Goal: Task Accomplishment & Management: Manage account settings

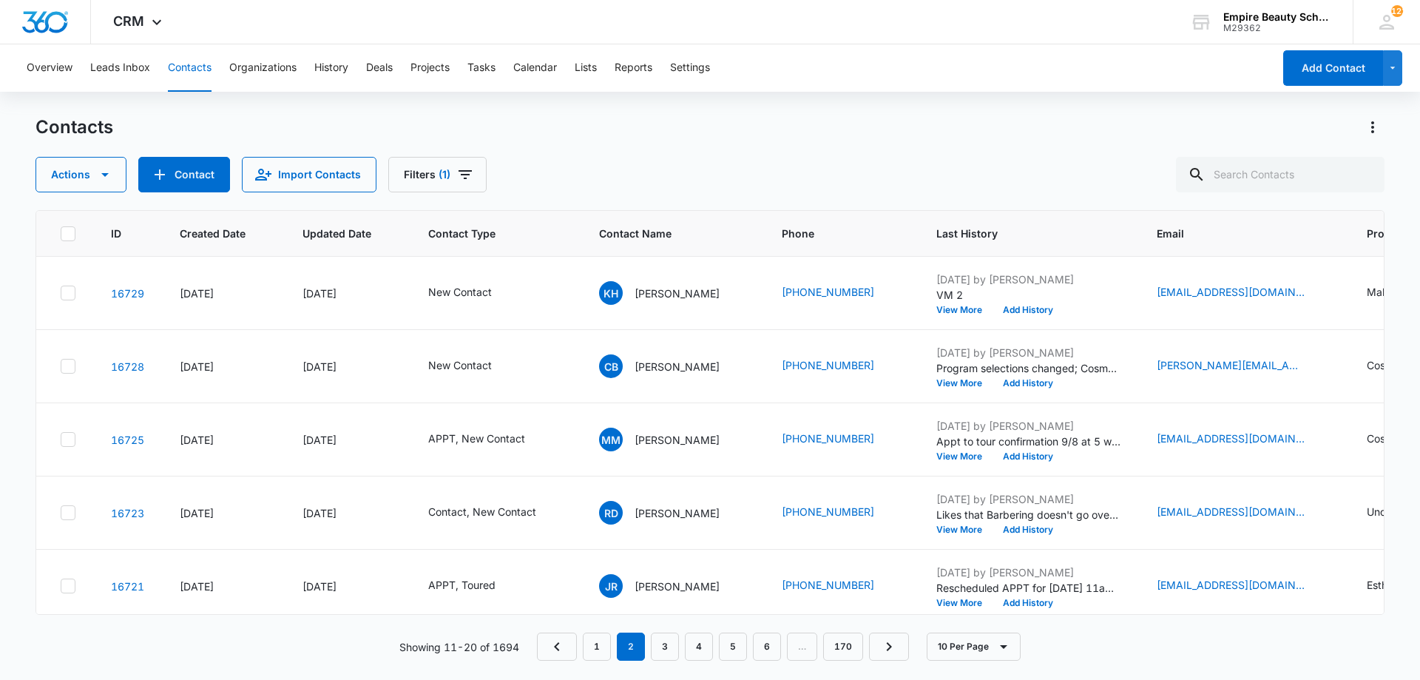
click at [795, 150] on div "Contacts Actions Contact Import Contacts Filters (1)" at bounding box center [710, 153] width 1349 height 77
click at [748, 137] on div "Contacts" at bounding box center [710, 127] width 1349 height 24
click at [828, 192] on div "Contacts Actions Contact Import Contacts Filters (1) ID Created Date Updated Da…" at bounding box center [710, 396] width 1349 height 563
click at [959, 385] on button "View More" at bounding box center [965, 383] width 56 height 9
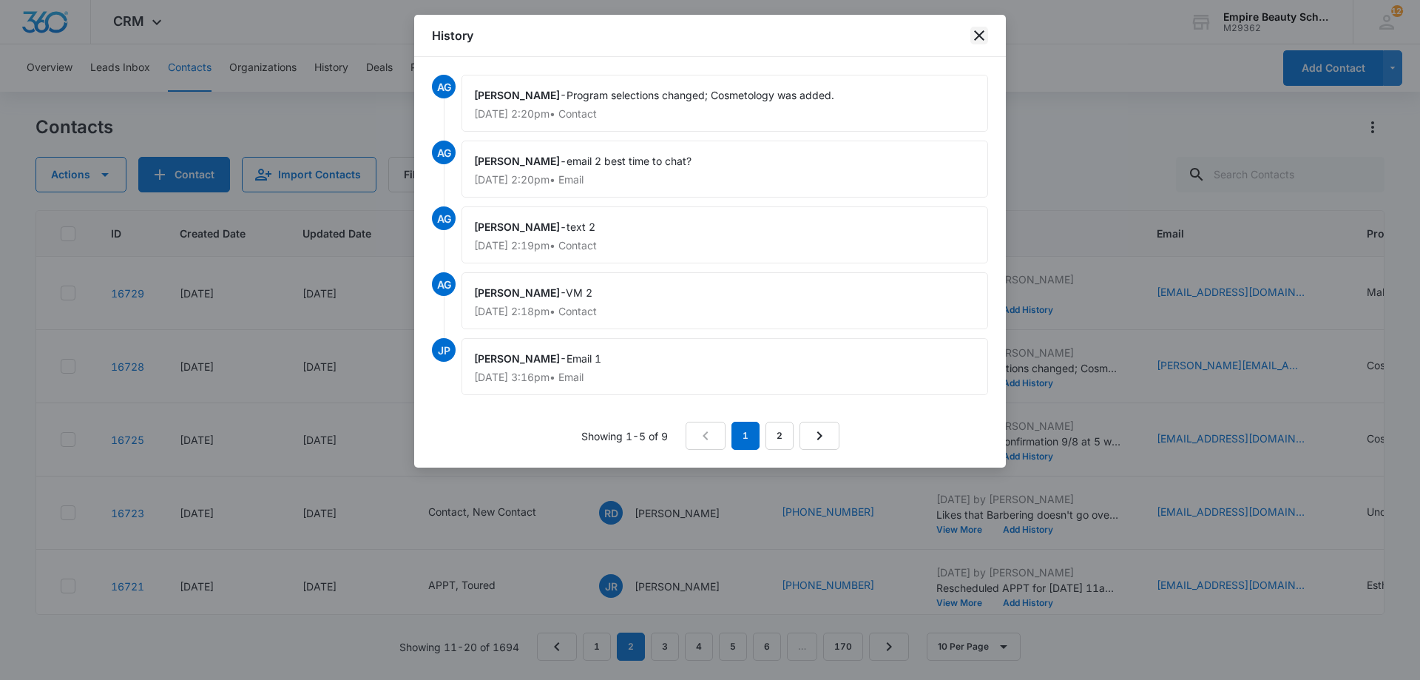
click at [980, 41] on icon "close" at bounding box center [980, 36] width 18 height 18
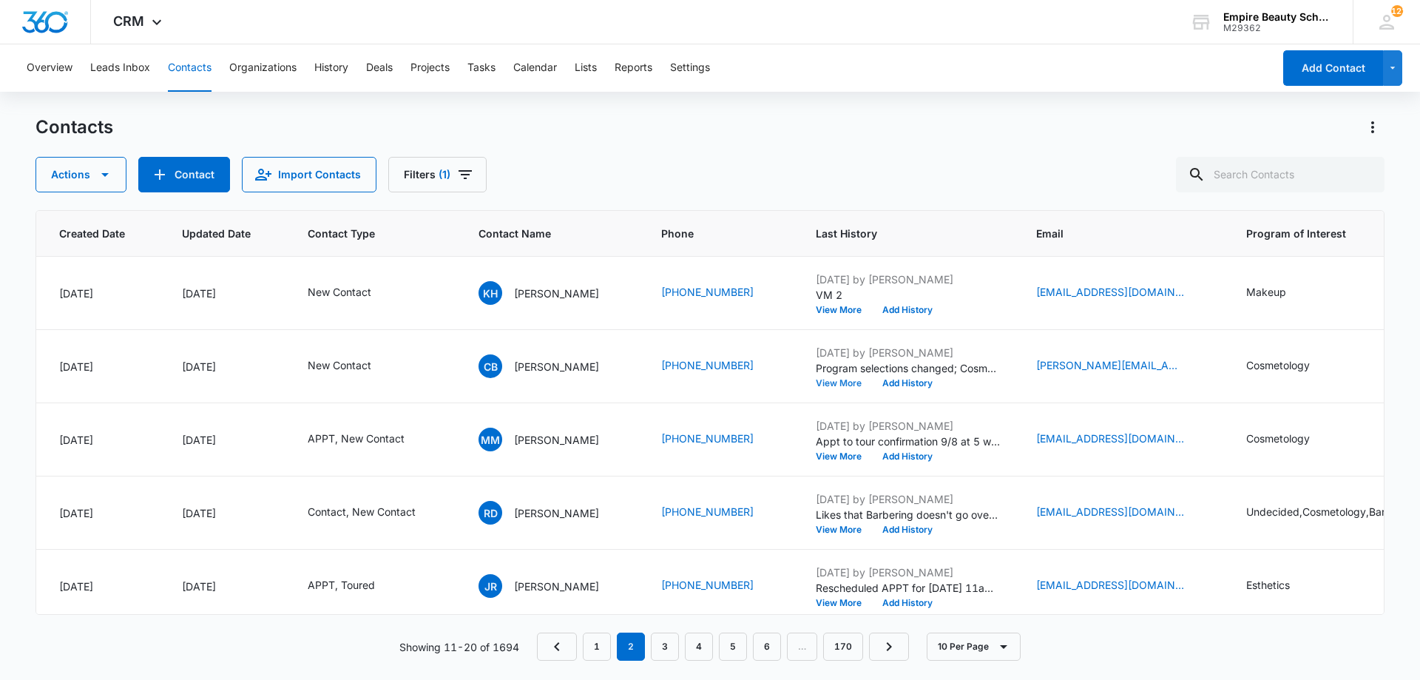
scroll to position [0, 153]
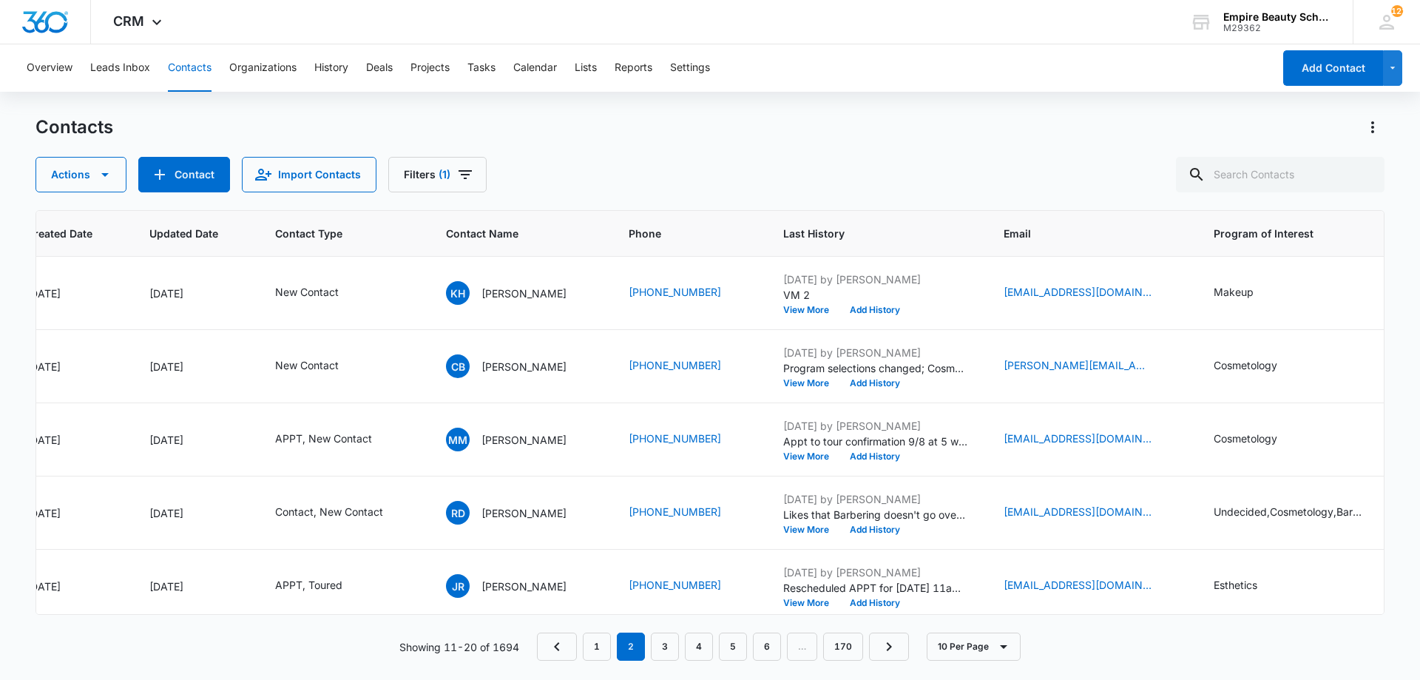
click at [840, 55] on div "Overview Leads Inbox Contacts Organizations History Deals Projects Tasks Calend…" at bounding box center [645, 67] width 1255 height 47
click at [890, 380] on button "Add History" at bounding box center [875, 383] width 71 height 9
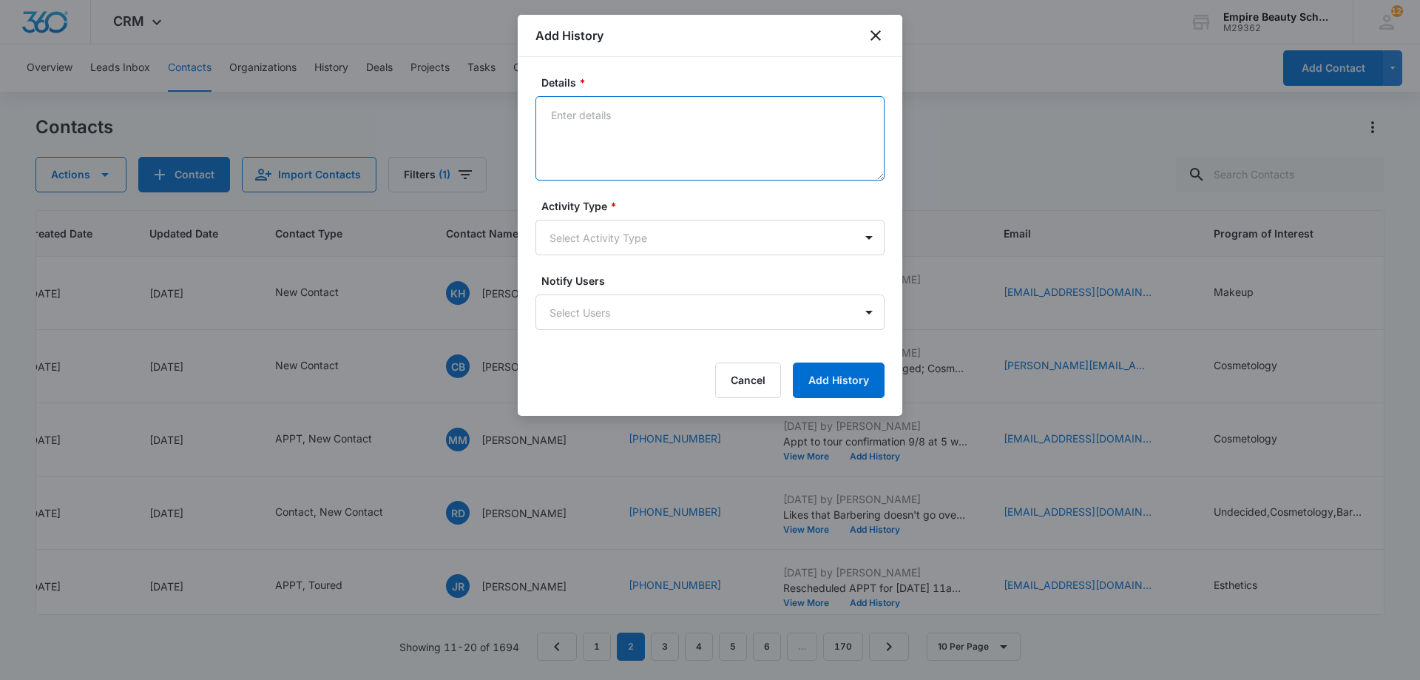
click at [660, 150] on textarea "Details *" at bounding box center [710, 138] width 349 height 84
type textarea "VM 3"
click at [633, 244] on body "CRM Apps Forms CRM Email Shop Payments POS Files Brand Settings Empire Beauty S…" at bounding box center [710, 340] width 1420 height 680
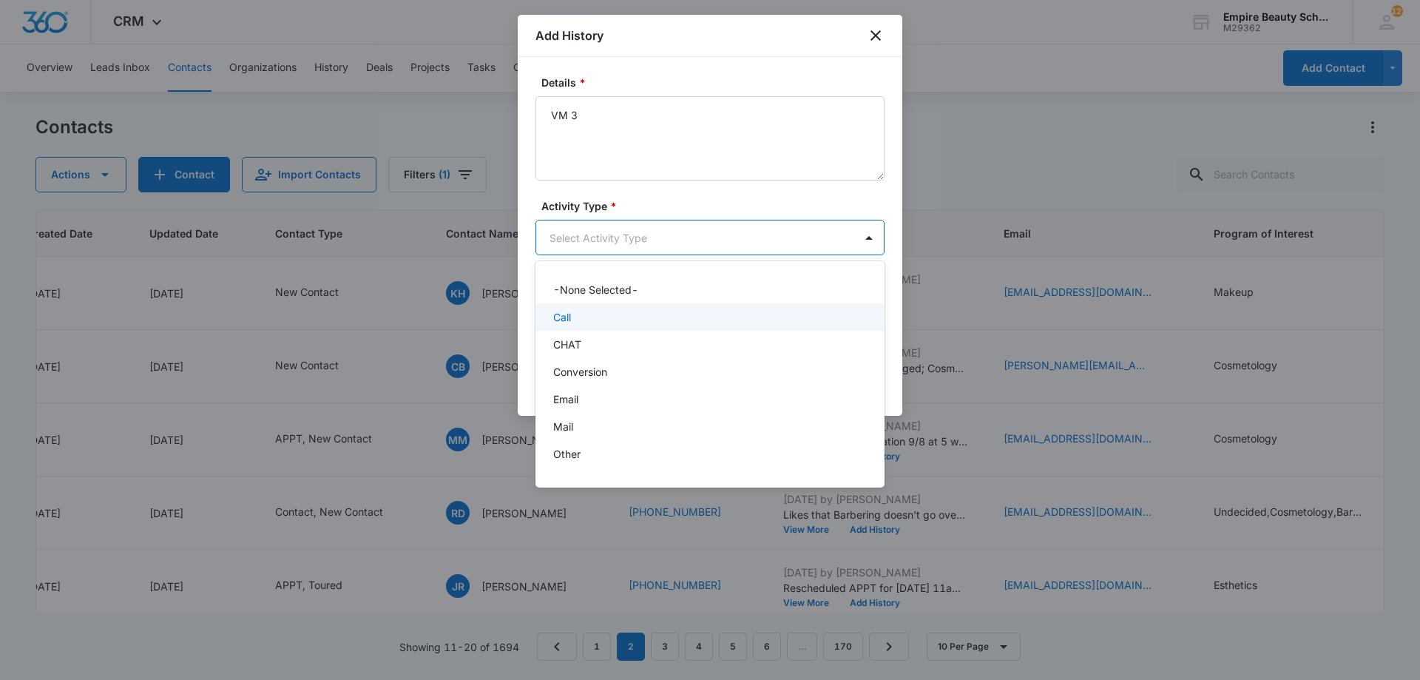
click at [618, 323] on div "Call" at bounding box center [708, 317] width 311 height 16
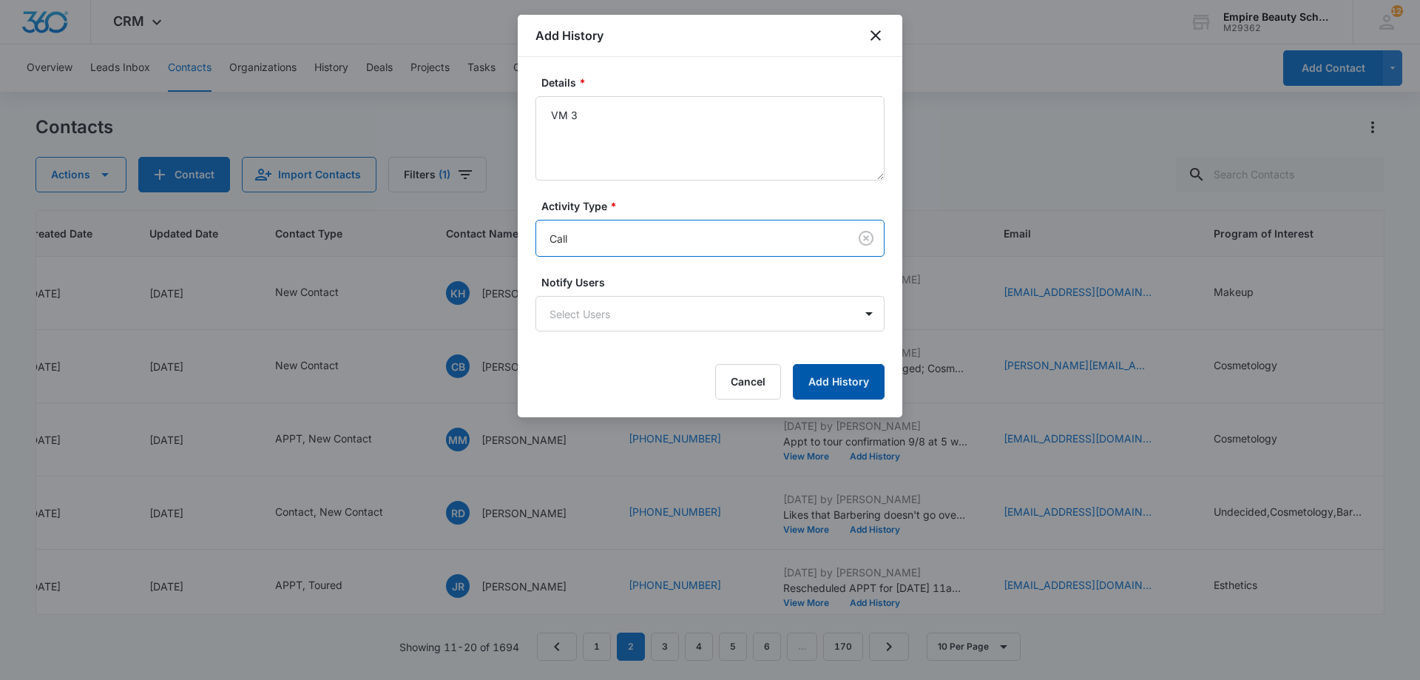
click at [869, 381] on button "Add History" at bounding box center [839, 382] width 92 height 36
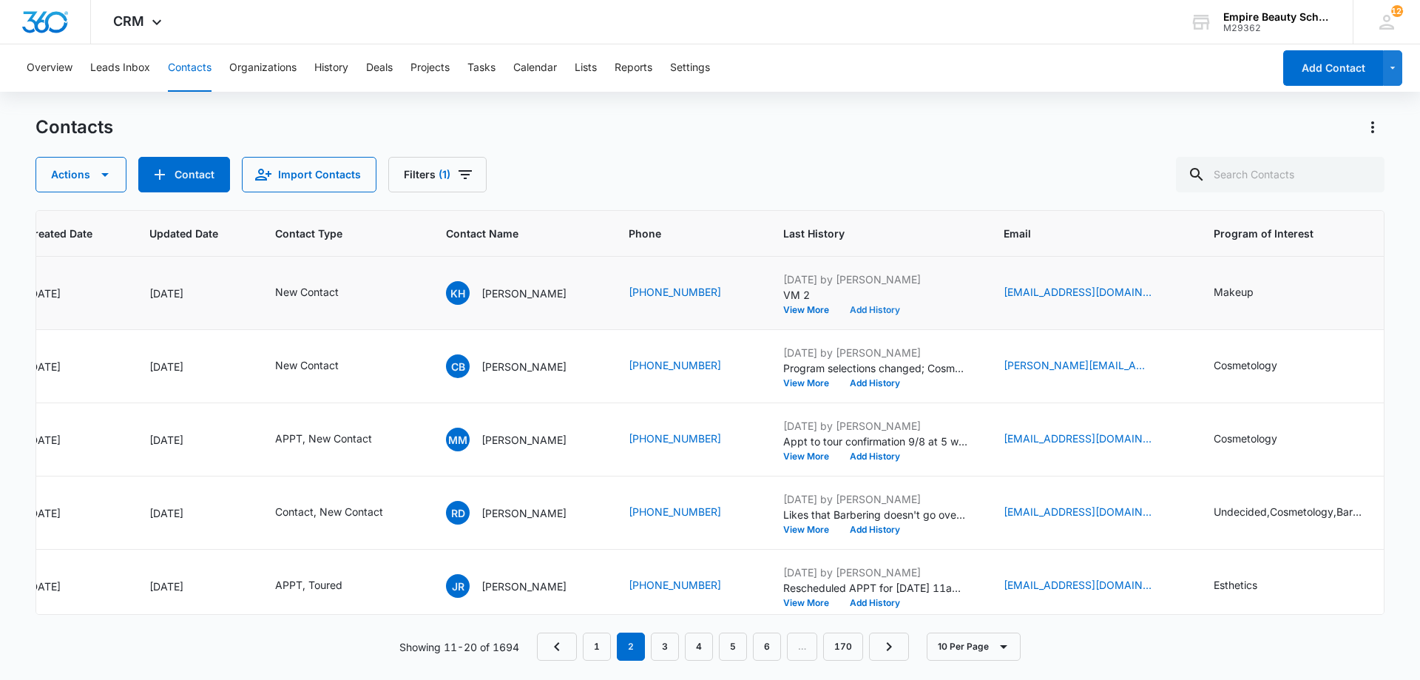
click at [869, 311] on button "Add History" at bounding box center [875, 310] width 71 height 9
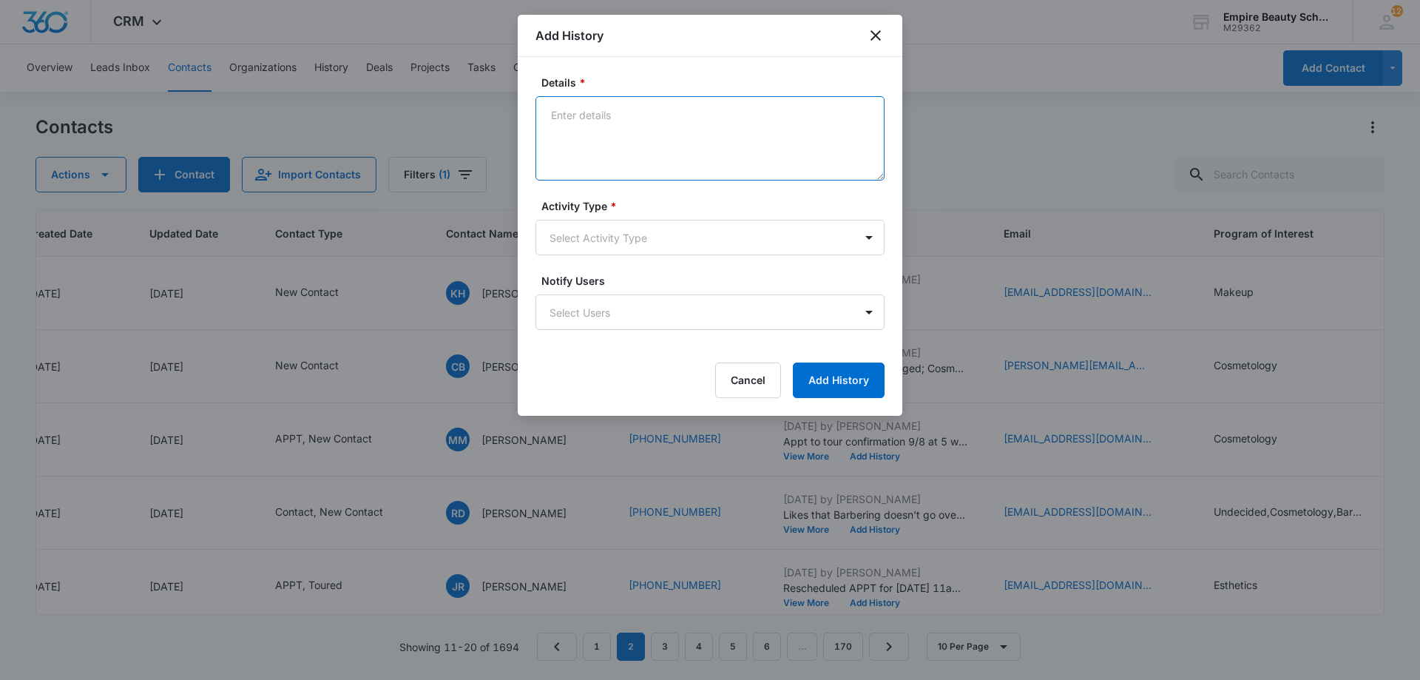
click at [795, 164] on textarea "Details *" at bounding box center [710, 138] width 349 height 84
type textarea "Text 2 - Read my previous message but didn't respond"
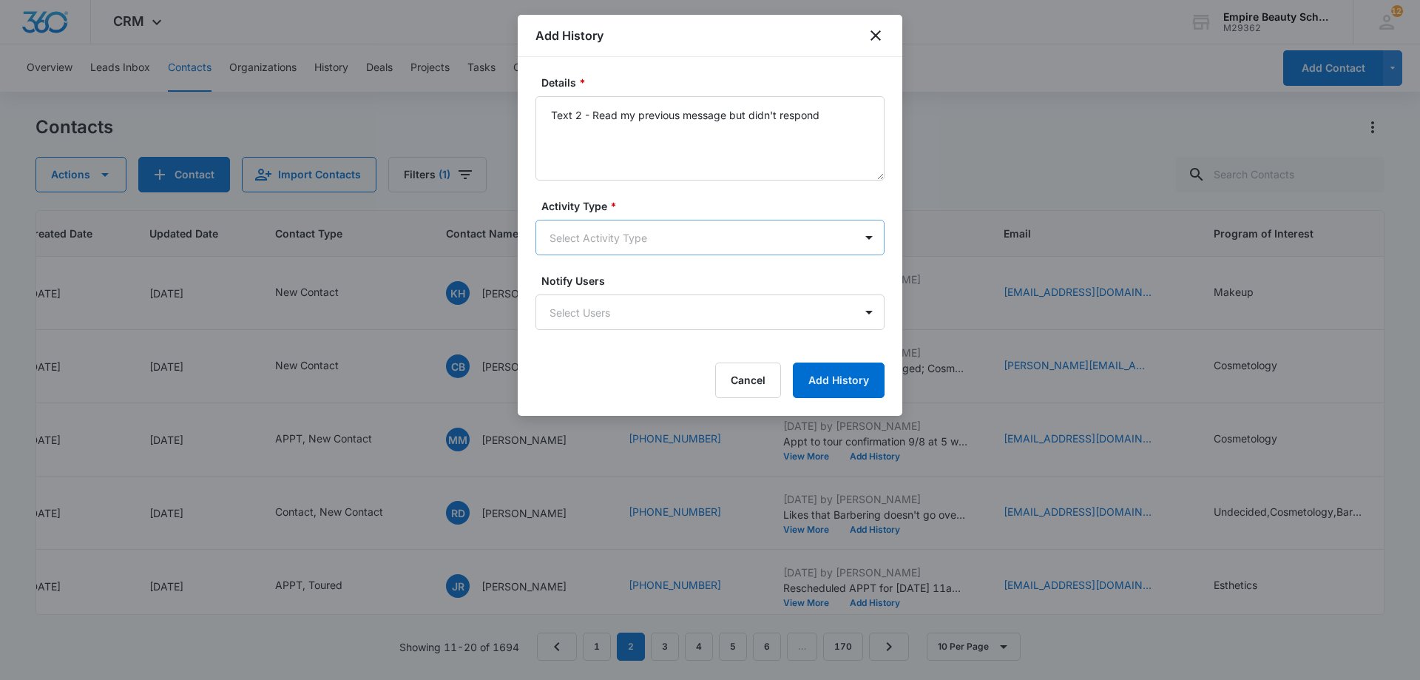
click at [627, 242] on body "CRM Apps Forms CRM Email Shop Payments POS Files Brand Settings Empire Beauty S…" at bounding box center [710, 340] width 1420 height 680
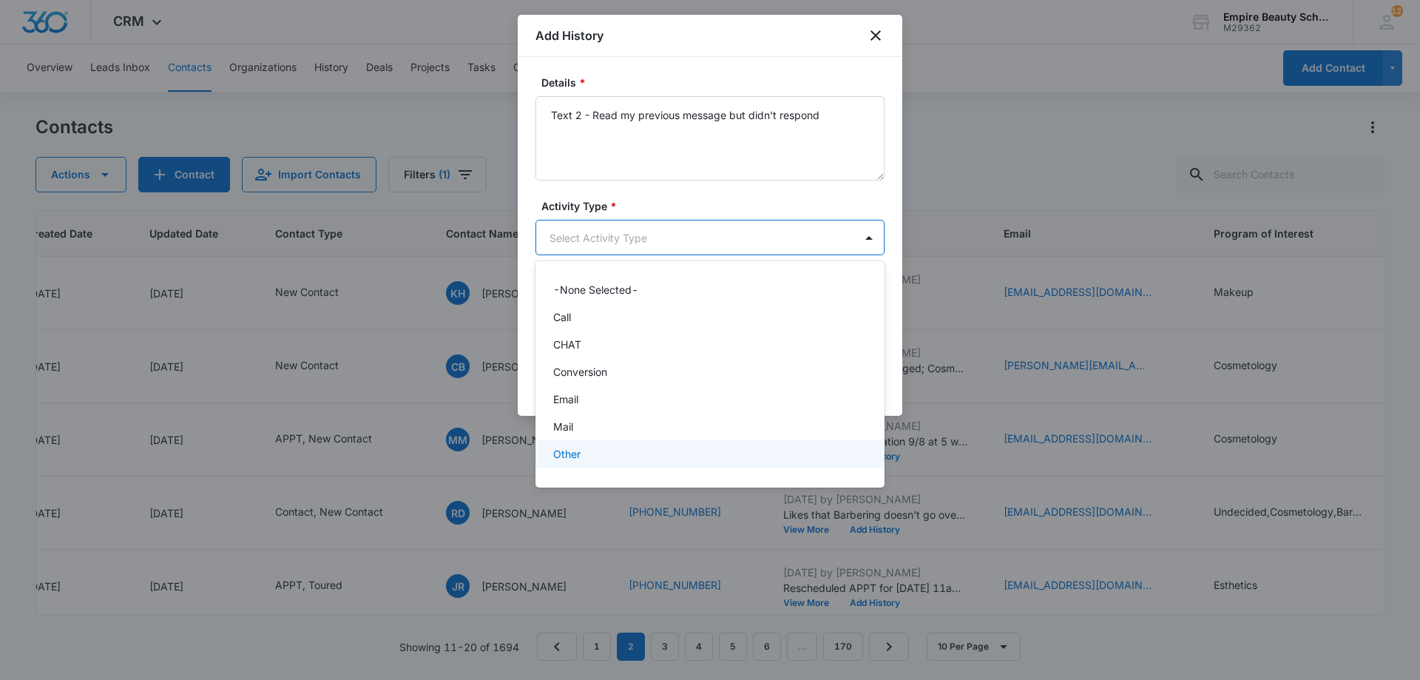
scroll to position [77, 0]
click at [569, 453] on p "Text" at bounding box center [563, 459] width 21 height 16
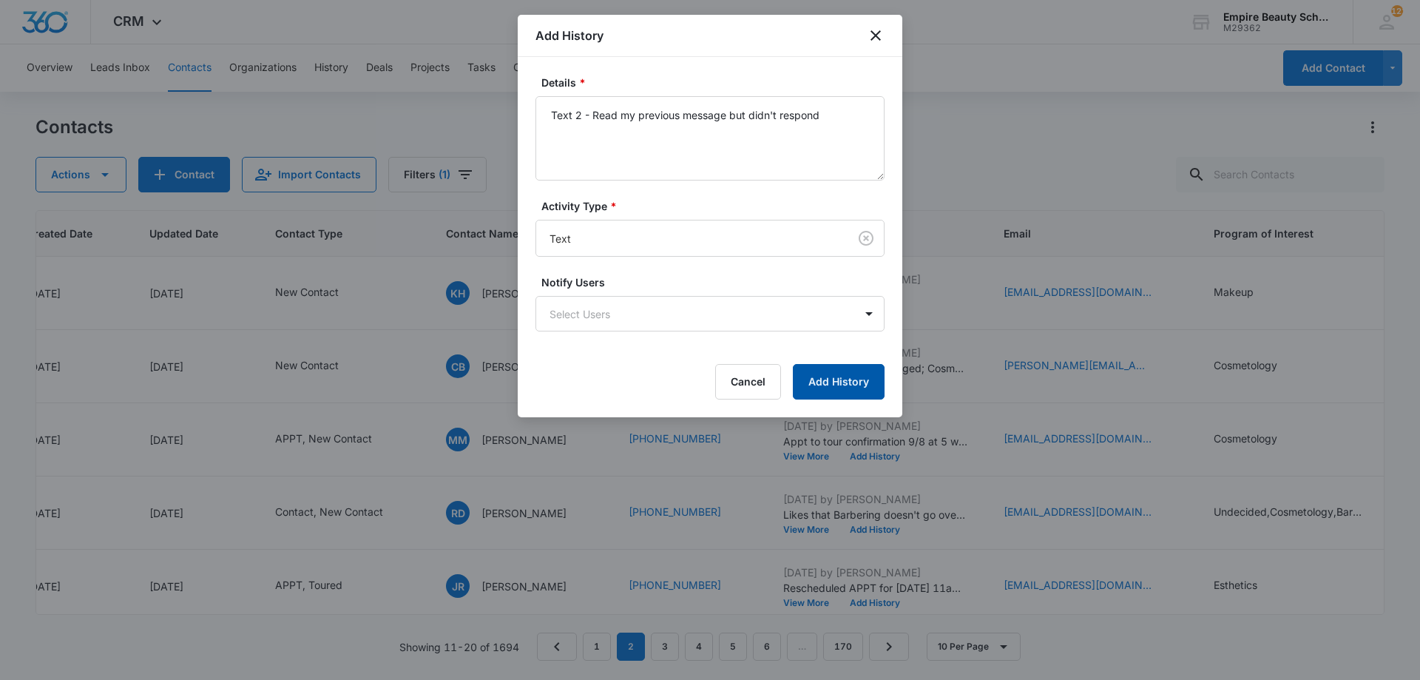
click at [820, 377] on button "Add History" at bounding box center [839, 382] width 92 height 36
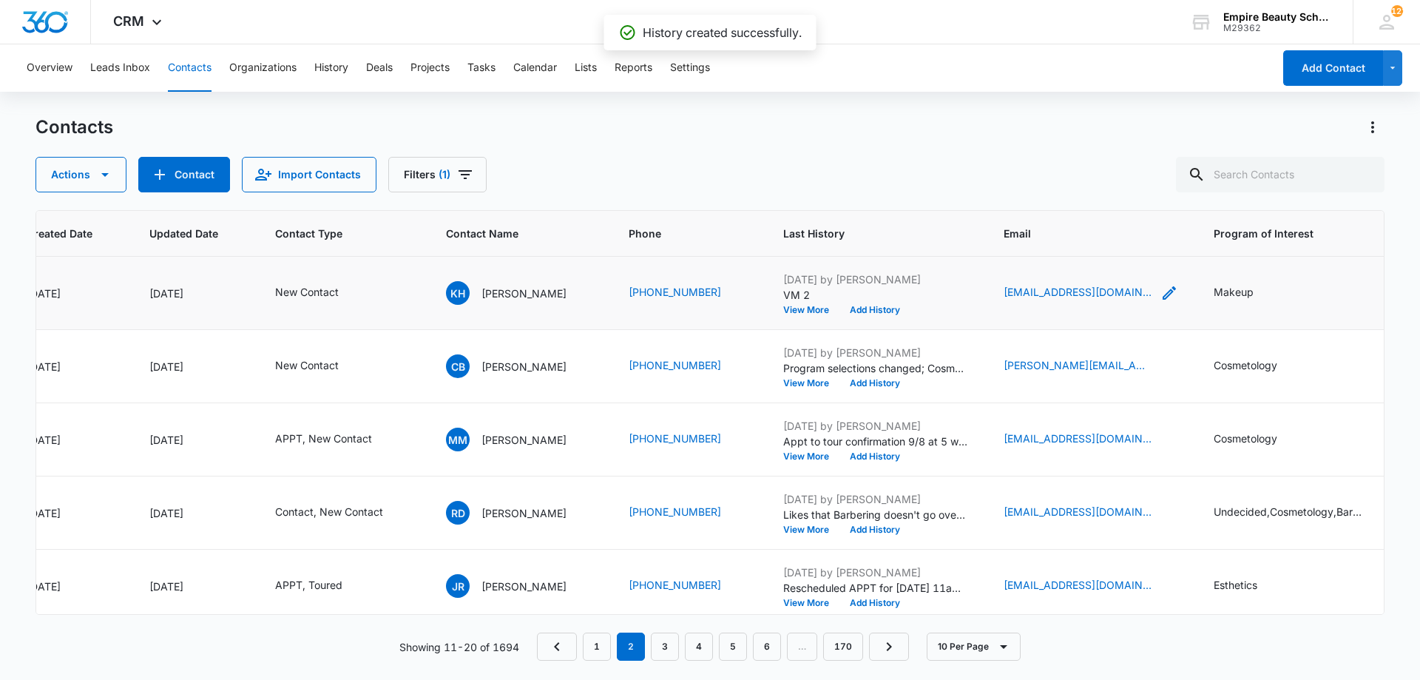
click at [1171, 289] on icon "Email - kmhanson1427@gmail.com - Select to Edit Field" at bounding box center [1170, 293] width 18 height 18
click at [1069, 192] on input "kmhanson1427@gmail.com" at bounding box center [1105, 199] width 186 height 36
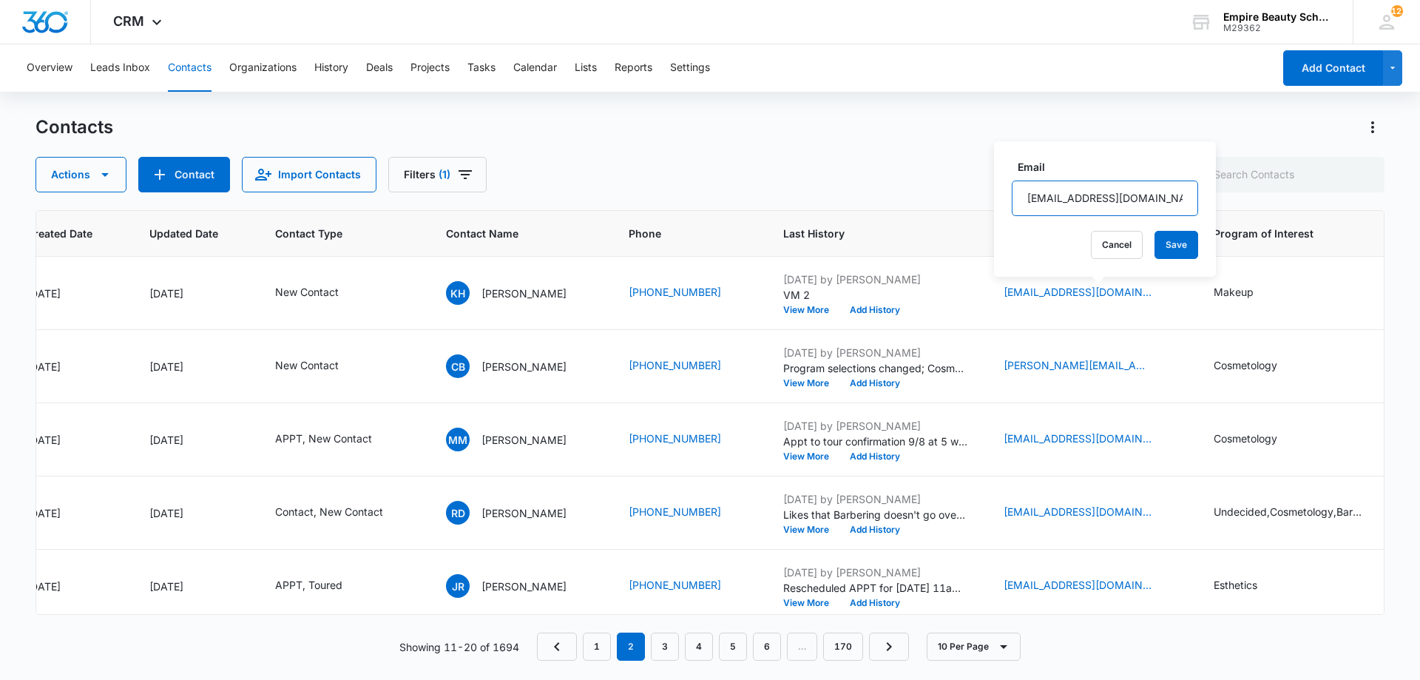
click at [1069, 192] on input "kmhanson1427@gmail.com" at bounding box center [1105, 199] width 186 height 36
drag, startPoint x: 1069, startPoint y: 192, endPoint x: 1048, endPoint y: 197, distance: 22.1
drag, startPoint x: 1048, startPoint y: 197, endPoint x: 1016, endPoint y: 187, distance: 33.2
click at [1016, 187] on input "kmhanson1427@gmail.com" at bounding box center [1105, 199] width 186 height 36
click at [1073, 203] on input "kmhanson1427@gmail.com" at bounding box center [1105, 199] width 186 height 36
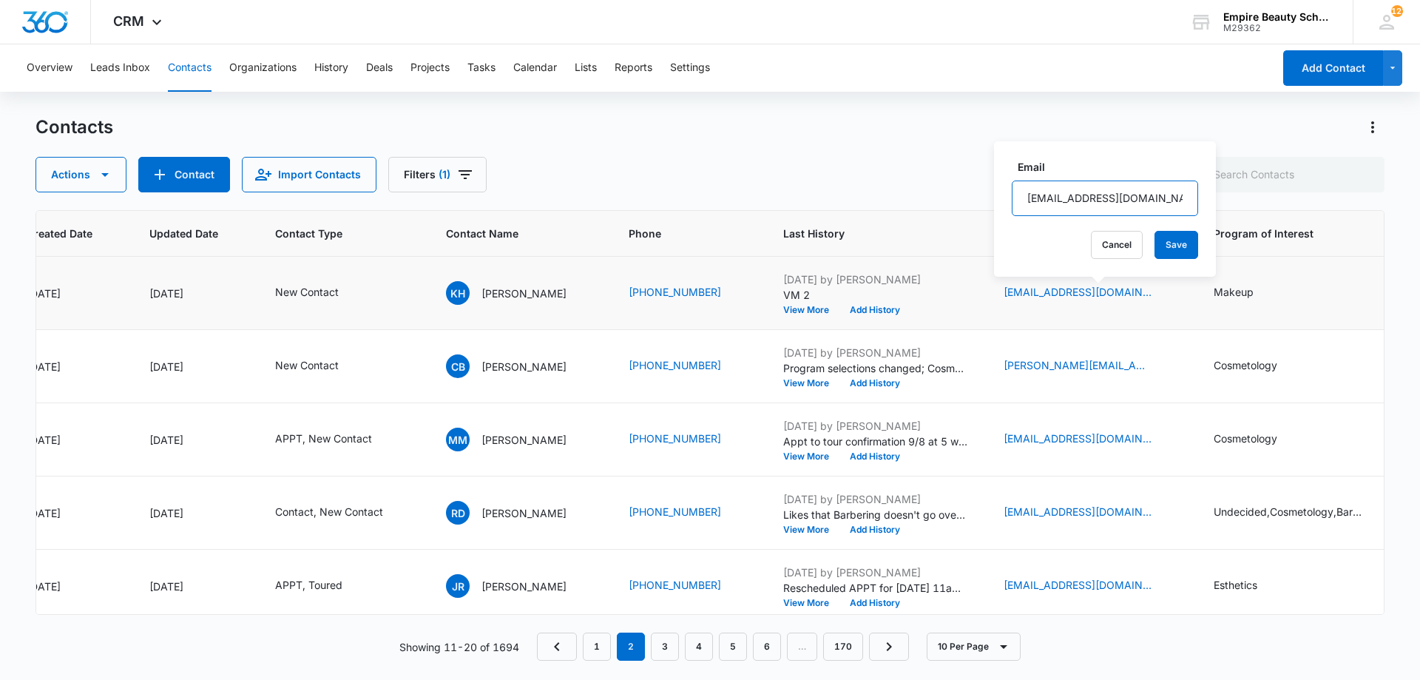
click at [1073, 203] on input "kmhanson1427@gmail.com" at bounding box center [1105, 199] width 186 height 36
click at [1074, 203] on input "kmhanson1427@gmail.com" at bounding box center [1105, 199] width 186 height 36
click at [1104, 247] on button "Cancel" at bounding box center [1117, 245] width 52 height 28
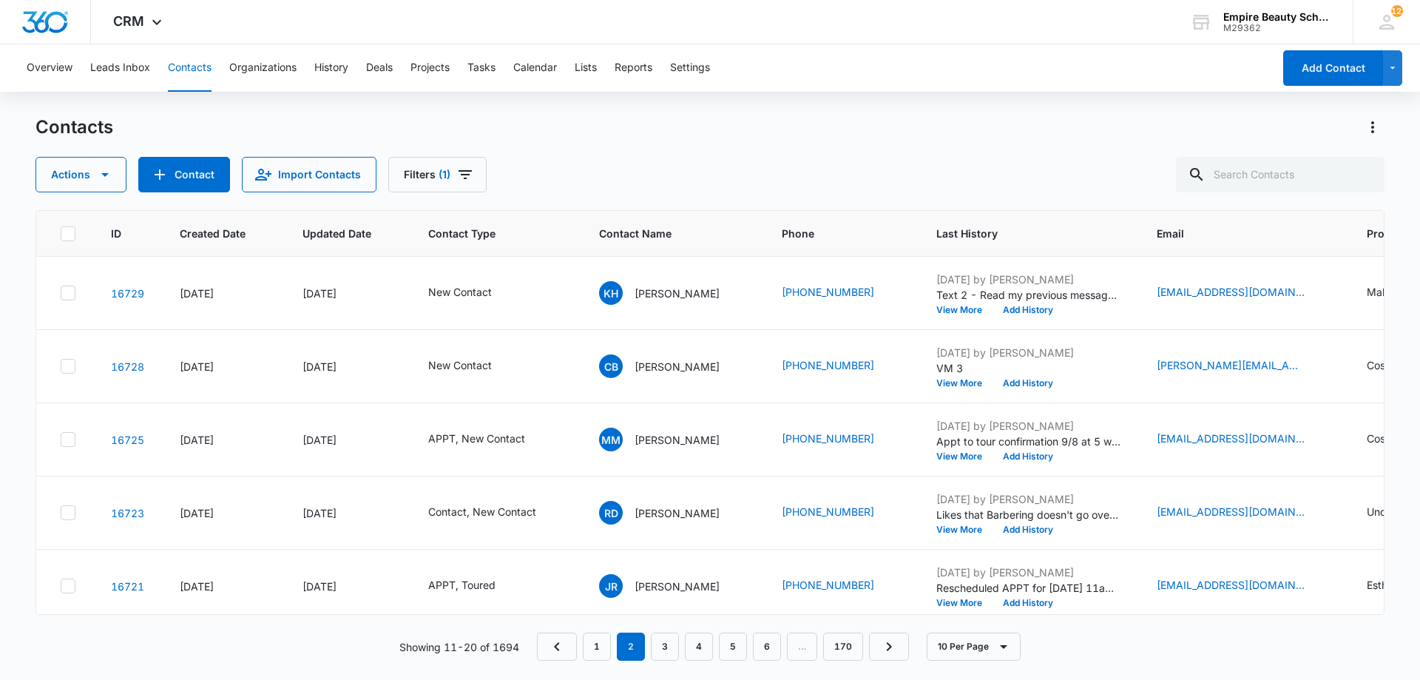
click at [741, 158] on div "Actions Contact Import Contacts Filters (1)" at bounding box center [710, 175] width 1349 height 36
click at [789, 195] on div "Contacts Actions Contact Import Contacts Filters (1) ID Created Date Updated Da…" at bounding box center [710, 396] width 1349 height 563
click at [687, 152] on div "Contacts Actions Contact Import Contacts Filters (1)" at bounding box center [710, 153] width 1349 height 77
click at [1326, 287] on icon "Email - kmhanson1427@gmail.com - Select to Edit Field" at bounding box center [1323, 293] width 18 height 18
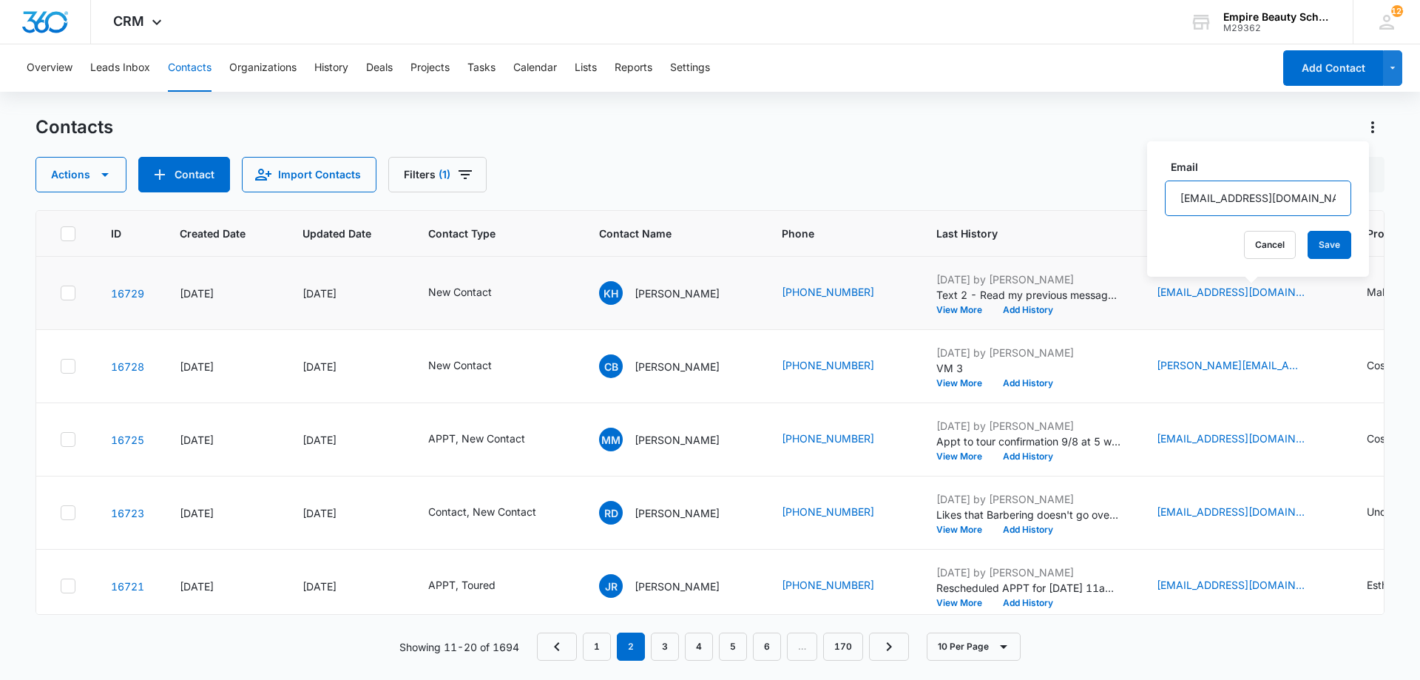
click at [1229, 200] on input "[EMAIL_ADDRESS][DOMAIN_NAME]" at bounding box center [1258, 199] width 186 height 36
drag, startPoint x: 1096, startPoint y: 317, endPoint x: 1287, endPoint y: 294, distance: 193.1
click at [1096, 317] on td "Sep 3, 2025 by Jess Peltonovich Text 2 - Read my previous message but didn't re…" at bounding box center [1029, 293] width 220 height 73
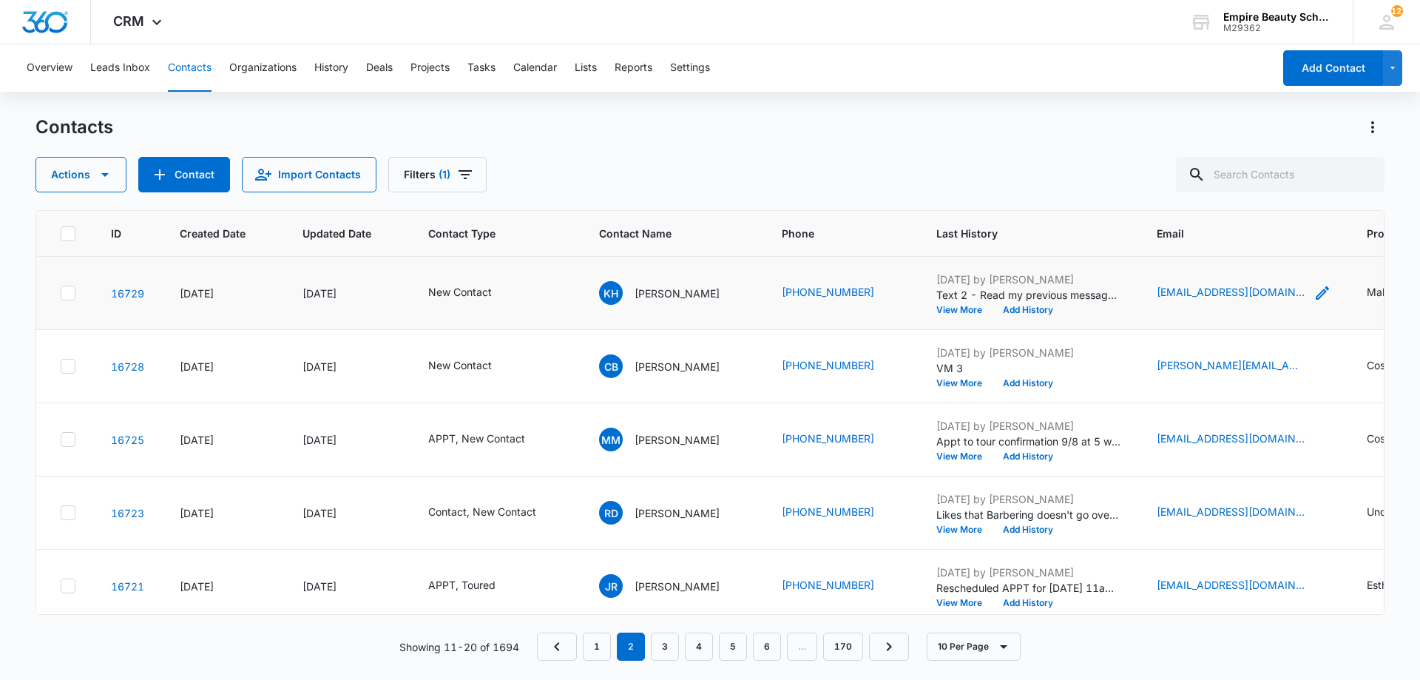
click at [1320, 289] on icon "Email - kmhanson1427@gmail.com - Select to Edit Field" at bounding box center [1323, 293] width 18 height 18
click at [1261, 194] on input "[EMAIL_ADDRESS][DOMAIN_NAME]" at bounding box center [1258, 199] width 186 height 36
click at [1250, 243] on button "Cancel" at bounding box center [1270, 245] width 52 height 28
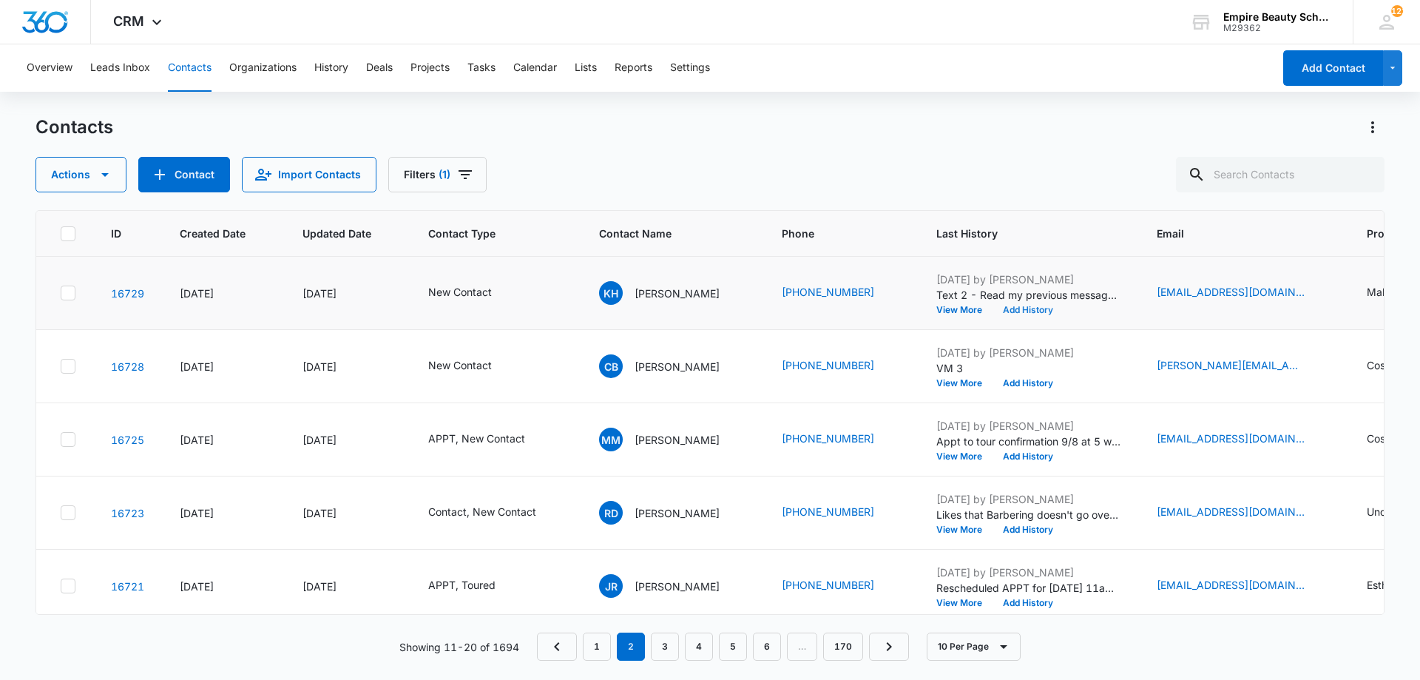
click at [1050, 311] on button "Add History" at bounding box center [1028, 310] width 71 height 9
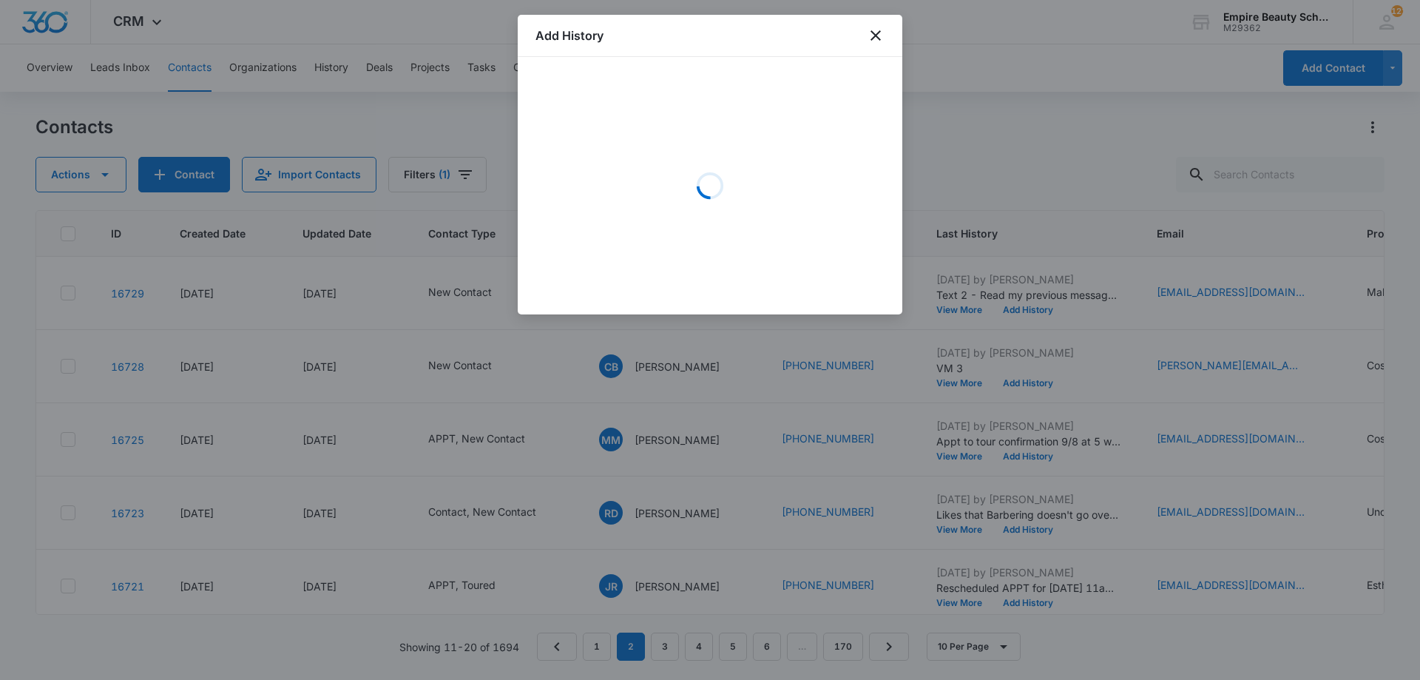
click at [656, 152] on div "Loading" at bounding box center [710, 186] width 349 height 222
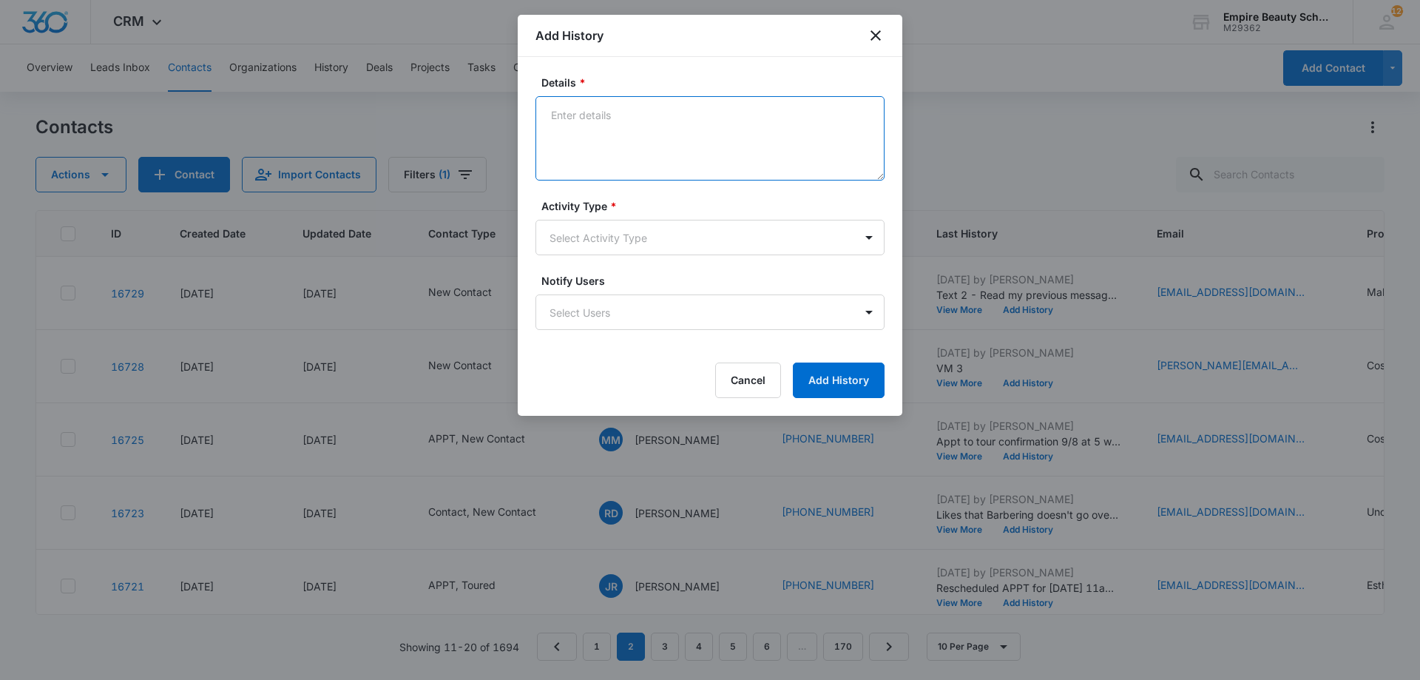
click at [644, 135] on textarea "Details *" at bounding box center [710, 138] width 349 height 84
type textarea "Email 2"
click at [615, 239] on body "CRM Apps Forms CRM Email Shop Payments POS Files Brand Settings Empire Beauty S…" at bounding box center [710, 340] width 1420 height 680
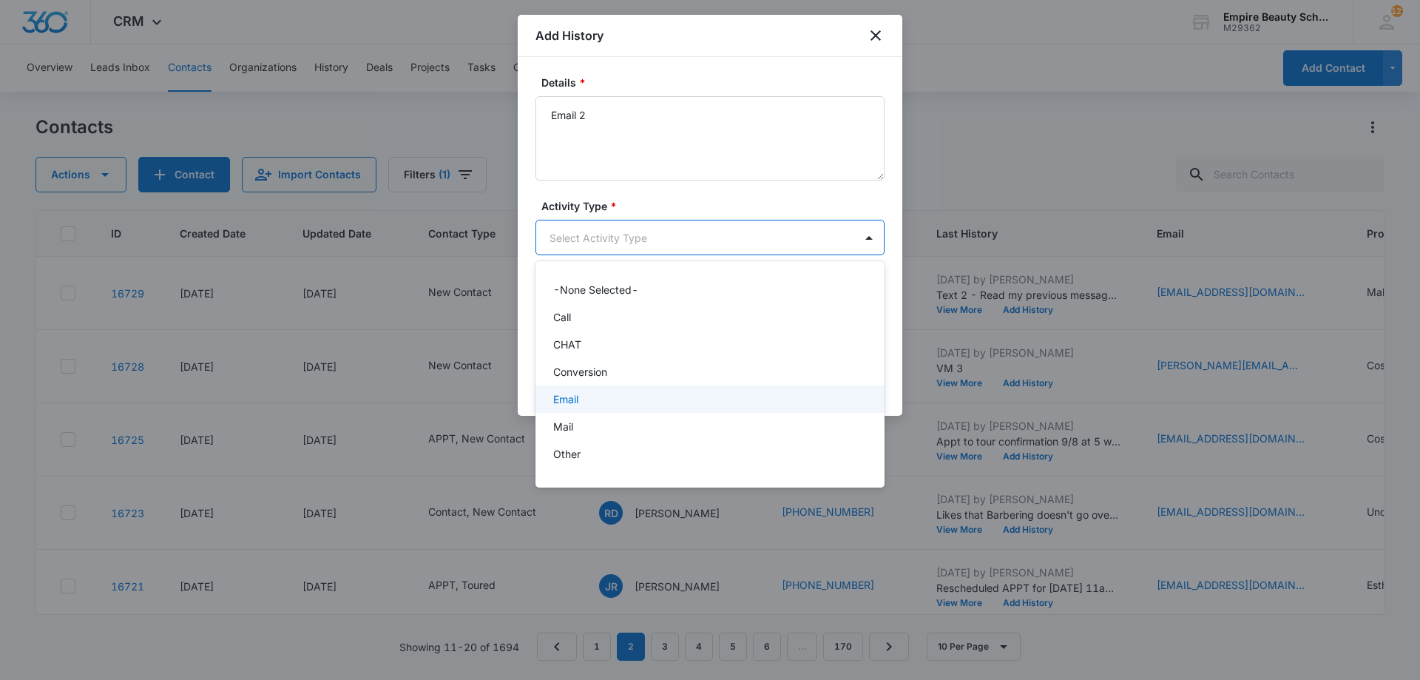
click at [593, 391] on div "Email" at bounding box center [708, 399] width 311 height 16
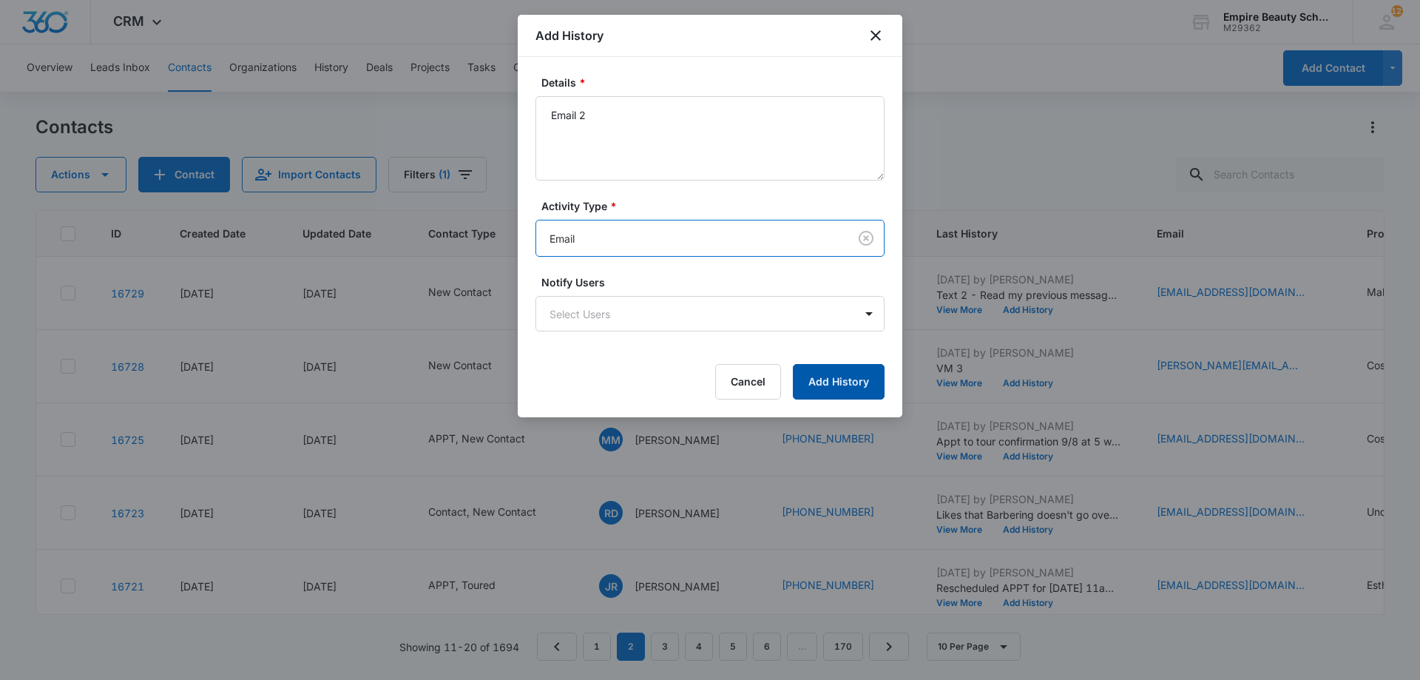
click at [850, 375] on button "Add History" at bounding box center [839, 382] width 92 height 36
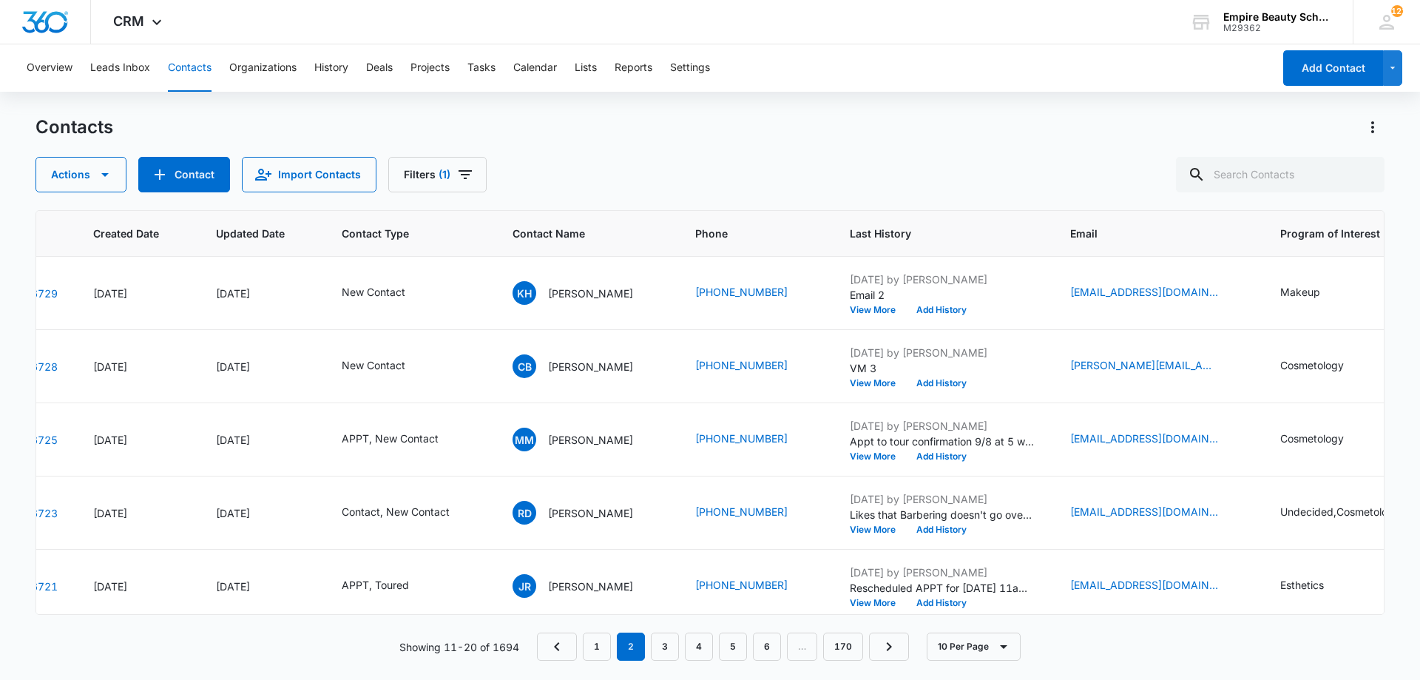
scroll to position [0, 148]
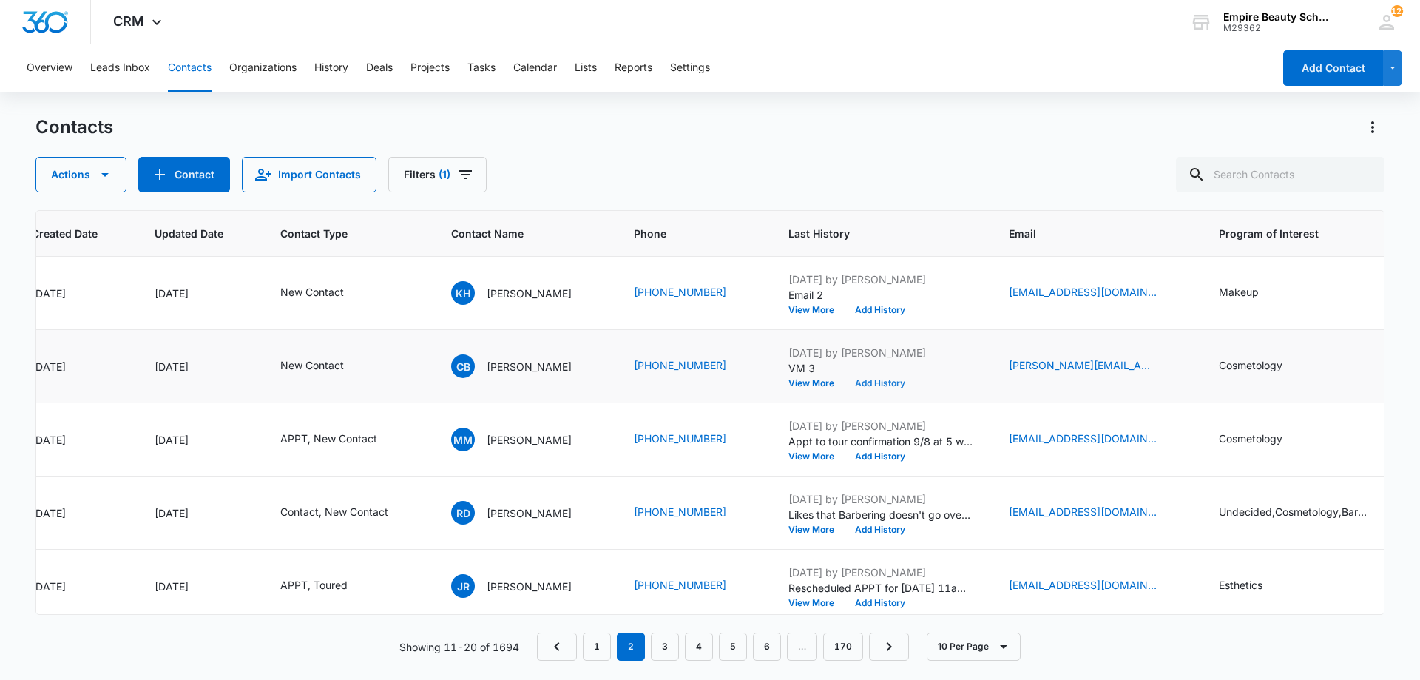
click at [886, 383] on button "Add History" at bounding box center [880, 383] width 71 height 9
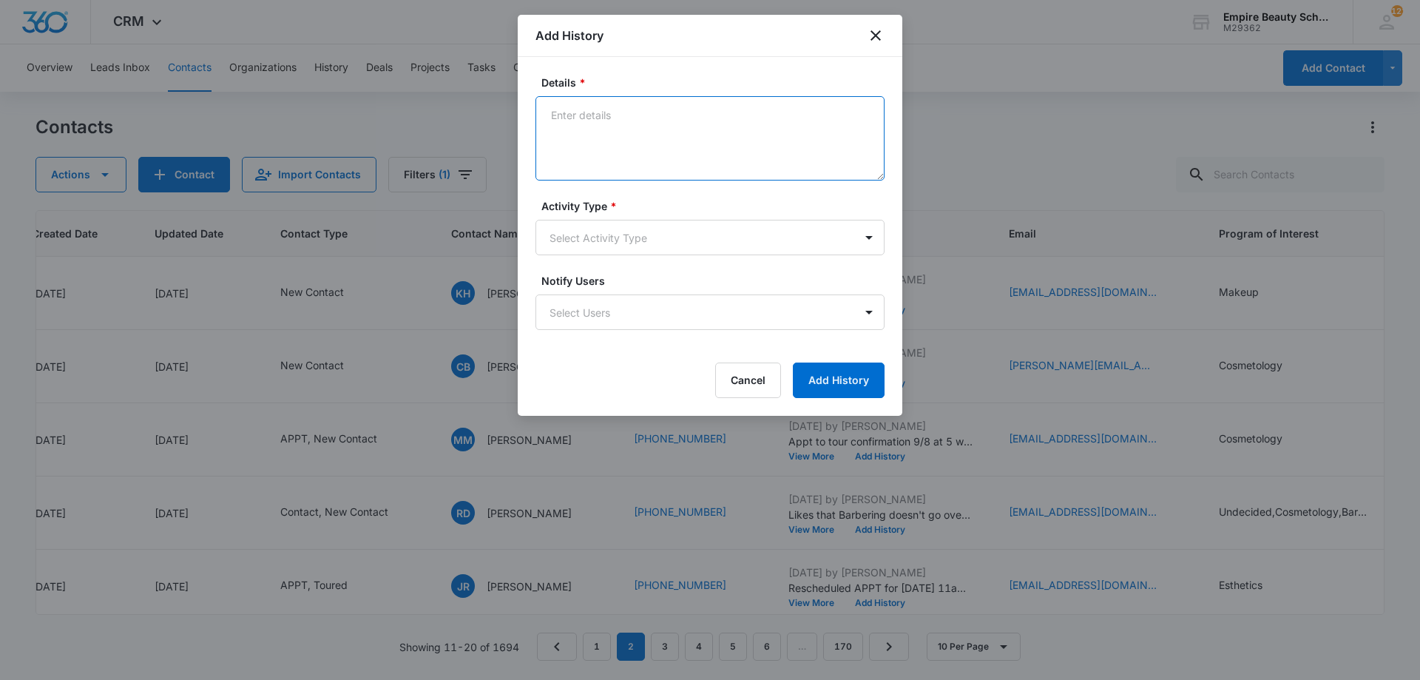
click at [630, 130] on textarea "Details *" at bounding box center [710, 138] width 349 height 84
type textarea "Text 3"
click at [585, 232] on body "CRM Apps Forms CRM Email Shop Payments POS Files Brand Settings Empire Beauty S…" at bounding box center [710, 340] width 1420 height 680
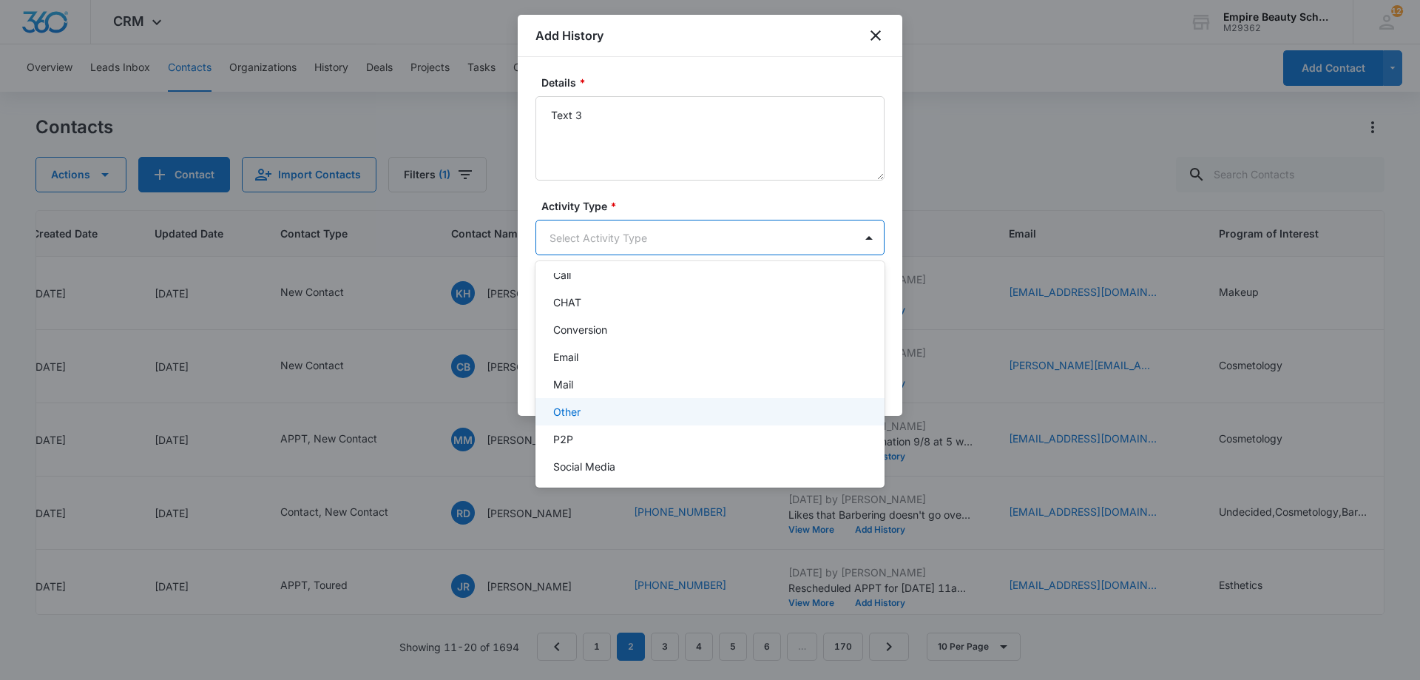
scroll to position [77, 0]
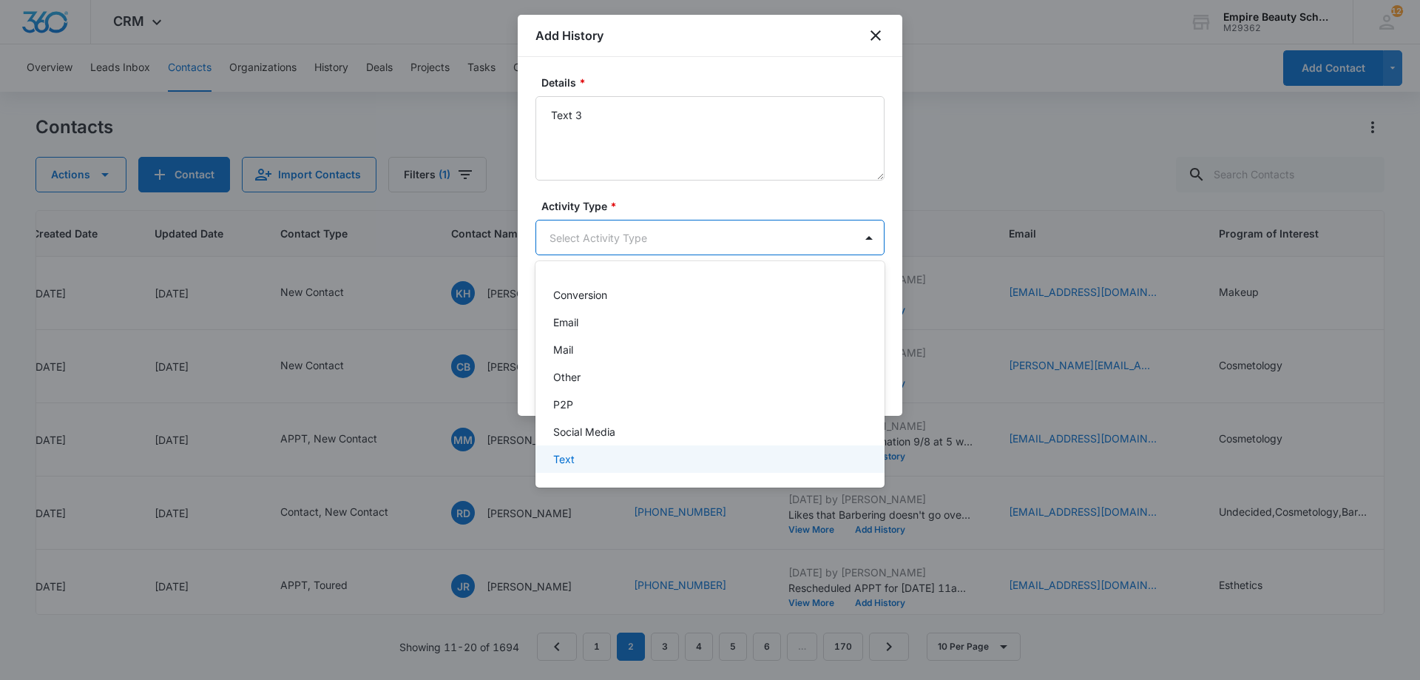
click at [589, 454] on div "Text" at bounding box center [708, 459] width 311 height 16
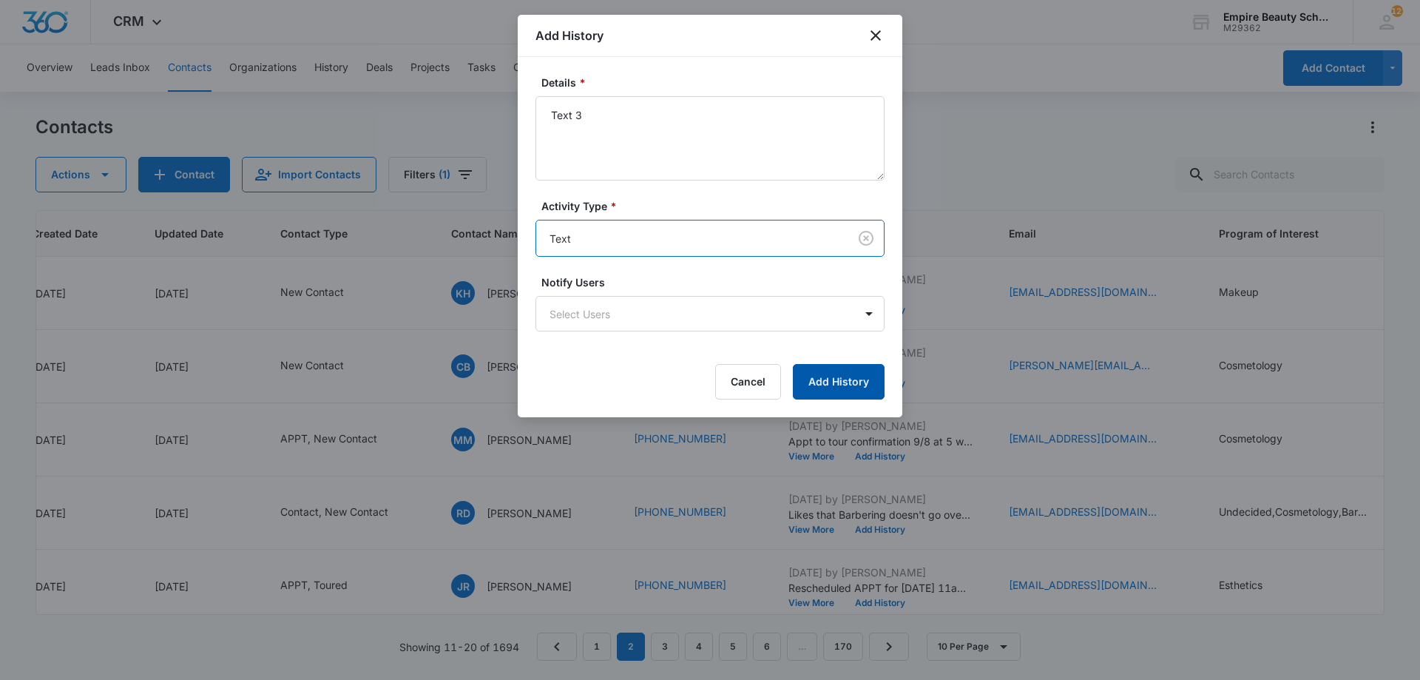
click at [820, 380] on button "Add History" at bounding box center [839, 382] width 92 height 36
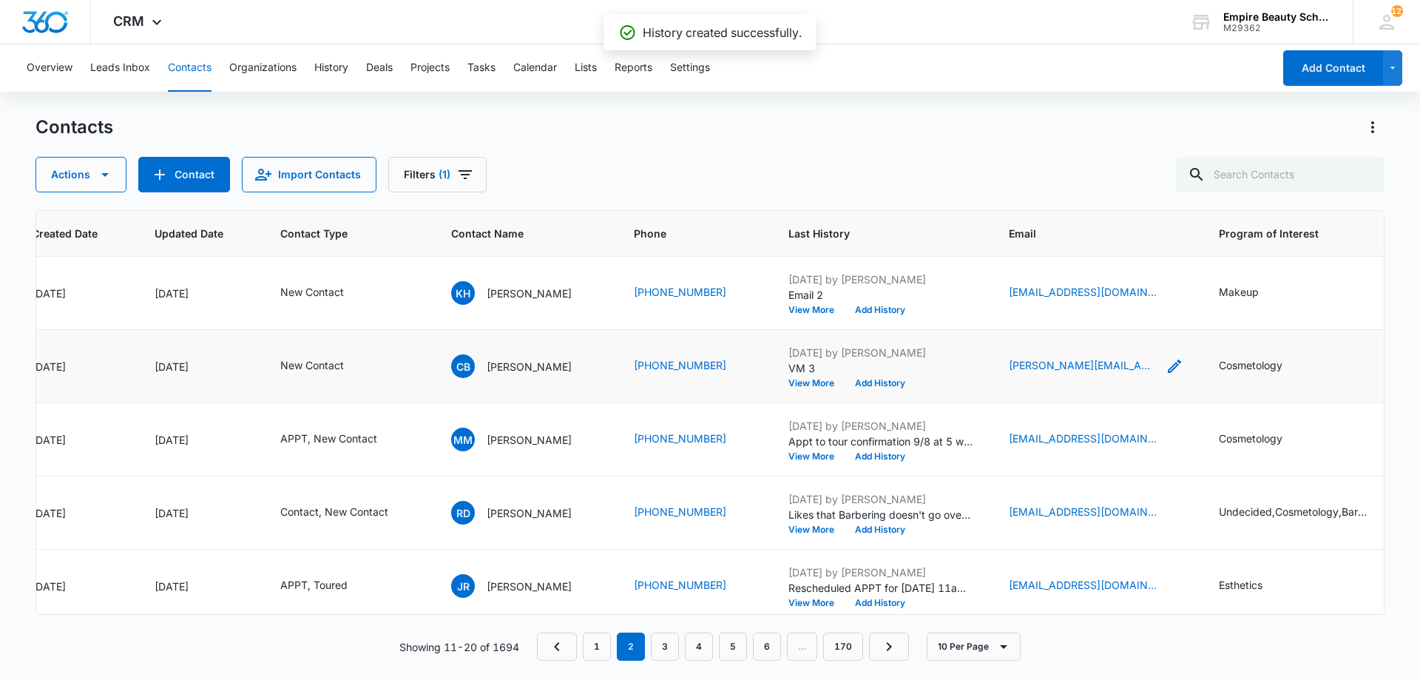
click at [1184, 365] on icon "Email - christine_benson@icloud.com - Select to Edit Field" at bounding box center [1175, 366] width 18 height 18
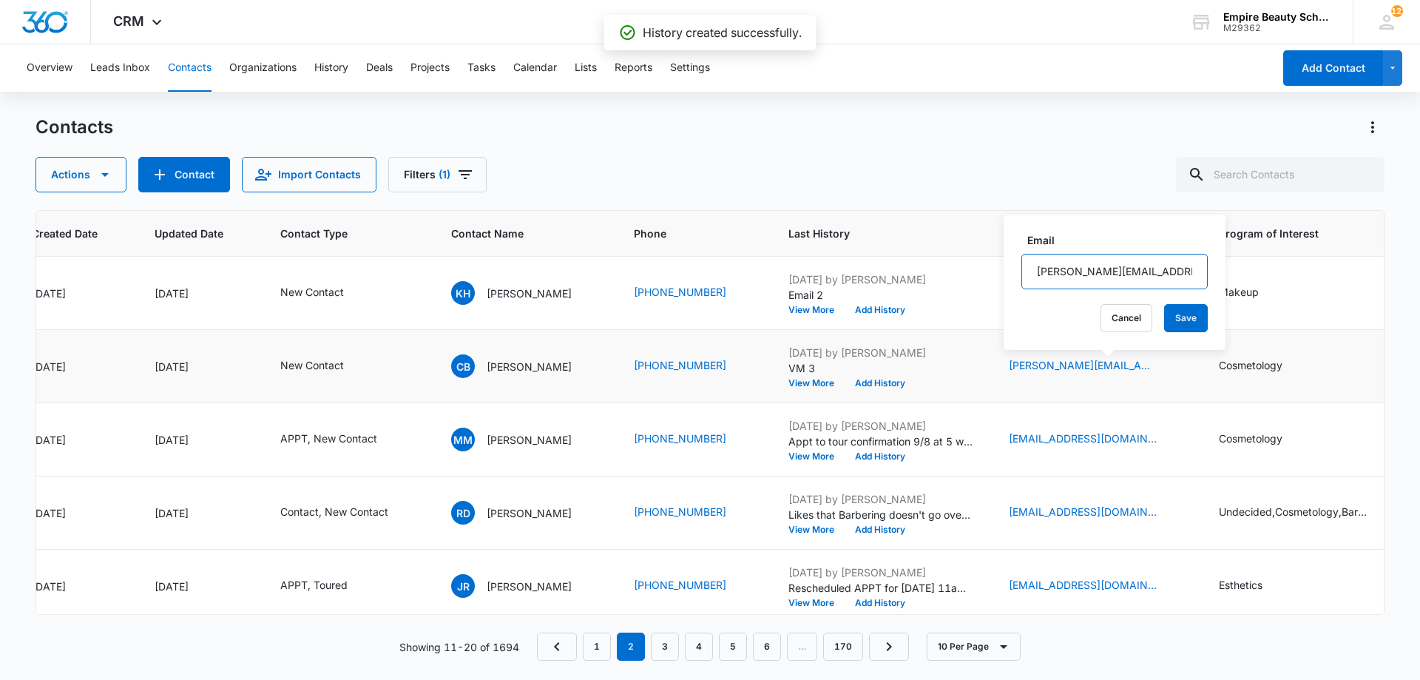
click at [1099, 276] on input "[PERSON_NAME][EMAIL_ADDRESS][DOMAIN_NAME]" at bounding box center [1115, 272] width 186 height 36
drag, startPoint x: 1118, startPoint y: 318, endPoint x: 1088, endPoint y: 313, distance: 30.0
click at [1119, 318] on button "Cancel" at bounding box center [1127, 318] width 52 height 28
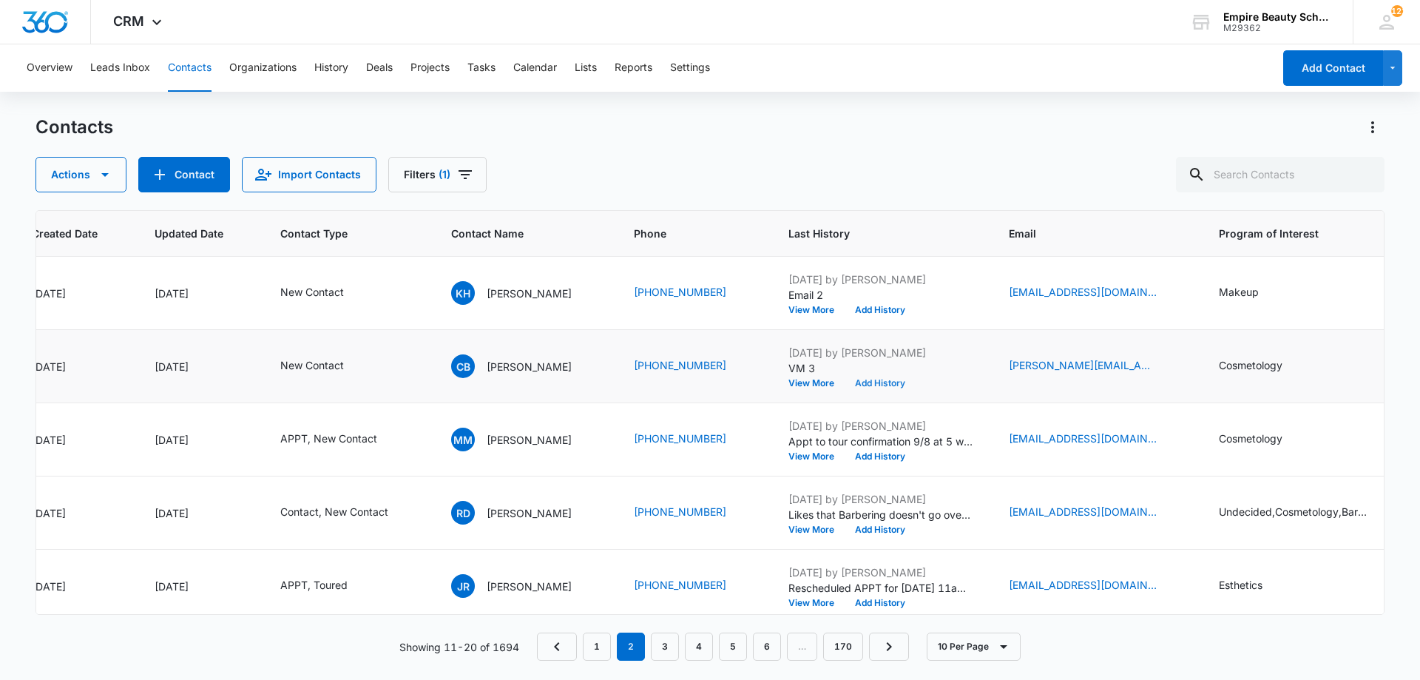
click at [897, 380] on button "Add History" at bounding box center [880, 383] width 71 height 9
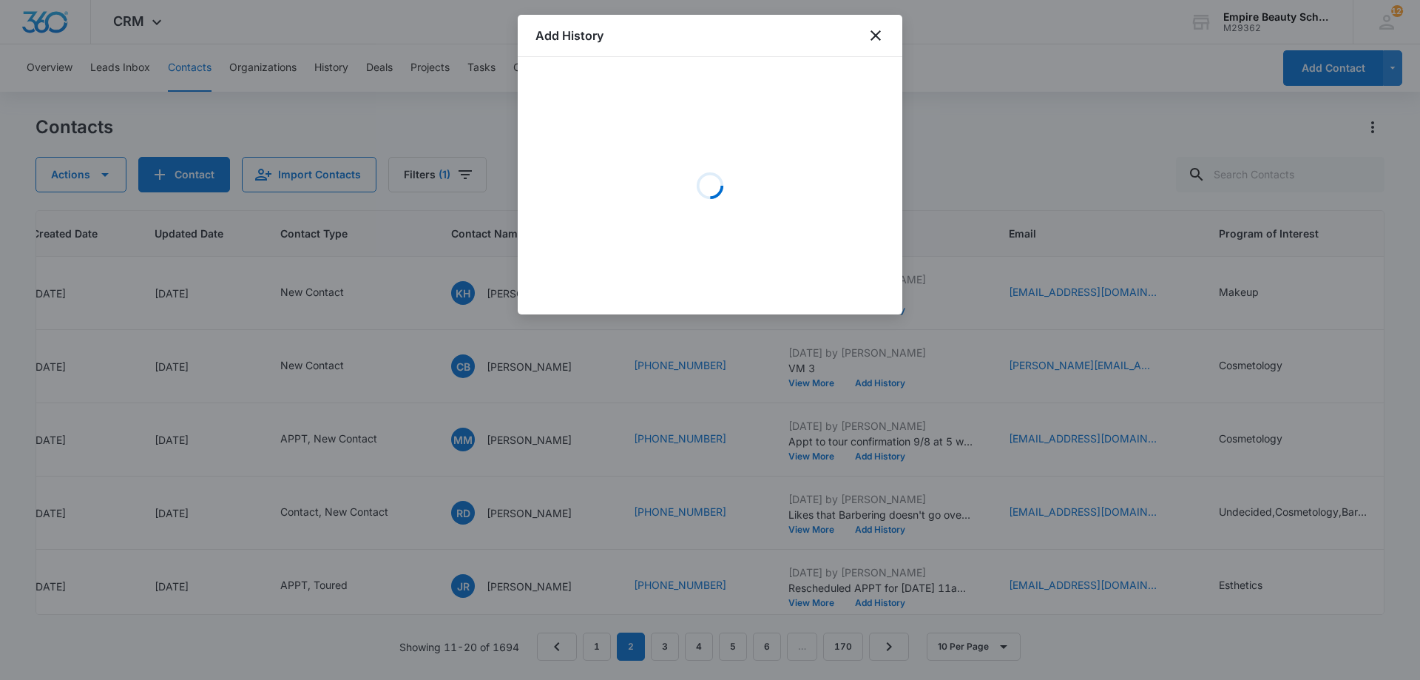
click at [627, 105] on div "Loading" at bounding box center [710, 186] width 349 height 222
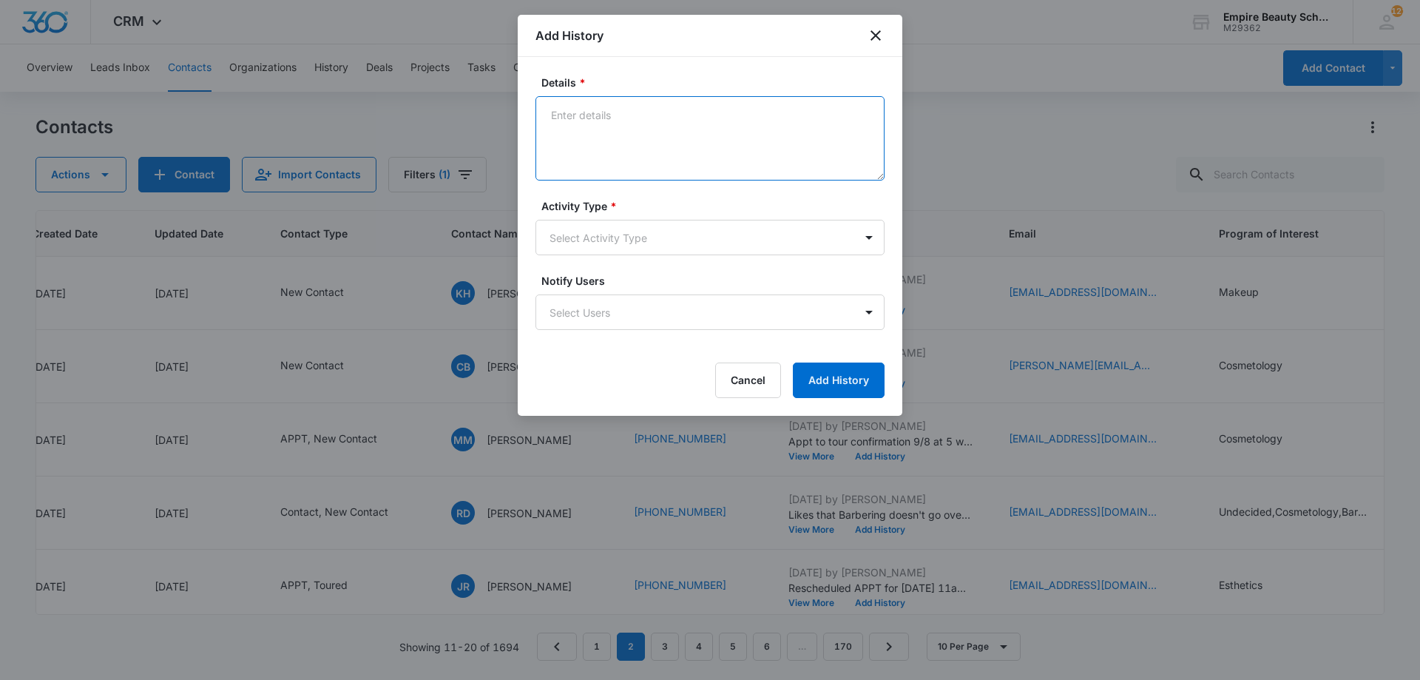
click at [589, 138] on textarea "Details *" at bounding box center [710, 138] width 349 height 84
type textarea "Email 3"
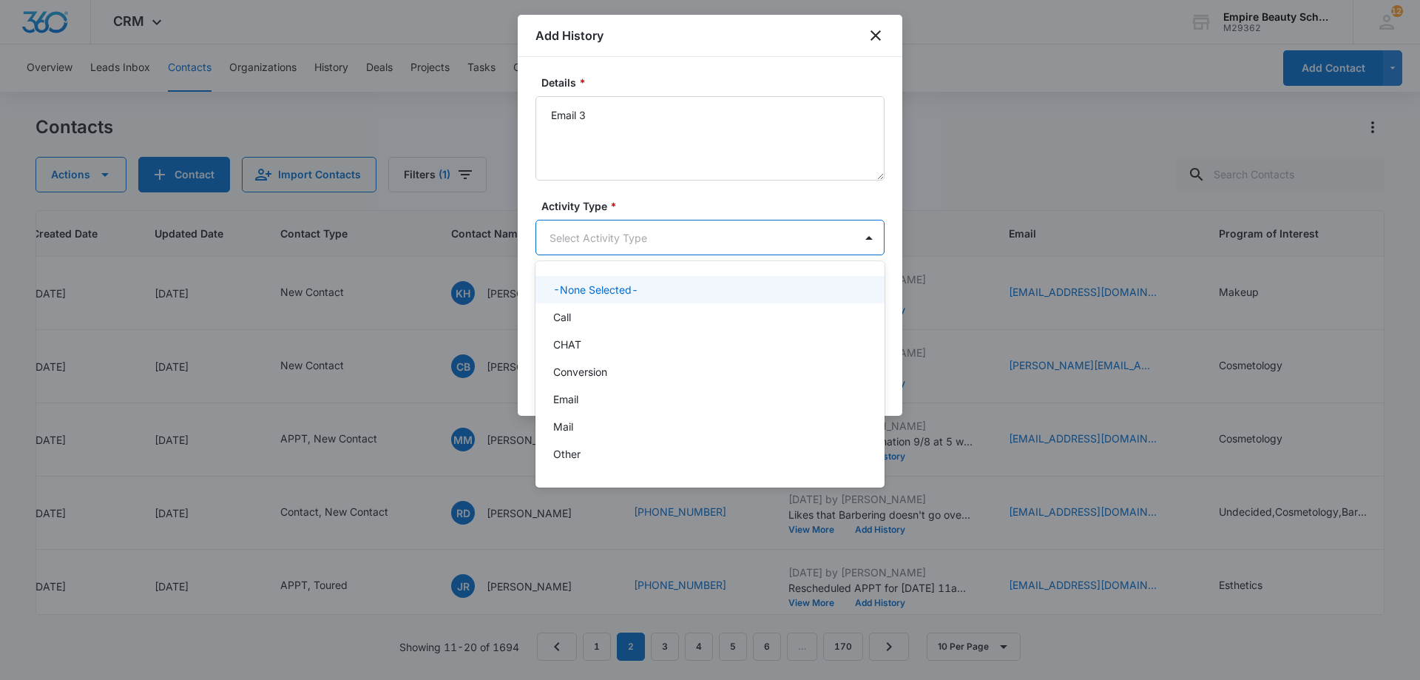
click at [588, 221] on body "CRM Apps Forms CRM Email Shop Payments POS Files Brand Settings Empire Beauty S…" at bounding box center [710, 340] width 1420 height 680
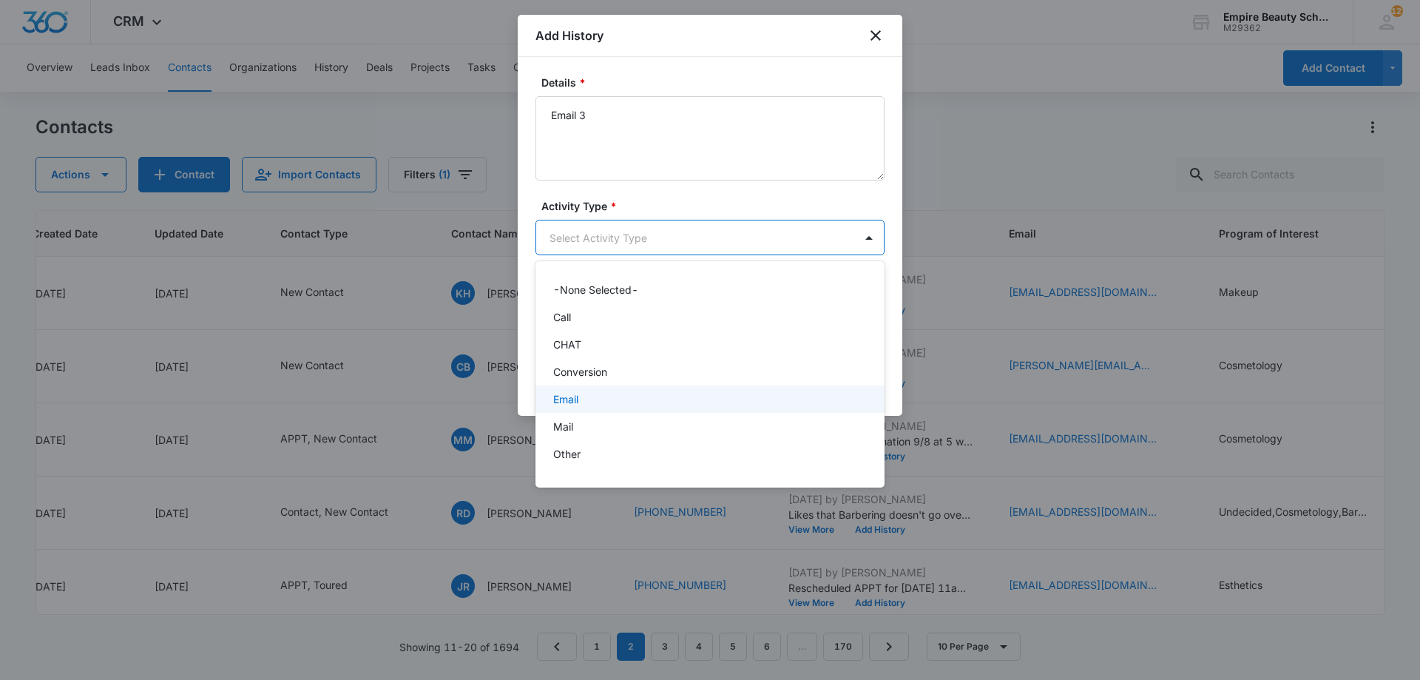
click at [597, 394] on div "Email" at bounding box center [708, 399] width 311 height 16
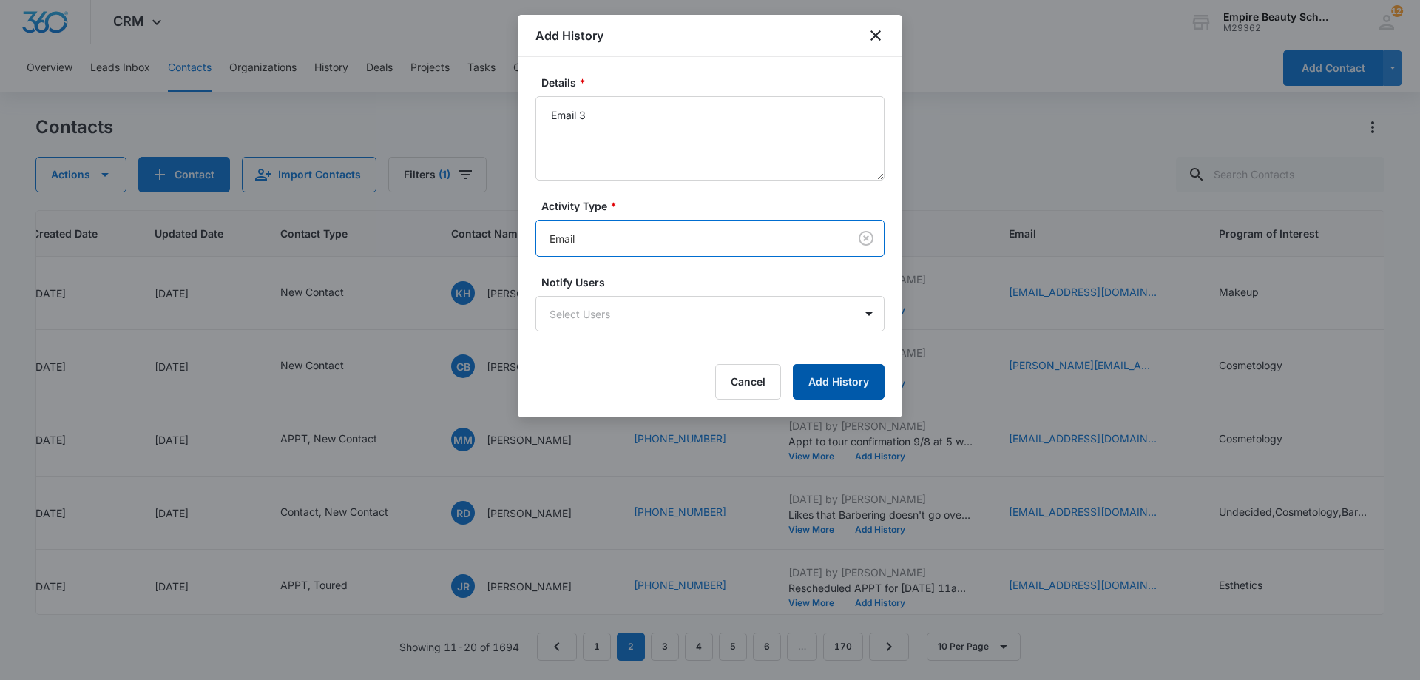
click at [865, 380] on button "Add History" at bounding box center [839, 382] width 92 height 36
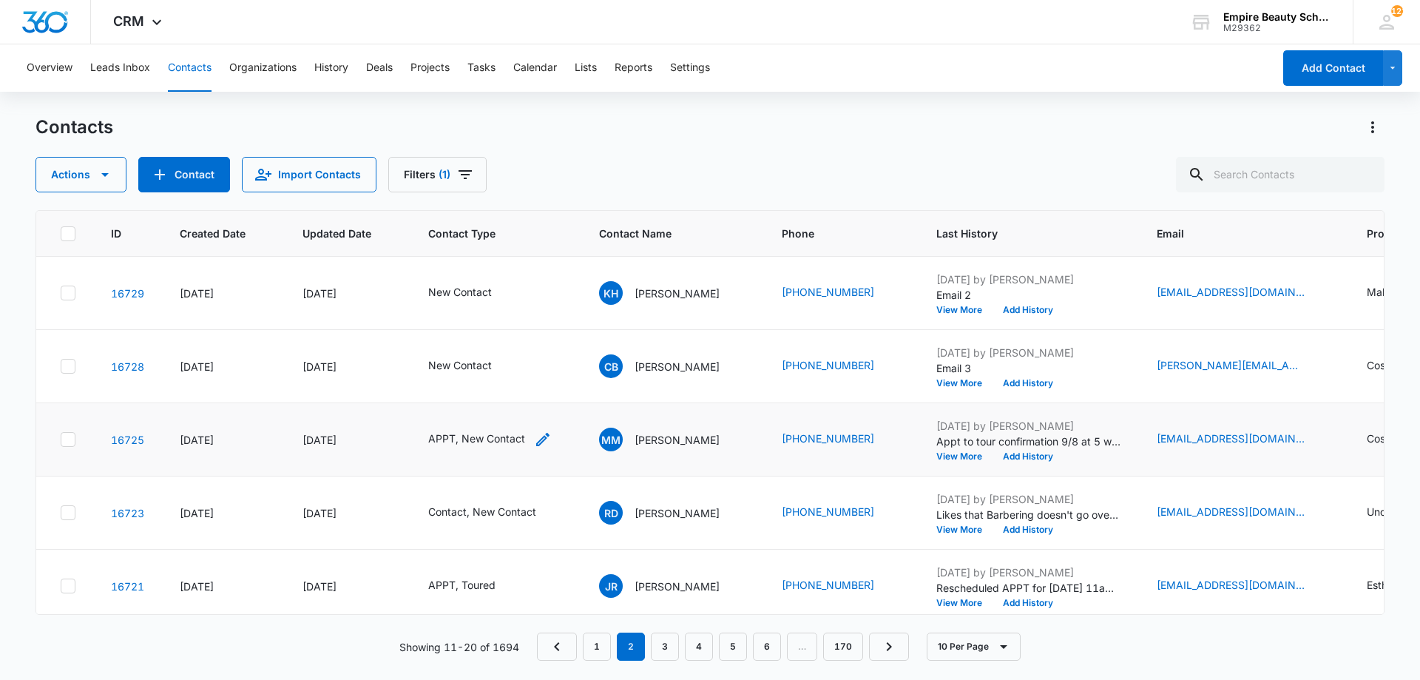
click at [537, 442] on icon "Contact Type - APPT, New Contact - Select to Edit Field" at bounding box center [543, 440] width 18 height 18
click at [475, 344] on icon "Remove New Contact" at bounding box center [477, 344] width 10 height 11
click at [500, 387] on button "Save" at bounding box center [482, 391] width 44 height 28
click at [550, 516] on icon "Contact Type - Contact, New Contact - Select to Edit Field" at bounding box center [553, 512] width 13 height 13
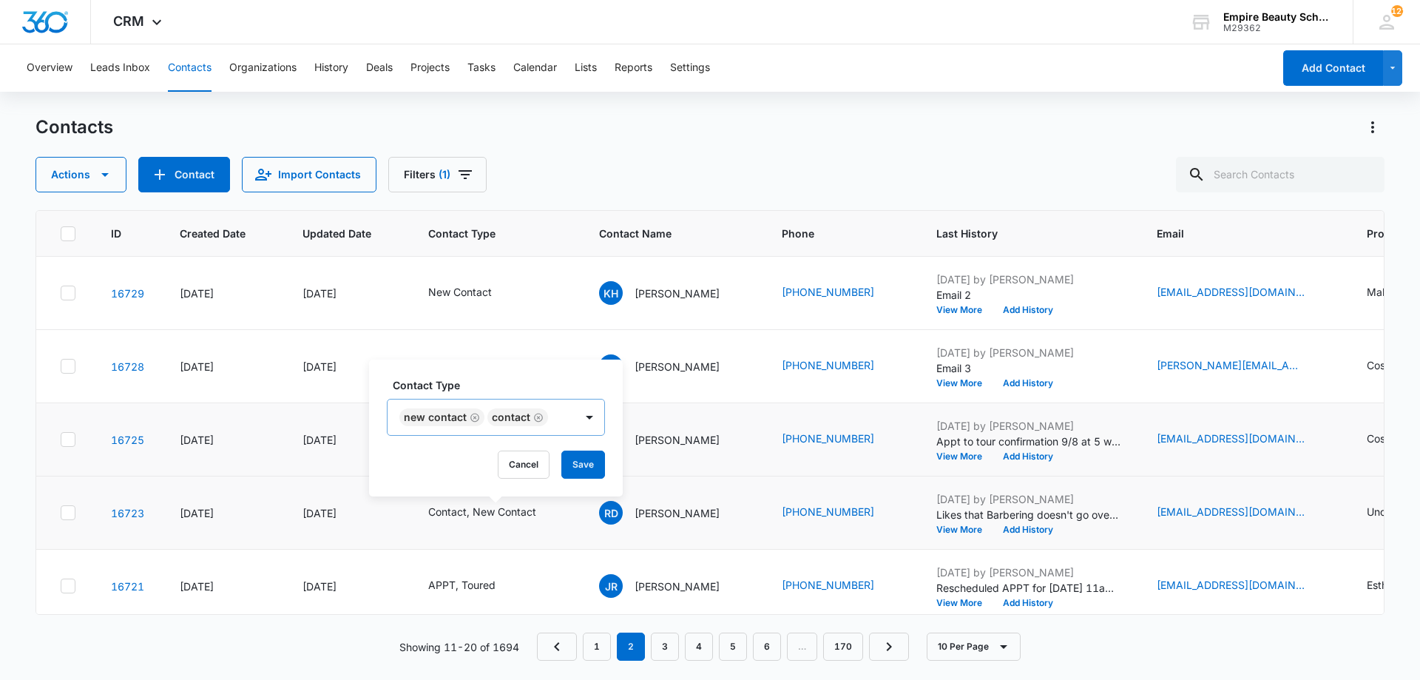
click at [470, 419] on icon "Remove New Contact" at bounding box center [475, 417] width 10 height 11
click at [500, 460] on button "Save" at bounding box center [495, 465] width 44 height 28
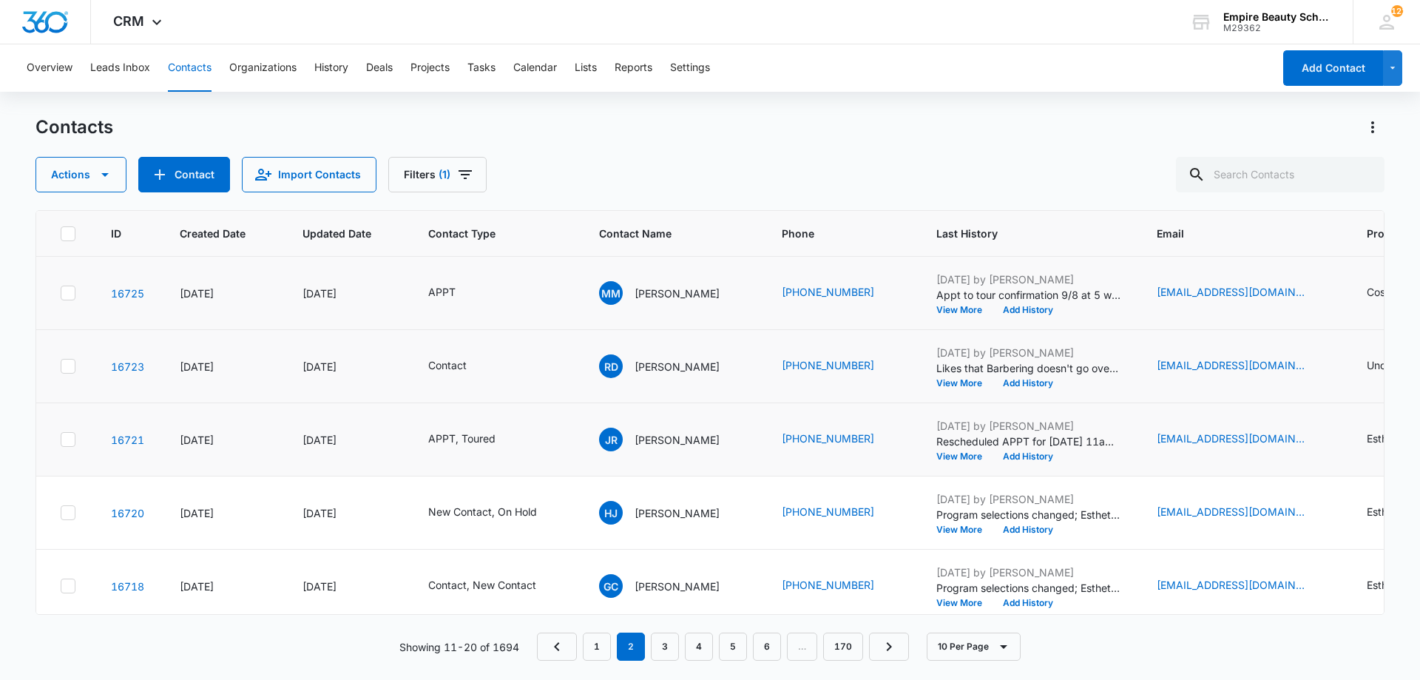
scroll to position [147, 0]
click at [553, 509] on icon "Contact Type - New Contact, On Hold - Select to Edit Field" at bounding box center [555, 512] width 18 height 18
click at [476, 419] on icon "Remove New Contact" at bounding box center [475, 416] width 10 height 11
click at [497, 448] on div "Contact Type option On Hold, selected. Select is focused ,type to refine list, …" at bounding box center [453, 427] width 166 height 137
click at [512, 473] on button "Save" at bounding box center [497, 464] width 44 height 28
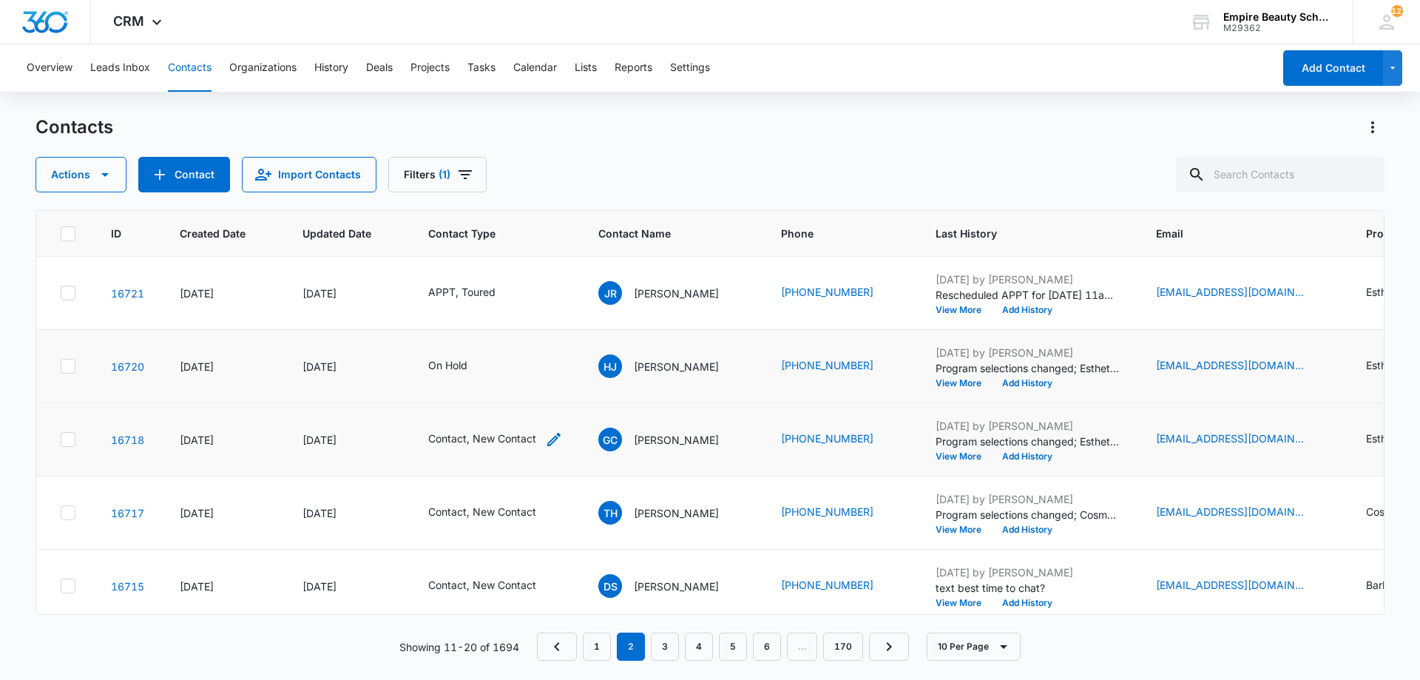
scroll to position [294, 0]
click at [545, 436] on icon "Contact Type - Contact, New Contact - Select to Edit Field" at bounding box center [554, 438] width 18 height 18
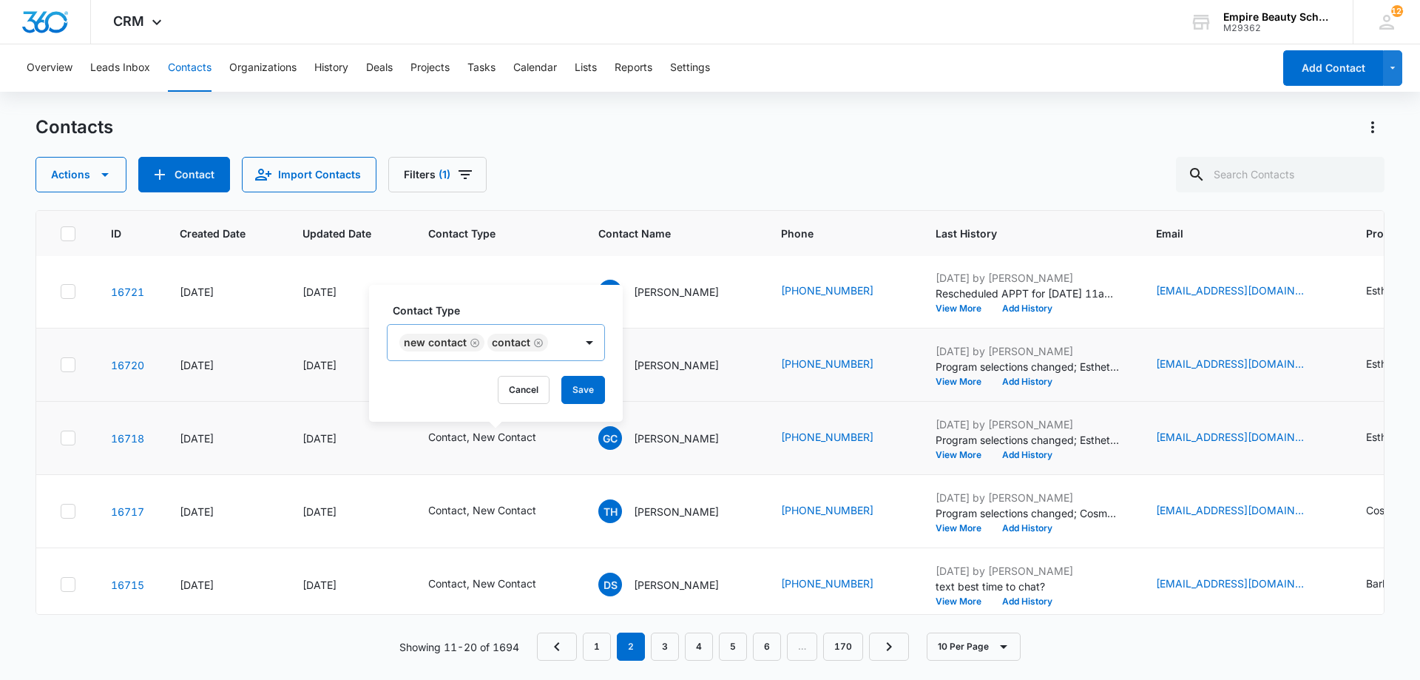
click at [478, 343] on icon "Remove New Contact" at bounding box center [474, 342] width 9 height 9
click at [494, 374] on div "Contact Type option Contact, selected. Select is focused ,type to refine list, …" at bounding box center [452, 353] width 166 height 137
click at [495, 384] on button "Save" at bounding box center [495, 390] width 44 height 28
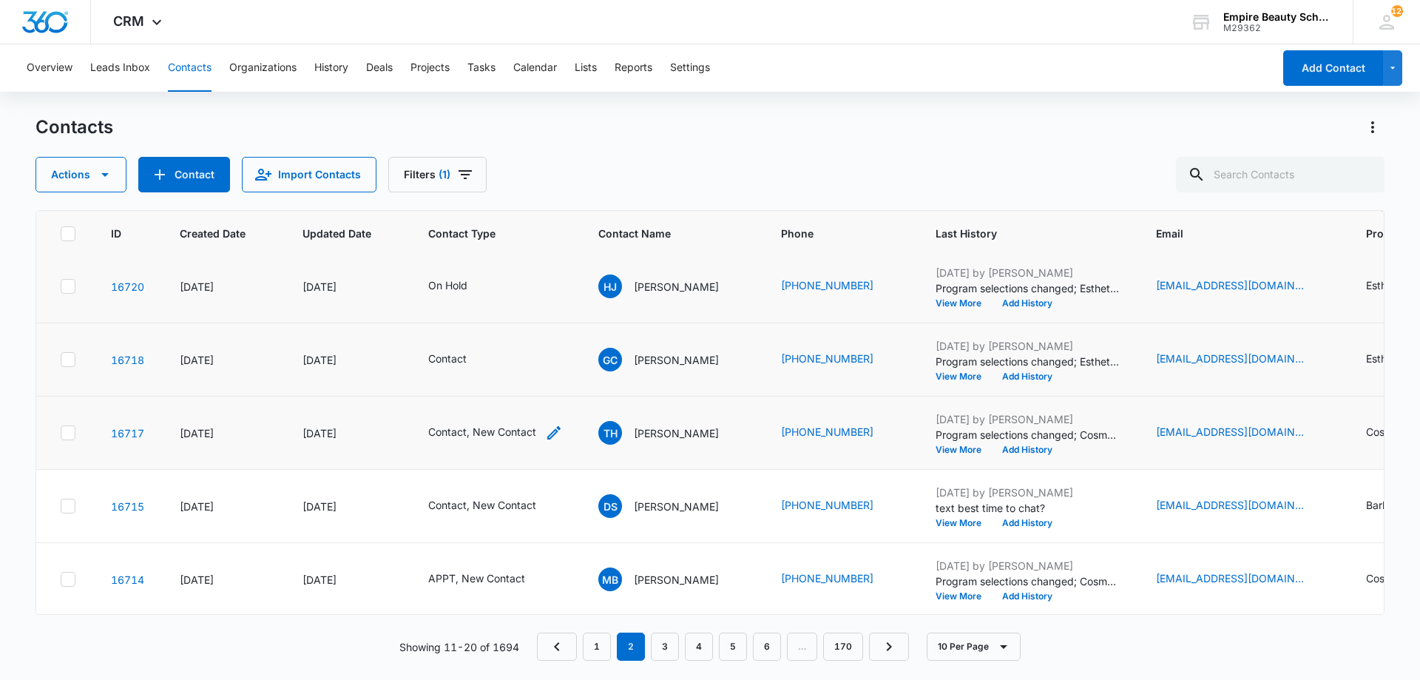
scroll to position [385, 0]
click at [542, 422] on div "Contact, New Contact" at bounding box center [495, 431] width 135 height 18
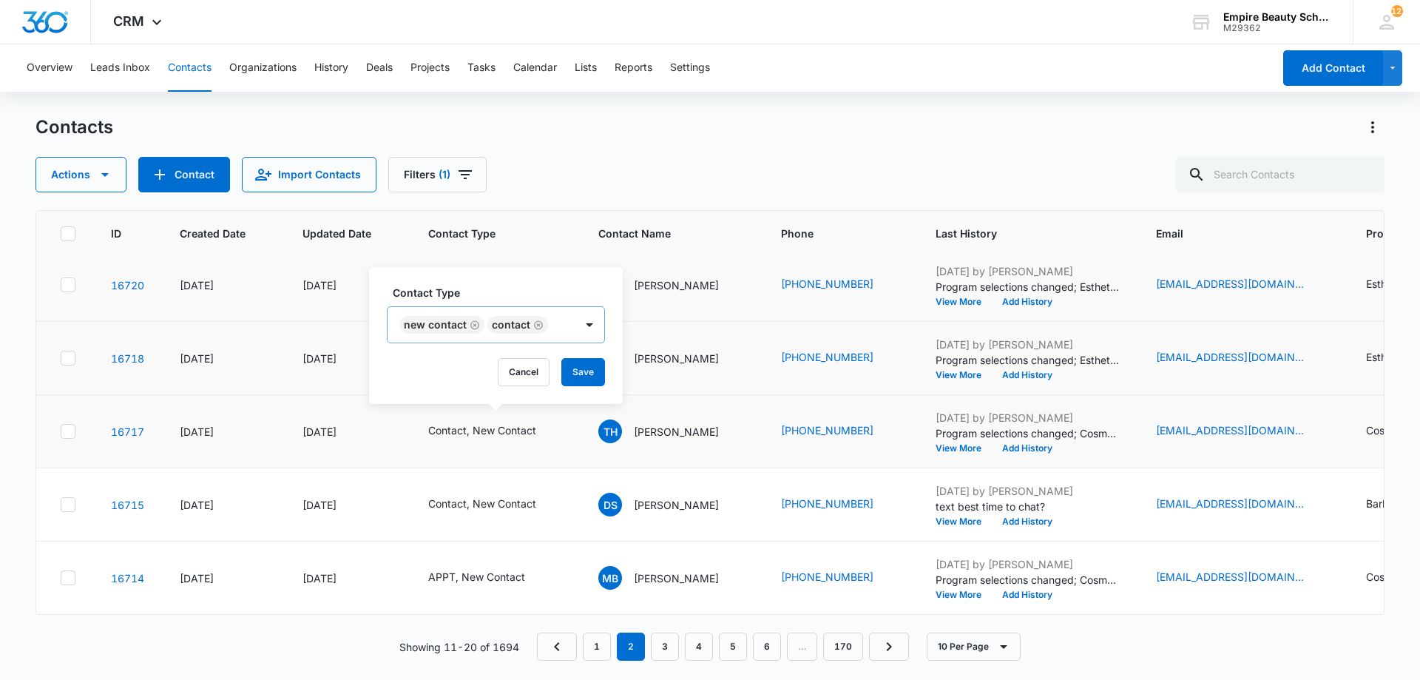
click at [473, 327] on icon "Remove New Contact" at bounding box center [475, 325] width 10 height 11
click at [508, 370] on button "Save" at bounding box center [495, 372] width 44 height 28
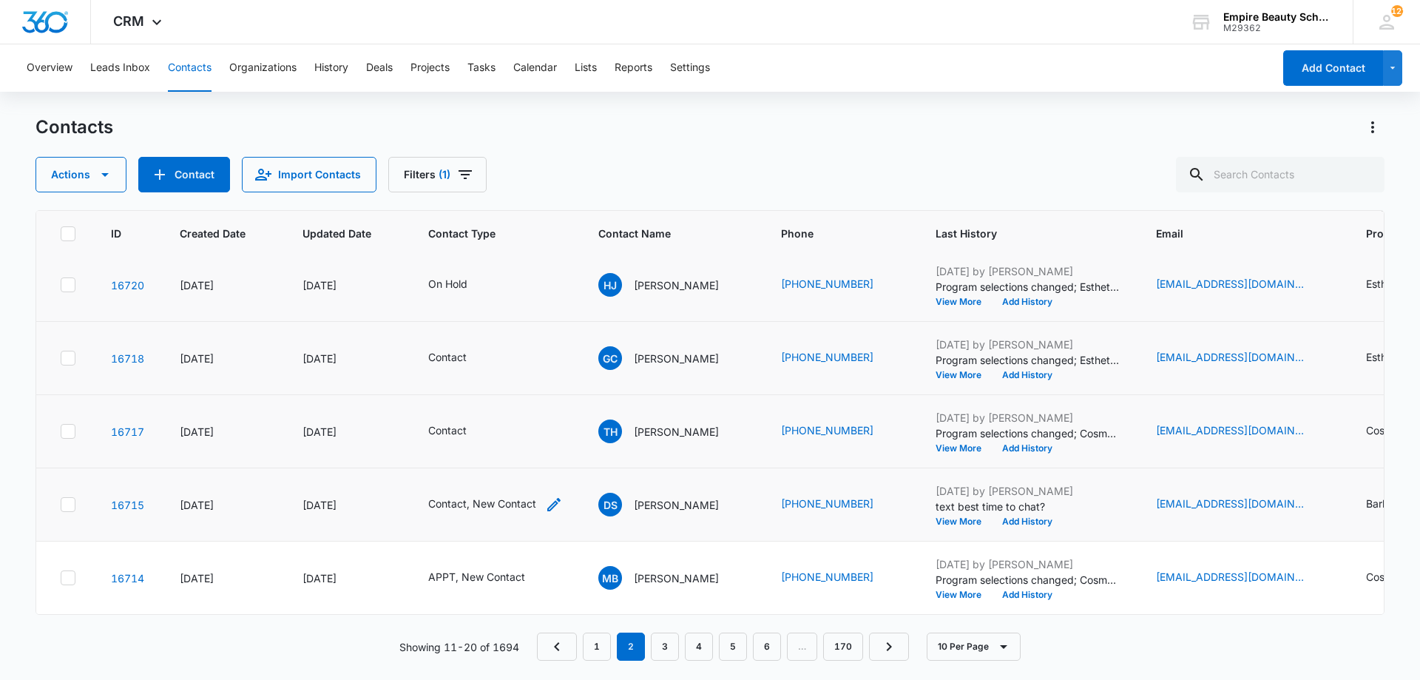
click at [545, 496] on icon "Contact Type - Contact, New Contact - Select to Edit Field" at bounding box center [554, 505] width 18 height 18
click at [475, 402] on icon "Remove New Contact" at bounding box center [474, 398] width 9 height 9
click at [482, 437] on button "Save" at bounding box center [495, 445] width 44 height 28
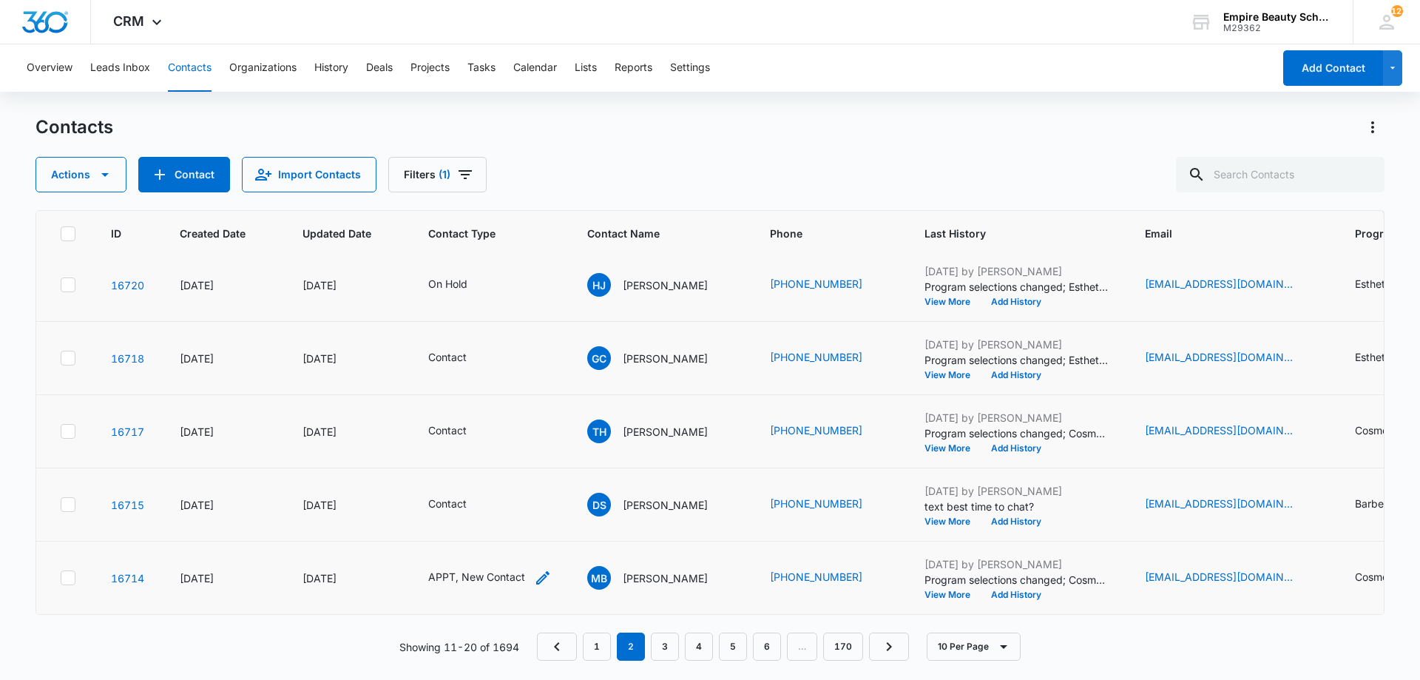
click at [548, 569] on icon "Contact Type - APPT, New Contact - Select to Edit Field" at bounding box center [543, 578] width 18 height 18
click at [475, 471] on icon "Remove New Contact" at bounding box center [477, 471] width 10 height 11
click at [471, 504] on div "Contact Type option APPT, selected. Select is focused ,type to refine list, pre…" at bounding box center [446, 482] width 150 height 137
click at [471, 507] on button "Save" at bounding box center [482, 519] width 44 height 28
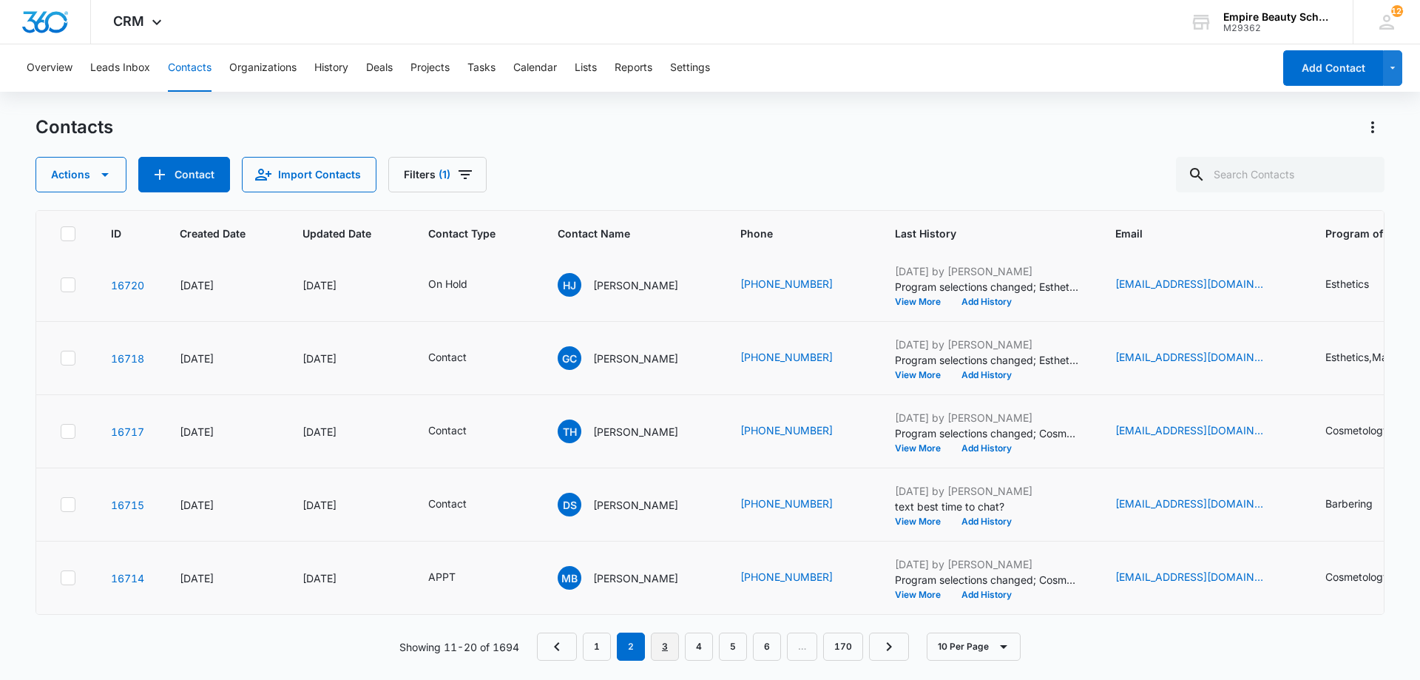
click at [662, 645] on link "3" at bounding box center [665, 647] width 28 height 28
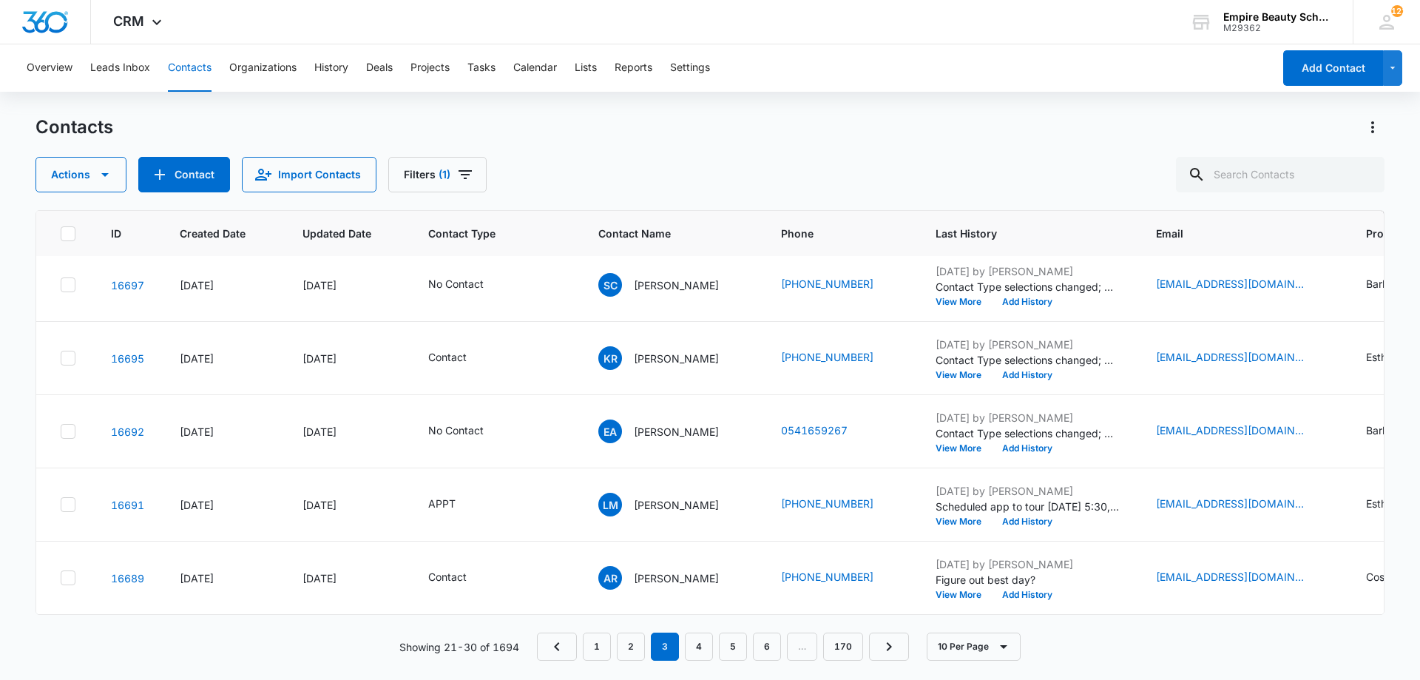
scroll to position [0, 0]
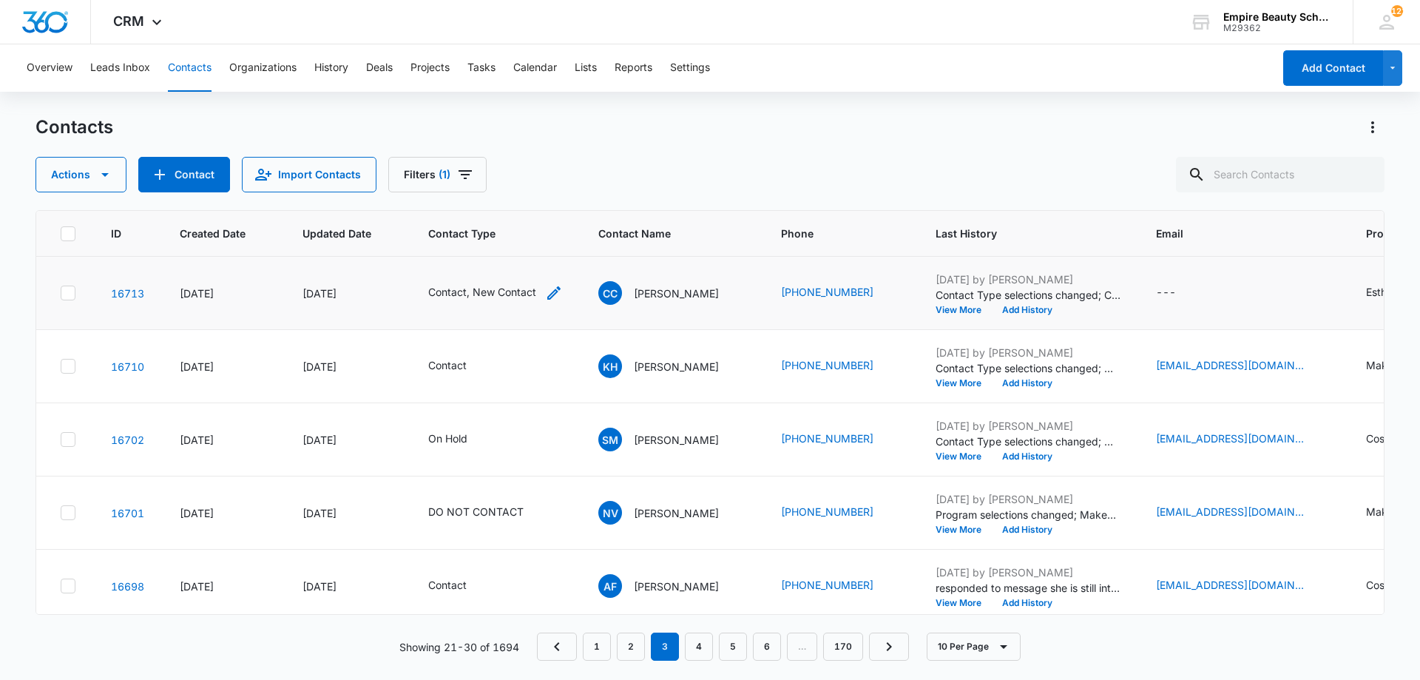
click at [559, 286] on icon "Contact Type - Contact, New Contact - Select to Edit Field" at bounding box center [554, 293] width 18 height 18
click at [470, 197] on icon "Remove New Contact" at bounding box center [475, 197] width 10 height 11
click at [509, 235] on button "Save" at bounding box center [495, 245] width 44 height 28
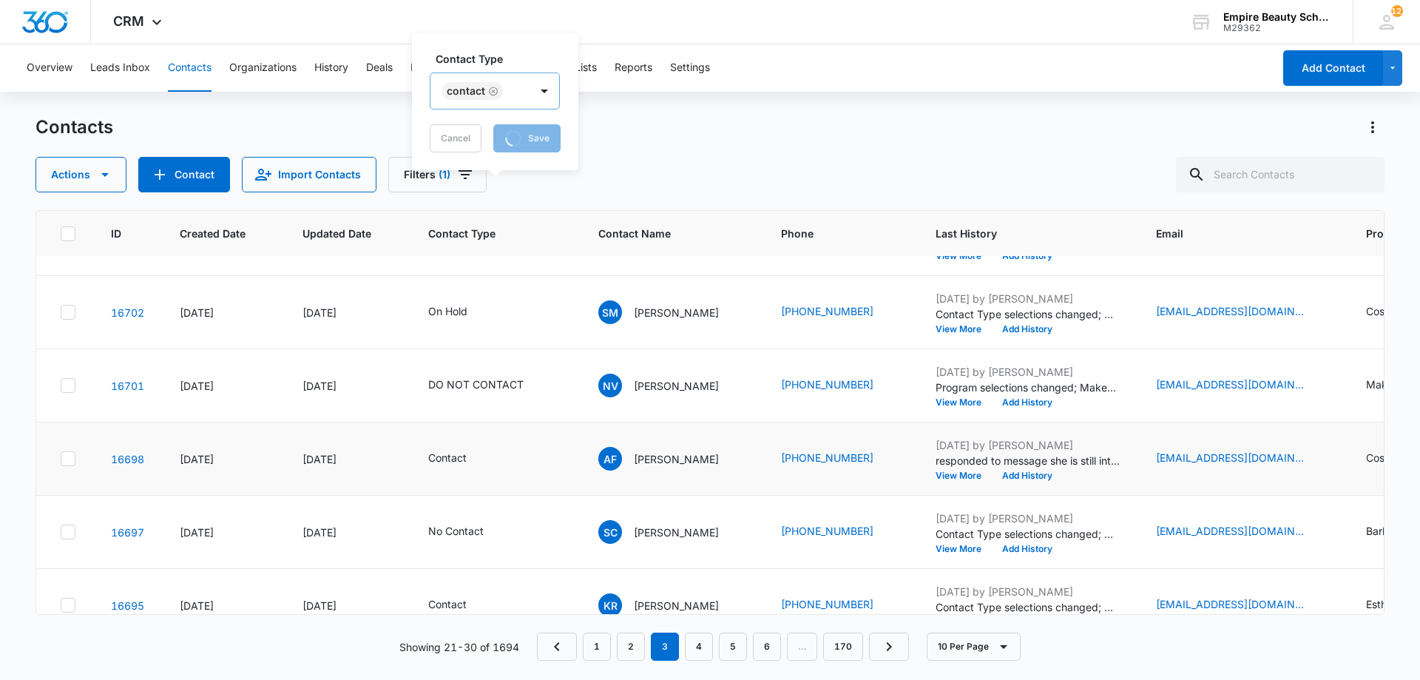
scroll to position [385, 0]
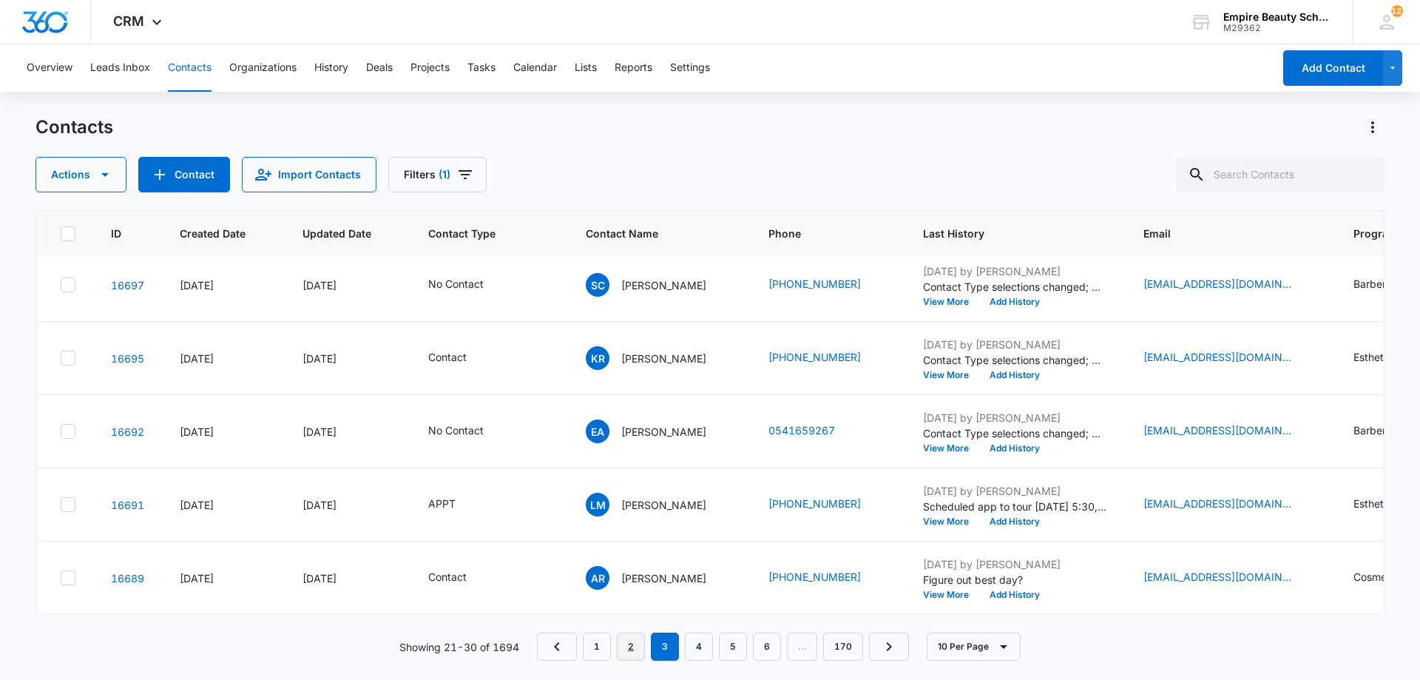
click at [630, 650] on link "2" at bounding box center [631, 647] width 28 height 28
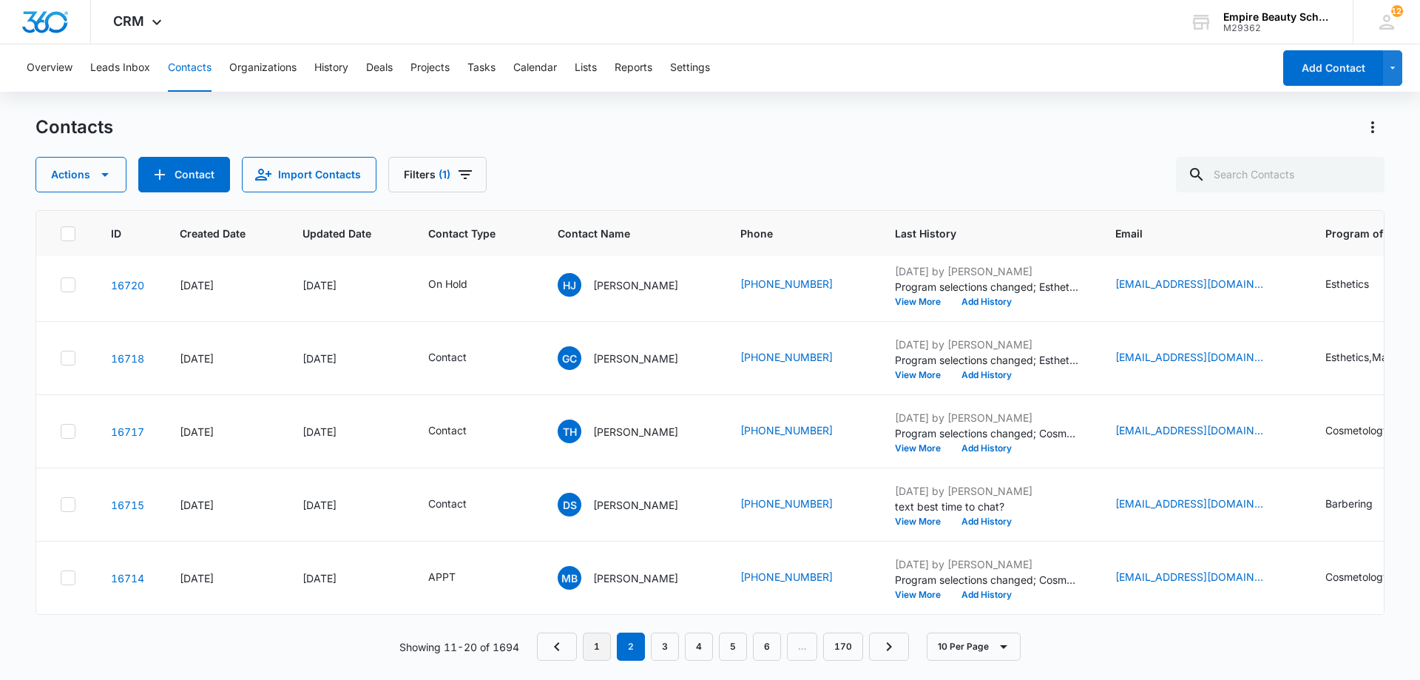
scroll to position [0, 0]
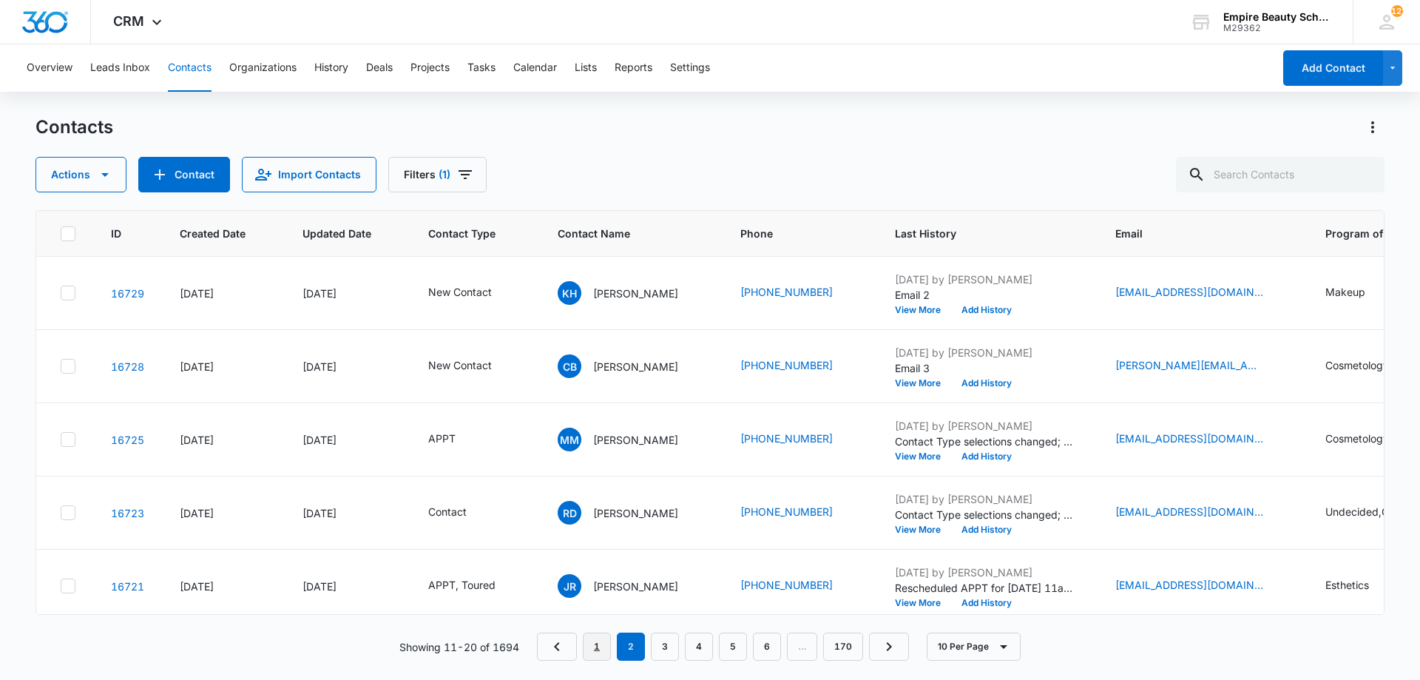
click at [598, 647] on link "1" at bounding box center [597, 647] width 28 height 28
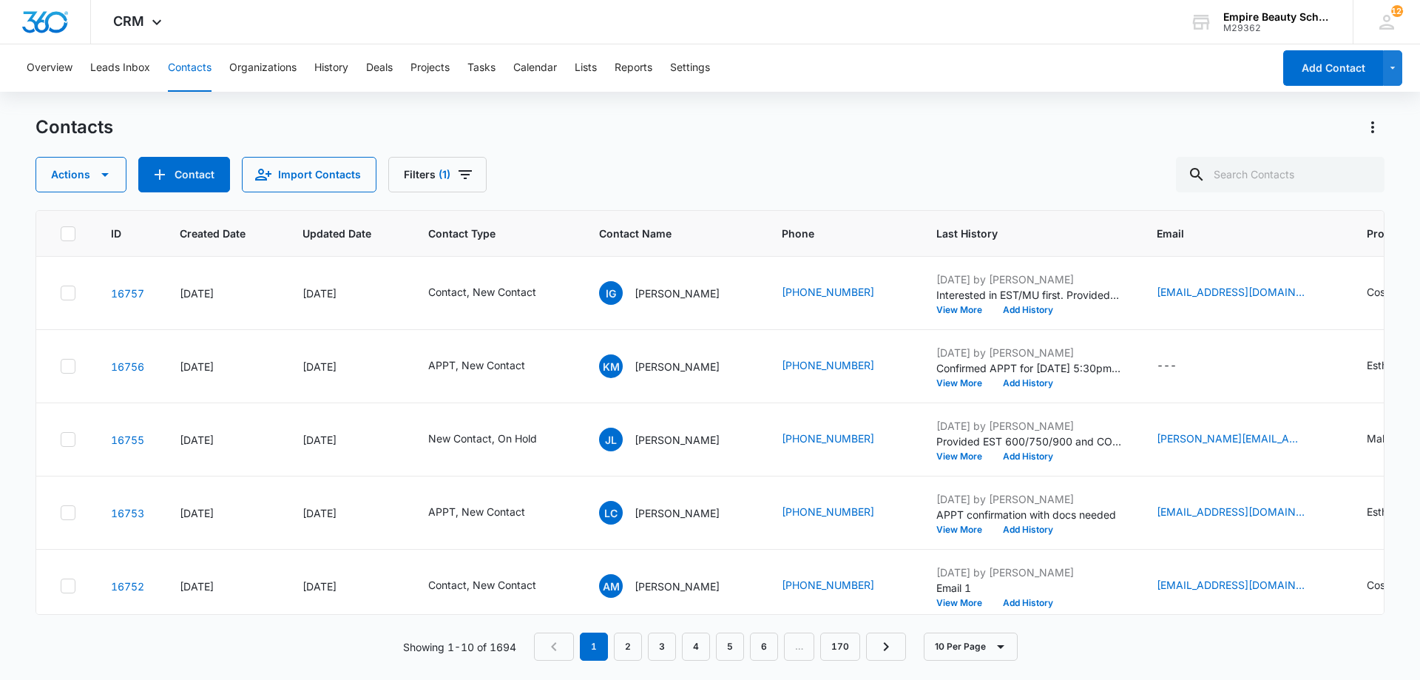
click at [691, 184] on div "Actions Contact Import Contacts Filters (1)" at bounding box center [710, 175] width 1349 height 36
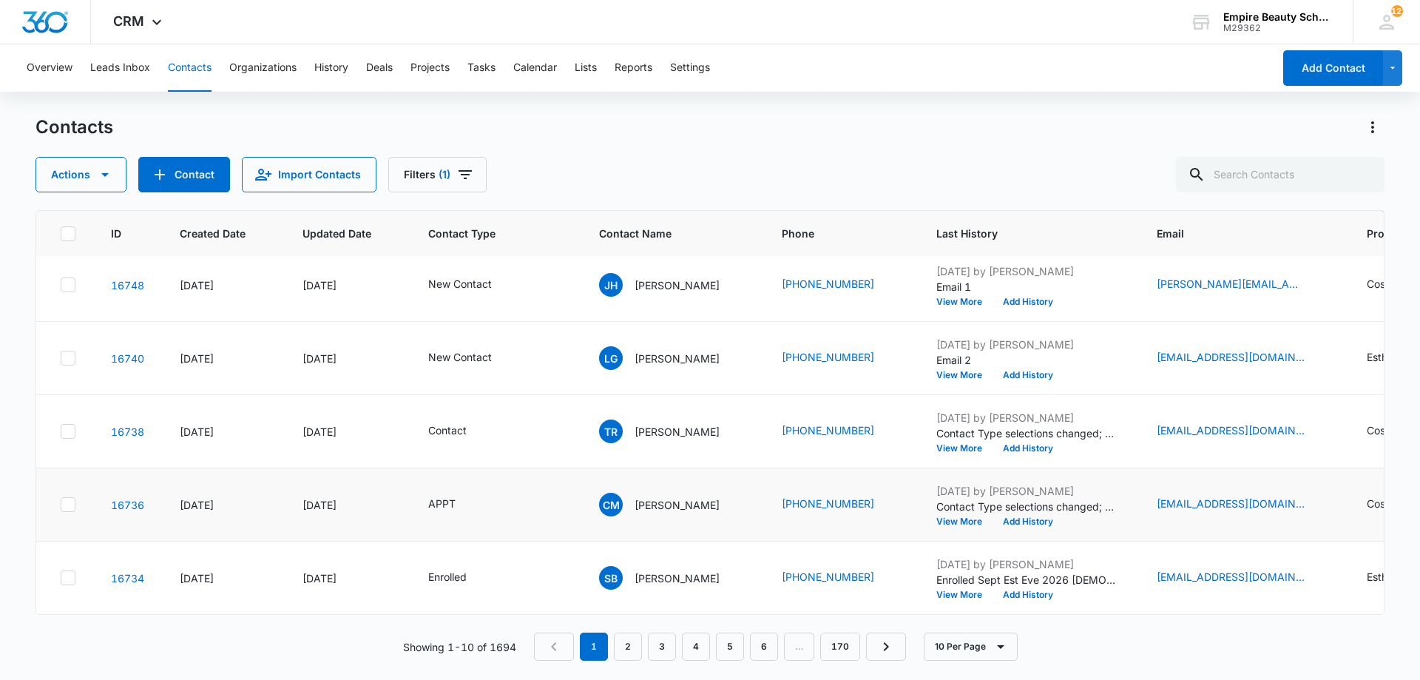
scroll to position [385, 0]
click at [615, 644] on link "2" at bounding box center [628, 647] width 28 height 28
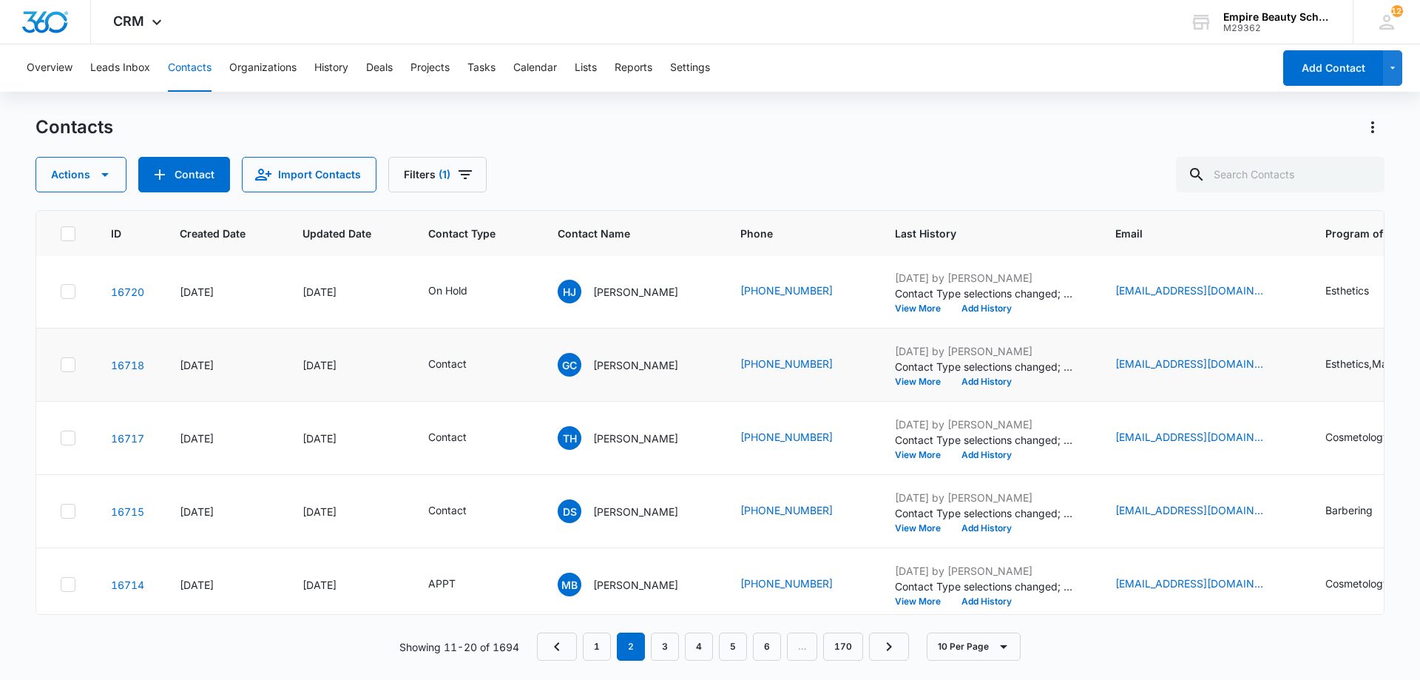
scroll to position [368, 0]
click at [1251, 186] on input "text" at bounding box center [1280, 175] width 209 height 36
type input "keyanna allen"
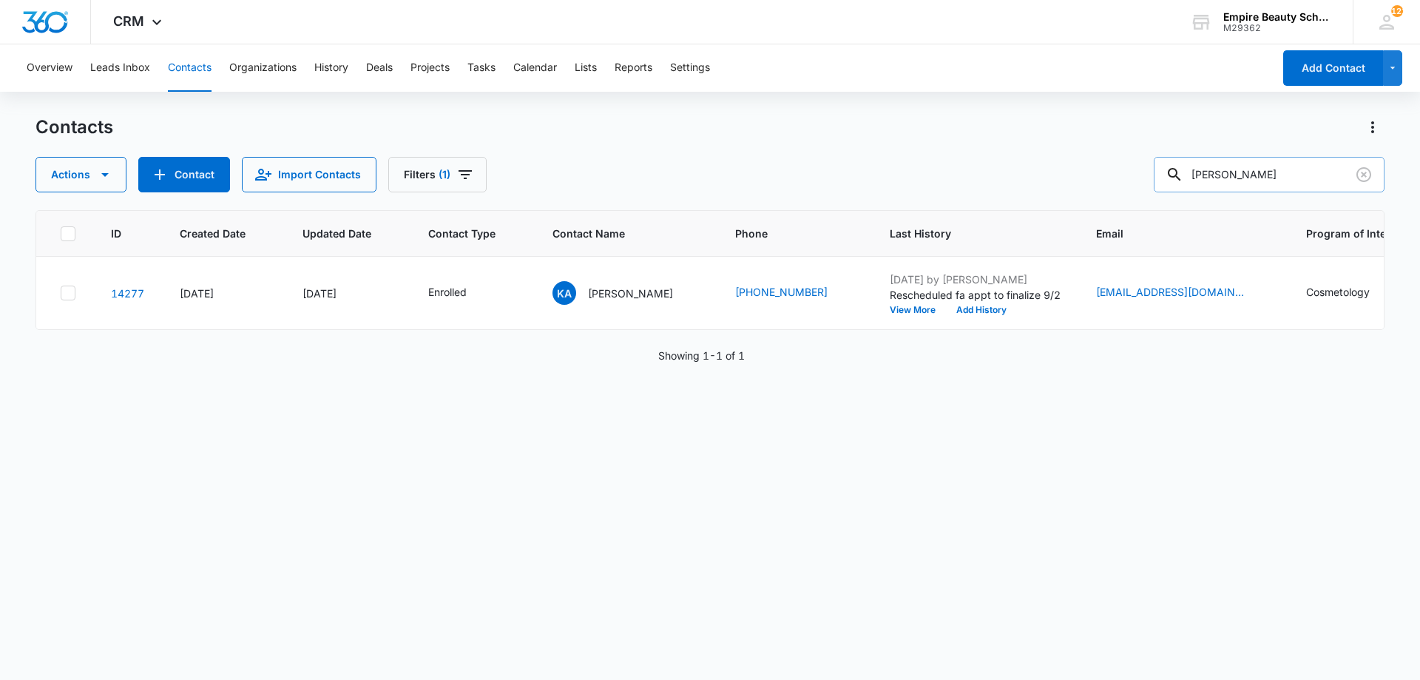
scroll to position [0, 0]
click at [946, 311] on button "Add History" at bounding box center [981, 310] width 71 height 9
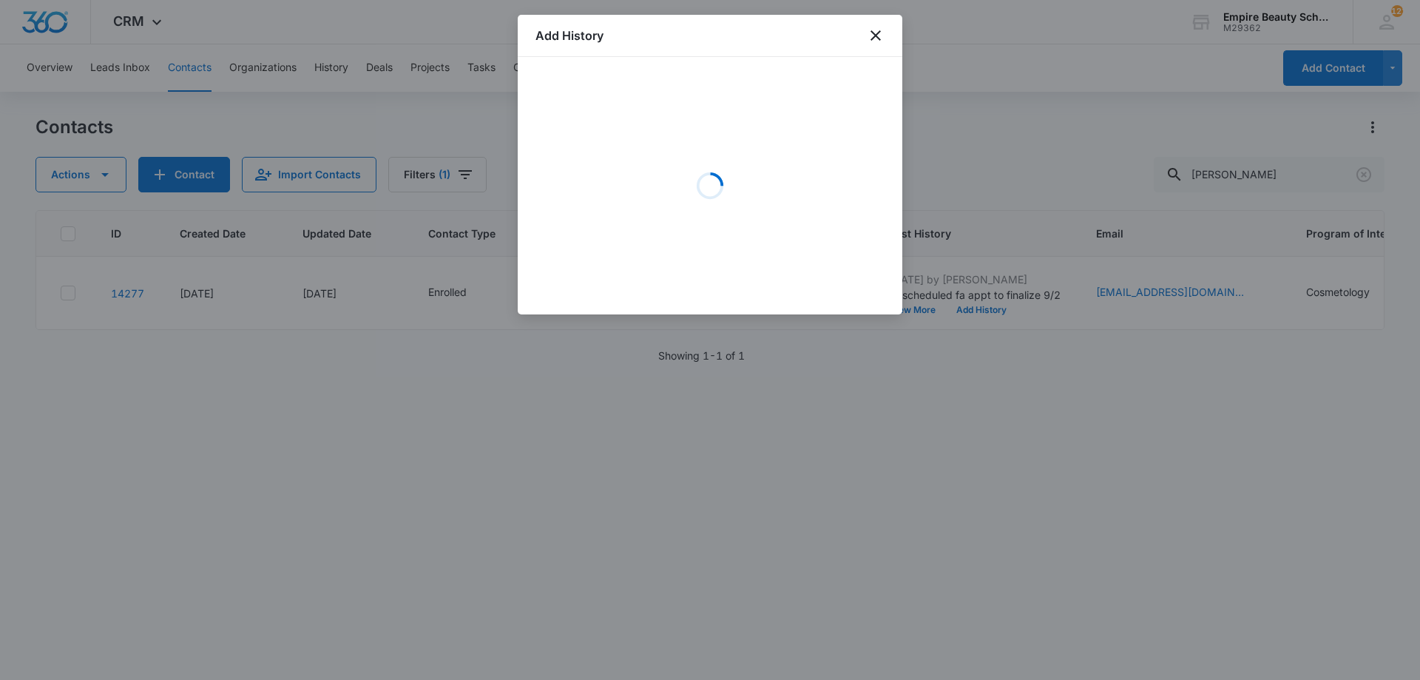
click at [662, 151] on div "Loading" at bounding box center [710, 186] width 349 height 222
click at [634, 137] on div "Loading" at bounding box center [710, 186] width 349 height 222
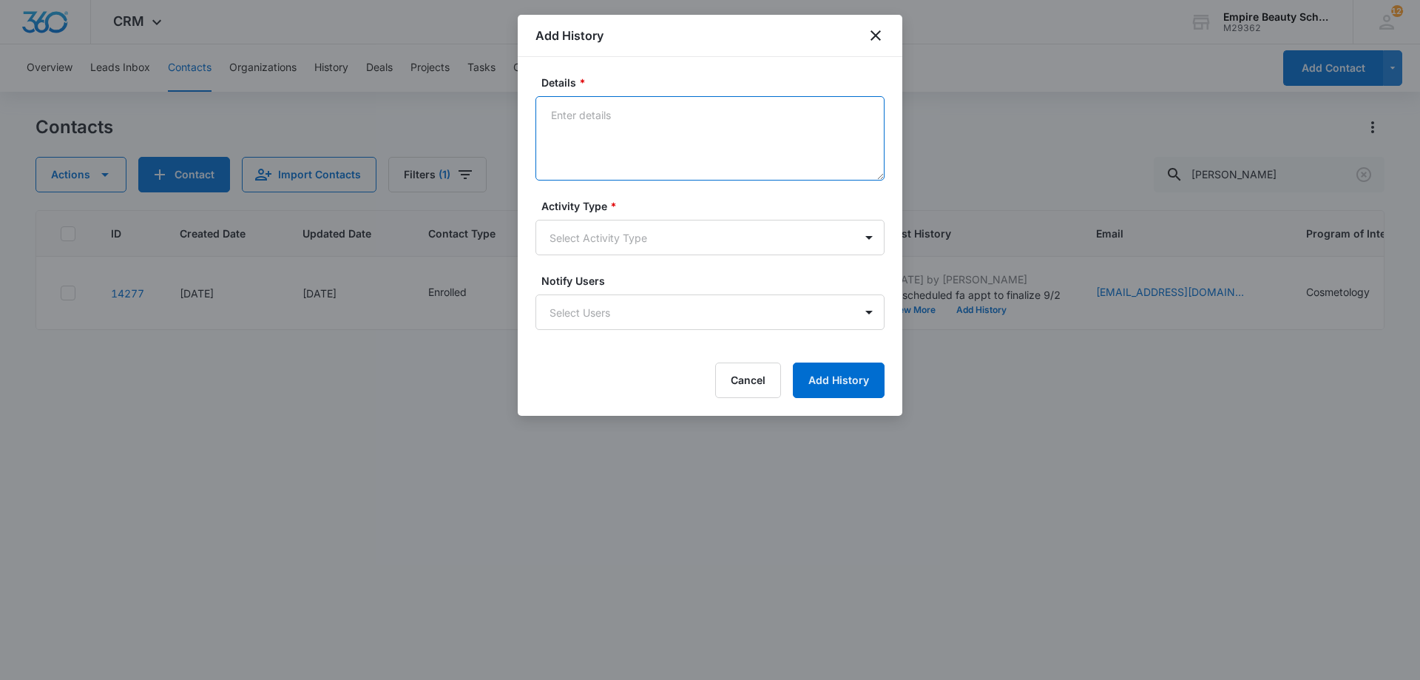
click at [641, 142] on textarea "Details *" at bounding box center [710, 138] width 349 height 84
click at [735, 132] on textarea "Interested in attending the" at bounding box center [710, 138] width 349 height 84
drag, startPoint x: 856, startPoint y: 118, endPoint x: 544, endPoint y: 117, distance: 312.2
click at [544, 117] on textarea "Interested in attending the Empire Welcome Event [DATE]?" at bounding box center [710, 138] width 349 height 84
type textarea "Interested in attending the Empire Welcome Event [DATE]?"
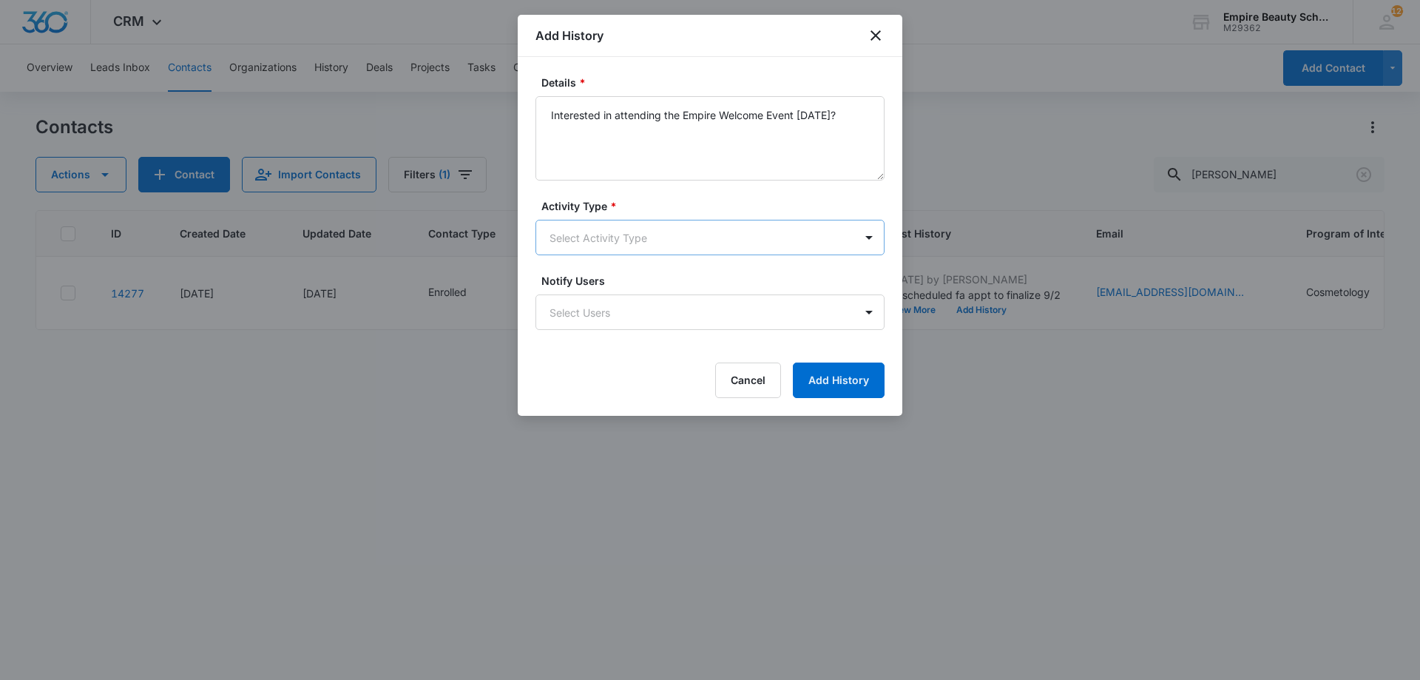
click at [634, 229] on body "CRM Apps Forms CRM Email Shop Payments POS Files Brand Settings Empire Beauty S…" at bounding box center [710, 340] width 1420 height 680
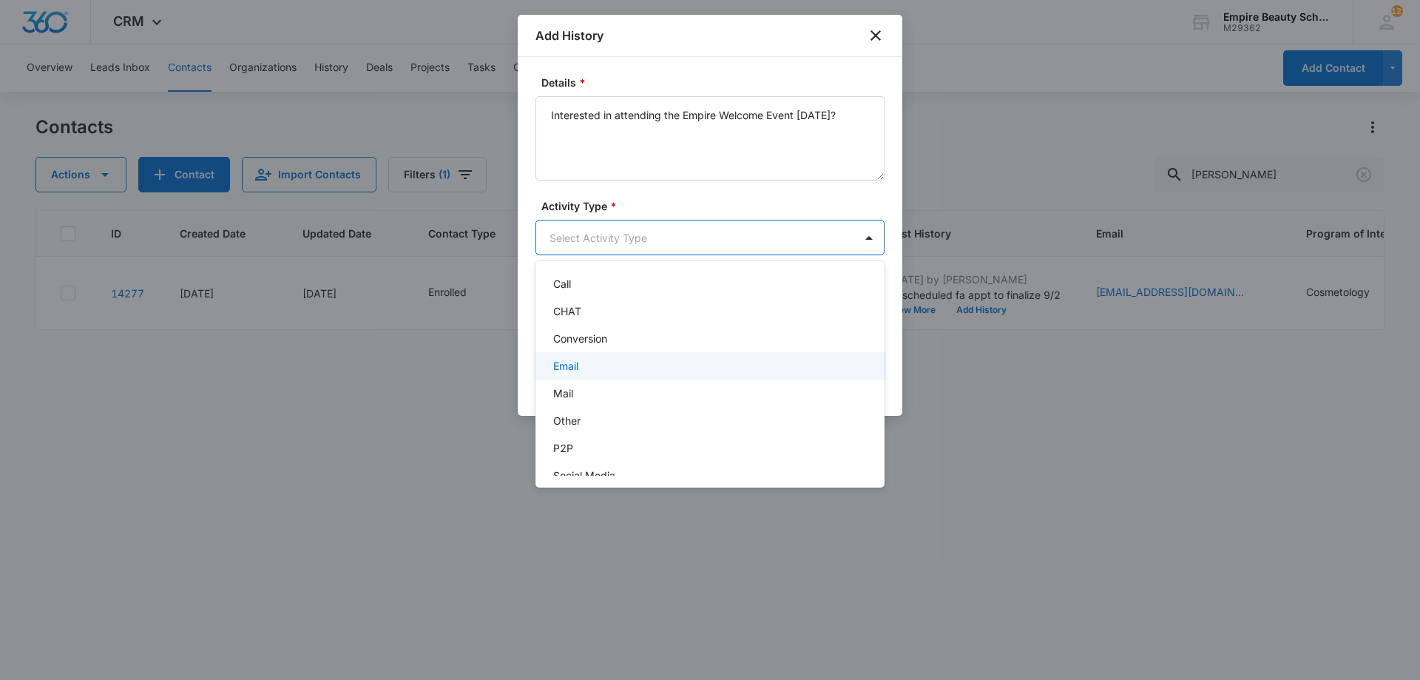
scroll to position [77, 0]
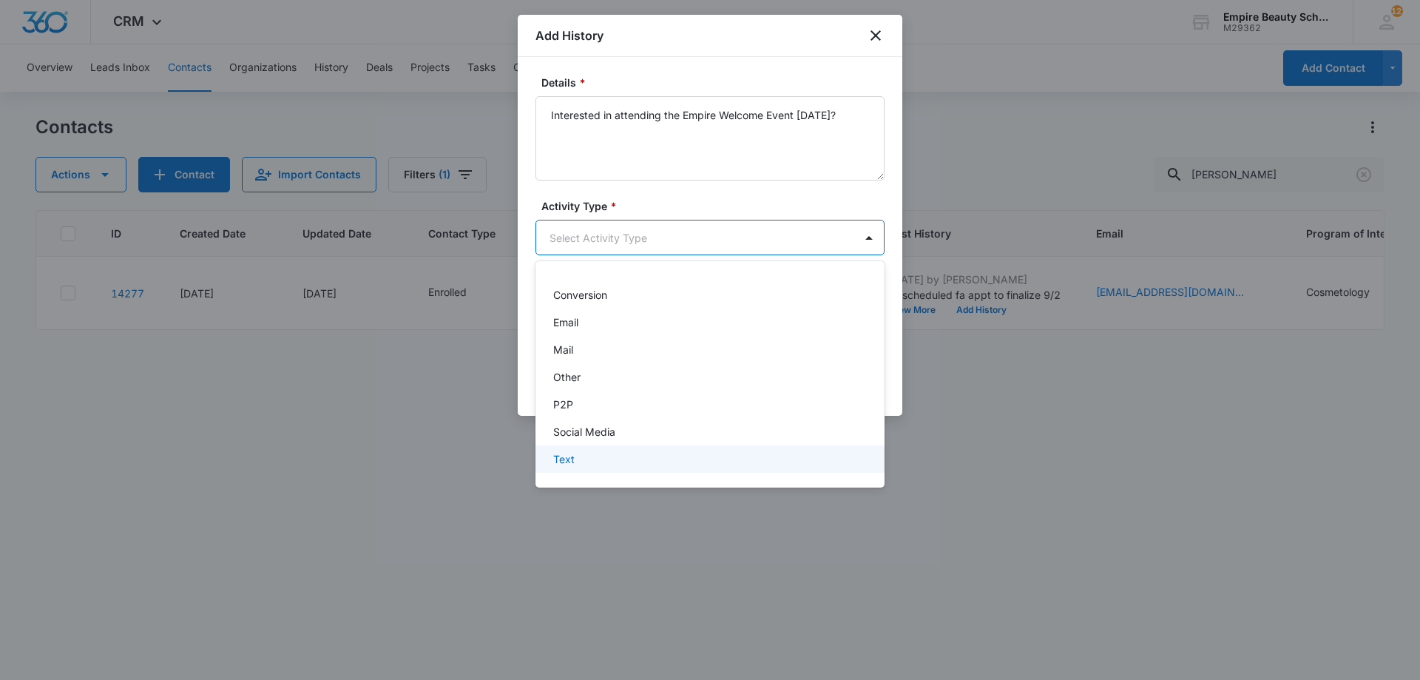
click at [641, 456] on div "Text" at bounding box center [708, 459] width 311 height 16
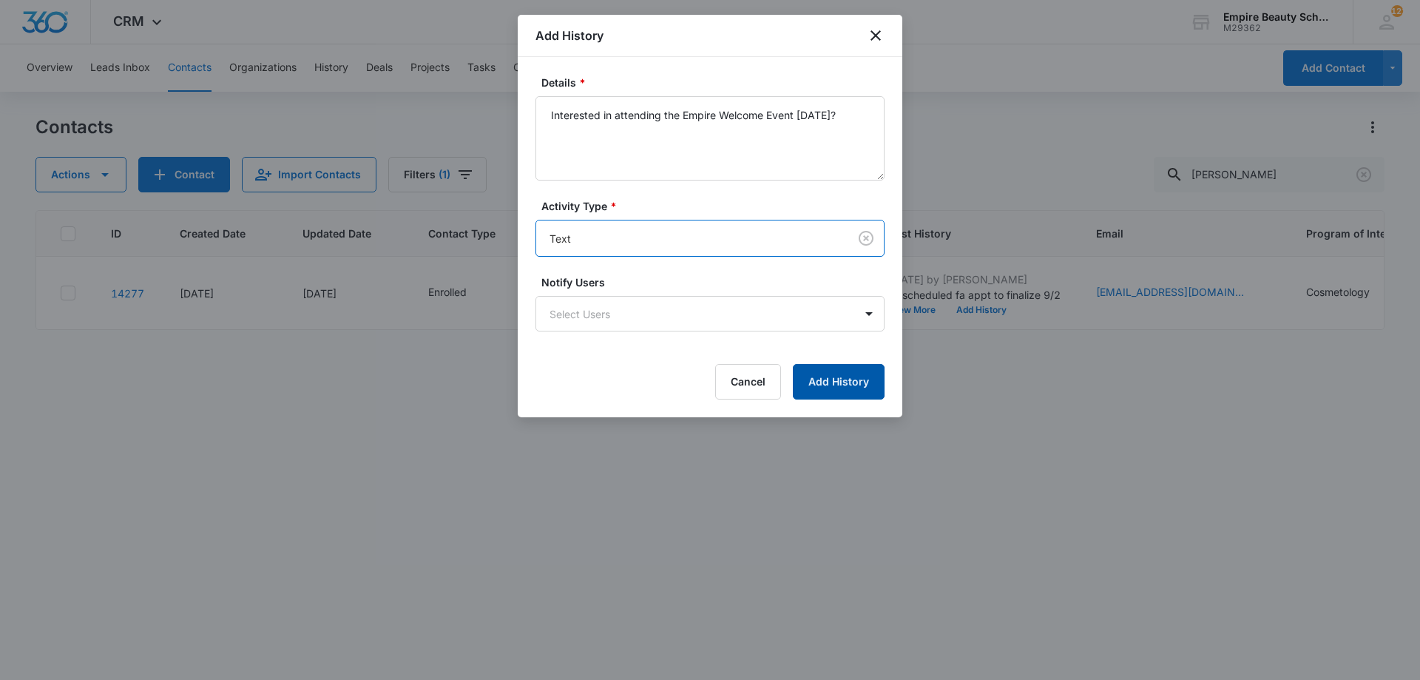
click at [851, 385] on button "Add History" at bounding box center [839, 382] width 92 height 36
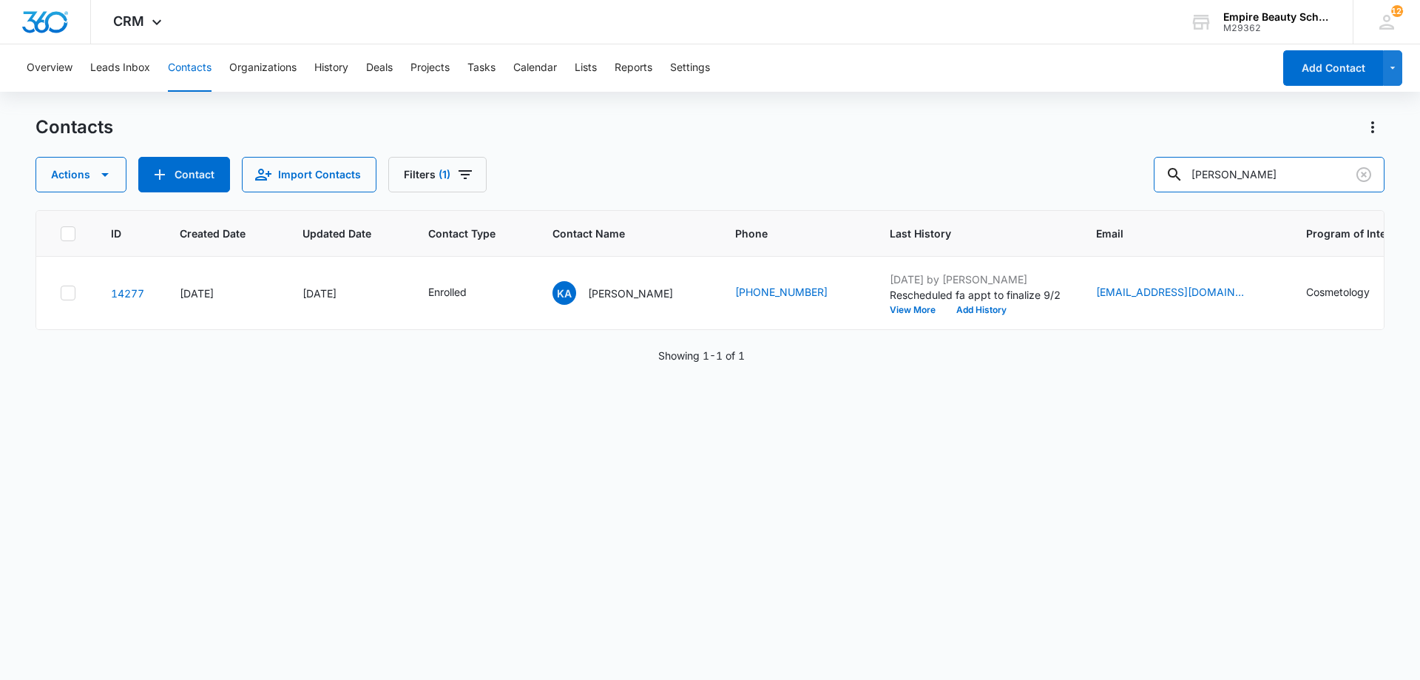
drag, startPoint x: 1244, startPoint y: 161, endPoint x: 939, endPoint y: 129, distance: 307.2
click at [940, 129] on div "Contacts Actions Contact Import Contacts Filters (1) keyanna allen" at bounding box center [710, 153] width 1349 height 77
type input "abigail am"
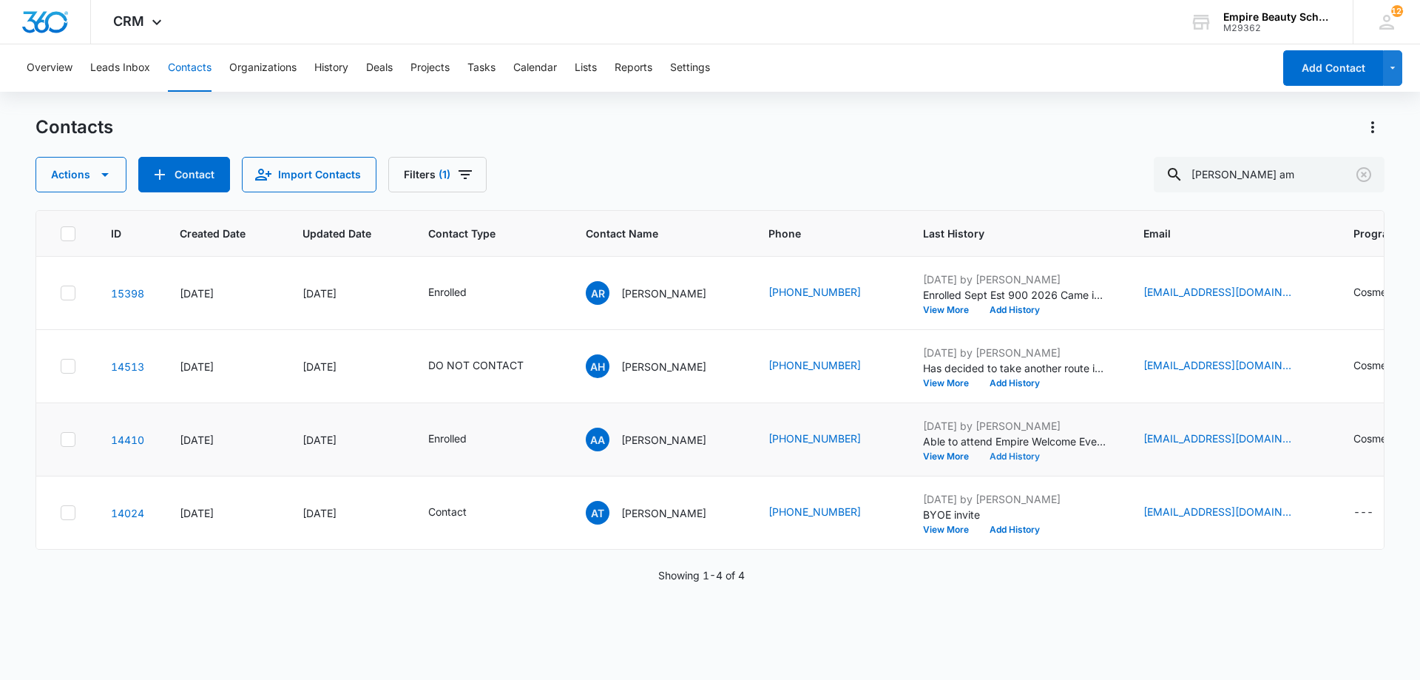
click at [1002, 452] on button "Add History" at bounding box center [1014, 456] width 71 height 9
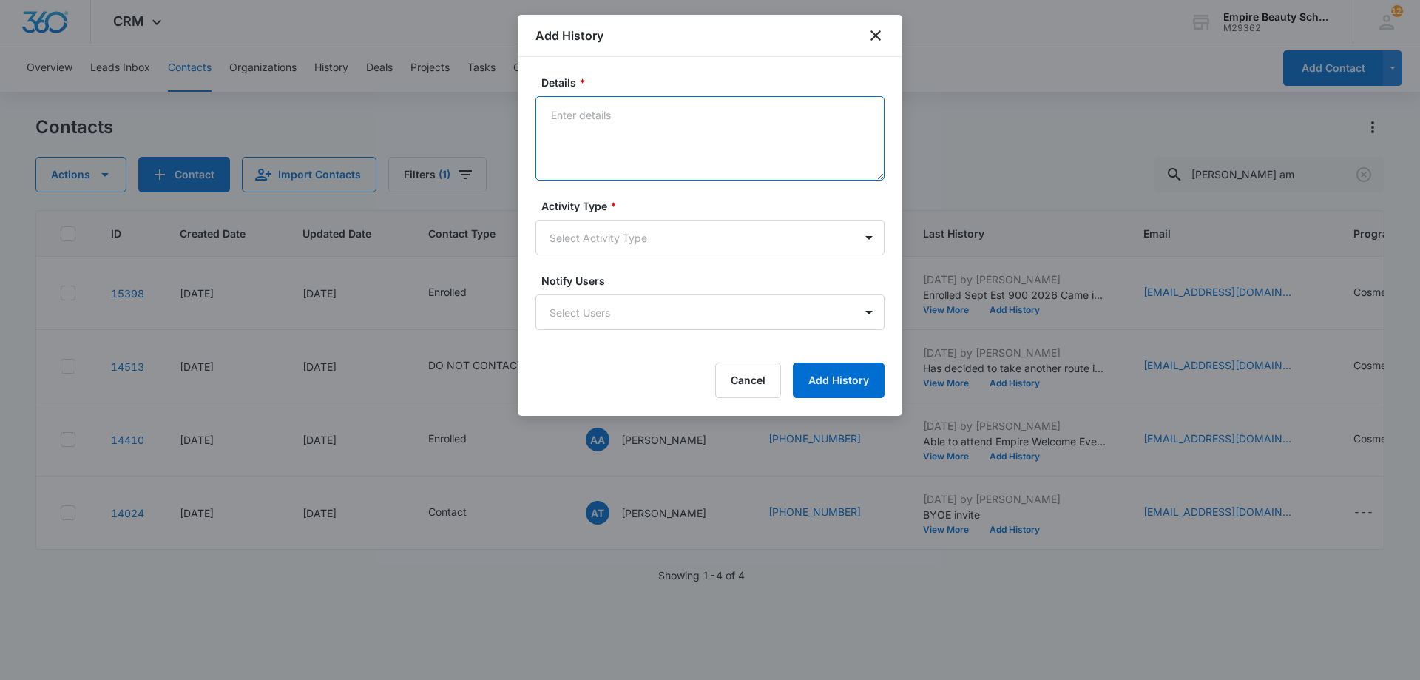
paste textarea "Interested in attending the Empire Welcome Event [DATE]?"
type textarea "Interested in attending the Empire Welcome Event [DATE]?"
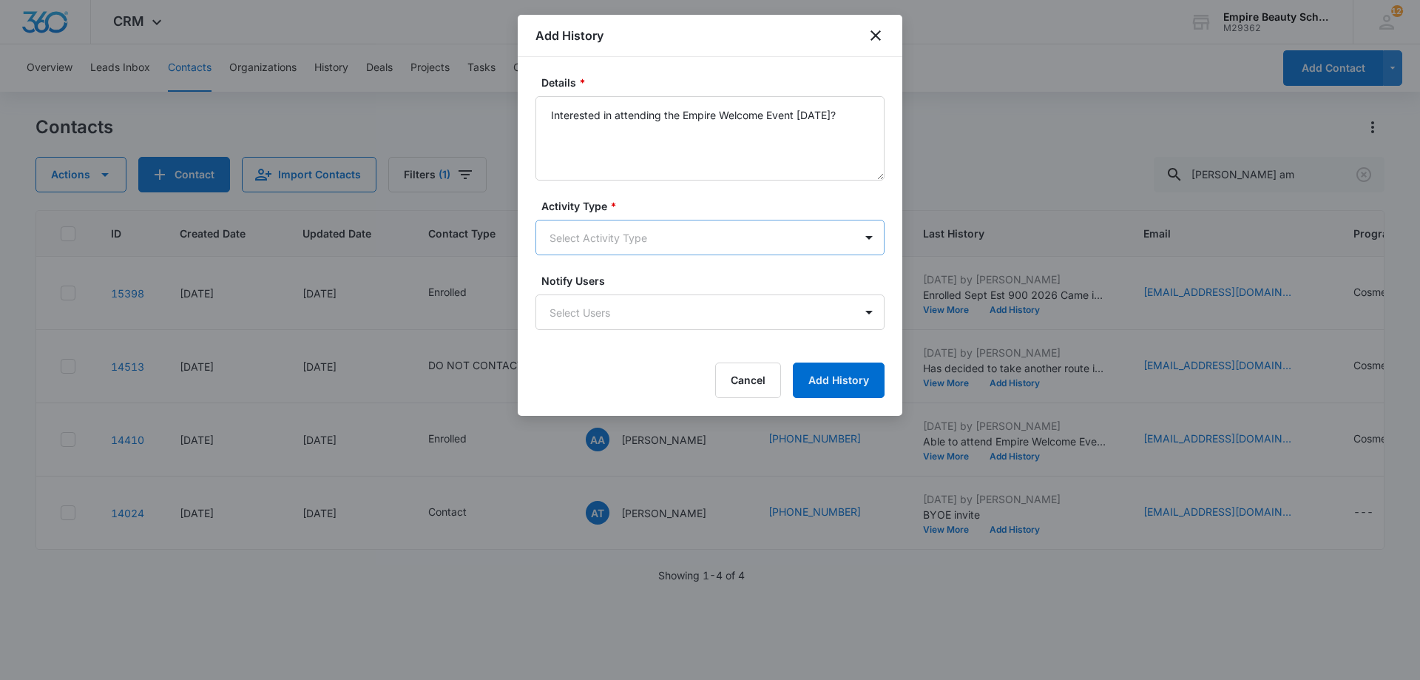
click at [638, 249] on body "CRM Apps Forms CRM Email Shop Payments POS Files Brand Settings Empire Beauty S…" at bounding box center [710, 340] width 1420 height 680
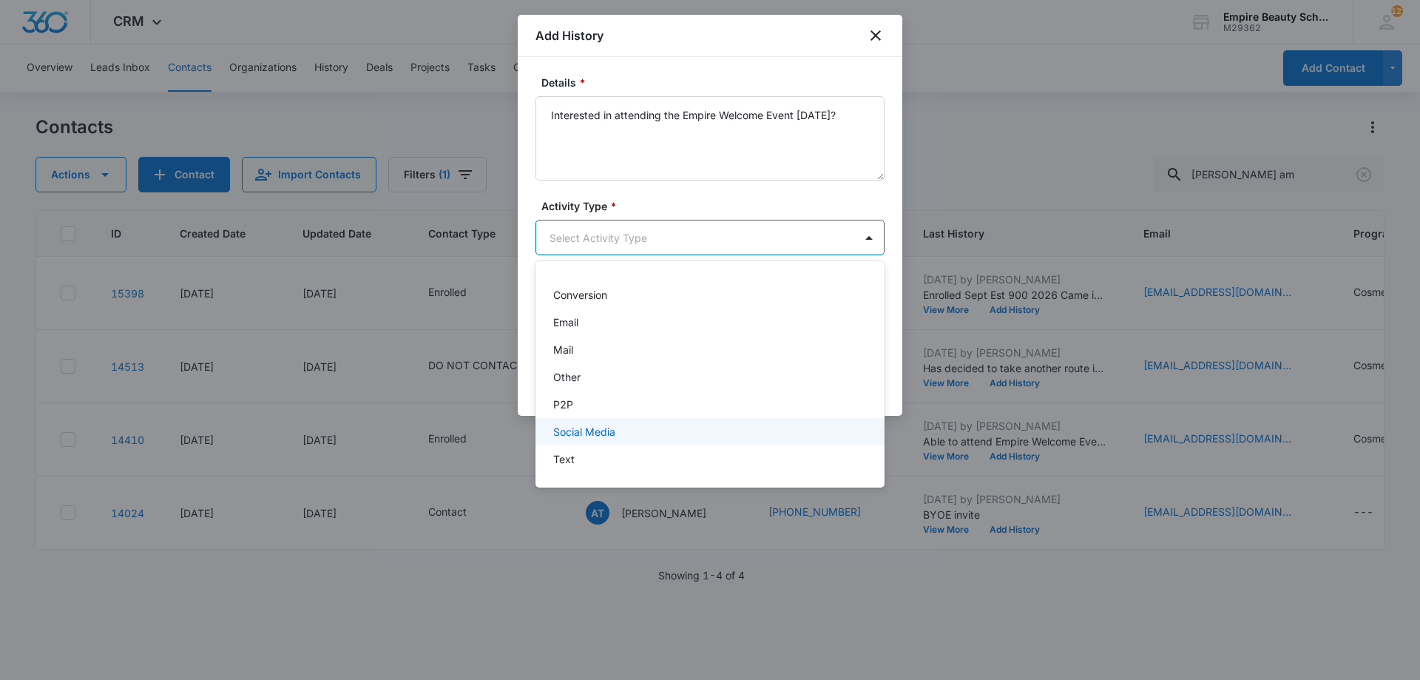
click at [588, 448] on div "Text" at bounding box center [710, 458] width 349 height 27
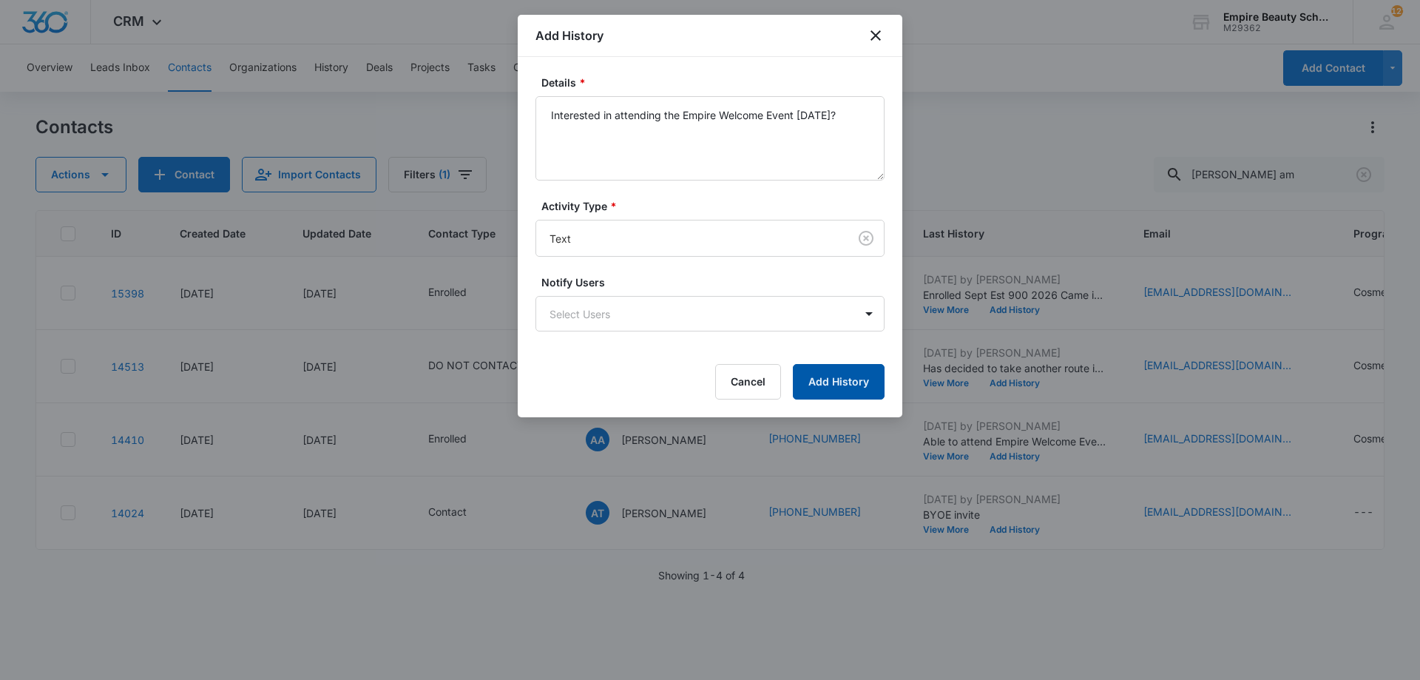
click at [826, 371] on button "Add History" at bounding box center [839, 382] width 92 height 36
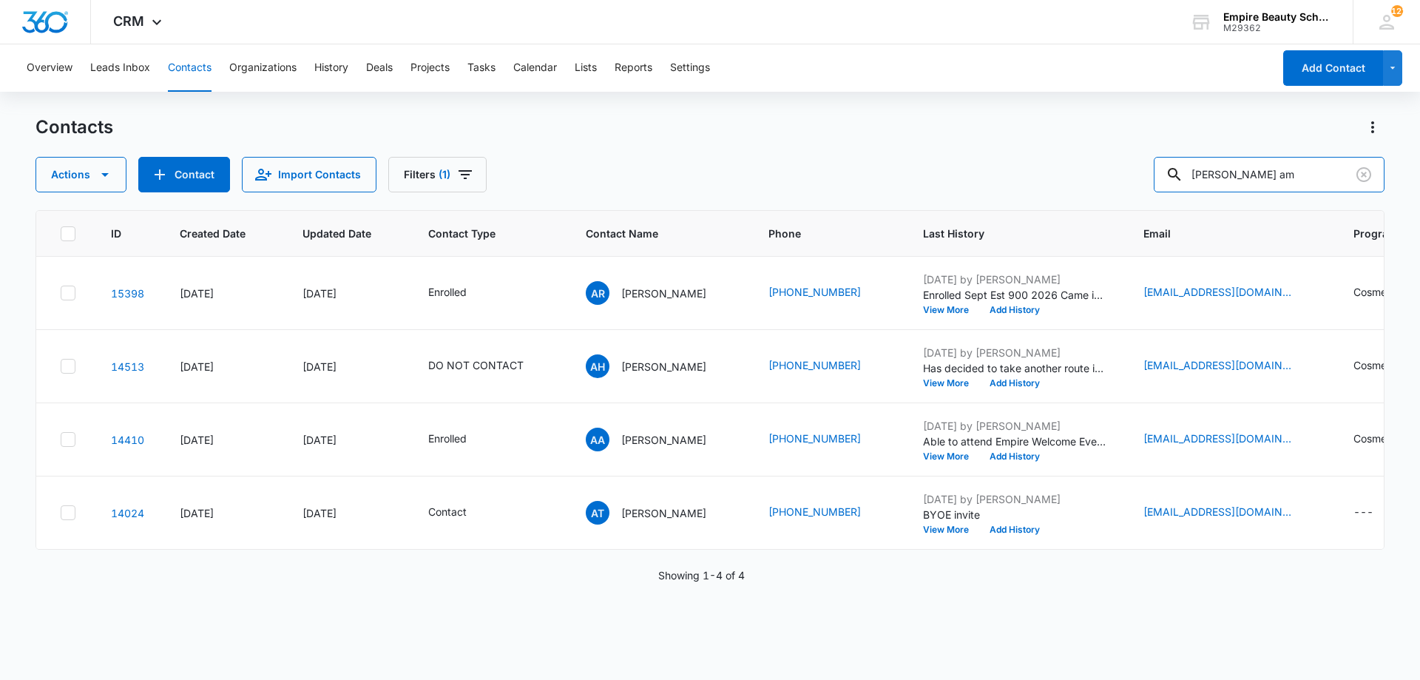
drag, startPoint x: 1038, startPoint y: 139, endPoint x: 760, endPoint y: 51, distance: 291.8
click at [838, 70] on div "Overview Leads Inbox Contacts Organizations History Deals Projects Tasks Calend…" at bounding box center [710, 361] width 1420 height 634
type input "kylee bo"
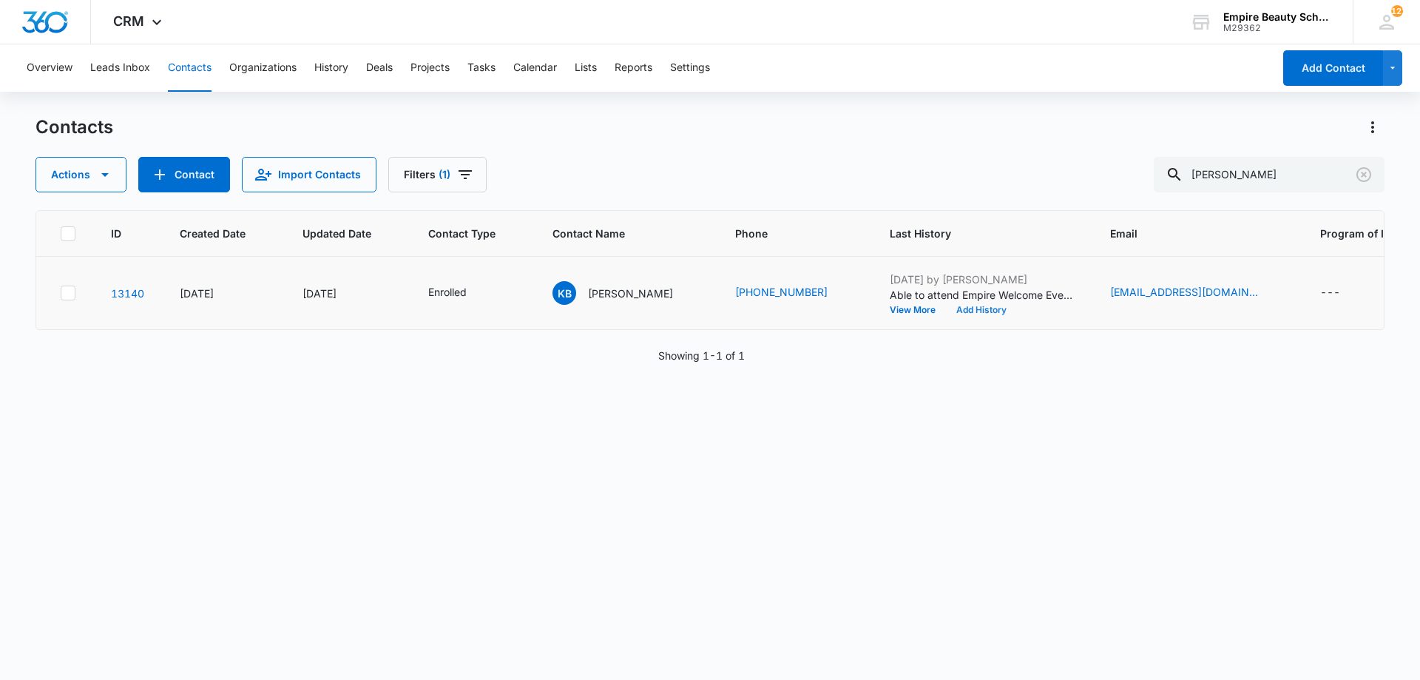
click at [946, 314] on button "Add History" at bounding box center [981, 310] width 71 height 9
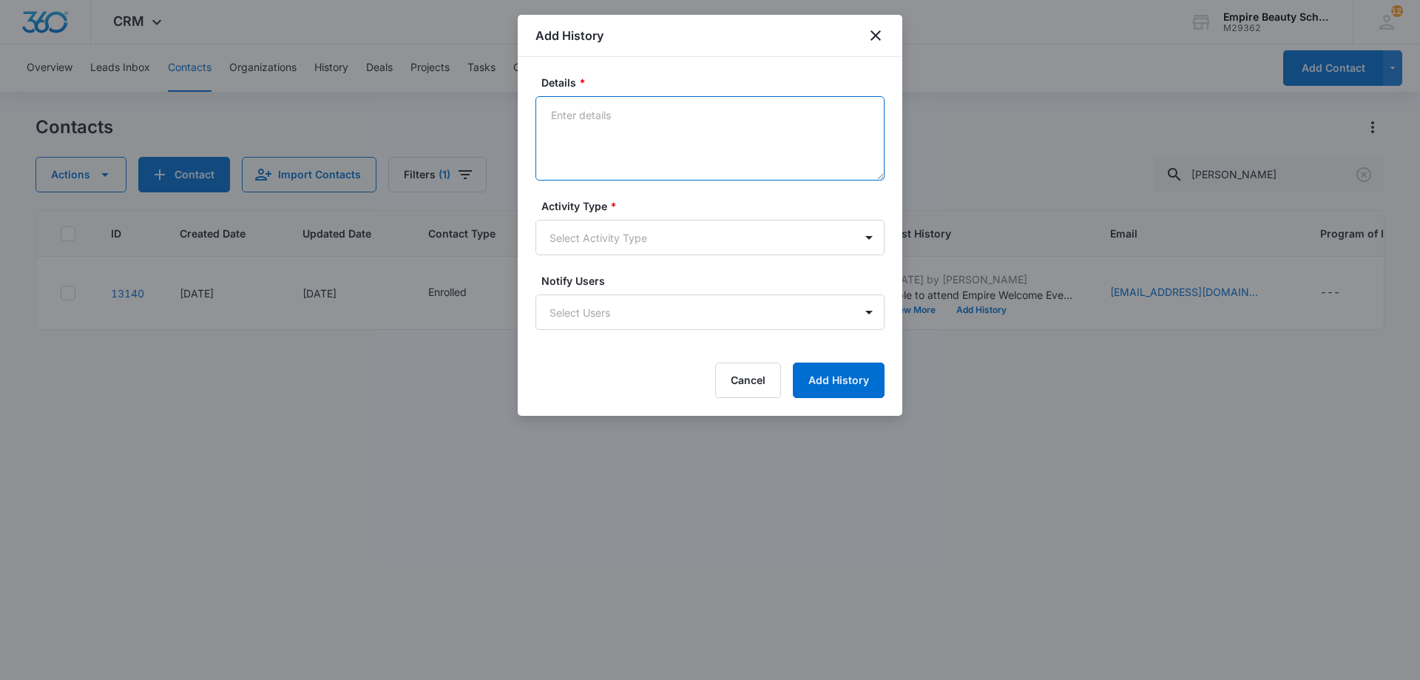
paste textarea "Interested in attending the Empire Welcome Event [DATE]?"
type textarea "Interested in attending the Empire Welcome Event [DATE]?"
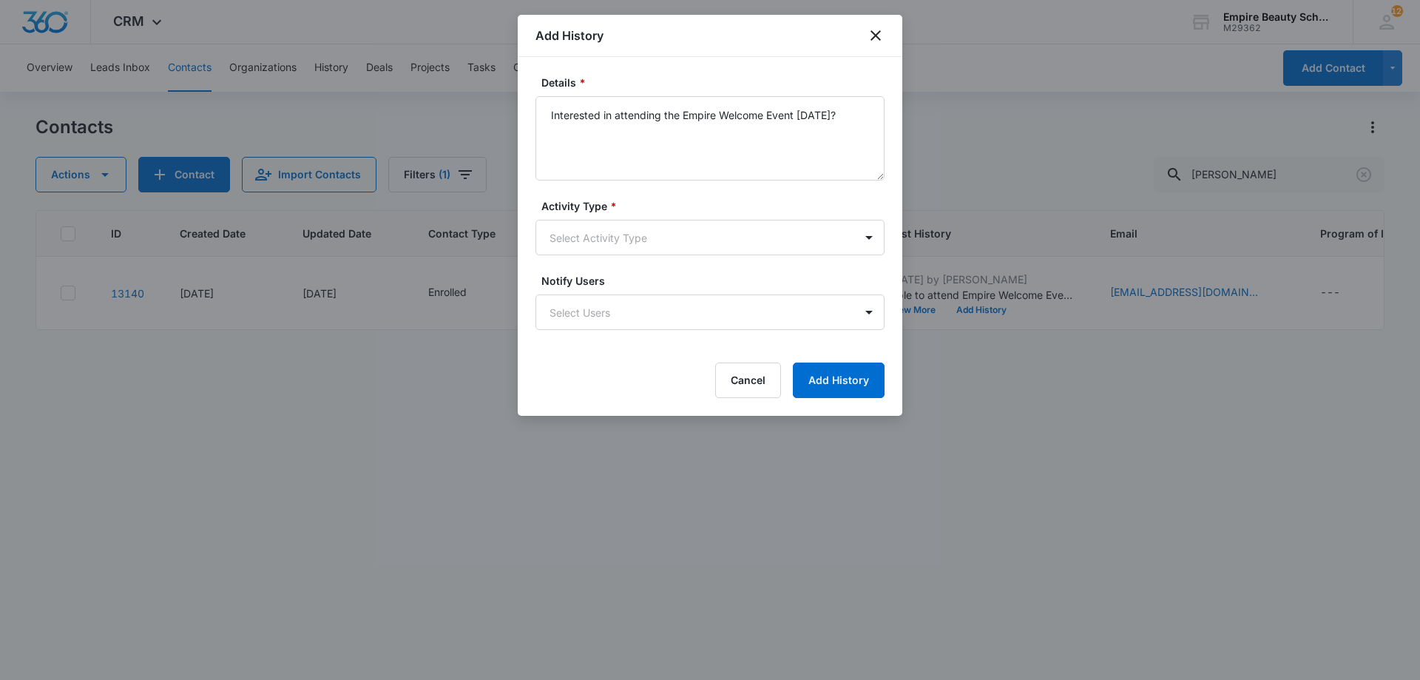
click at [712, 257] on form "Details * Interested in attending the Empire Welcome Event [DATE]? Activity Typ…" at bounding box center [710, 236] width 349 height 323
click at [702, 241] on body "CRM Apps Forms CRM Email Shop Payments POS Files Brand Settings Empire Beauty S…" at bounding box center [710, 340] width 1420 height 680
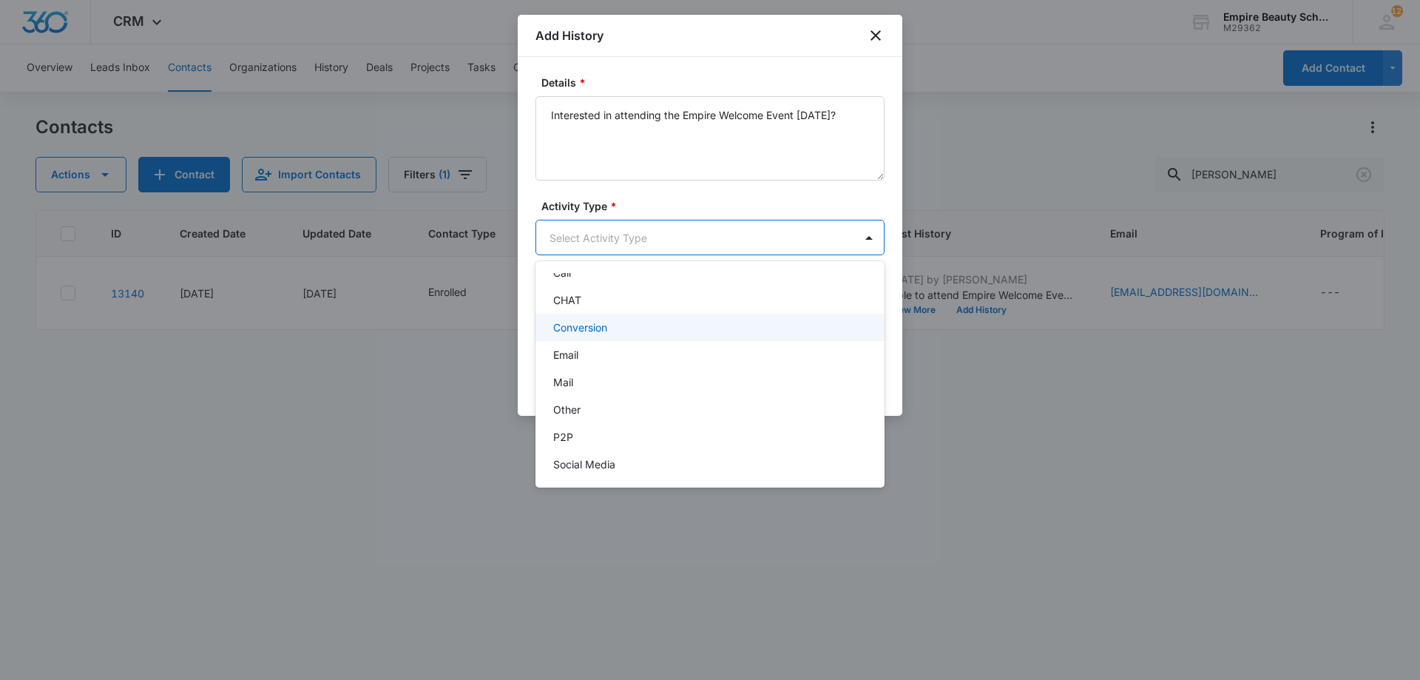
scroll to position [77, 0]
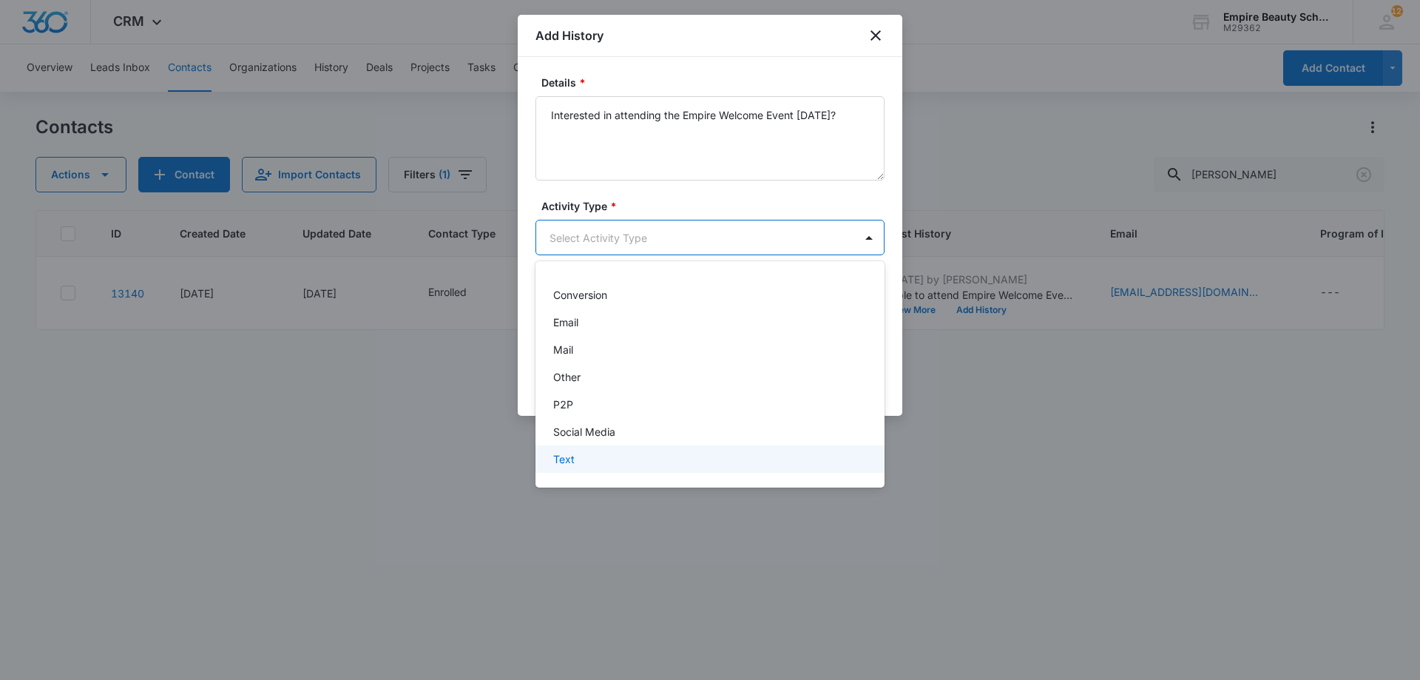
click at [604, 466] on div "Text" at bounding box center [708, 459] width 311 height 16
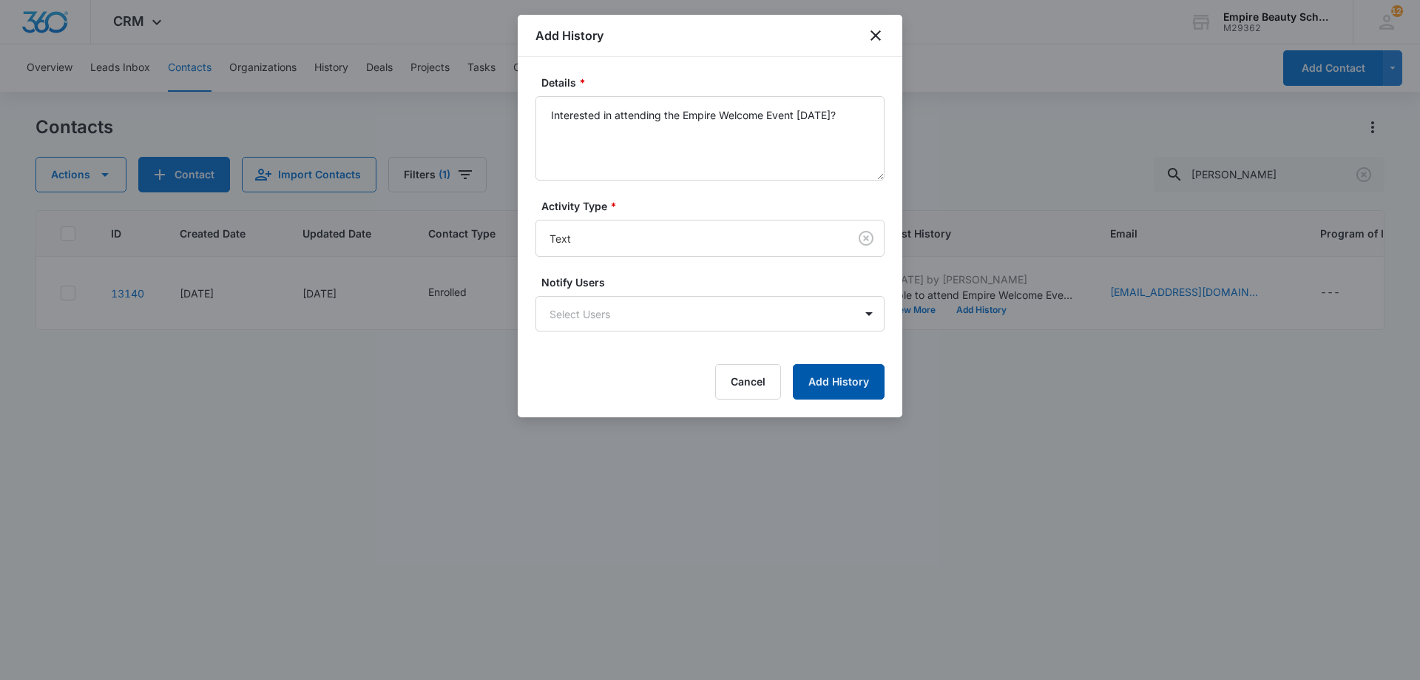
click at [849, 368] on button "Add History" at bounding box center [839, 382] width 92 height 36
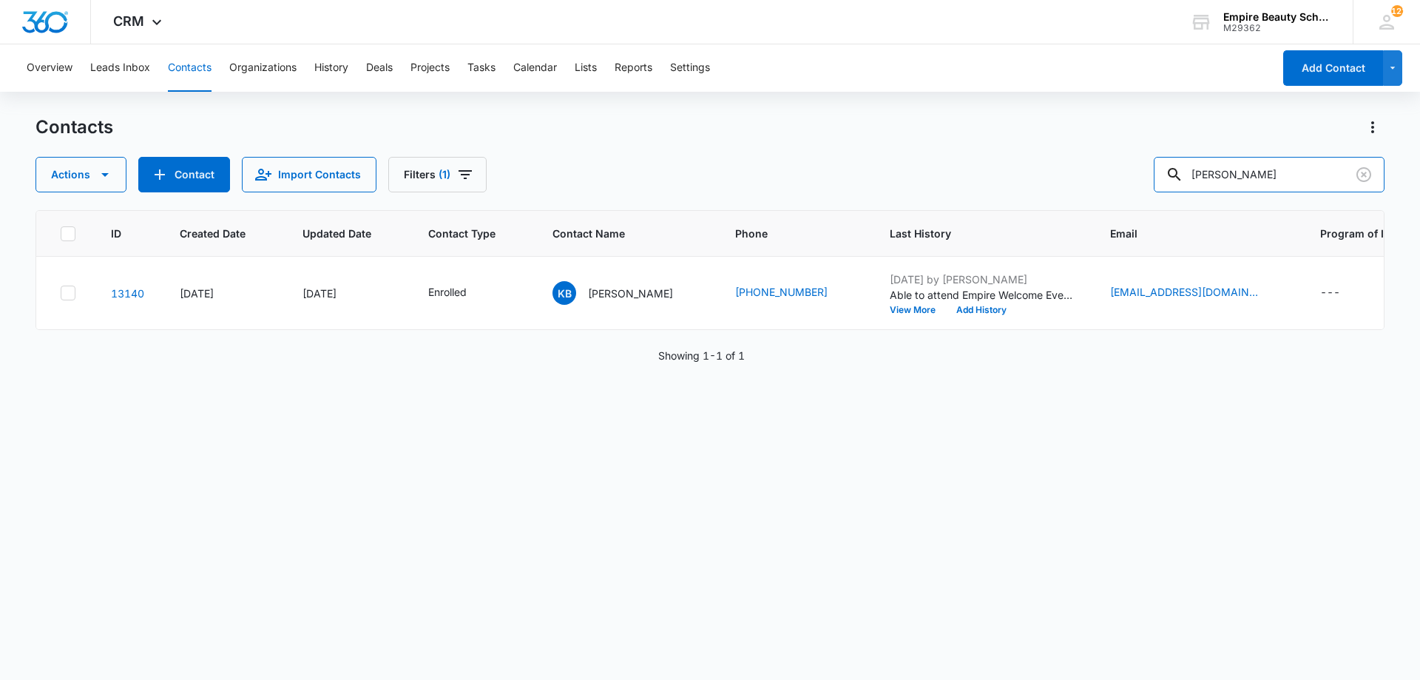
drag, startPoint x: 1178, startPoint y: 178, endPoint x: 949, endPoint y: 169, distance: 228.8
click at [949, 169] on div "Actions Contact Import Contacts Filters (1) kylee bo" at bounding box center [710, 175] width 1349 height 36
type input "rebecca"
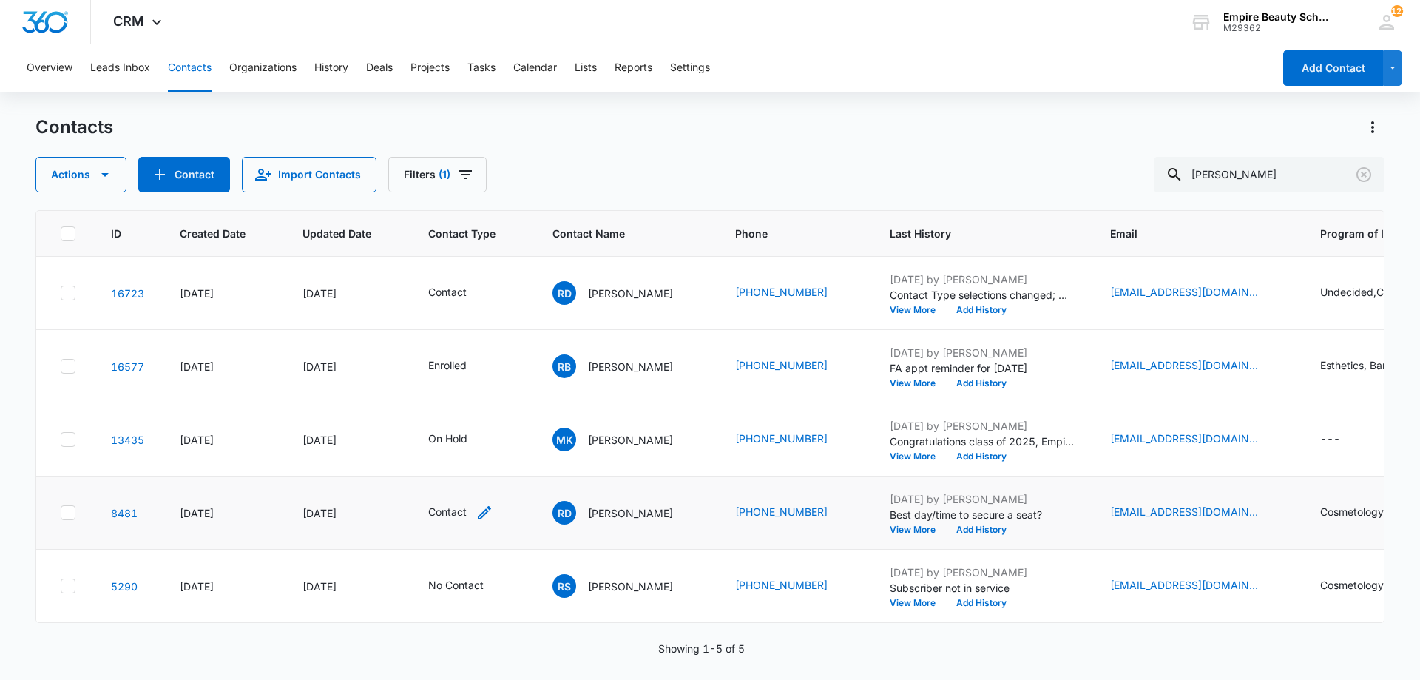
click at [474, 516] on div "Contact" at bounding box center [460, 513] width 65 height 18
drag, startPoint x: 448, startPoint y: 414, endPoint x: 455, endPoint y: 419, distance: 8.0
click at [451, 416] on div "Contact" at bounding box center [438, 417] width 61 height 18
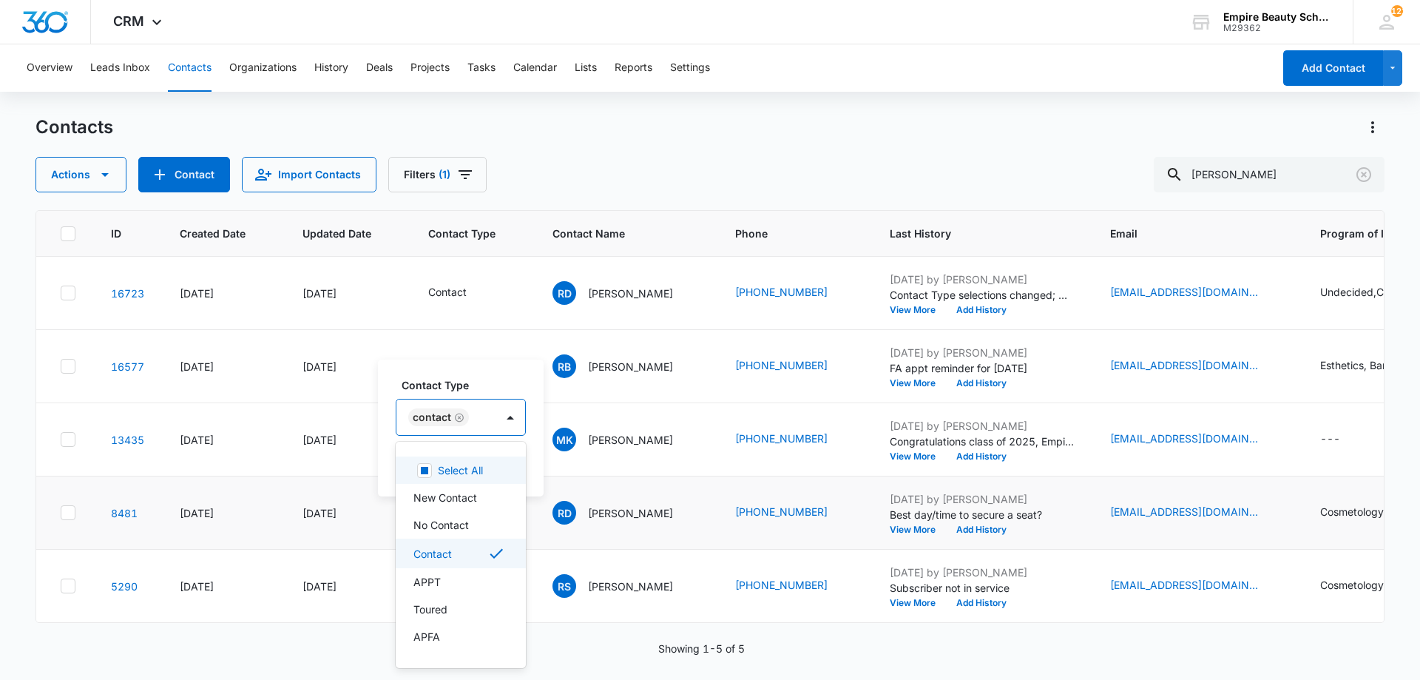
click at [457, 420] on icon "Remove Contact" at bounding box center [459, 417] width 9 height 9
click at [457, 420] on div at bounding box center [443, 418] width 66 height 18
click at [457, 421] on div at bounding box center [443, 418] width 66 height 18
click at [434, 580] on p "APPT" at bounding box center [427, 580] width 27 height 16
click at [454, 387] on label "Contact Type" at bounding box center [459, 385] width 115 height 16
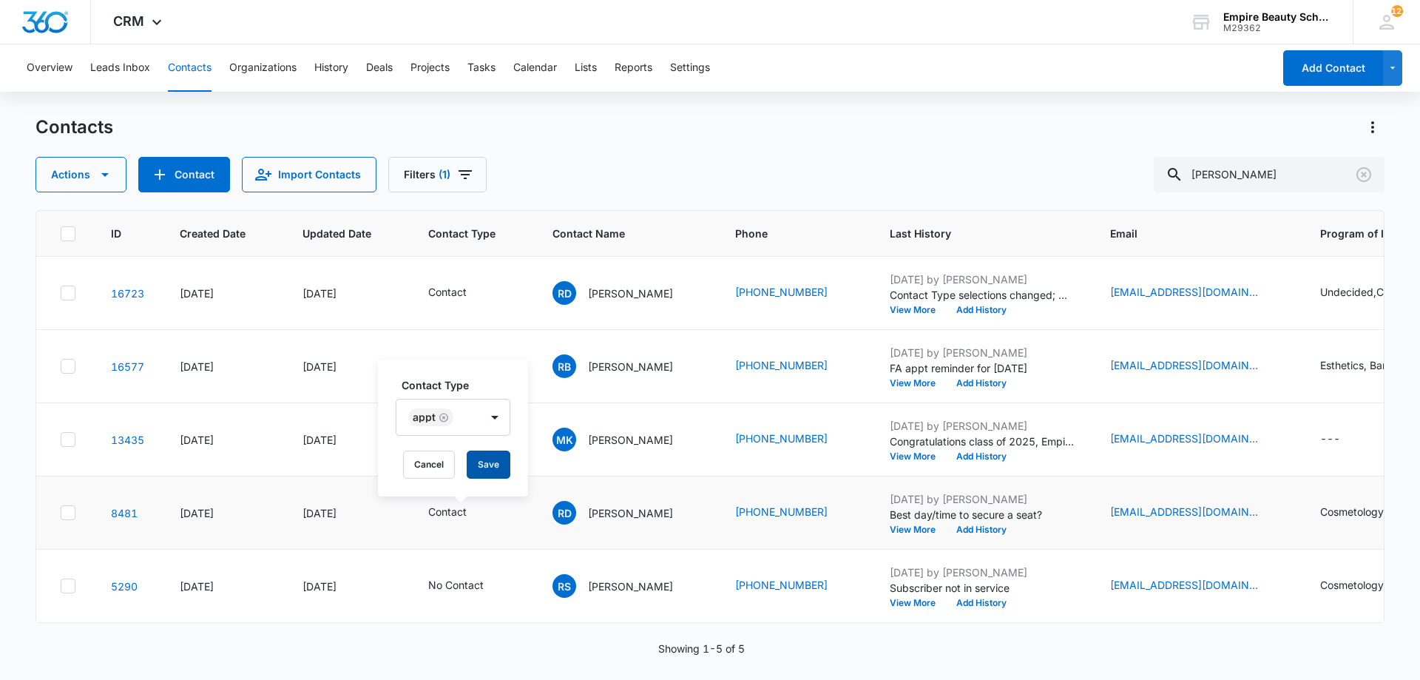
click at [485, 465] on button "Save" at bounding box center [489, 465] width 44 height 28
drag, startPoint x: 584, startPoint y: 515, endPoint x: 861, endPoint y: 508, distance: 276.8
click at [861, 508] on tr "8481 Oct 7, 2022 Sep 3, 2025 APPT RD Rebecca Drabble (603) 931-2702 Sep 3, 2025…" at bounding box center [1076, 512] width 2080 height 73
copy tr "Rebecca Drabble (603) 931-2702"
click at [999, 530] on button "Add History" at bounding box center [981, 529] width 71 height 9
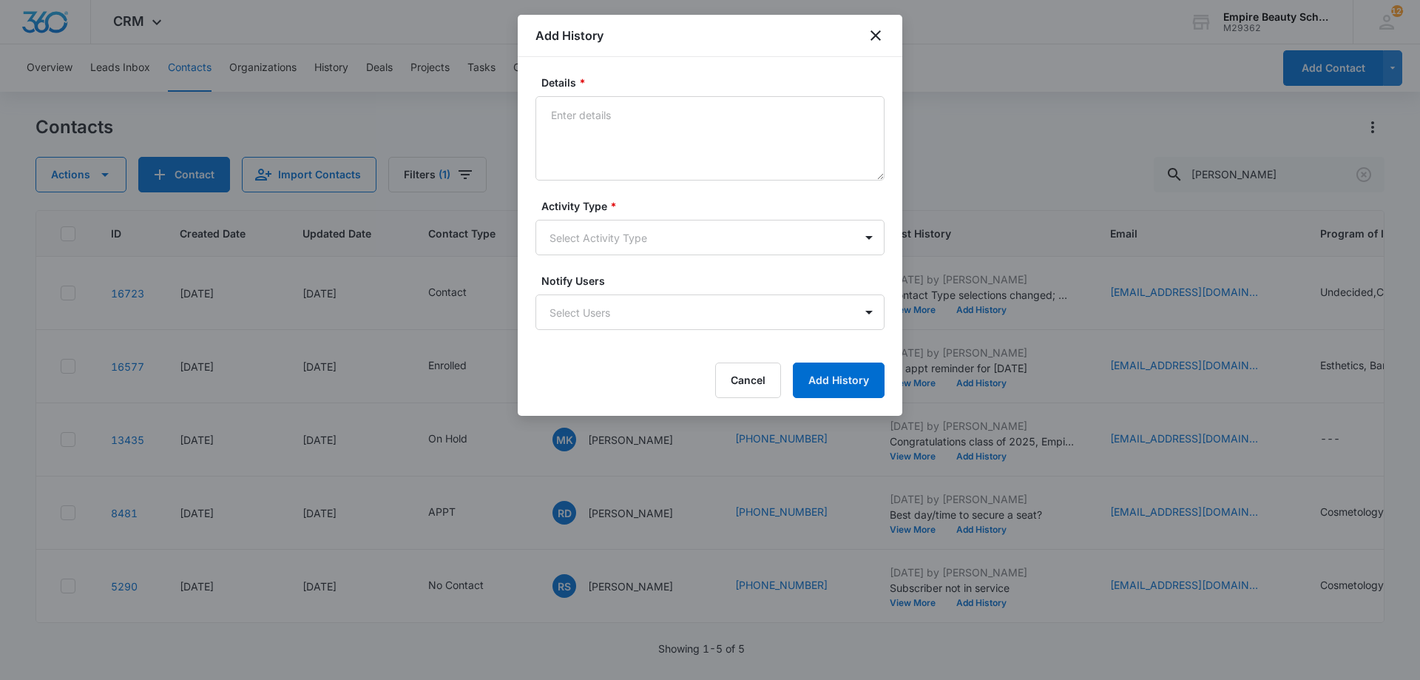
click at [610, 135] on textarea "Details *" at bounding box center [710, 138] width 349 height 84
type textarea "Set APPT for 9/4 at 1pm with Amelia"
click at [602, 253] on body "CRM Apps Forms CRM Email Shop Payments POS Files Brand Settings Empire Beauty S…" at bounding box center [710, 340] width 1420 height 680
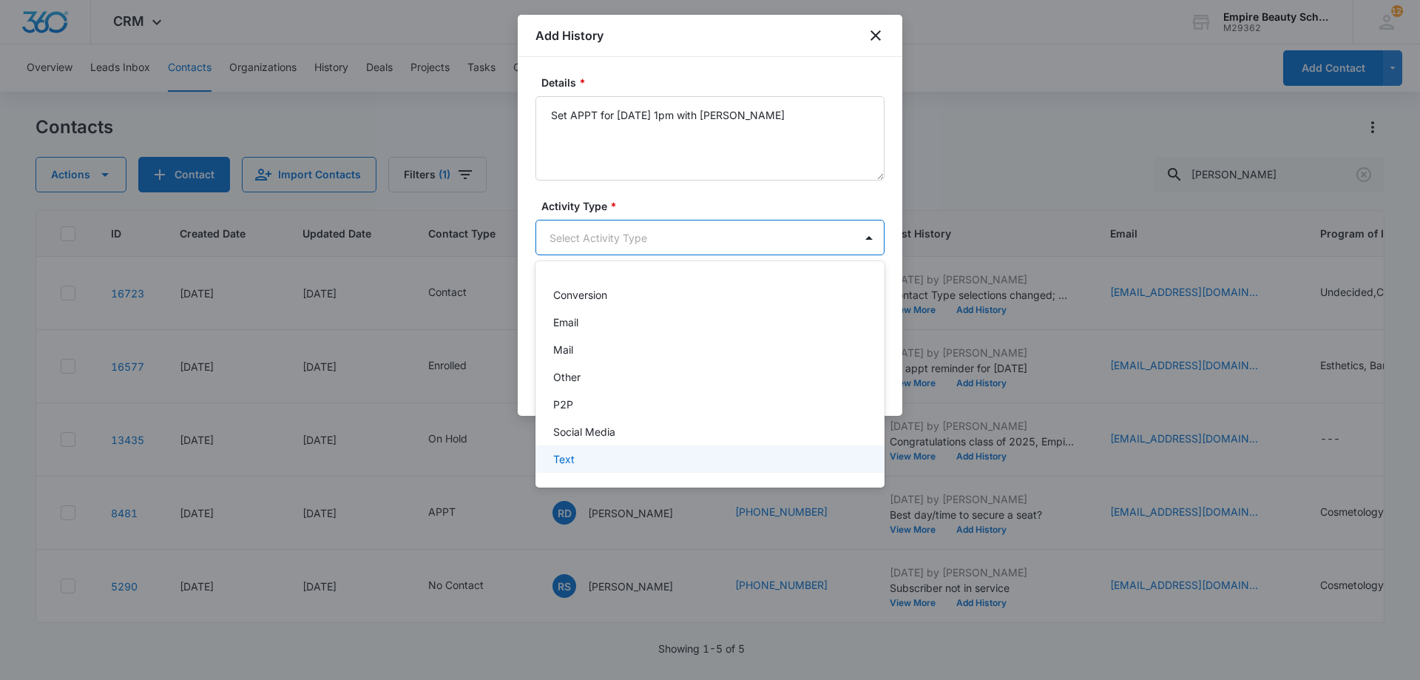
click at [580, 462] on div "Text" at bounding box center [708, 459] width 311 height 16
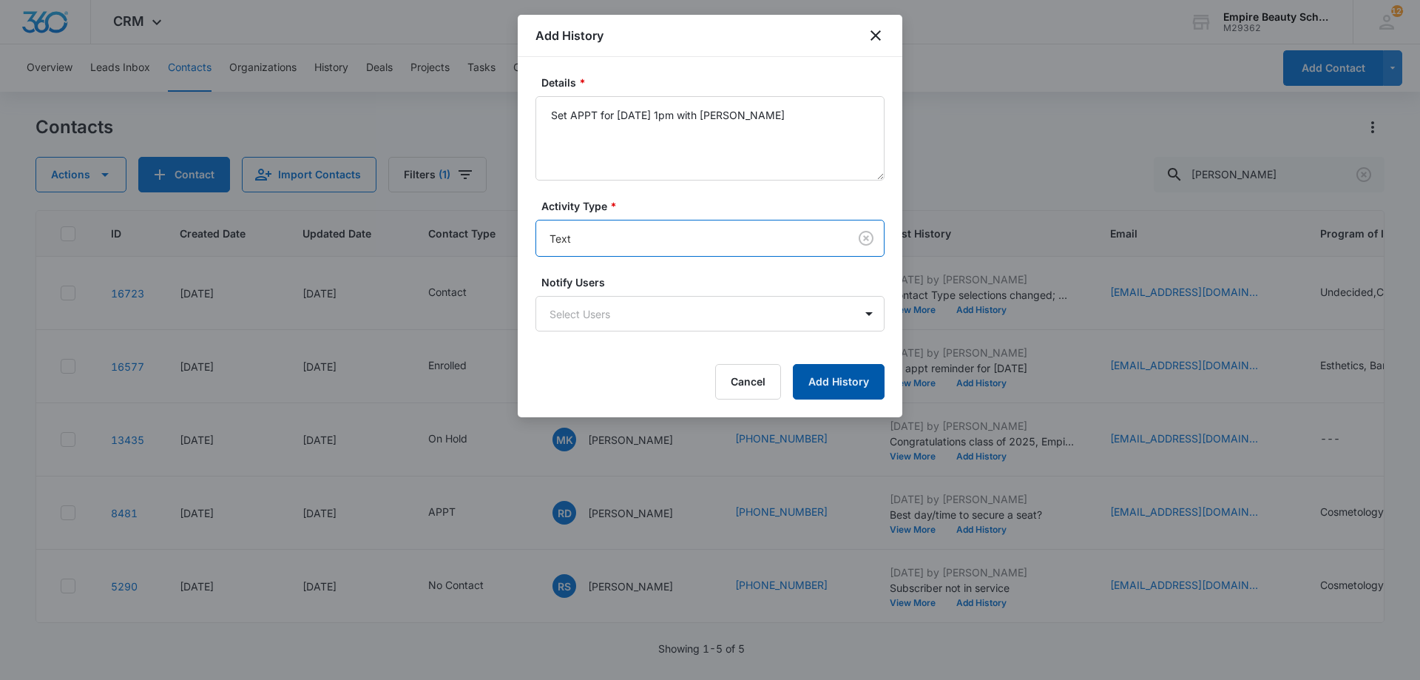
click at [866, 386] on button "Add History" at bounding box center [839, 382] width 92 height 36
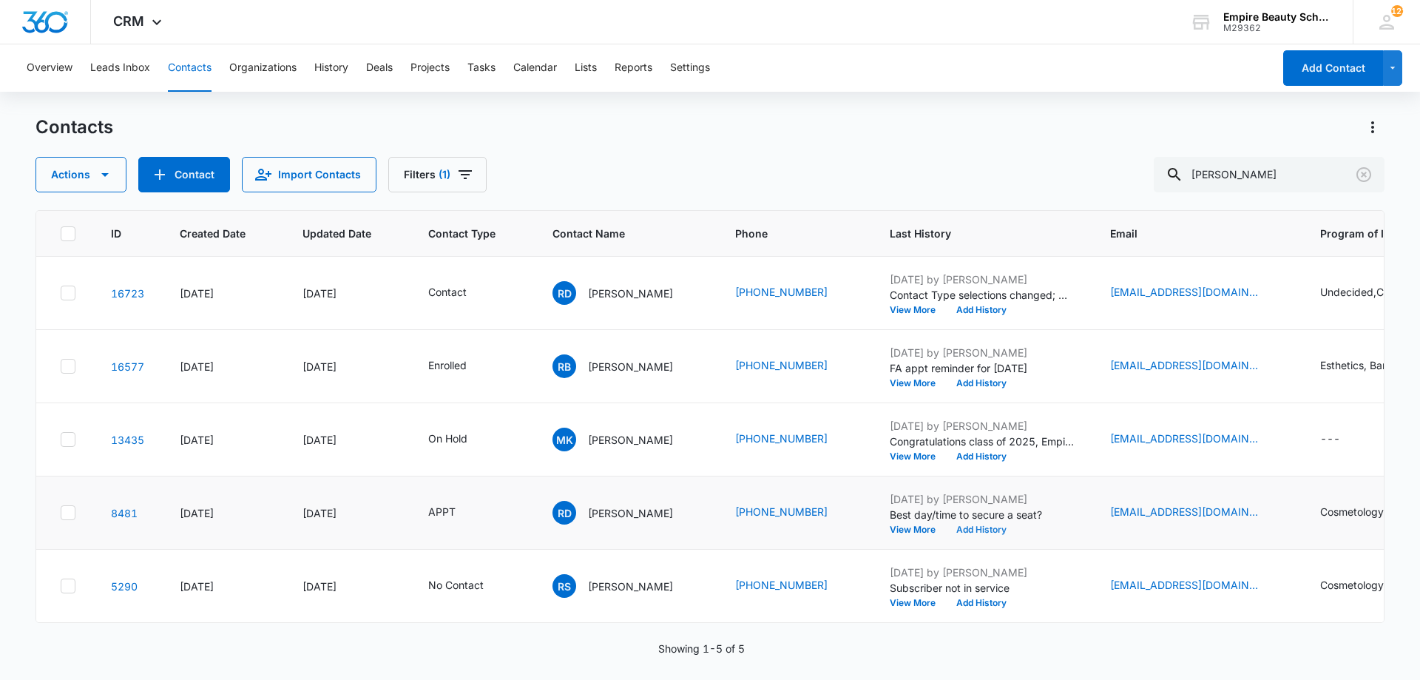
click at [990, 528] on button "Add History" at bounding box center [981, 529] width 71 height 9
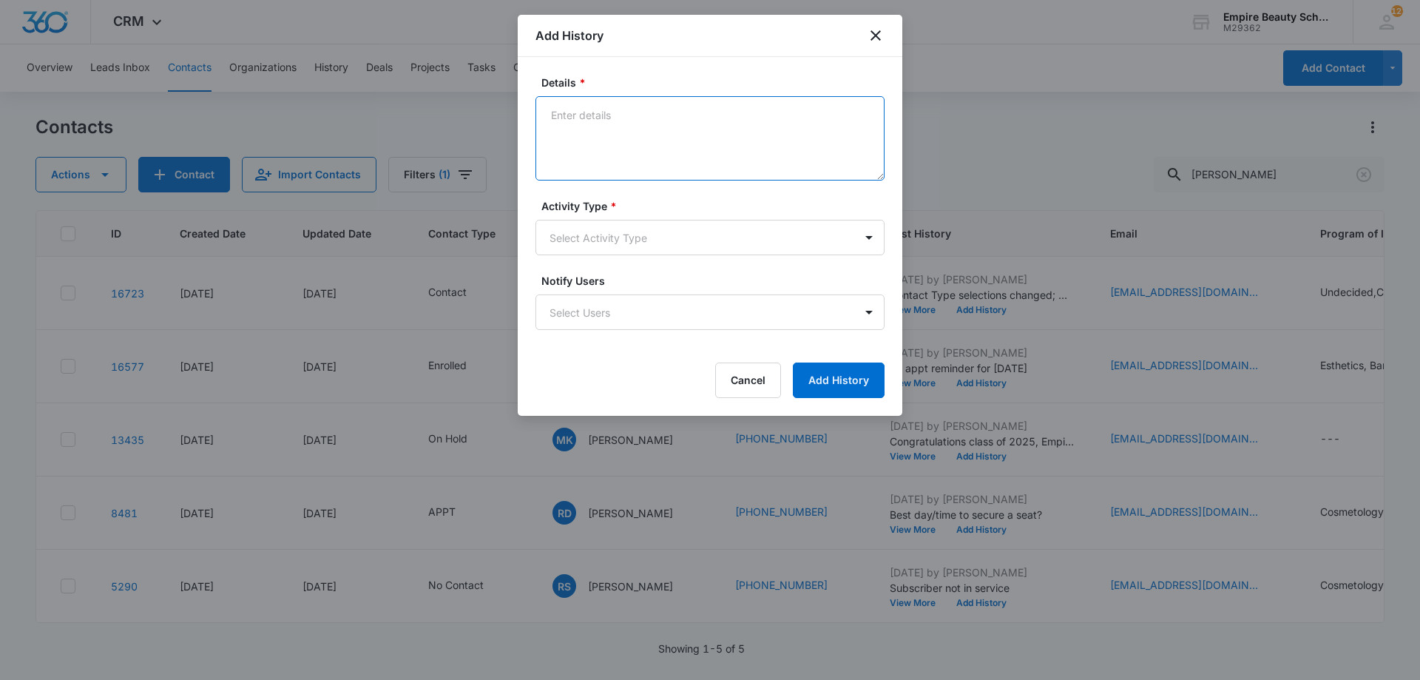
click at [642, 124] on textarea "Details *" at bounding box center [710, 138] width 349 height 84
type textarea "APPT confirmation with docs needed"
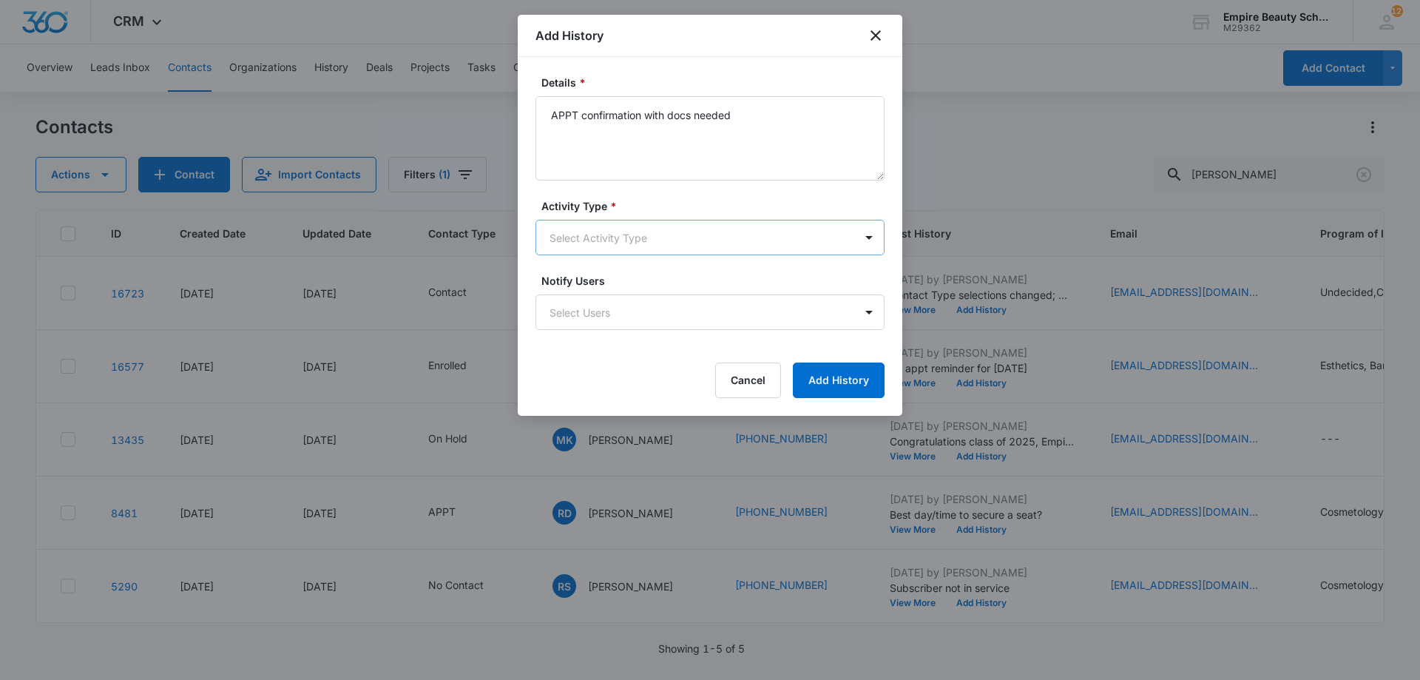
click at [624, 249] on div "Activity Type * Select Activity Type" at bounding box center [710, 226] width 349 height 57
click at [613, 262] on form "Details * APPT confirmation with docs needed Activity Type * Select Activity Ty…" at bounding box center [710, 236] width 349 height 323
click at [613, 254] on body "CRM Apps Forms CRM Email Shop Payments POS Files Brand Settings Empire Beauty S…" at bounding box center [710, 340] width 1420 height 680
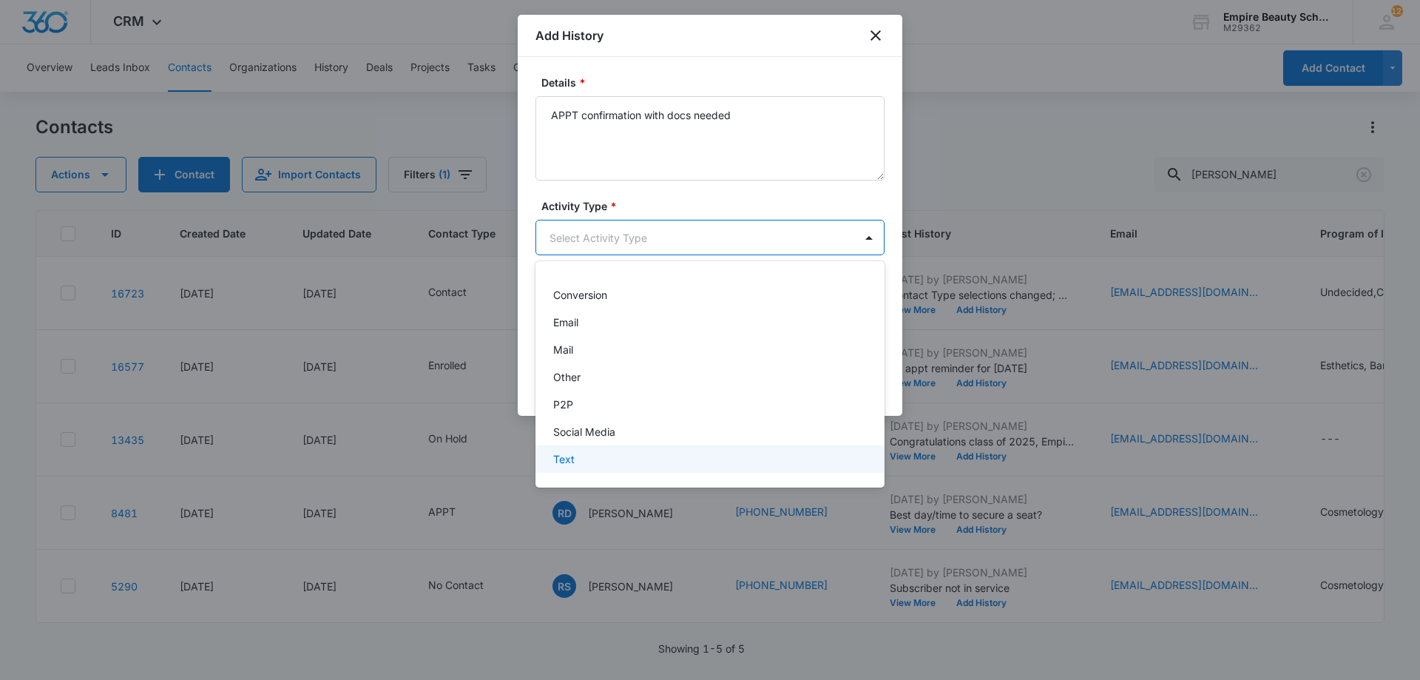
click at [592, 460] on div "Text" at bounding box center [708, 459] width 311 height 16
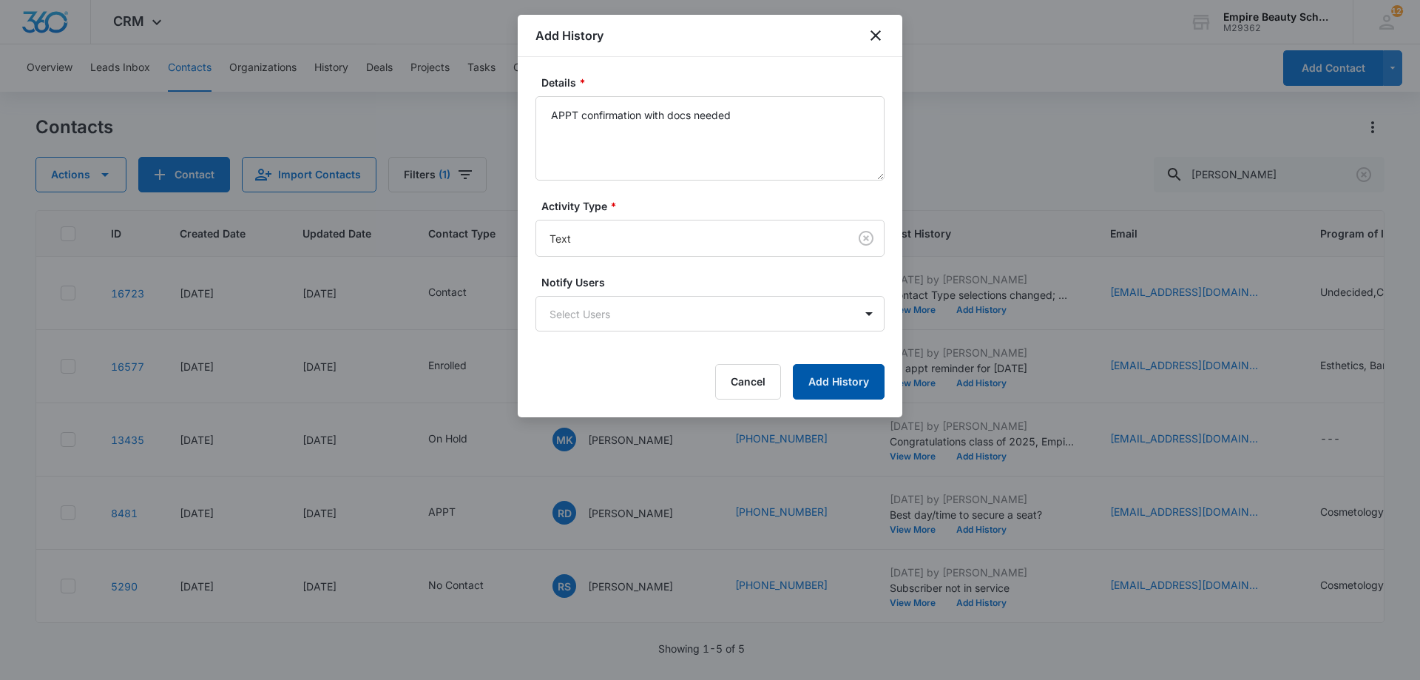
click at [863, 388] on button "Add History" at bounding box center [839, 382] width 92 height 36
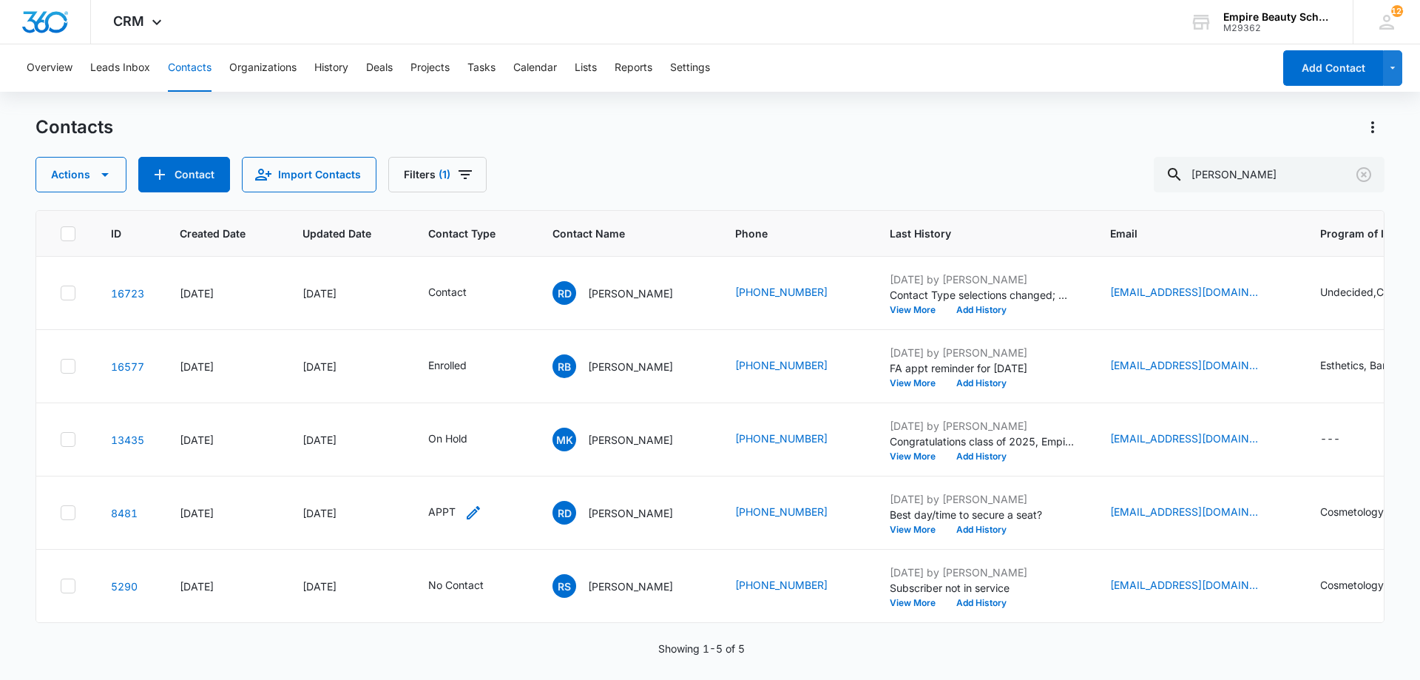
click at [461, 512] on div "APPT" at bounding box center [455, 513] width 54 height 18
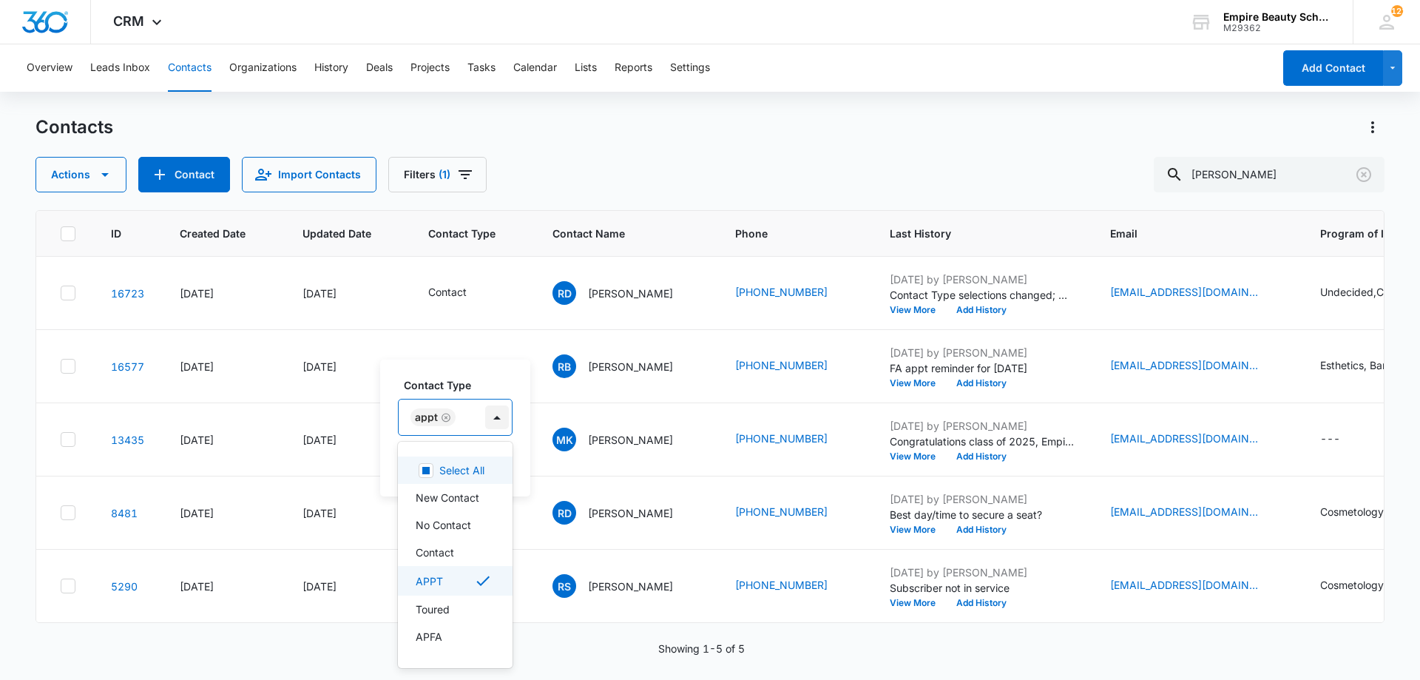
click at [490, 421] on div at bounding box center [497, 417] width 24 height 24
click at [446, 604] on div "Graduate" at bounding box center [455, 590] width 115 height 27
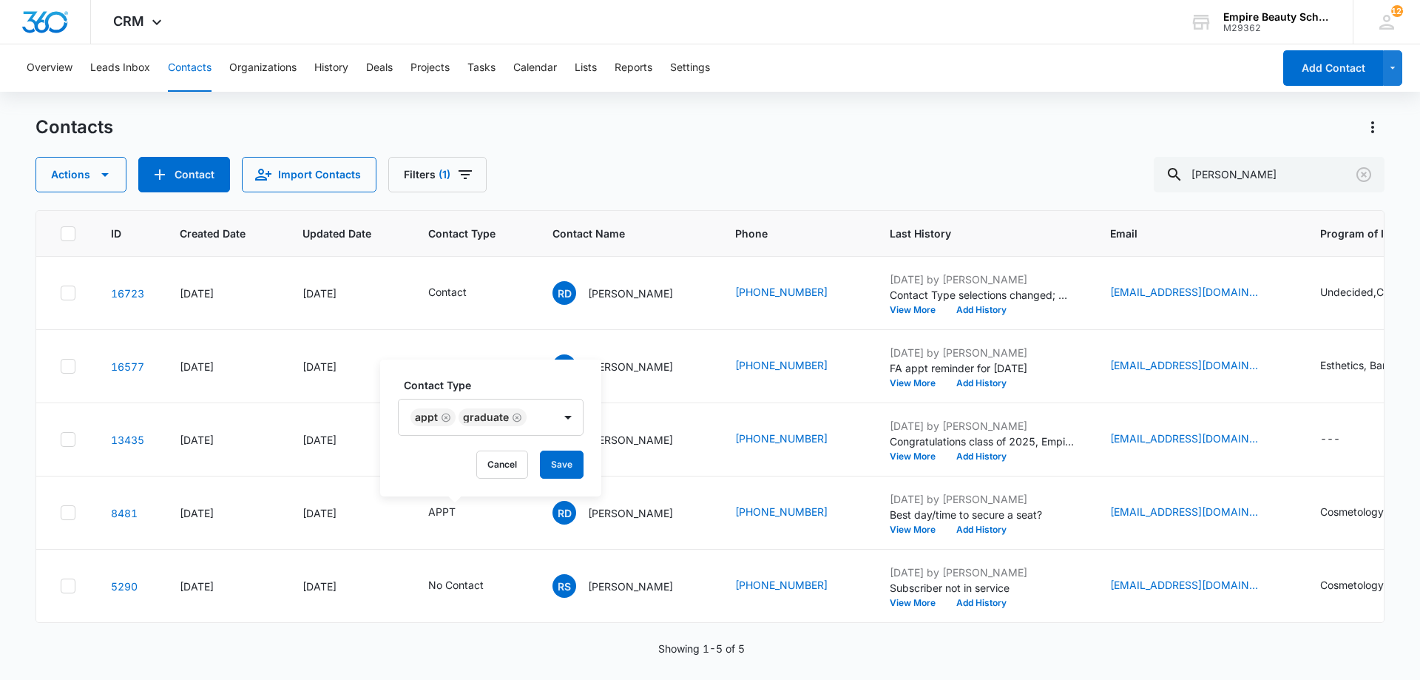
click at [471, 387] on label "Contact Type" at bounding box center [497, 385] width 186 height 16
click at [559, 462] on button "Save" at bounding box center [562, 465] width 44 height 28
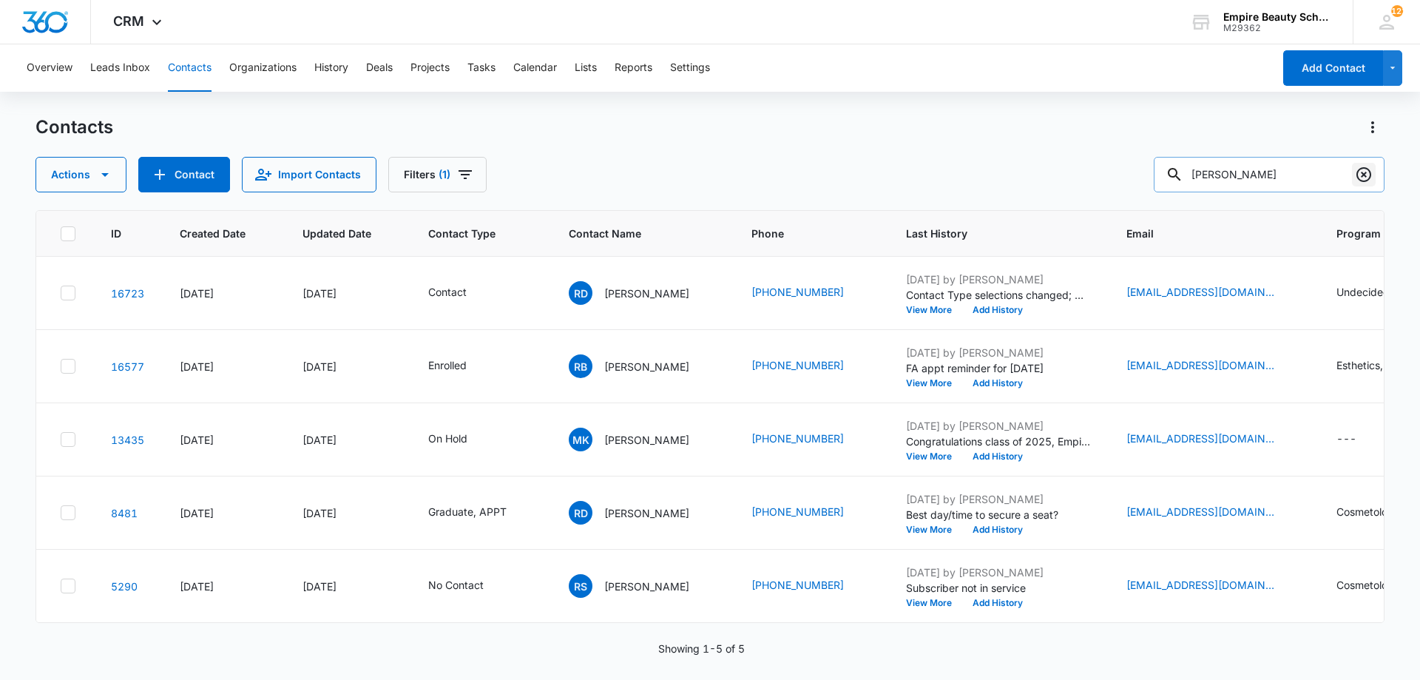
click at [1370, 177] on icon "Clear" at bounding box center [1364, 174] width 15 height 15
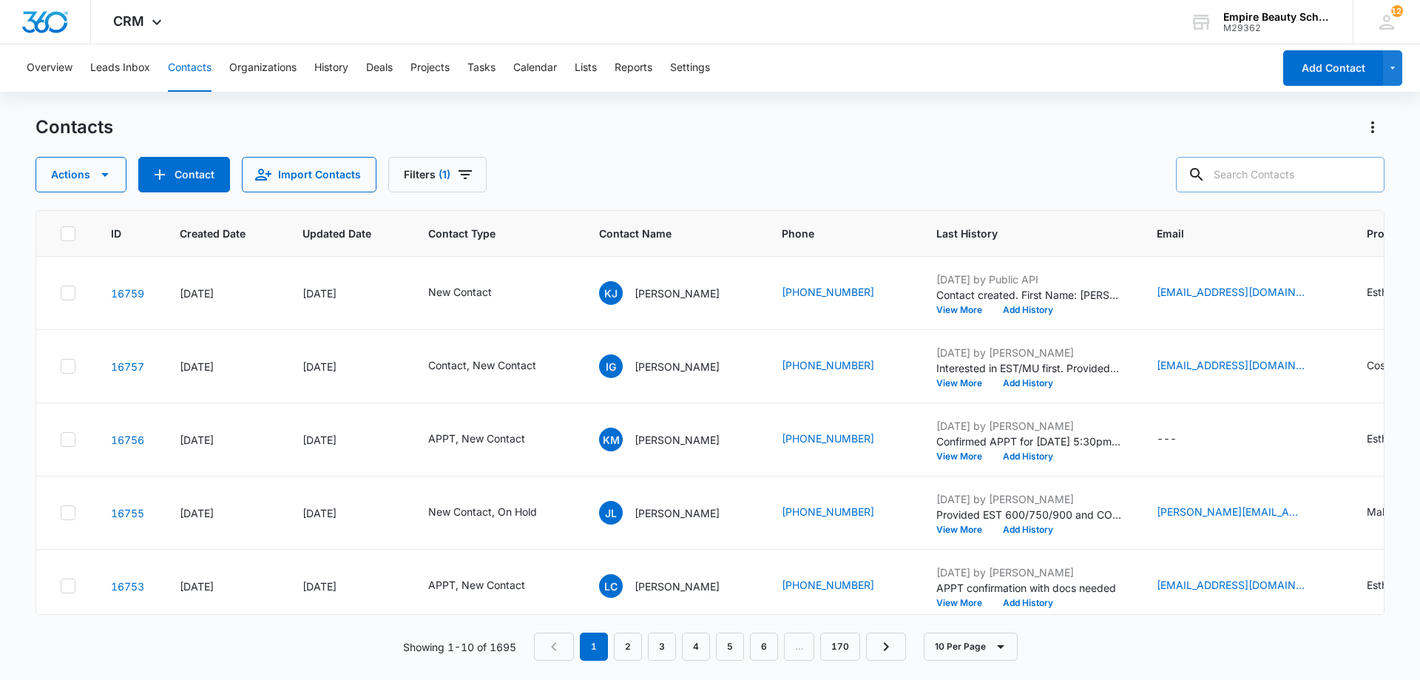
click at [855, 161] on div "Actions Contact Import Contacts Filters (1)" at bounding box center [710, 175] width 1349 height 36
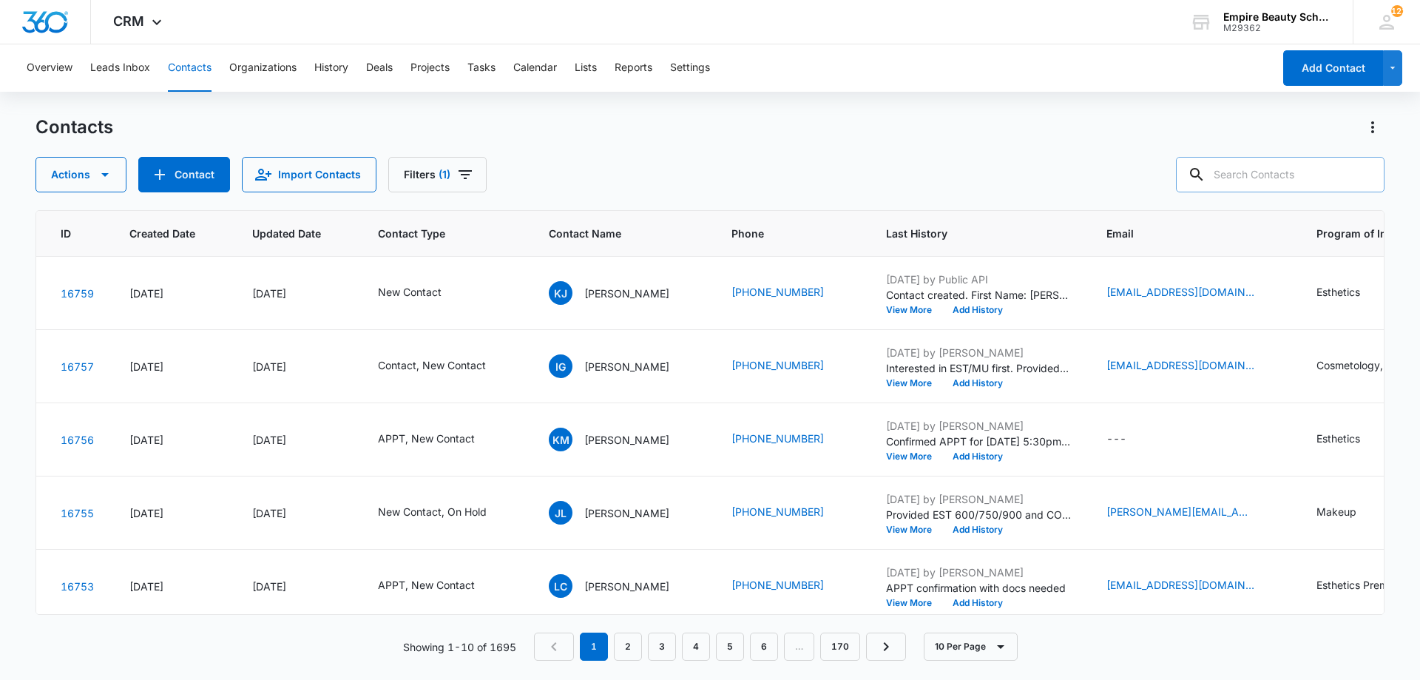
scroll to position [0, 81]
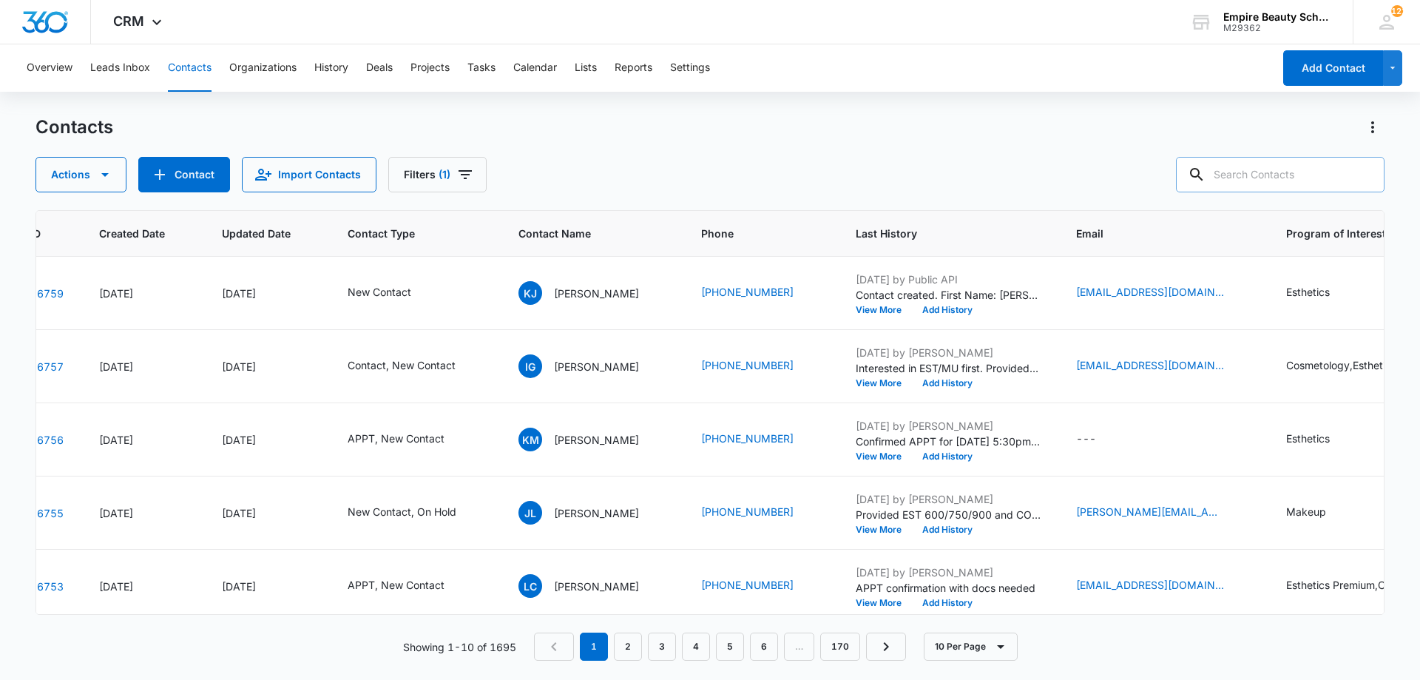
click at [672, 148] on div "Contacts Actions Contact Import Contacts Filters (1)" at bounding box center [710, 153] width 1349 height 77
click at [416, 289] on div "New Contact" at bounding box center [393, 293] width 90 height 18
click at [421, 196] on div "New Contact" at bounding box center [379, 198] width 124 height 36
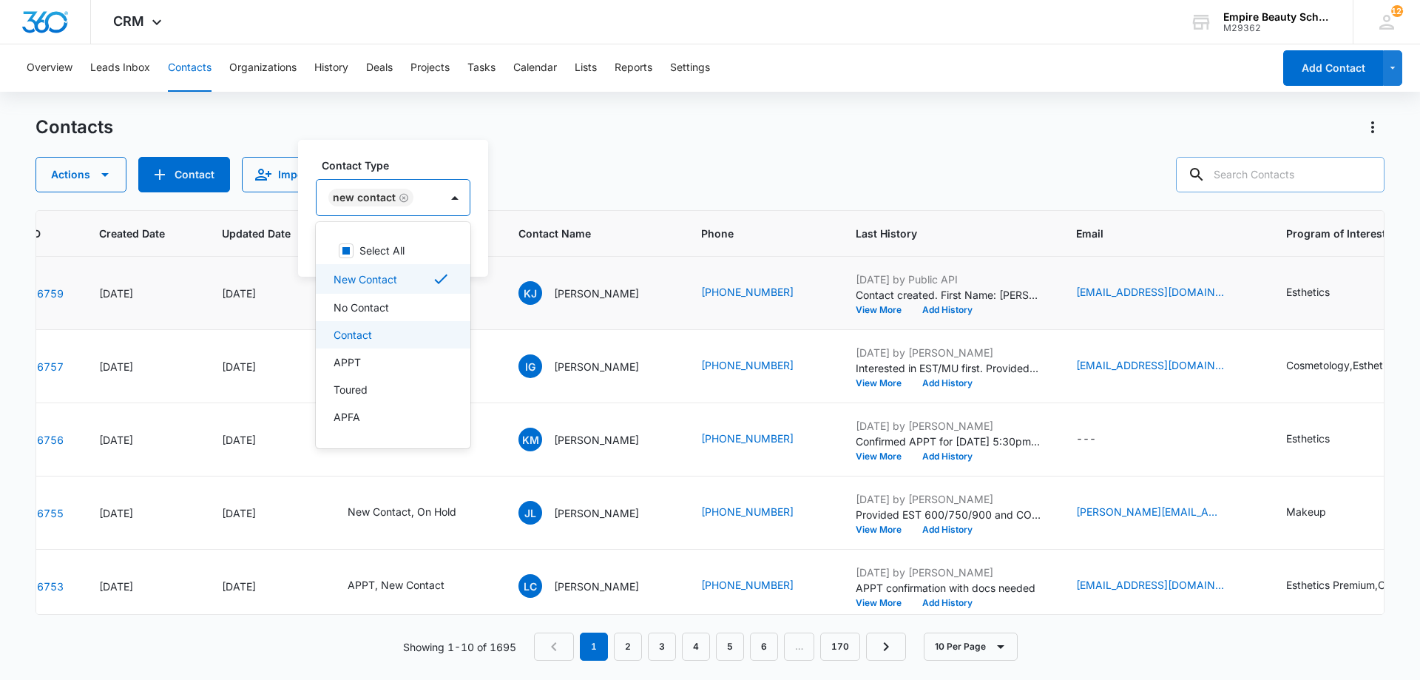
click at [365, 337] on p "Contact" at bounding box center [353, 335] width 38 height 16
click at [396, 181] on div "New Contact Contact" at bounding box center [410, 198] width 187 height 36
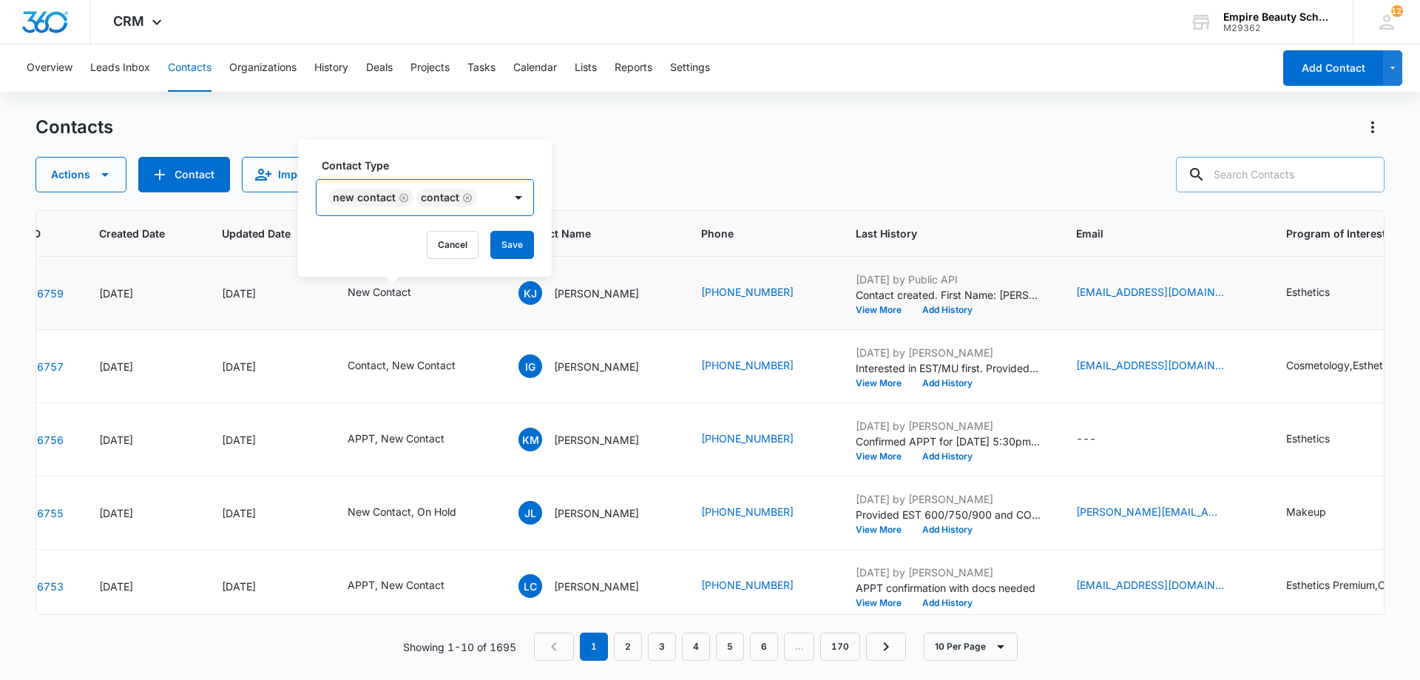
click at [516, 228] on div "Contact Type option Contact, selected. New Contact Contact Cancel Save" at bounding box center [425, 208] width 254 height 137
click at [516, 230] on div "Contact Type New Contact Contact Cancel Save" at bounding box center [425, 208] width 254 height 137
click at [513, 243] on button "Save" at bounding box center [512, 245] width 44 height 28
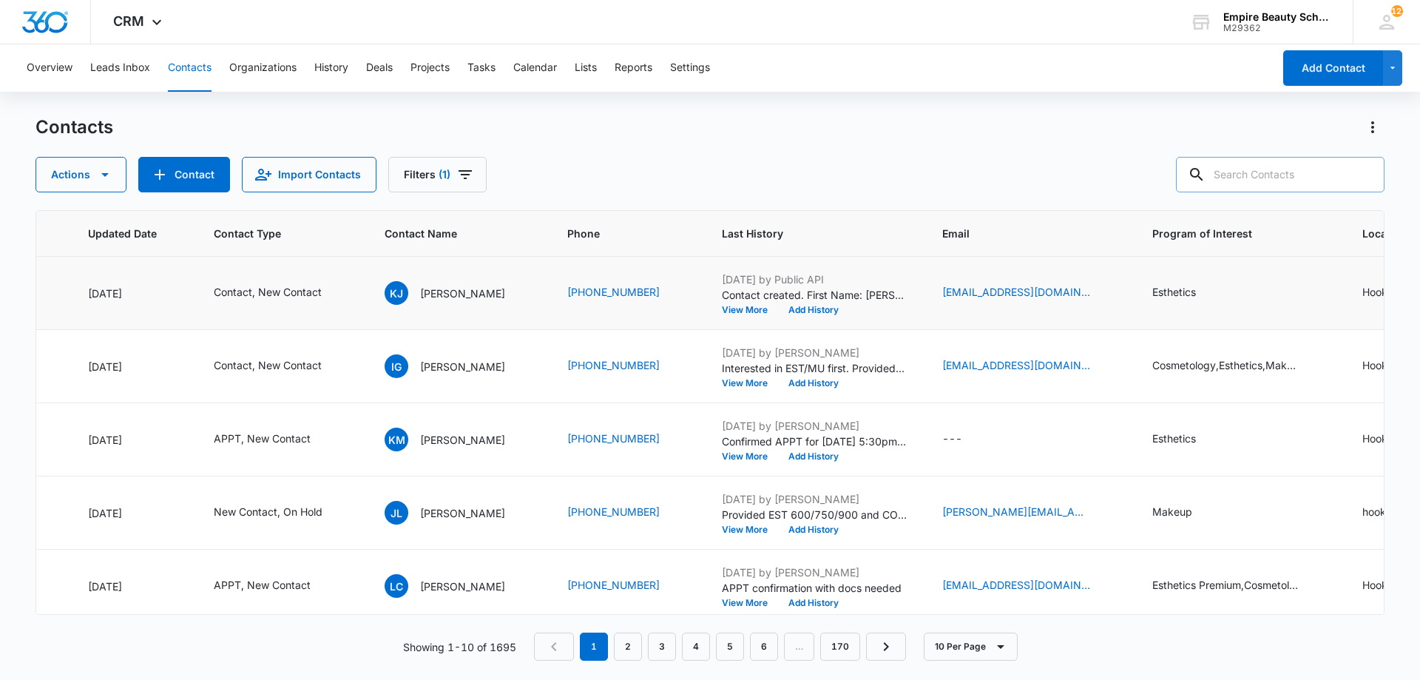
scroll to position [0, 241]
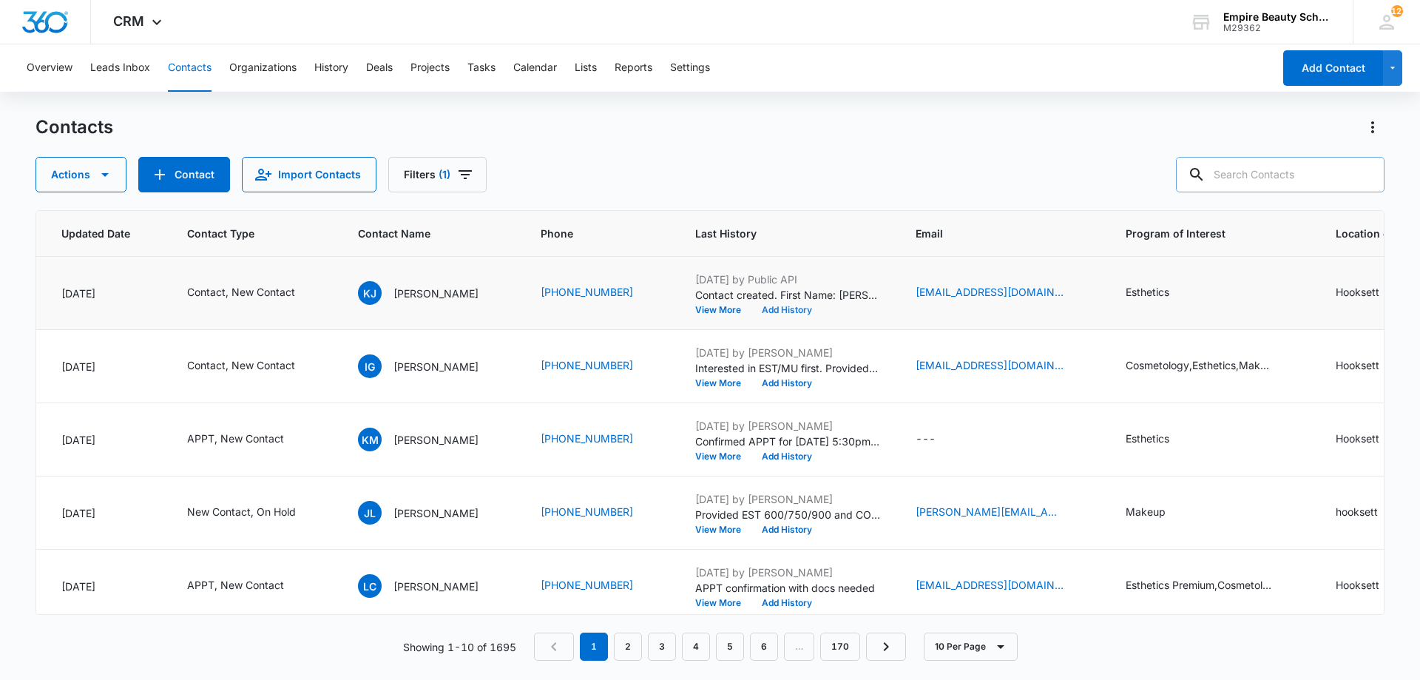
click at [760, 314] on button "Add History" at bounding box center [787, 310] width 71 height 9
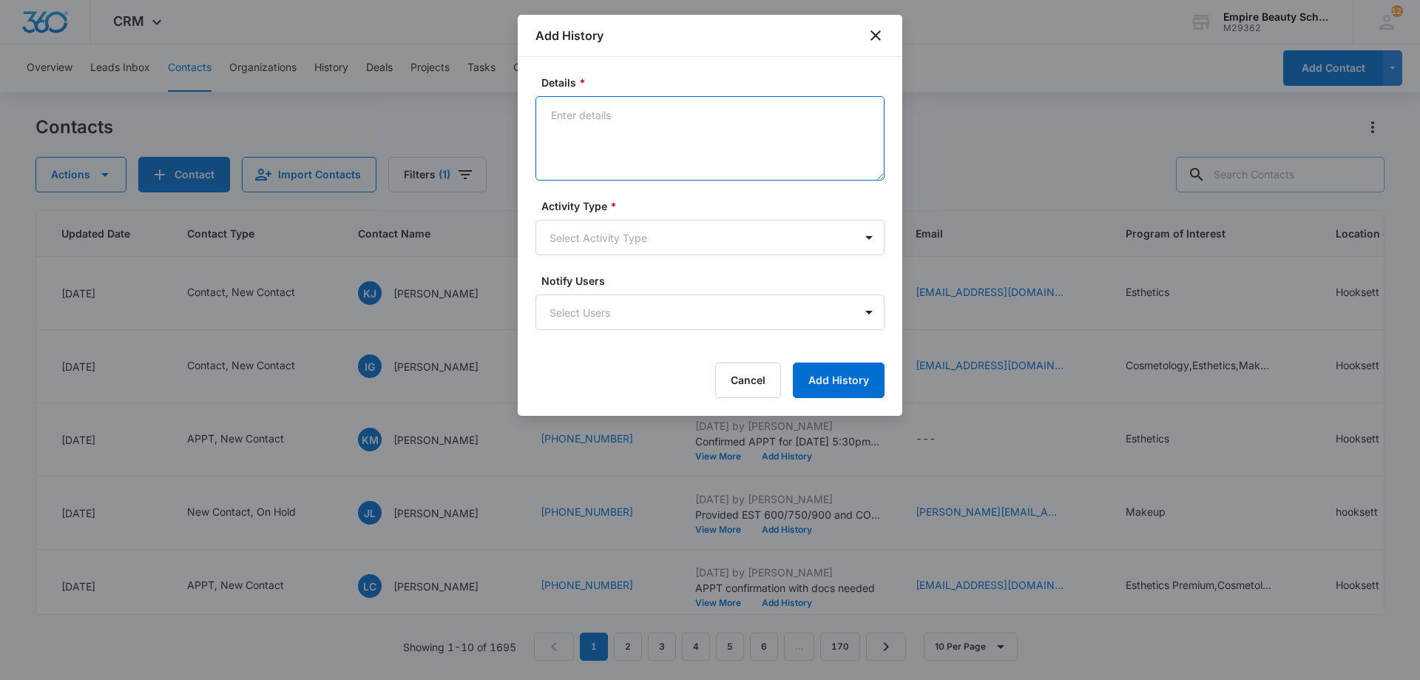
click at [629, 127] on textarea "Details *" at bounding box center [710, 138] width 349 height 84
click at [760, 141] on textarea "Interested in EST 600 - Says that she is flexible and can make either days/eves…" at bounding box center [710, 138] width 349 height 84
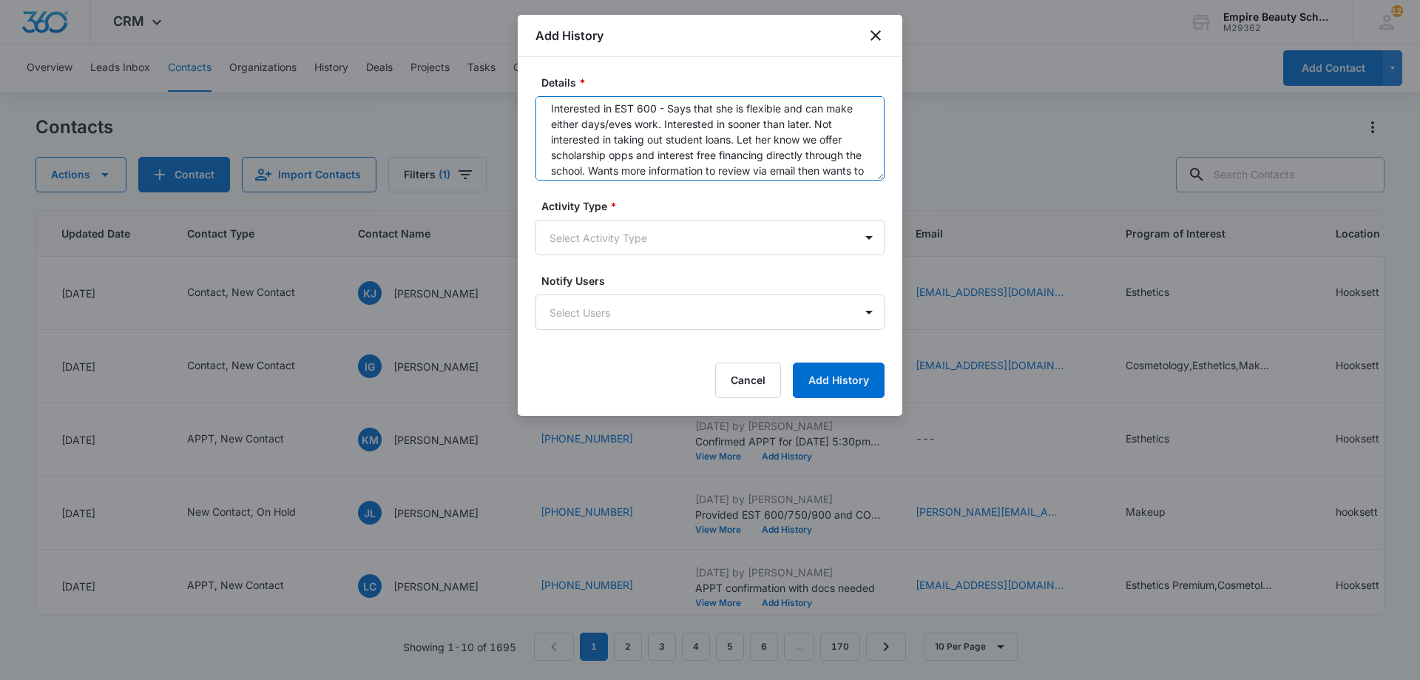
scroll to position [0, 0]
type textarea "Interested in EST 600 - Says that she is flexible and can make either days/eves…"
click at [621, 248] on body "CRM Apps Forms CRM Email Shop Payments POS Files Brand Settings Empire Beauty S…" at bounding box center [710, 340] width 1420 height 680
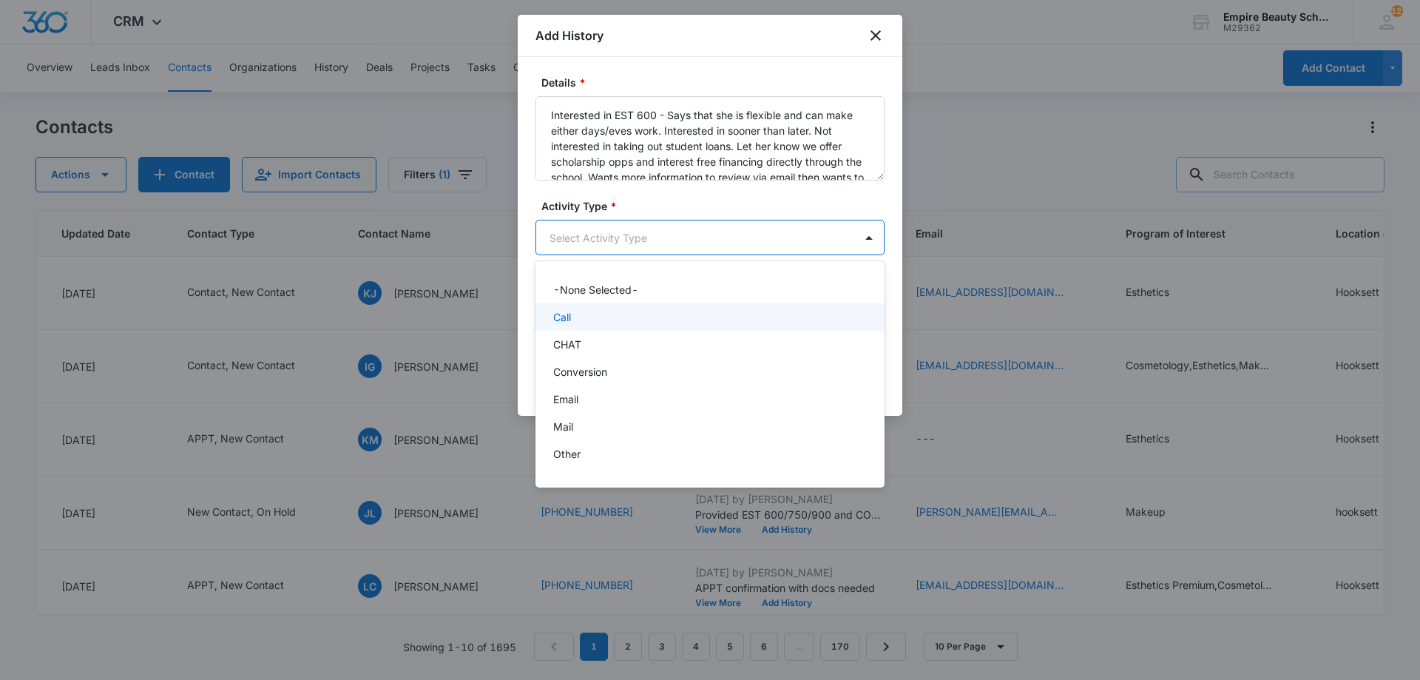
click at [573, 307] on div "Call" at bounding box center [710, 316] width 349 height 27
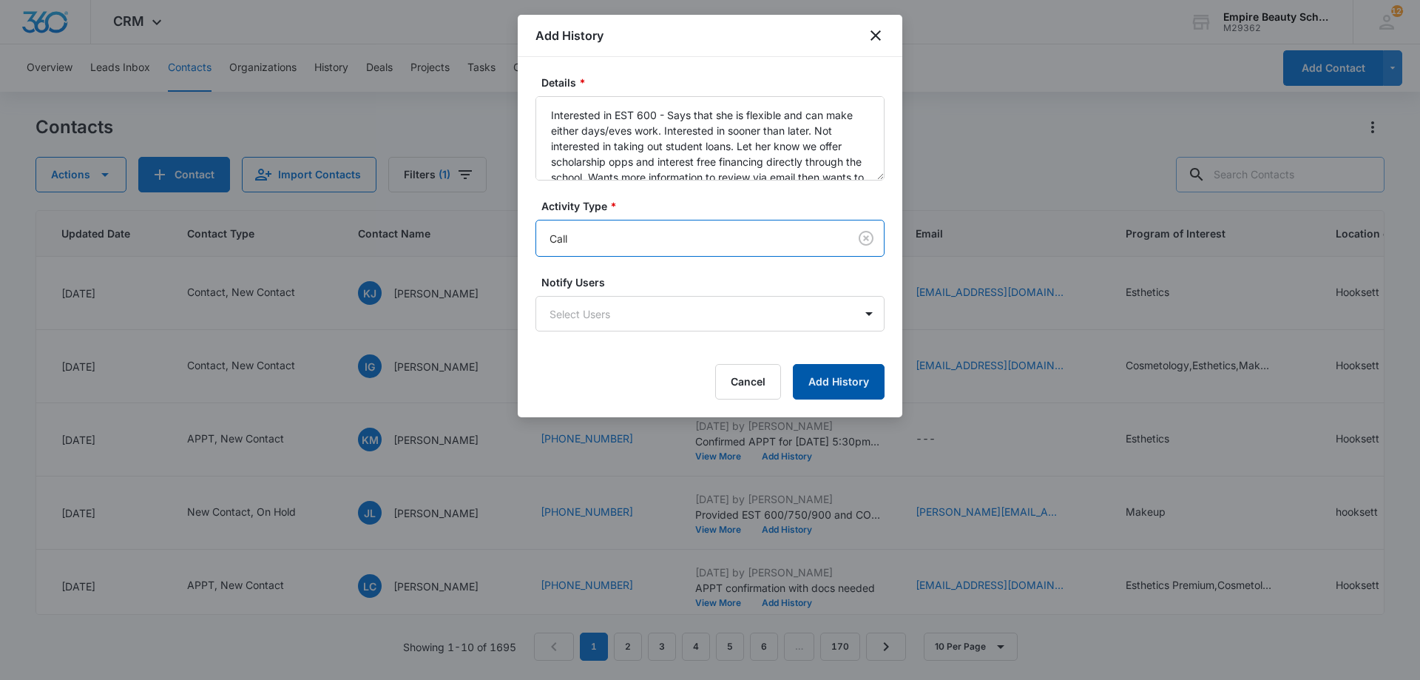
click at [832, 390] on button "Add History" at bounding box center [839, 382] width 92 height 36
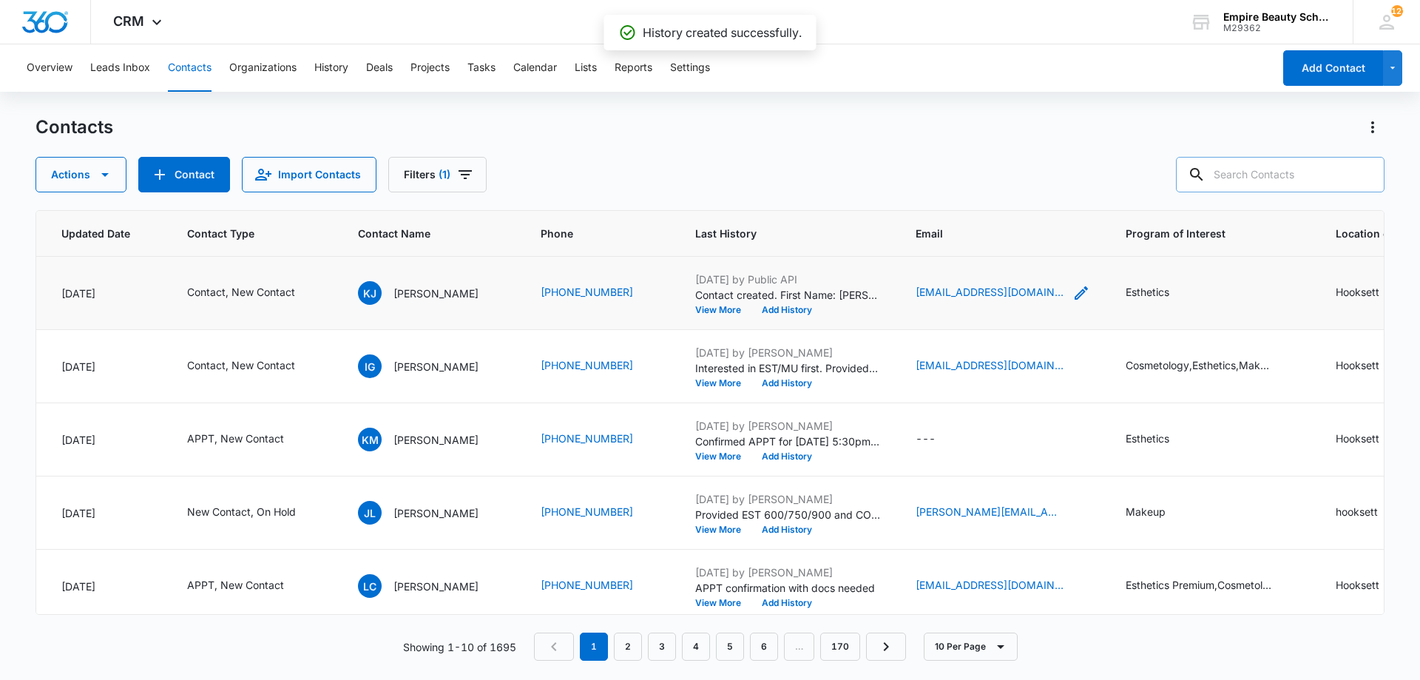
click at [1073, 291] on icon "Email - Karenjulius67@gmail.com - Select to Edit Field" at bounding box center [1082, 293] width 18 height 18
click at [945, 200] on input "Karenjulius67@gmail.com" at bounding box center [986, 199] width 186 height 36
drag, startPoint x: 945, startPoint y: 200, endPoint x: 926, endPoint y: 207, distance: 20.4
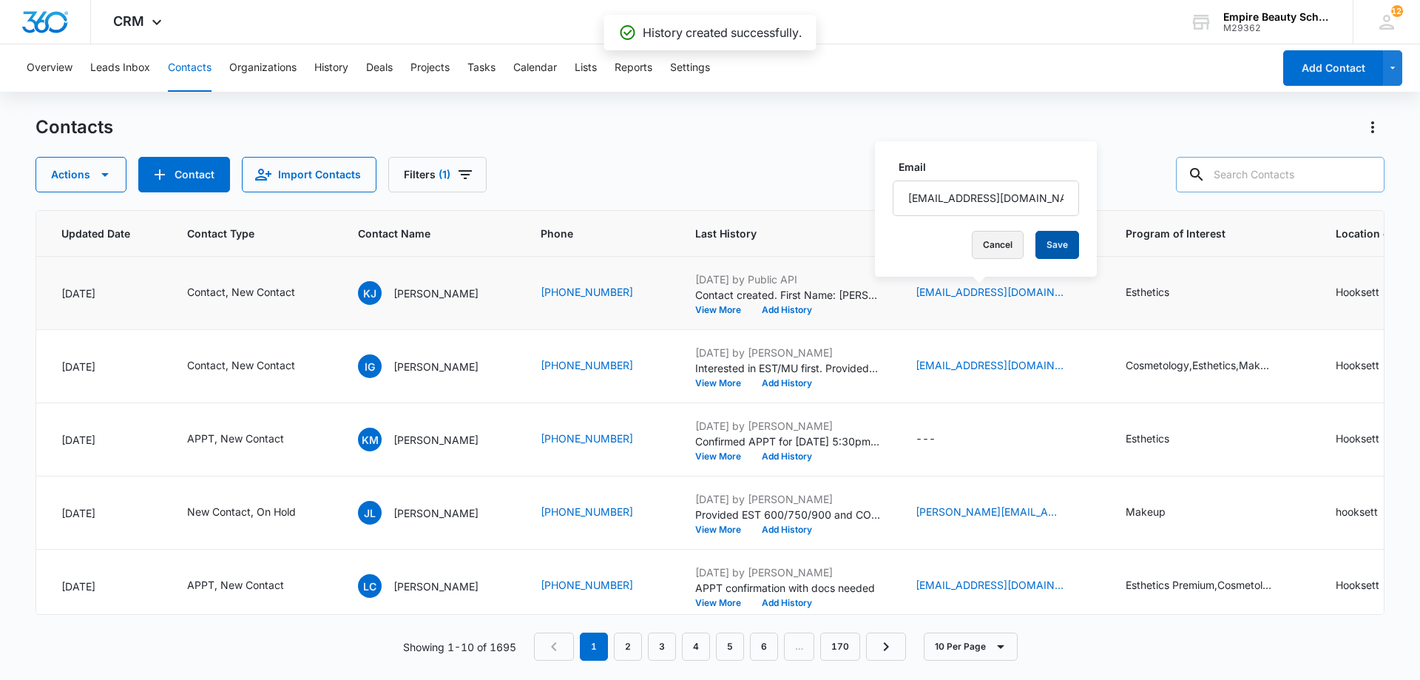
click at [972, 243] on button "Cancel" at bounding box center [998, 245] width 52 height 28
click at [758, 311] on button "Add History" at bounding box center [787, 310] width 71 height 9
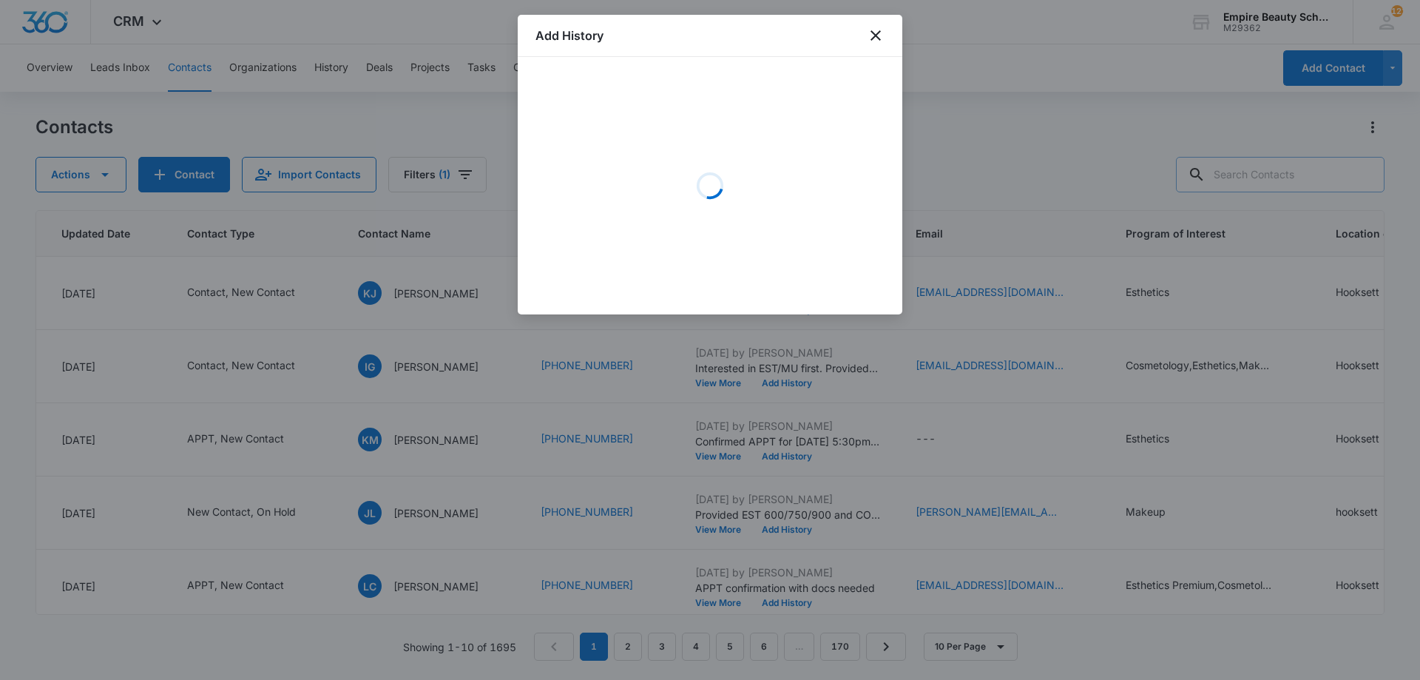
click at [664, 141] on div "Loading" at bounding box center [710, 186] width 349 height 222
click at [670, 131] on div "Loading" at bounding box center [710, 186] width 349 height 222
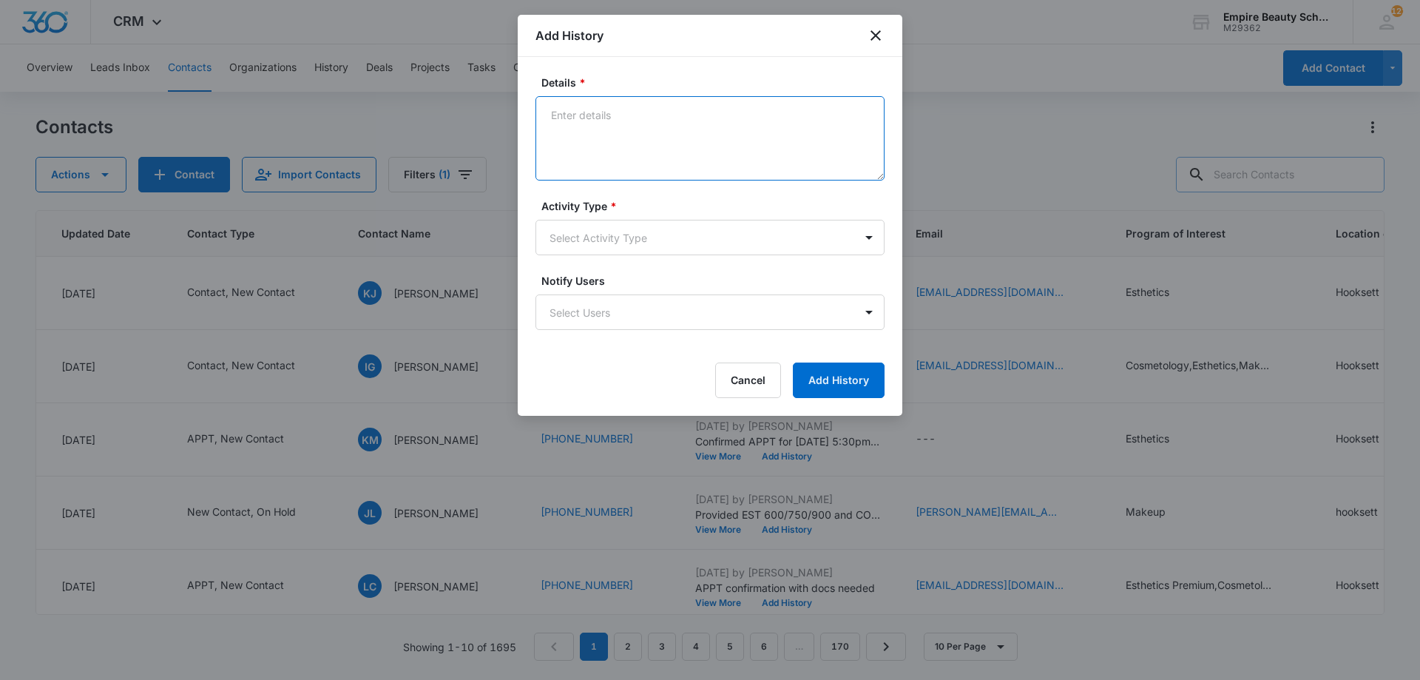
click at [570, 110] on textarea "Details *" at bounding box center [710, 138] width 349 height 84
type textarea "Provided FA by program, start dates, link/code to FAFSA/ Available M-SAT for to…"
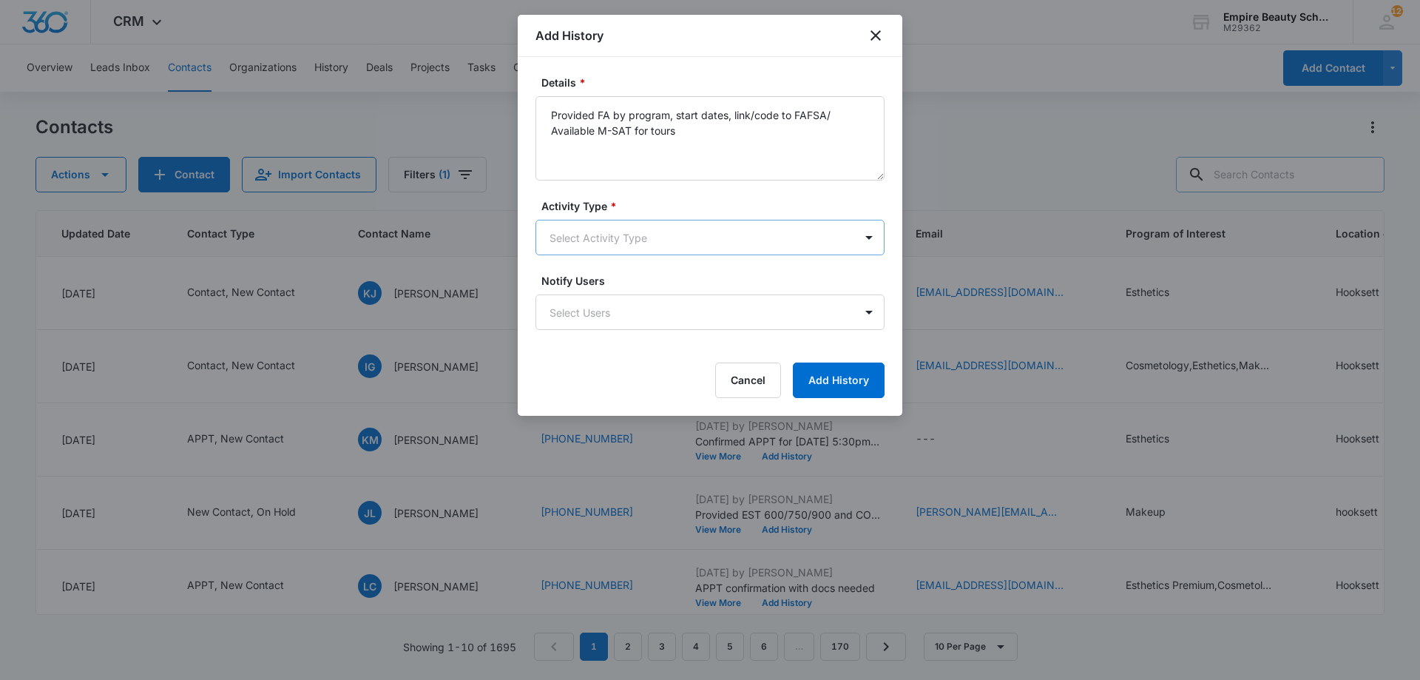
click at [620, 240] on body "CRM Apps Forms CRM Email Shop Payments POS Files Brand Settings Empire Beauty S…" at bounding box center [710, 340] width 1420 height 680
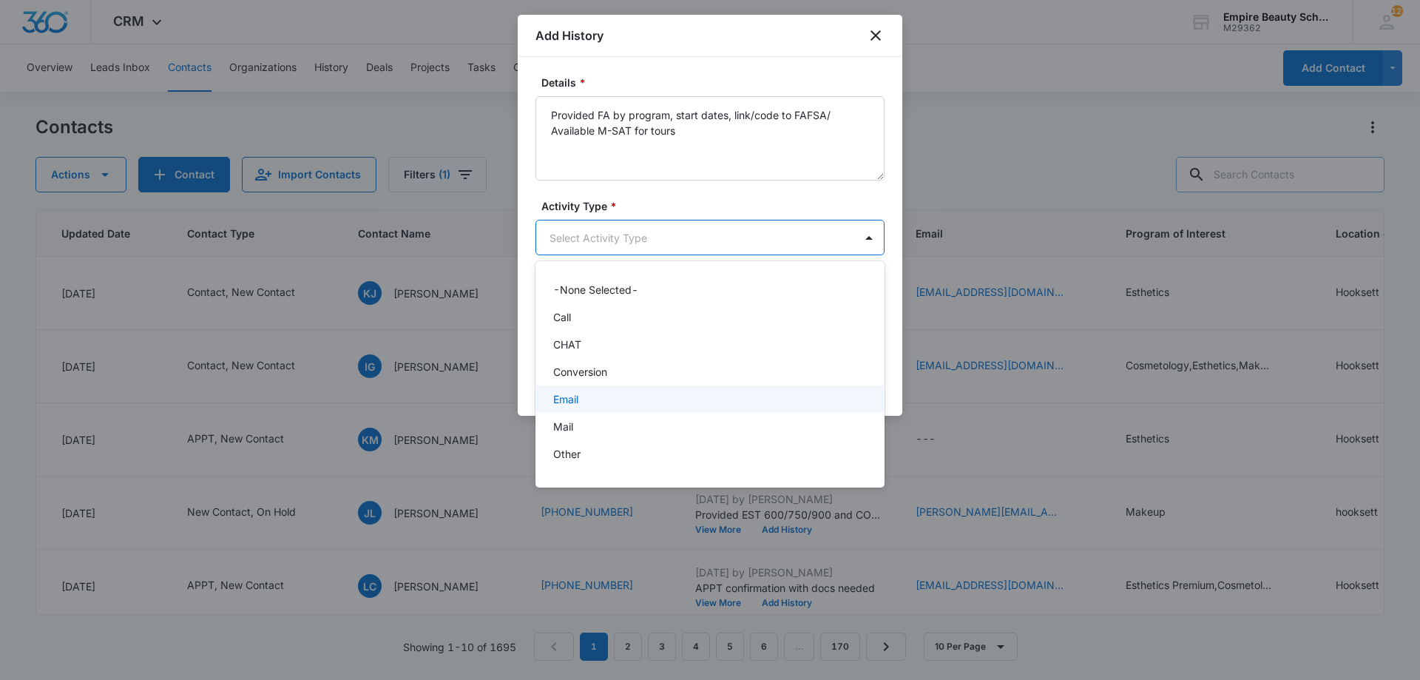
click at [588, 404] on div "Email" at bounding box center [708, 399] width 311 height 16
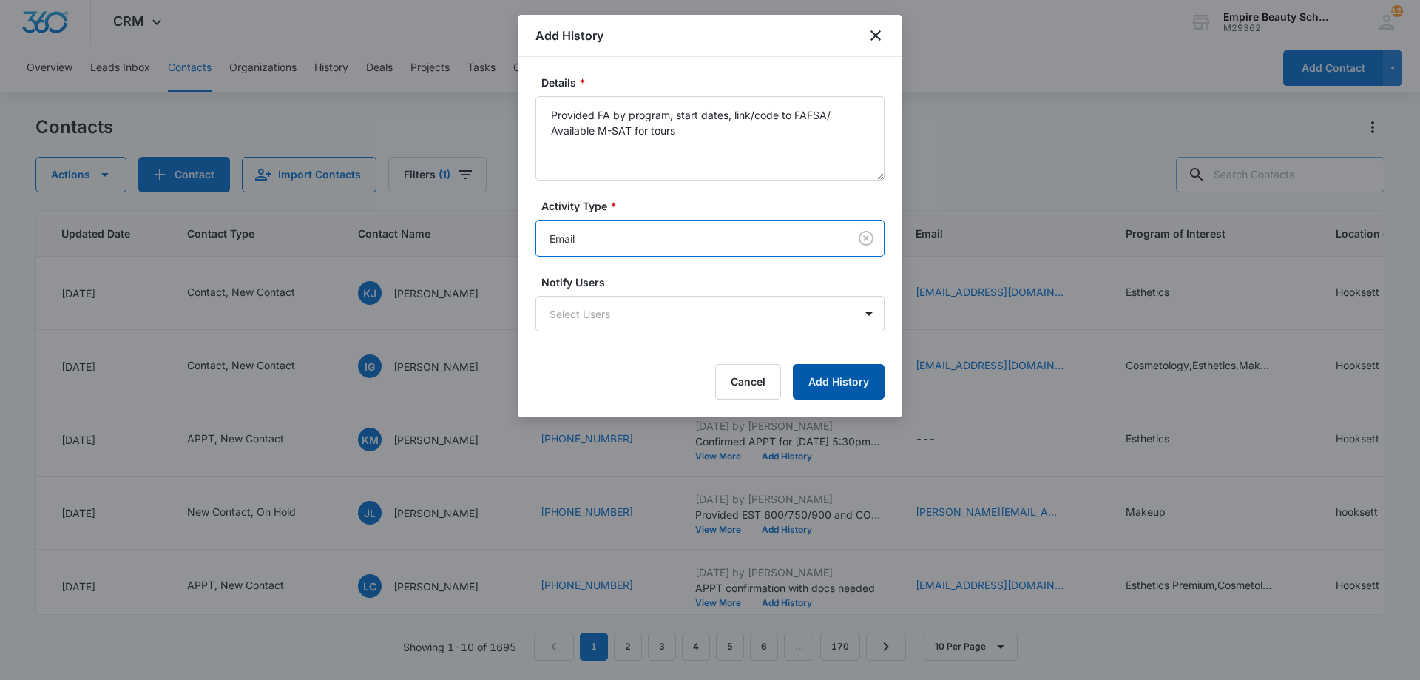
click at [818, 394] on button "Add History" at bounding box center [839, 382] width 92 height 36
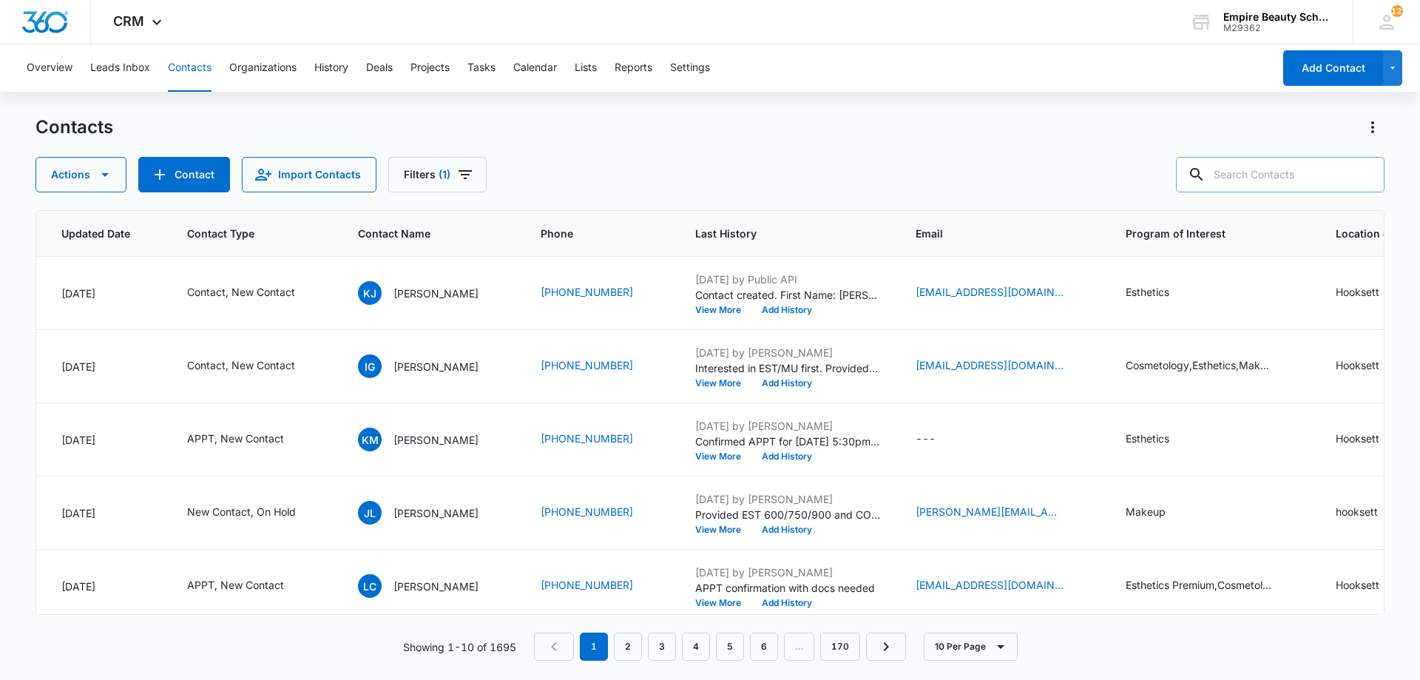
click at [694, 172] on div "Actions Contact Import Contacts Filters (1)" at bounding box center [710, 175] width 1349 height 36
click at [1286, 175] on input "text" at bounding box center [1280, 175] width 209 height 36
type input "eileen"
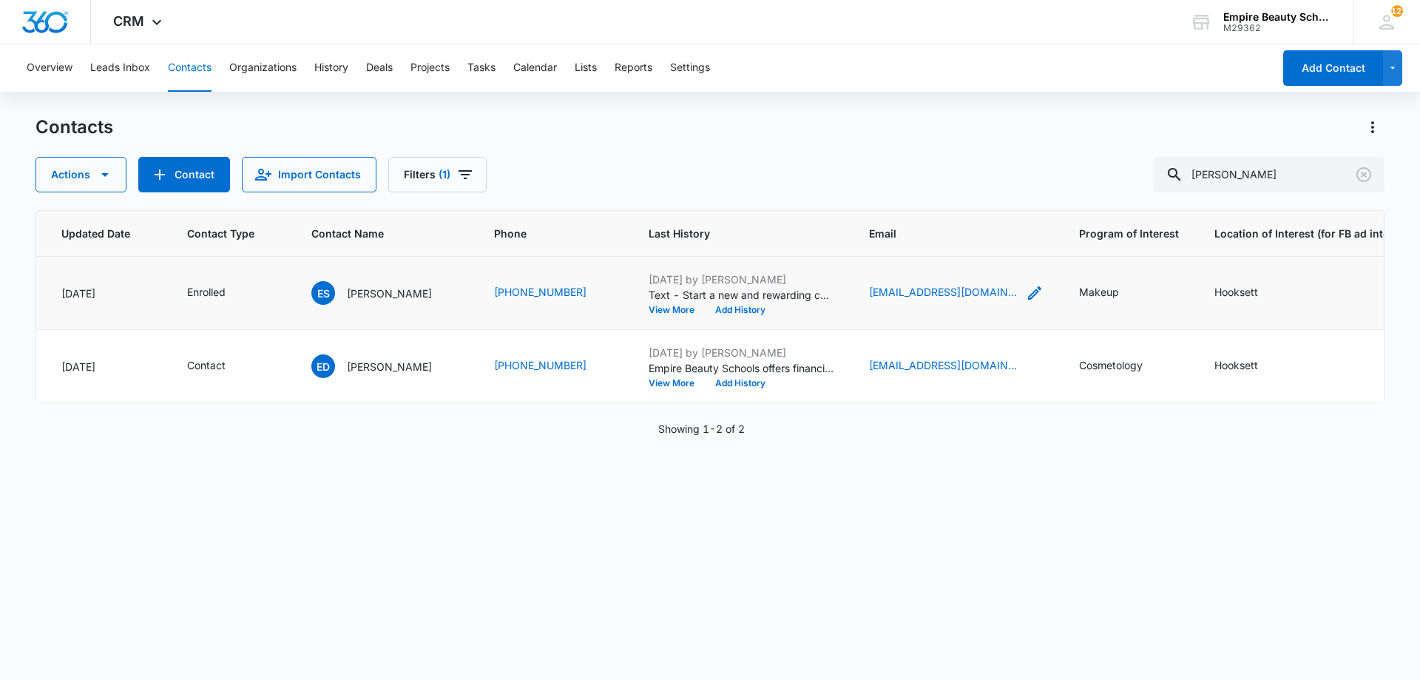
click at [1026, 295] on icon "Email - reshaircraft@gmail.com - Select to Edit Field" at bounding box center [1035, 293] width 18 height 18
click at [915, 204] on input "reshaircraft@gmail.com" at bounding box center [939, 199] width 186 height 36
click at [931, 192] on input "reshaircraft@gmail.com" at bounding box center [939, 199] width 186 height 36
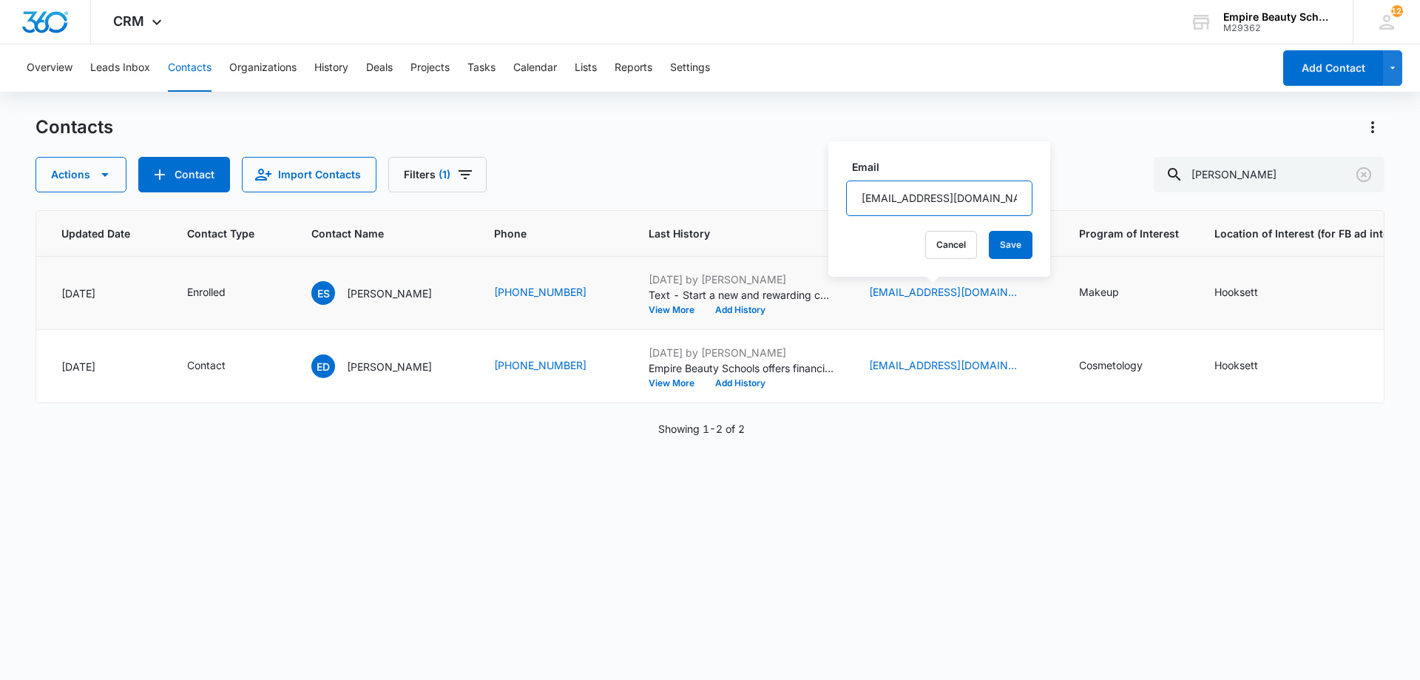
click at [931, 192] on input "reshaircraft@gmail.com" at bounding box center [939, 199] width 186 height 36
type input "raven.sky0099@gmail.com"
click at [989, 245] on button "Save" at bounding box center [1011, 245] width 44 height 28
click at [1028, 295] on icon "Email - raven.sky0099@gmail.com - Select to Edit Field" at bounding box center [1034, 292] width 13 height 13
click at [934, 209] on input "raven.sky0099@gmail.com" at bounding box center [948, 199] width 186 height 36
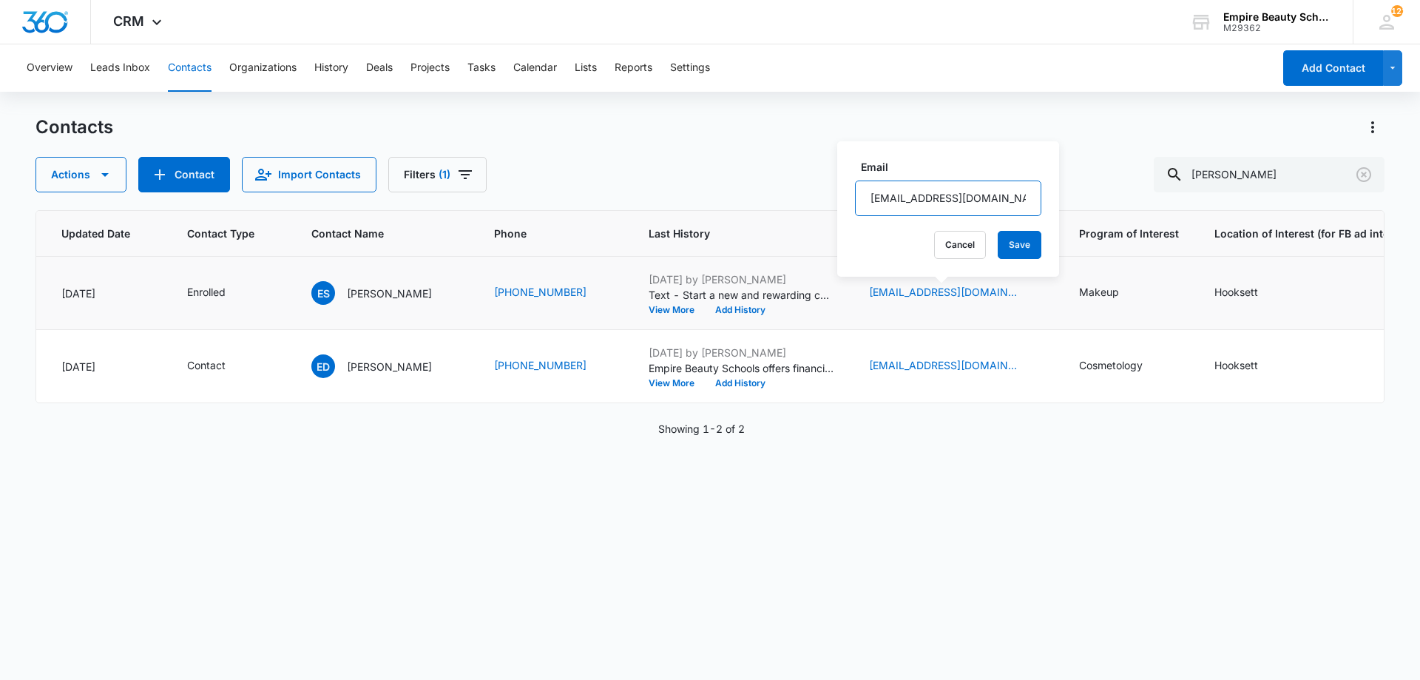
click at [934, 209] on input "raven.sky0099@gmail.com" at bounding box center [948, 199] width 186 height 36
click at [965, 240] on button "Cancel" at bounding box center [960, 245] width 52 height 28
click at [762, 308] on button "Add History" at bounding box center [740, 310] width 71 height 9
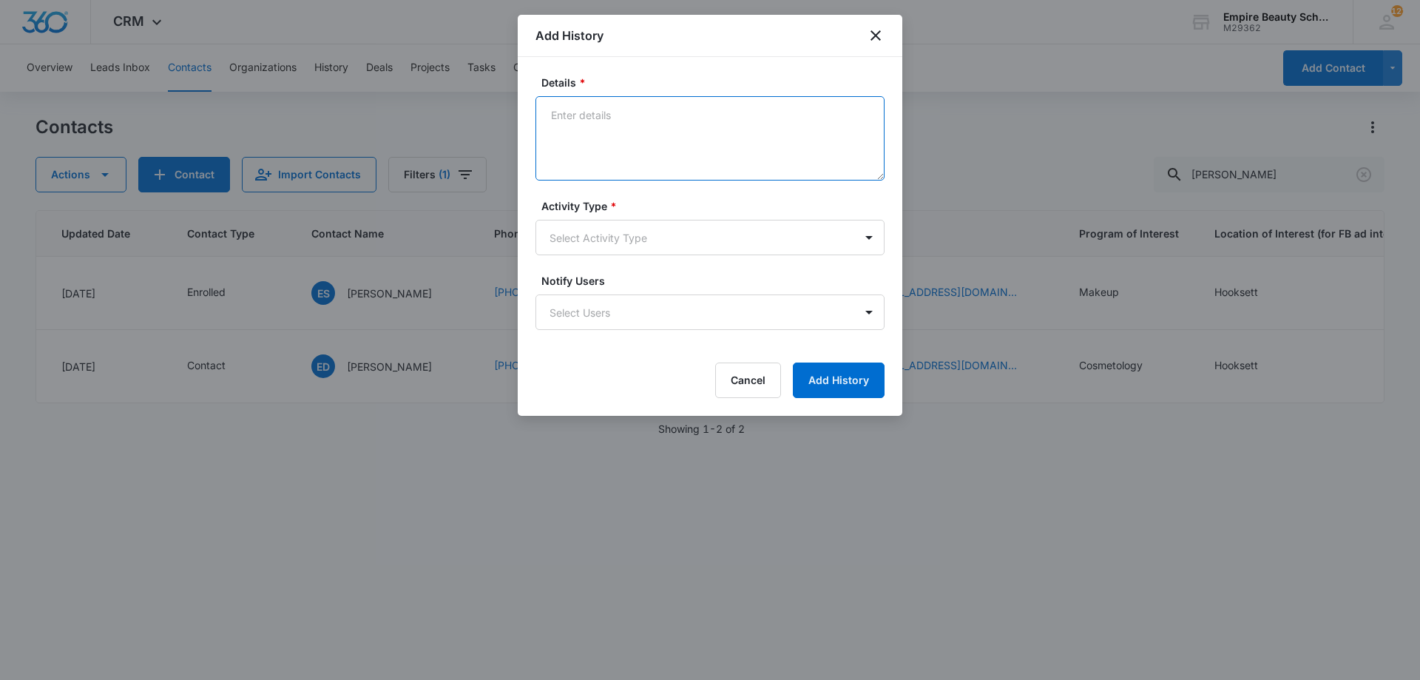
click at [672, 141] on textarea "Details *" at bounding box center [710, 138] width 349 height 84
type textarea "Provided copy of MU scholarship for salon in the amount of $500"
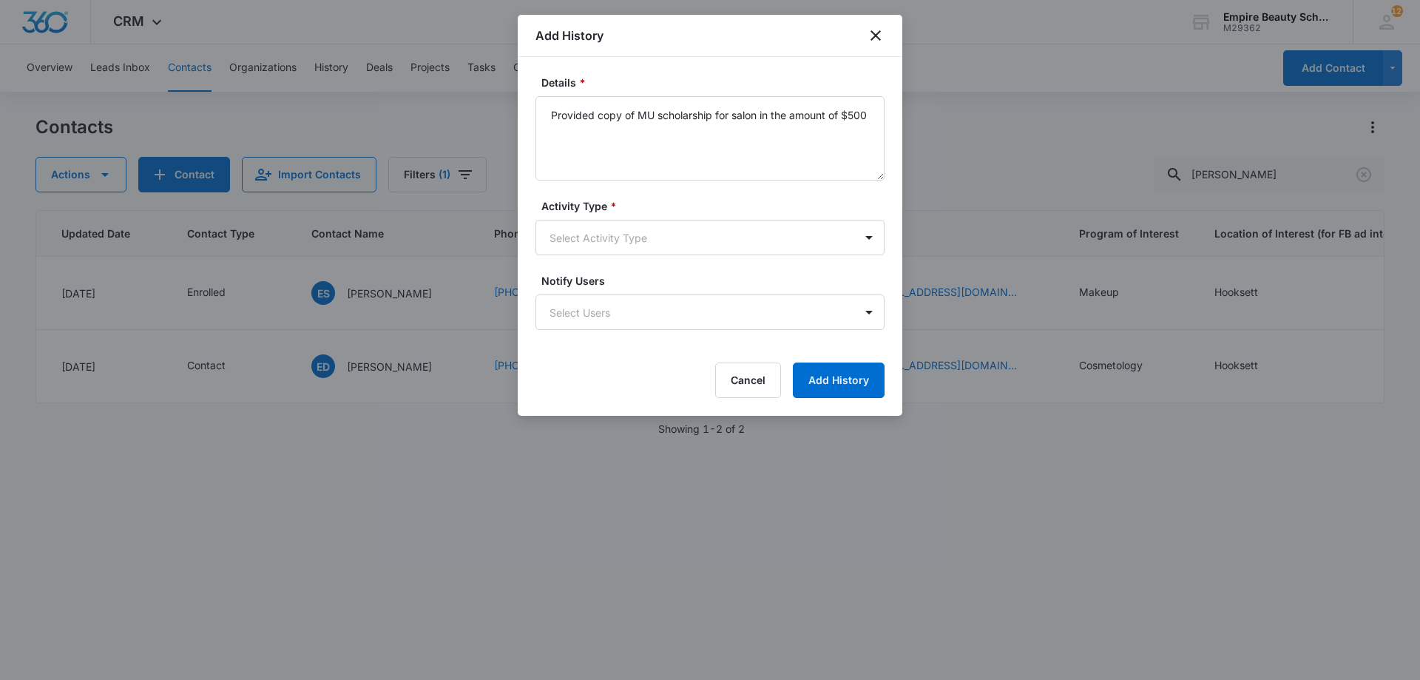
click at [614, 191] on form "Details * Provided copy of MU scholarship for salon in the amount of $500 Activ…" at bounding box center [710, 236] width 349 height 323
click at [584, 231] on body "CRM Apps Forms CRM Email Shop Payments POS Files Brand Settings Empire Beauty S…" at bounding box center [710, 340] width 1420 height 680
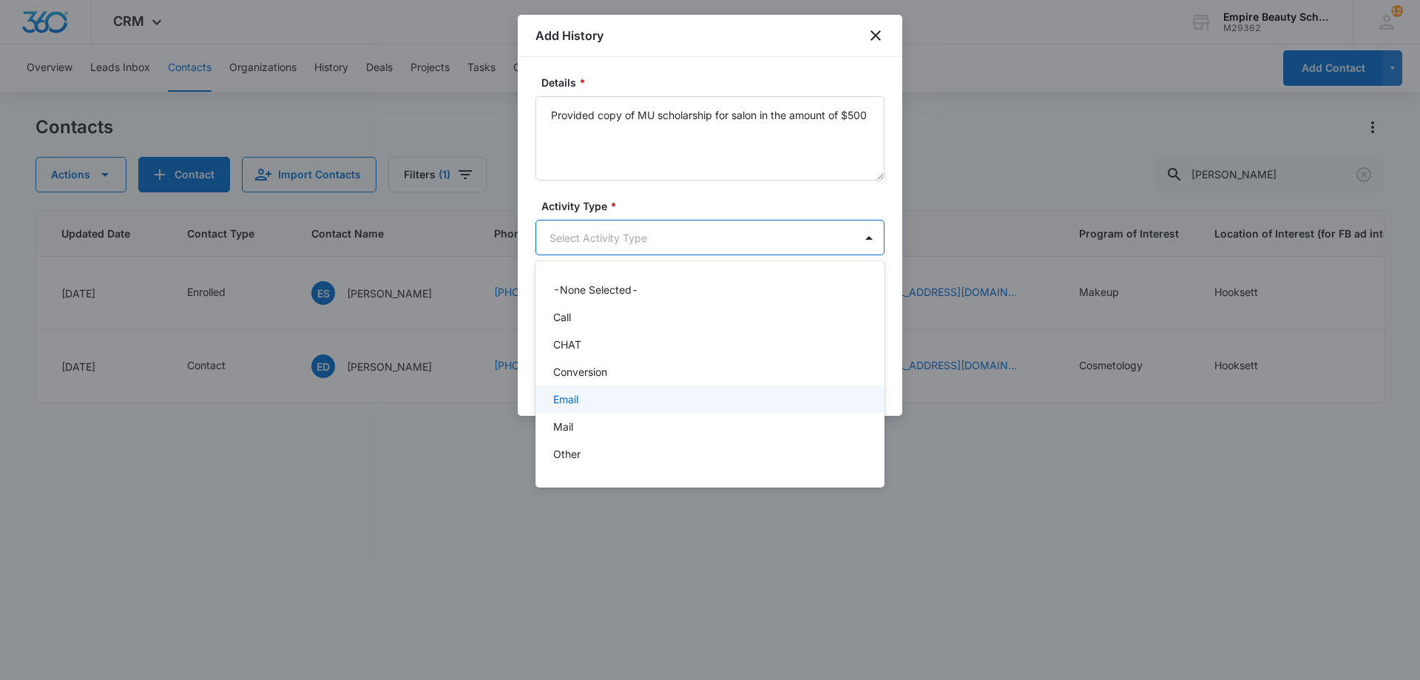
click at [579, 399] on p "Email" at bounding box center [565, 399] width 25 height 16
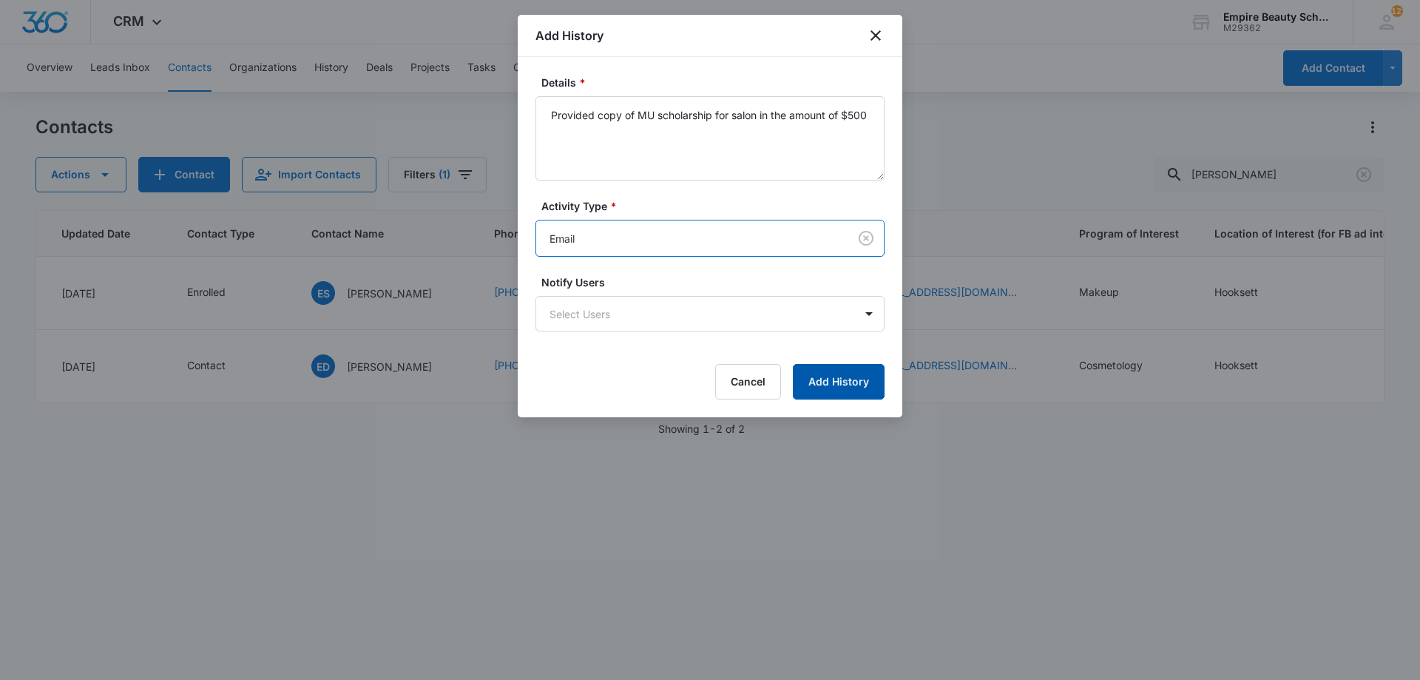
click at [844, 391] on button "Add History" at bounding box center [839, 382] width 92 height 36
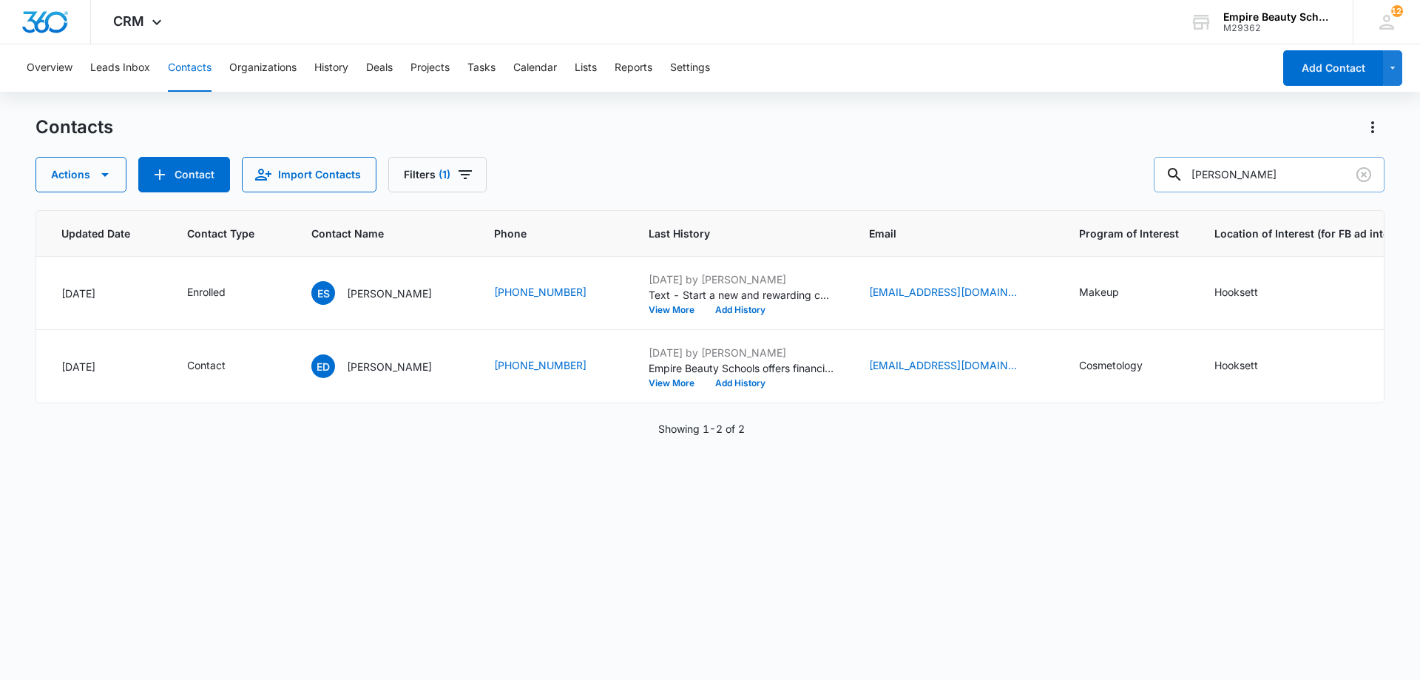
click at [1352, 163] on input "eileen" at bounding box center [1269, 175] width 231 height 36
click at [1363, 175] on icon "Clear" at bounding box center [1364, 175] width 18 height 18
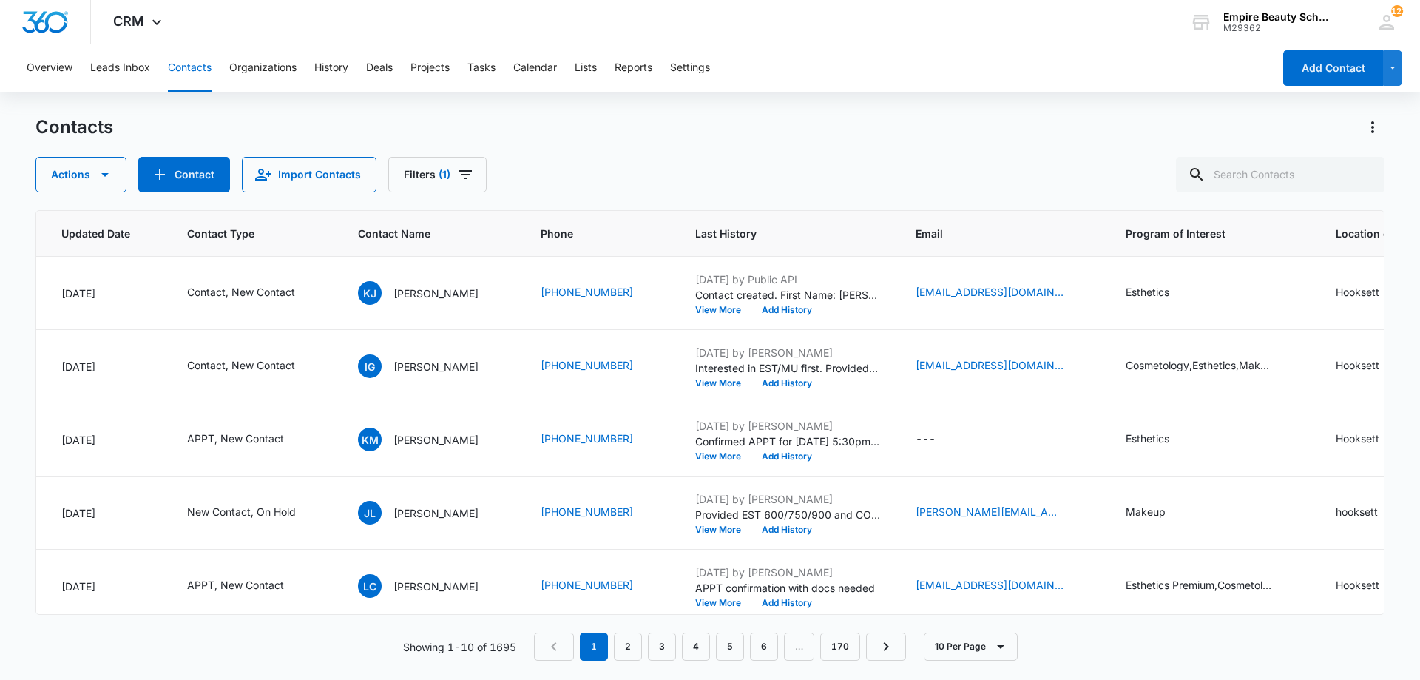
click at [921, 148] on div "Contacts Actions Contact Import Contacts Filters (1)" at bounding box center [710, 153] width 1349 height 77
click at [1266, 163] on input "text" at bounding box center [1280, 175] width 209 height 36
type input "9788075374"
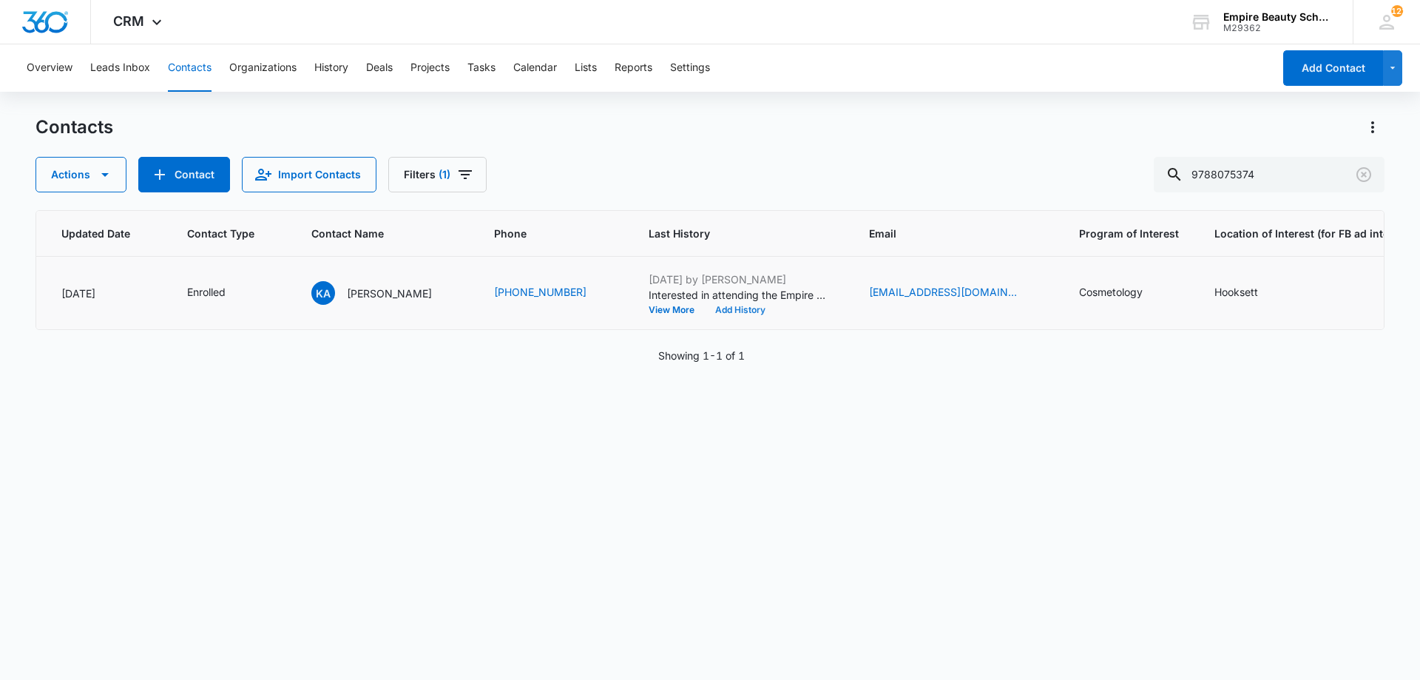
click at [705, 311] on button "Add History" at bounding box center [740, 310] width 71 height 9
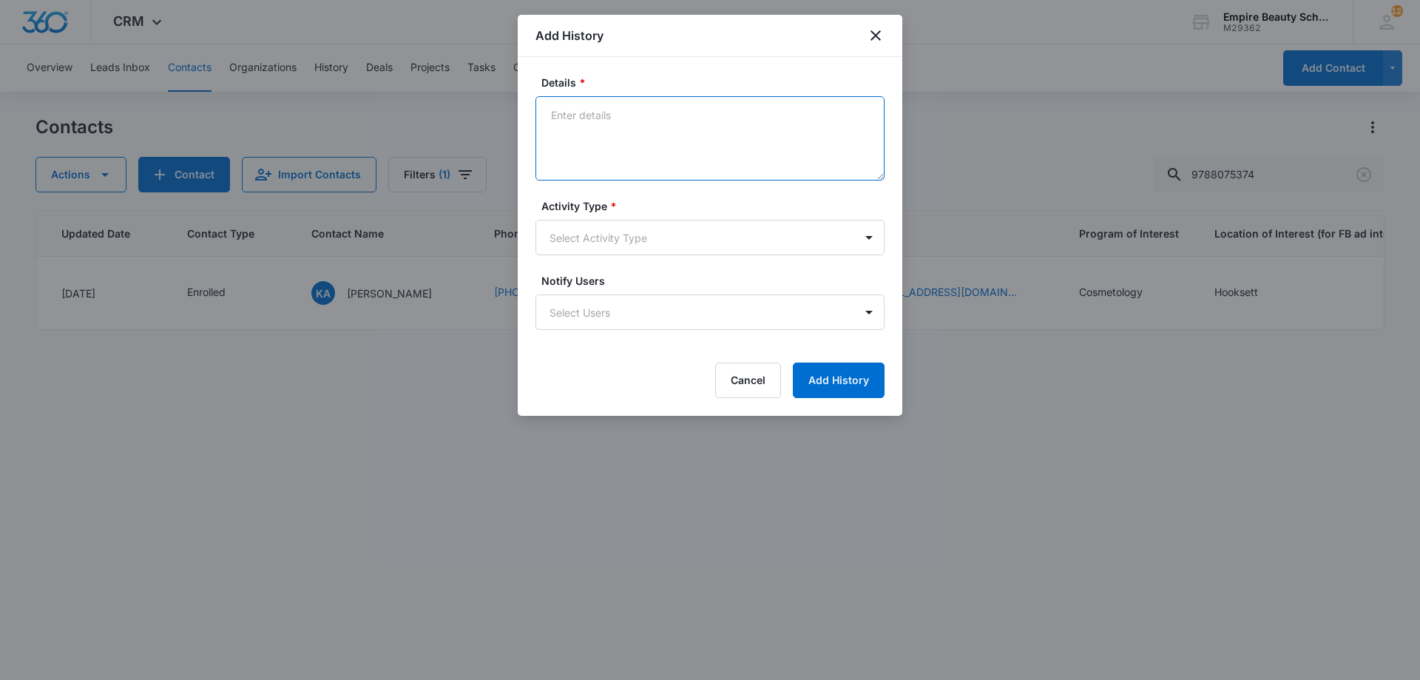
click at [594, 135] on textarea "Details *" at bounding box center [710, 138] width 349 height 84
type textarea "Unable to attend new start event - Provided dress code for first day"
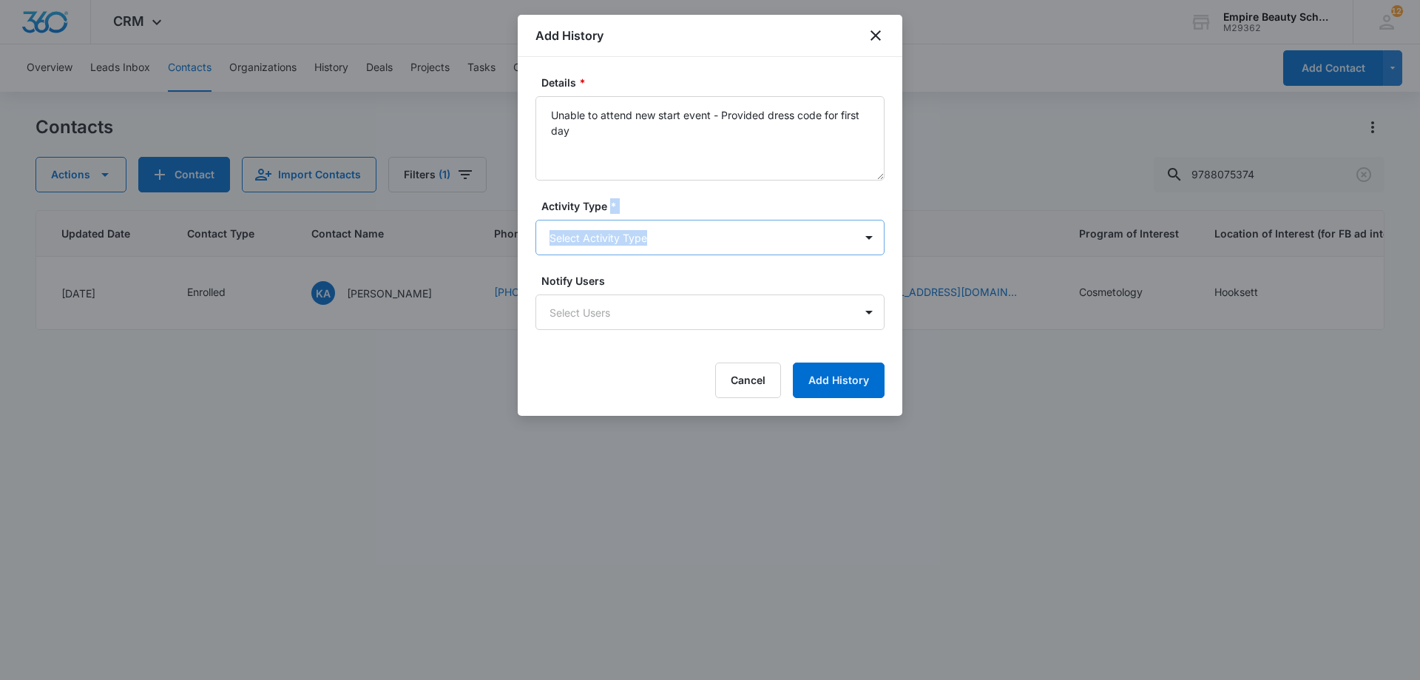
click at [613, 235] on div "Activity Type * Select Activity Type" at bounding box center [710, 226] width 349 height 57
click at [613, 235] on body "CRM Apps Forms CRM Email Shop Payments POS Files Brand Settings Empire Beauty S…" at bounding box center [710, 340] width 1420 height 680
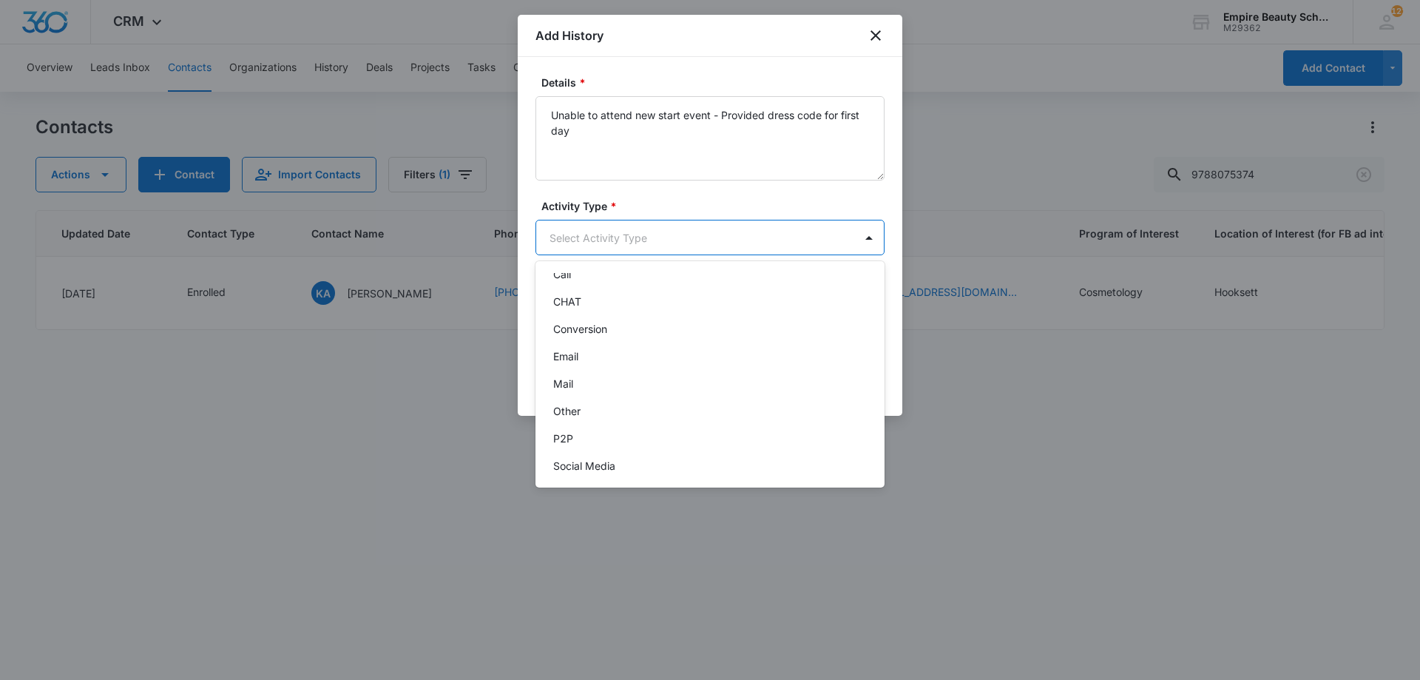
scroll to position [77, 0]
click at [587, 453] on div "Text" at bounding box center [708, 459] width 311 height 16
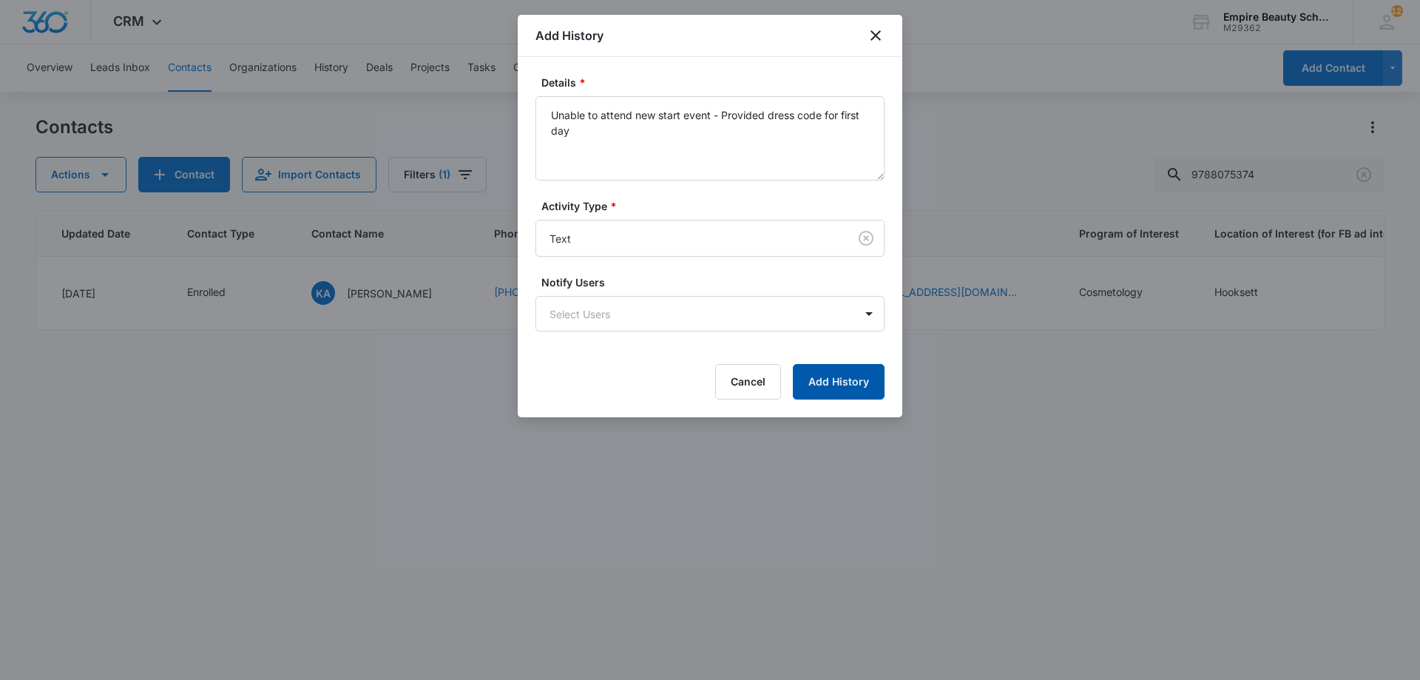
click at [826, 385] on button "Add History" at bounding box center [839, 382] width 92 height 36
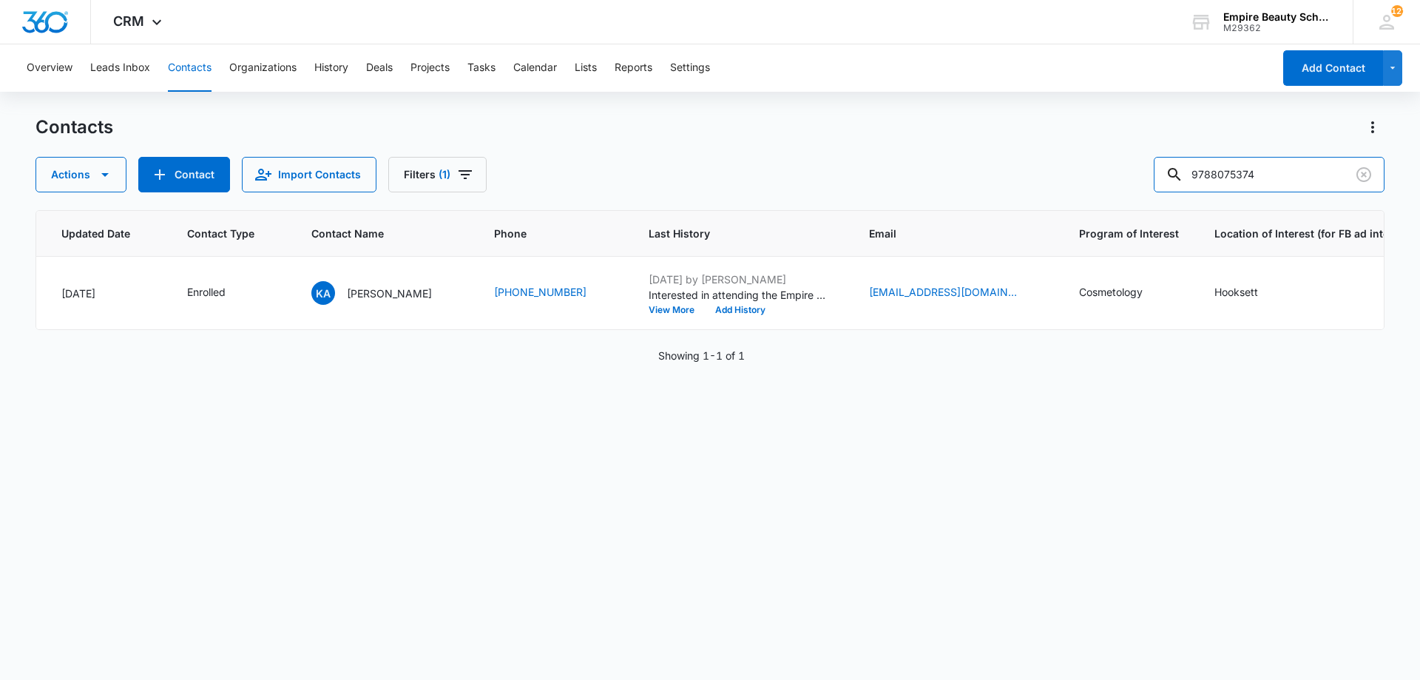
drag, startPoint x: 1297, startPoint y: 185, endPoint x: 928, endPoint y: 192, distance: 369.2
click at [950, 191] on div "Actions Contact Import Contacts Filters (1) 9788075374" at bounding box center [710, 175] width 1349 height 36
type input "1766"
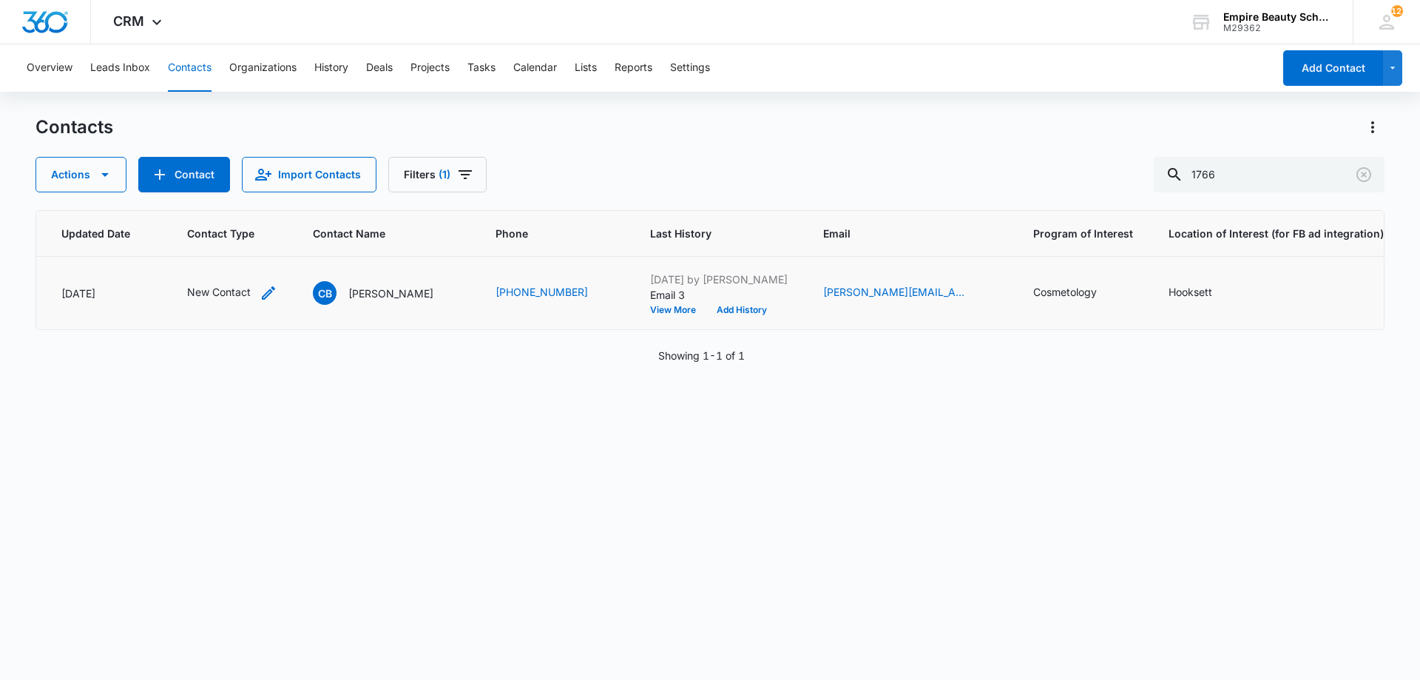
click at [262, 294] on icon "Contact Type - New Contact - Select to Edit Field" at bounding box center [269, 293] width 18 height 18
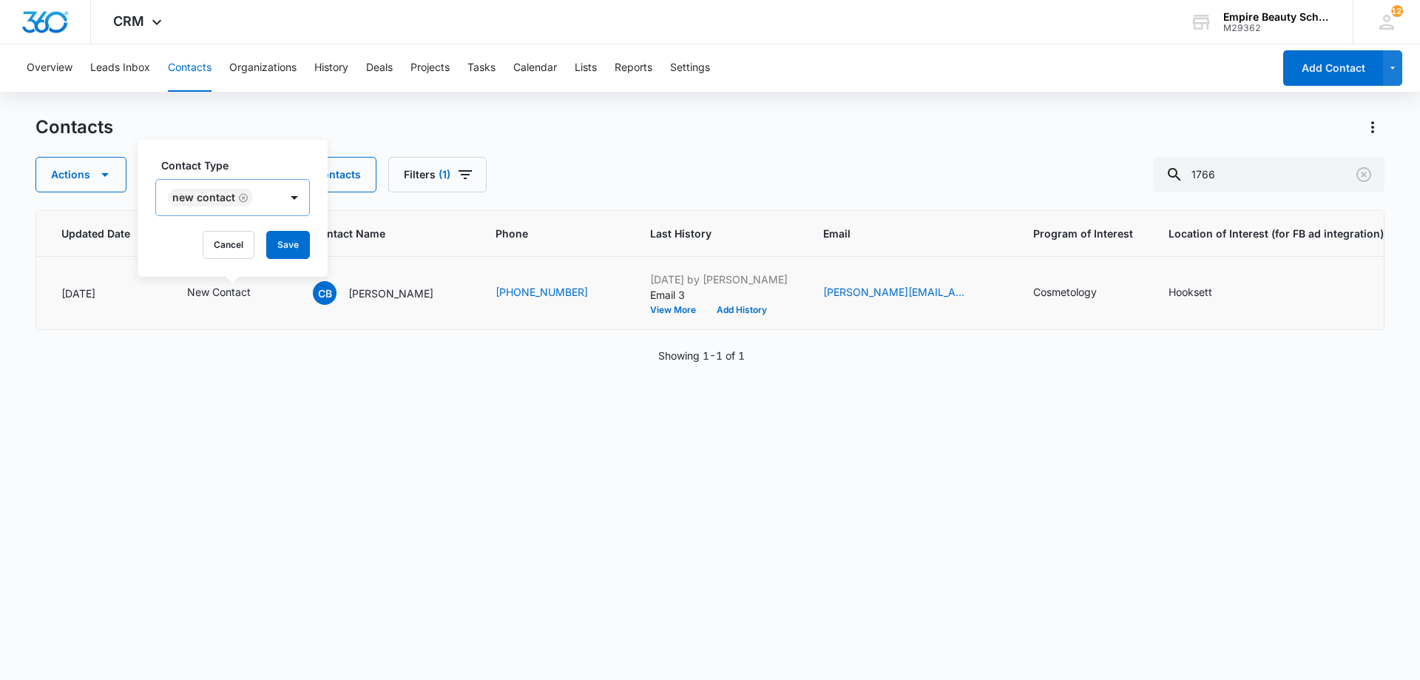
click at [245, 203] on icon "Remove New Contact" at bounding box center [243, 197] width 10 height 11
click at [245, 203] on div "New Contact" at bounding box center [218, 198] width 124 height 36
click at [208, 339] on p "Contact" at bounding box center [192, 333] width 38 height 16
click at [234, 190] on input "text" at bounding box center [234, 198] width 3 height 16
click at [263, 166] on label "Contact Type" at bounding box center [226, 166] width 130 height 16
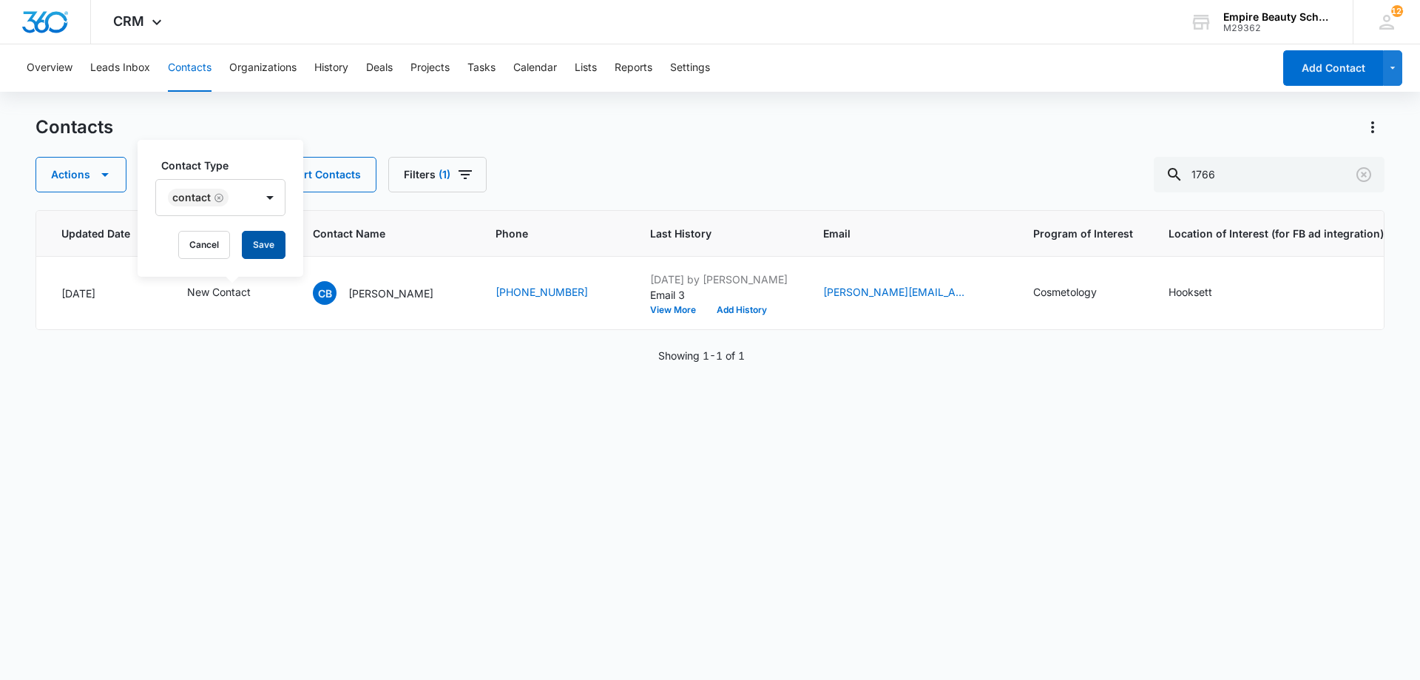
click at [269, 243] on button "Save" at bounding box center [264, 245] width 44 height 28
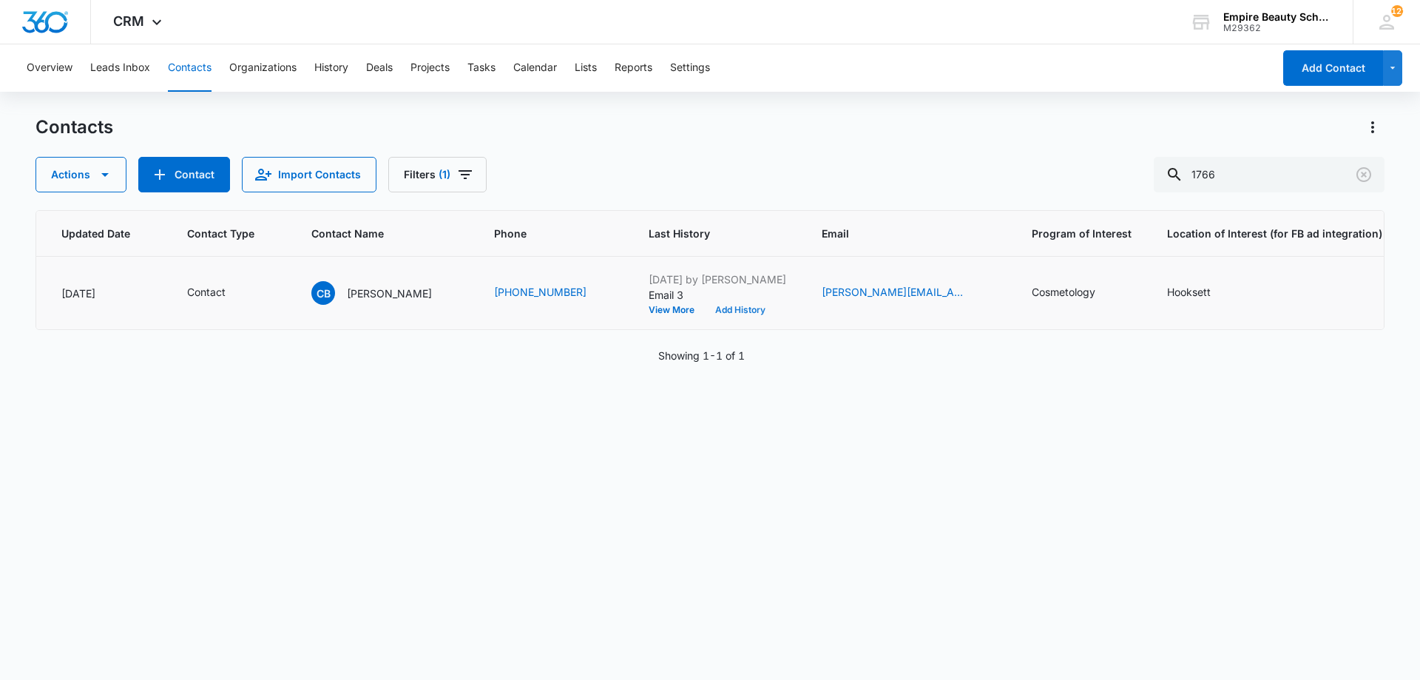
click at [733, 308] on button "Add History" at bounding box center [740, 310] width 71 height 9
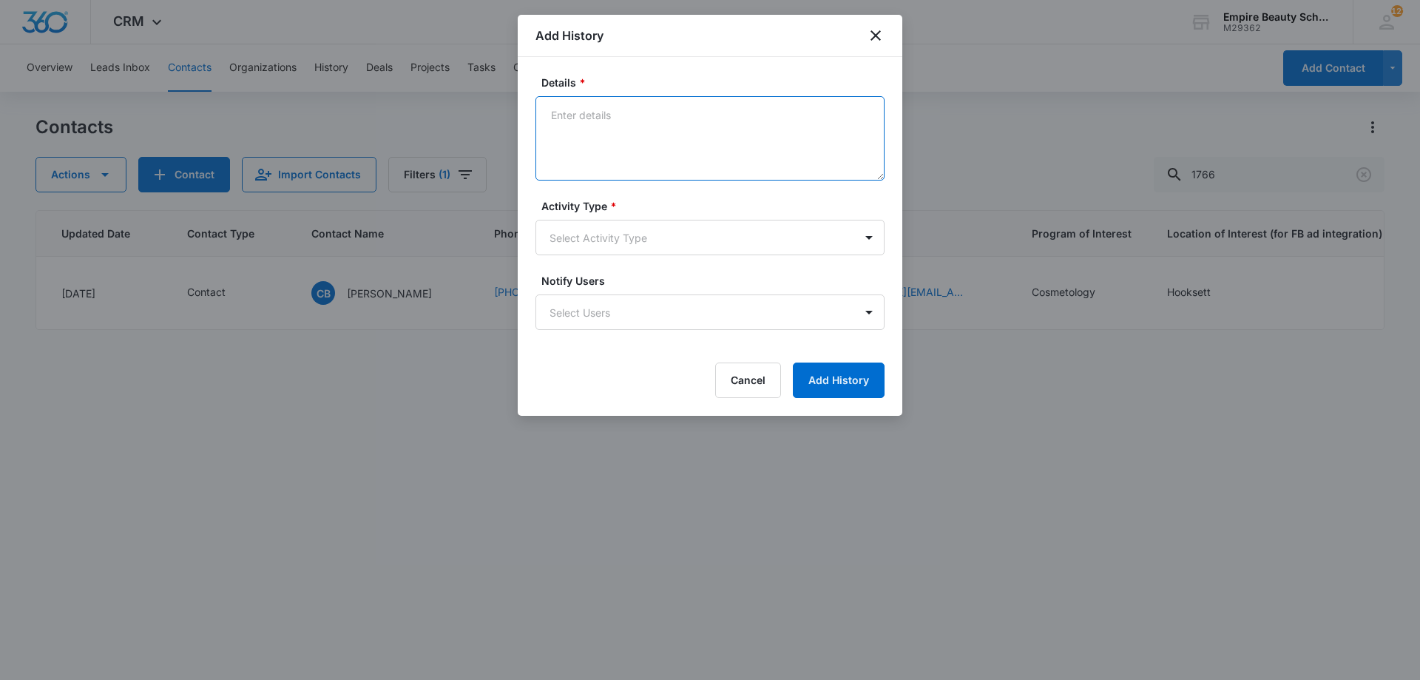
click at [643, 172] on textarea "Details *" at bounding box center [710, 138] width 349 height 84
type textarea "H"
type textarea "Inquiring for her Daughter who is in her 2nd year in COS in high school. Provid…"
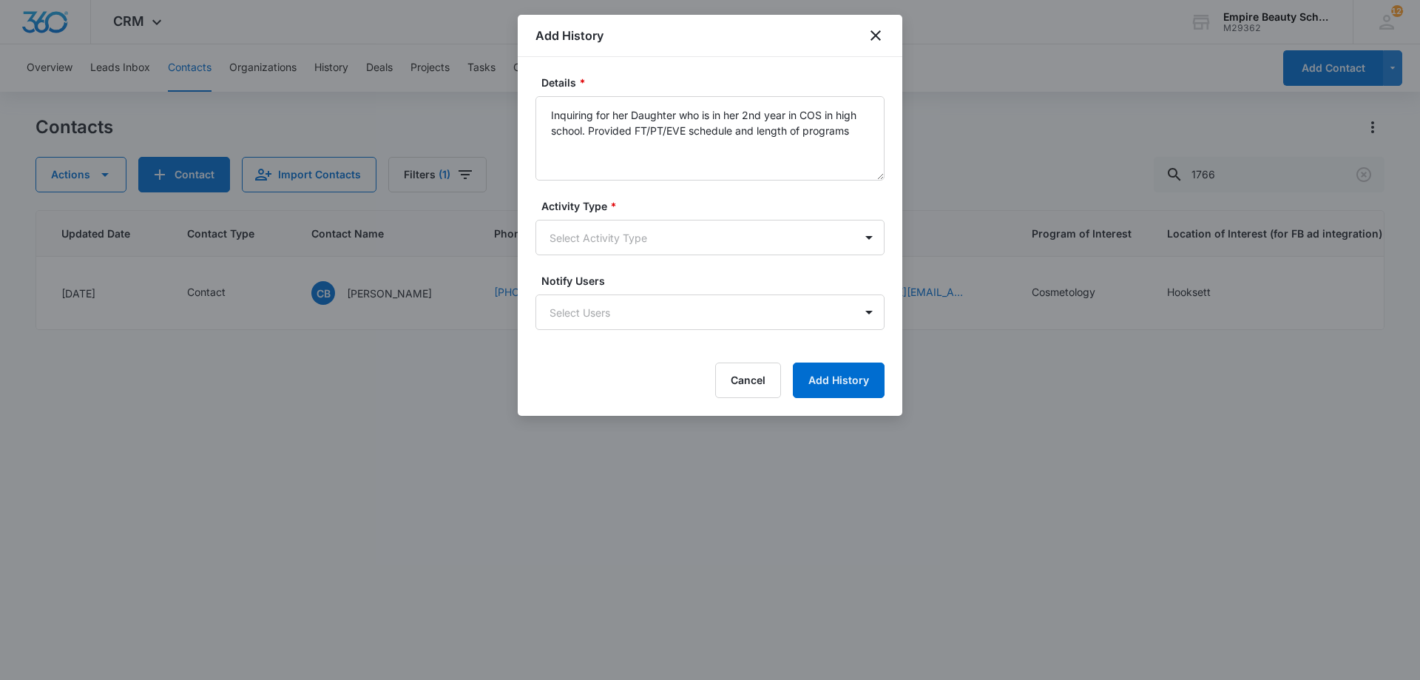
click at [614, 257] on form "Details * Inquiring for her Daughter who is in her 2nd year in COS in high scho…" at bounding box center [710, 236] width 349 height 323
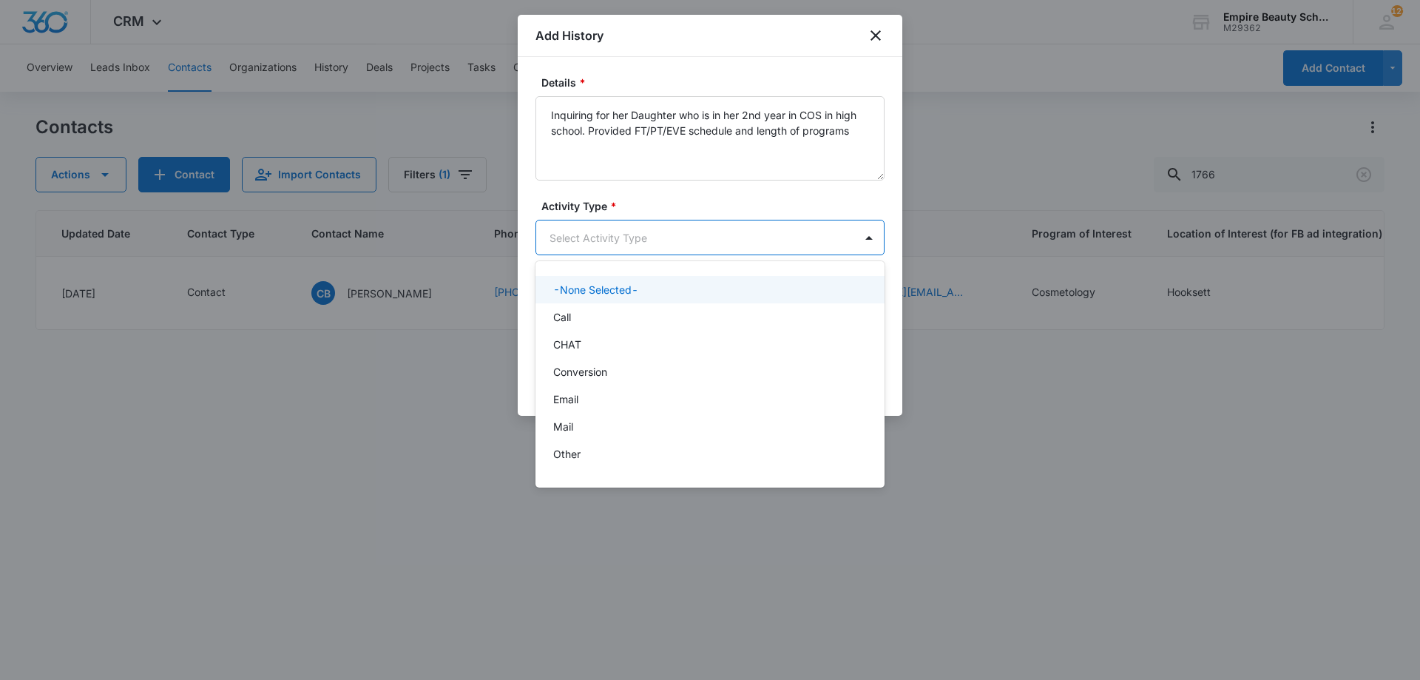
click at [616, 245] on body "CRM Apps Forms CRM Email Shop Payments POS Files Brand Settings Empire Beauty S…" at bounding box center [710, 340] width 1420 height 680
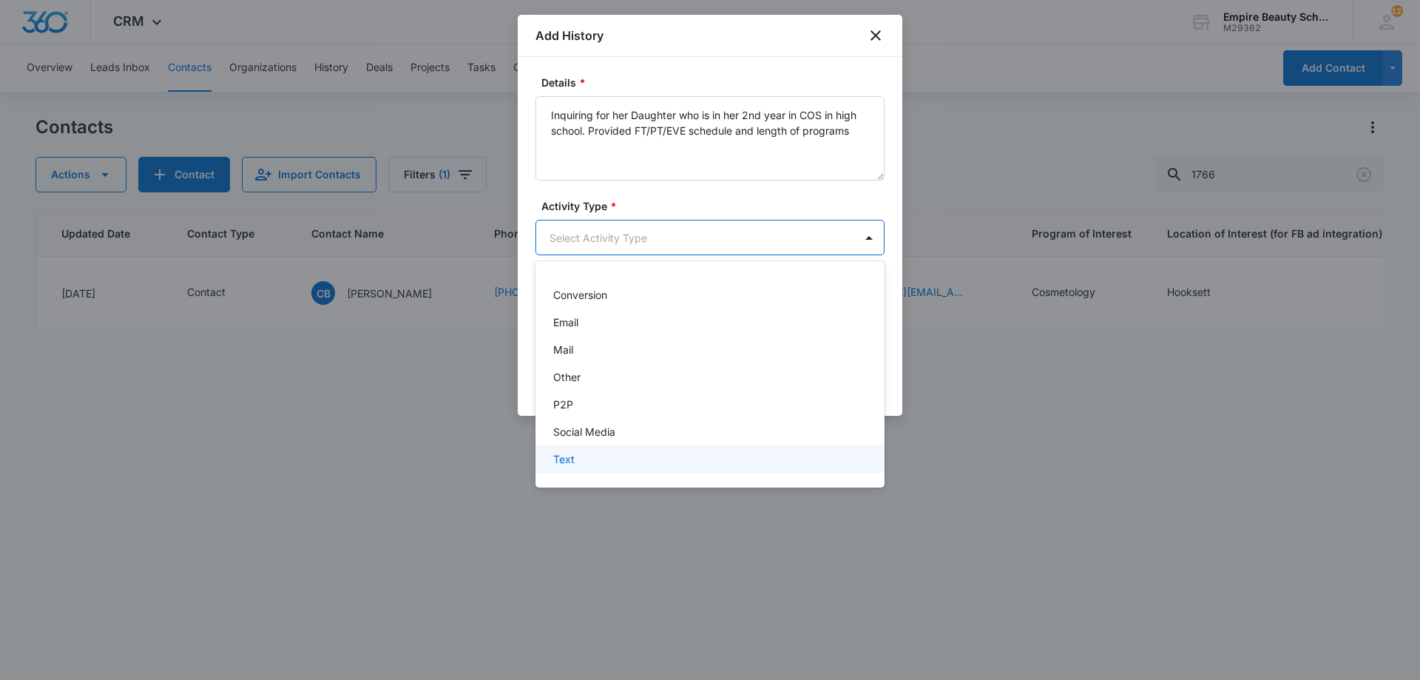
click at [594, 462] on div "Text" at bounding box center [708, 459] width 311 height 16
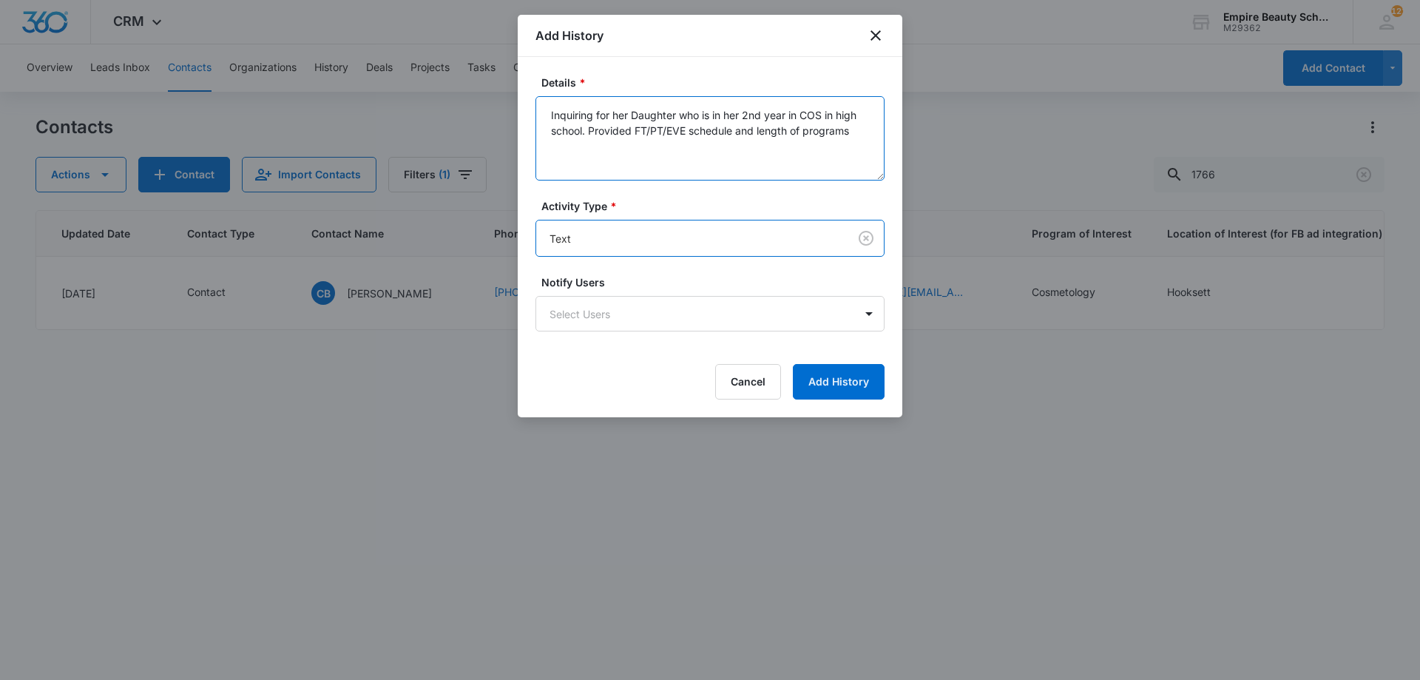
click at [840, 165] on textarea "Inquiring for her Daughter who is in her 2nd year in COS in high school. Provid…" at bounding box center [710, 138] width 349 height 84
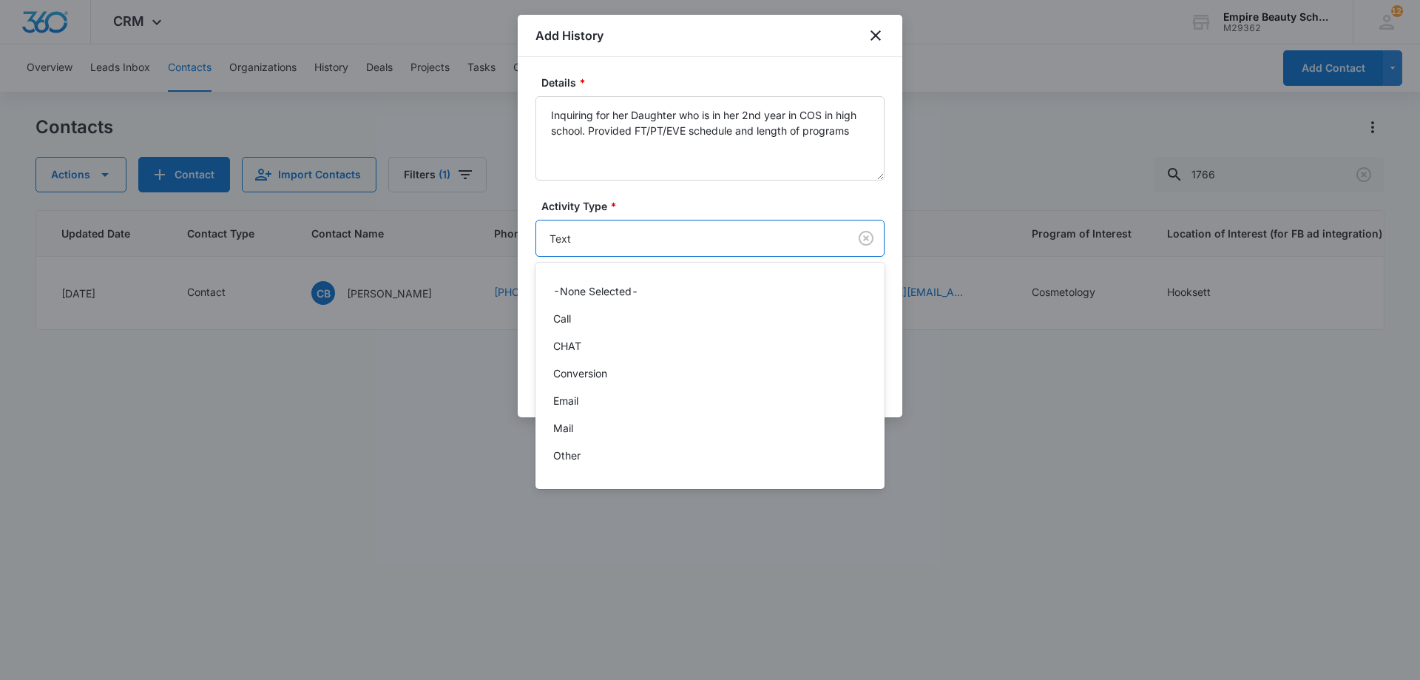
click at [659, 246] on body "CRM Apps Forms CRM Email Shop Payments POS Files Brand Settings Empire Beauty S…" at bounding box center [710, 340] width 1420 height 680
click at [587, 454] on div "Text" at bounding box center [708, 460] width 311 height 18
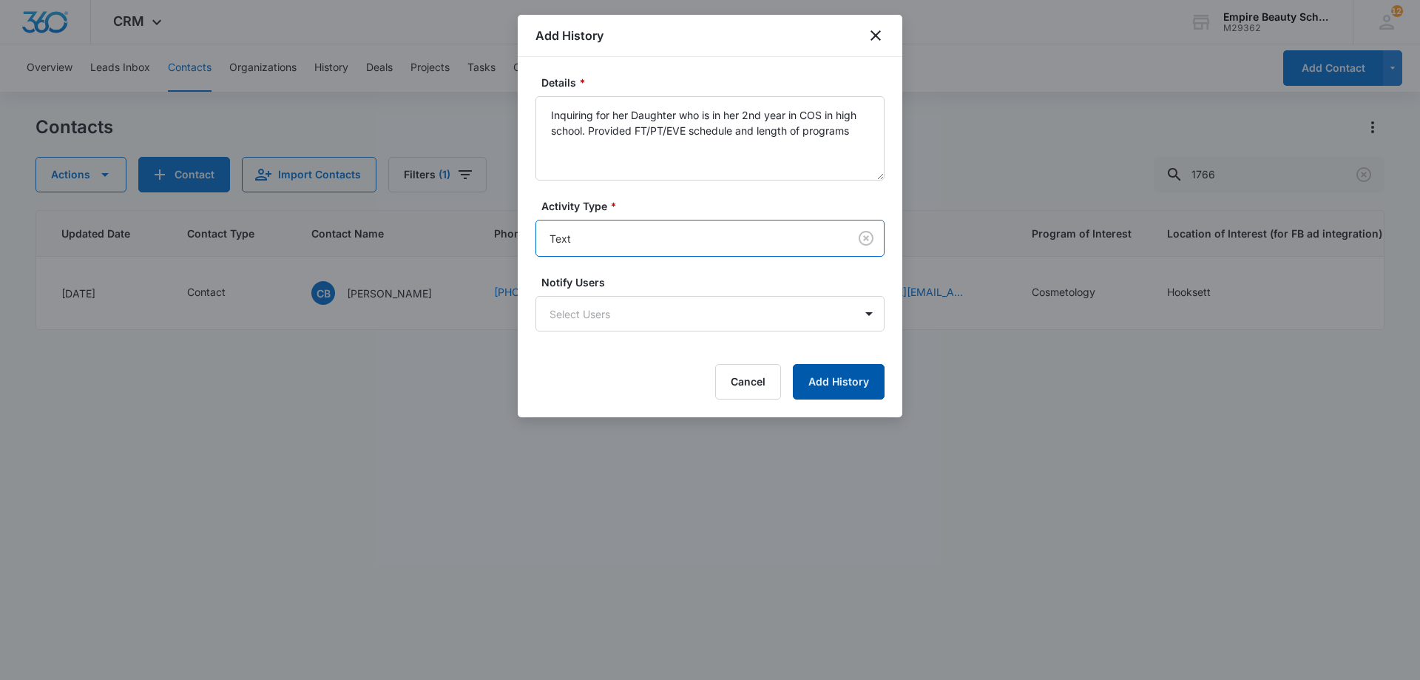
click at [850, 394] on button "Add History" at bounding box center [839, 382] width 92 height 36
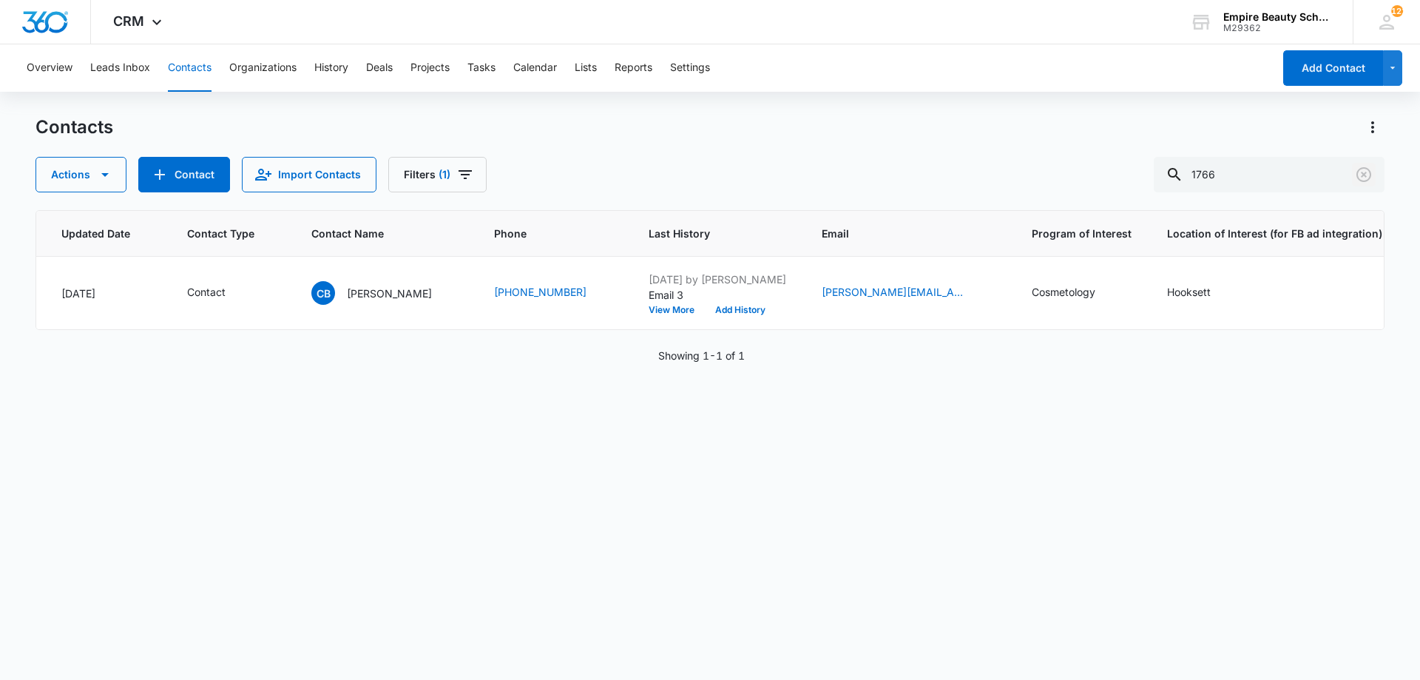
drag, startPoint x: 1368, startPoint y: 170, endPoint x: 931, endPoint y: 221, distance: 439.4
click at [1369, 170] on icon "Clear" at bounding box center [1364, 175] width 18 height 18
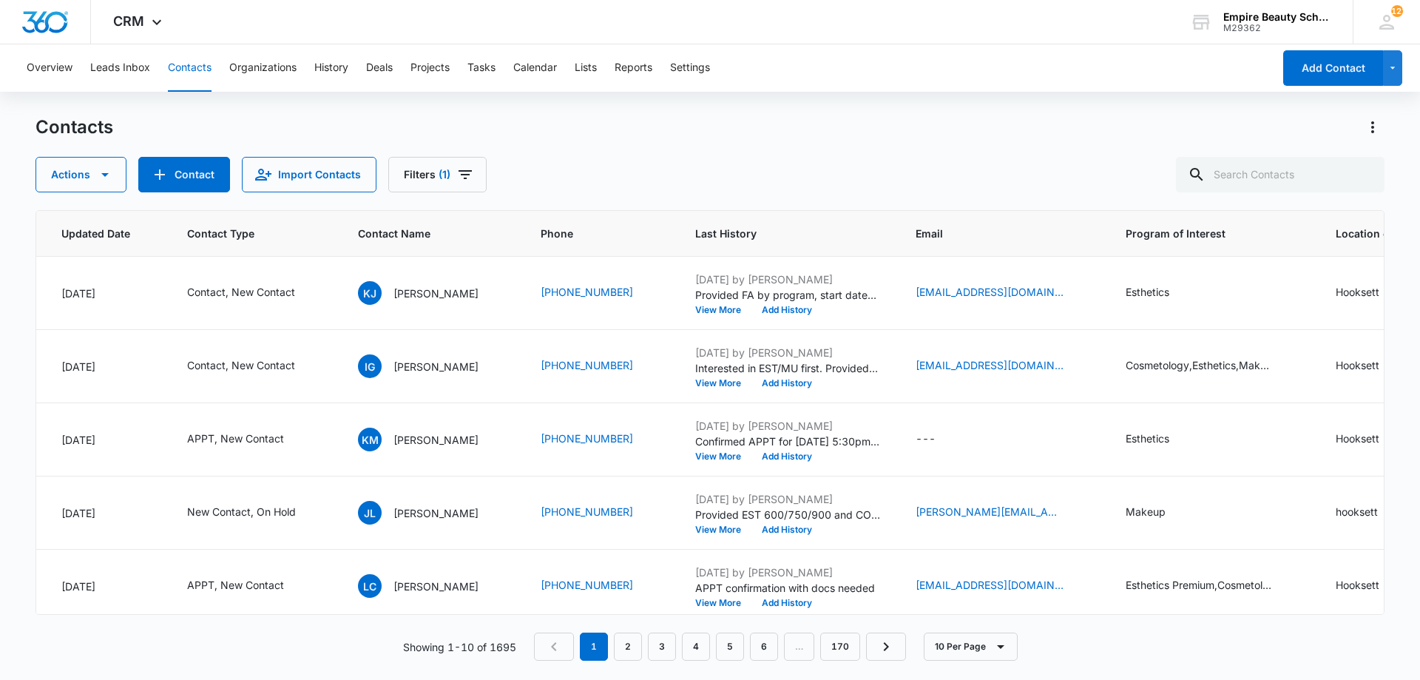
click at [735, 126] on div "Contacts" at bounding box center [710, 127] width 1349 height 24
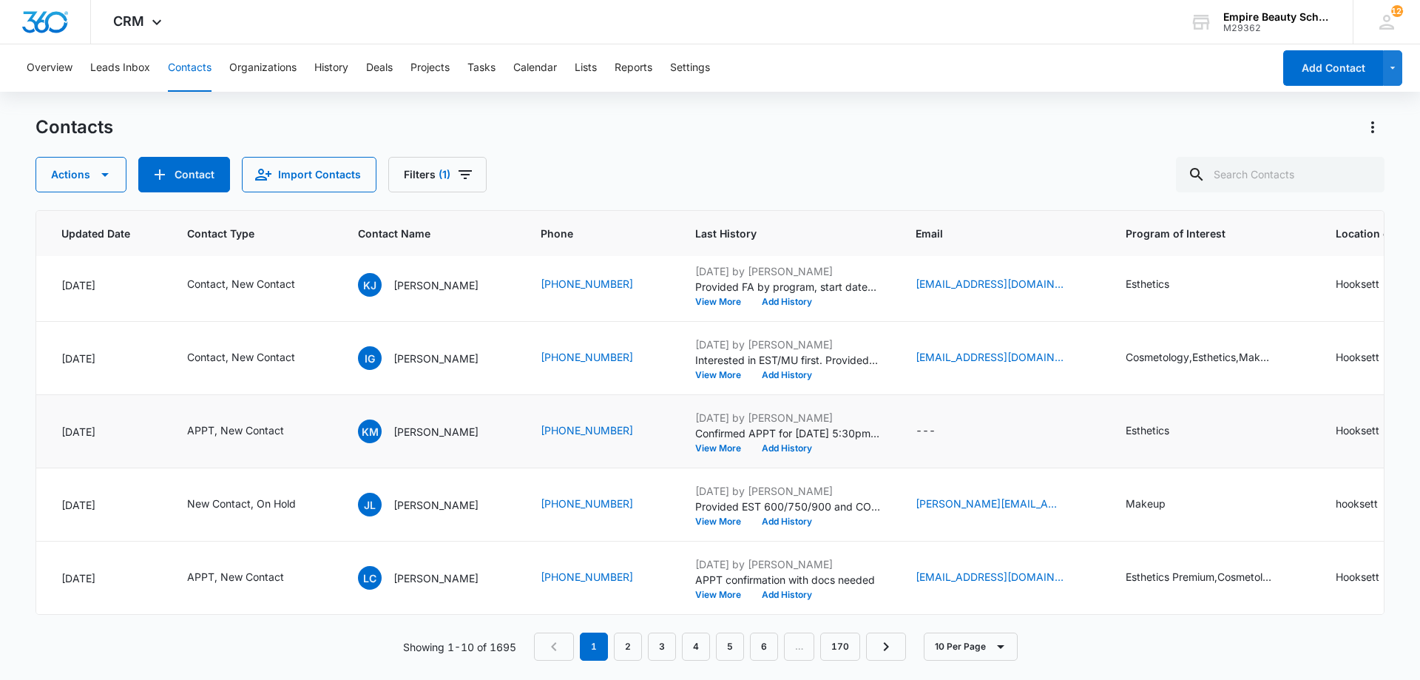
scroll to position [0, 241]
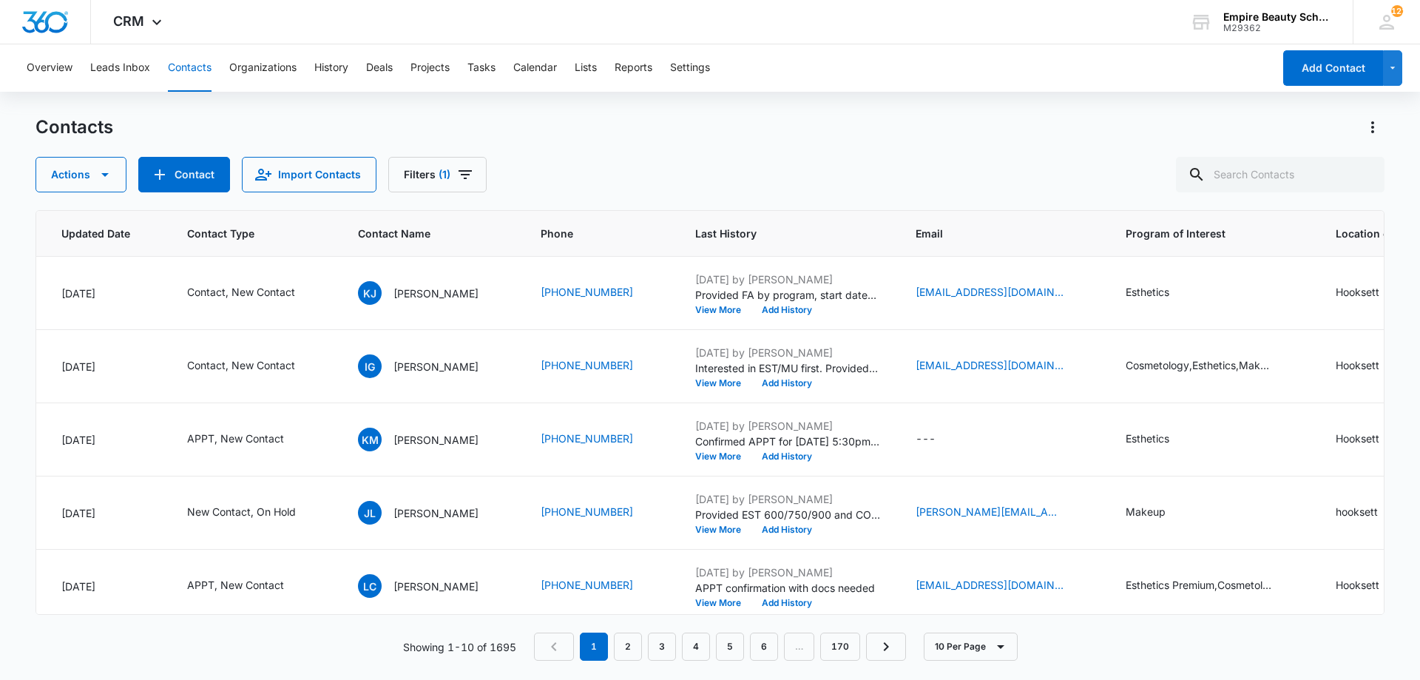
click at [1207, 153] on div "Contacts Actions Contact Import Contacts Filters (1)" at bounding box center [710, 153] width 1349 height 77
click at [1144, 172] on div "Actions Contact Import Contacts Filters (1)" at bounding box center [710, 175] width 1349 height 36
click at [1269, 170] on input "text" at bounding box center [1280, 175] width 209 height 36
click at [1050, 147] on div "Contacts Actions Contact Import Contacts Filters (1)" at bounding box center [710, 153] width 1349 height 77
click at [1312, 175] on input "text" at bounding box center [1280, 175] width 209 height 36
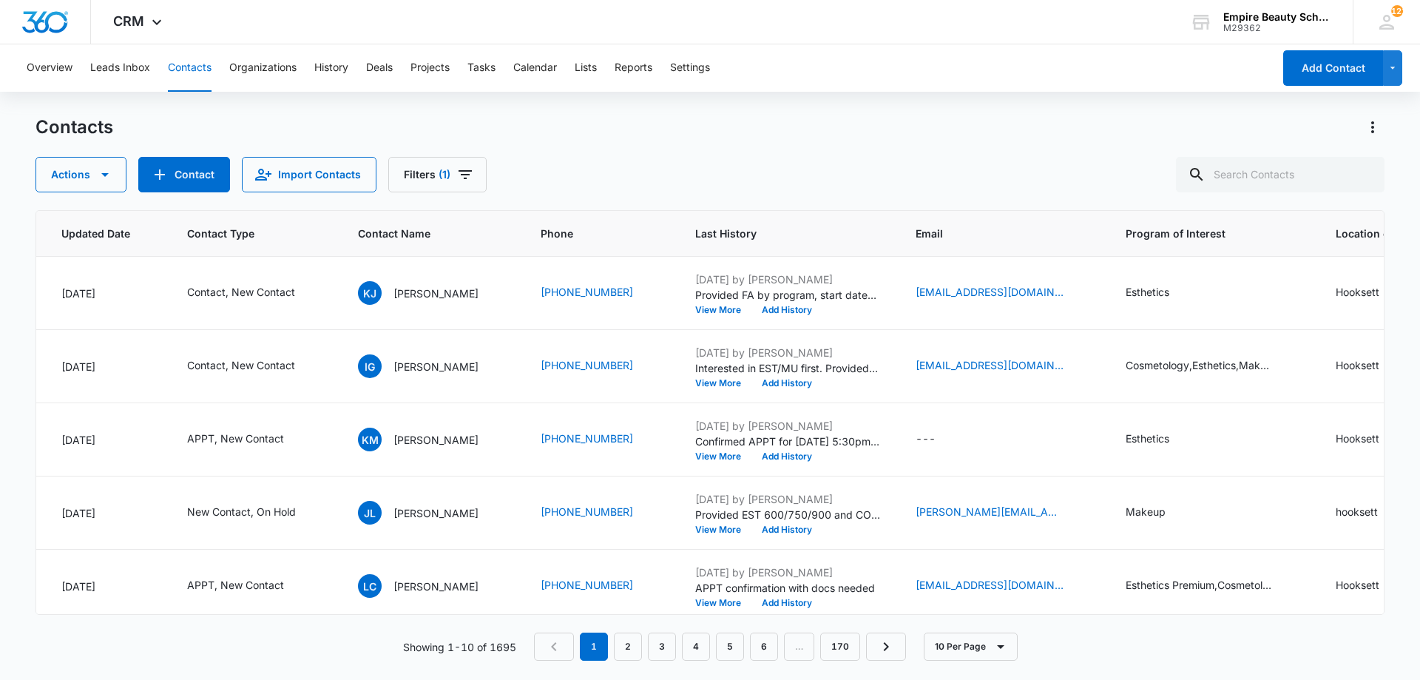
click at [1000, 161] on div "Actions Contact Import Contacts Filters (1)" at bounding box center [710, 175] width 1349 height 36
click at [1166, 138] on div "Contacts" at bounding box center [710, 127] width 1349 height 24
click at [1249, 177] on input "text" at bounding box center [1280, 175] width 209 height 36
click at [582, 153] on div "Contacts Actions Contact Import Contacts Filters (1)" at bounding box center [710, 153] width 1349 height 77
click at [1272, 166] on input "text" at bounding box center [1280, 175] width 209 height 36
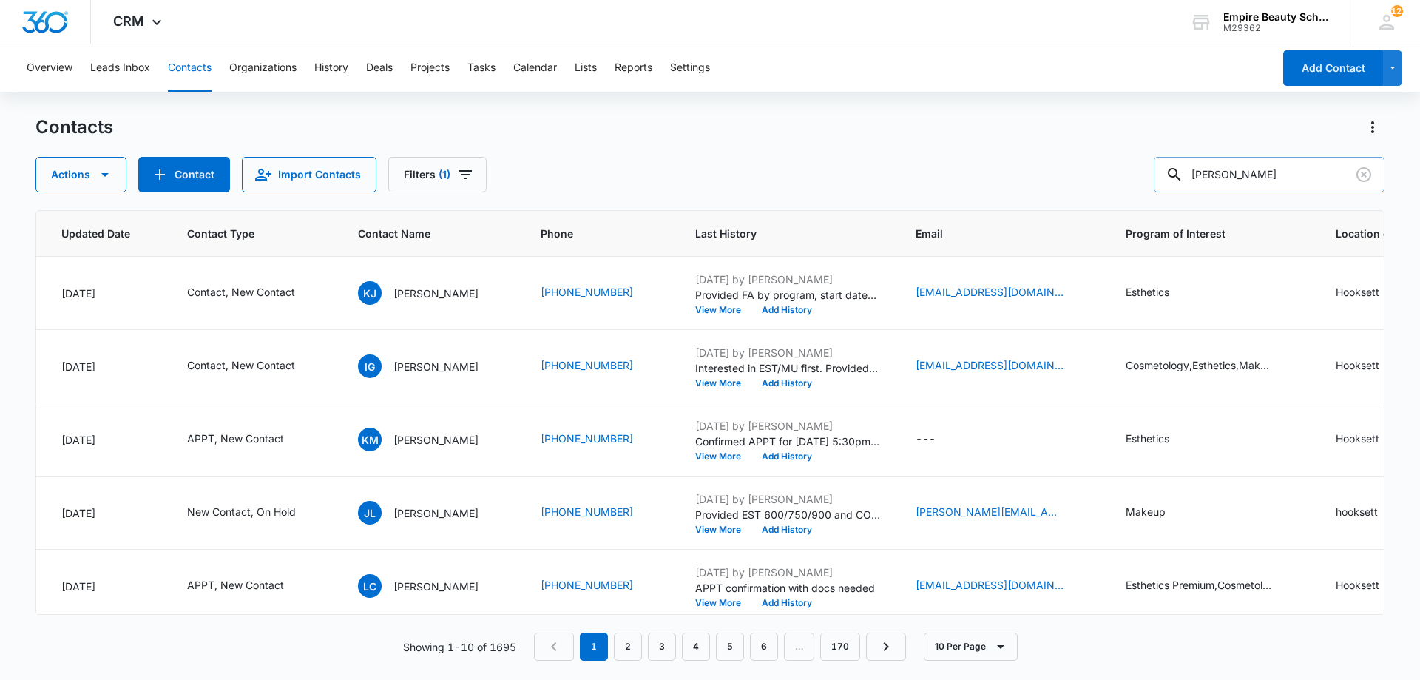
type input "kayleigh carn"
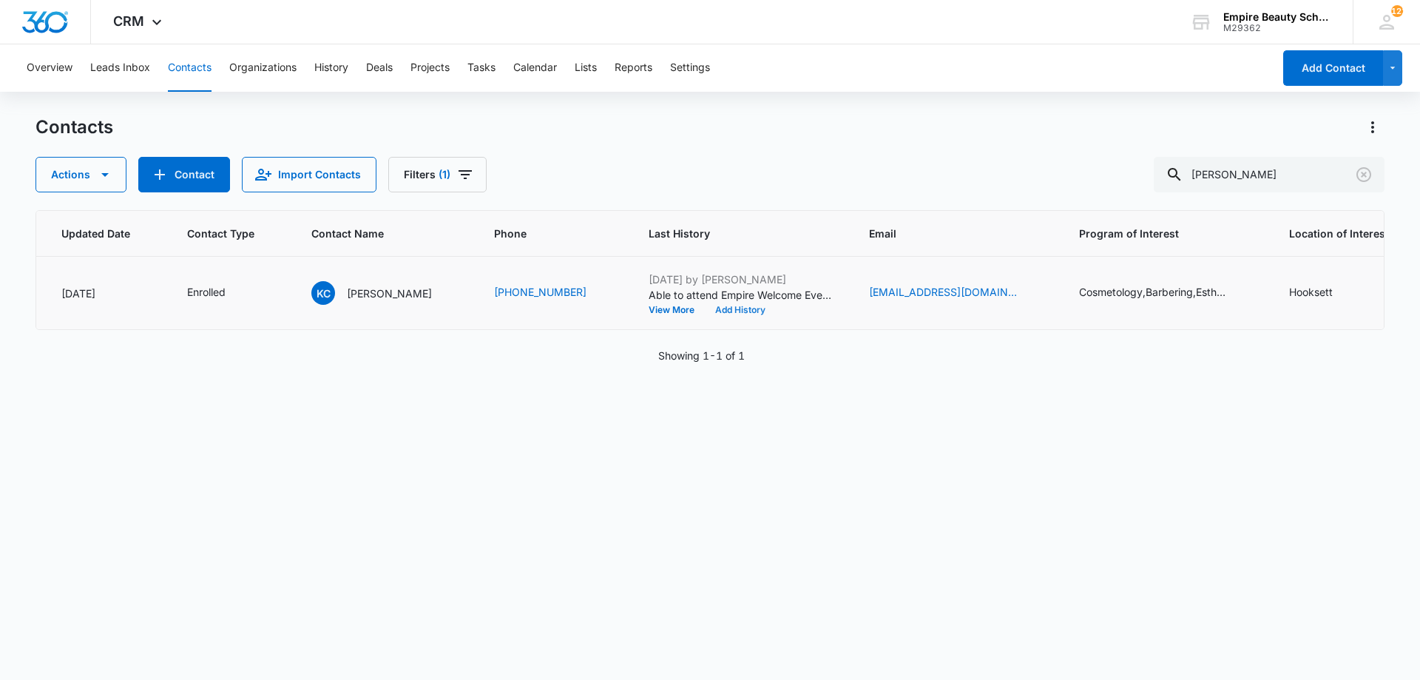
click at [745, 306] on button "Add History" at bounding box center [740, 310] width 71 height 9
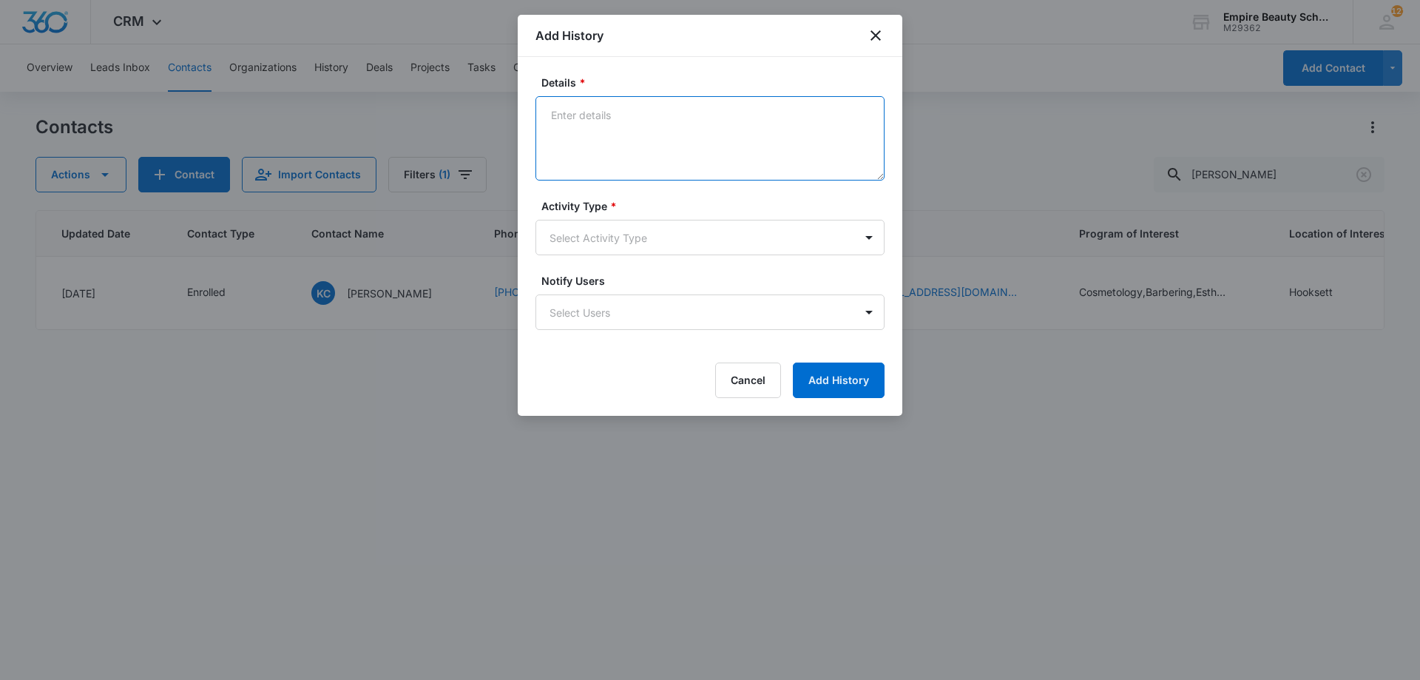
paste textarea "Interested in attending the Empire Welcome Event [DATE]?"
type textarea "Interested in attending the Empire Welcome Event [DATE]?"
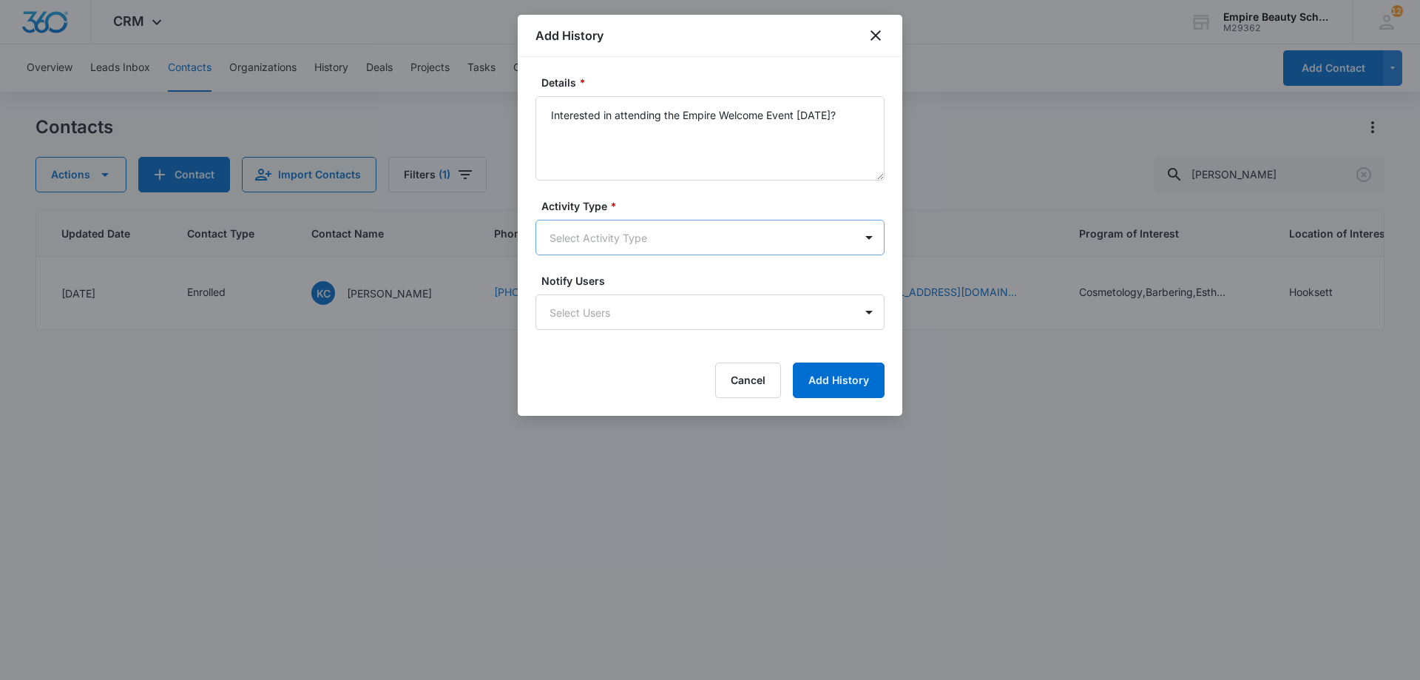
click at [640, 243] on body "CRM Apps Forms CRM Email Shop Payments POS Files Brand Settings Empire Beauty S…" at bounding box center [710, 340] width 1420 height 680
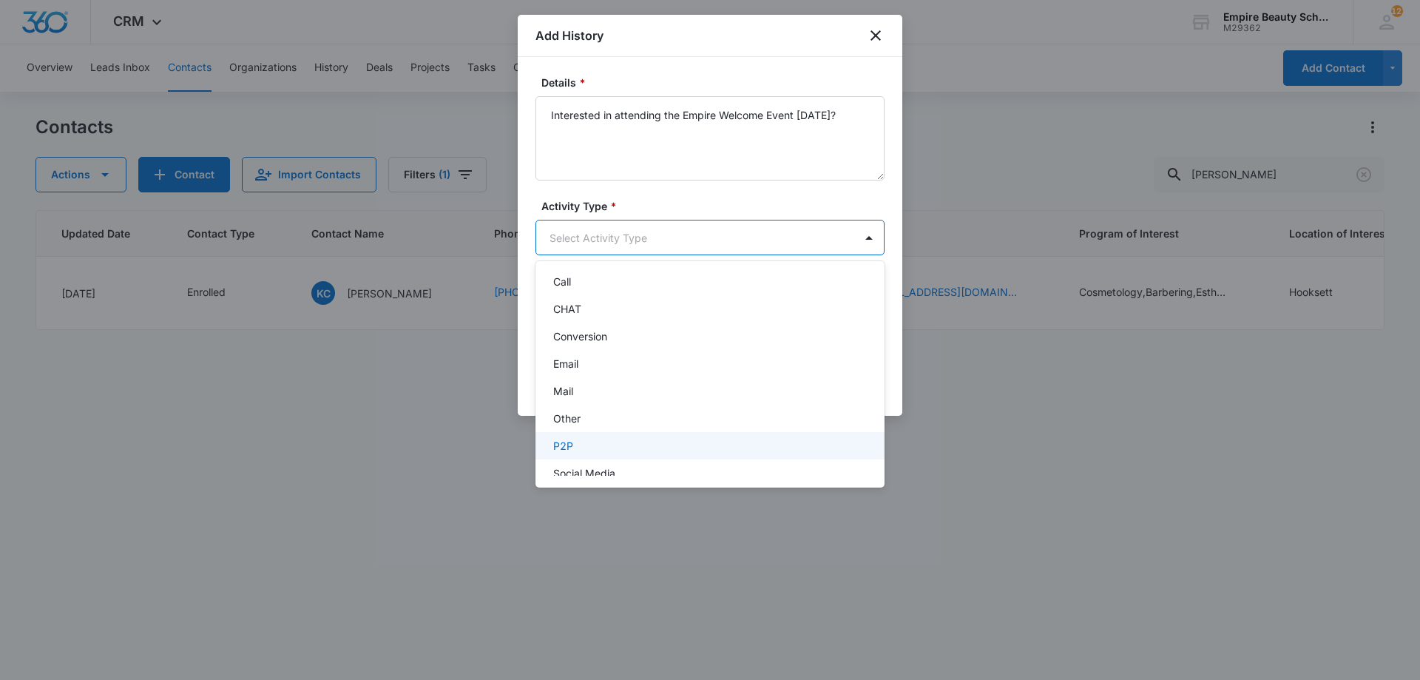
scroll to position [77, 0]
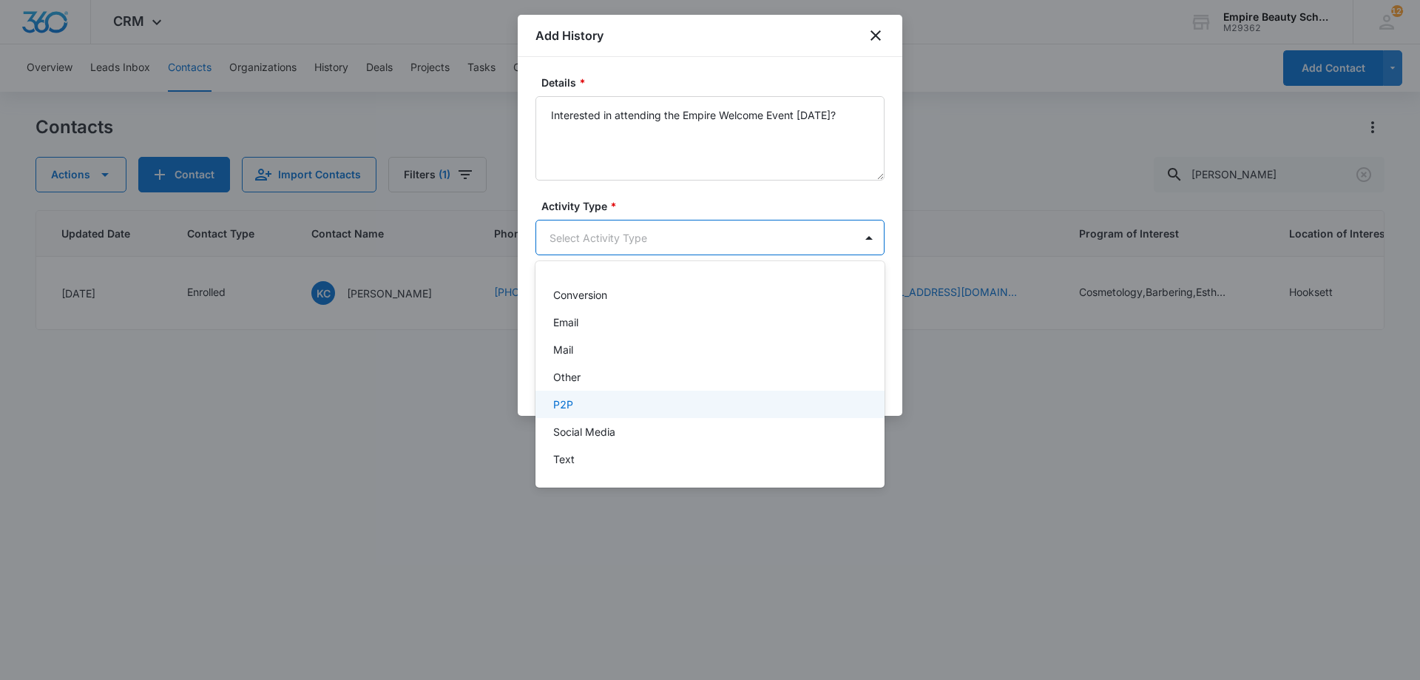
click at [573, 473] on div "-None Selected- Call CHAT Conversion Email Mail Other P2P Social Media Text" at bounding box center [710, 374] width 349 height 203
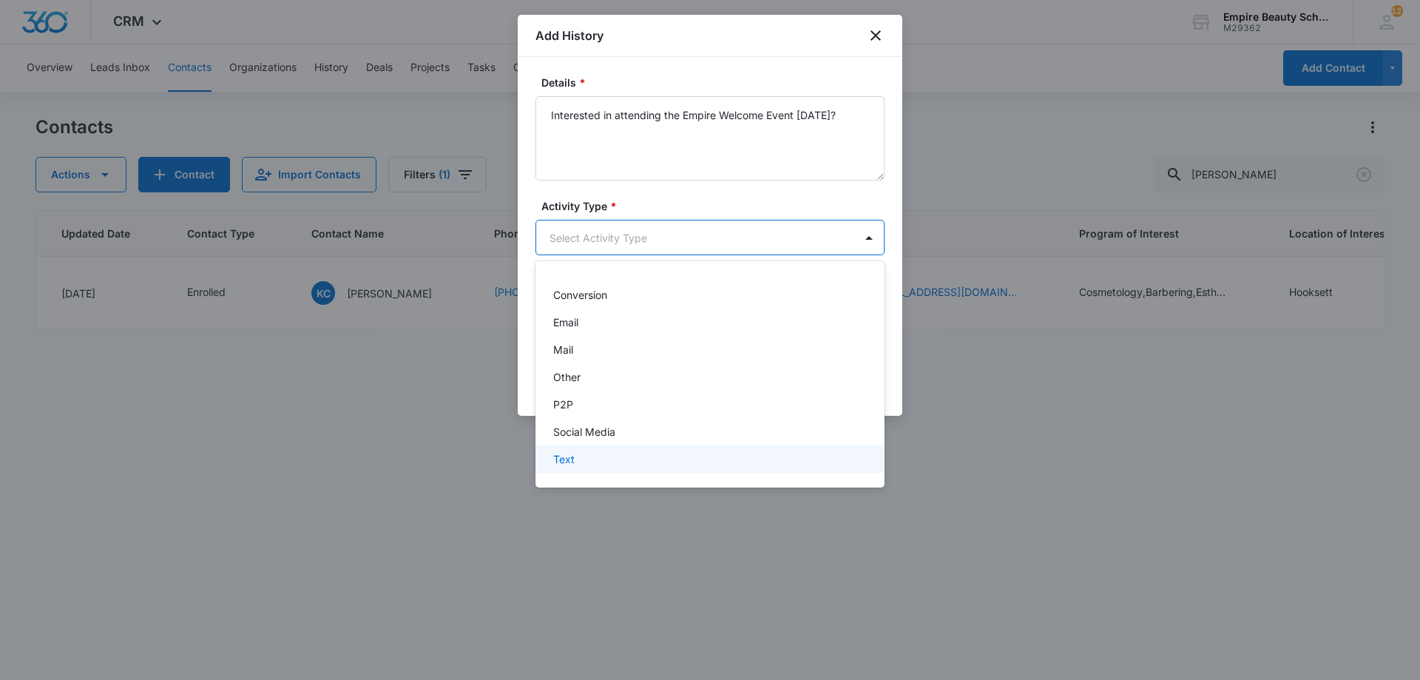
click at [573, 456] on p "Text" at bounding box center [563, 459] width 21 height 16
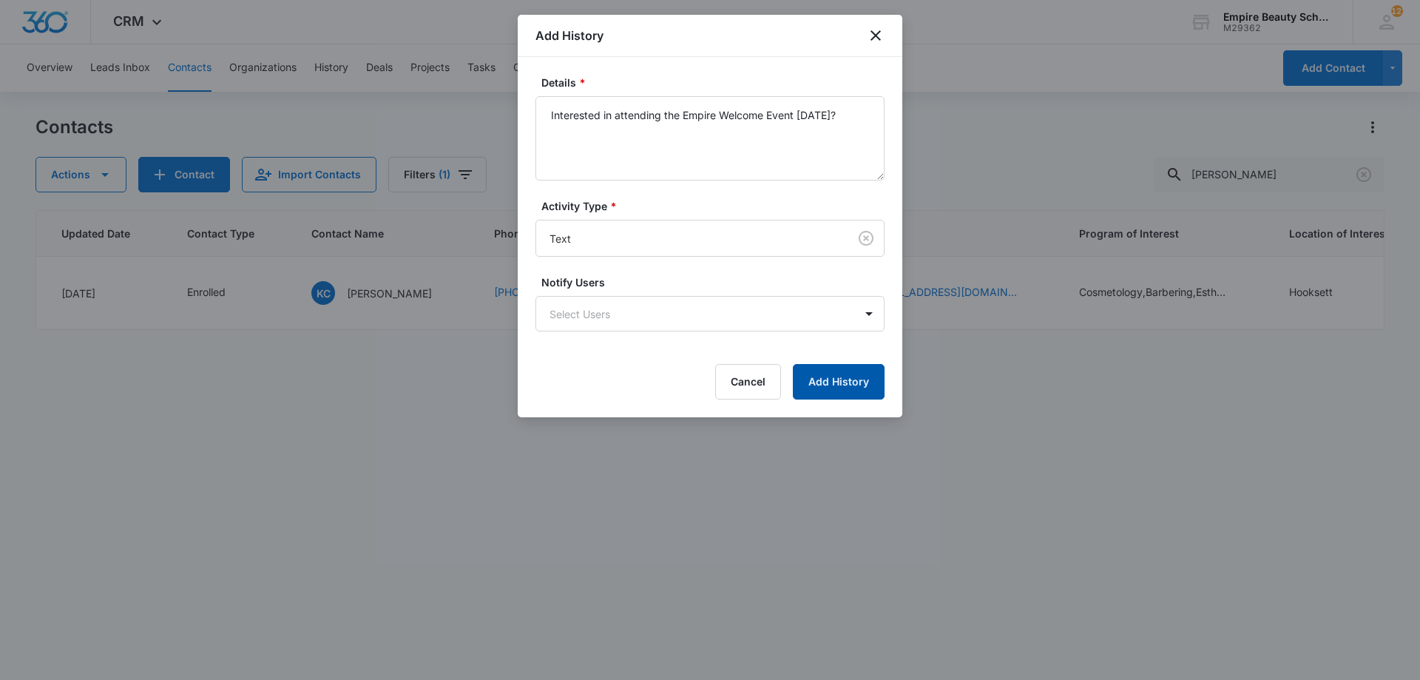
click at [843, 388] on button "Add History" at bounding box center [839, 382] width 92 height 36
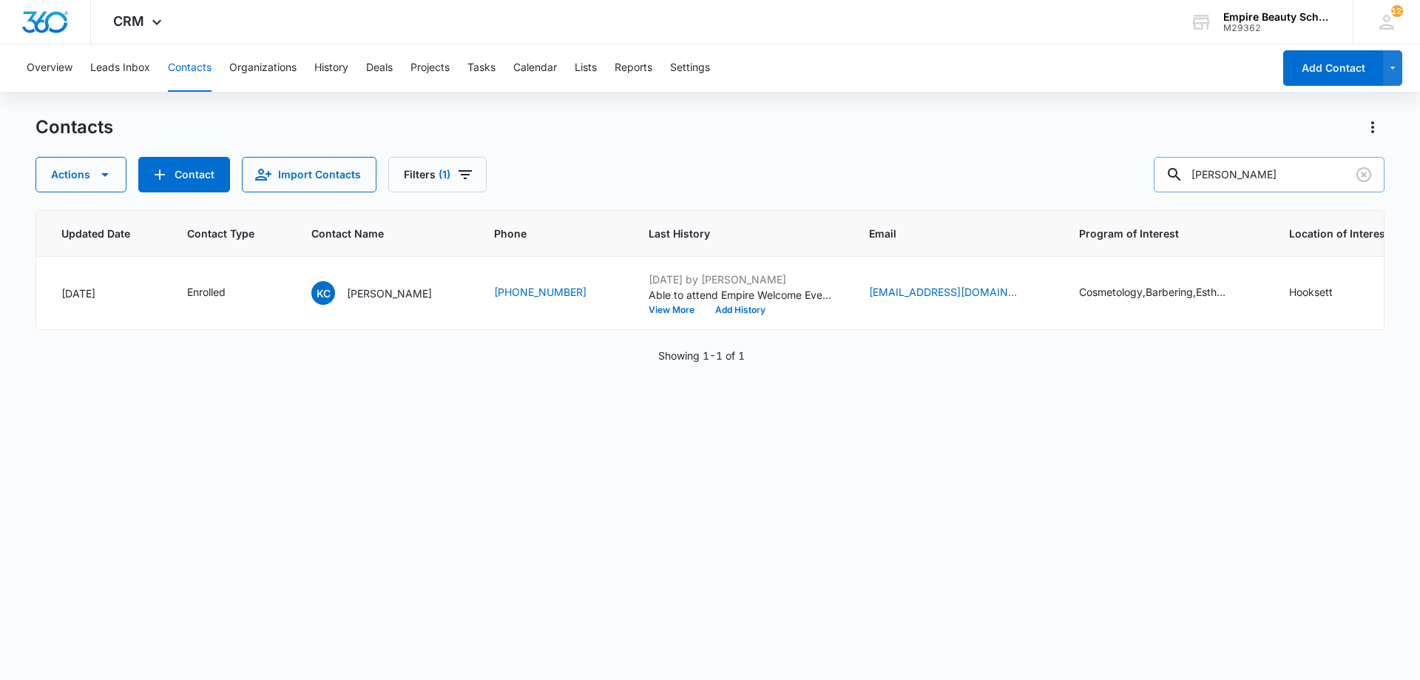
drag, startPoint x: 1114, startPoint y: 146, endPoint x: 1338, endPoint y: 182, distance: 227.1
click at [1110, 146] on div "Contacts Actions Contact Import Contacts Filters (1) kayleigh carn" at bounding box center [710, 153] width 1349 height 77
drag, startPoint x: 1187, startPoint y: 175, endPoint x: 780, endPoint y: 142, distance: 408.2
click at [792, 147] on div "Contacts Actions Contact Import Contacts Filters (1) kayleigh carn" at bounding box center [710, 153] width 1349 height 77
type input "angelyna"
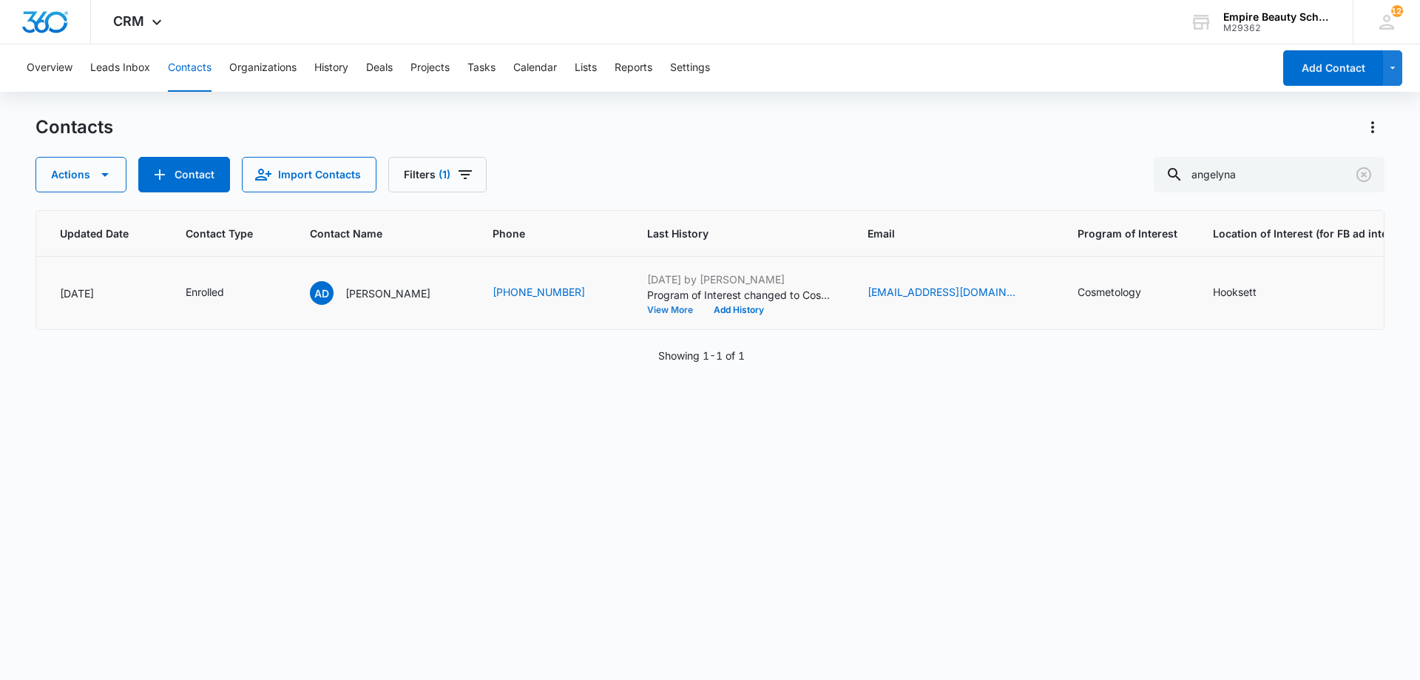
click at [686, 314] on button "View More" at bounding box center [675, 310] width 56 height 9
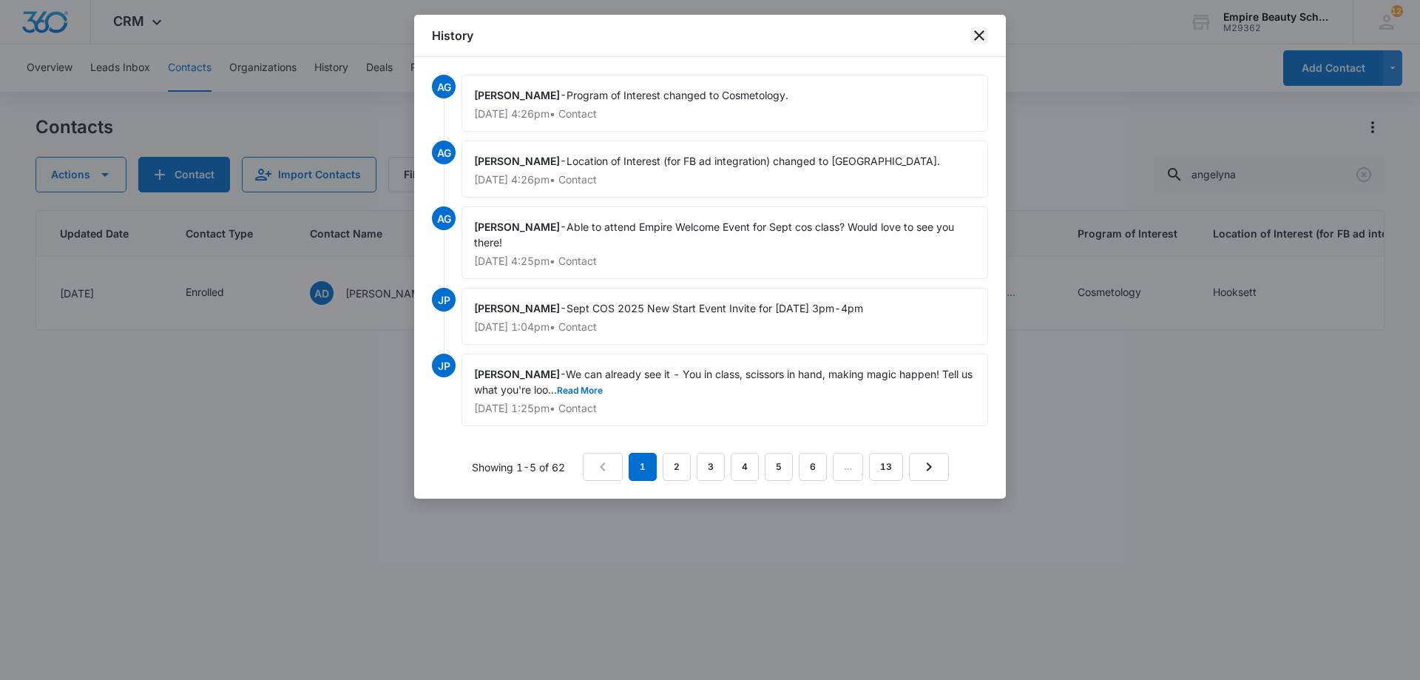
click at [985, 28] on icon "close" at bounding box center [980, 36] width 18 height 18
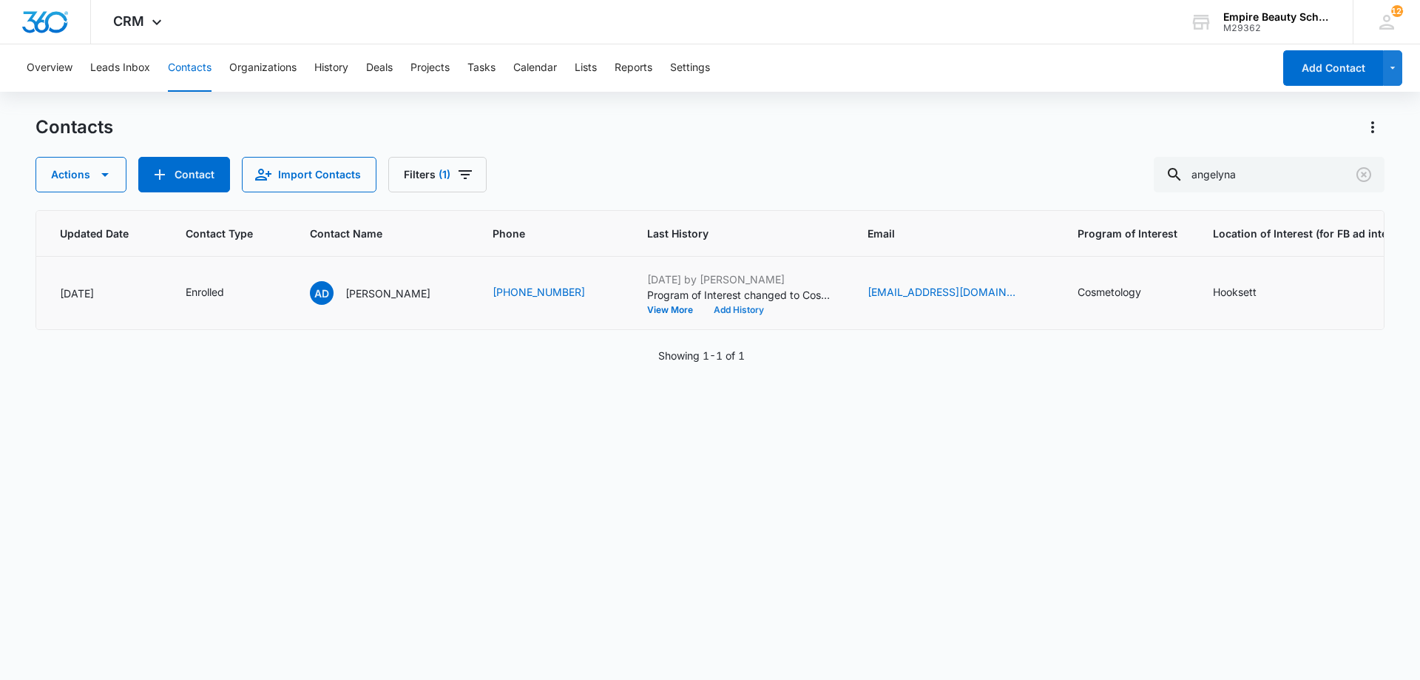
click at [725, 311] on button "Add History" at bounding box center [739, 310] width 71 height 9
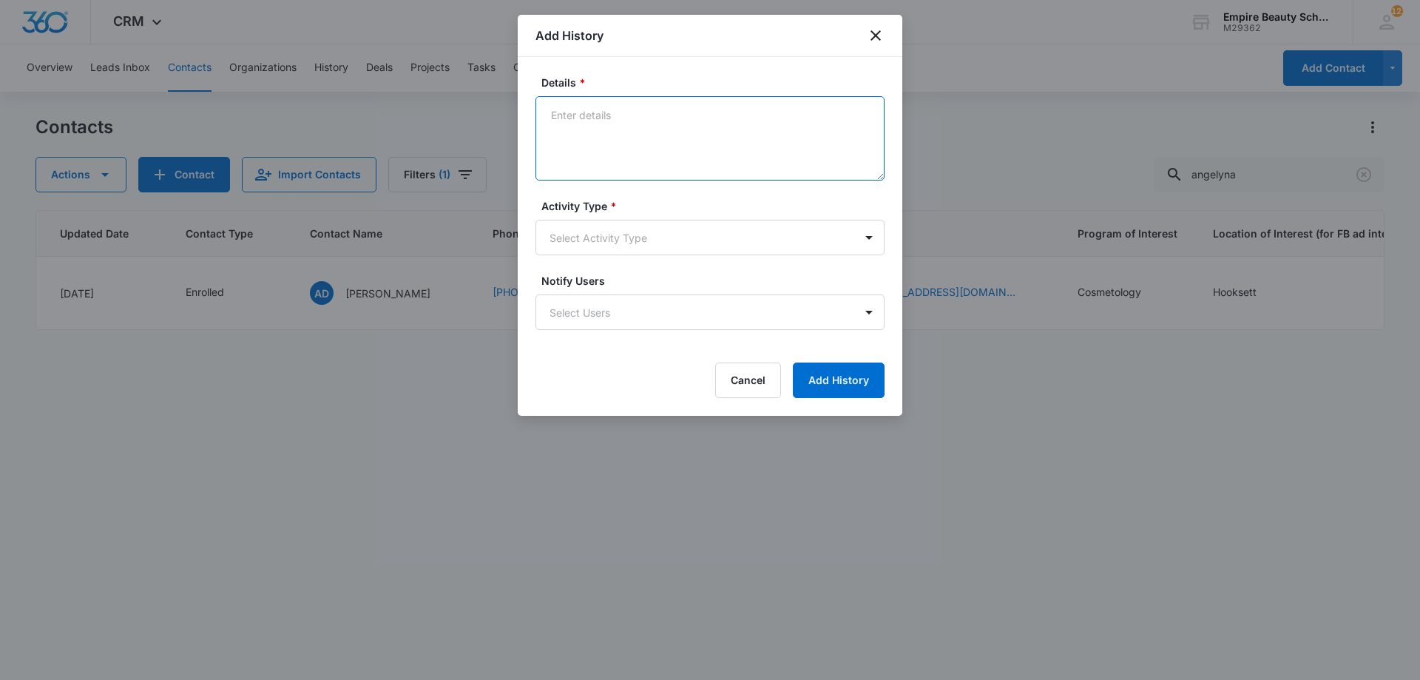
click at [639, 133] on textarea "Details *" at bounding box center [710, 138] width 349 height 84
paste textarea "Interested in attending the Empire Welcome Event tomorrow?"
type textarea "Interested in attending the Empire Welcome Event tomorrow?"
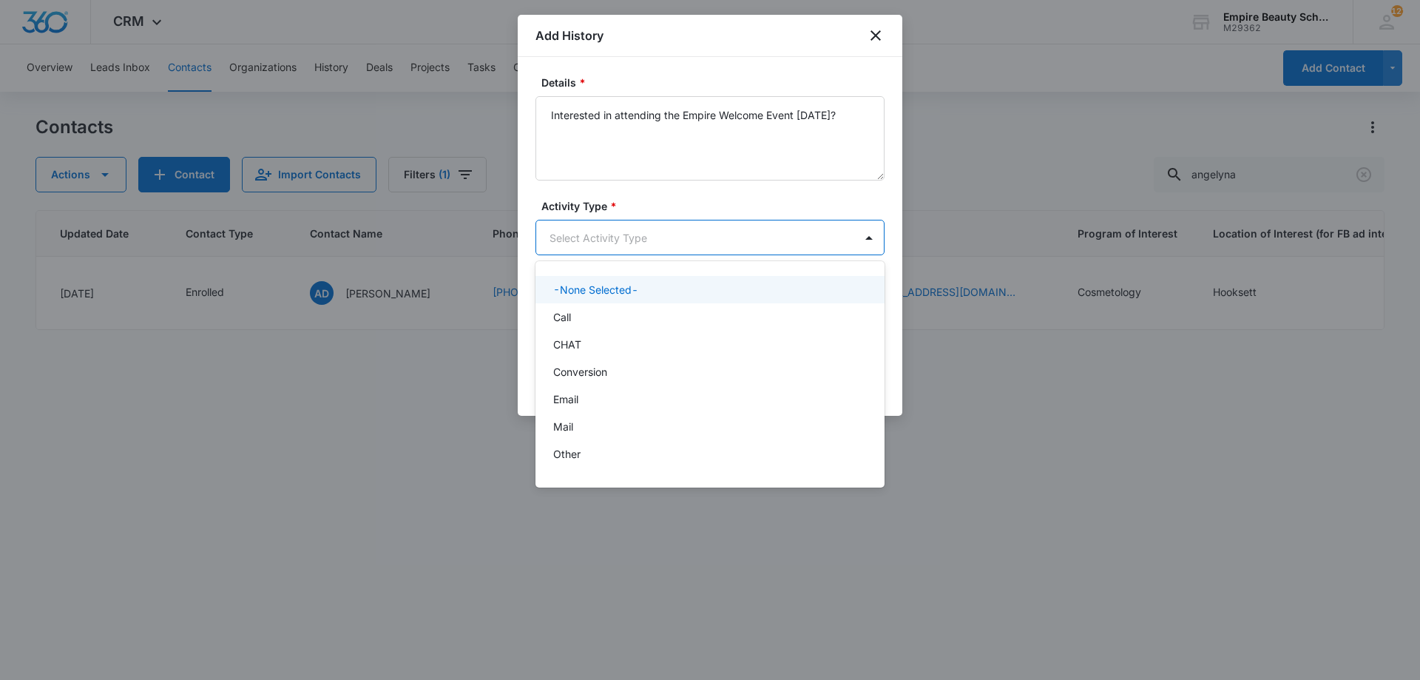
click at [657, 232] on body "CRM Apps Forms CRM Email Shop Payments POS Files Brand Settings Empire Beauty S…" at bounding box center [710, 340] width 1420 height 680
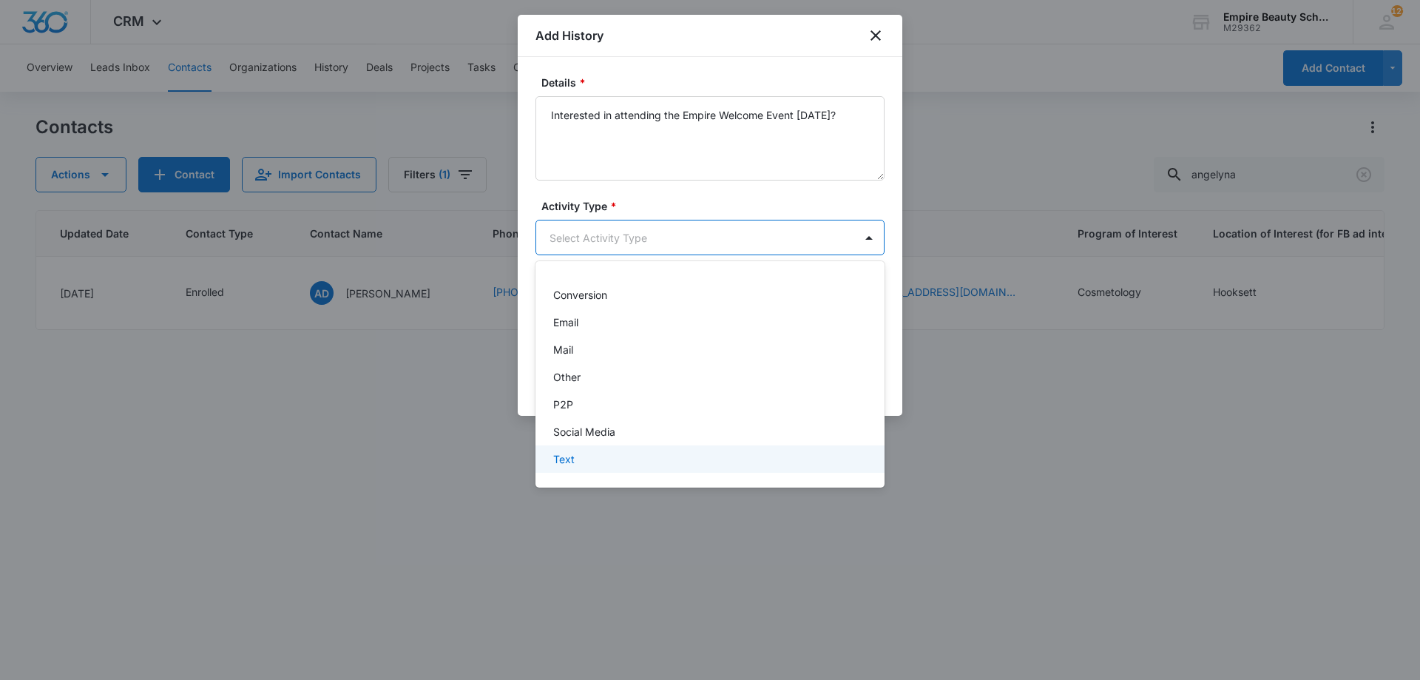
click at [608, 455] on div "Text" at bounding box center [708, 459] width 311 height 16
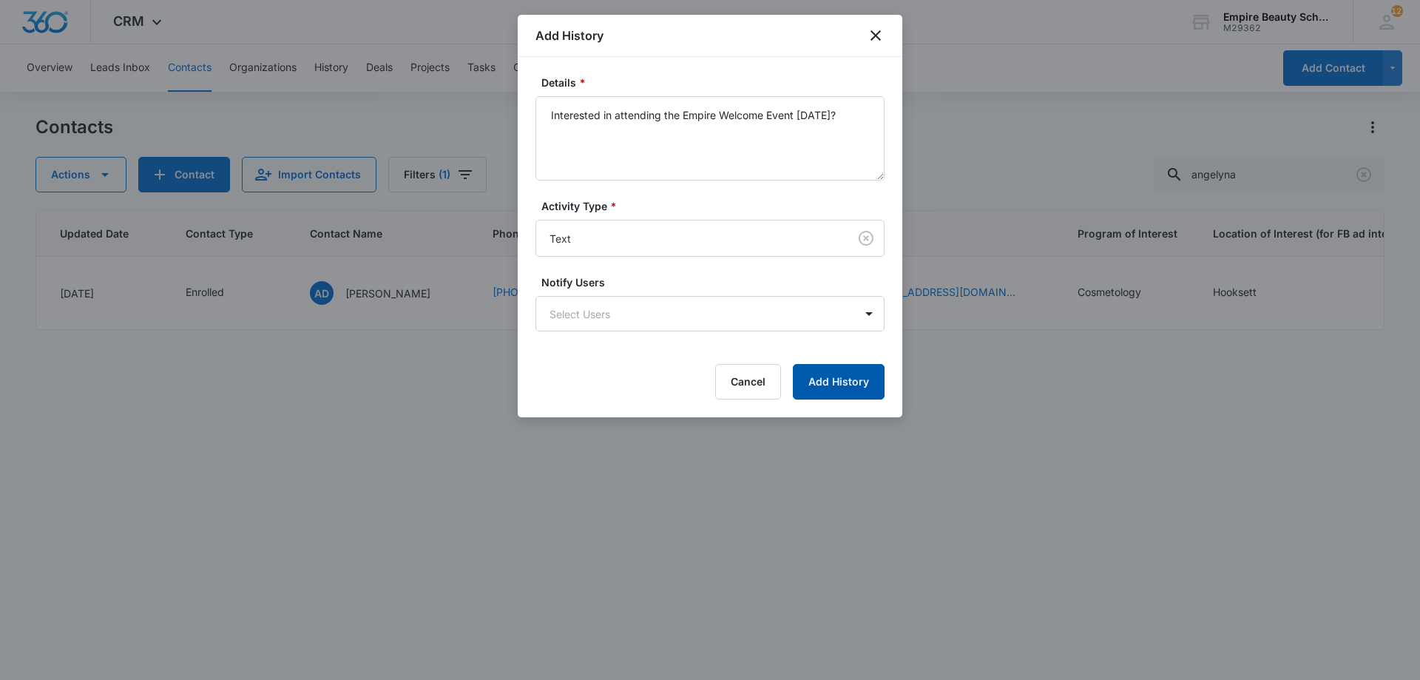
click at [825, 387] on button "Add History" at bounding box center [839, 382] width 92 height 36
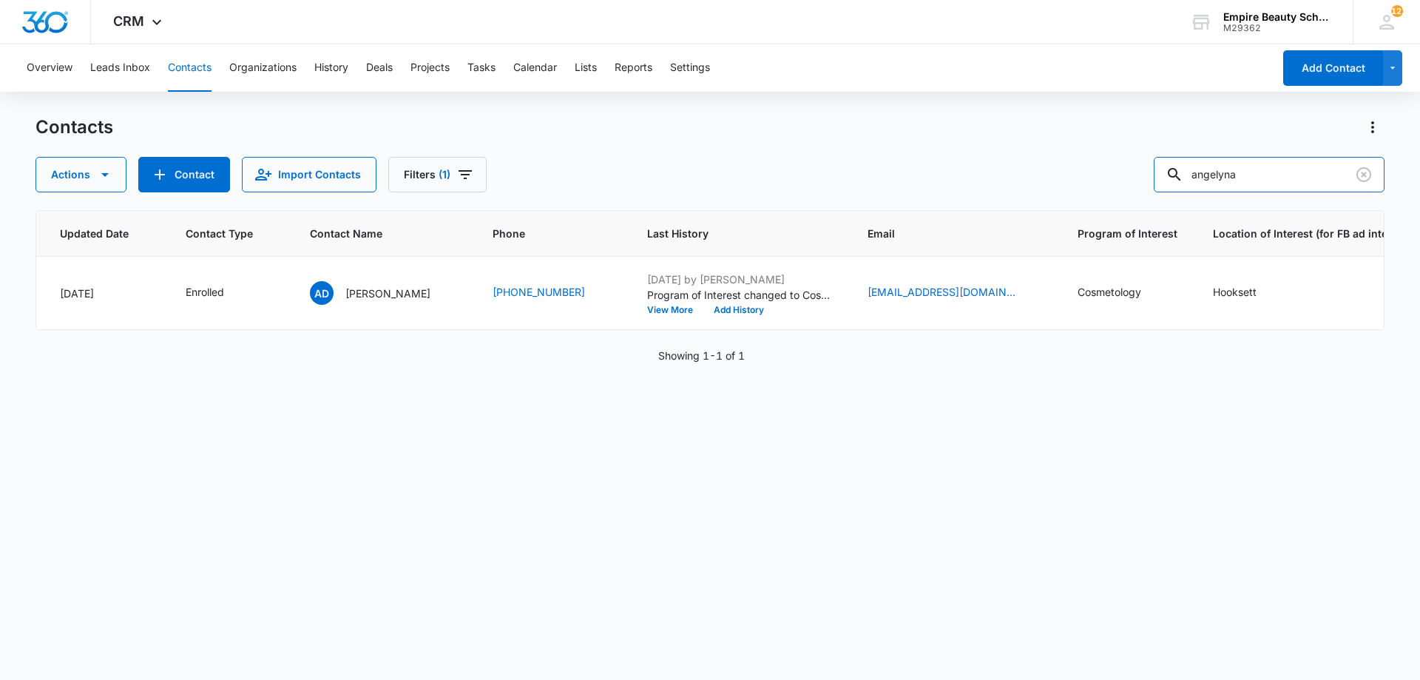
drag, startPoint x: 1277, startPoint y: 168, endPoint x: 799, endPoint y: 157, distance: 478.0
click at [799, 157] on div "Actions Contact Import Contacts Filters (1) angelyna" at bounding box center [710, 175] width 1349 height 36
type input "deja"
click at [705, 312] on button "Add History" at bounding box center [740, 310] width 71 height 9
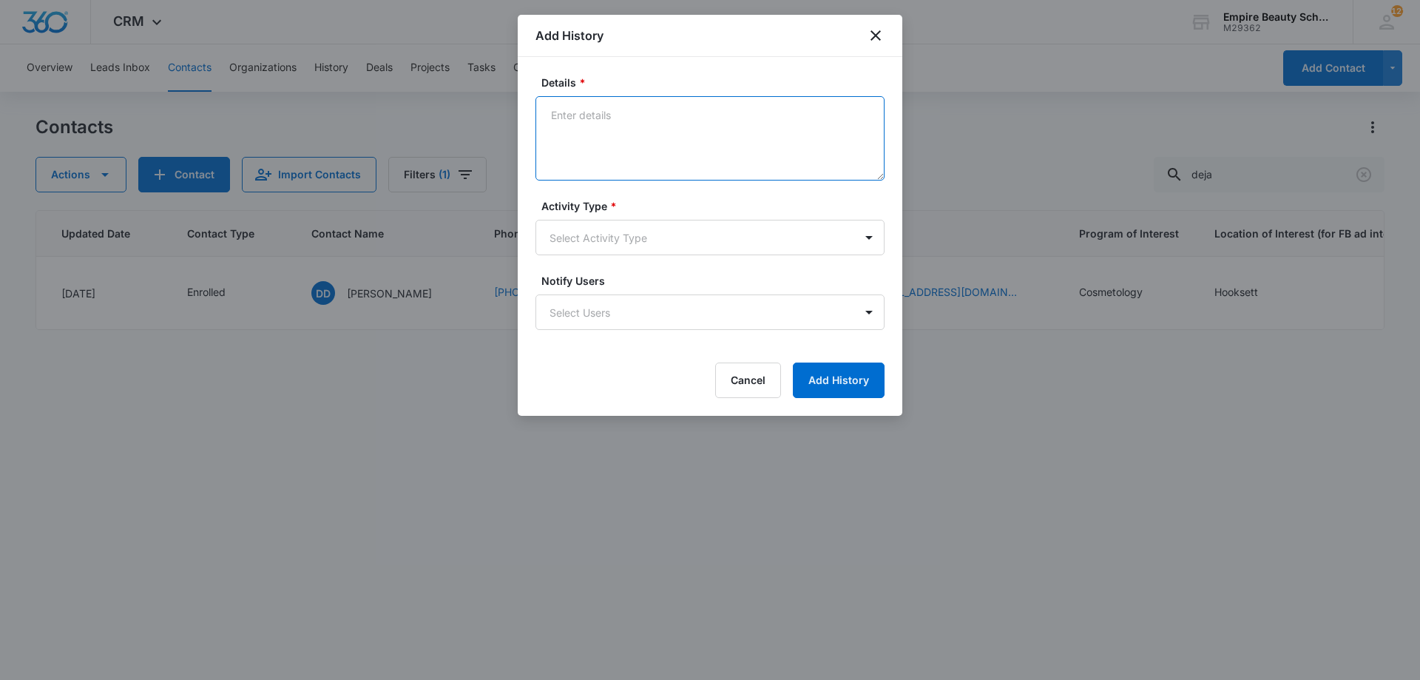
paste textarea "Interested in attending the Empire Welcome Event tomorrow?"
type textarea "Interested in attending the Empire Welcome Event tomorrow?"
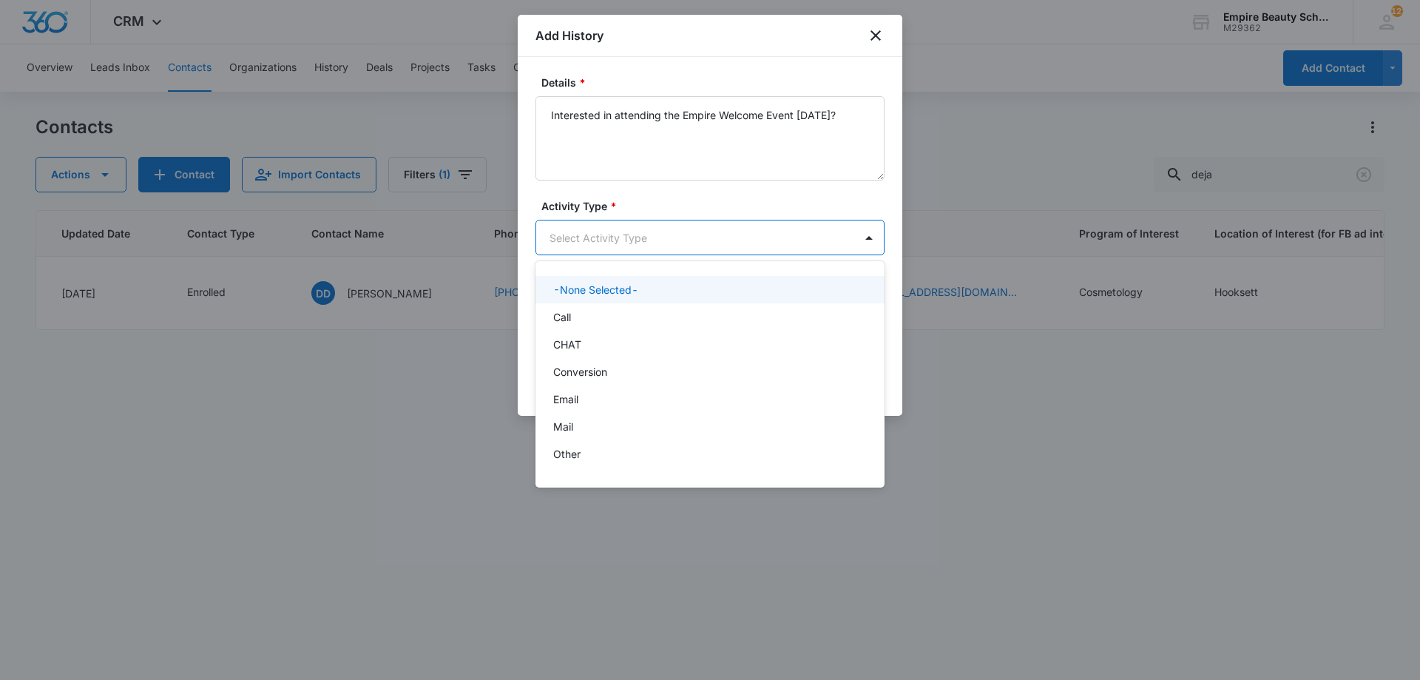
click at [621, 238] on body "CRM Apps Forms CRM Email Shop Payments POS Files Brand Settings Empire Beauty S…" at bounding box center [710, 340] width 1420 height 680
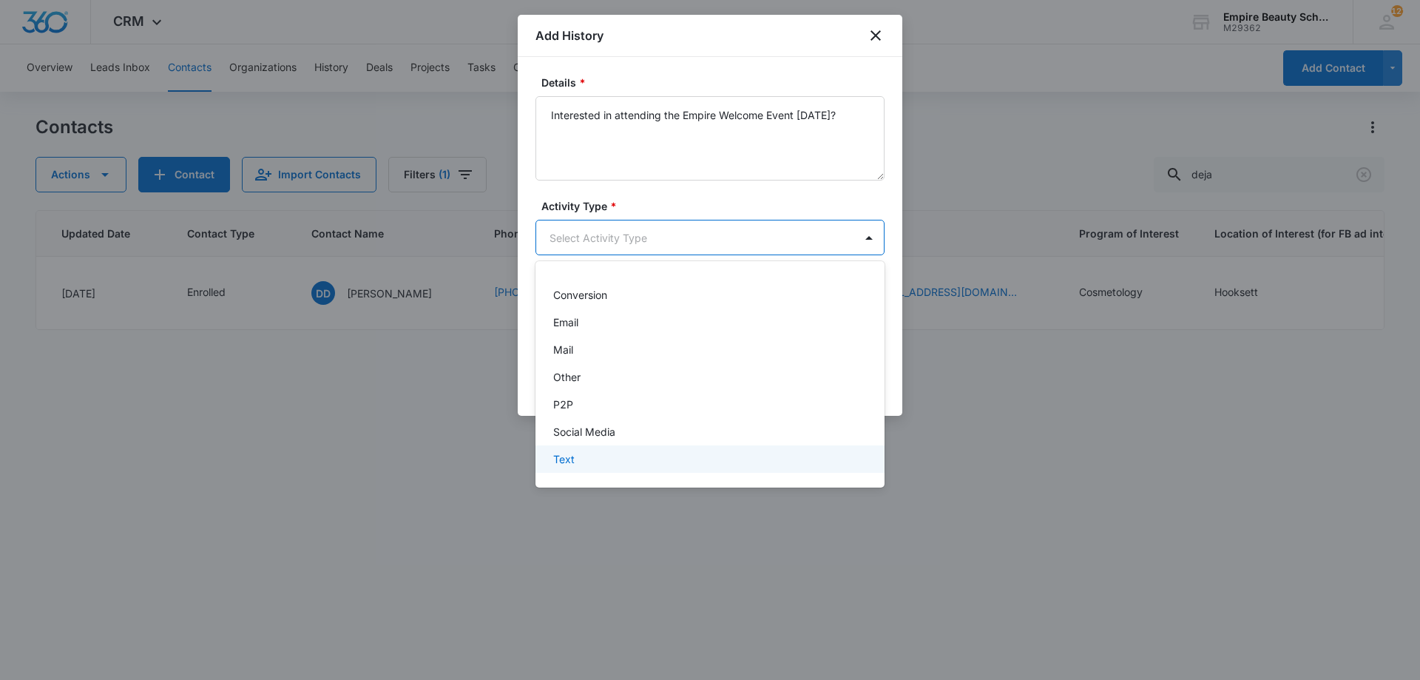
click at [578, 461] on div "Text" at bounding box center [708, 459] width 311 height 16
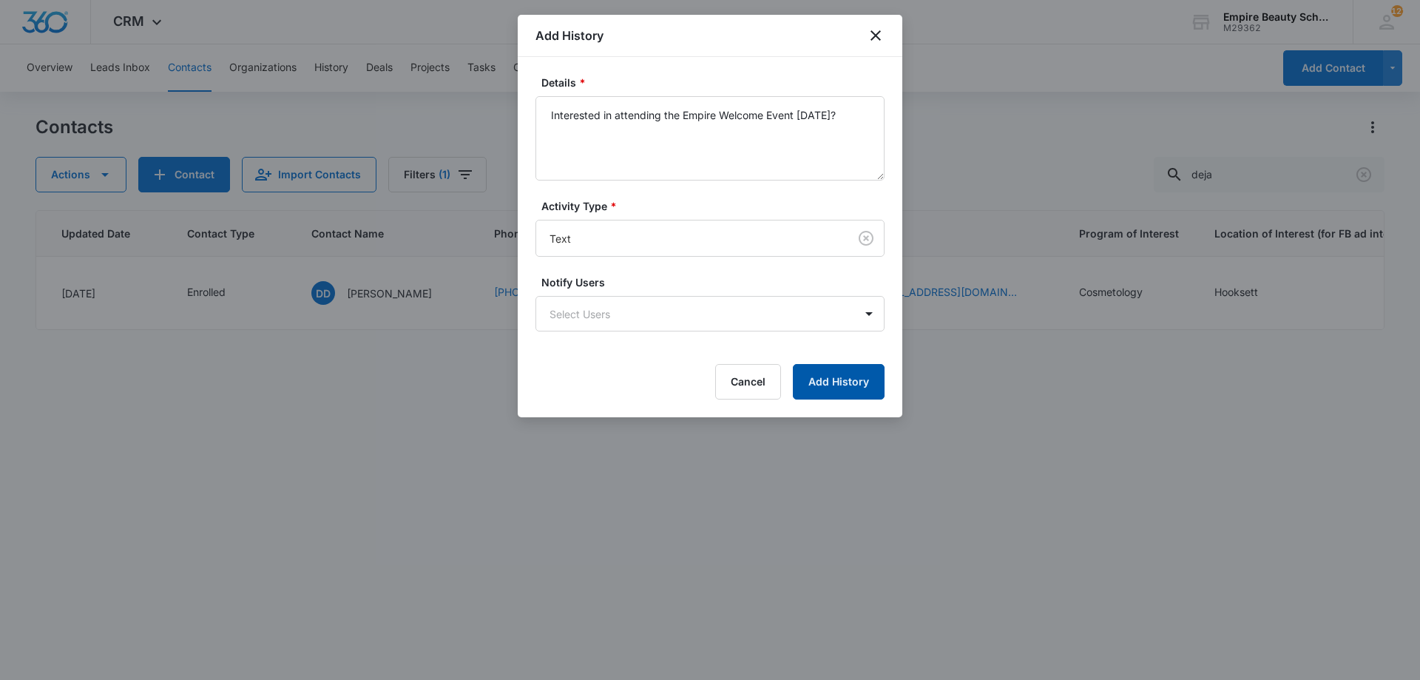
click at [834, 380] on button "Add History" at bounding box center [839, 382] width 92 height 36
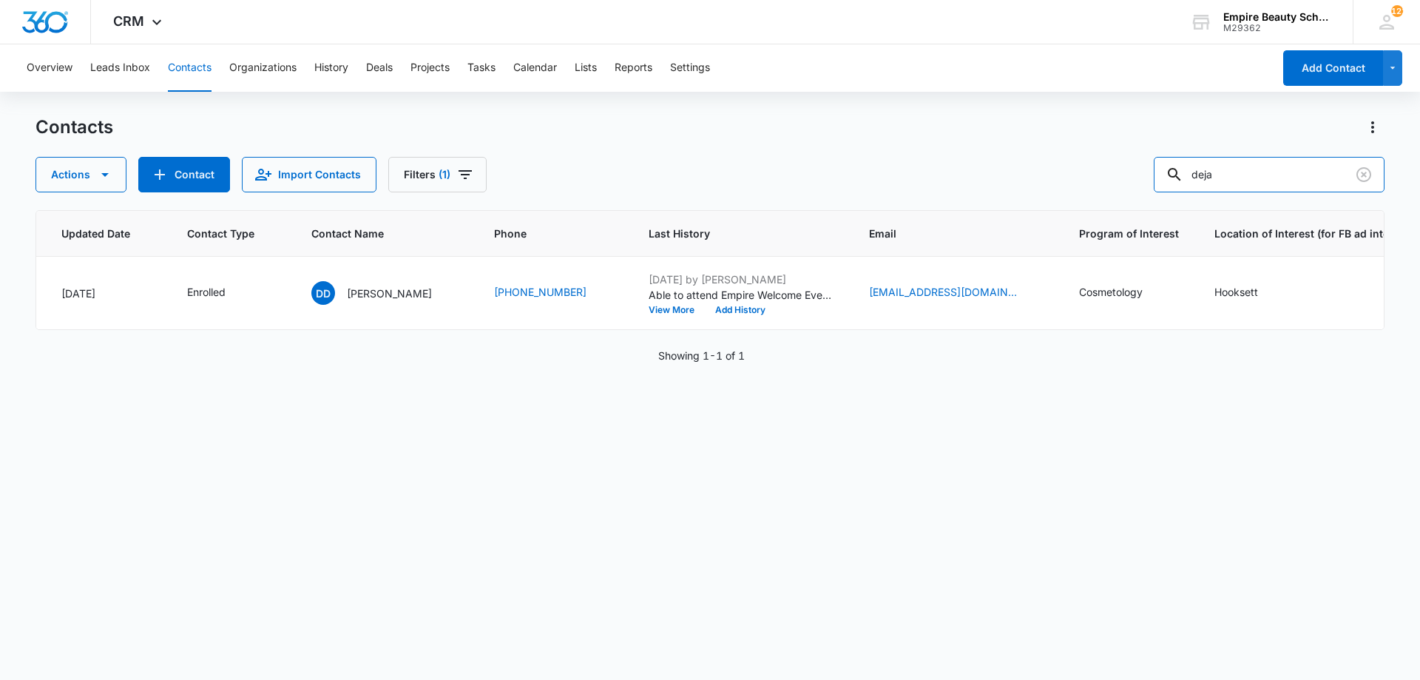
drag, startPoint x: 1246, startPoint y: 171, endPoint x: 767, endPoint y: 124, distance: 480.9
click at [785, 135] on div "Contacts Actions Contact Import Contacts Filters (1) deja" at bounding box center [710, 153] width 1349 height 77
type input "faucher"
drag, startPoint x: 1019, startPoint y: 173, endPoint x: 730, endPoint y: 129, distance: 291.9
click at [730, 129] on div "Contacts Actions Contact Import Contacts Filters (1) faucher" at bounding box center [710, 153] width 1349 height 77
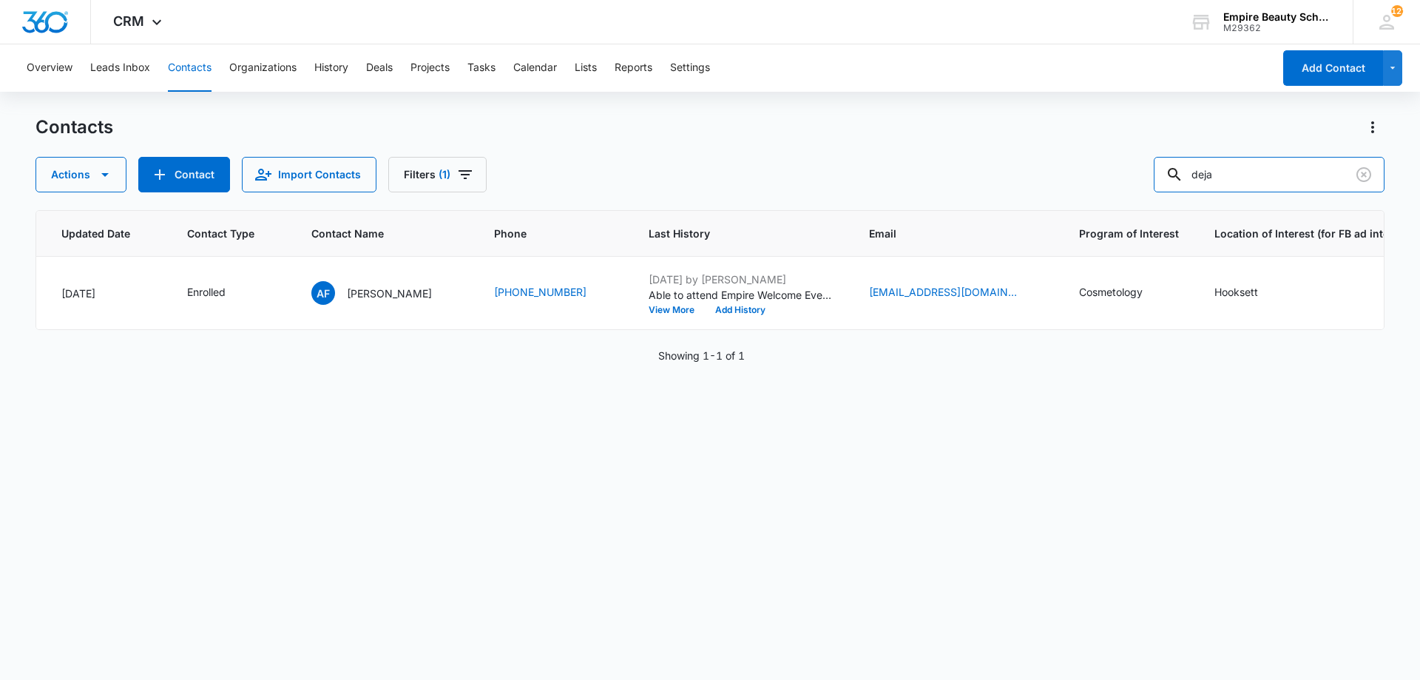
type input "deja"
click at [605, 417] on div "ID Created Date Updated Date Contact Type Contact Name Phone Last History Email…" at bounding box center [710, 435] width 1349 height 451
click at [705, 310] on button "Add History" at bounding box center [740, 310] width 71 height 9
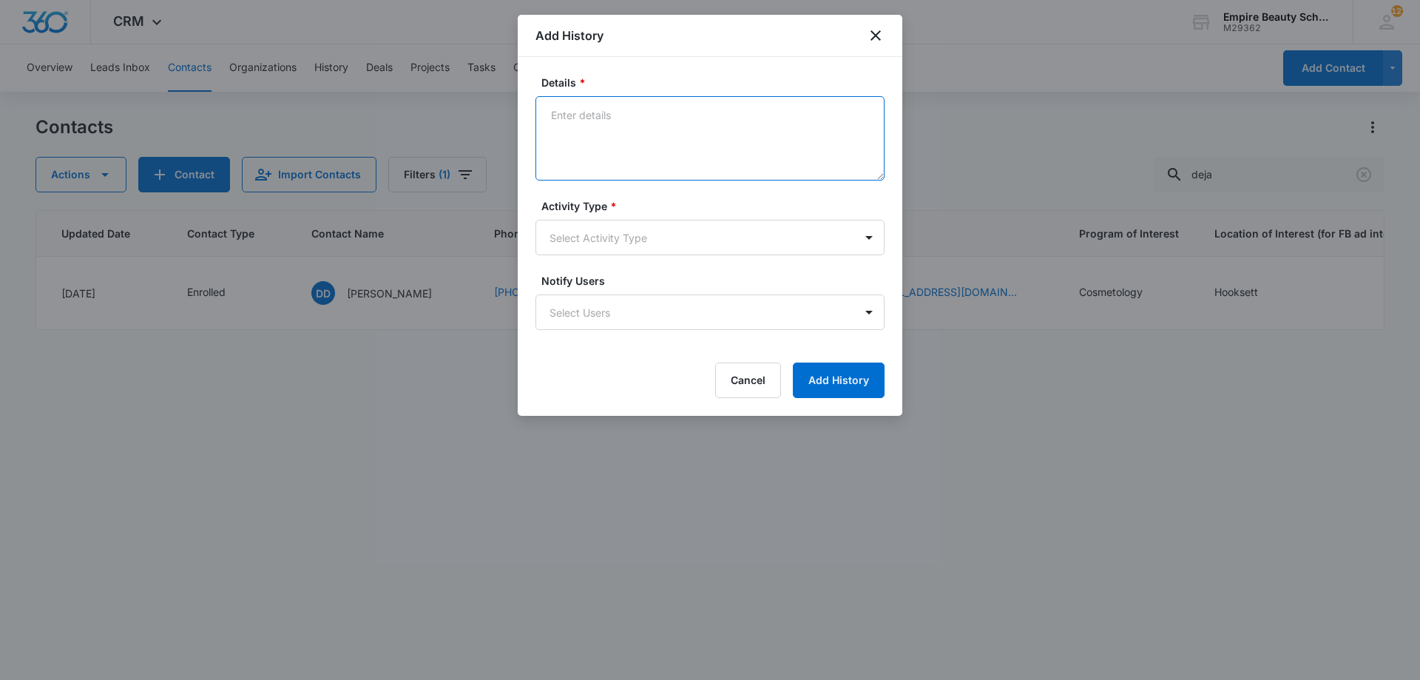
click at [655, 129] on textarea "Details *" at bounding box center [710, 138] width 349 height 84
type textarea "Unable to make new start event as she will be working - Can't wait to see you o…"
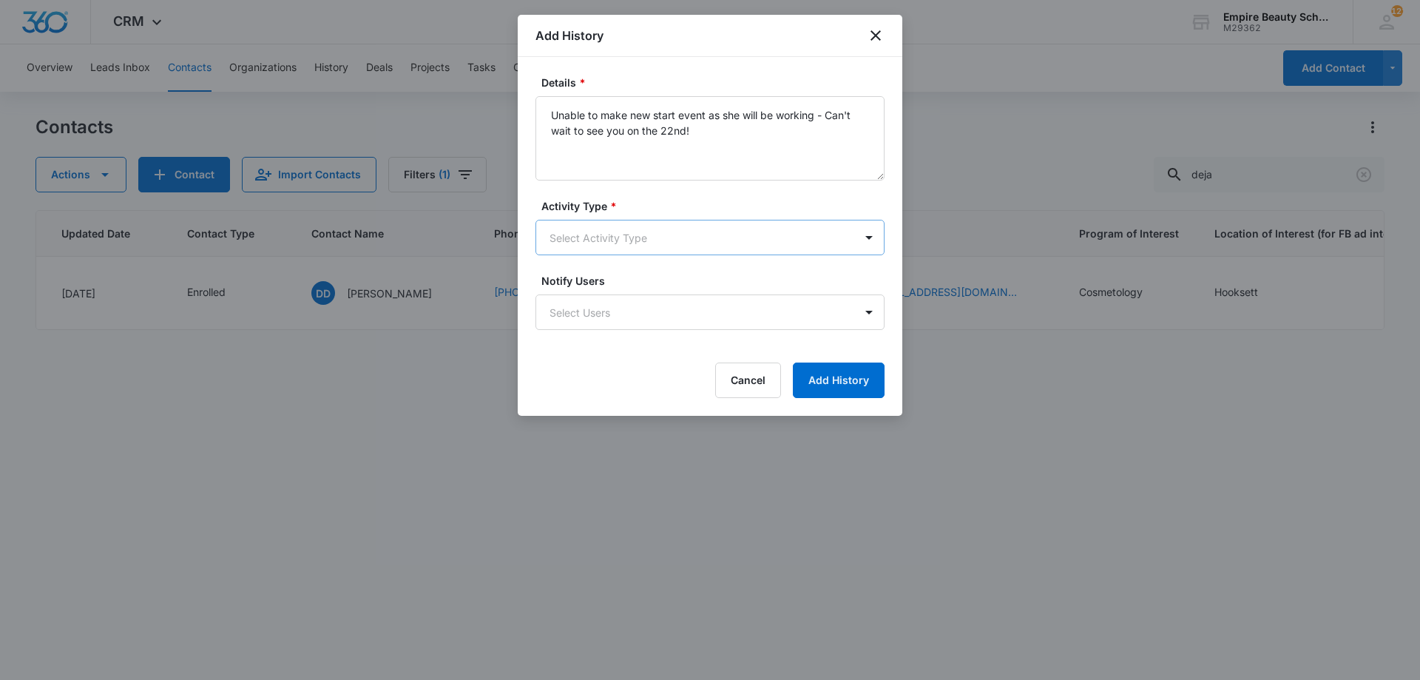
click at [641, 221] on body "CRM Apps Forms CRM Email Shop Payments POS Files Brand Settings Empire Beauty S…" at bounding box center [710, 340] width 1420 height 680
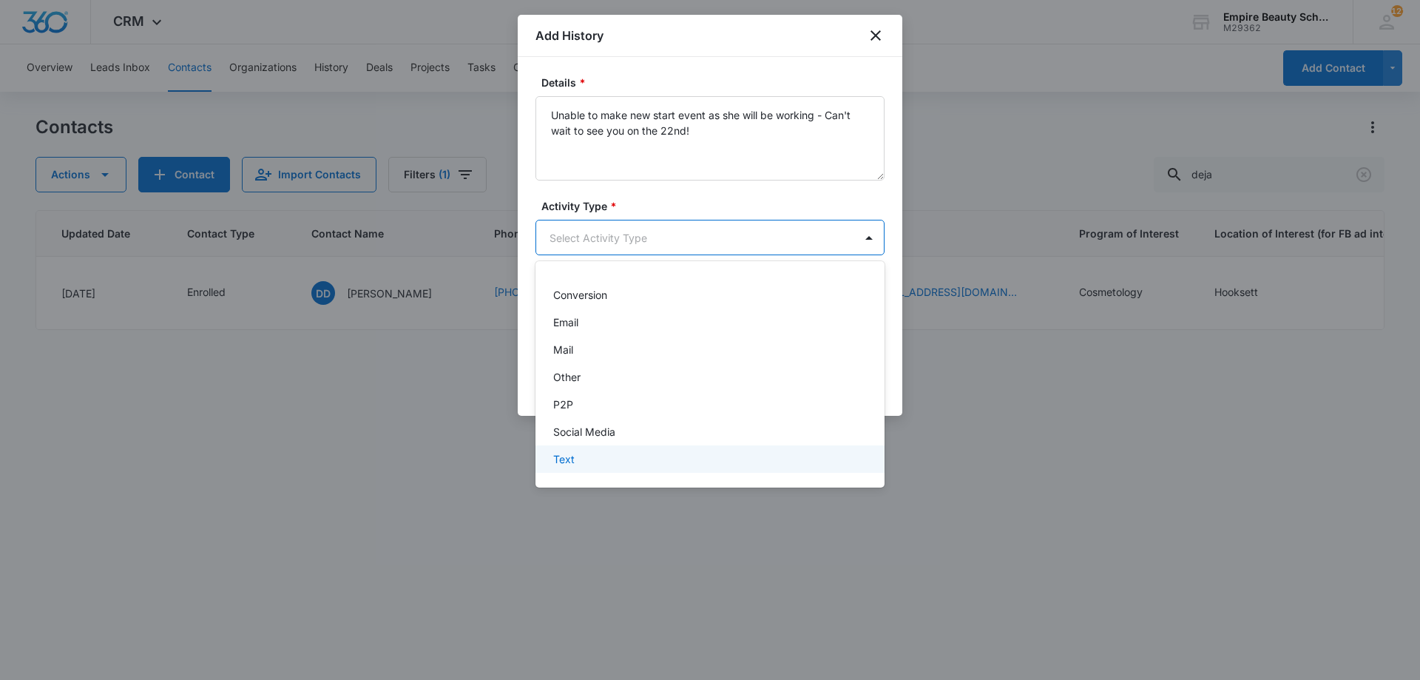
click at [589, 450] on div "Text" at bounding box center [710, 458] width 349 height 27
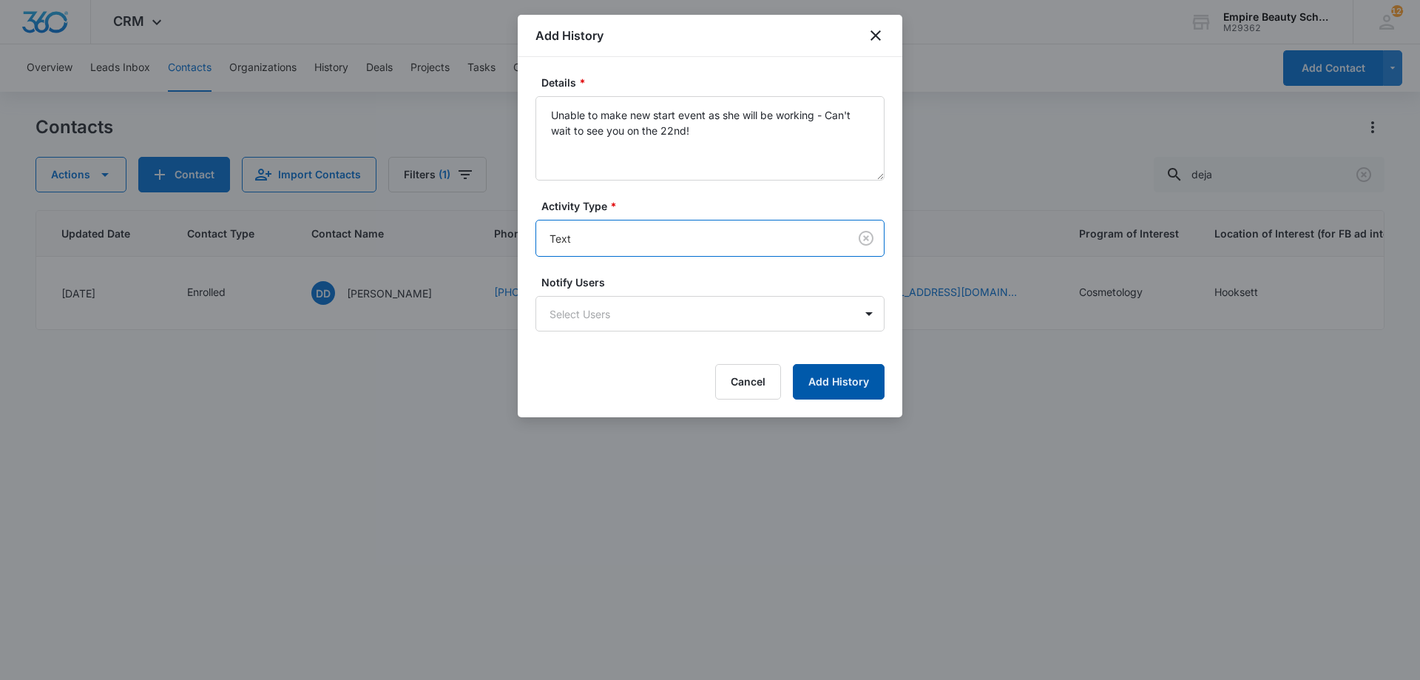
click at [824, 372] on button "Add History" at bounding box center [839, 382] width 92 height 36
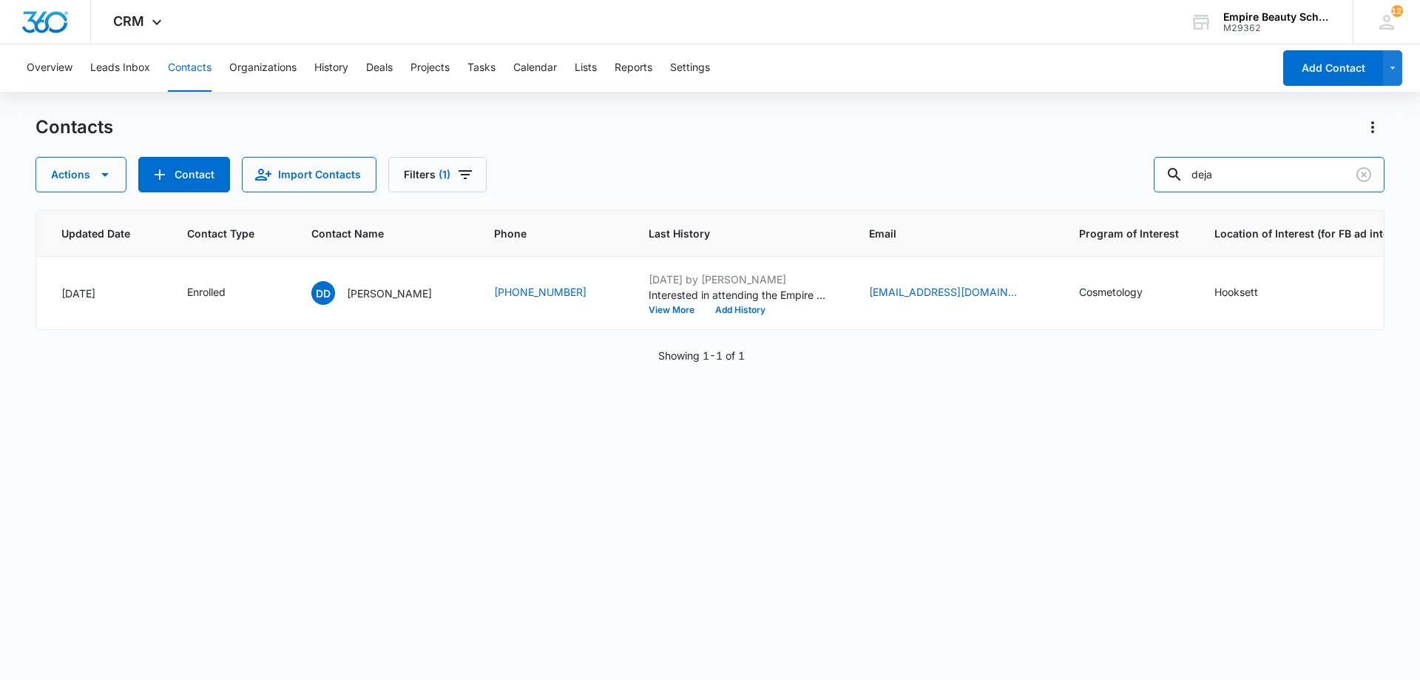
drag, startPoint x: 1247, startPoint y: 176, endPoint x: 1030, endPoint y: 150, distance: 219.0
click at [1031, 151] on div "Contacts Actions Contact Import Contacts Filters (1) deja" at bounding box center [710, 153] width 1349 height 77
type input "faucher"
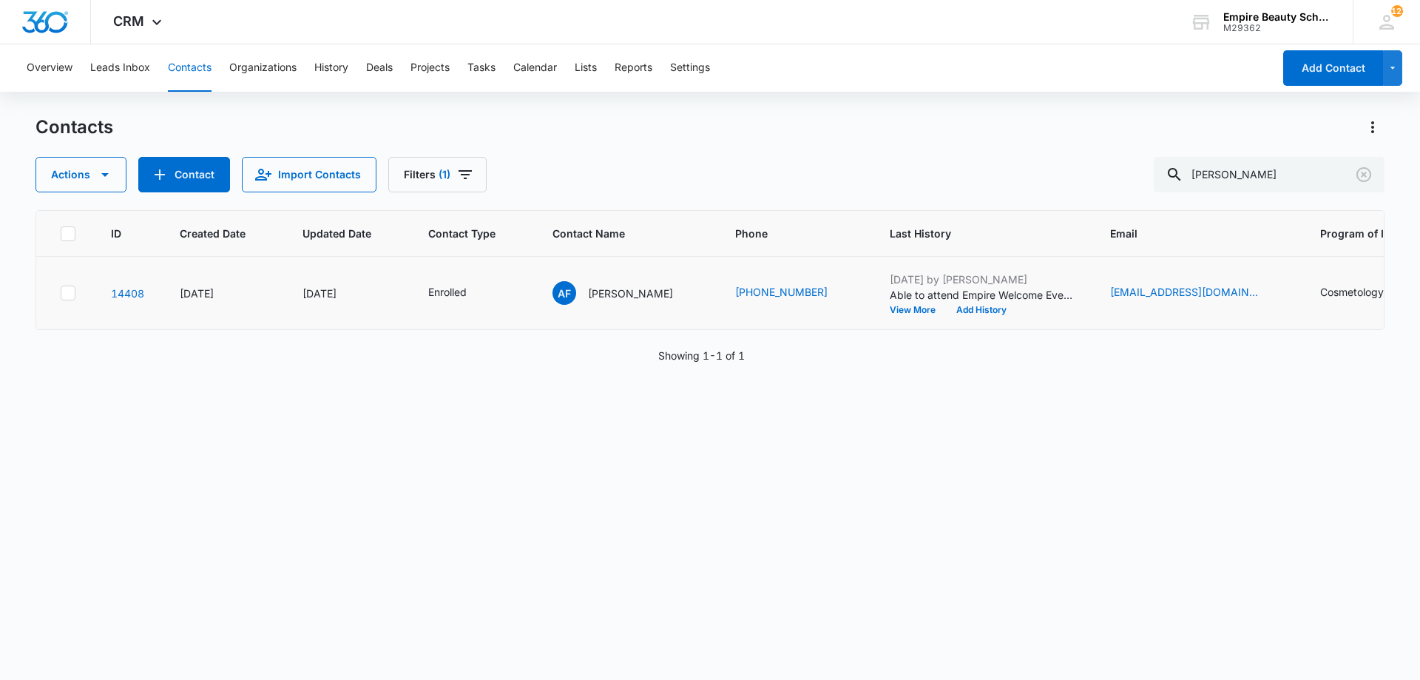
click at [980, 303] on div "[DATE] by [PERSON_NAME] to attend Empire Welcome Event for Sept cos classes? Wo…" at bounding box center [982, 292] width 185 height 43
click at [973, 311] on button "Add History" at bounding box center [981, 310] width 71 height 9
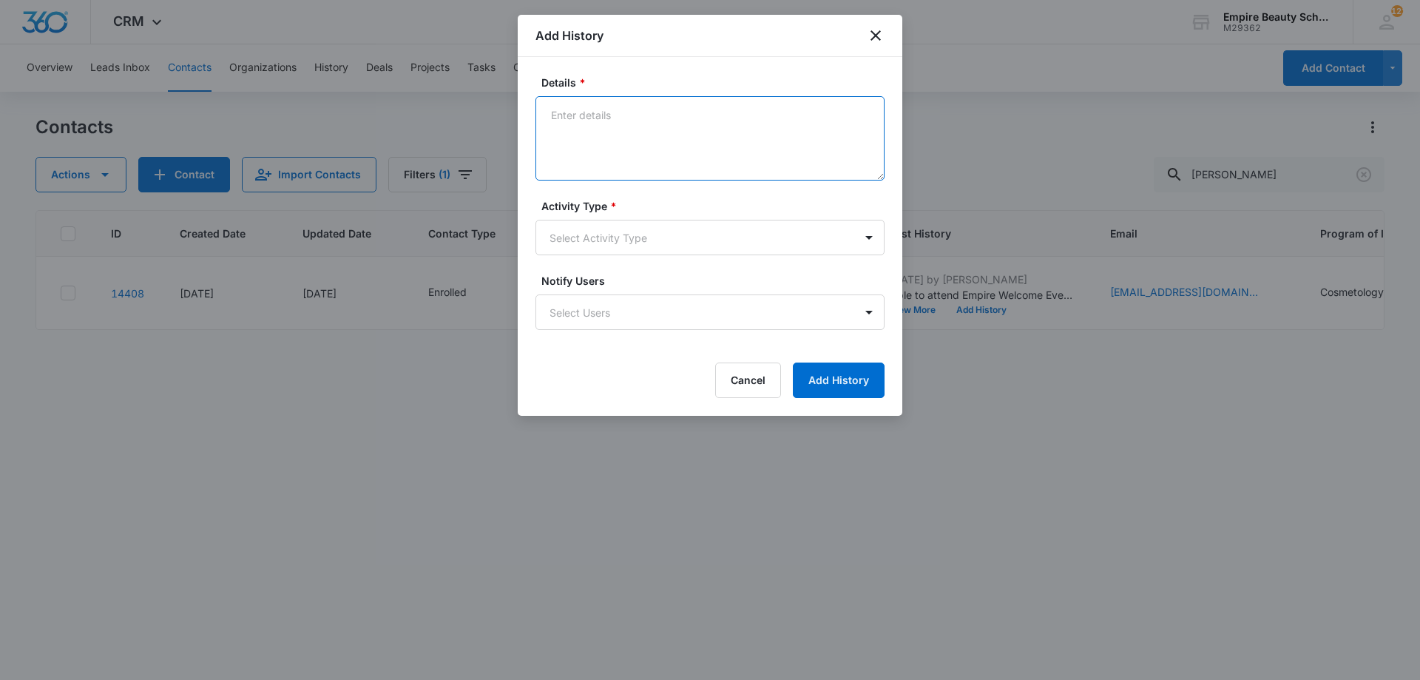
paste textarea "Interested in attending the Empire Welcome Event [DATE]?"
type textarea "Interested in attending the Empire Welcome Event [DATE]?"
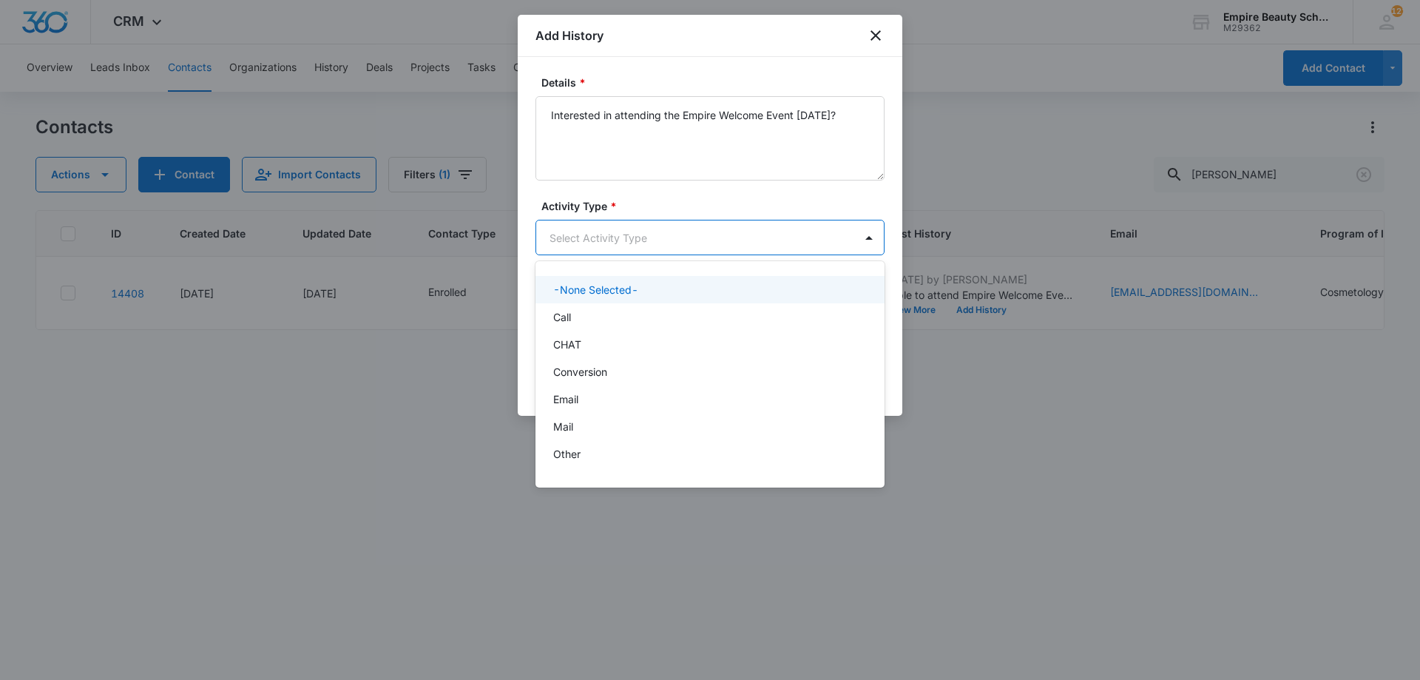
click at [590, 237] on body "CRM Apps Forms CRM Email Shop Payments POS Files Brand Settings Empire Beauty S…" at bounding box center [710, 340] width 1420 height 680
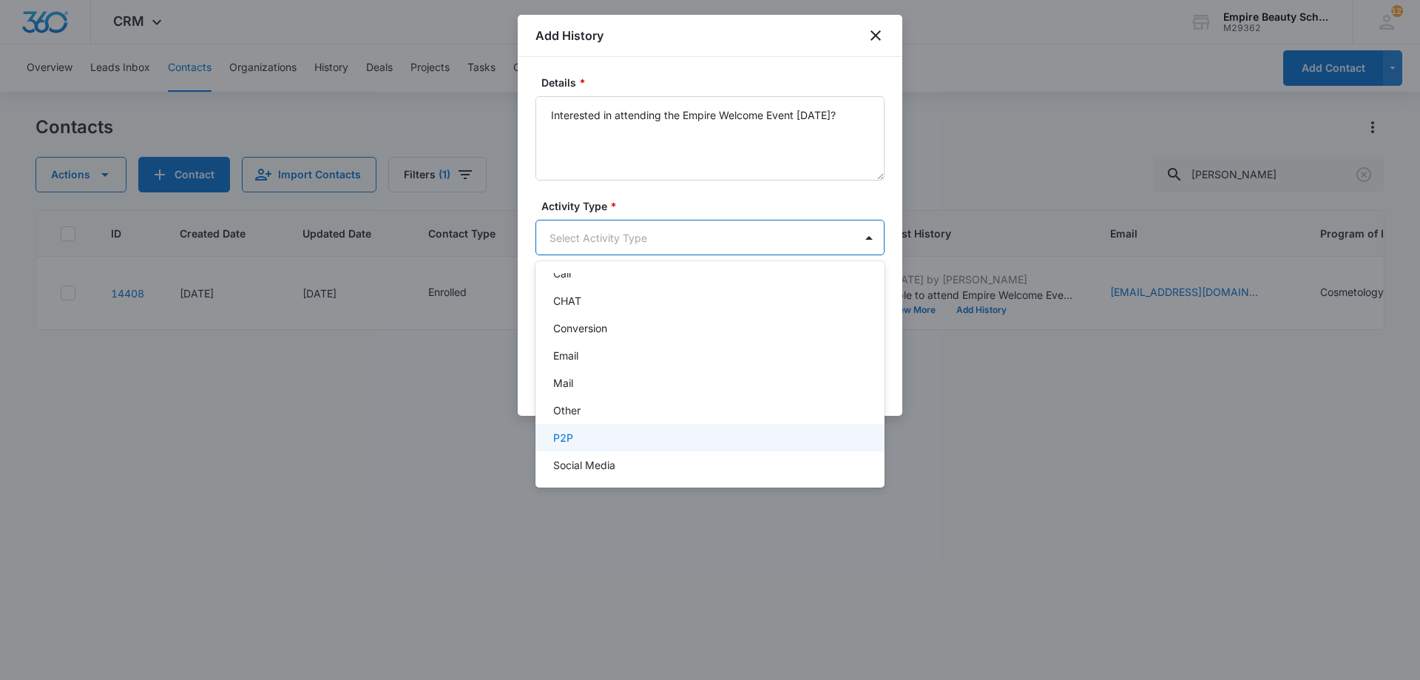
scroll to position [77, 0]
click at [587, 463] on div "Text" at bounding box center [708, 459] width 311 height 16
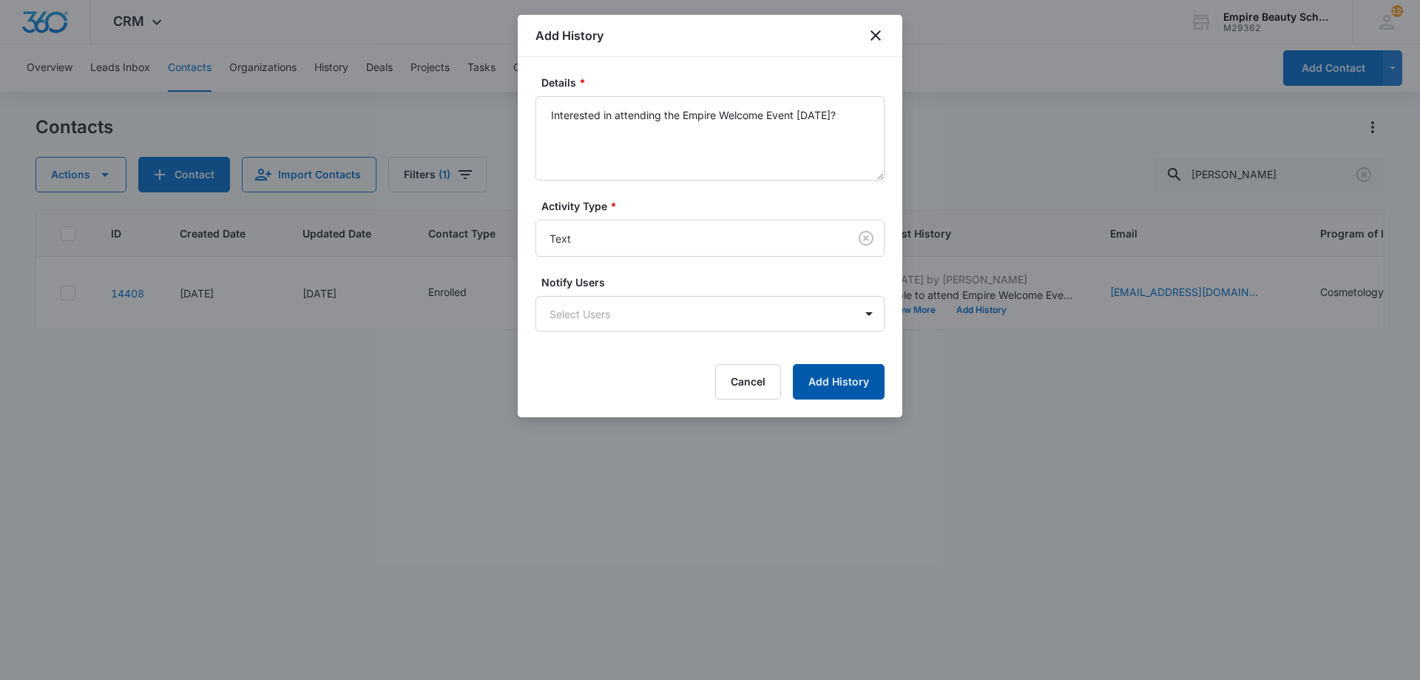
click at [814, 394] on button "Add History" at bounding box center [839, 382] width 92 height 36
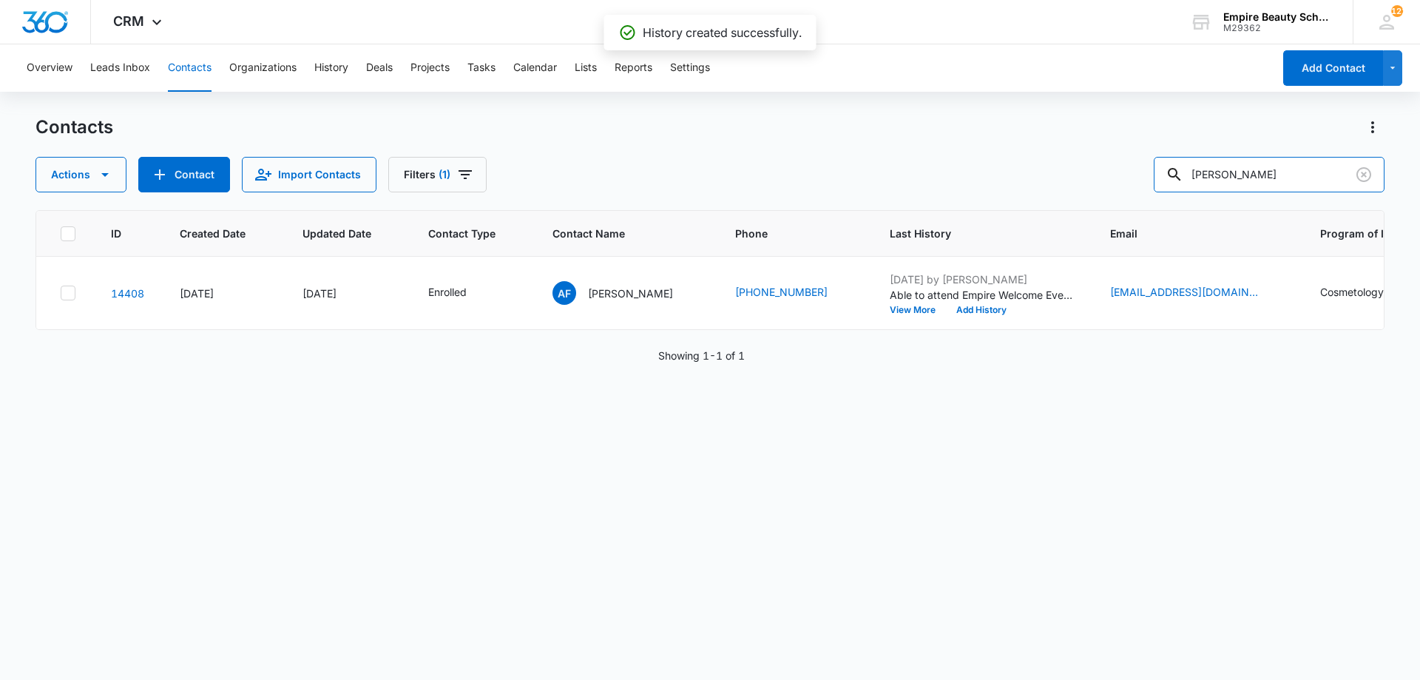
drag, startPoint x: 994, startPoint y: 145, endPoint x: 976, endPoint y: 144, distance: 17.1
click at [976, 144] on div "Contacts Actions Contact Import Contacts Filters (1) [PERSON_NAME]" at bounding box center [710, 153] width 1349 height 77
type input "[PERSON_NAME]"
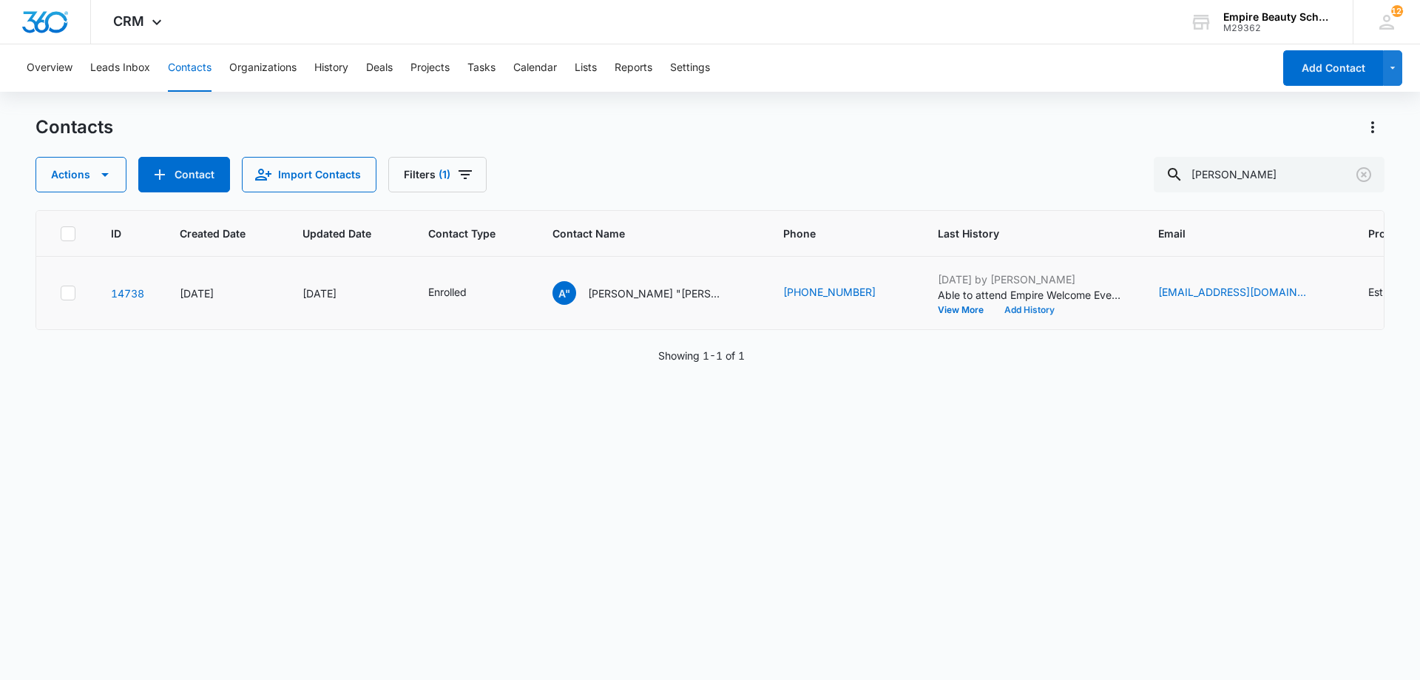
click at [994, 311] on button "Add History" at bounding box center [1029, 310] width 71 height 9
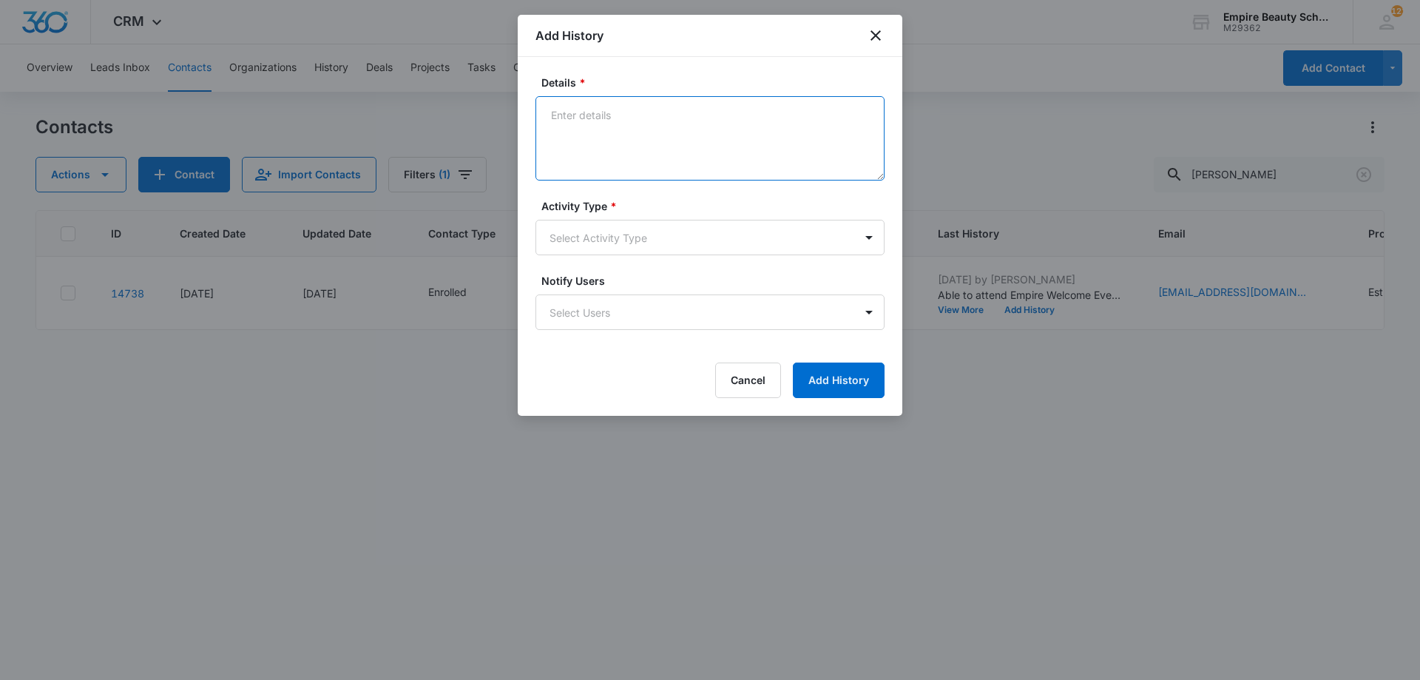
drag, startPoint x: 631, startPoint y: 124, endPoint x: 585, endPoint y: 118, distance: 46.2
click at [585, 118] on textarea "Details *" at bounding box center [710, 138] width 349 height 84
paste textarea "Interested in attending the Empire Welcome Event [DATE]?"
type textarea "Interested in attending the Empire Welcome Event [DATE]?"
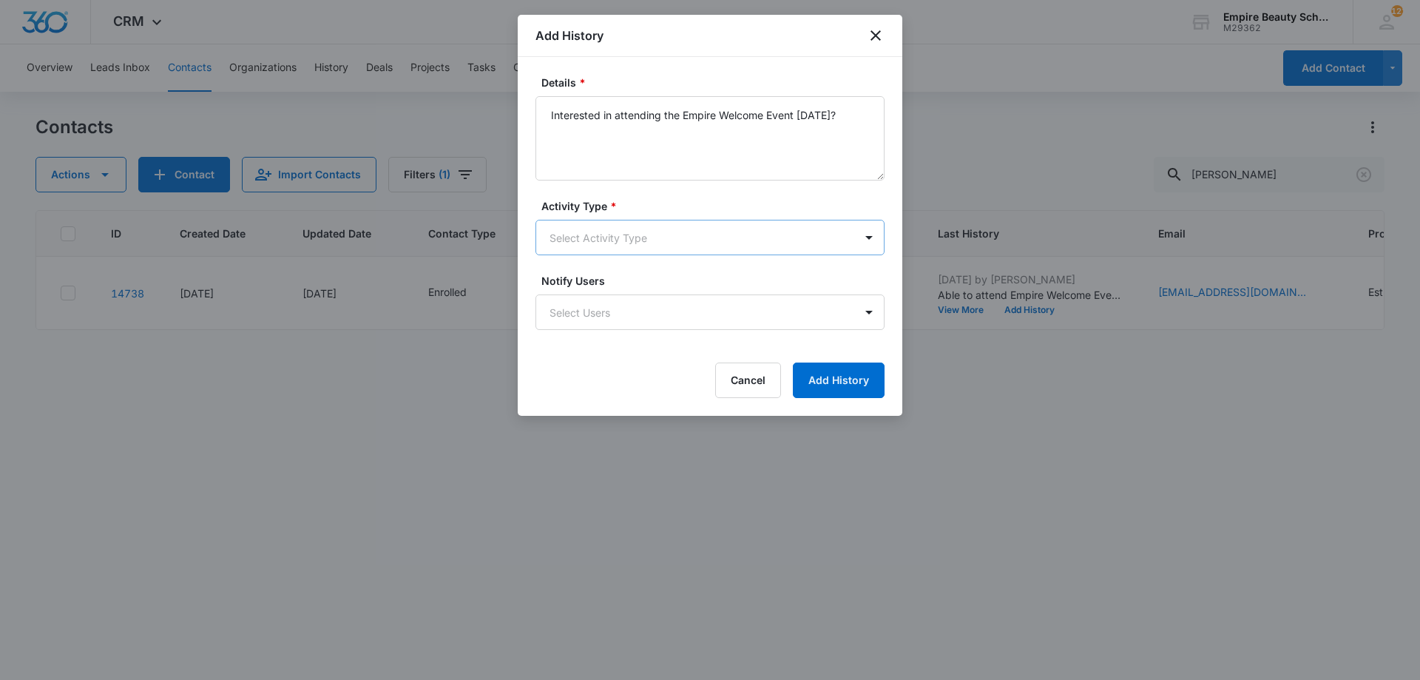
click at [610, 229] on body "CRM Apps Forms CRM Email Shop Payments POS Files Brand Settings Empire Beauty S…" at bounding box center [710, 340] width 1420 height 680
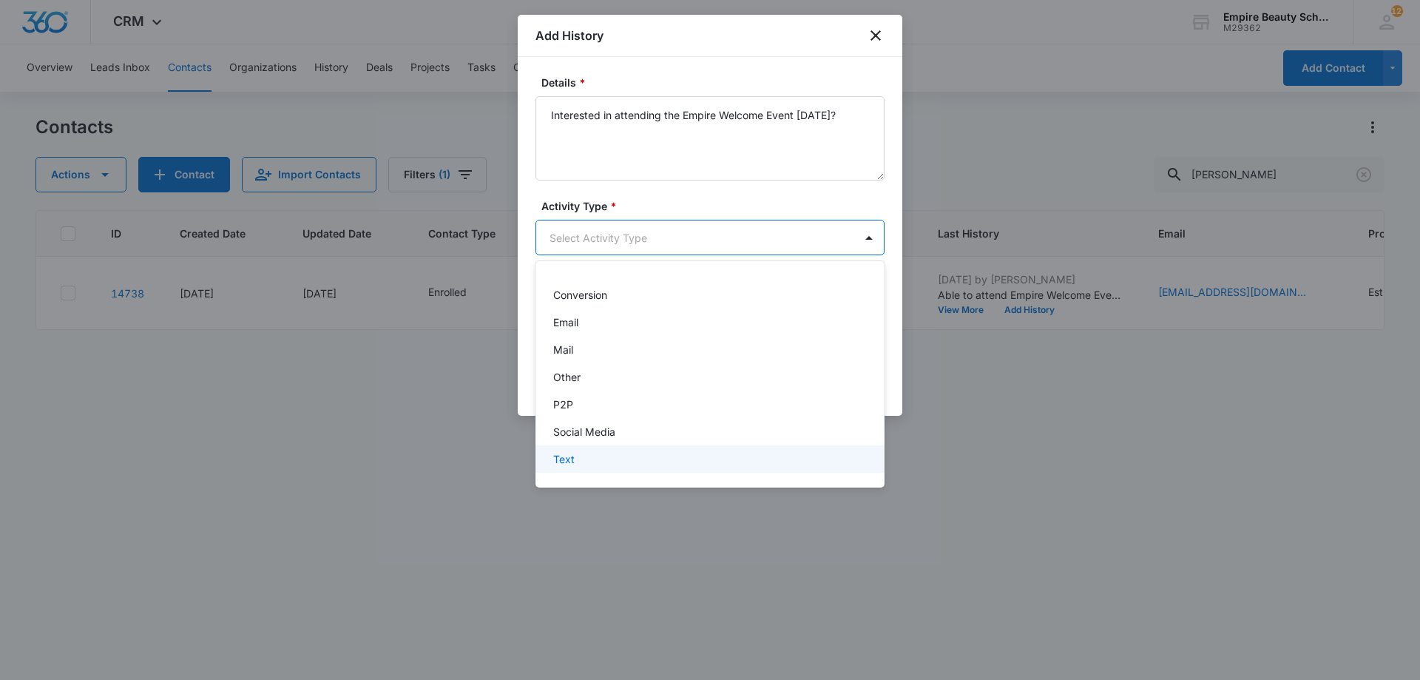
click at [587, 468] on div "Text" at bounding box center [710, 458] width 349 height 27
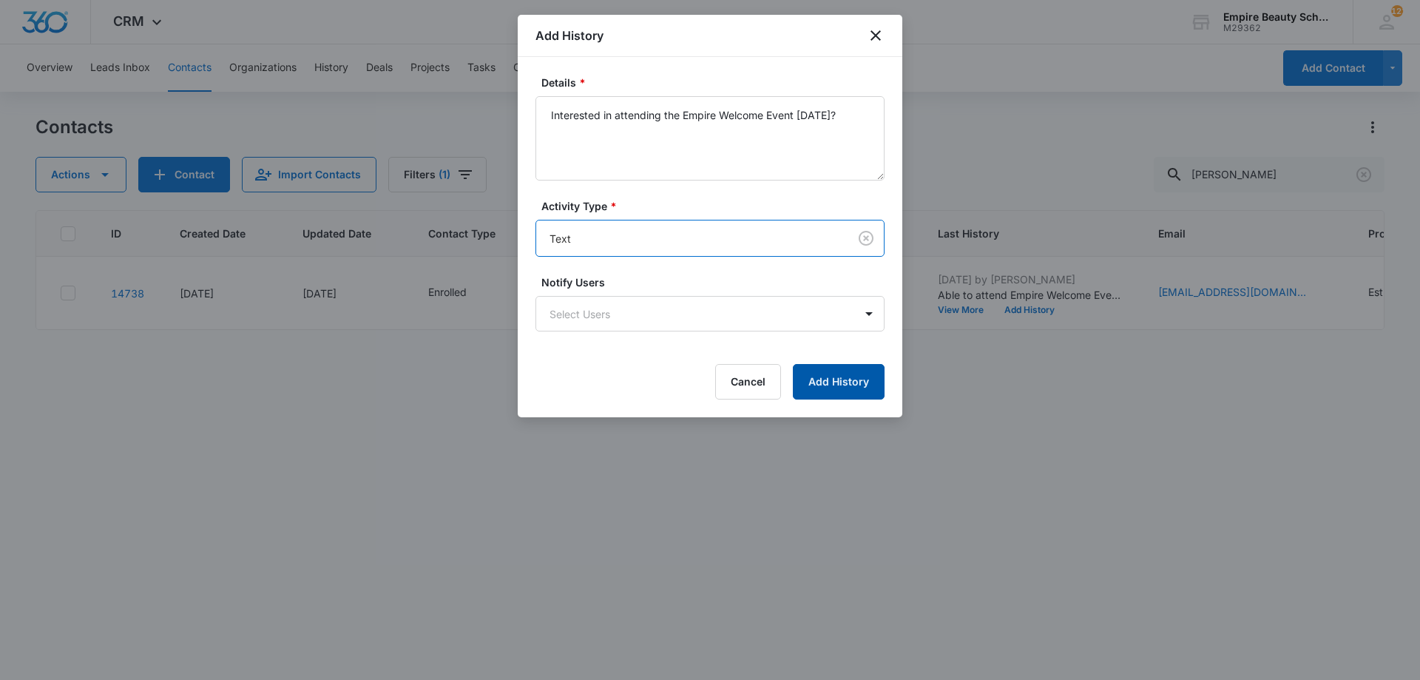
click at [823, 391] on button "Add History" at bounding box center [839, 382] width 92 height 36
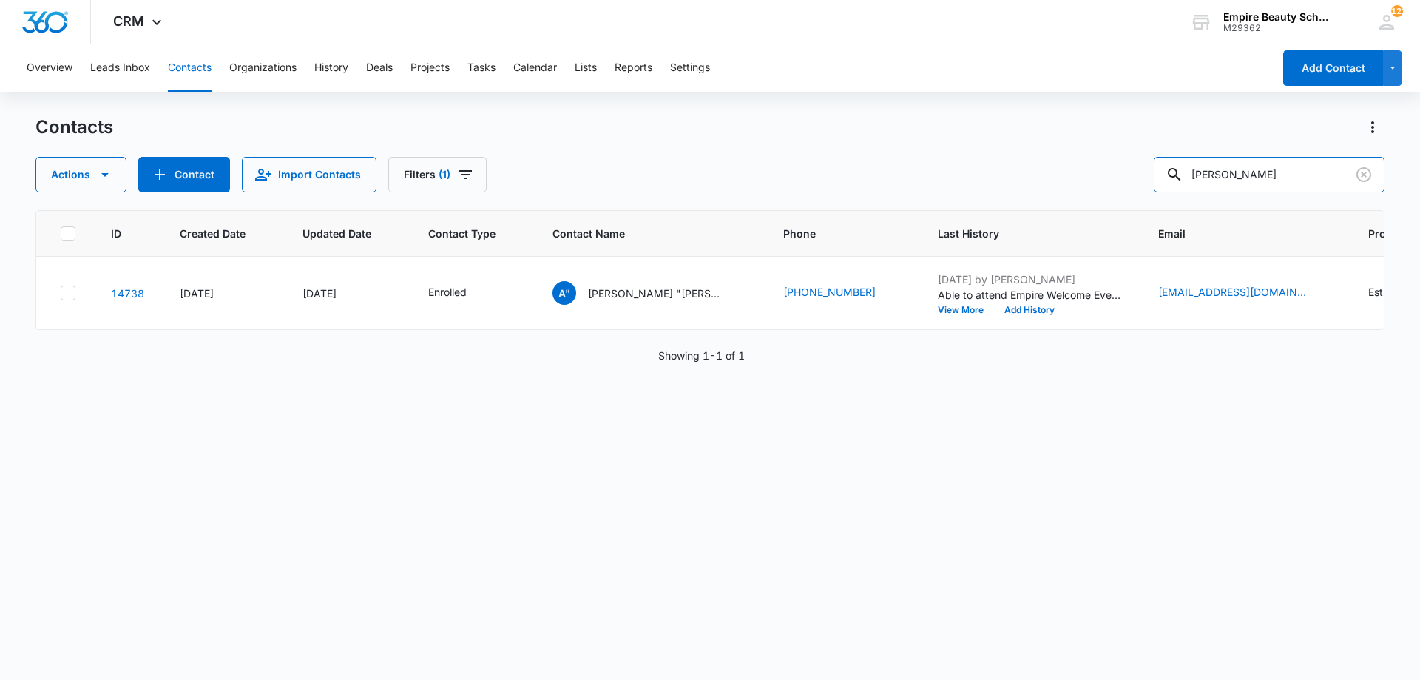
drag, startPoint x: 1275, startPoint y: 172, endPoint x: 1082, endPoint y: 187, distance: 193.7
click at [1105, 187] on div "Actions Contact Import Contacts Filters (1) [PERSON_NAME]" at bounding box center [710, 175] width 1349 height 36
drag, startPoint x: 1268, startPoint y: 191, endPoint x: 838, endPoint y: 97, distance: 440.0
click at [838, 97] on div "Overview Leads Inbox Contacts Organizations History Deals Projects Tasks Calend…" at bounding box center [710, 361] width 1420 height 634
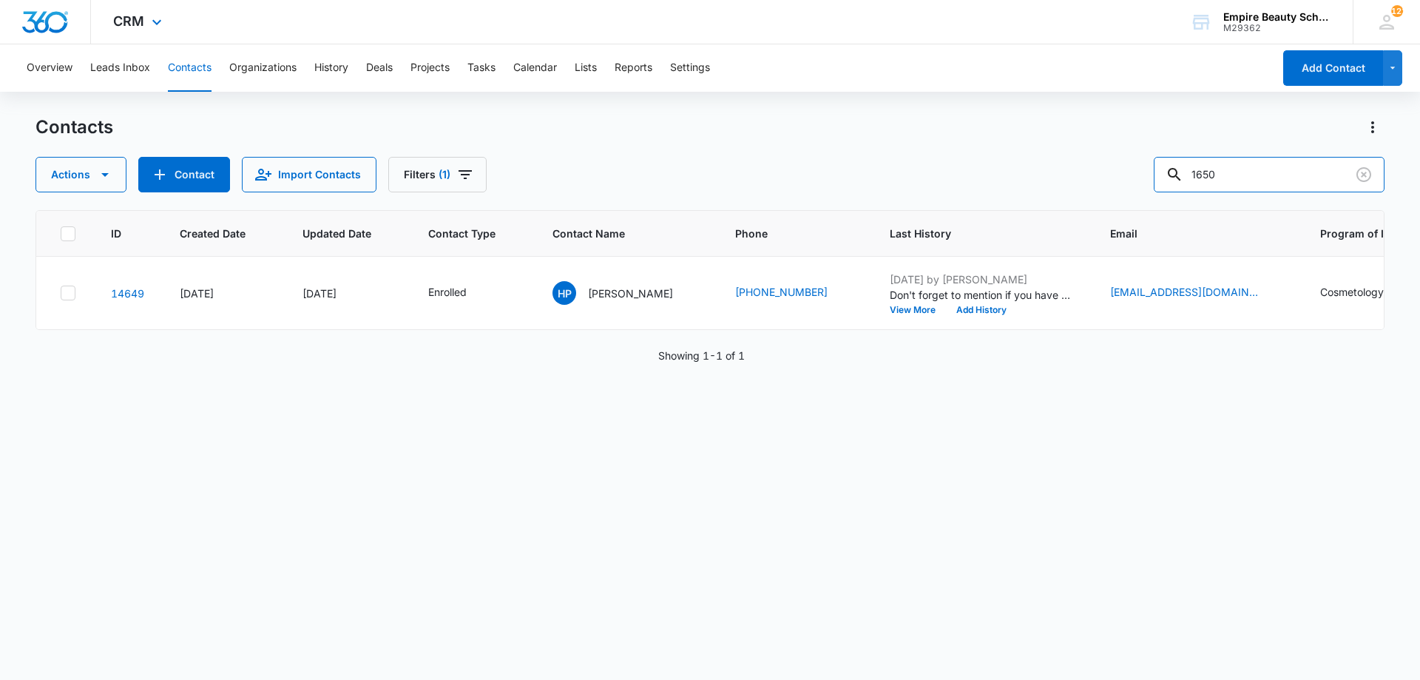
type input "1650"
click at [1357, 172] on icon "Clear" at bounding box center [1364, 175] width 18 height 18
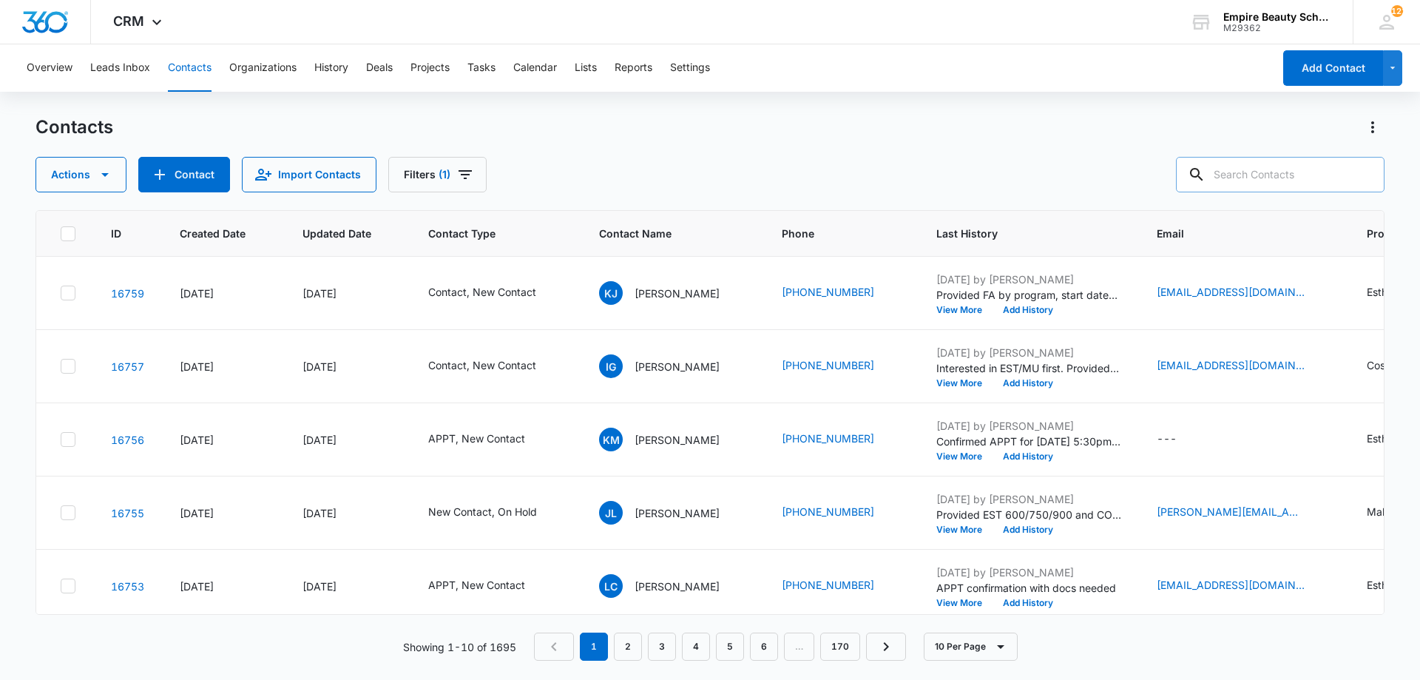
click at [712, 157] on div "Actions Contact Import Contacts Filters (1)" at bounding box center [710, 175] width 1349 height 36
click at [562, 143] on div "Contacts Actions Contact Import Contacts Filters (1)" at bounding box center [710, 153] width 1349 height 77
click at [1255, 175] on input "text" at bounding box center [1280, 175] width 209 height 36
type input "1650"
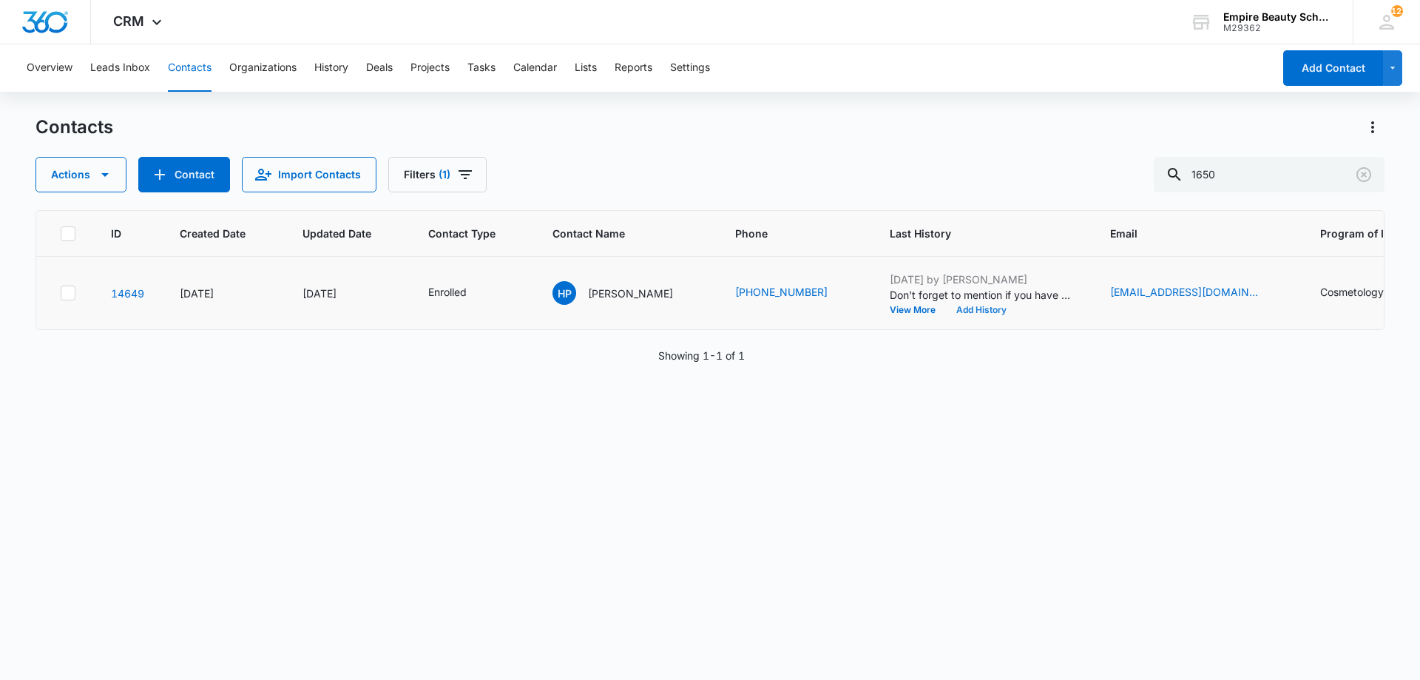
click at [970, 312] on button "Add History" at bounding box center [981, 310] width 71 height 9
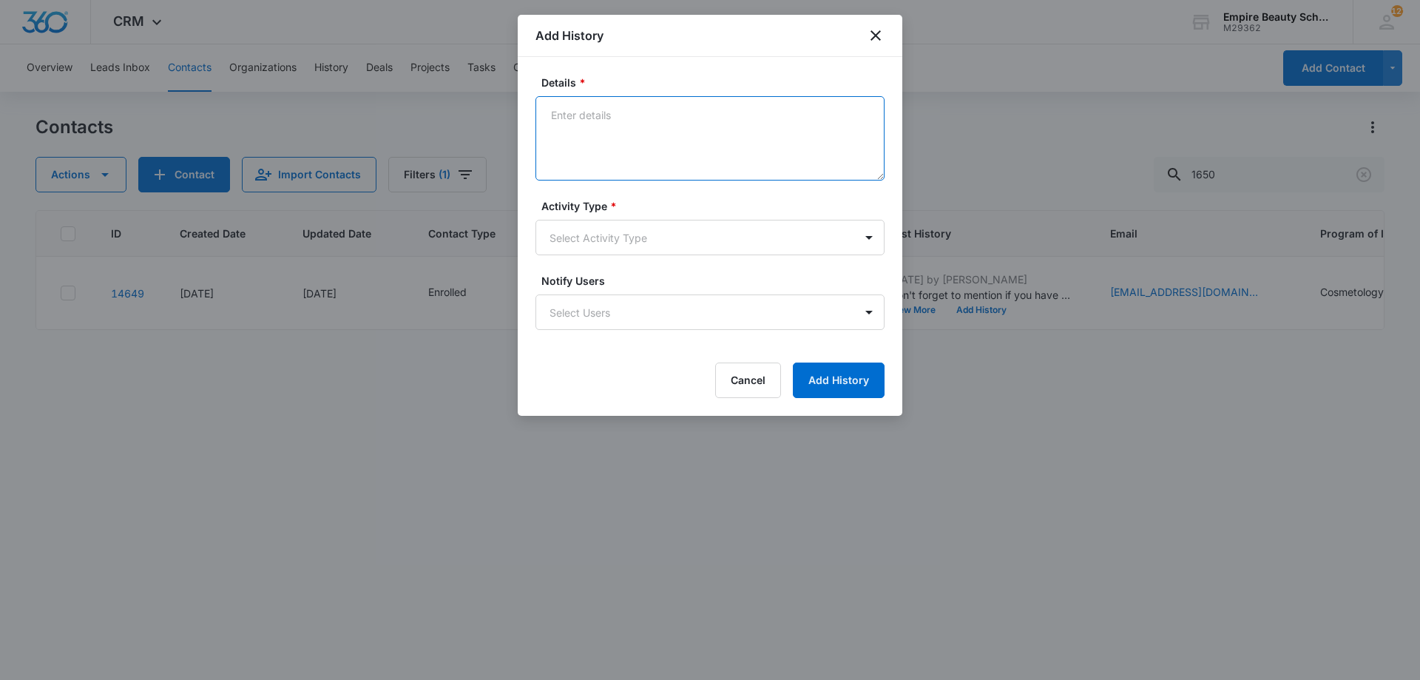
click at [606, 132] on textarea "Details *" at bounding box center [710, 138] width 349 height 84
type textarea "Confirmed start date and time"
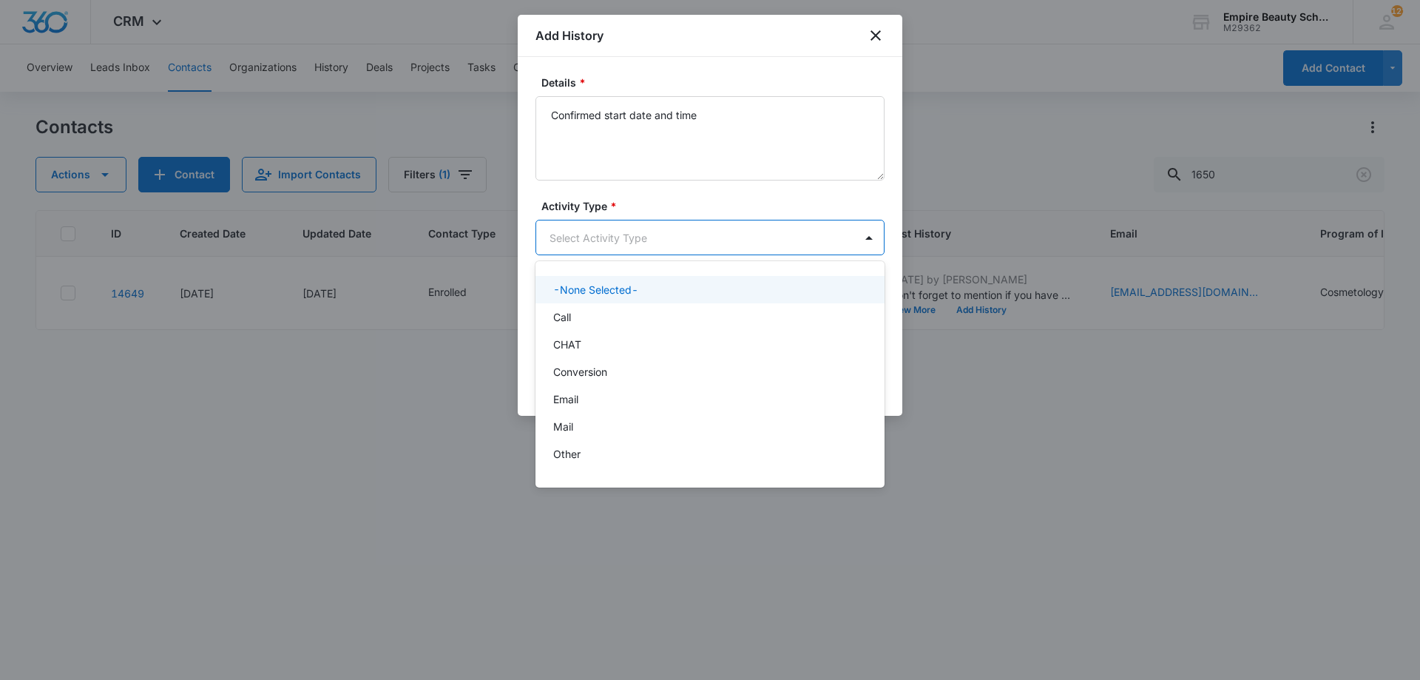
click at [662, 243] on body "CRM Apps Forms CRM Email Shop Payments POS Files Brand Settings Empire Beauty S…" at bounding box center [710, 340] width 1420 height 680
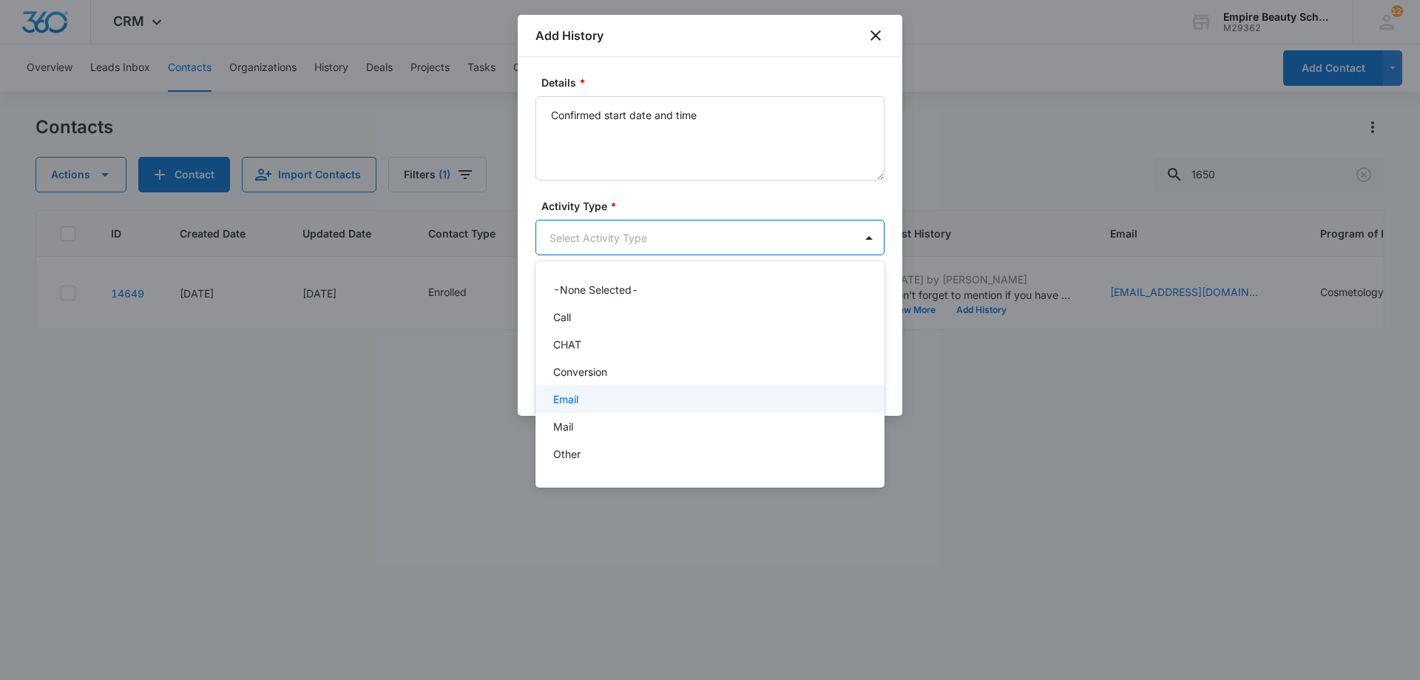
scroll to position [77, 0]
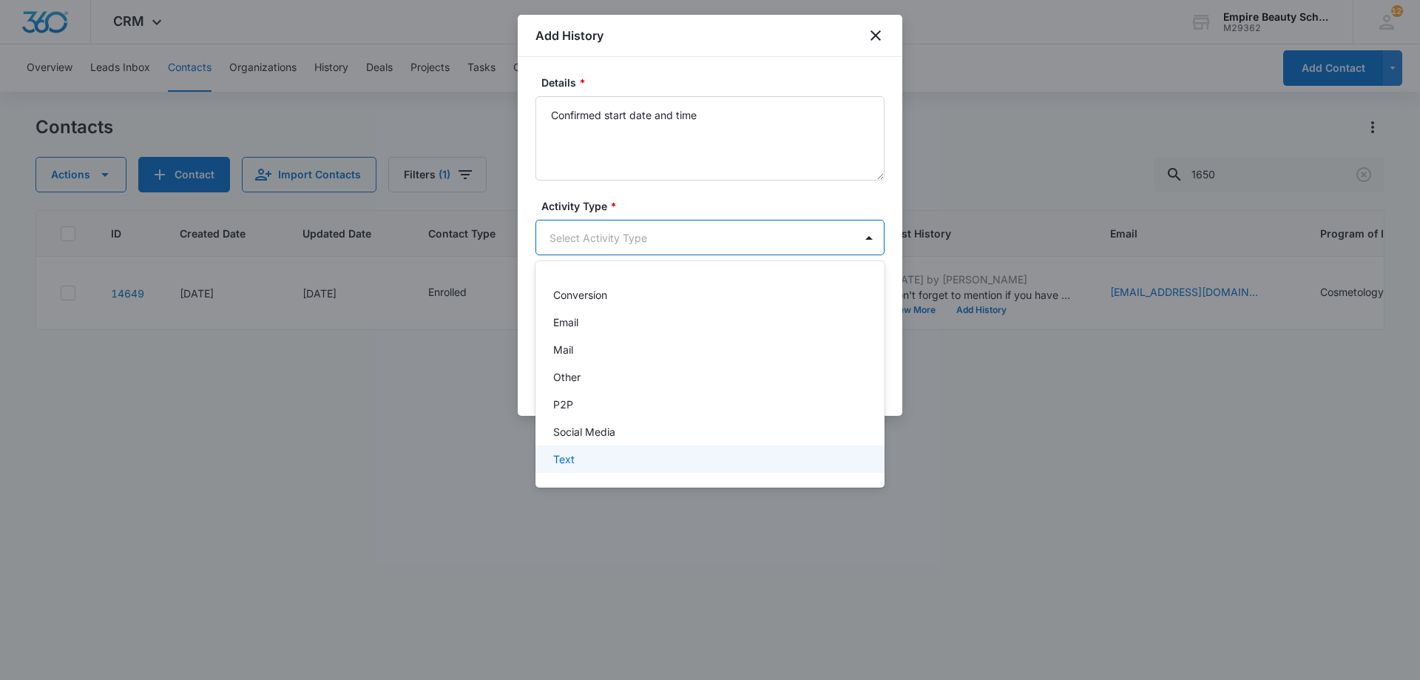
click at [596, 456] on div "Text" at bounding box center [708, 459] width 311 height 16
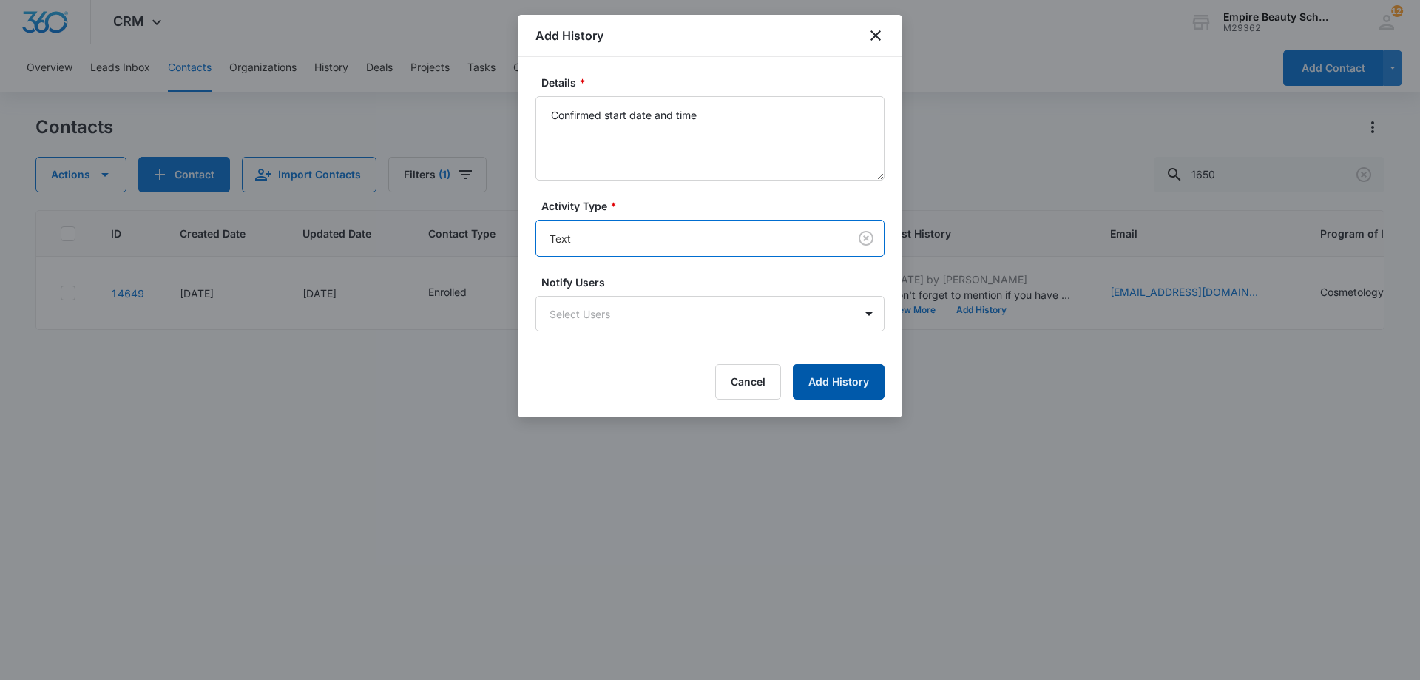
click at [865, 390] on button "Add History" at bounding box center [839, 382] width 92 height 36
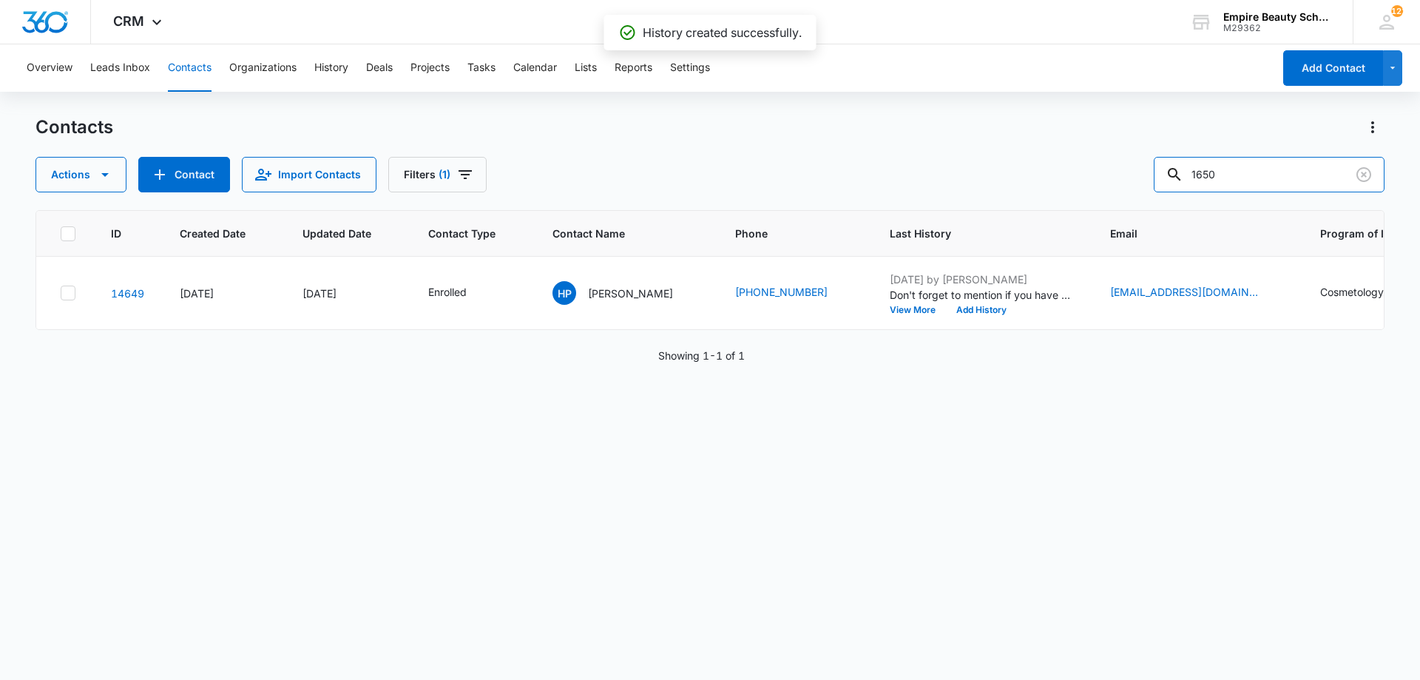
drag, startPoint x: 1204, startPoint y: 172, endPoint x: 1025, endPoint y: 191, distance: 179.2
click at [1048, 184] on div "Actions Contact Import Contacts Filters (1) 1650" at bounding box center [710, 175] width 1349 height 36
type input "jazmary"
click at [981, 306] on button "Add History" at bounding box center [981, 310] width 71 height 9
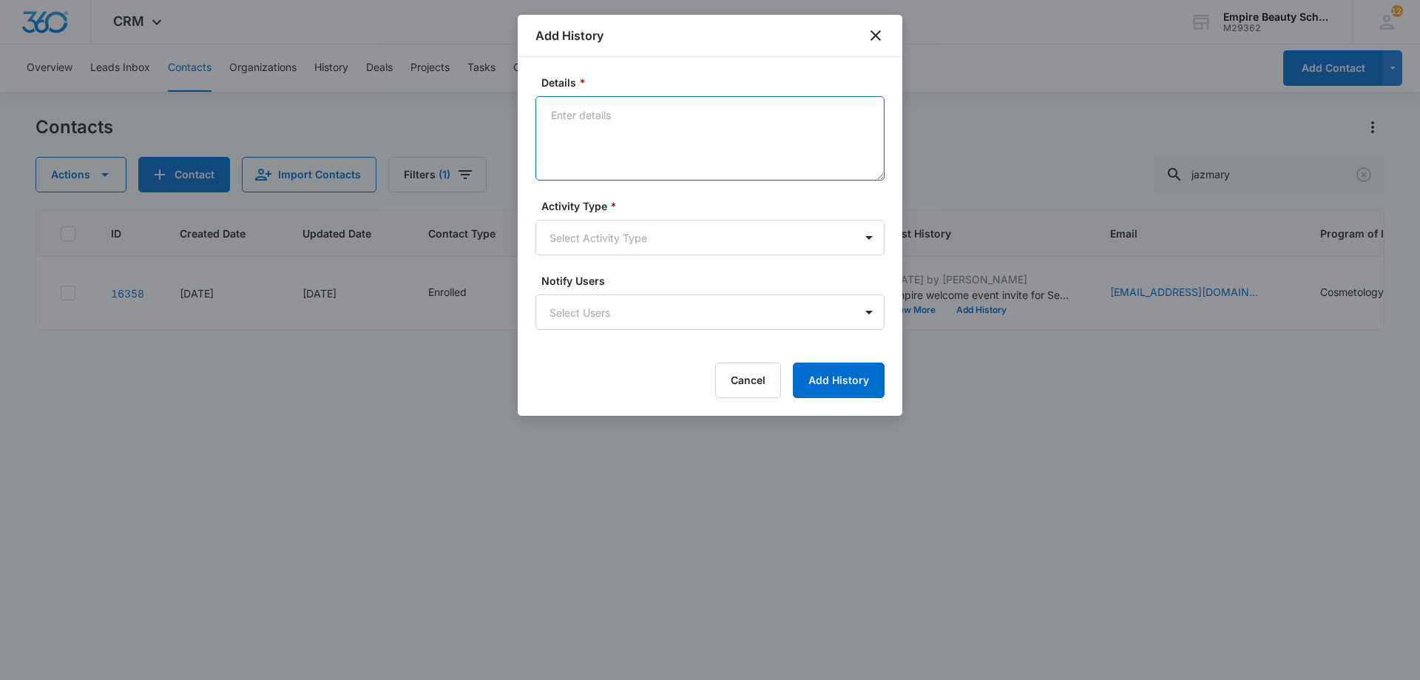
paste textarea "Interested in attending the Empire Welcome Event [DATE]?"
type textarea "Interested in attending the Empire Welcome Event [DATE]?"
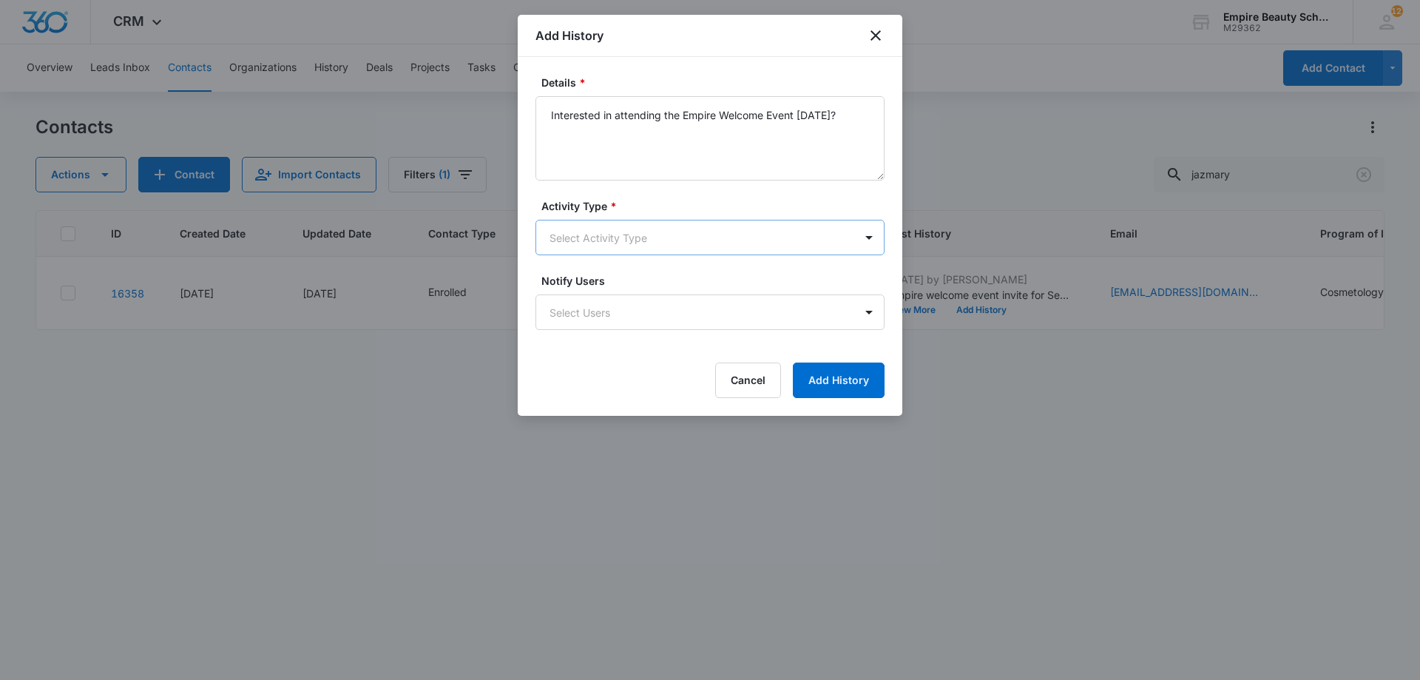
click at [627, 228] on body "CRM Apps Forms CRM Email Shop Payments POS Files Brand Settings Empire Beauty S…" at bounding box center [710, 340] width 1420 height 680
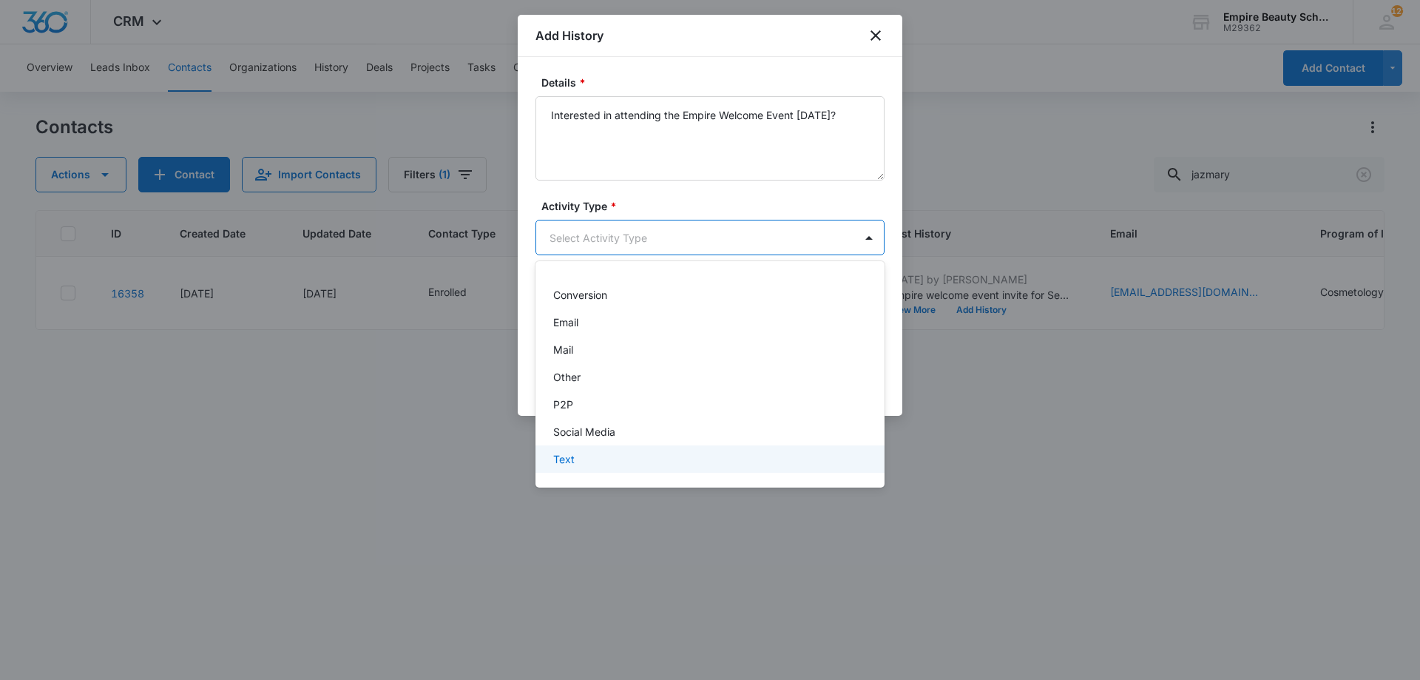
click at [605, 461] on div "Text" at bounding box center [708, 459] width 311 height 16
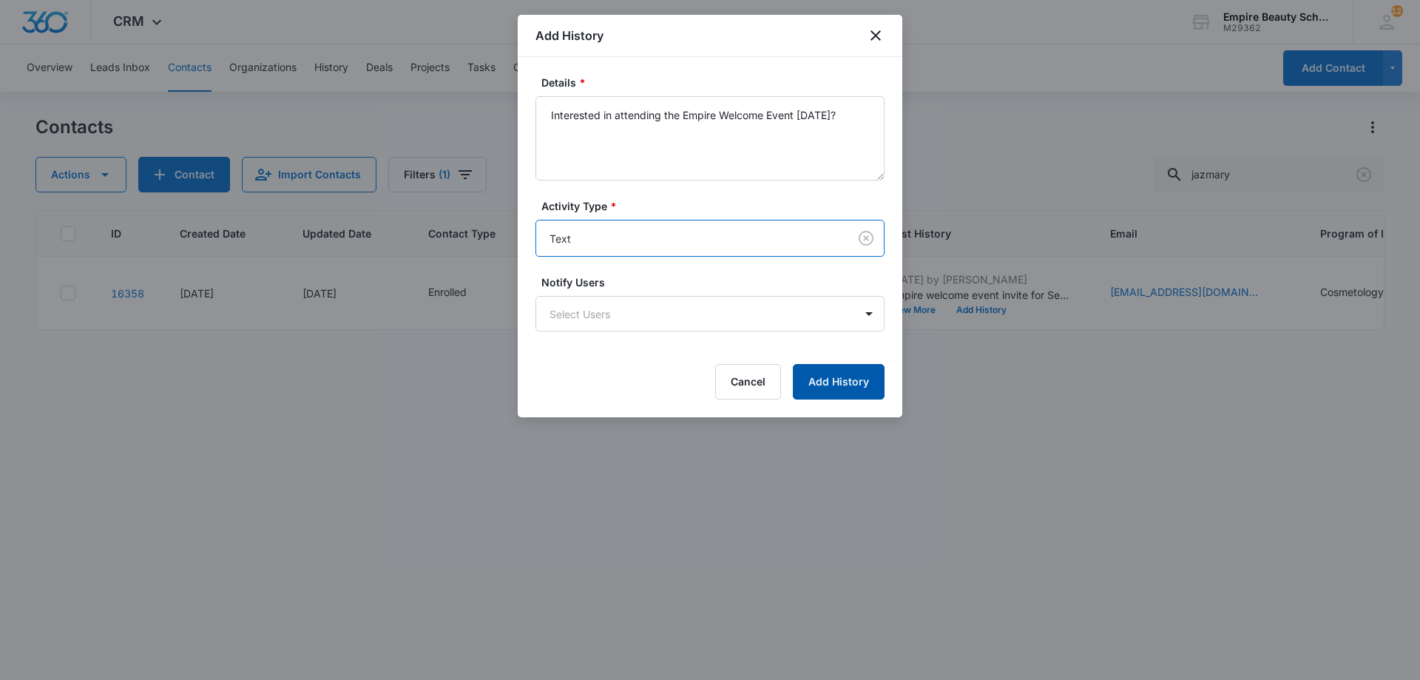
click at [833, 388] on button "Add History" at bounding box center [839, 382] width 92 height 36
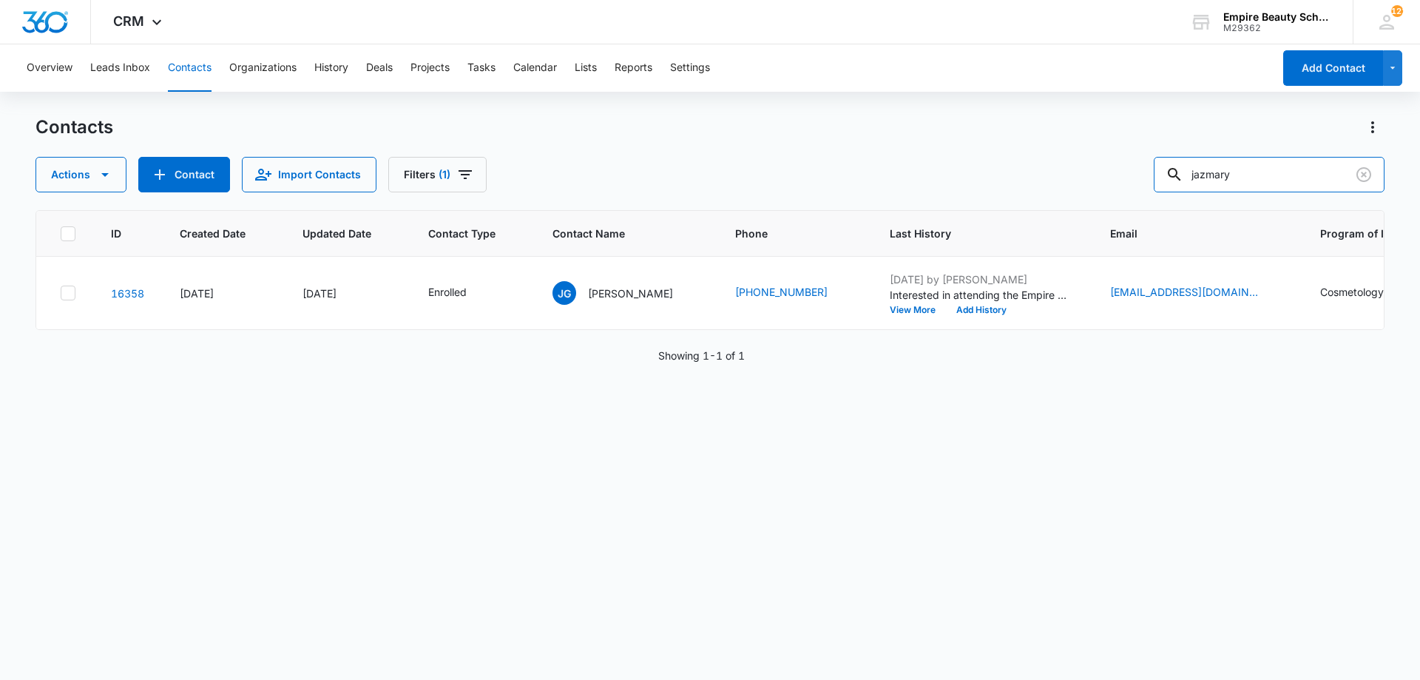
drag, startPoint x: 1295, startPoint y: 181, endPoint x: 972, endPoint y: 166, distance: 322.9
click at [972, 166] on div "Actions Contact Import Contacts Filters (1) jazmary" at bounding box center [710, 175] width 1349 height 36
type input "[PERSON_NAME]"
click at [962, 312] on button "Add History" at bounding box center [981, 310] width 71 height 9
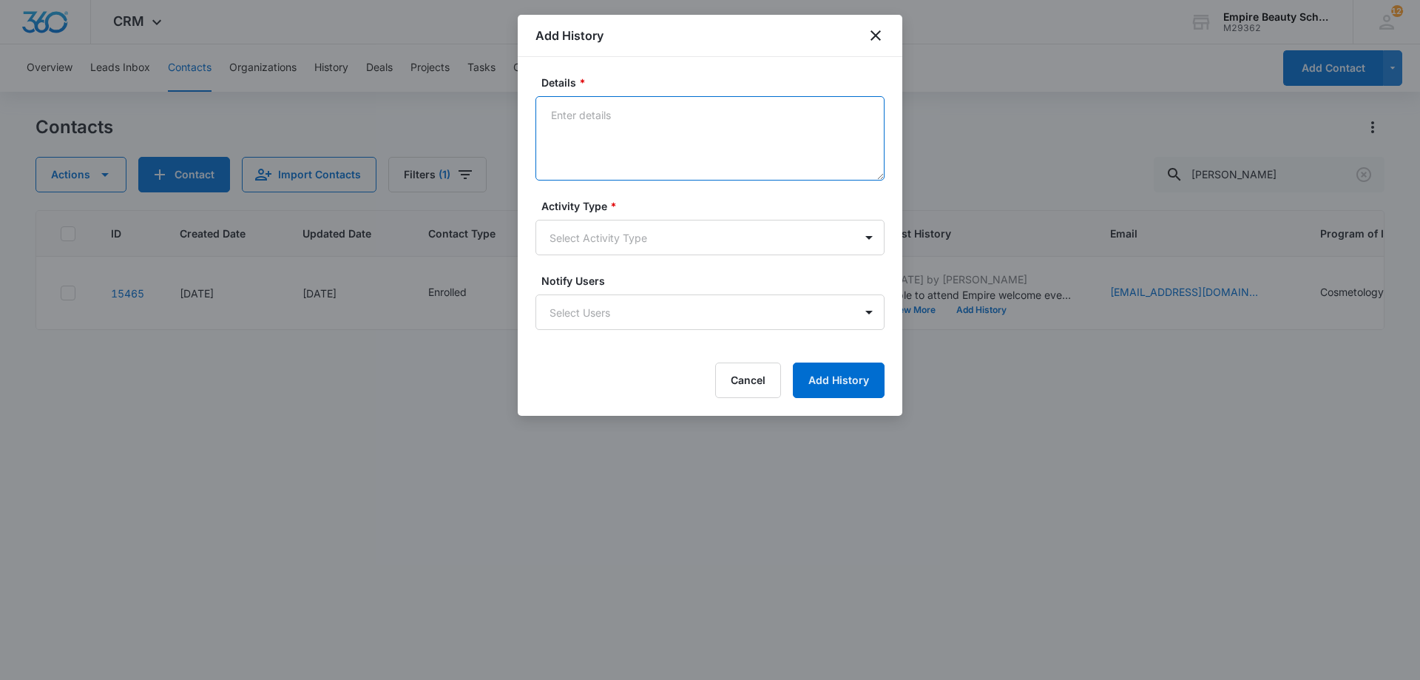
paste textarea "Interested in attending the Empire Welcome Event [DATE]?"
type textarea "Interested in attending the Empire Welcome Event [DATE]?"
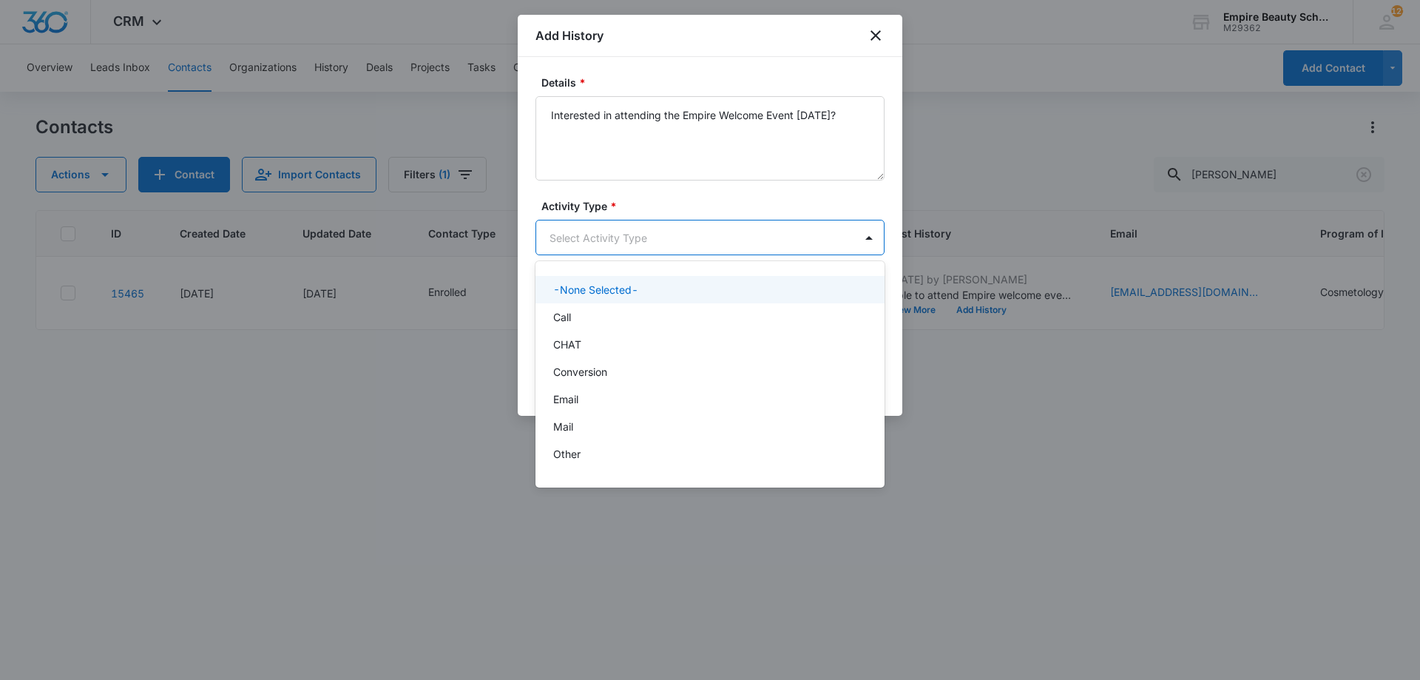
click at [635, 231] on body "CRM Apps Forms CRM Email Shop Payments POS Files Brand Settings Empire Beauty S…" at bounding box center [710, 340] width 1420 height 680
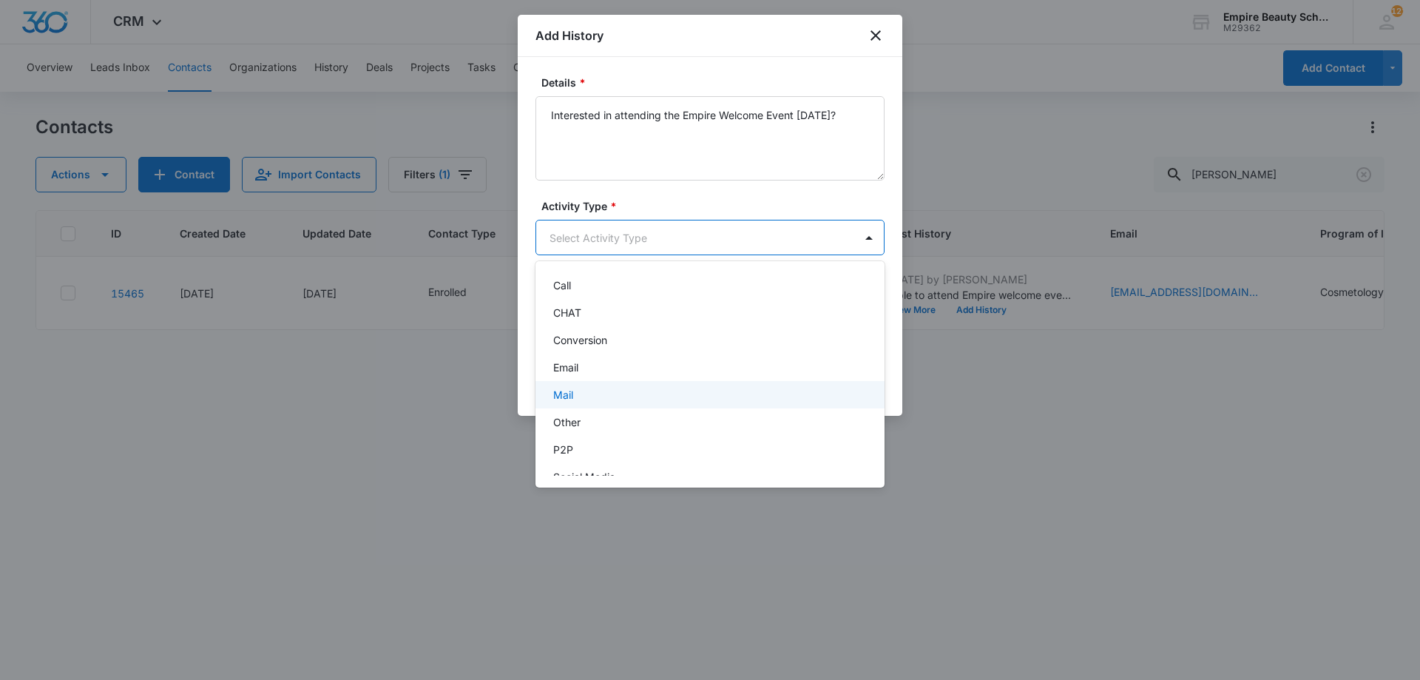
scroll to position [77, 0]
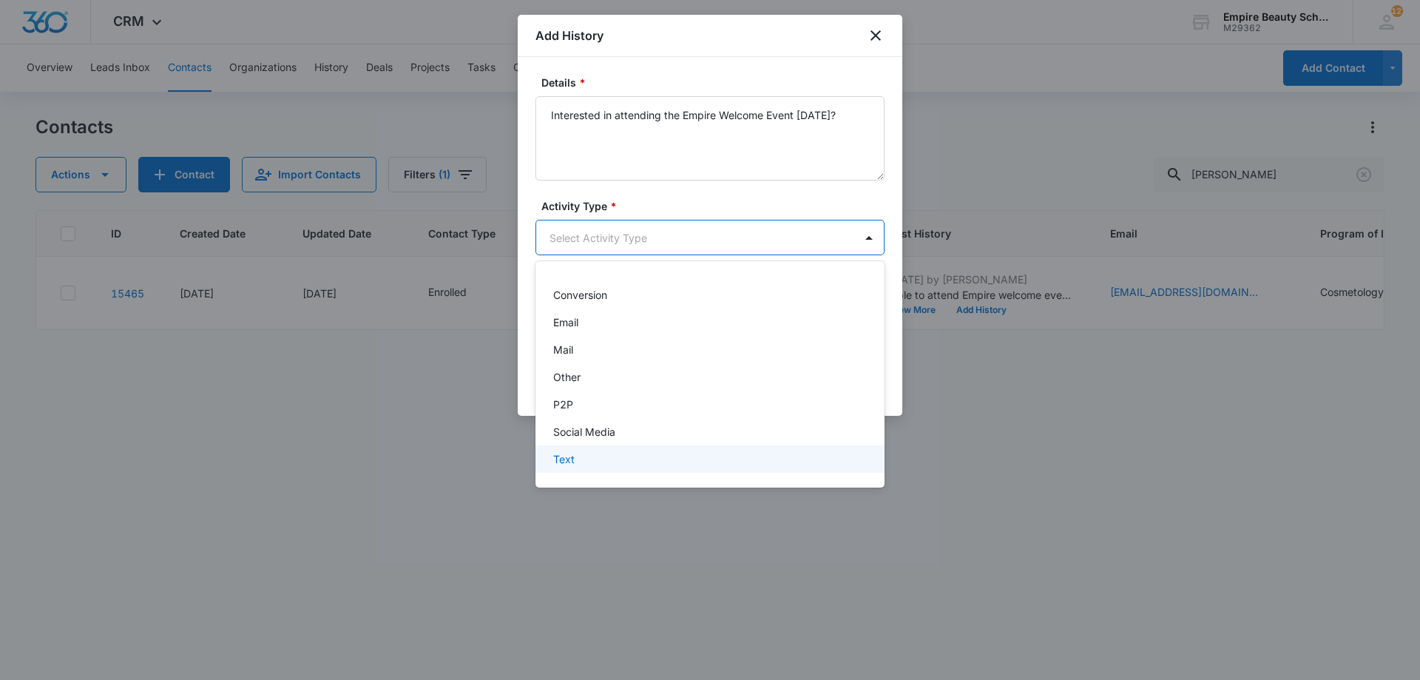
click at [596, 458] on div "Text" at bounding box center [708, 459] width 311 height 16
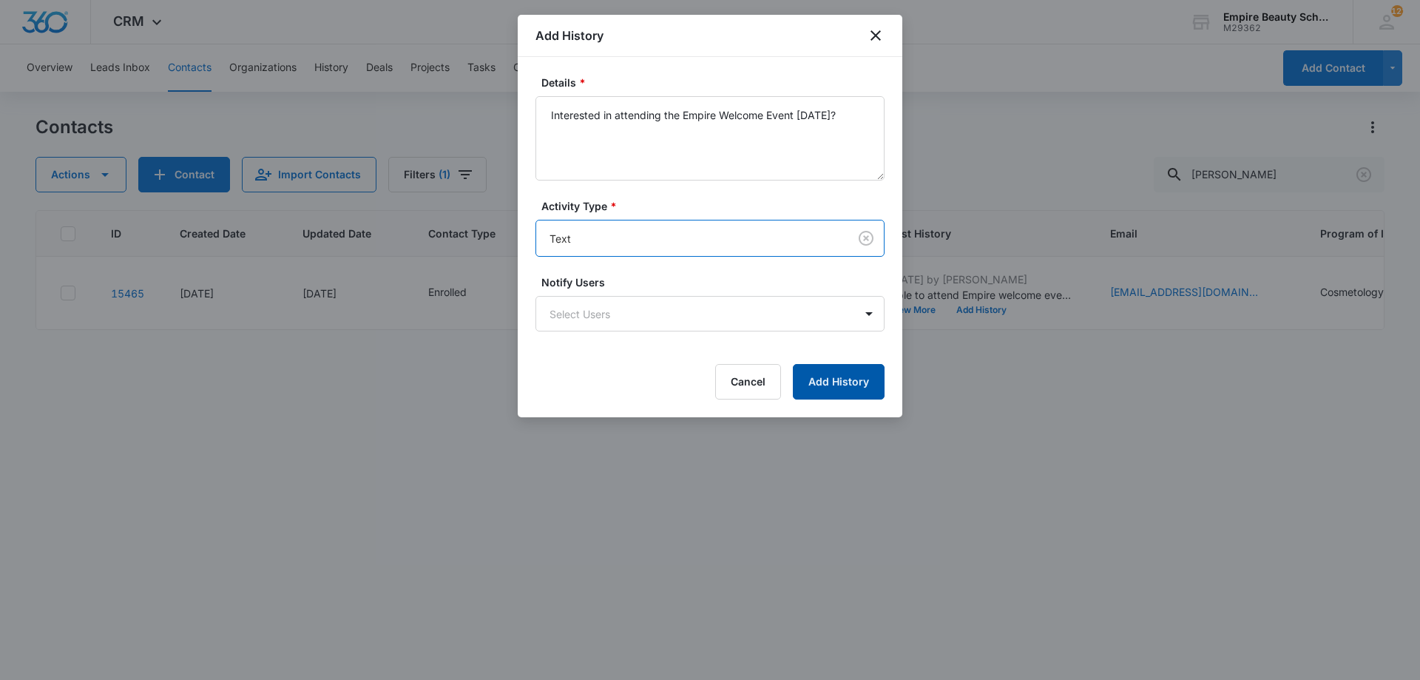
click at [822, 382] on button "Add History" at bounding box center [839, 382] width 92 height 36
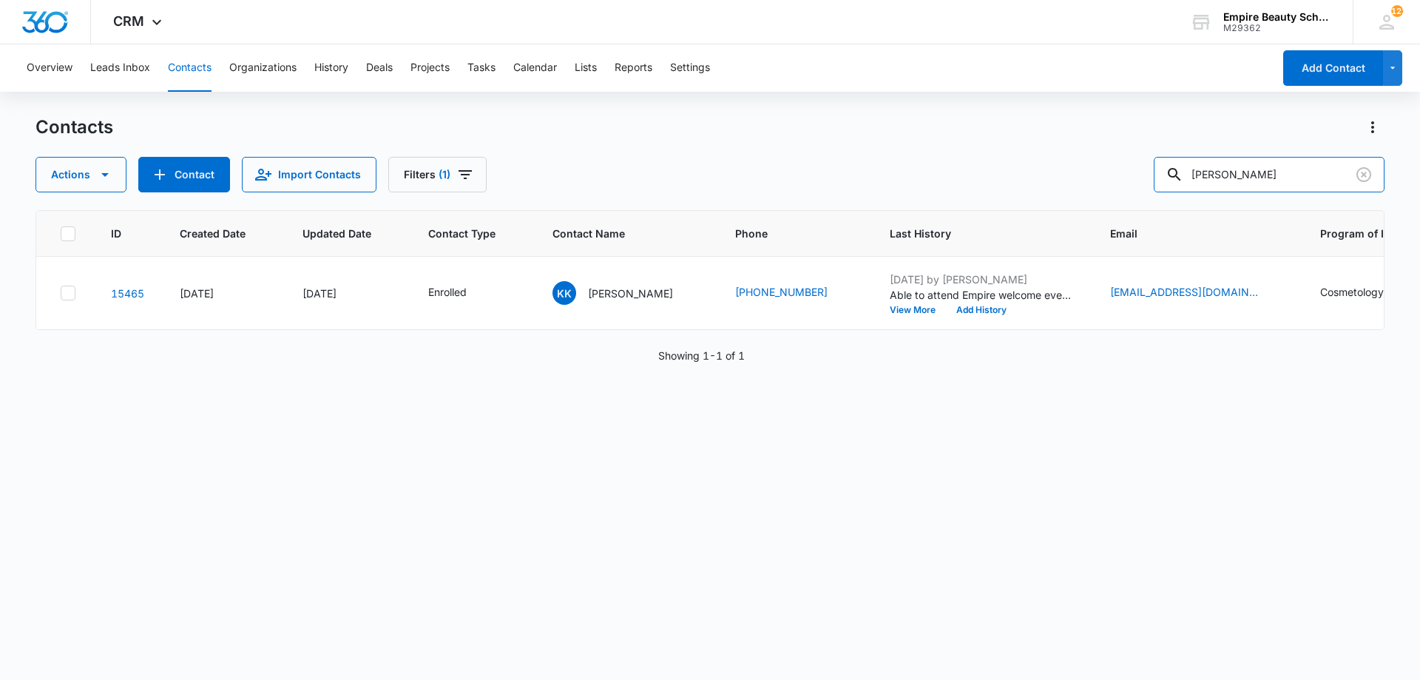
drag, startPoint x: 1283, startPoint y: 165, endPoint x: 1019, endPoint y: 124, distance: 267.3
click at [1050, 133] on div "Contacts Actions Contact Import Contacts Filters (1) [PERSON_NAME]" at bounding box center [710, 153] width 1349 height 77
type input "hiba"
click at [946, 308] on button "Add History" at bounding box center [981, 310] width 71 height 9
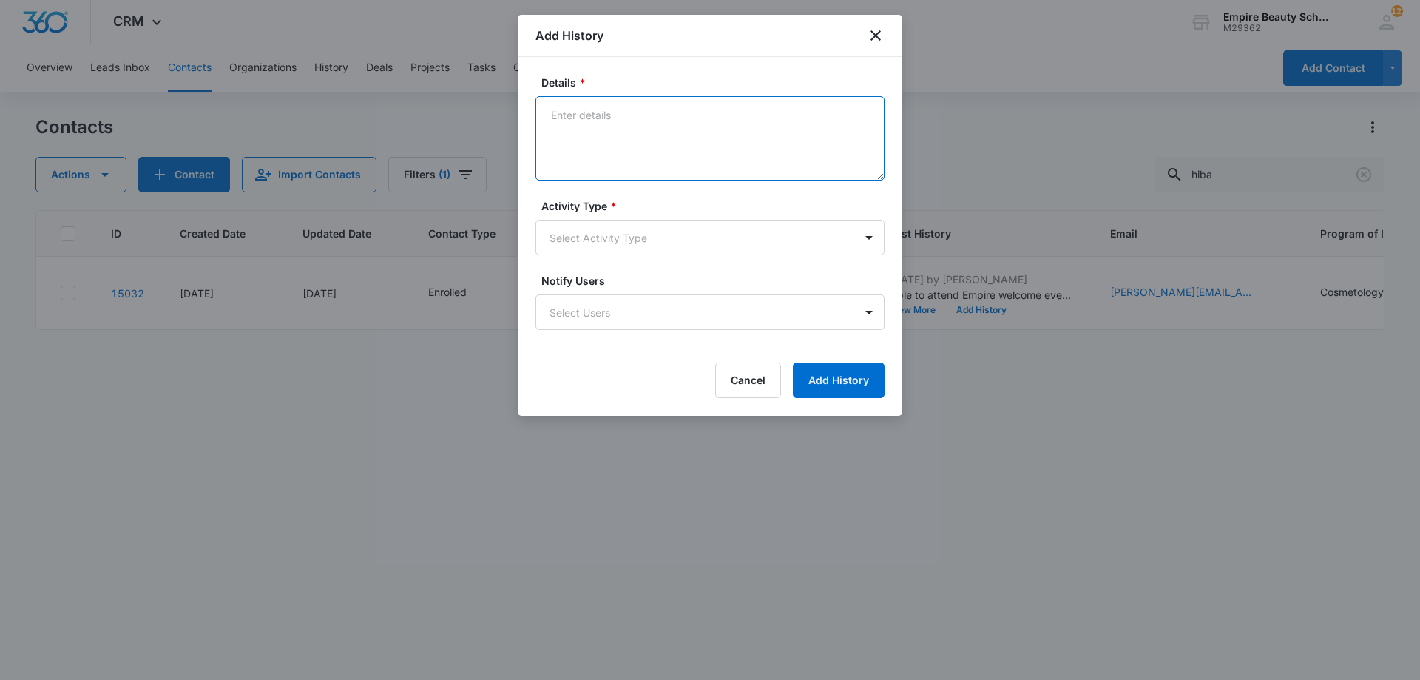
paste textarea "Interested in attending the Empire Welcome Event [DATE]?"
type textarea "Interested in attending the Empire Welcome Event [DATE]?"
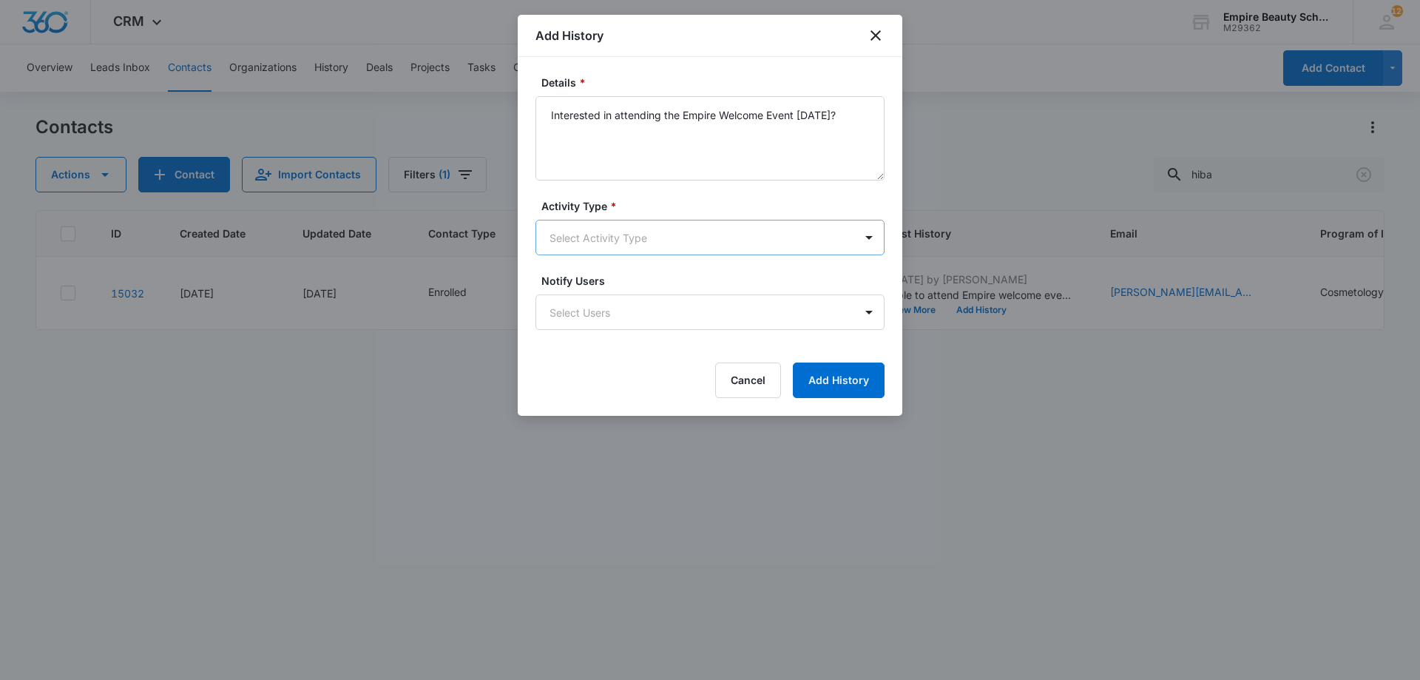
click at [625, 235] on body "CRM Apps Forms CRM Email Shop Payments POS Files Brand Settings Empire Beauty S…" at bounding box center [710, 340] width 1420 height 680
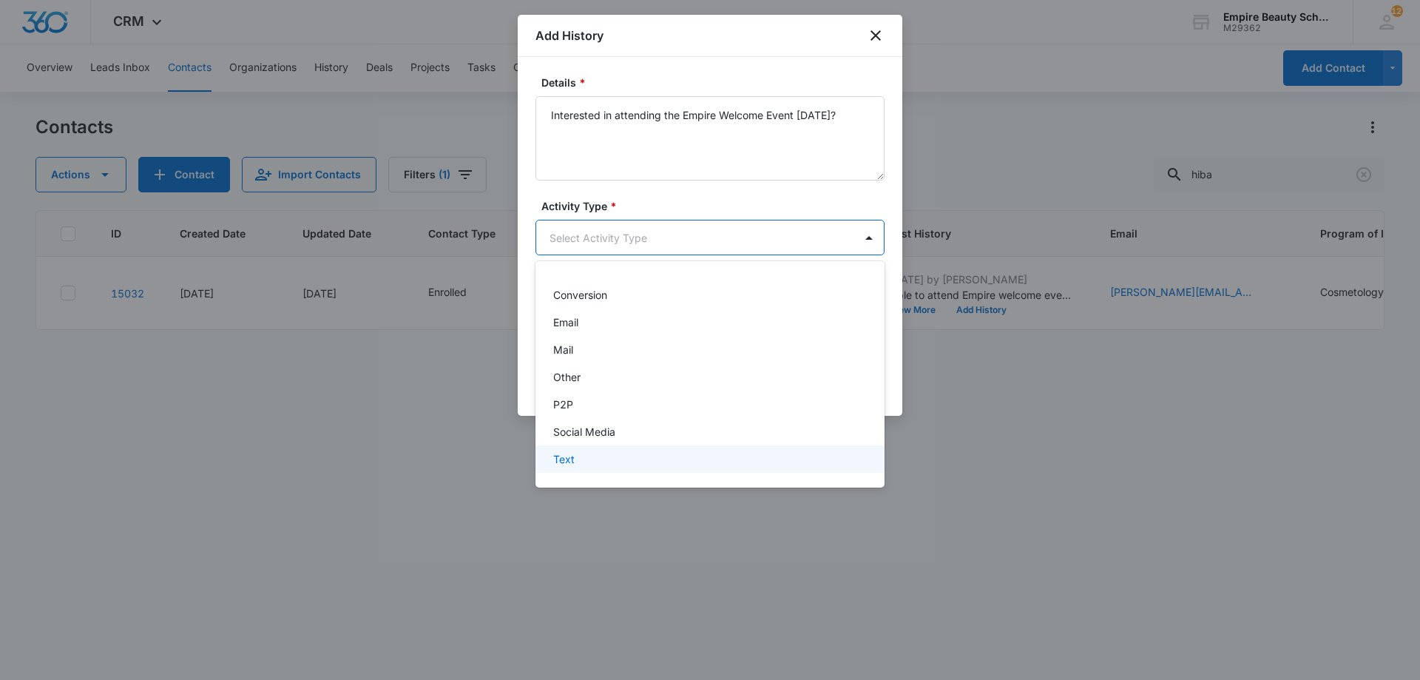
click at [604, 464] on div "Text" at bounding box center [708, 459] width 311 height 16
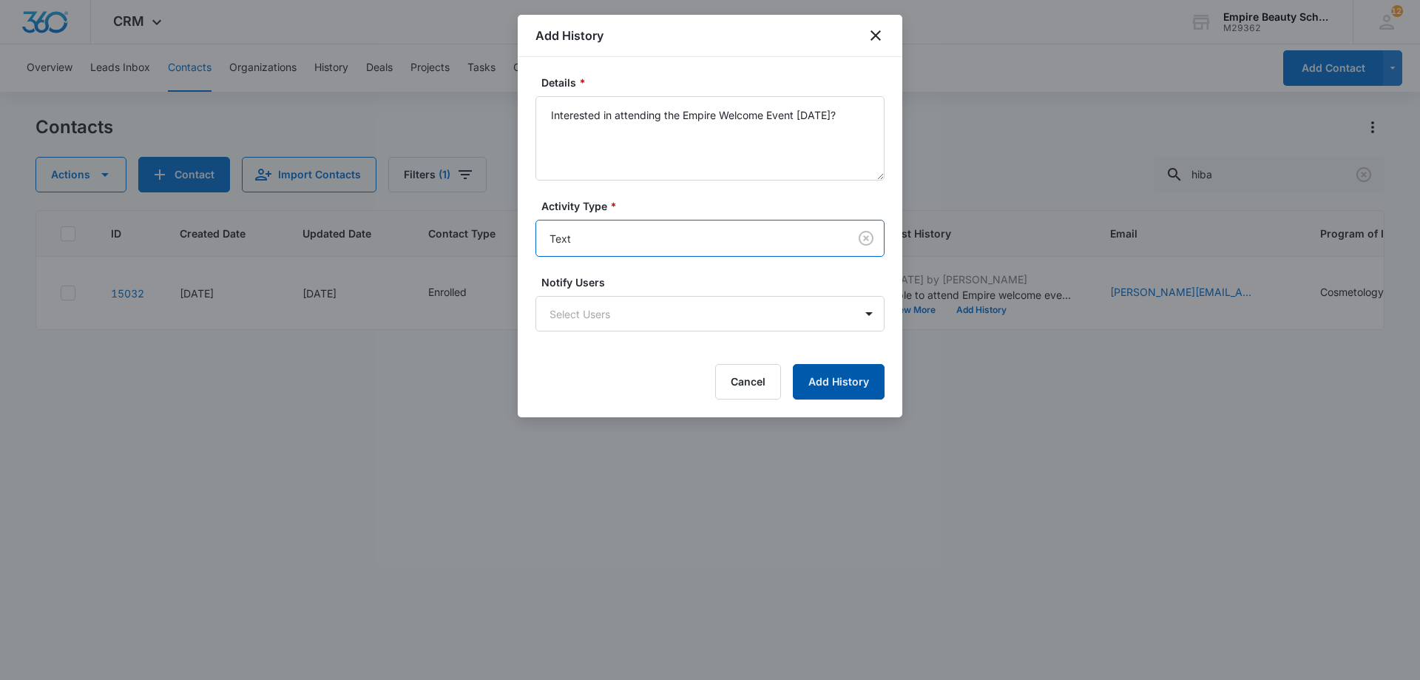
click at [854, 392] on button "Add History" at bounding box center [839, 382] width 92 height 36
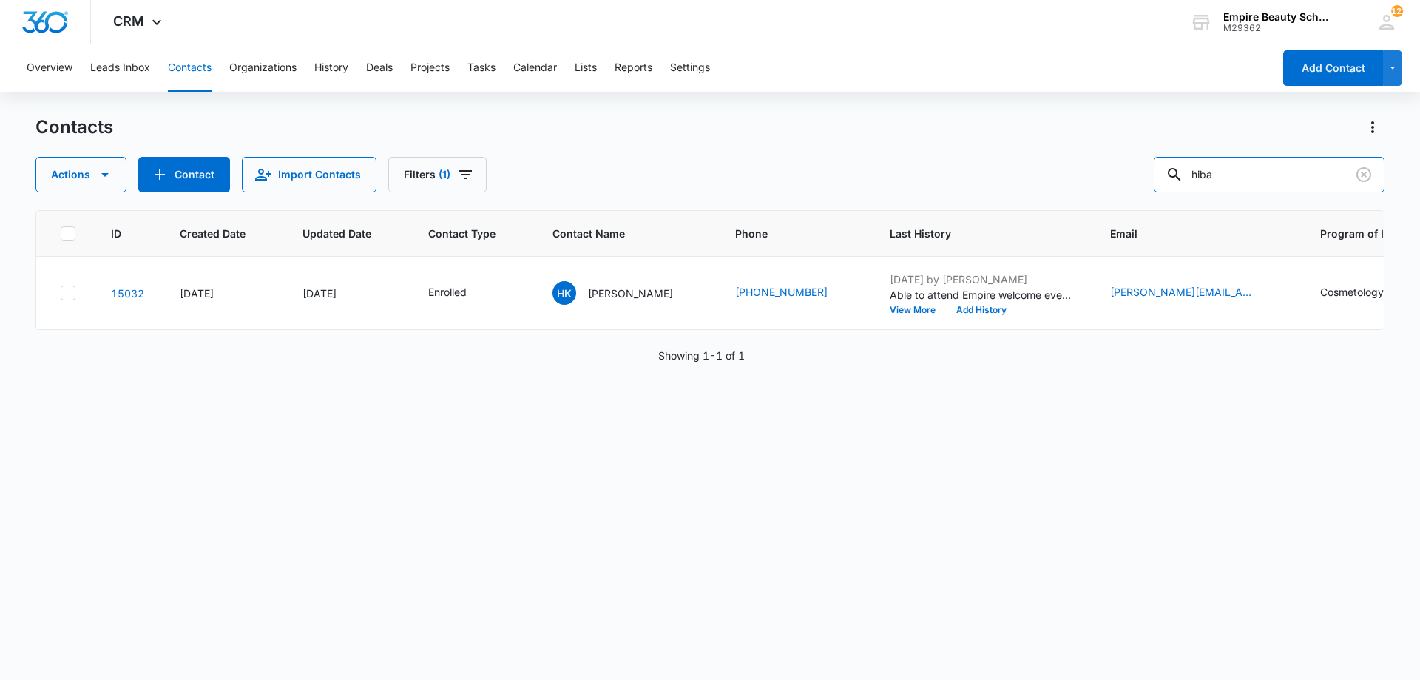
drag, startPoint x: 1235, startPoint y: 175, endPoint x: 1055, endPoint y: 152, distance: 182.0
click at [1055, 152] on div "Contacts Actions Contact Import Contacts Filters (1) hiba" at bounding box center [710, 153] width 1349 height 77
type input "[PERSON_NAME]"
click at [962, 309] on button "Add History" at bounding box center [981, 310] width 71 height 9
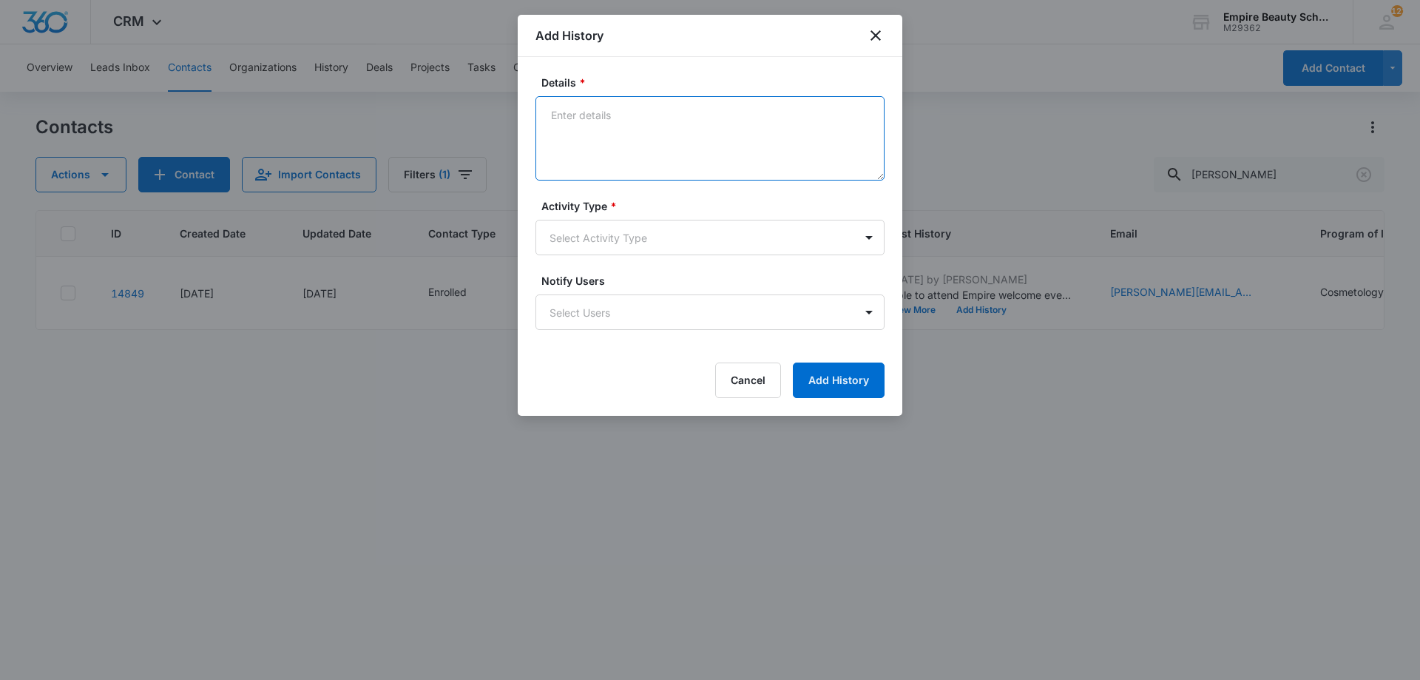
paste textarea "Interested in attending the Empire Welcome Event [DATE]?"
type textarea "Interested in attending the Empire Welcome Event [DATE]?"
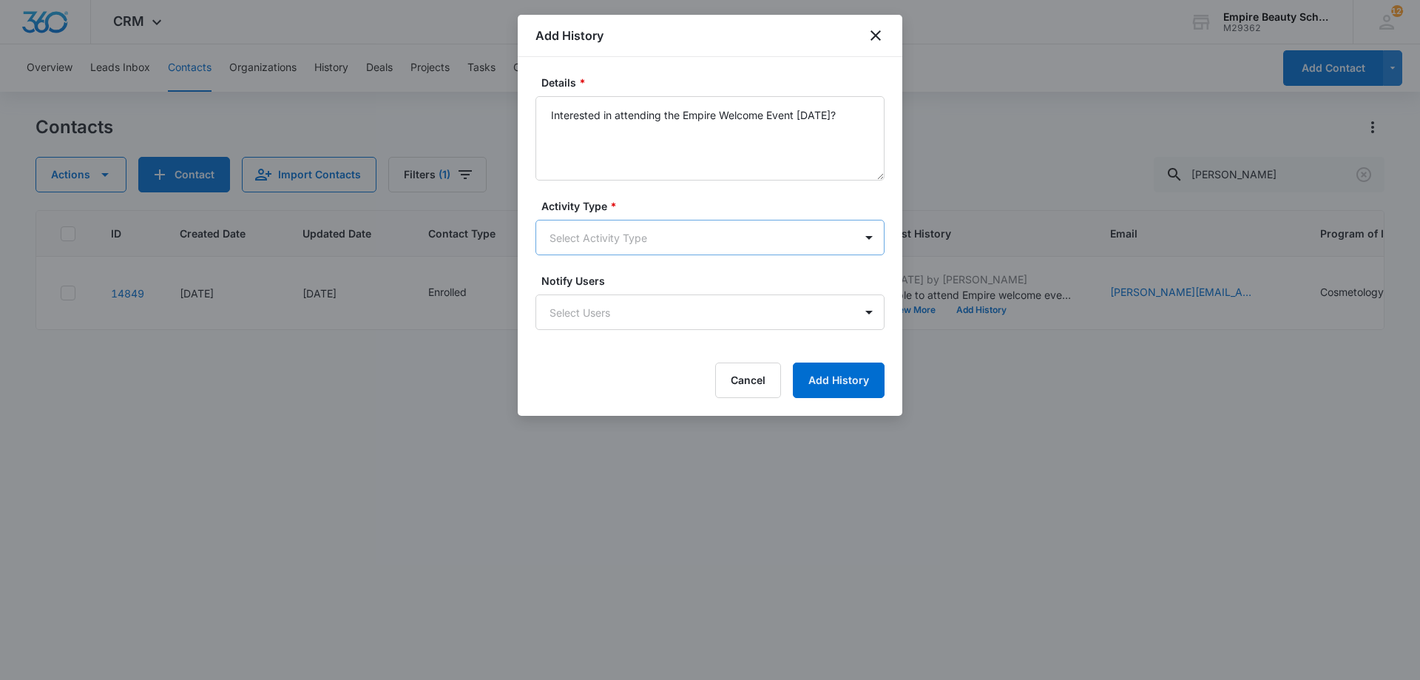
click at [610, 243] on body "CRM Apps Forms CRM Email Shop Payments POS Files Brand Settings Empire Beauty S…" at bounding box center [710, 340] width 1420 height 680
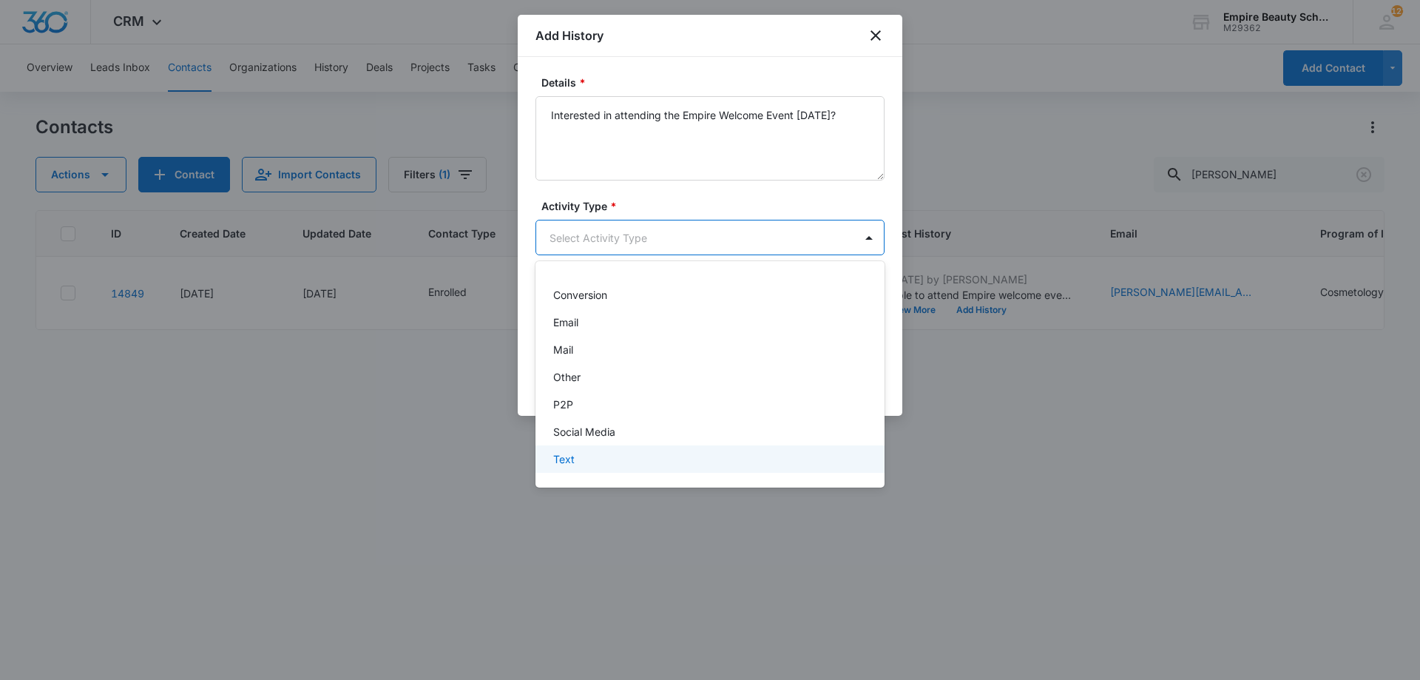
click at [574, 453] on p "Text" at bounding box center [563, 459] width 21 height 16
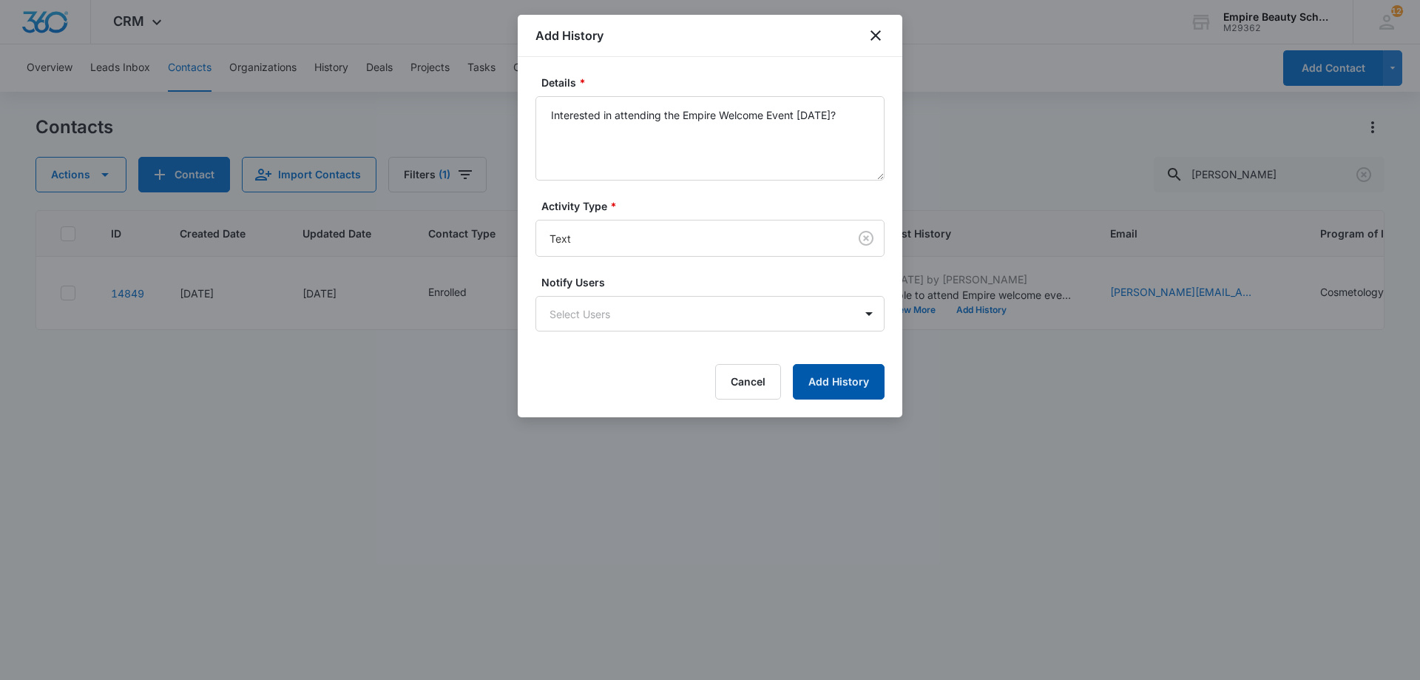
click at [847, 374] on button "Add History" at bounding box center [839, 382] width 92 height 36
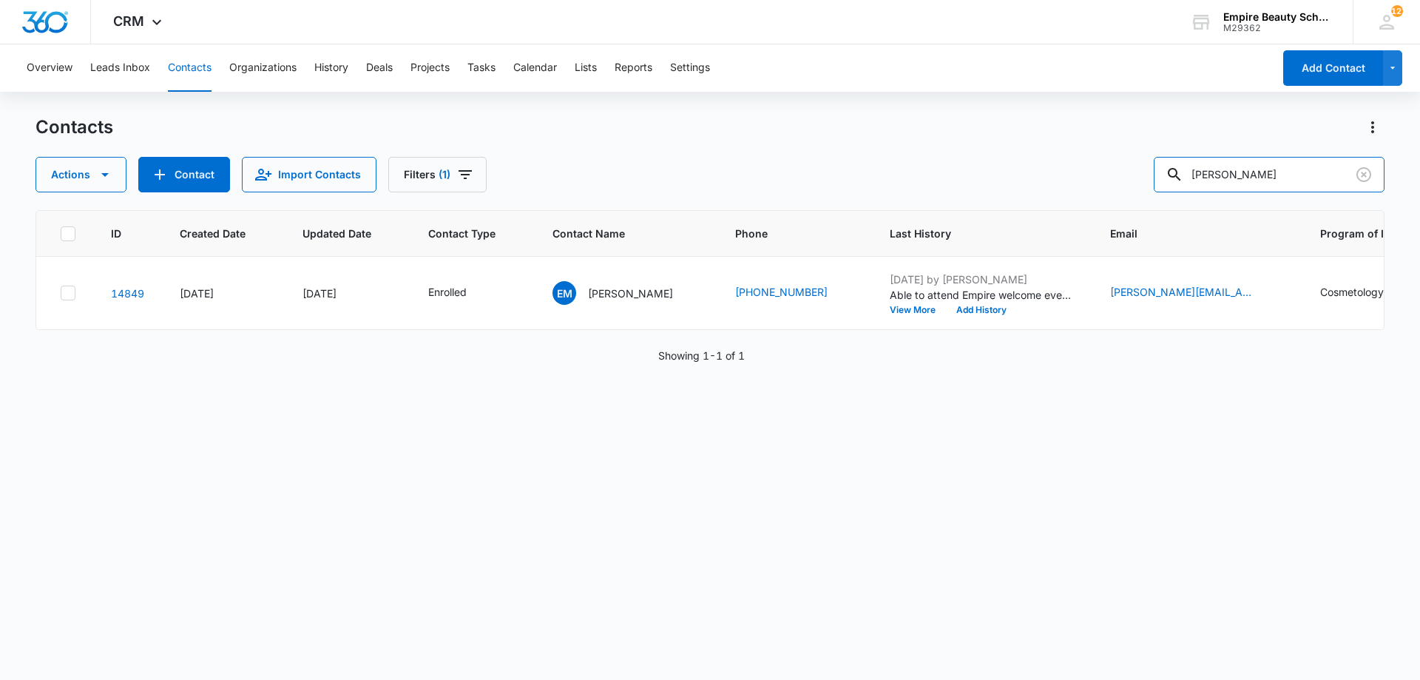
drag, startPoint x: 1197, startPoint y: 175, endPoint x: 705, endPoint y: 109, distance: 496.3
click at [722, 112] on div "Overview Leads Inbox Contacts Organizations History Deals Projects Tasks Calend…" at bounding box center [710, 361] width 1420 height 634
type input "caiden"
click at [999, 309] on button "Add History" at bounding box center [981, 310] width 71 height 9
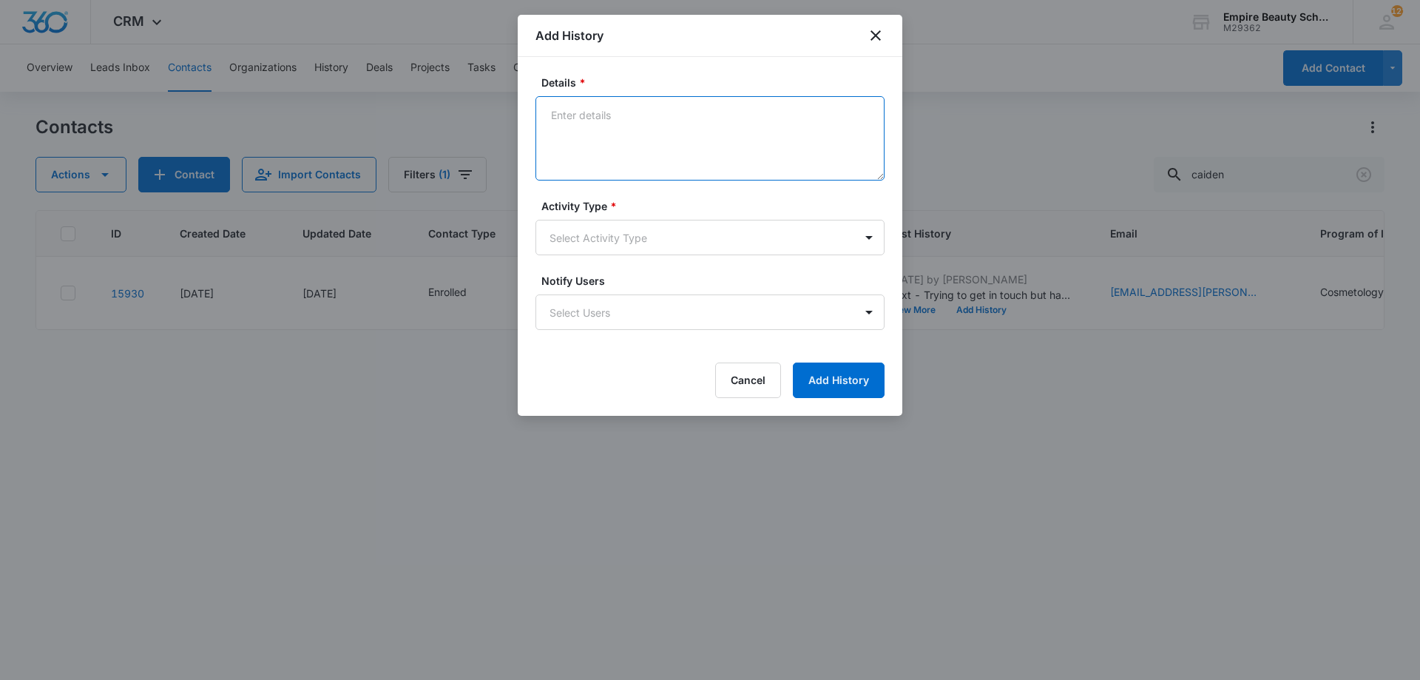
paste textarea "Interested in attending the Empire Welcome Event [DATE]?"
type textarea "Interested in attending the Empire Welcome Event [DATE]?"
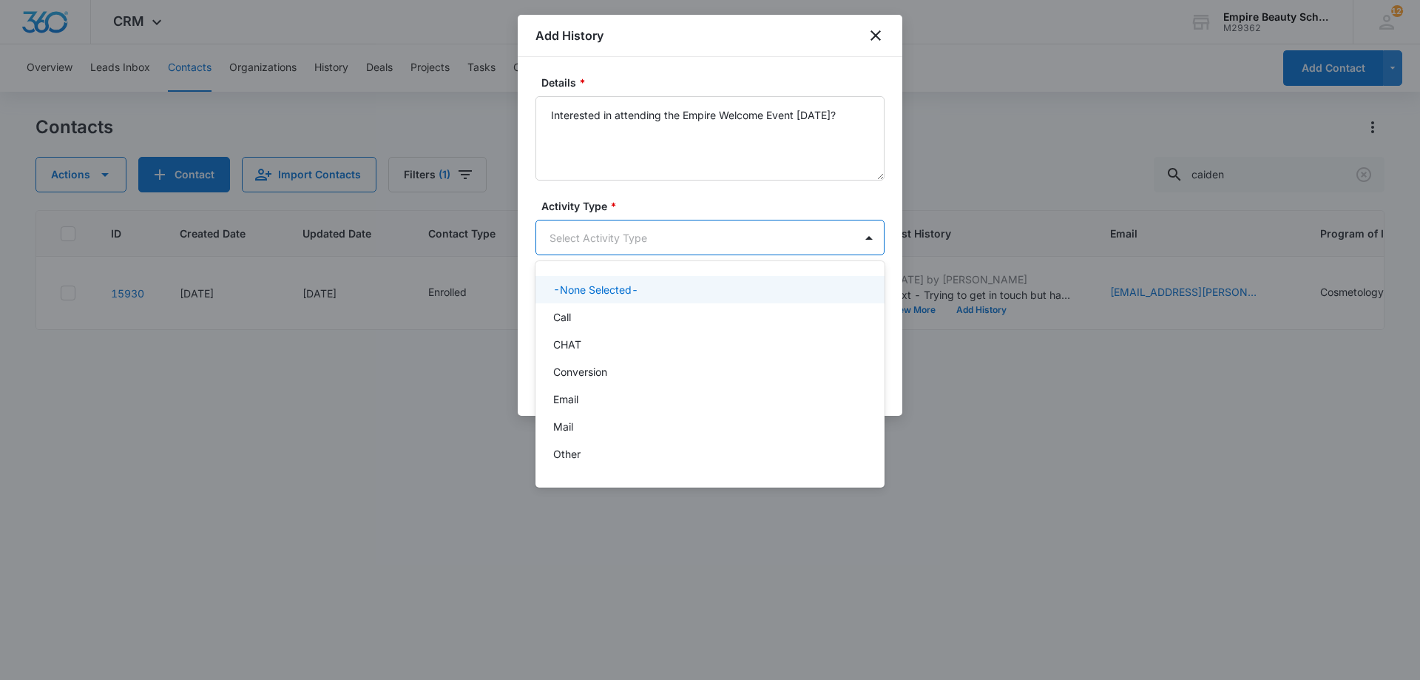
click at [672, 253] on body "CRM Apps Forms CRM Email Shop Payments POS Files Brand Settings Empire Beauty S…" at bounding box center [710, 340] width 1420 height 680
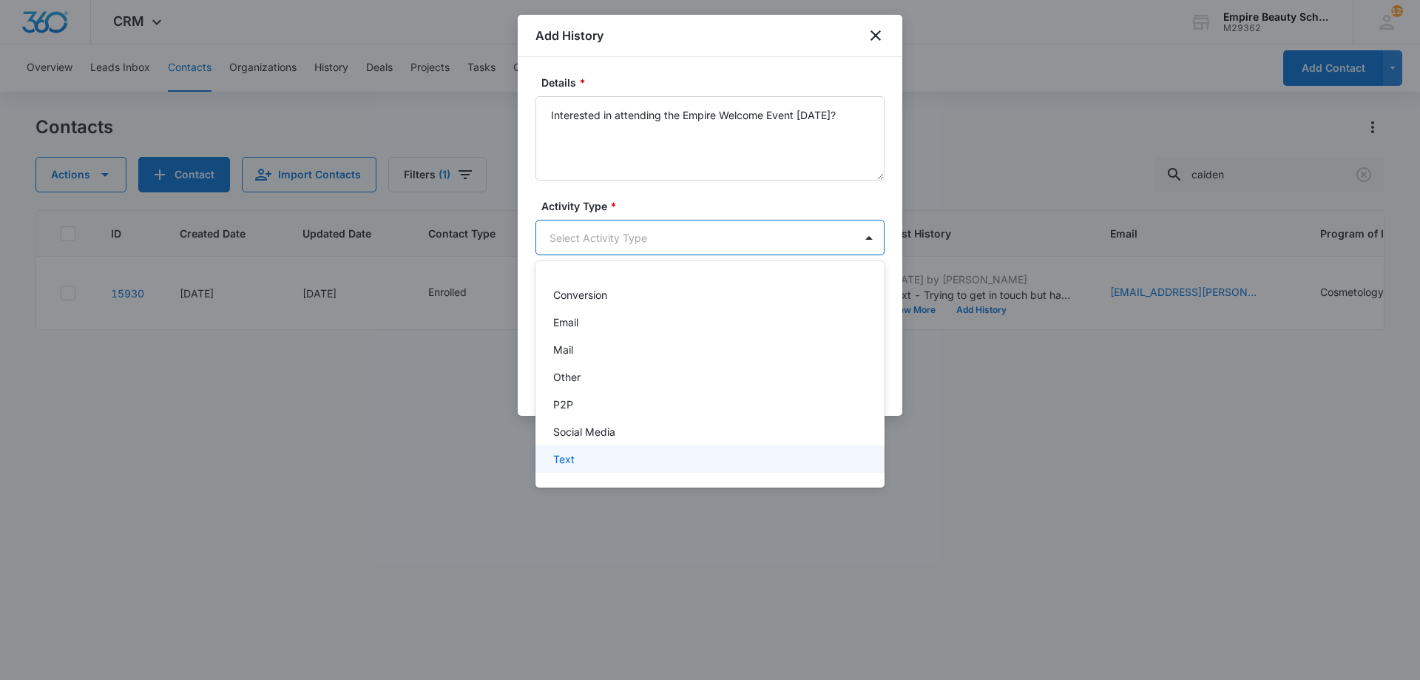
click at [593, 457] on div "Text" at bounding box center [708, 459] width 311 height 16
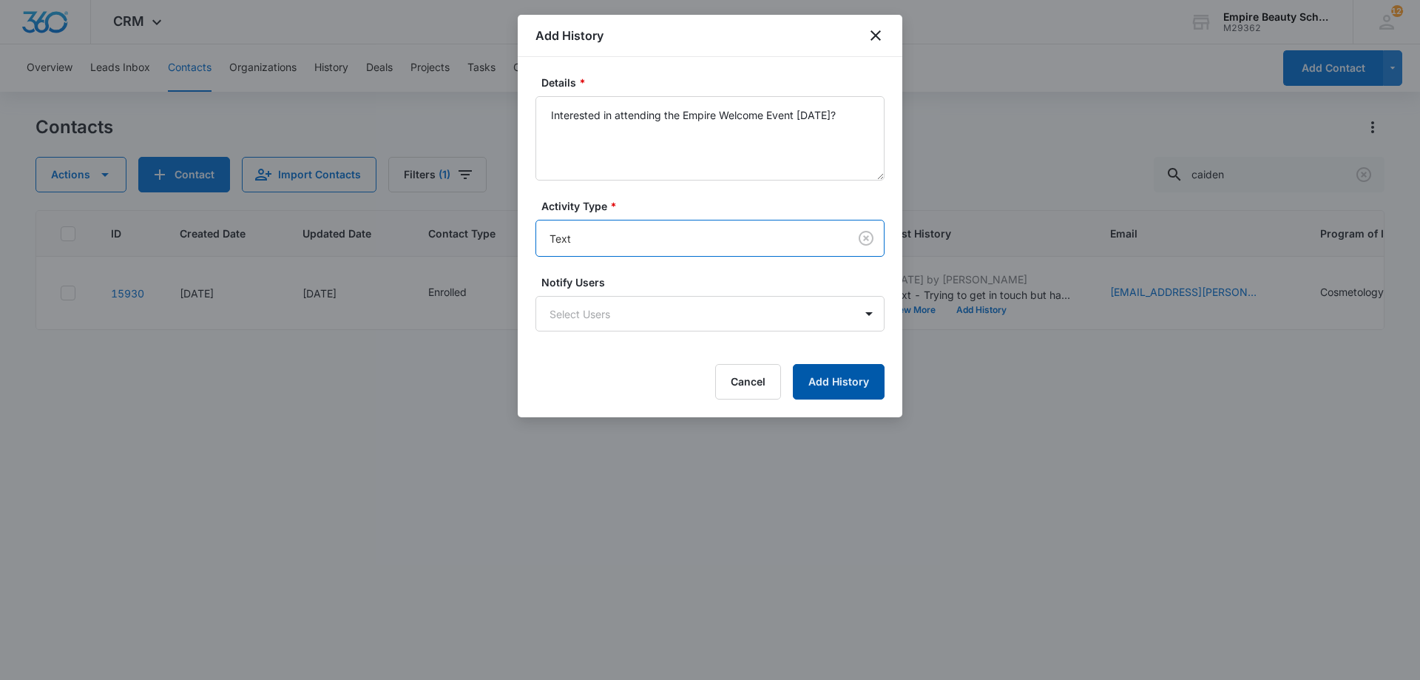
click at [812, 378] on button "Add History" at bounding box center [839, 382] width 92 height 36
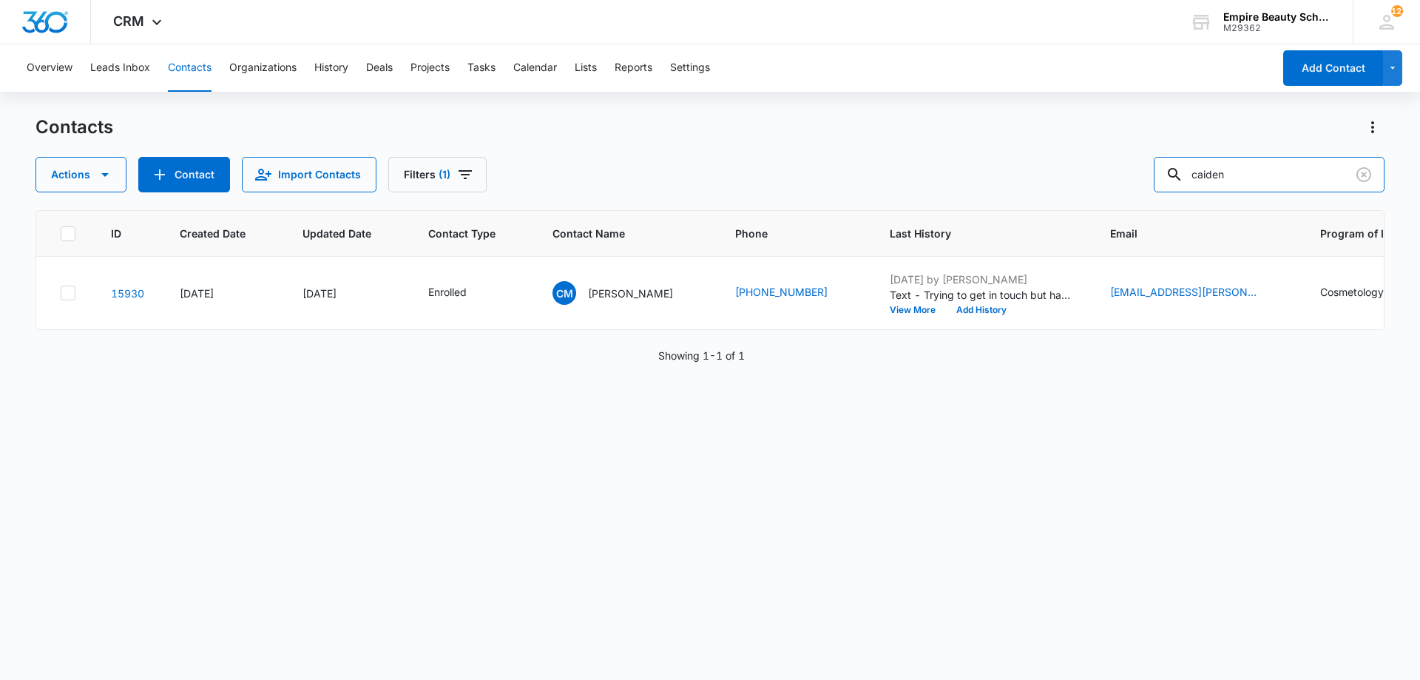
drag, startPoint x: 1228, startPoint y: 178, endPoint x: 1090, endPoint y: 169, distance: 137.8
click at [1090, 169] on div "Actions Contact Import Contacts Filters (1) caiden" at bounding box center [710, 175] width 1349 height 36
type input "shelby"
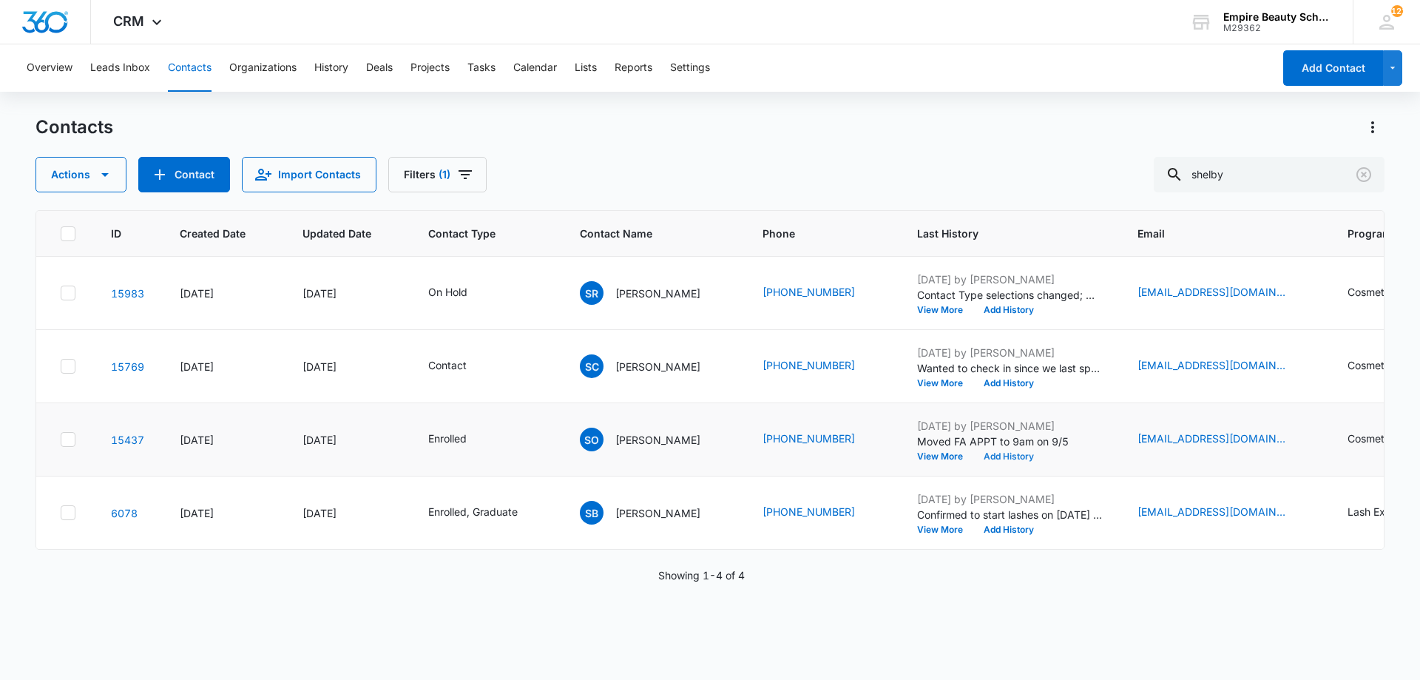
click at [994, 456] on button "Add History" at bounding box center [1009, 456] width 71 height 9
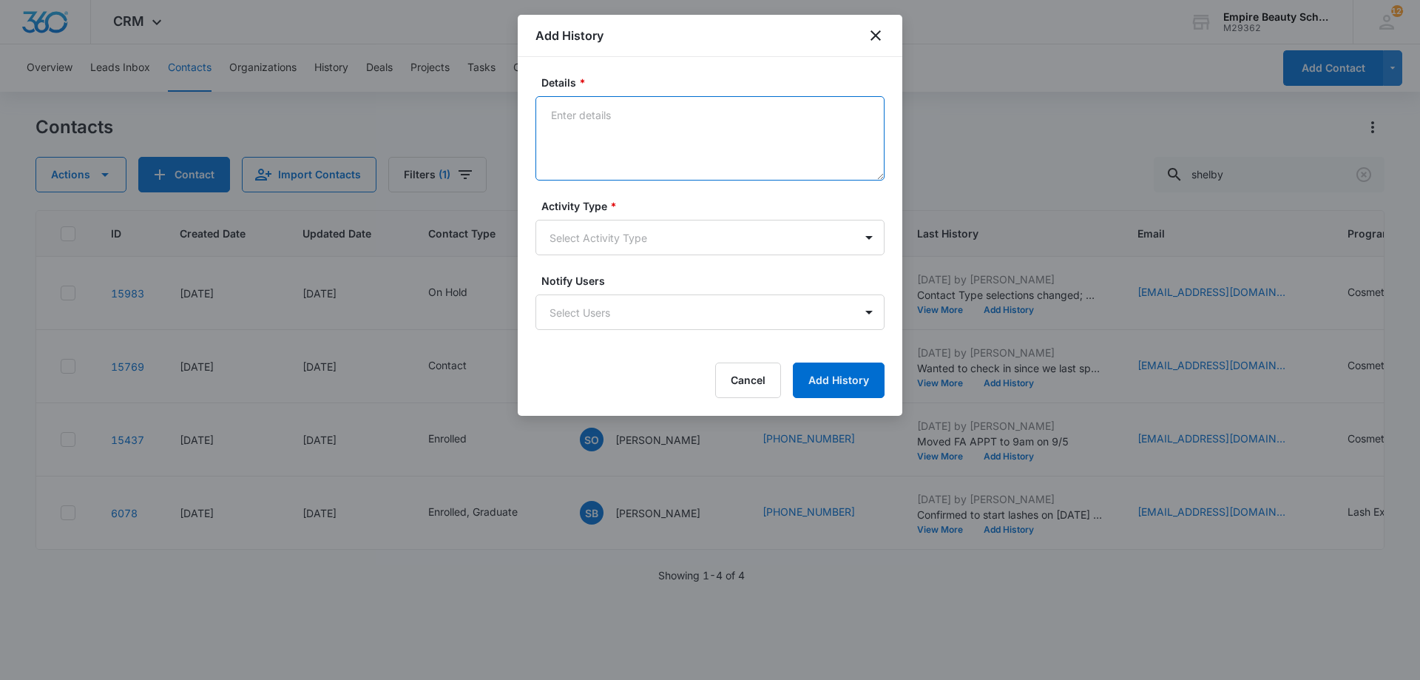
paste textarea "Interested in attending the Empire Welcome Event [DATE]?"
type textarea "Interested in attending the Empire Welcome Event [DATE]?"
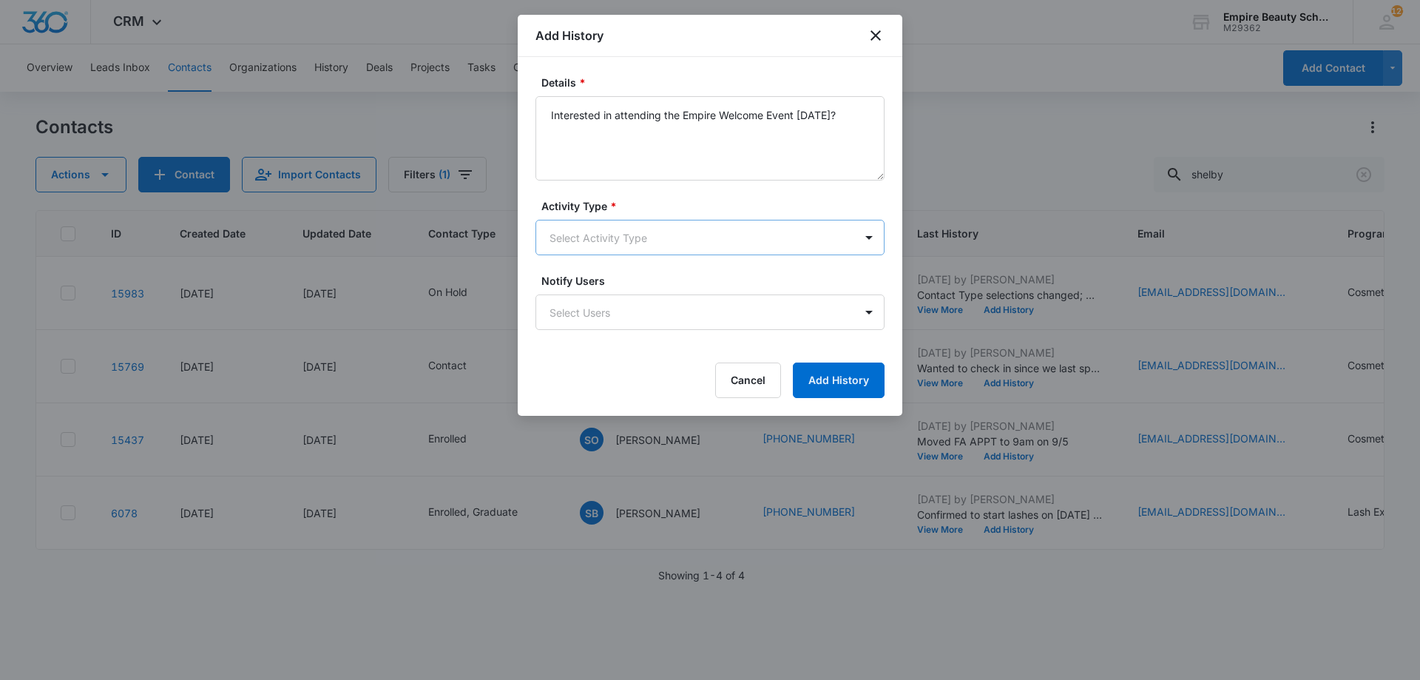
drag, startPoint x: 650, startPoint y: 217, endPoint x: 650, endPoint y: 225, distance: 7.4
click at [650, 217] on div "Activity Type * Select Activity Type" at bounding box center [710, 226] width 349 height 57
click at [644, 256] on form "Details * Interested in attending the Empire Welcome Event [DATE]? Activity Typ…" at bounding box center [710, 236] width 349 height 323
click at [644, 247] on body "CRM Apps Forms CRM Email Shop Payments POS Files Brand Settings Empire Beauty S…" at bounding box center [710, 340] width 1420 height 680
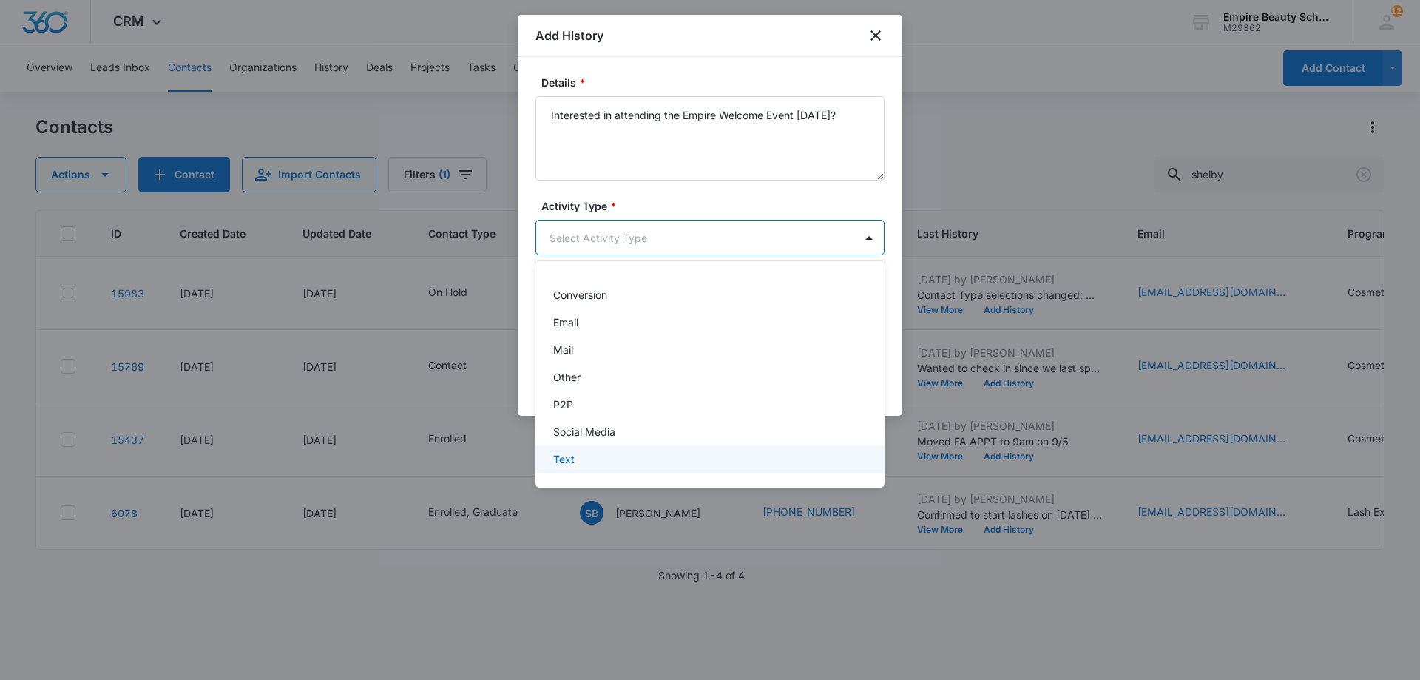
click at [615, 460] on div "Text" at bounding box center [708, 459] width 311 height 16
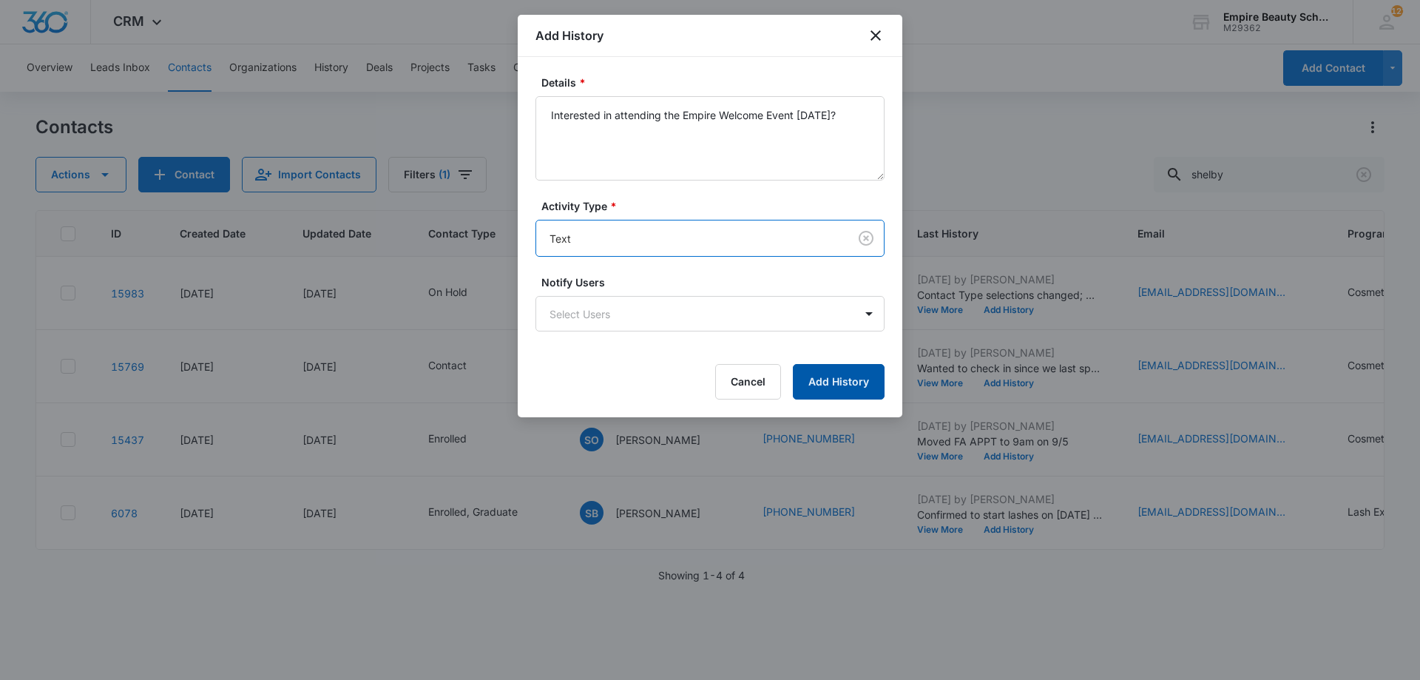
click at [841, 389] on button "Add History" at bounding box center [839, 382] width 92 height 36
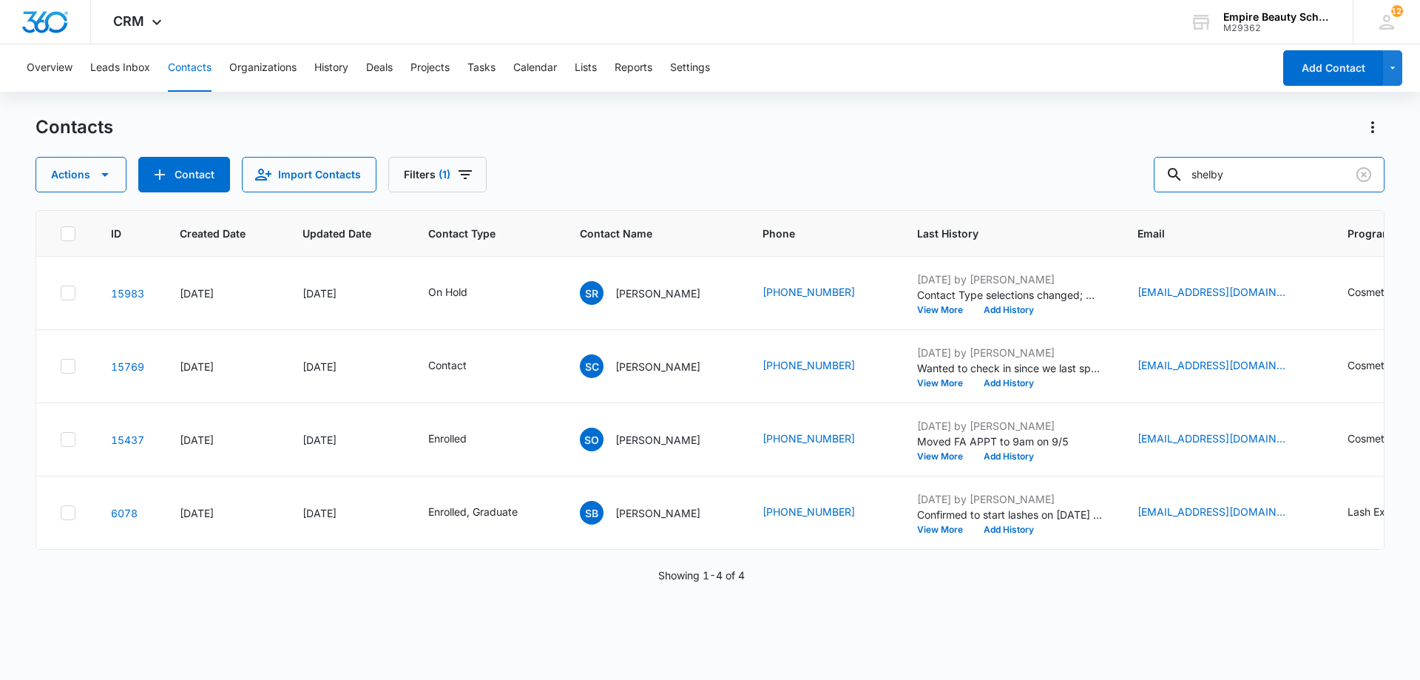
drag, startPoint x: 1275, startPoint y: 172, endPoint x: 1019, endPoint y: 152, distance: 256.0
click at [1019, 152] on div "Contacts Actions Contact Import Contacts Filters (1) shelby" at bounding box center [710, 153] width 1349 height 77
type input "rylee r"
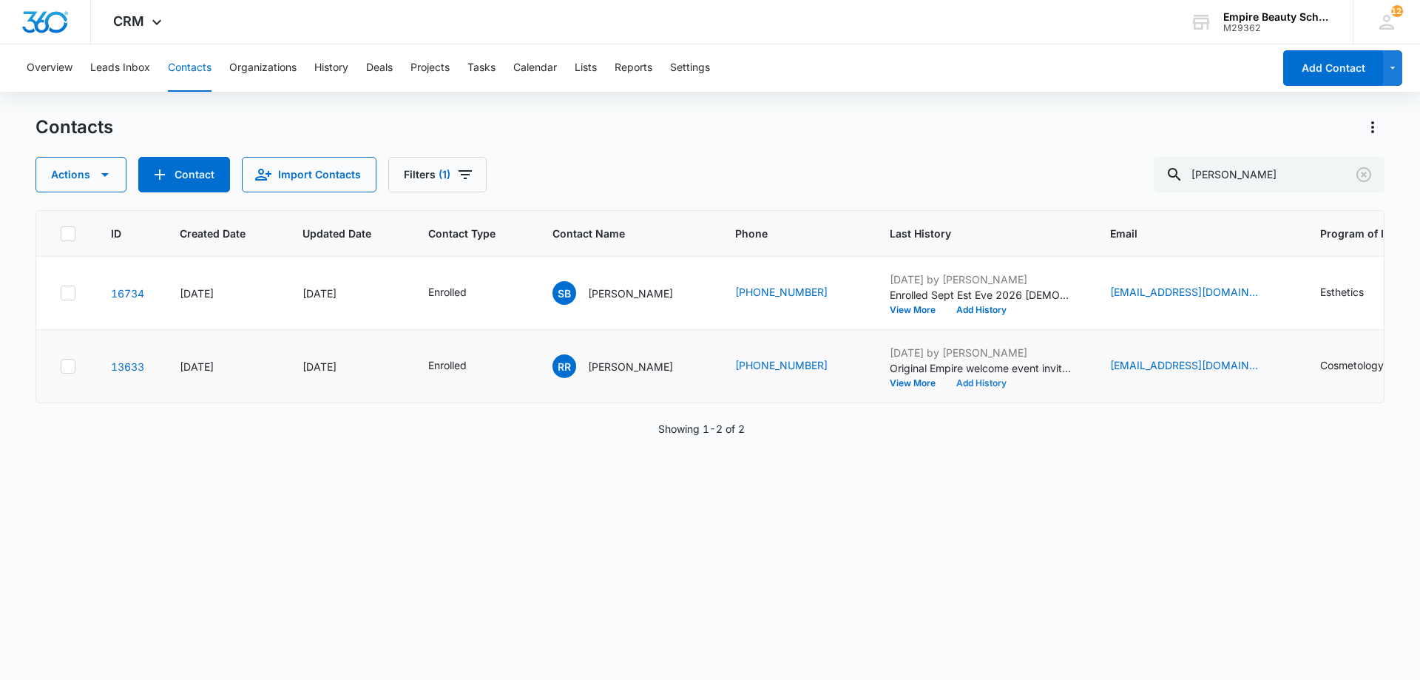
click at [957, 383] on button "Add History" at bounding box center [981, 383] width 71 height 9
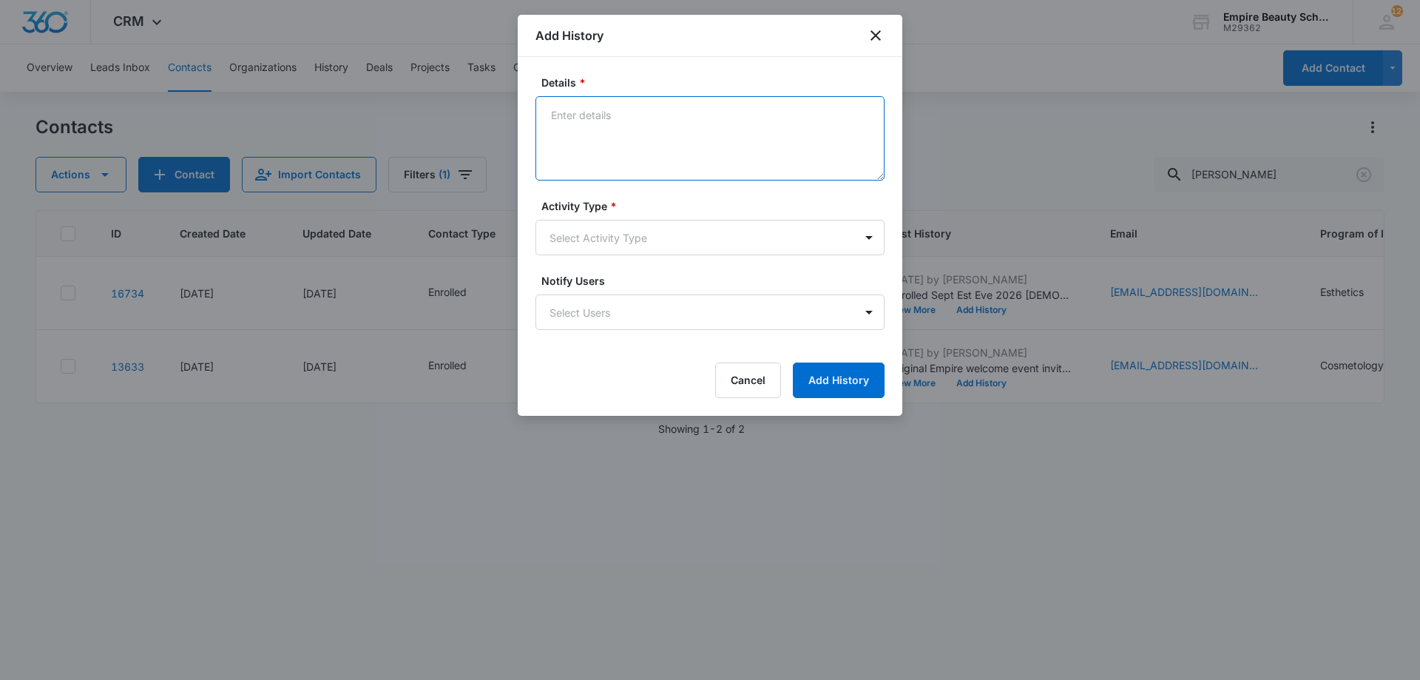
paste textarea "Interested in attending the Empire Welcome Event [DATE]?"
type textarea "Interested in attending the Empire Welcome Event [DATE]?"
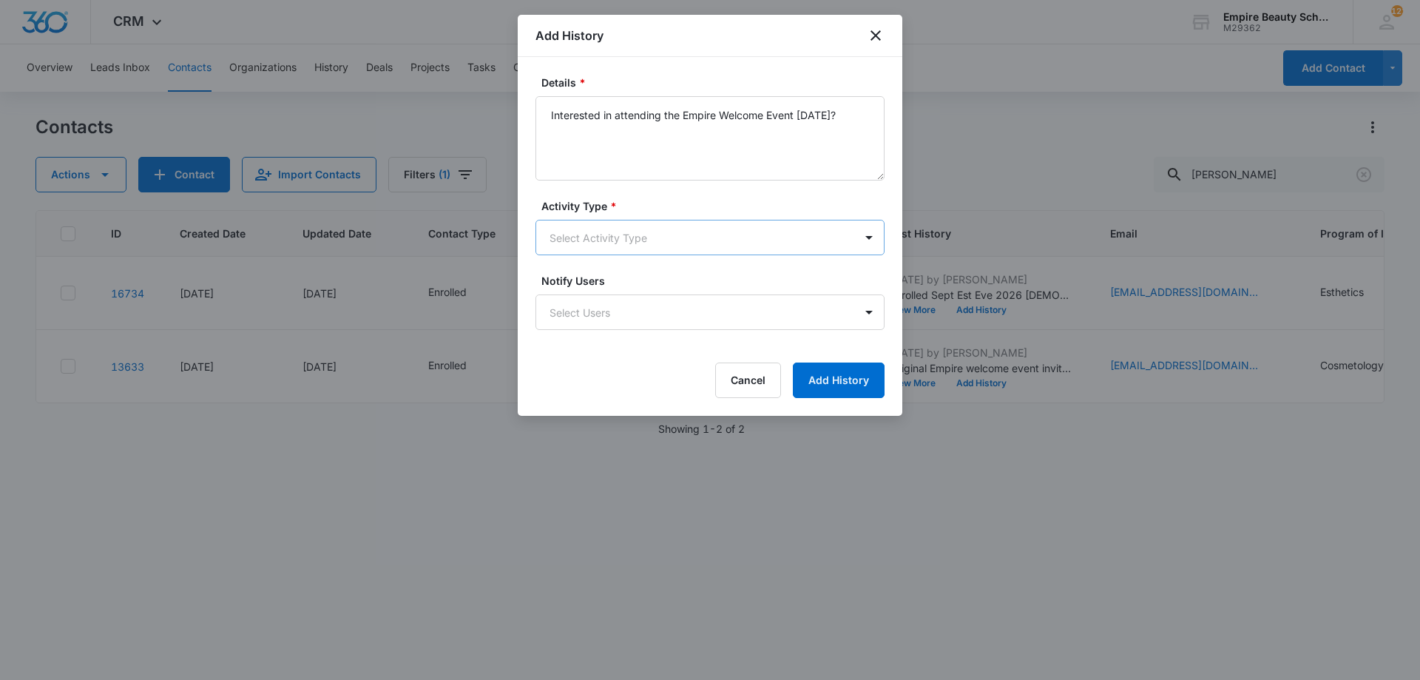
click at [623, 232] on body "CRM Apps Forms CRM Email Shop Payments POS Files Brand Settings Empire Beauty S…" at bounding box center [710, 340] width 1420 height 680
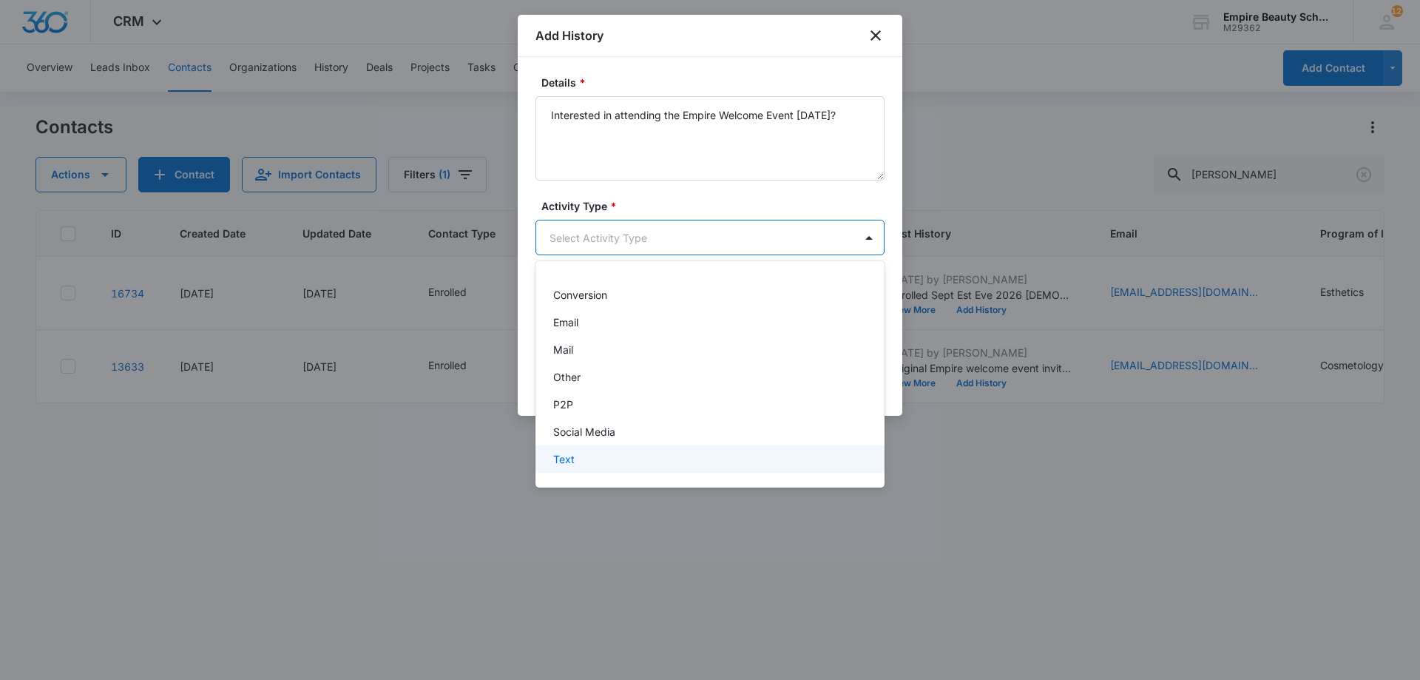
click at [600, 461] on div "Text" at bounding box center [708, 459] width 311 height 16
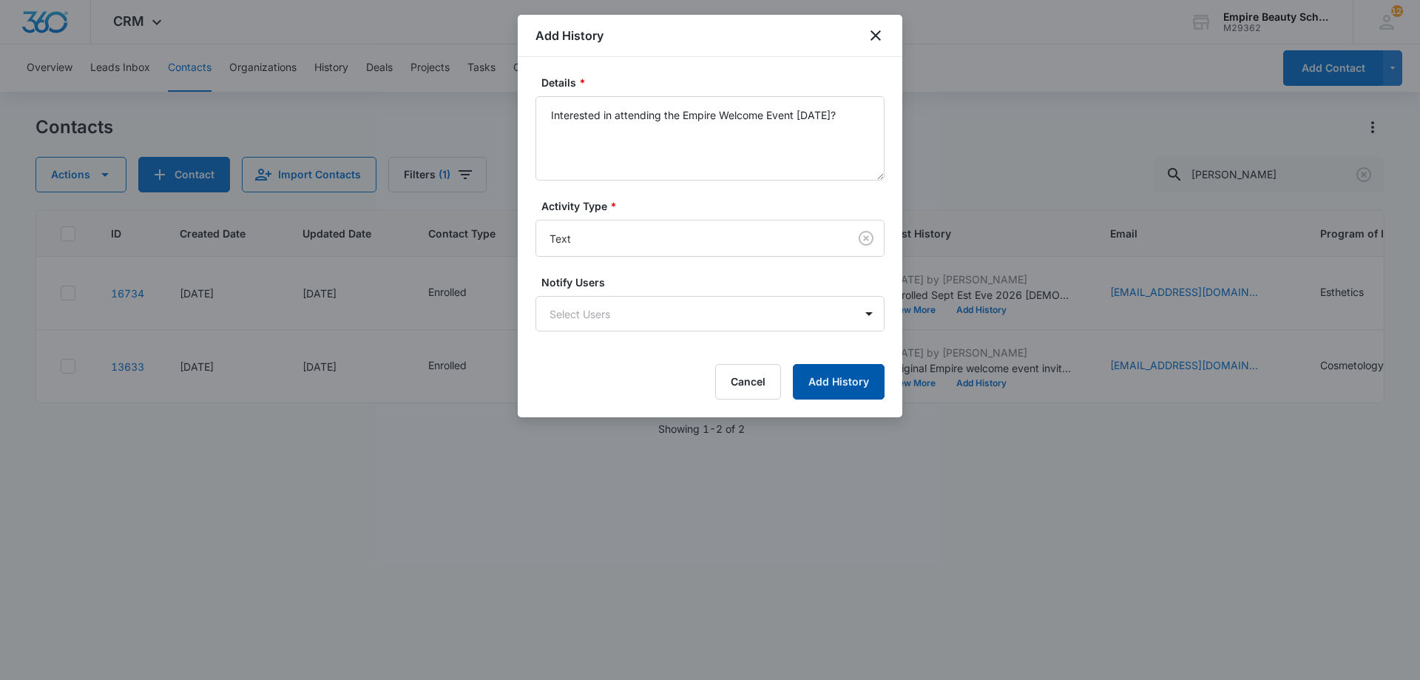
click at [880, 371] on button "Add History" at bounding box center [839, 382] width 92 height 36
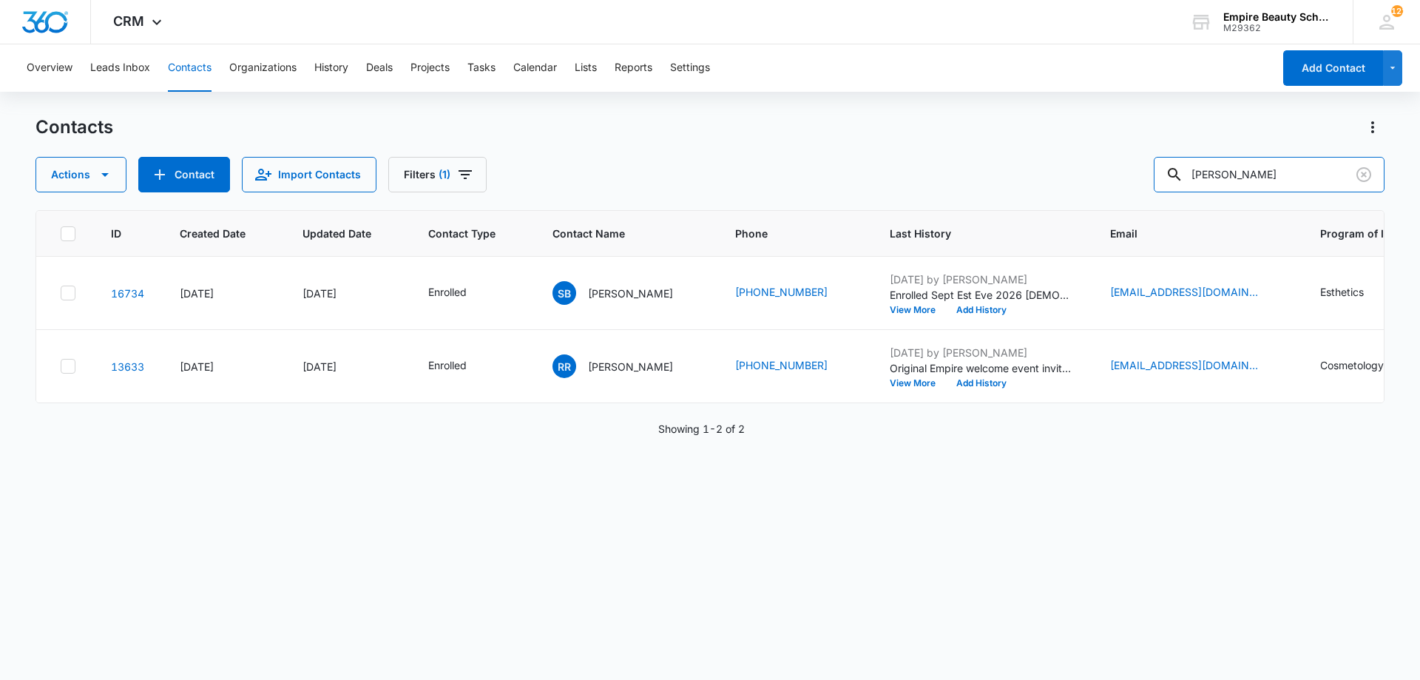
drag, startPoint x: 1261, startPoint y: 178, endPoint x: 853, endPoint y: 117, distance: 412.1
click at [853, 117] on div "Contacts Actions Contact Import Contacts Filters (1) rylee r" at bounding box center [710, 153] width 1349 height 77
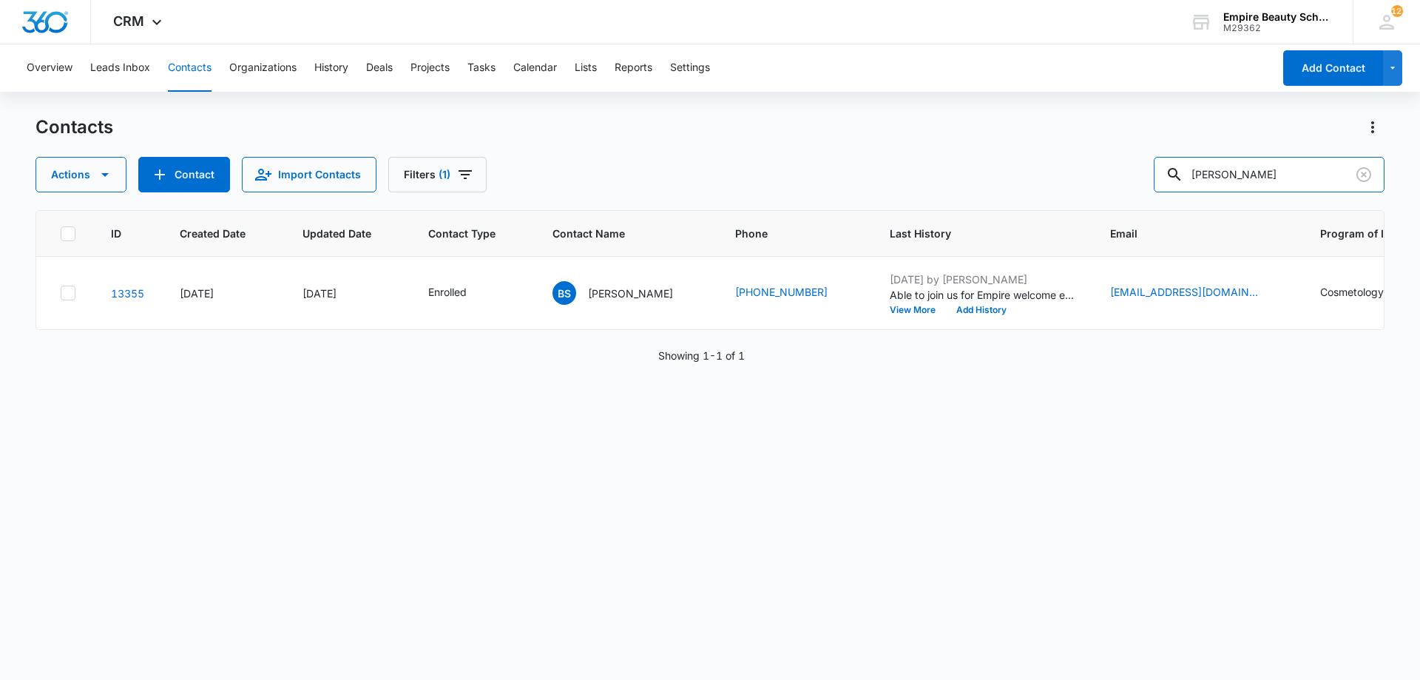
drag, startPoint x: 1269, startPoint y: 181, endPoint x: 1045, endPoint y: 210, distance: 226.0
click at [1045, 210] on div "Contacts Actions Contact Import Contacts Filters (1) brinn shea ID Created Date…" at bounding box center [710, 396] width 1349 height 563
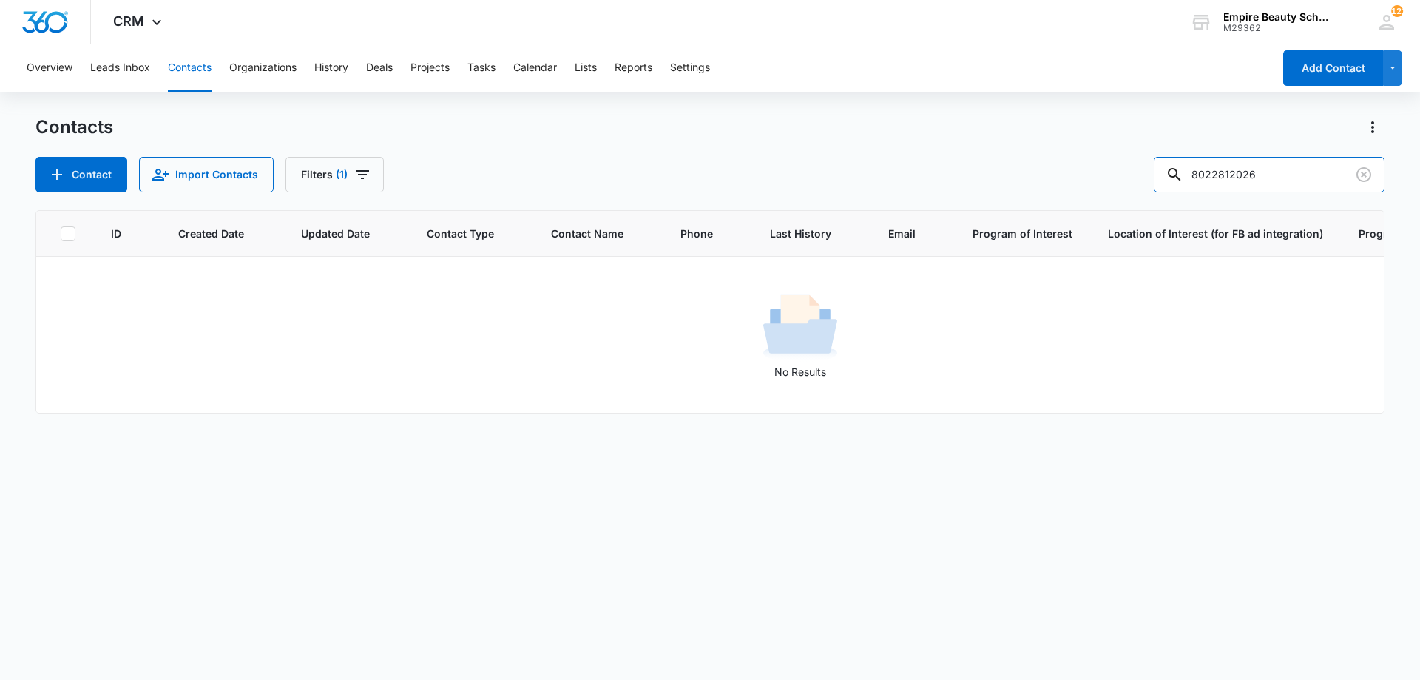
drag, startPoint x: 1244, startPoint y: 175, endPoint x: 1131, endPoint y: 176, distance: 112.5
click at [1139, 175] on div "Contact Import Contacts Filters (1) 8022812026" at bounding box center [710, 175] width 1349 height 36
type input "2026"
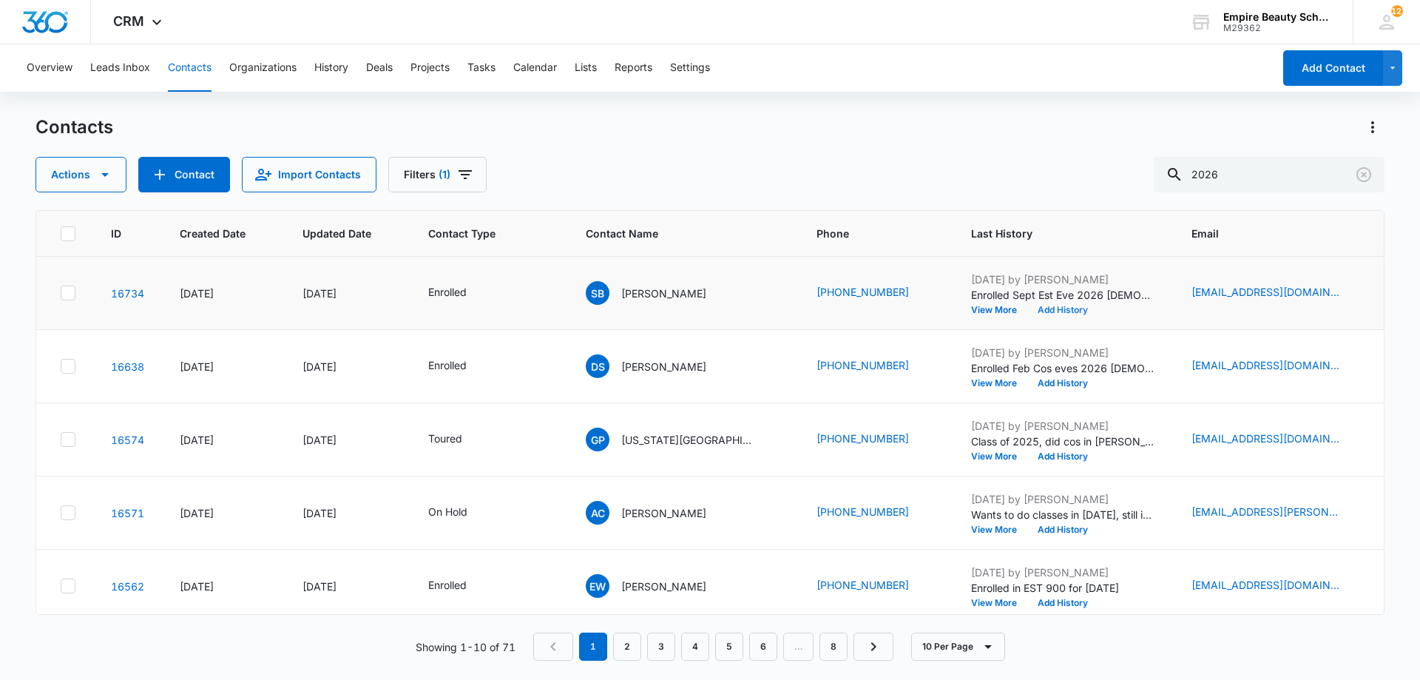
click at [1028, 311] on button "Add History" at bounding box center [1063, 310] width 71 height 9
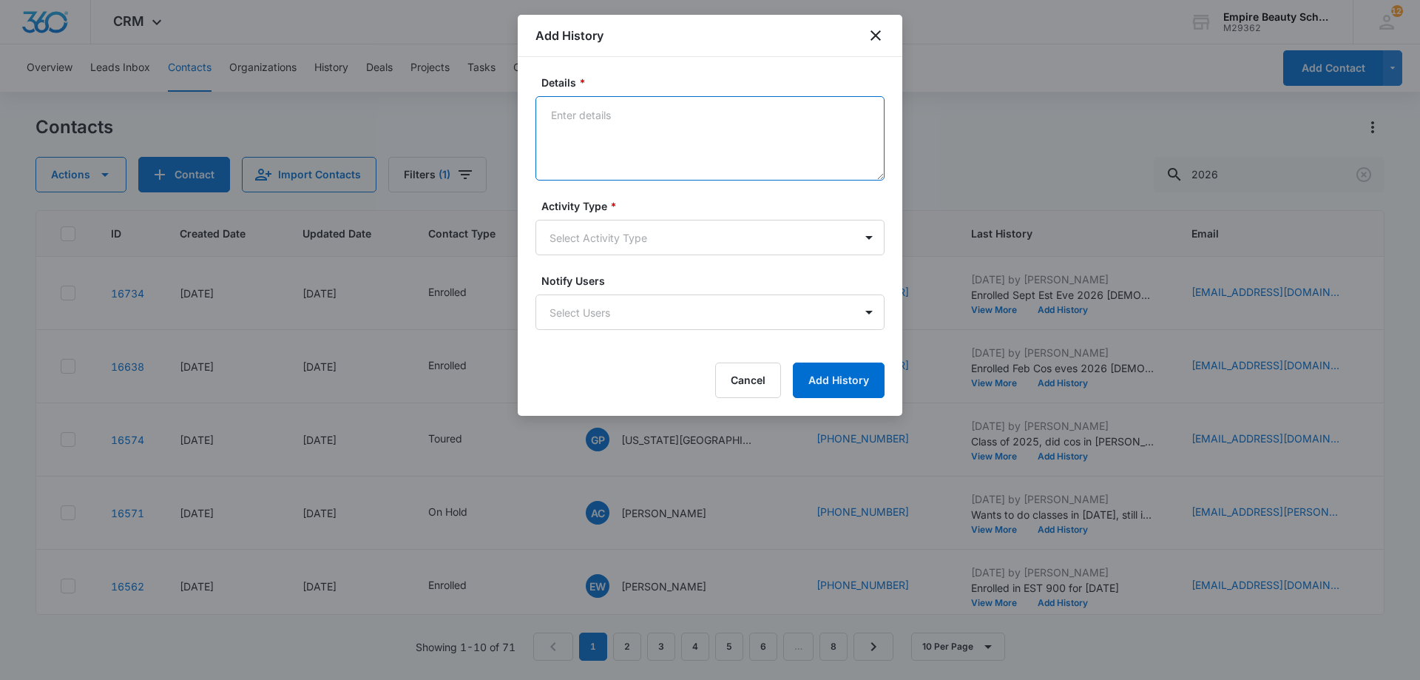
click at [682, 115] on textarea "Details *" at bounding box center [710, 138] width 349 height 84
click at [746, 383] on button "Cancel" at bounding box center [748, 380] width 66 height 36
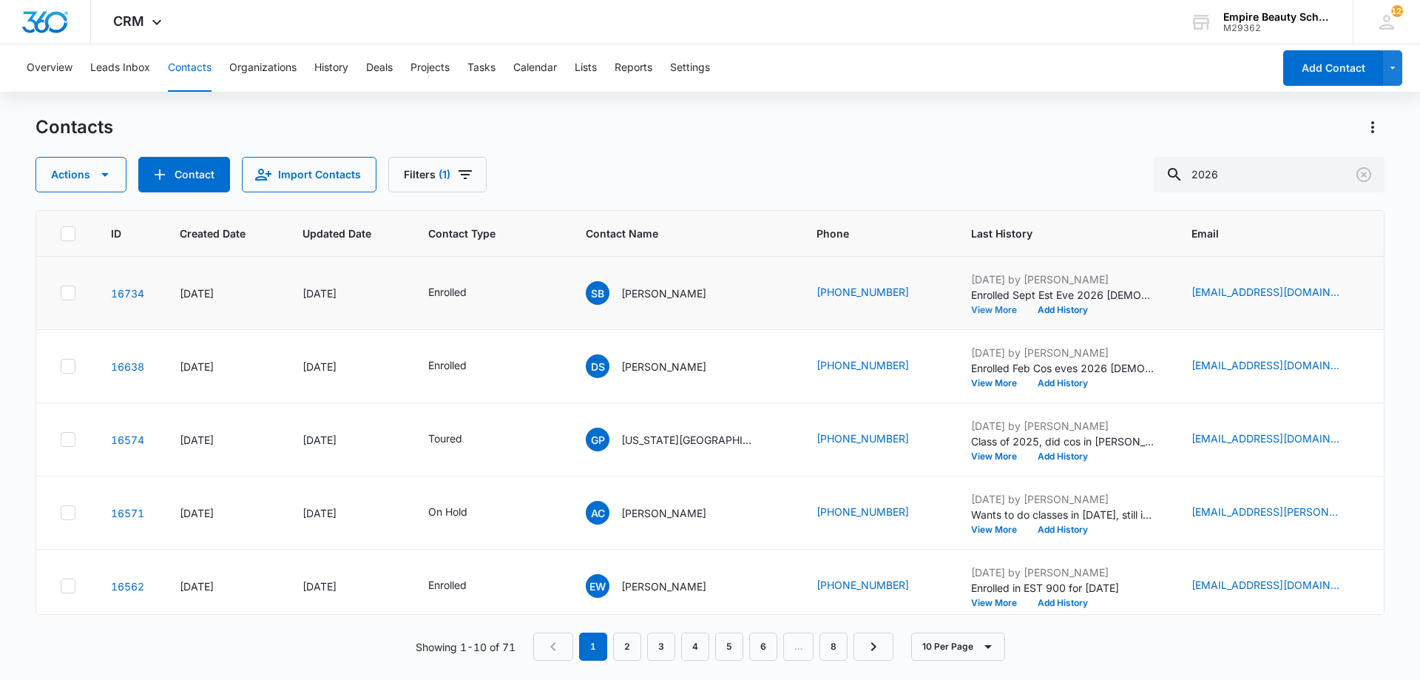
click at [971, 311] on button "View More" at bounding box center [999, 310] width 56 height 9
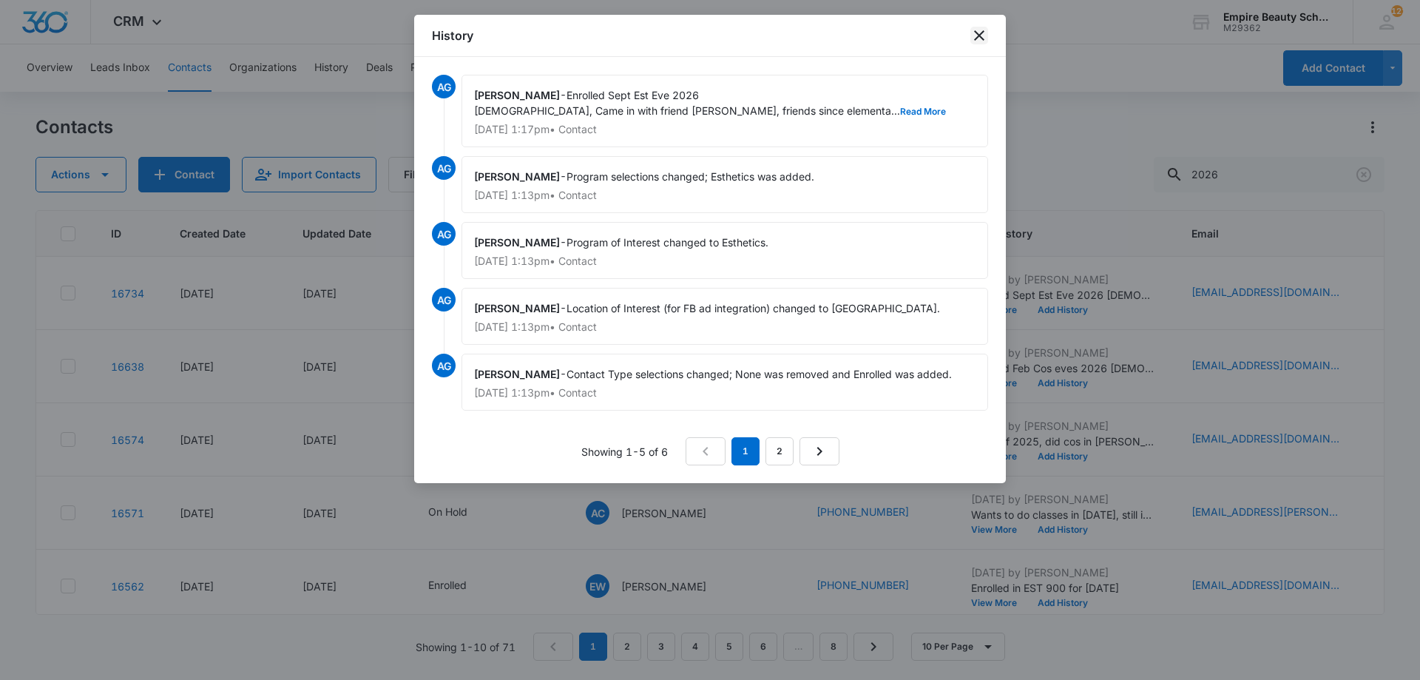
click at [973, 32] on icon "close" at bounding box center [980, 36] width 18 height 18
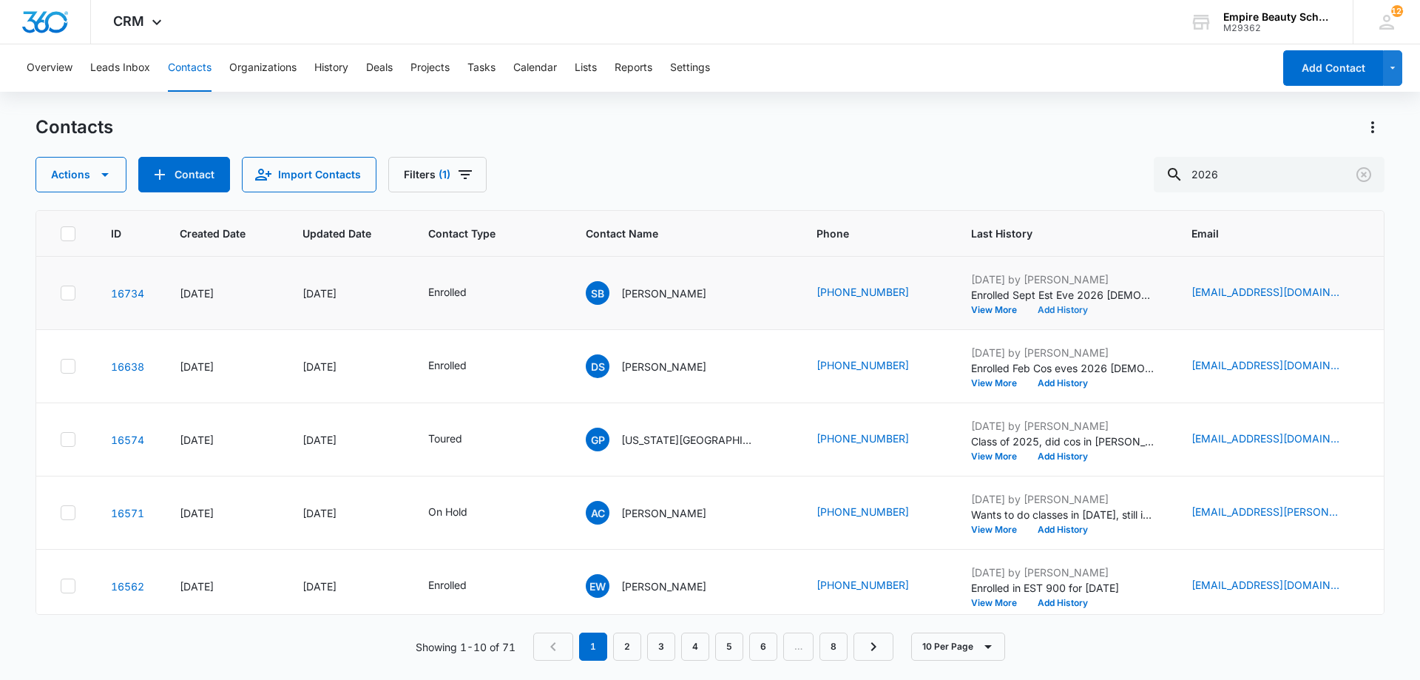
click at [1028, 309] on button "Add History" at bounding box center [1063, 310] width 71 height 9
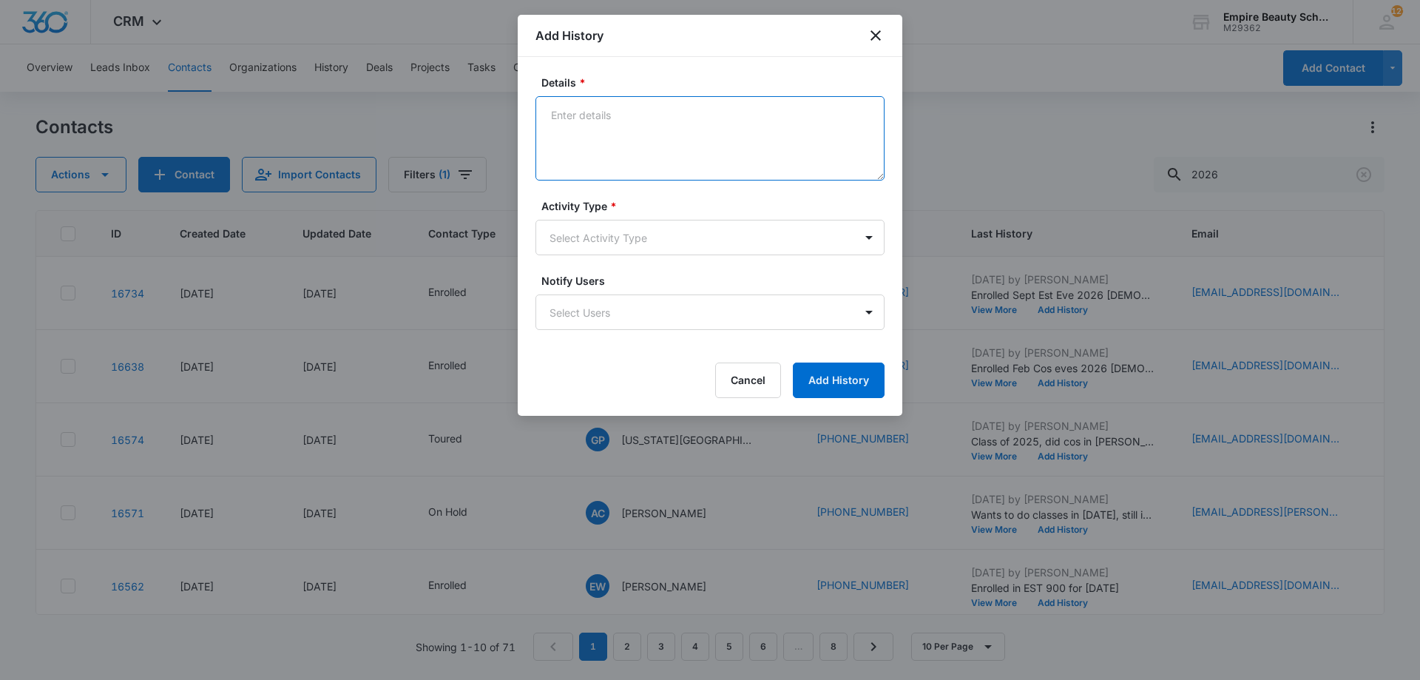
drag, startPoint x: 631, startPoint y: 130, endPoint x: 618, endPoint y: 112, distance: 22.2
paste textarea "Interested in attending the Empire Welcome Event [DATE]?"
type textarea "Interested in attending the Empire Welcome Event [DATE]?"
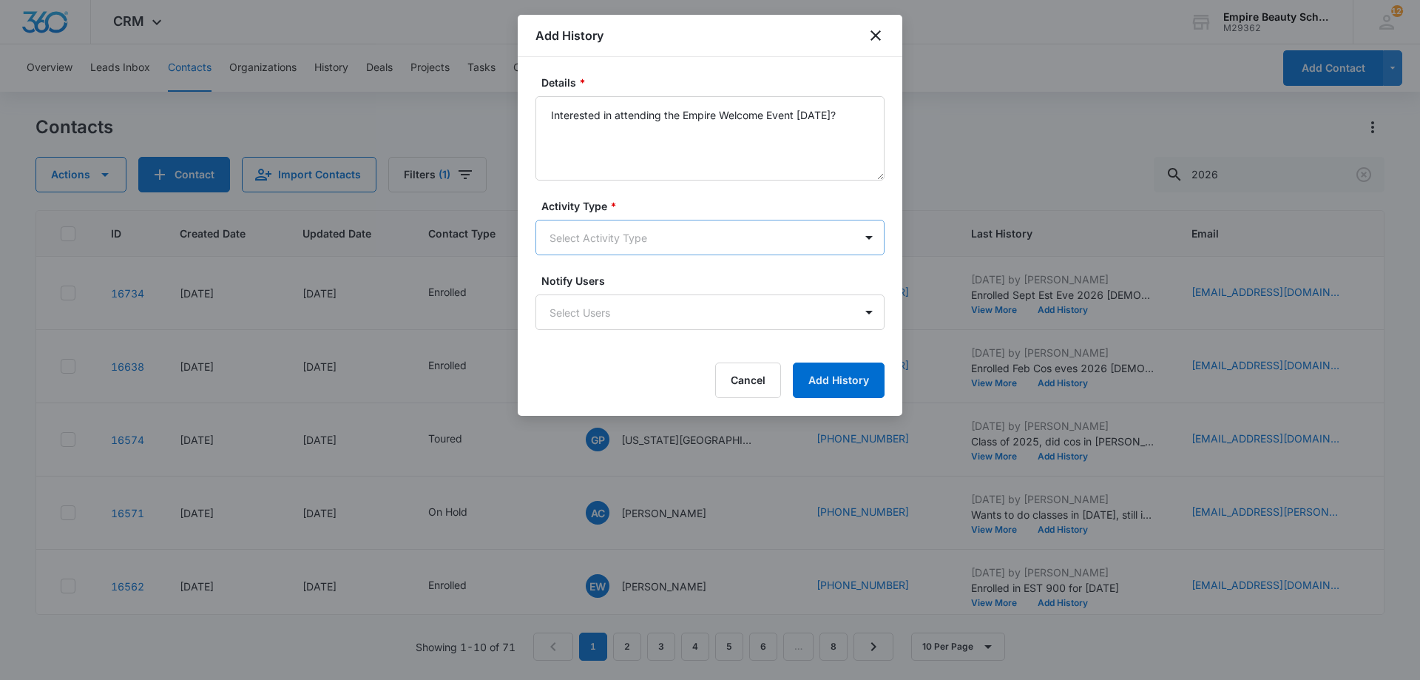
click at [652, 228] on body "CRM Apps Forms CRM Email Shop Payments POS Files Brand Settings Empire Beauty S…" at bounding box center [710, 340] width 1420 height 680
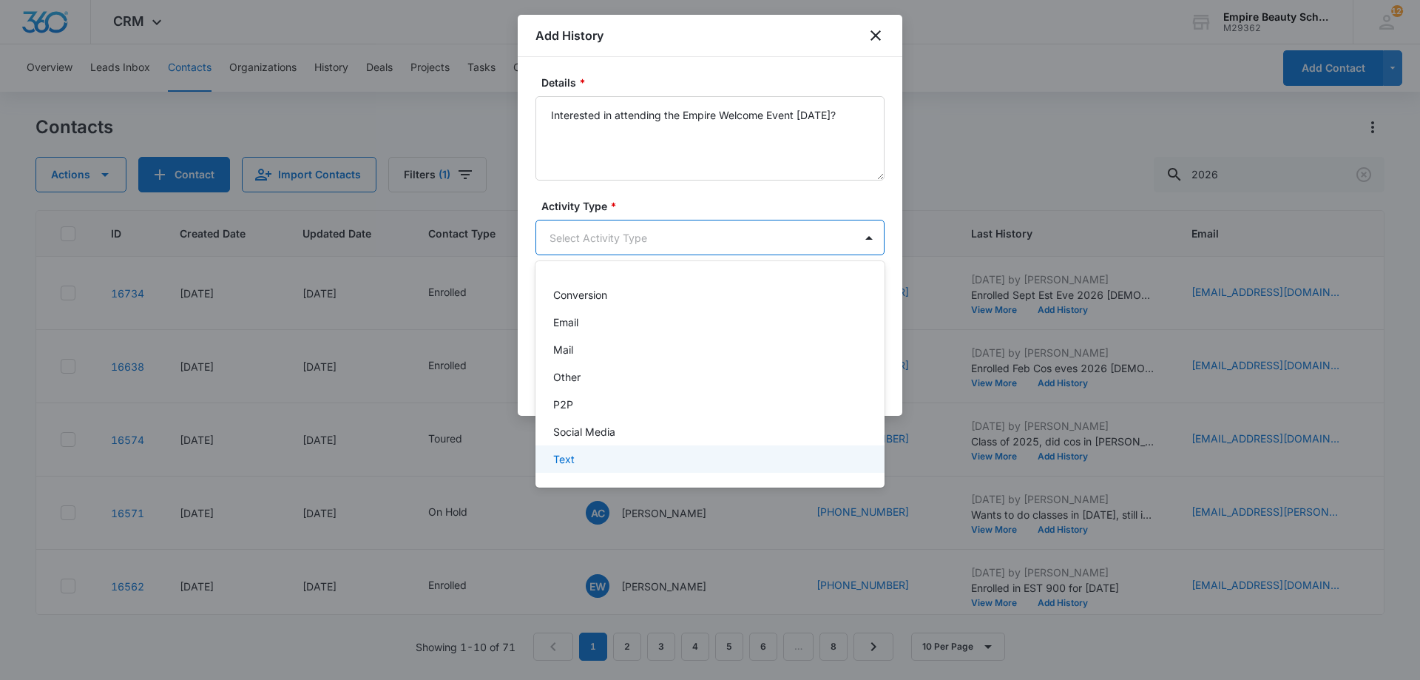
click at [571, 456] on p "Text" at bounding box center [563, 459] width 21 height 16
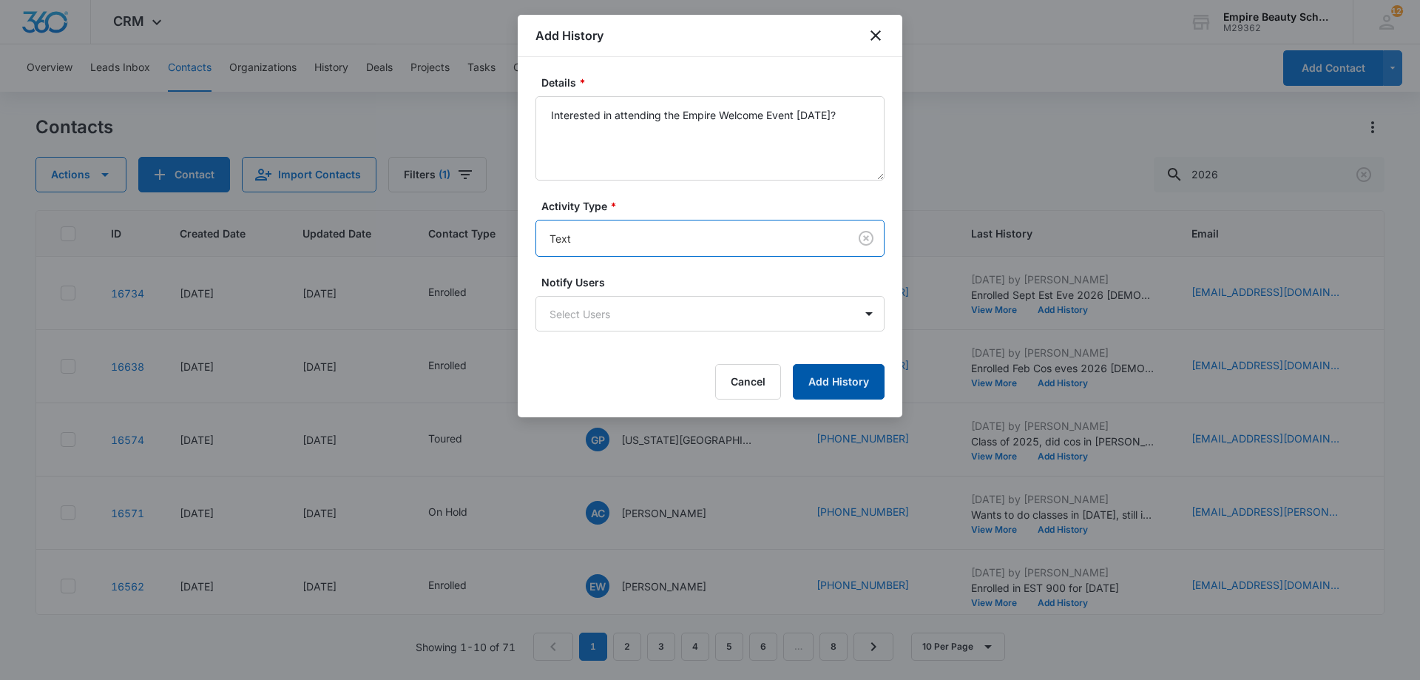
click at [839, 377] on button "Add History" at bounding box center [839, 382] width 92 height 36
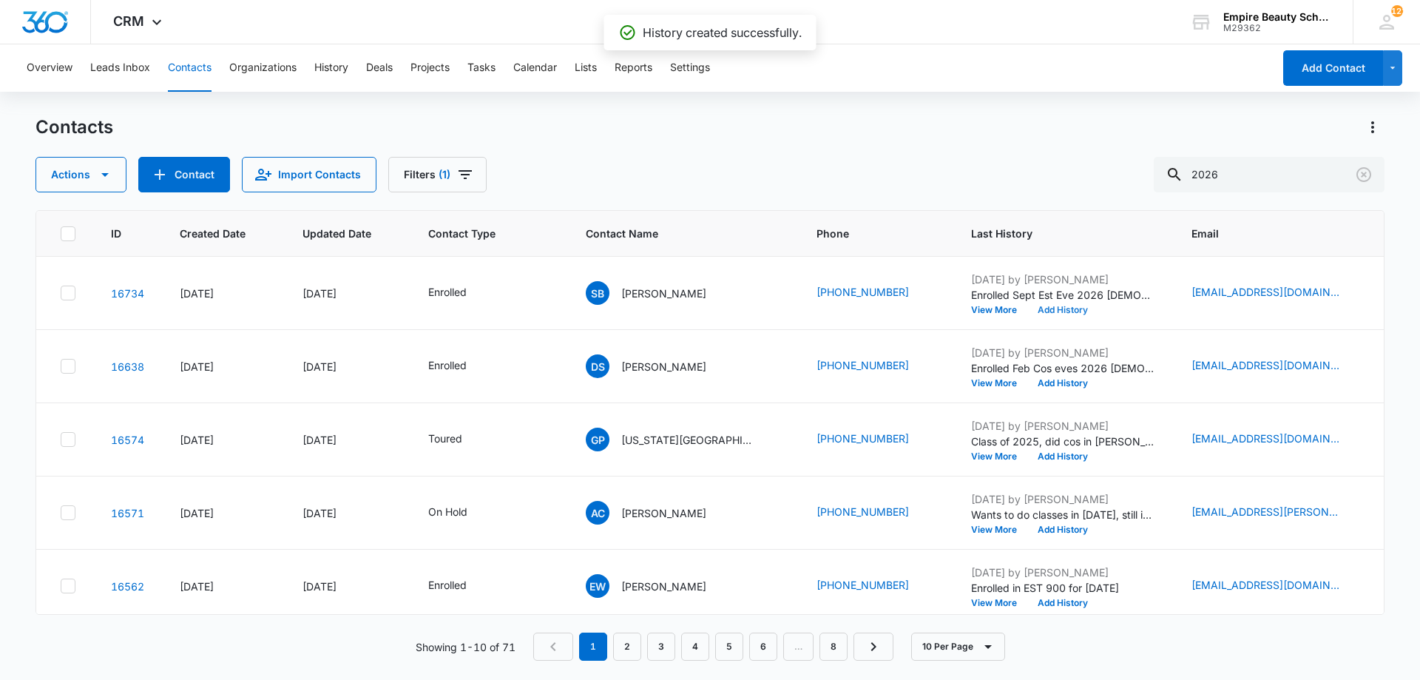
click at [1028, 310] on button "Add History" at bounding box center [1063, 310] width 71 height 9
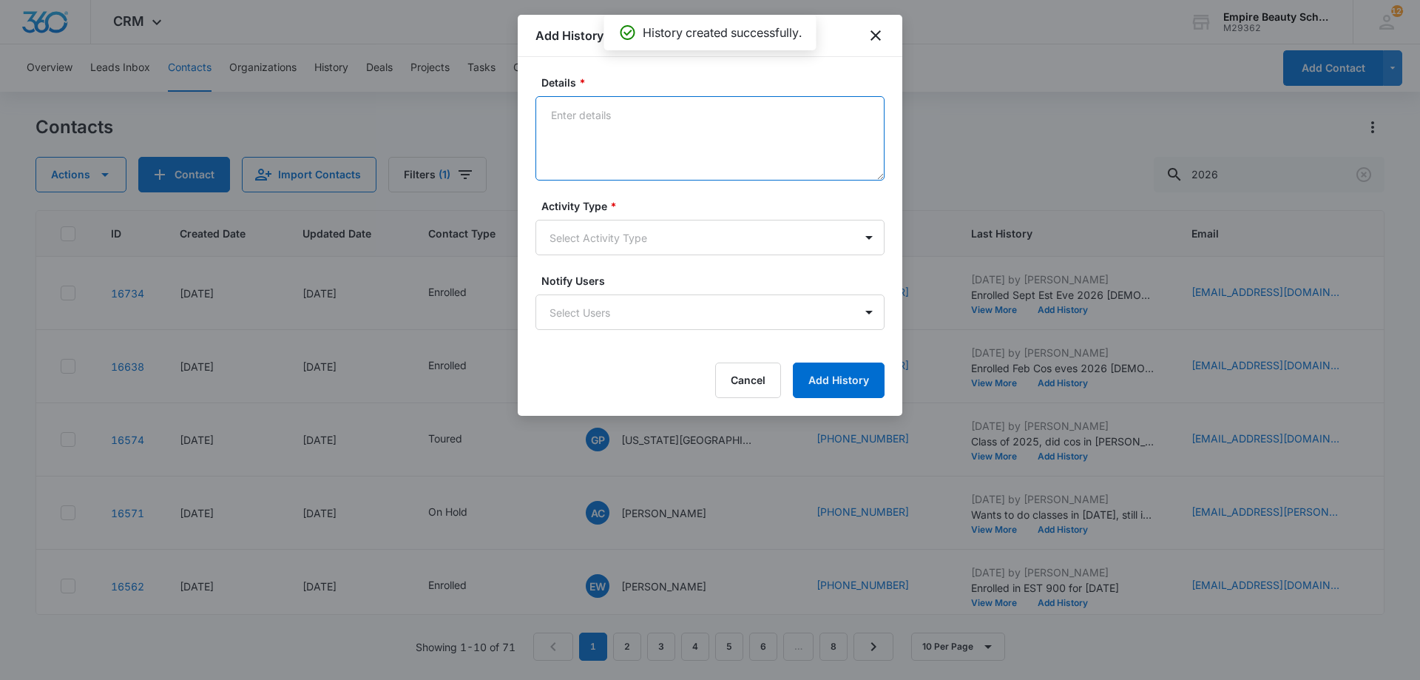
click at [672, 148] on textarea "Details *" at bounding box center [710, 138] width 349 height 84
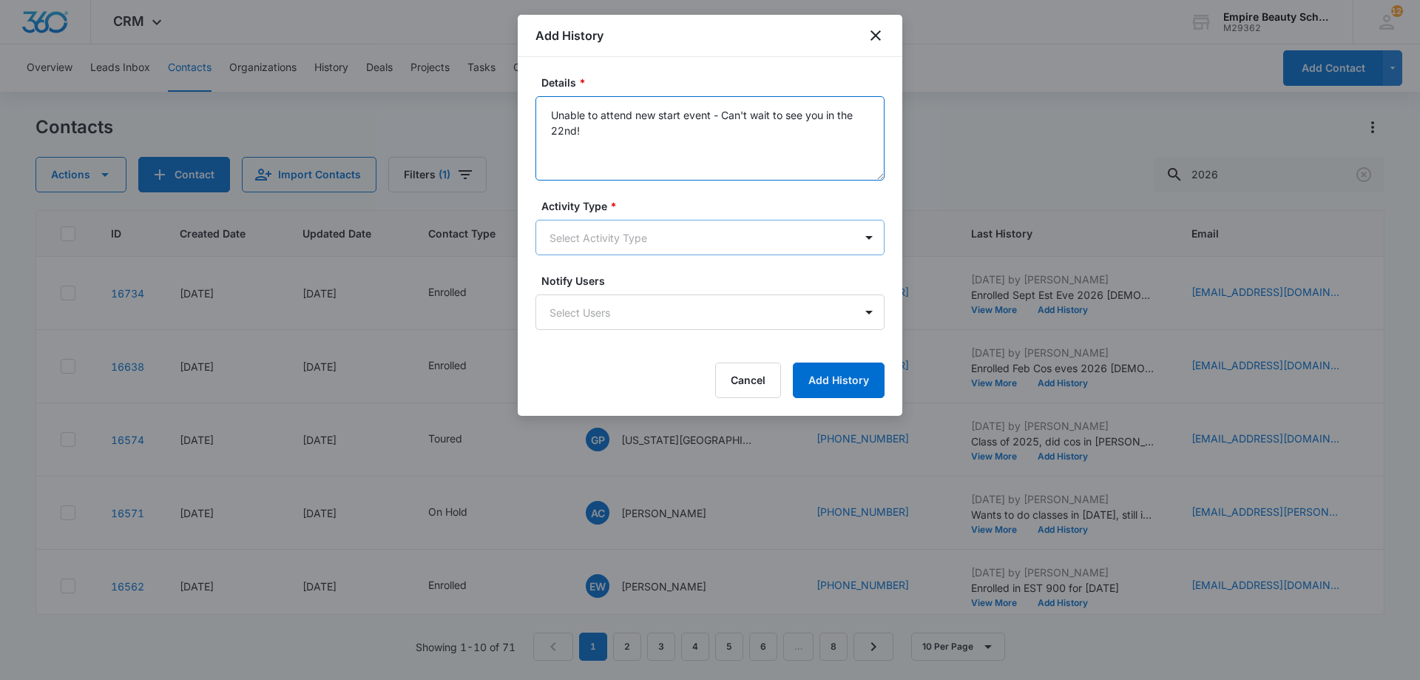
type textarea "Unable to attend new start event - Can't wait to see you in the 22nd!"
click at [655, 243] on body "CRM Apps Forms CRM Email Shop Payments POS Files Brand Settings Empire Beauty S…" at bounding box center [710, 340] width 1420 height 680
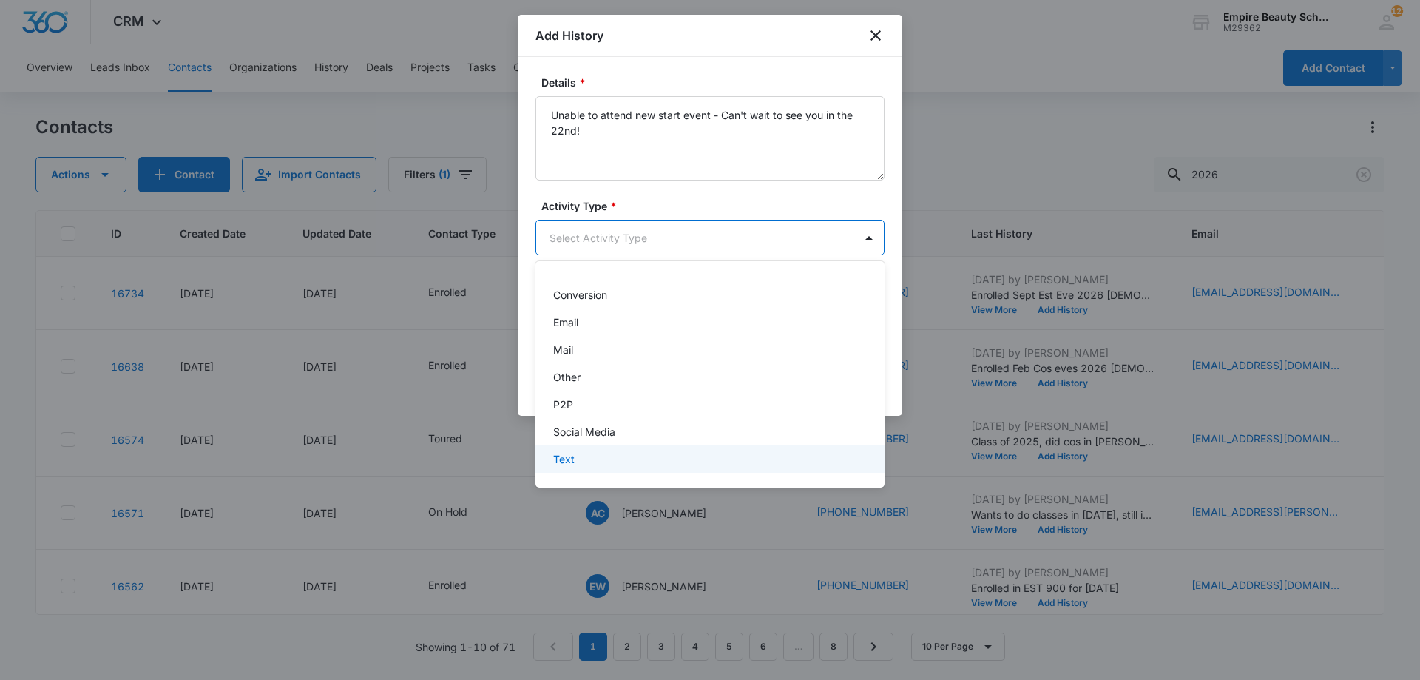
click at [677, 462] on div "Text" at bounding box center [708, 459] width 311 height 16
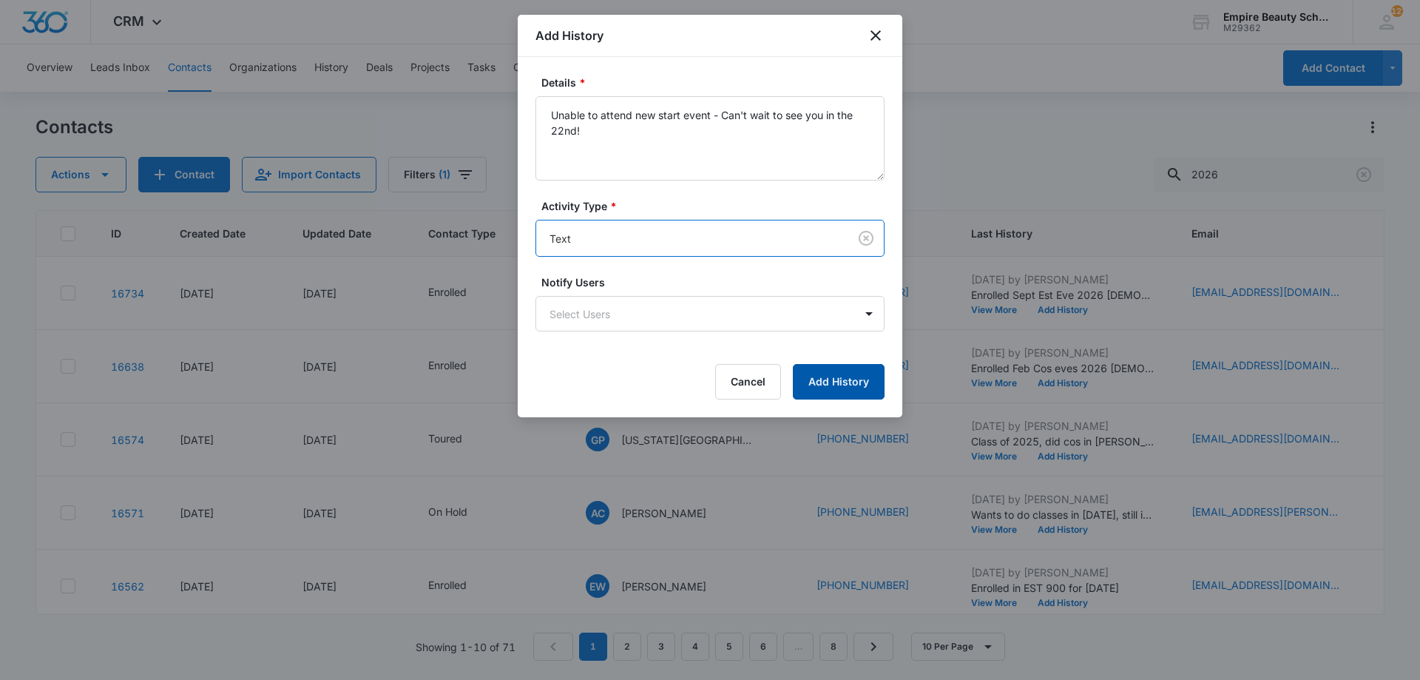
click at [823, 386] on button "Add History" at bounding box center [839, 382] width 92 height 36
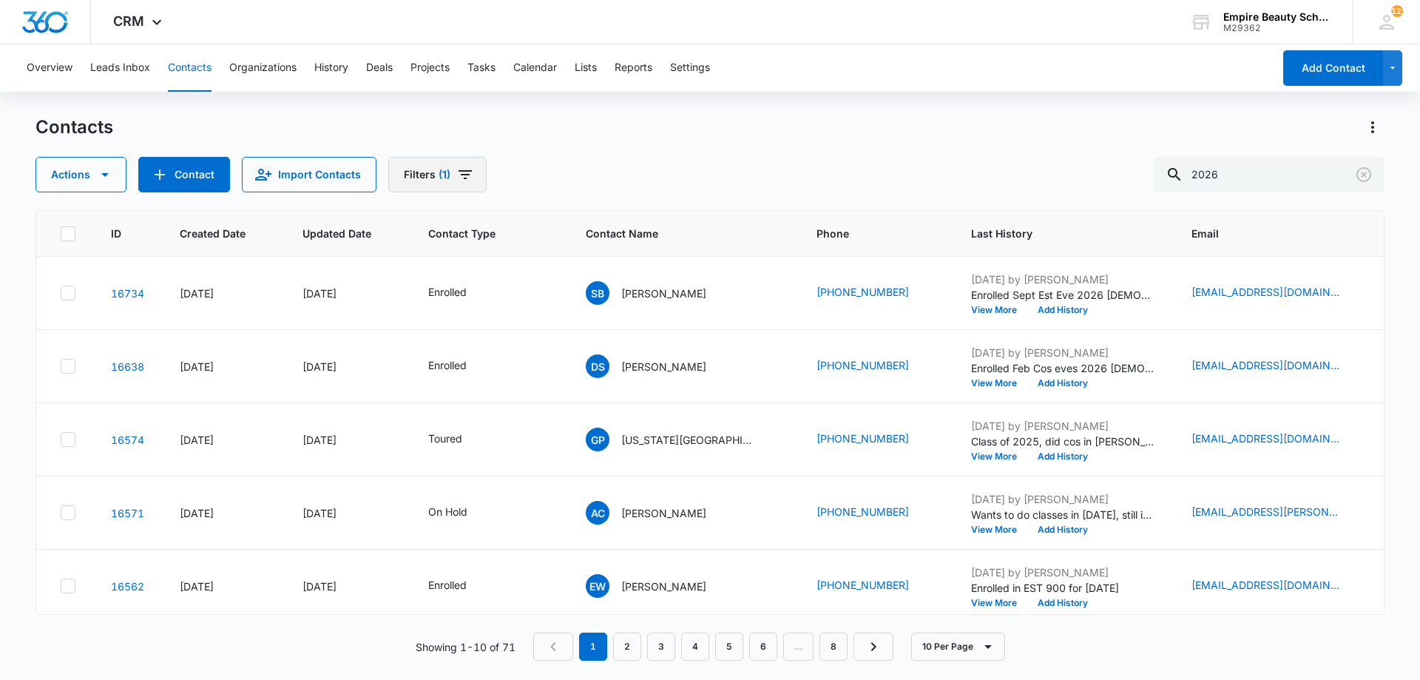
click at [435, 161] on button "Filters (1)" at bounding box center [437, 175] width 98 height 36
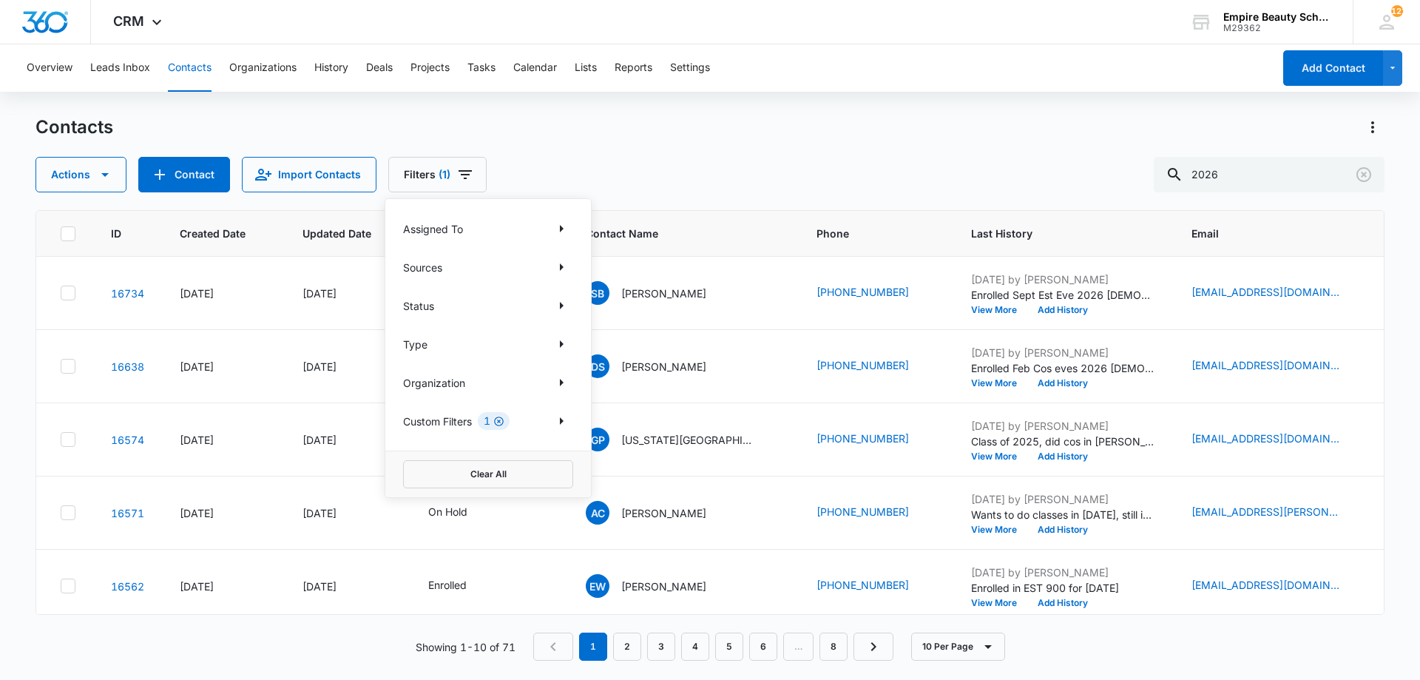
click at [496, 423] on icon "Clear" at bounding box center [498, 421] width 11 height 11
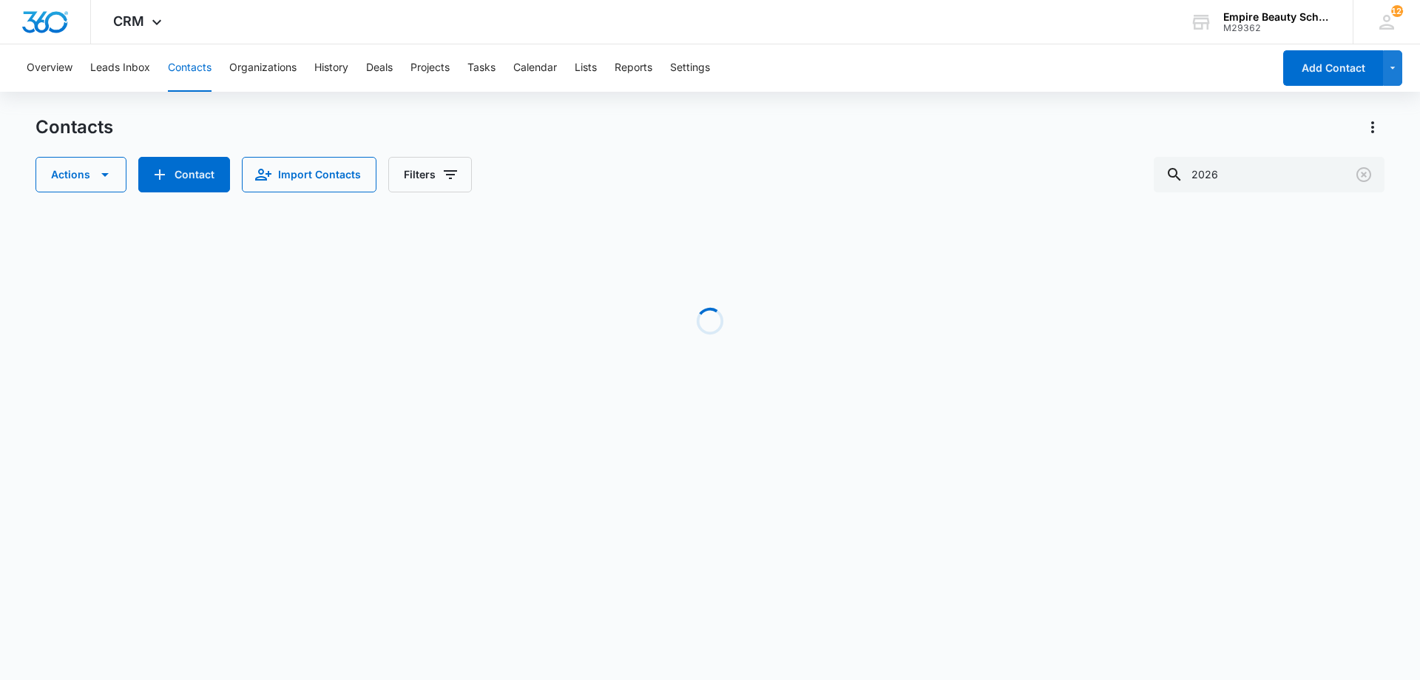
click at [681, 152] on div "Contacts Actions Contact Import Contacts Filters 2026" at bounding box center [710, 153] width 1349 height 77
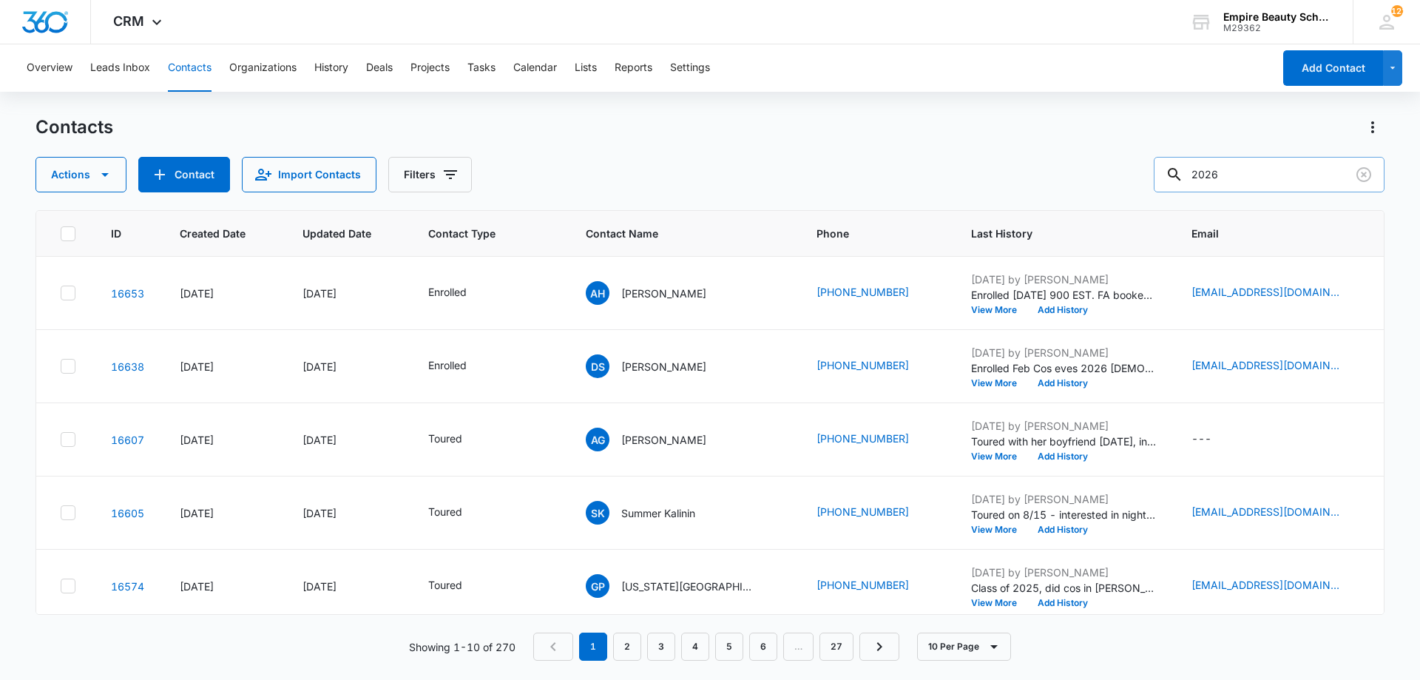
click at [1207, 172] on input "2026" at bounding box center [1269, 175] width 231 height 36
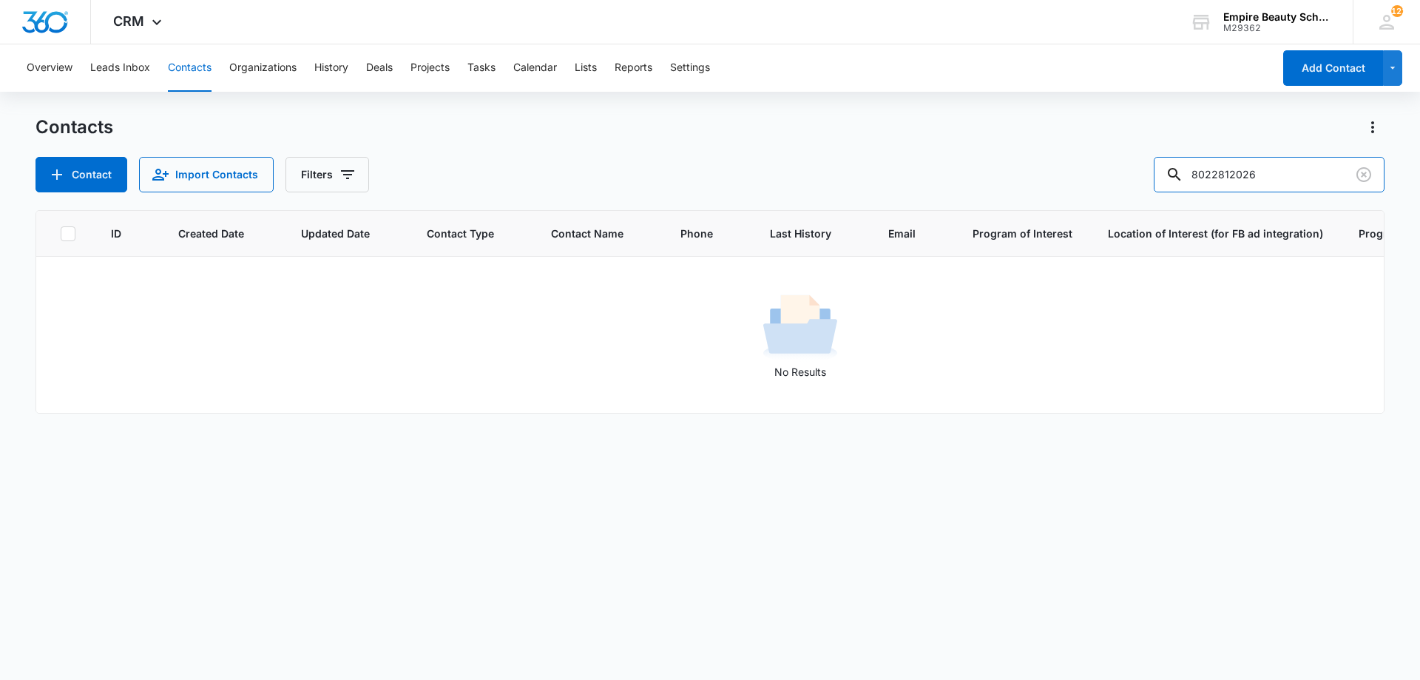
drag, startPoint x: 1285, startPoint y: 182, endPoint x: 884, endPoint y: 171, distance: 401.1
click at [884, 171] on div "Contact Import Contacts Filters 8022812026" at bounding box center [710, 175] width 1349 height 36
type input "rylee"
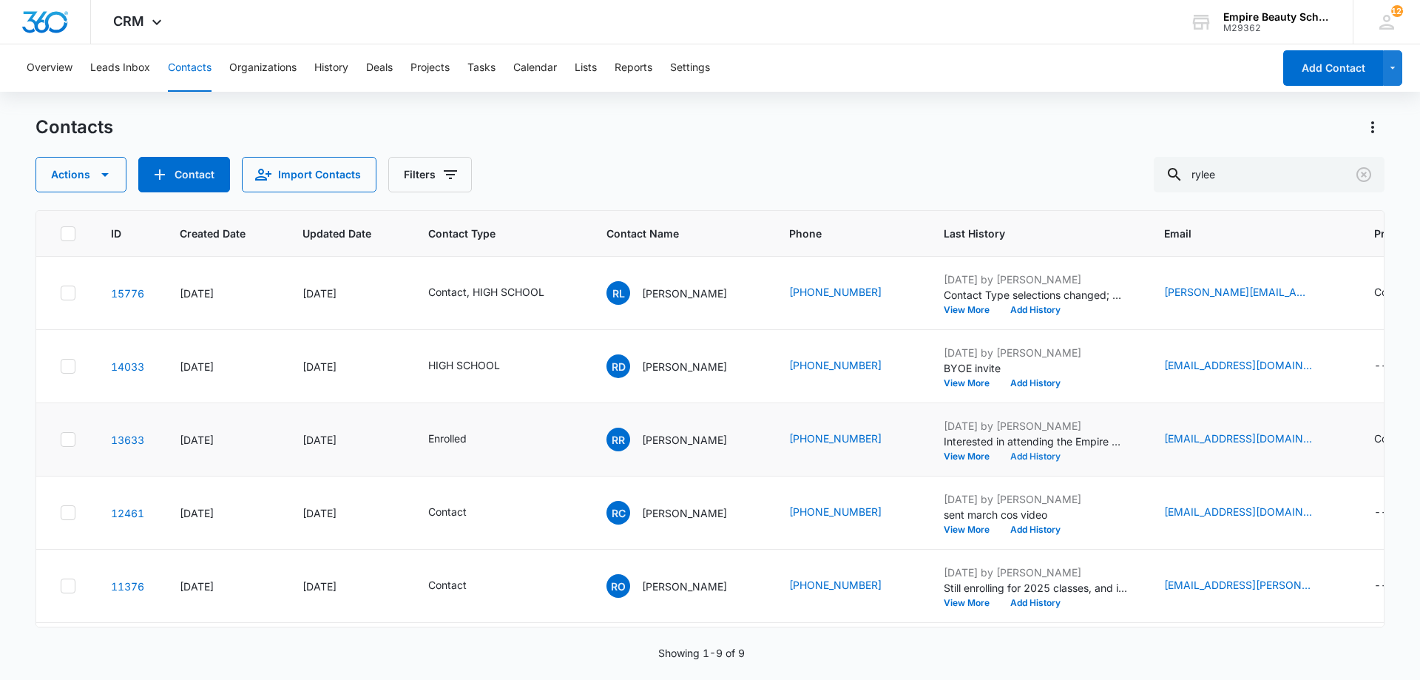
click at [1020, 453] on button "Add History" at bounding box center [1035, 456] width 71 height 9
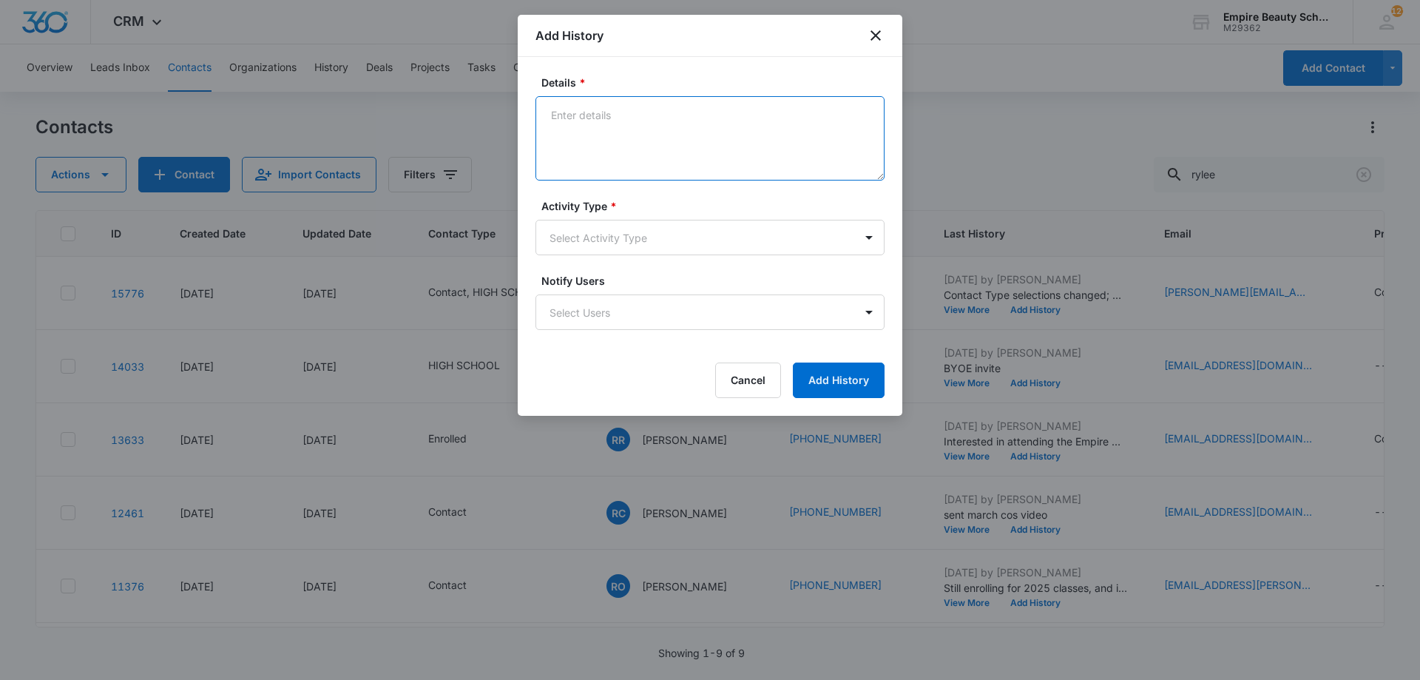
click at [588, 136] on textarea "Details *" at bounding box center [710, 138] width 349 height 84
paste textarea "Interested in attending the Empire Welcome Event [DATE]?"
drag, startPoint x: 854, startPoint y: 113, endPoint x: 508, endPoint y: 123, distance: 346.3
click at [508, 123] on body "CRM Apps Forms CRM Email Shop Payments POS Files Brand Settings Empire Beauty S…" at bounding box center [710, 340] width 1420 height 680
type textarea "Unable to attend new start event due to work - Can't wait to see you on the 22n…"
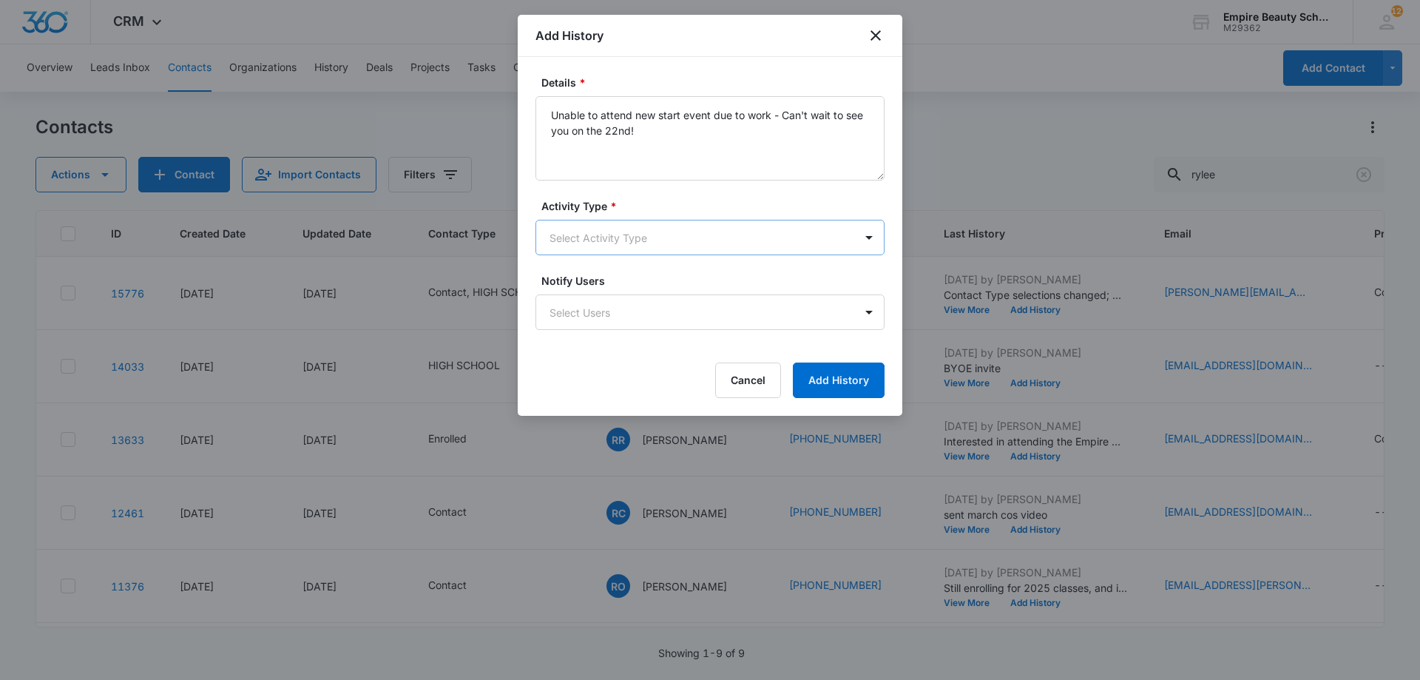
click at [618, 221] on div "Activity Type * Select Activity Type" at bounding box center [710, 226] width 349 height 57
click at [625, 243] on body "CRM Apps Forms CRM Email Shop Payments POS Files Brand Settings Empire Beauty S…" at bounding box center [710, 340] width 1420 height 680
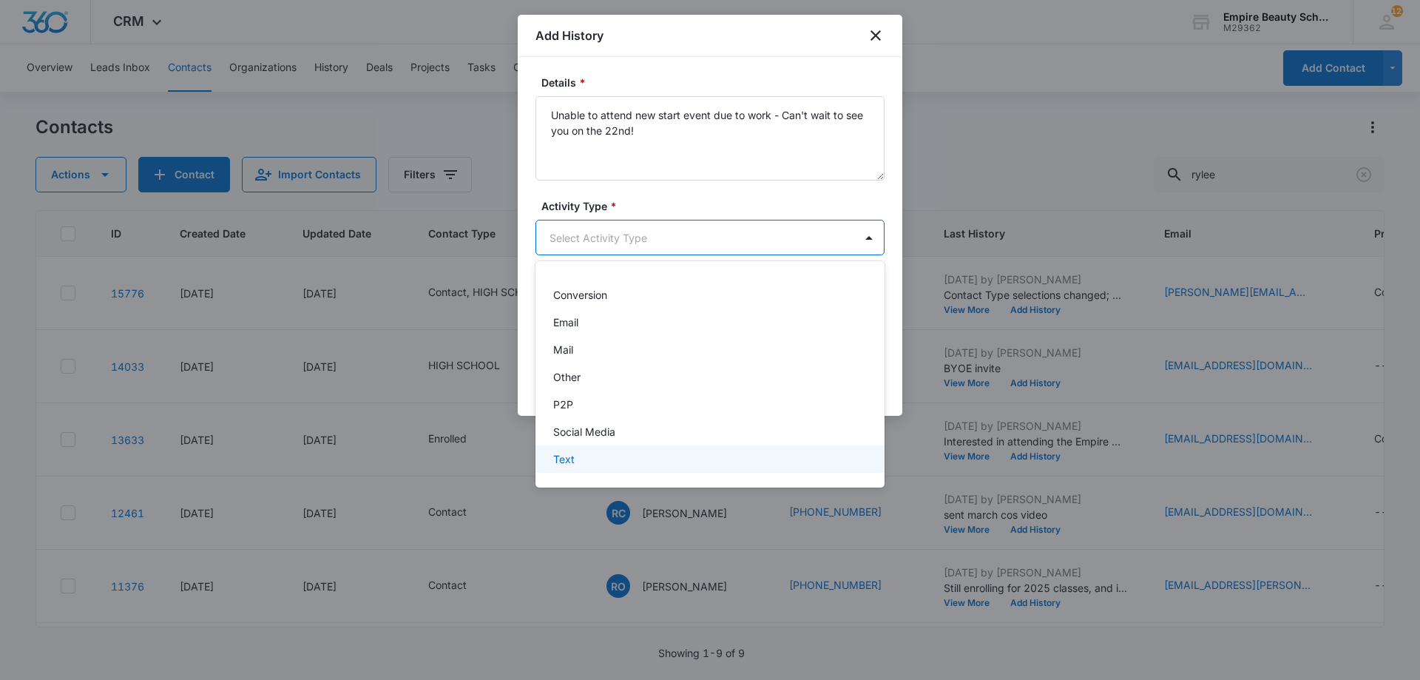
click at [594, 456] on div "Text" at bounding box center [708, 459] width 311 height 16
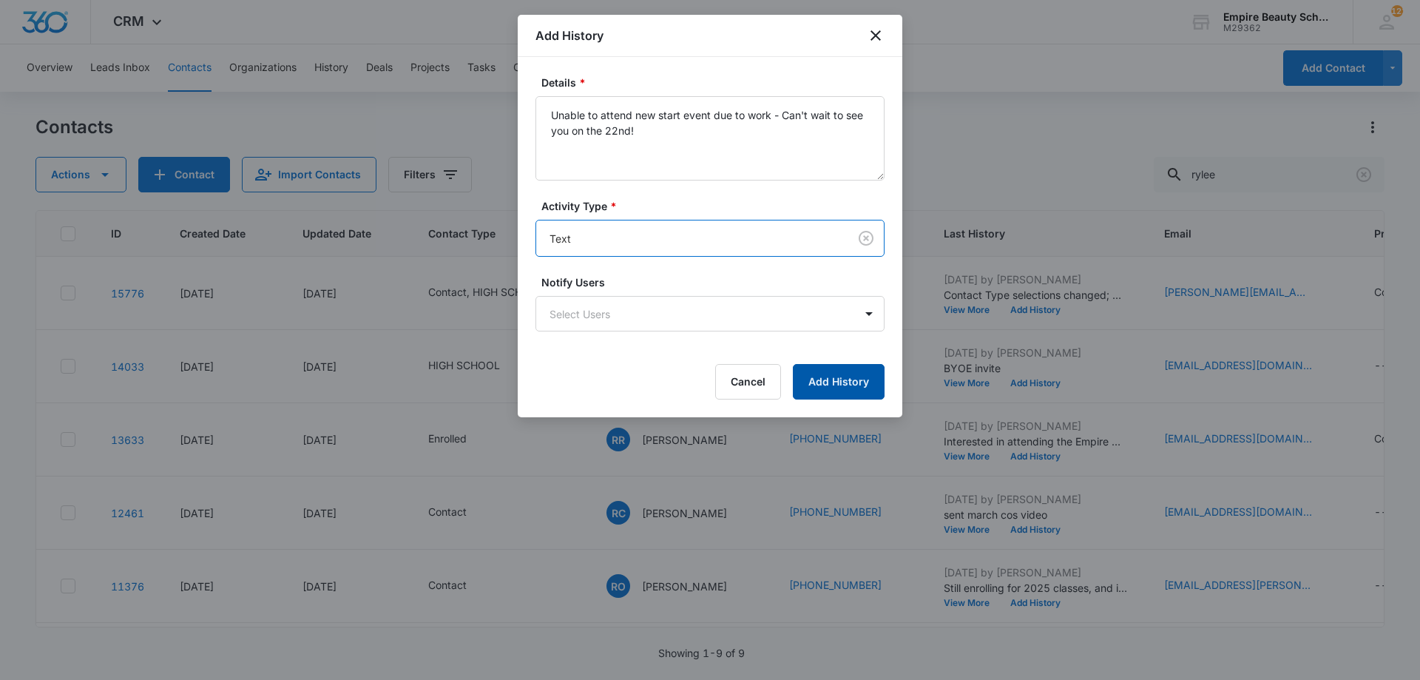
click at [851, 382] on button "Add History" at bounding box center [839, 382] width 92 height 36
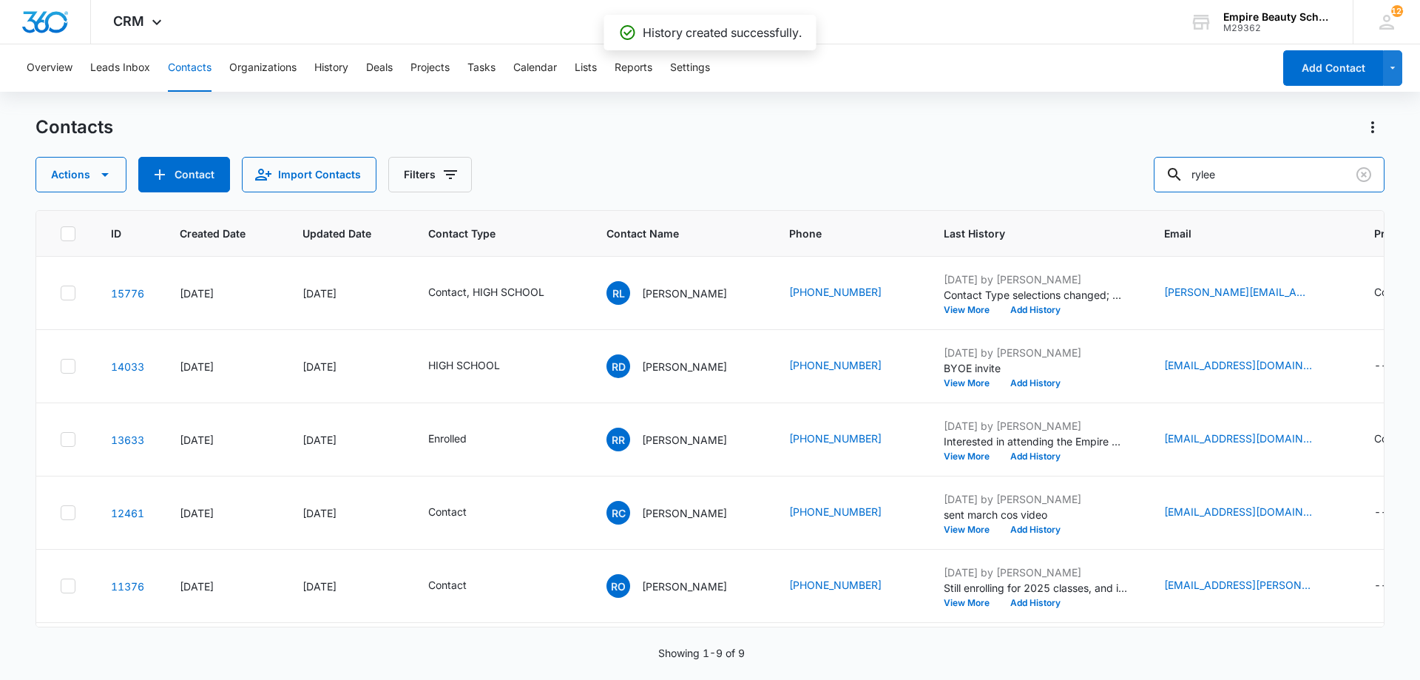
drag, startPoint x: 1247, startPoint y: 172, endPoint x: 1015, endPoint y: 167, distance: 231.6
click at [1015, 167] on div "Actions Contact Import Contacts Filters rylee" at bounding box center [710, 175] width 1349 height 36
type input "bragg"
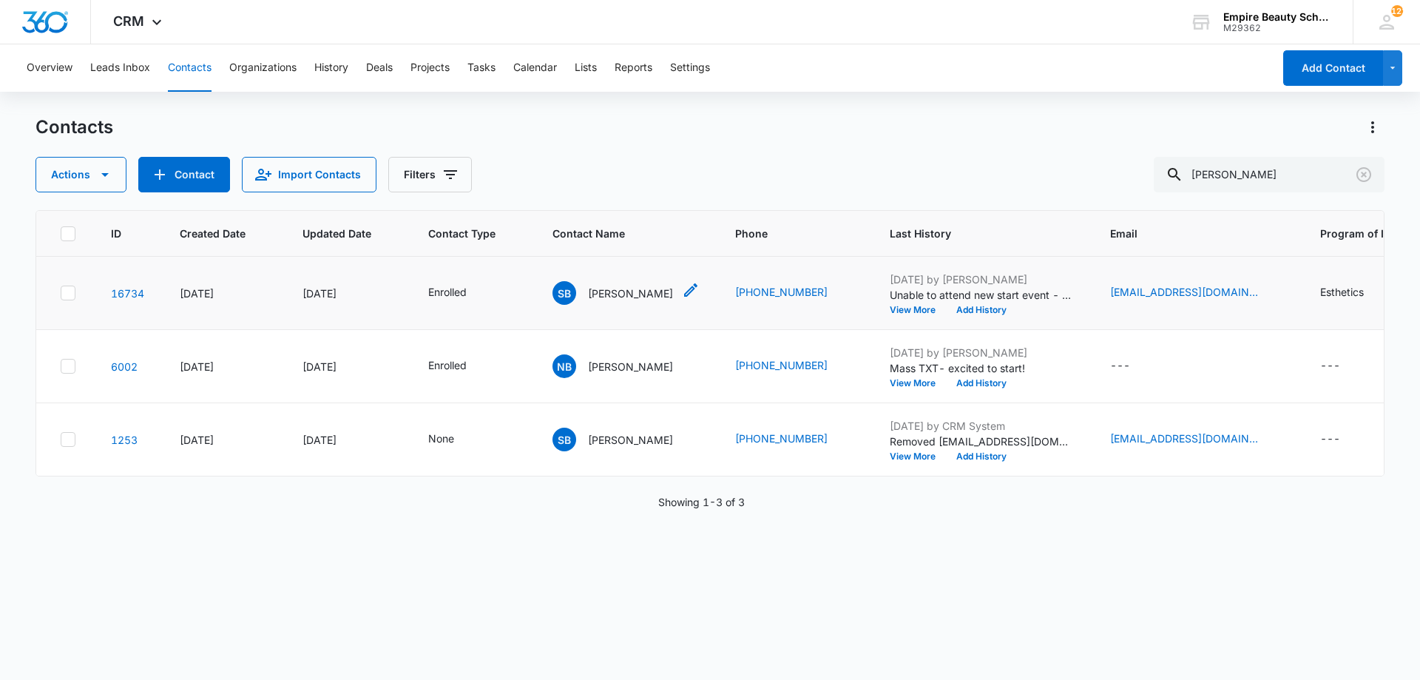
click at [621, 293] on p "Savanna Bragg" at bounding box center [630, 294] width 85 height 16
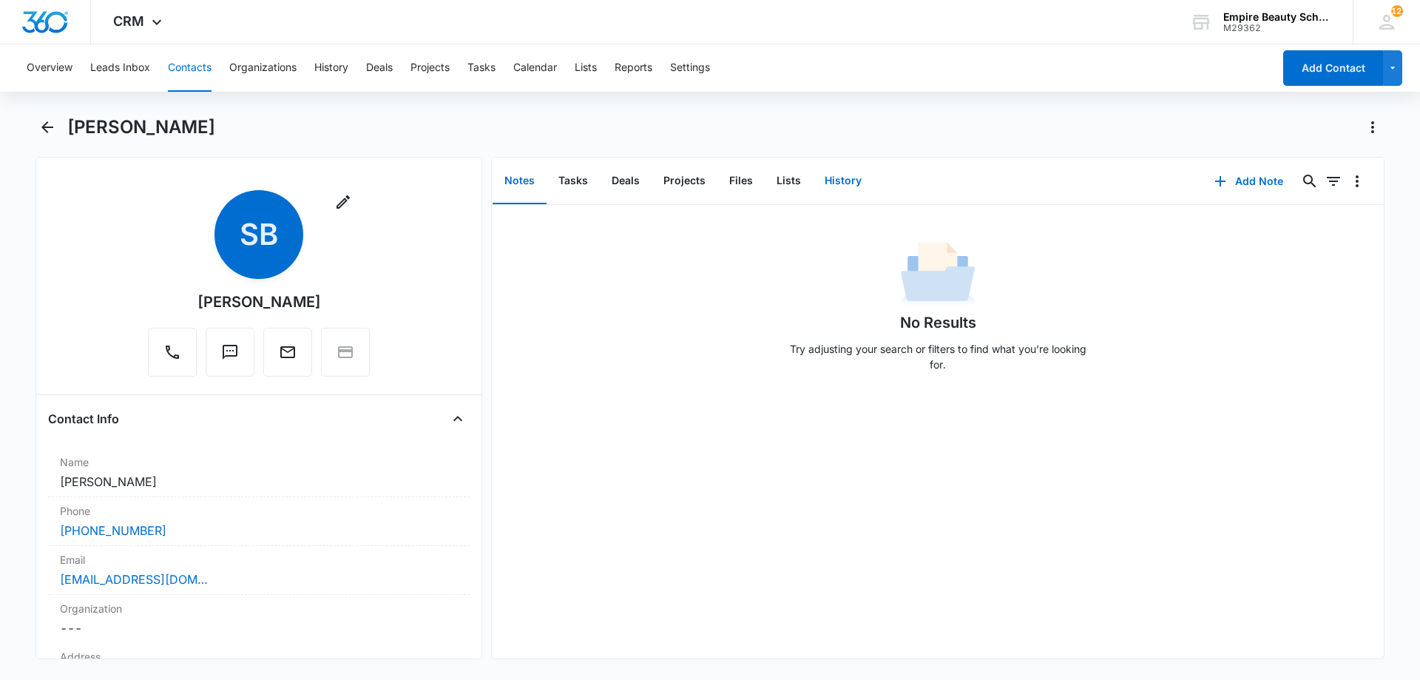
click at [824, 178] on button "History" at bounding box center [843, 181] width 61 height 46
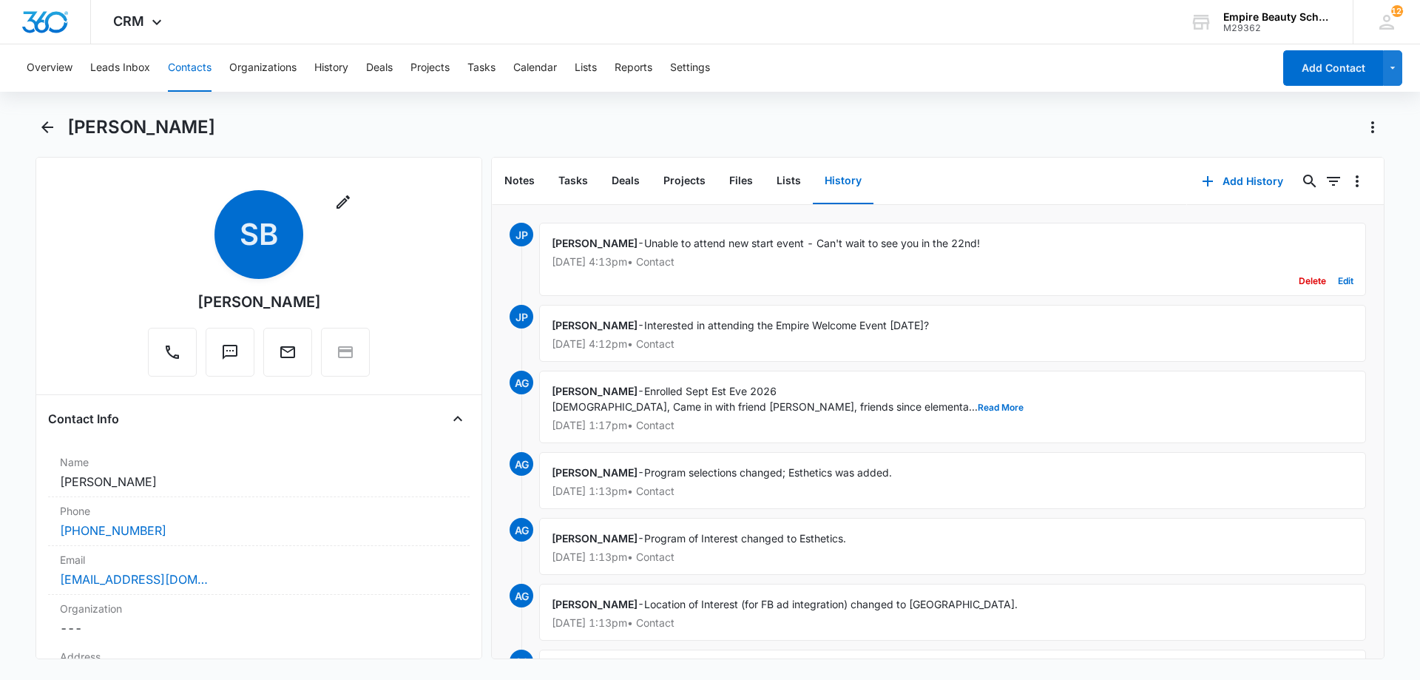
click at [1302, 281] on button "Delete" at bounding box center [1312, 281] width 27 height 28
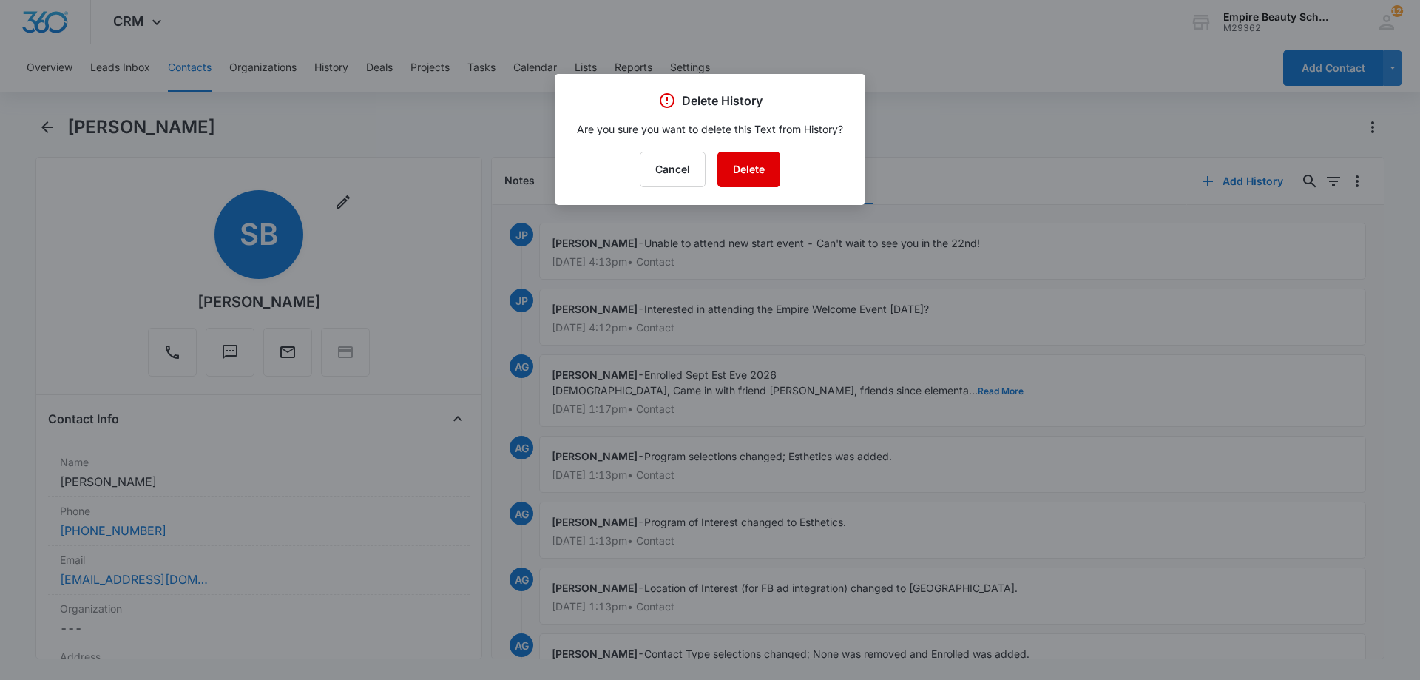
click at [738, 173] on button "Delete" at bounding box center [749, 170] width 63 height 36
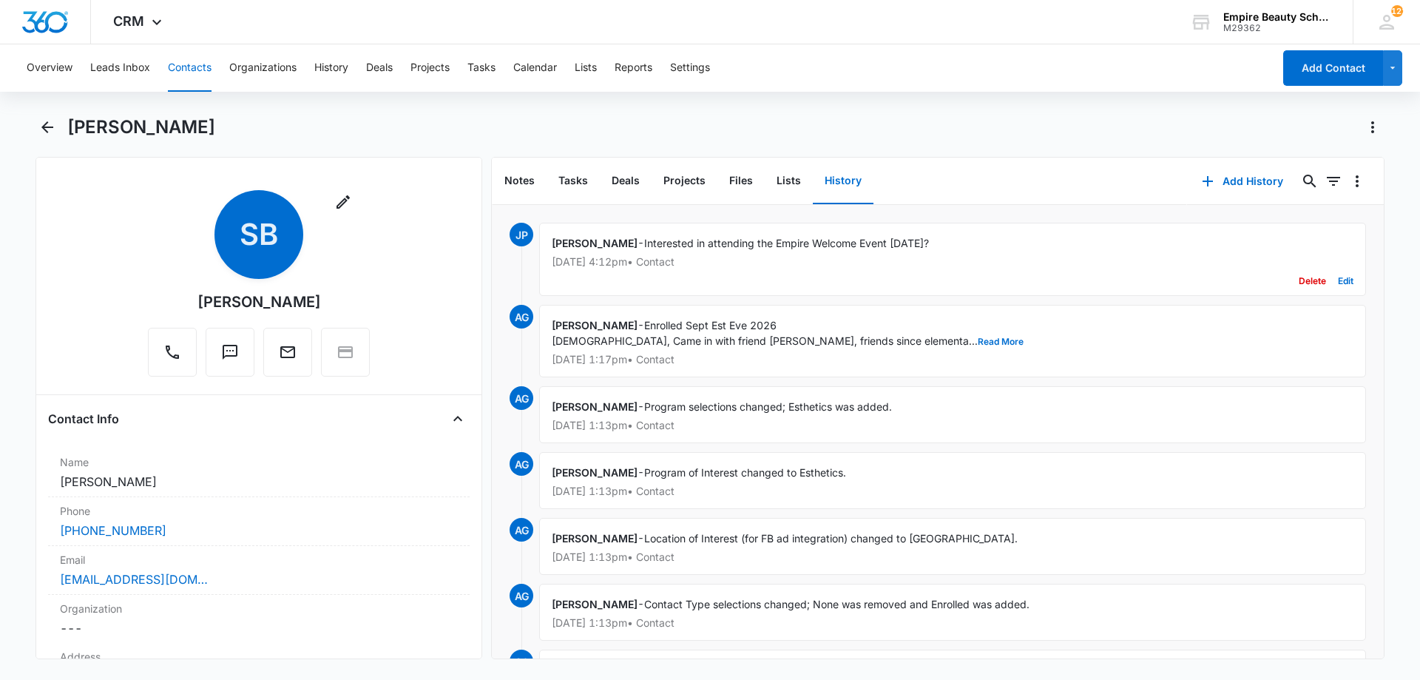
click at [1299, 282] on button "Delete" at bounding box center [1312, 281] width 27 height 28
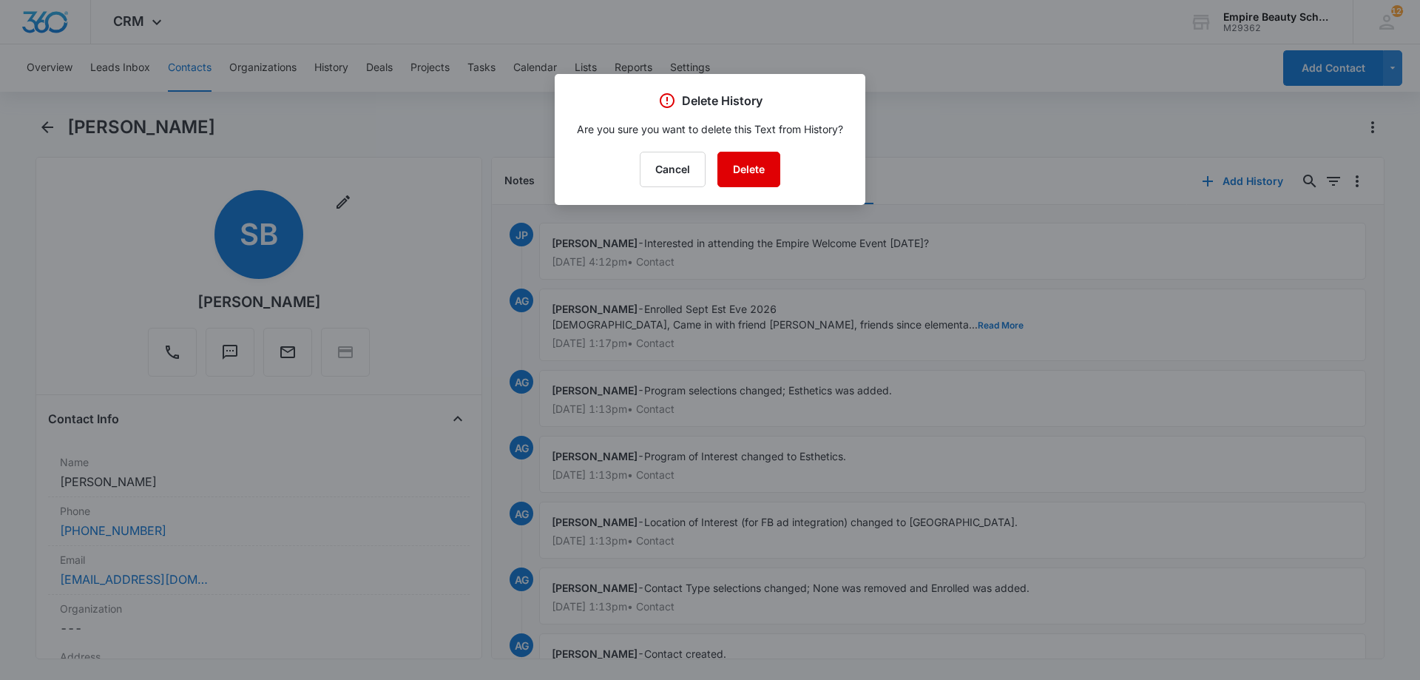
click at [767, 169] on button "Delete" at bounding box center [749, 170] width 63 height 36
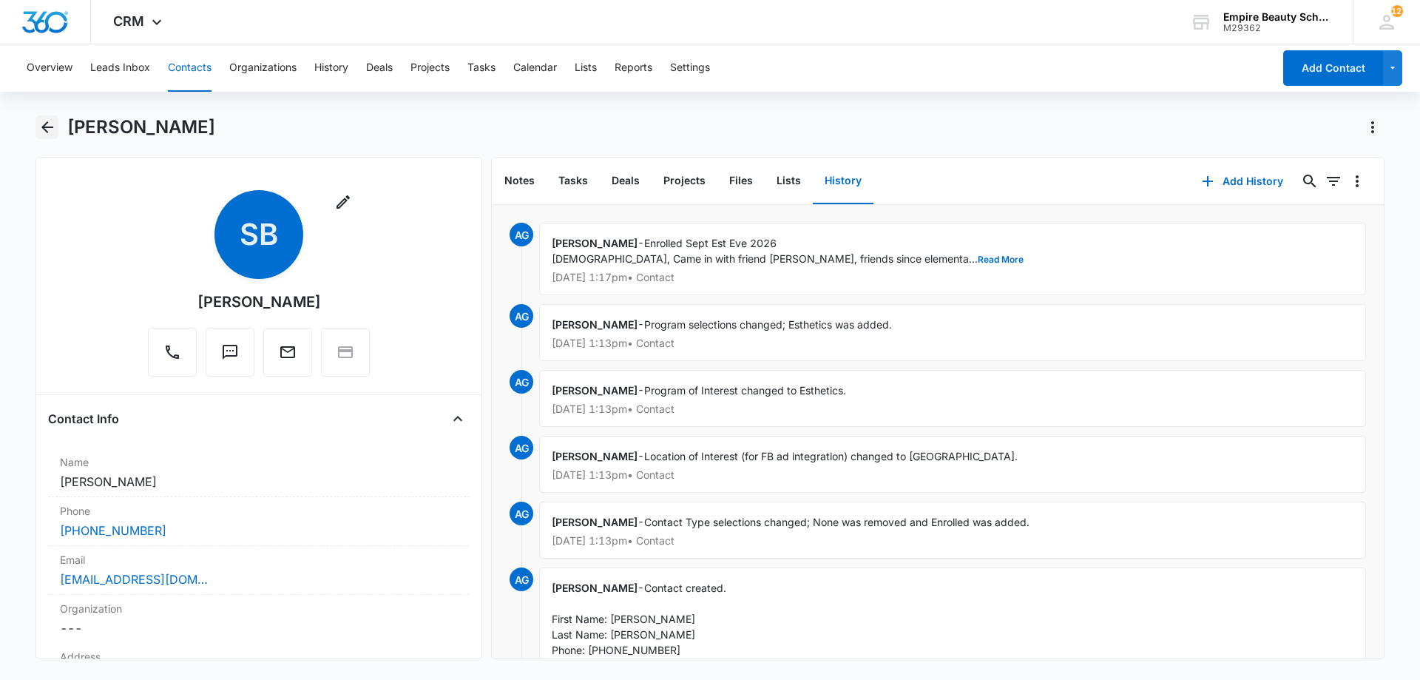
click at [44, 126] on icon "Back" at bounding box center [47, 127] width 12 height 12
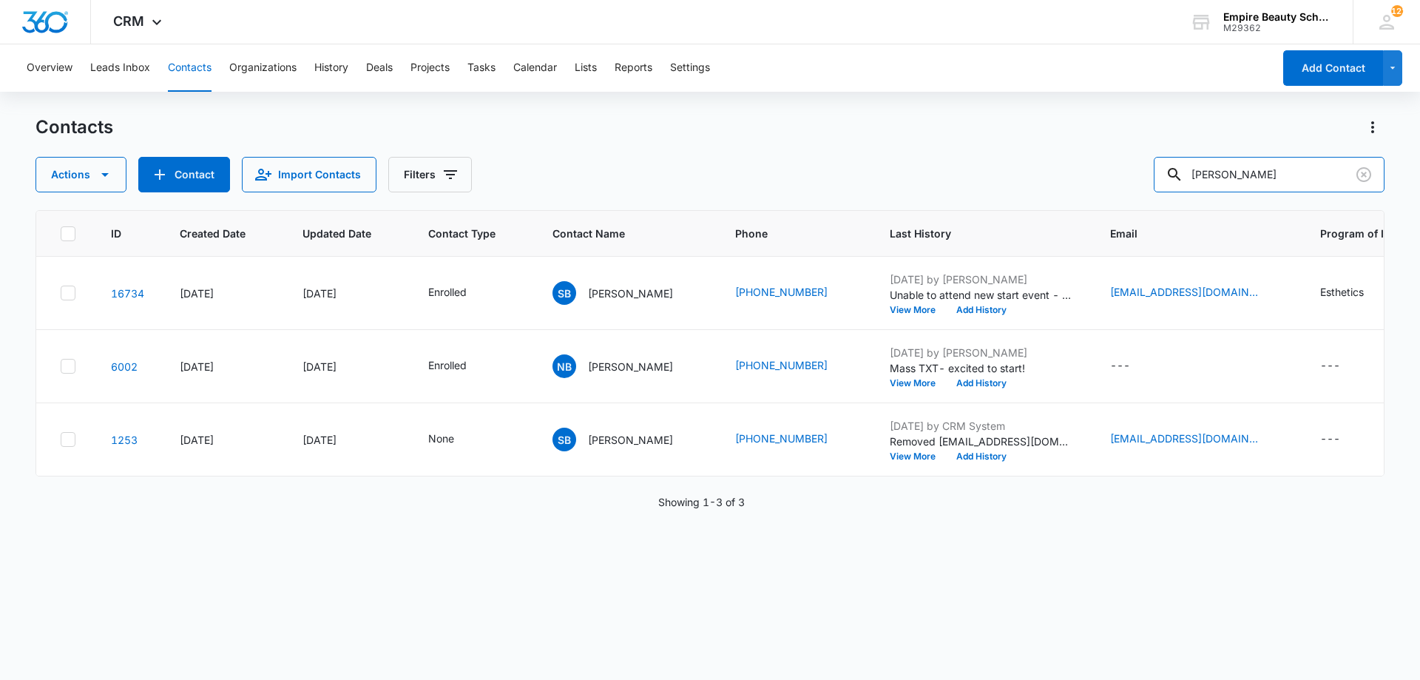
drag, startPoint x: 1295, startPoint y: 161, endPoint x: 877, endPoint y: 149, distance: 418.9
click at [877, 149] on div "Contacts Actions Contact Import Contacts Filters bragg" at bounding box center [710, 153] width 1349 height 77
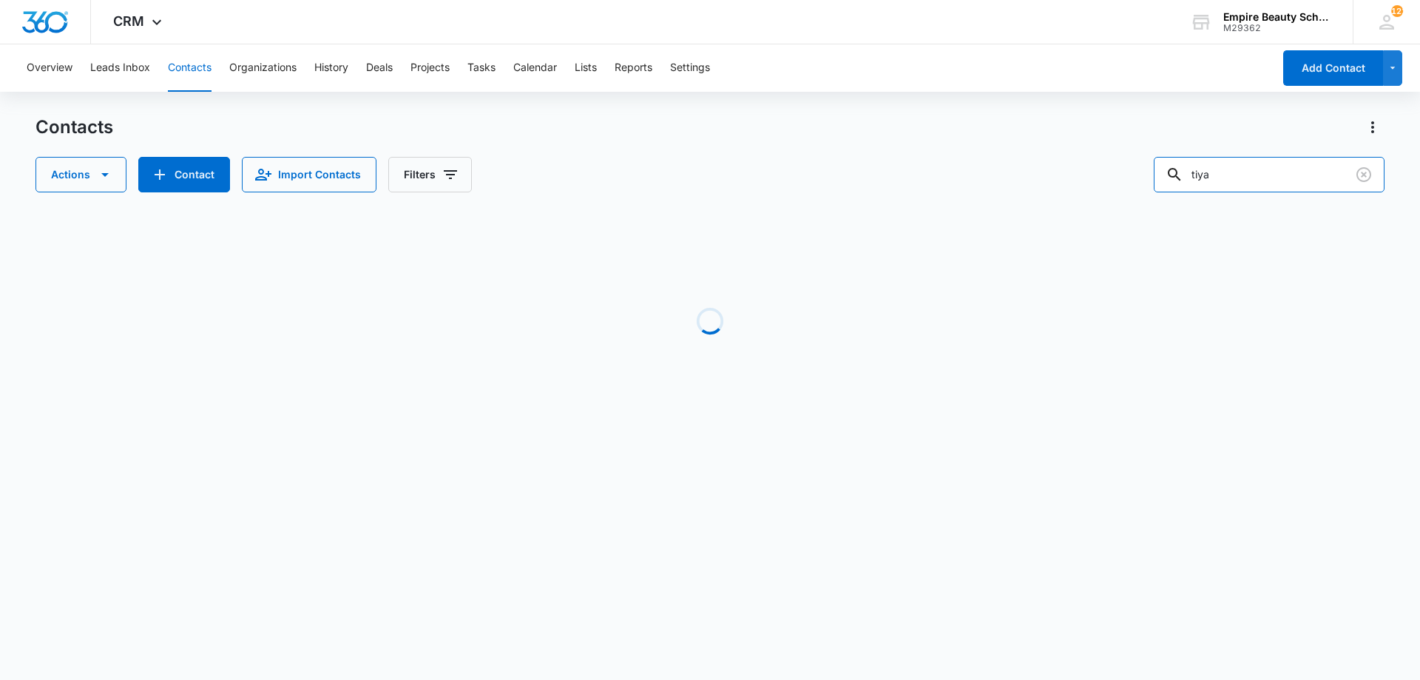
type input "tiya"
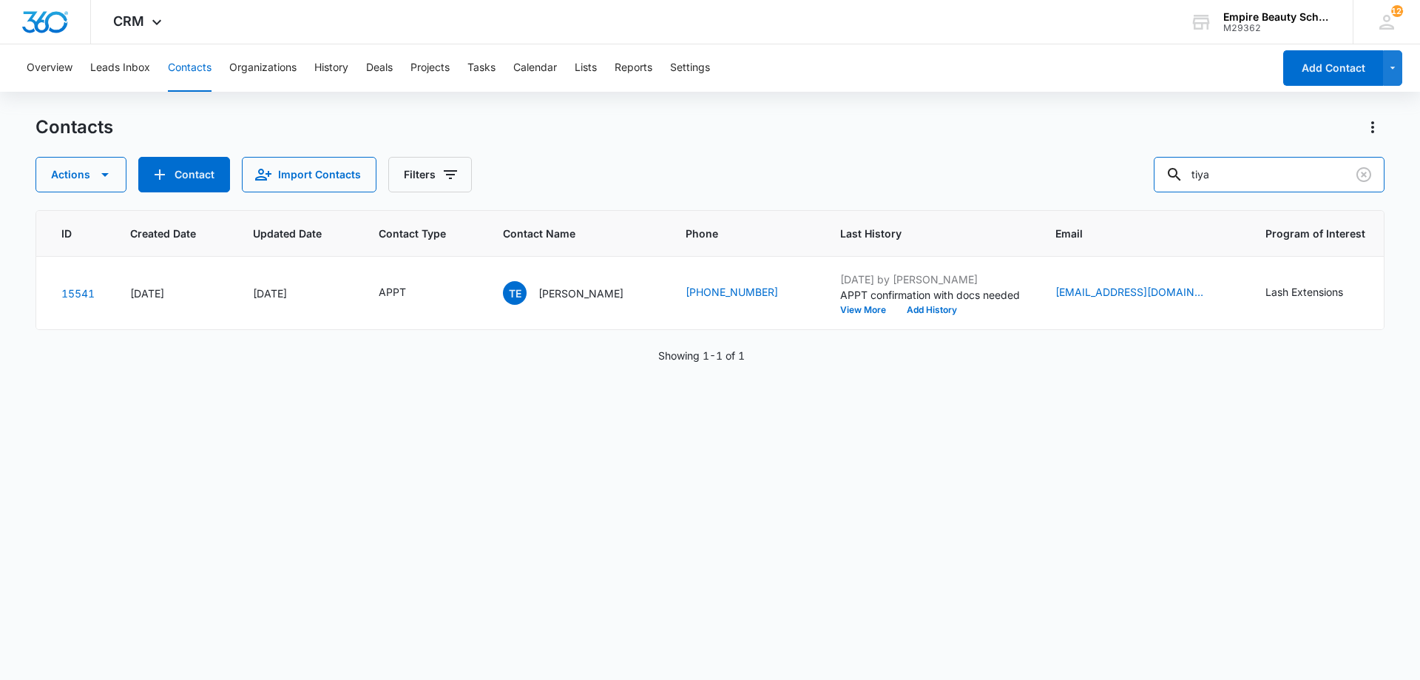
scroll to position [0, 66]
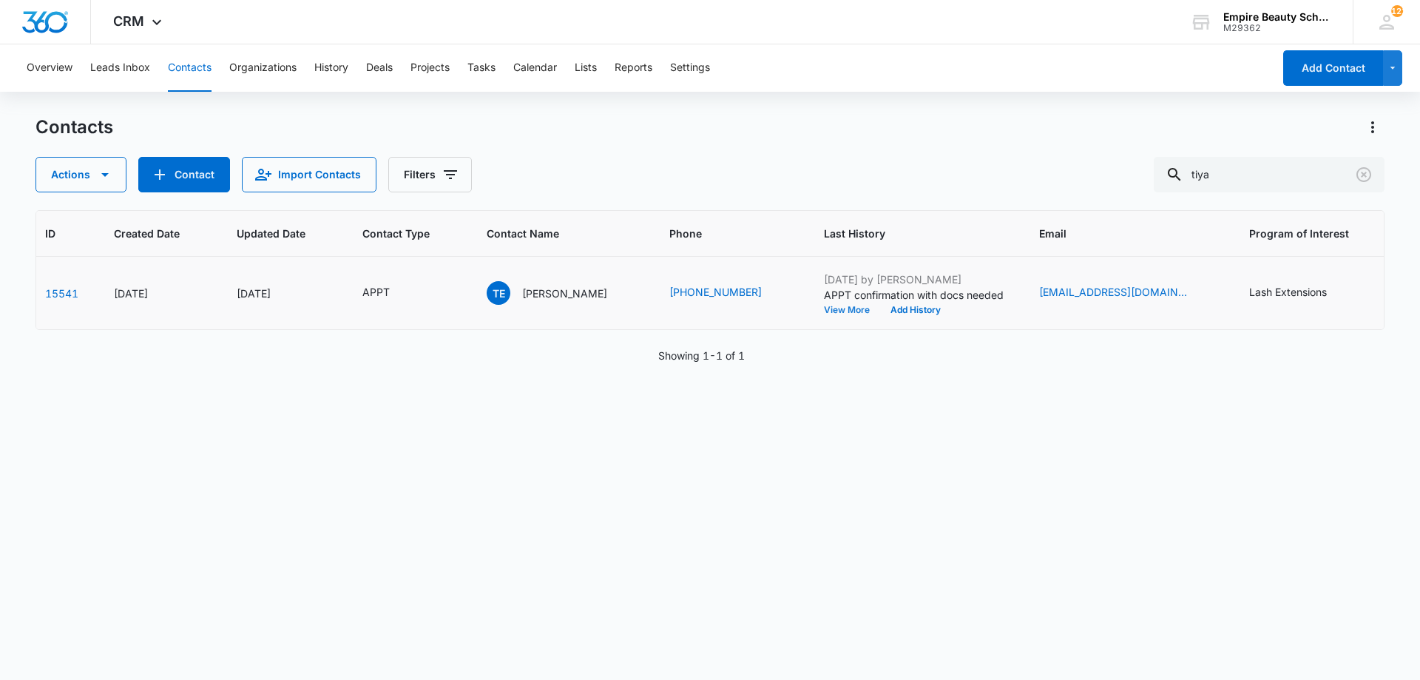
click at [836, 310] on button "View More" at bounding box center [852, 310] width 56 height 9
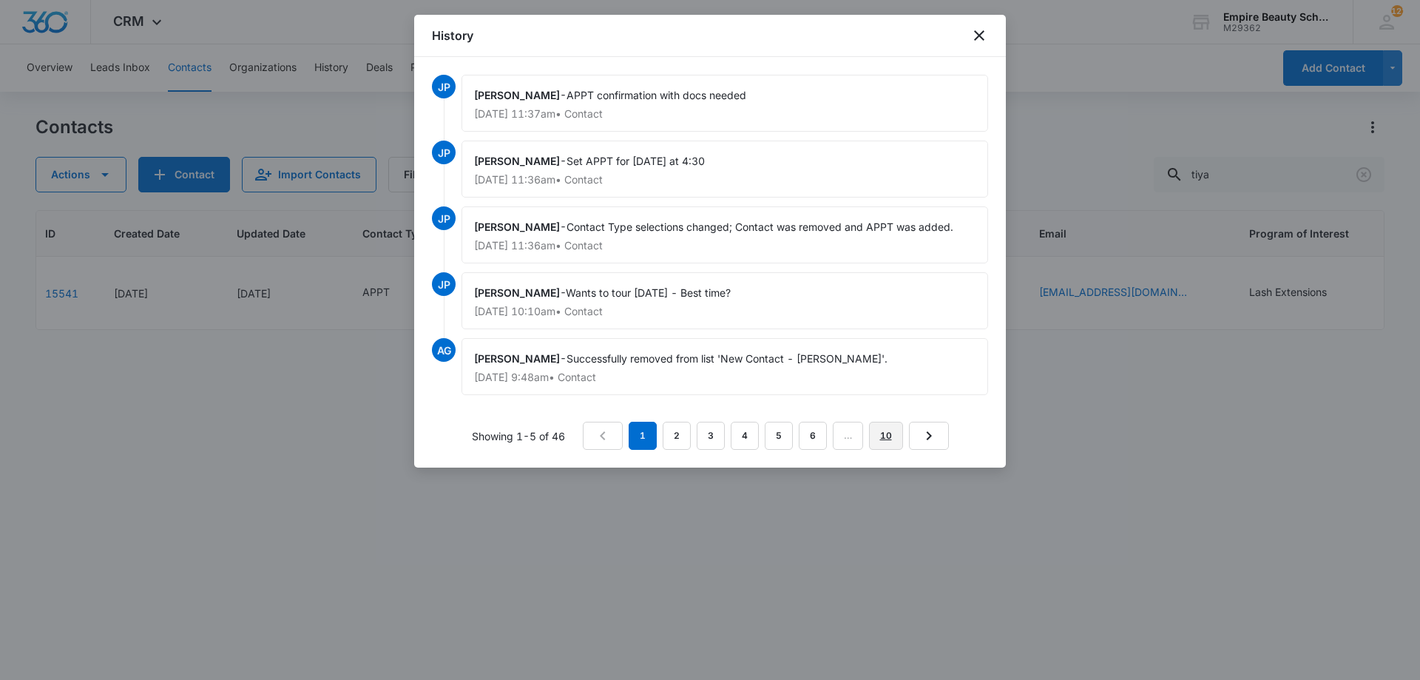
click at [876, 430] on link "10" at bounding box center [886, 436] width 34 height 28
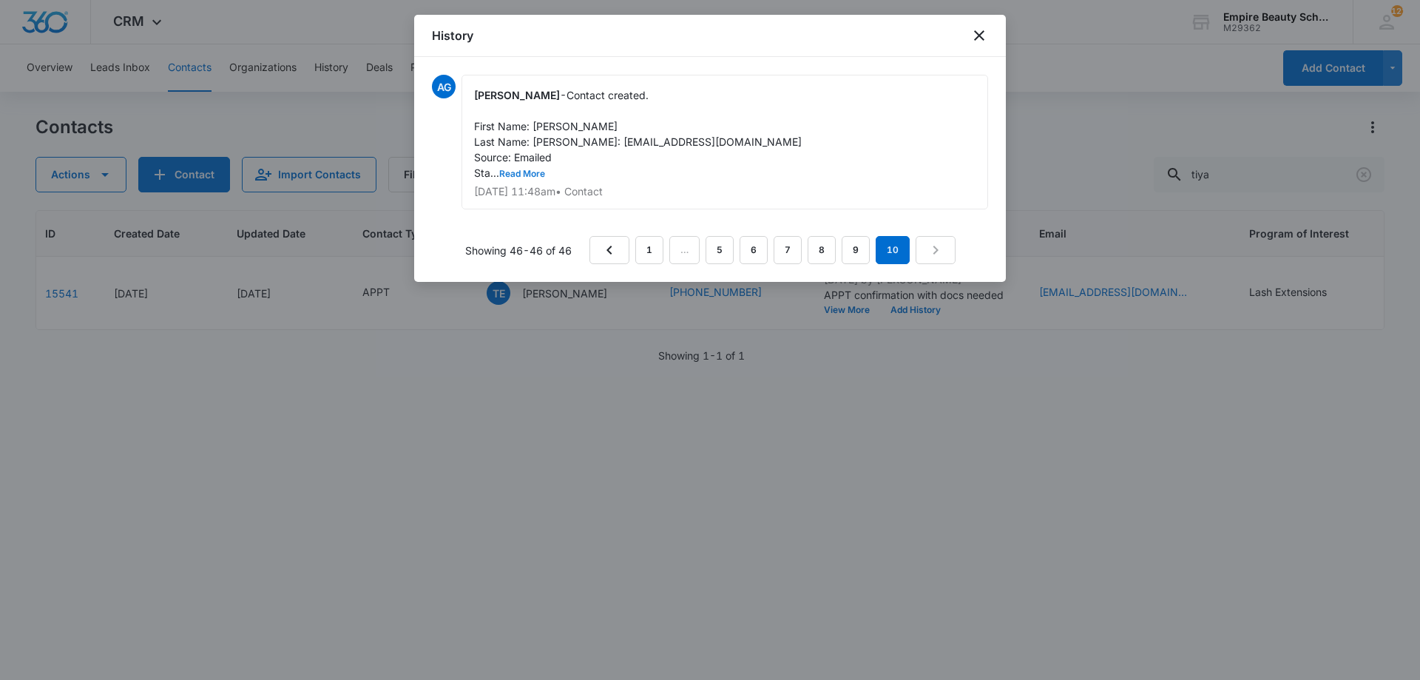
click at [522, 178] on button "Read More" at bounding box center [522, 173] width 46 height 9
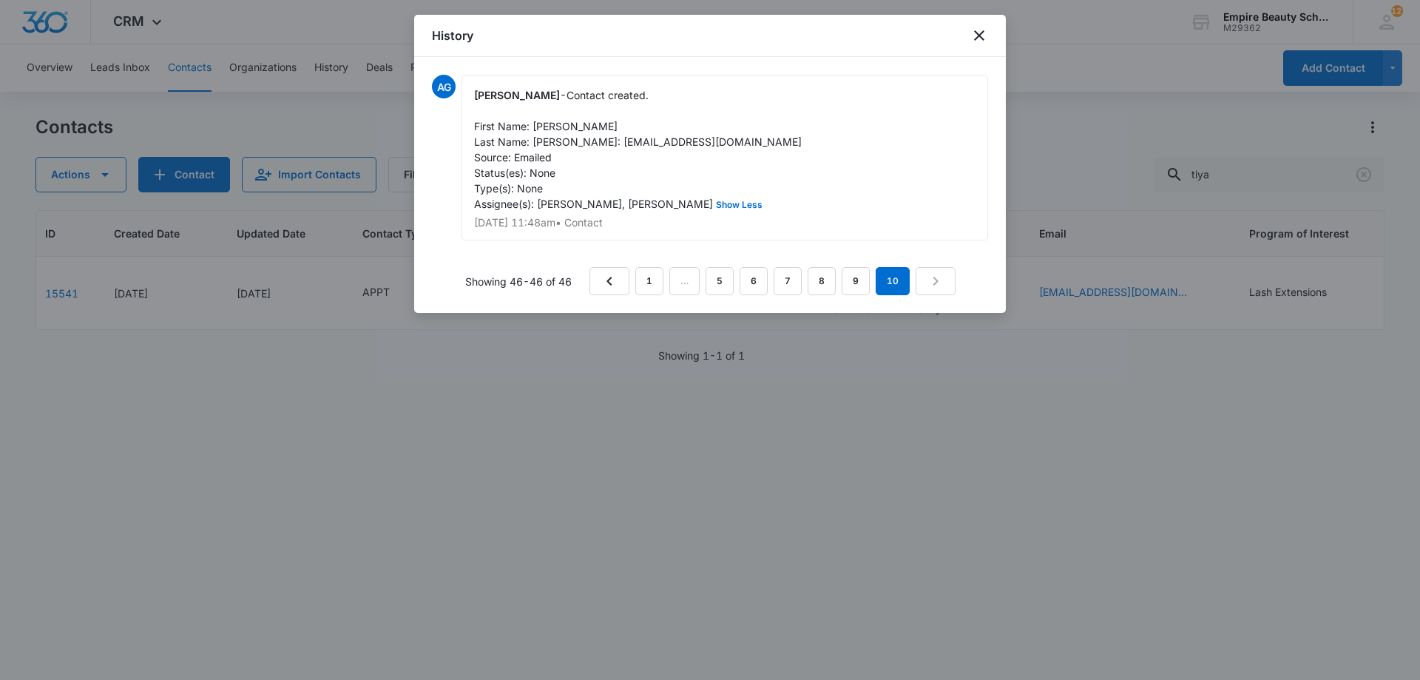
click at [839, 294] on nav "1 … 5 6 7 8 9 10" at bounding box center [773, 281] width 366 height 28
click at [852, 295] on link "9" at bounding box center [856, 281] width 28 height 28
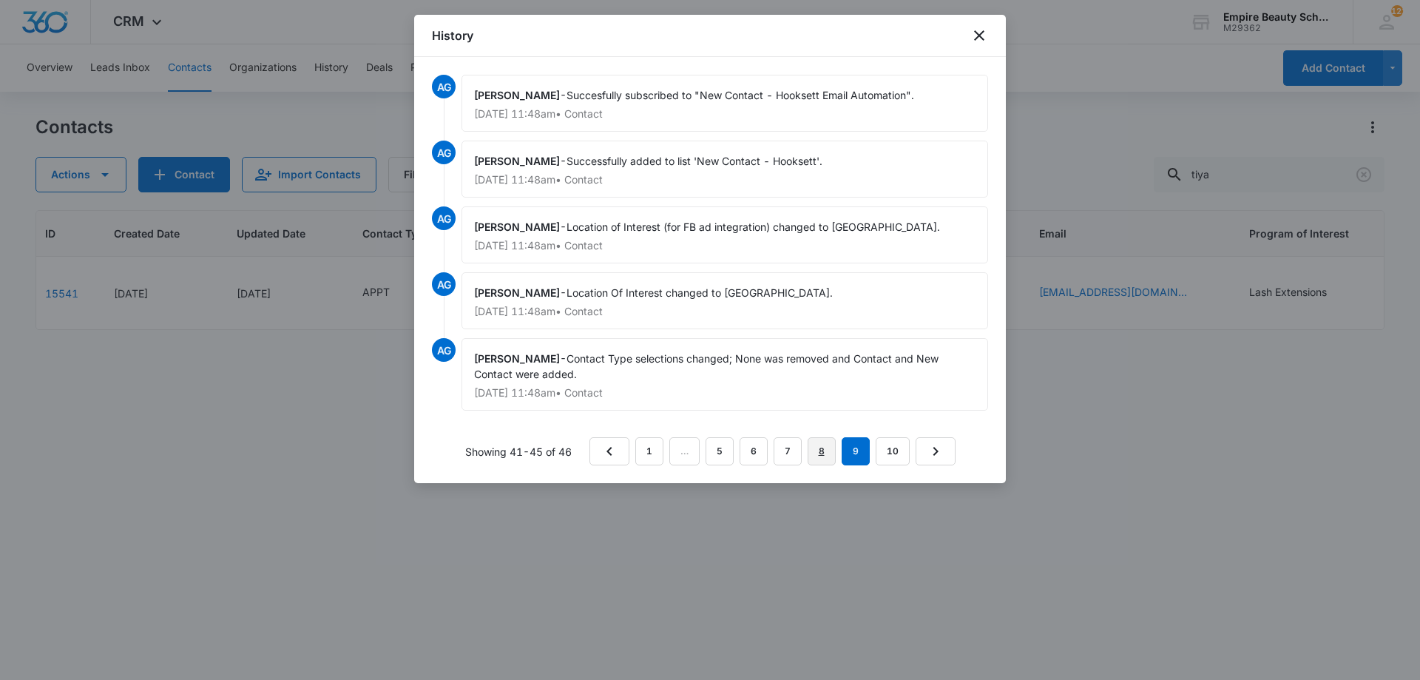
click at [820, 452] on link "8" at bounding box center [822, 451] width 28 height 28
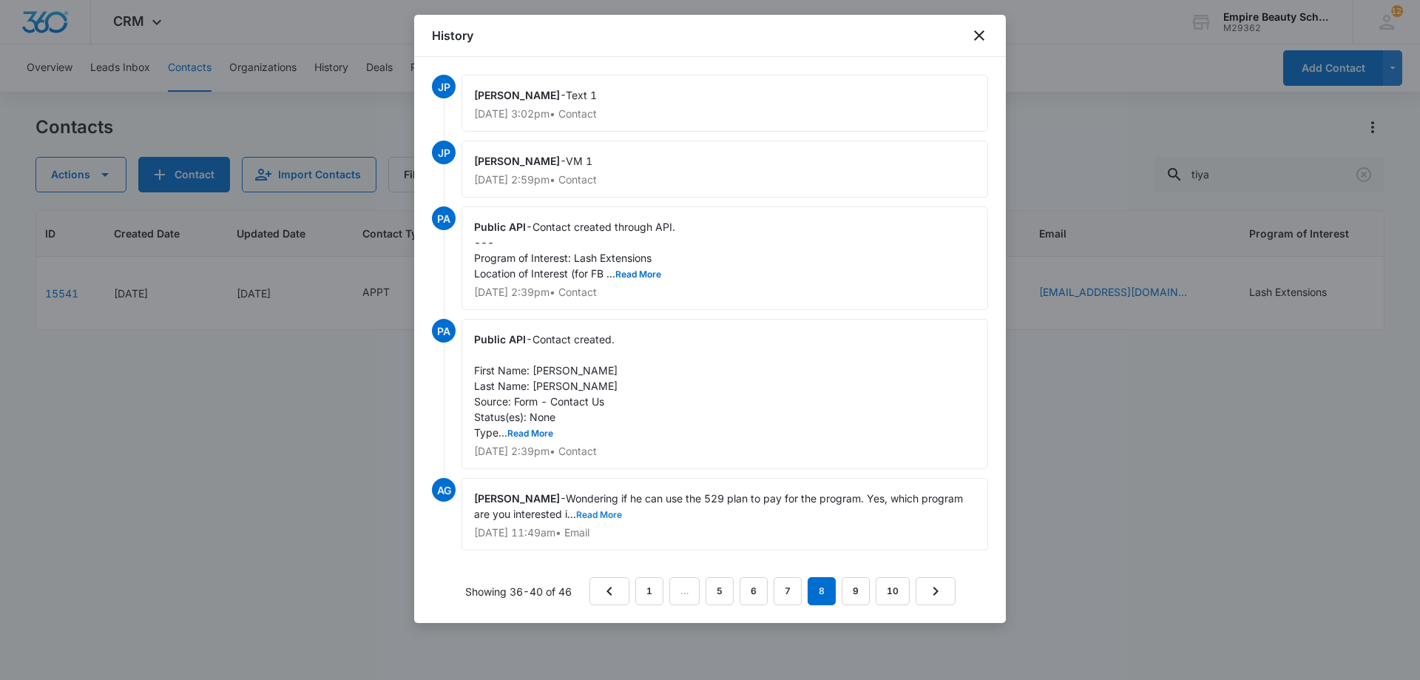
click at [610, 513] on button "Read More" at bounding box center [599, 514] width 46 height 9
click at [792, 586] on link "7" at bounding box center [788, 591] width 28 height 28
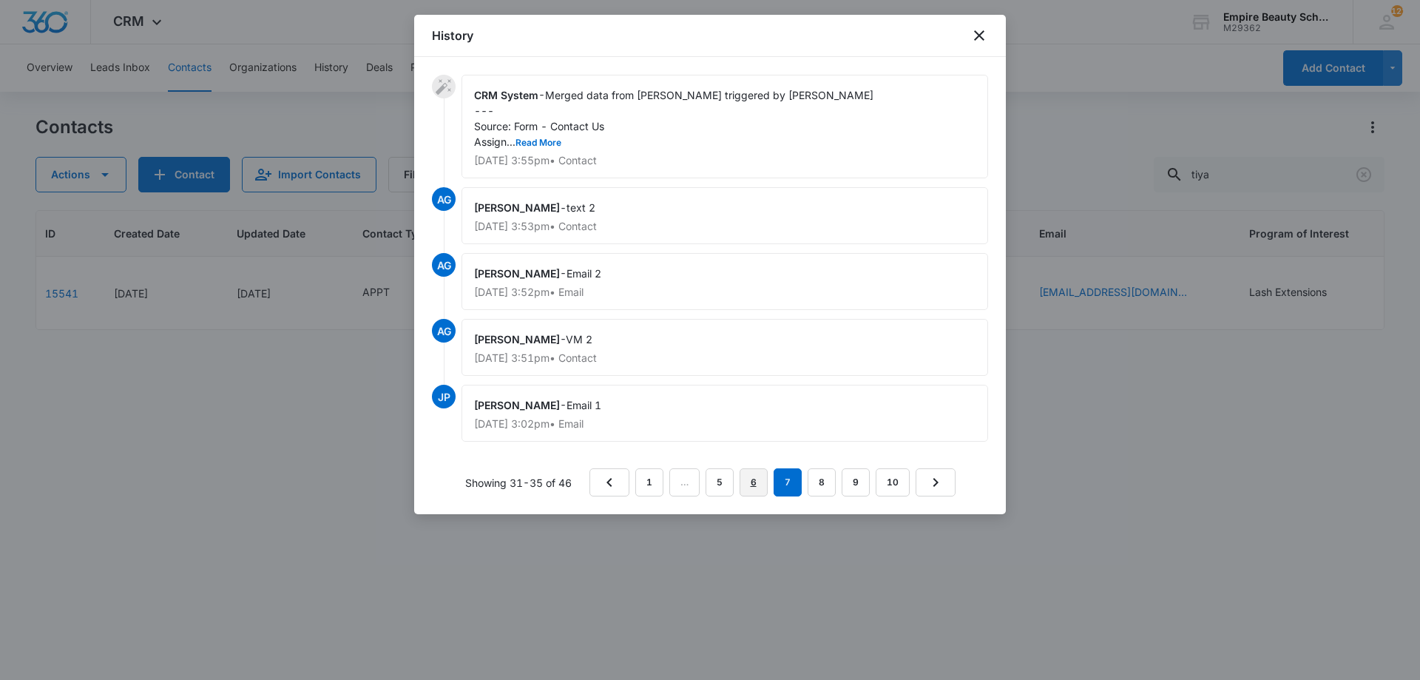
click at [759, 496] on link "6" at bounding box center [754, 482] width 28 height 28
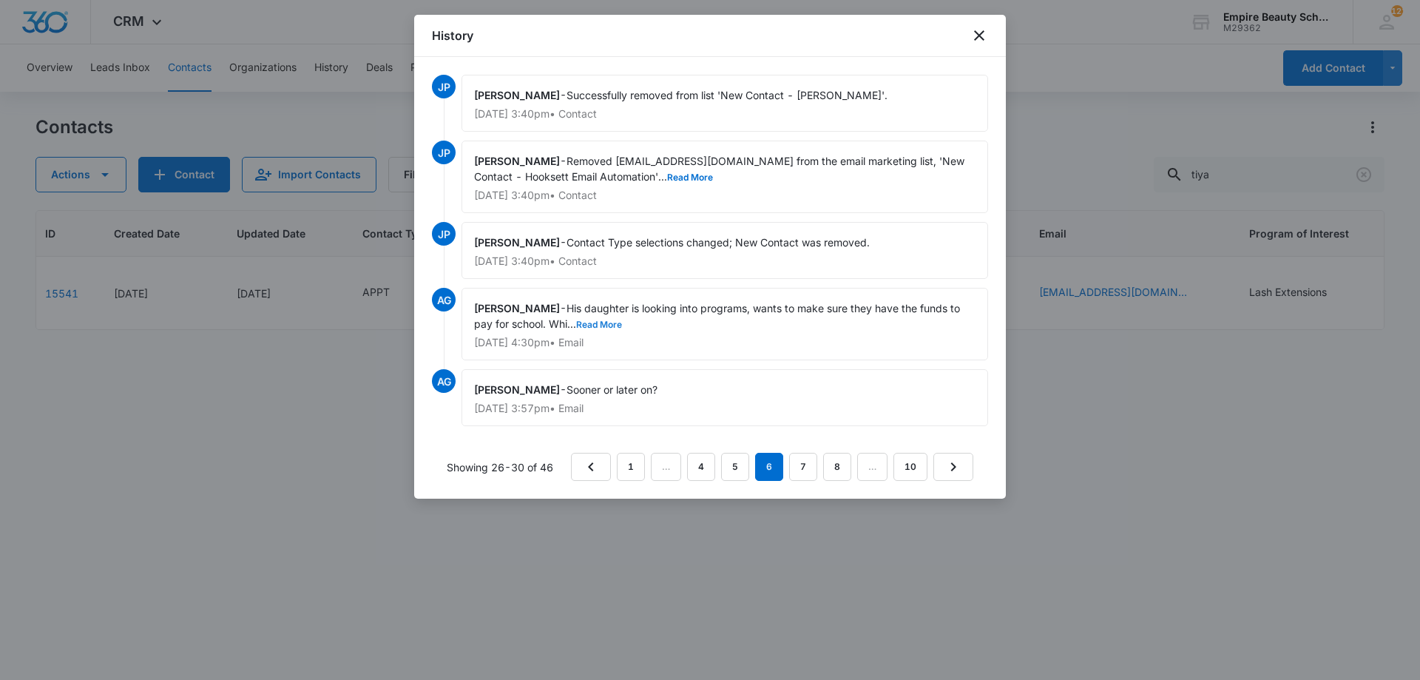
click at [613, 327] on button "Read More" at bounding box center [599, 324] width 46 height 9
click at [741, 465] on link "5" at bounding box center [735, 467] width 28 height 28
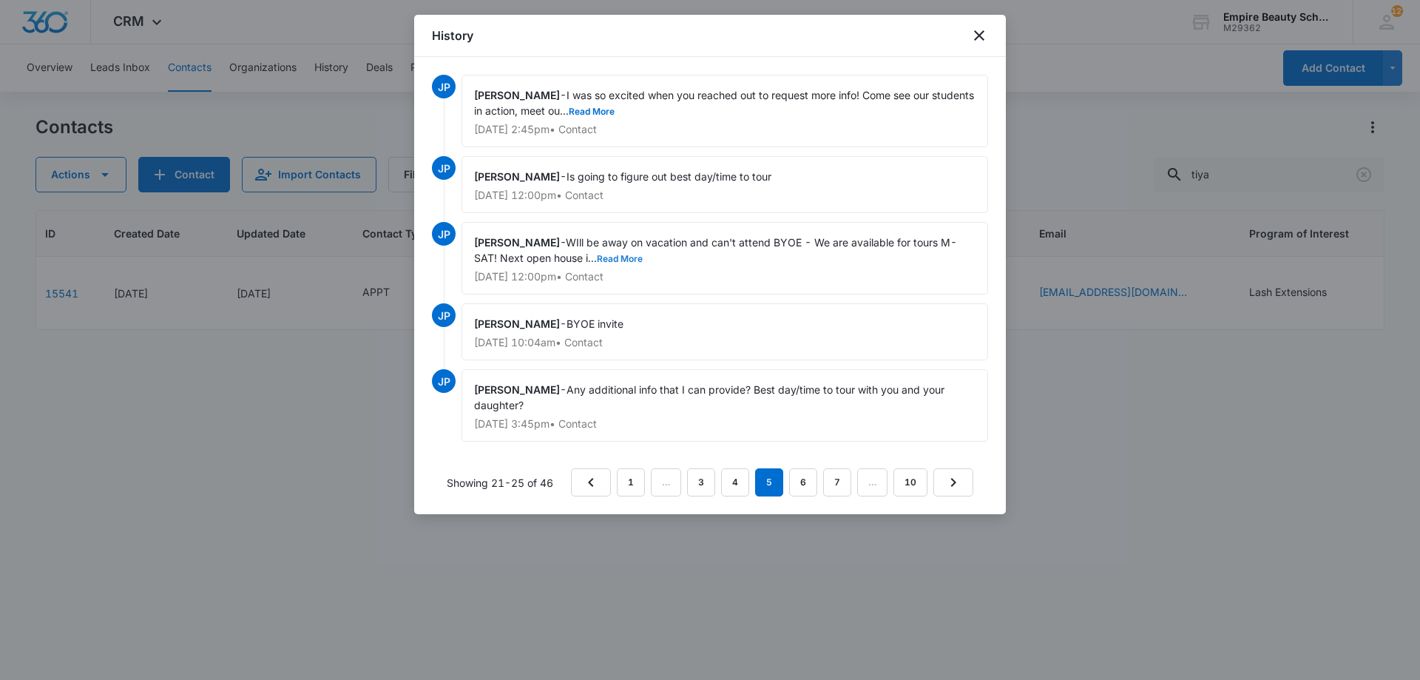
click at [614, 259] on button "Read More" at bounding box center [620, 258] width 46 height 9
click at [726, 483] on link "4" at bounding box center [735, 482] width 28 height 28
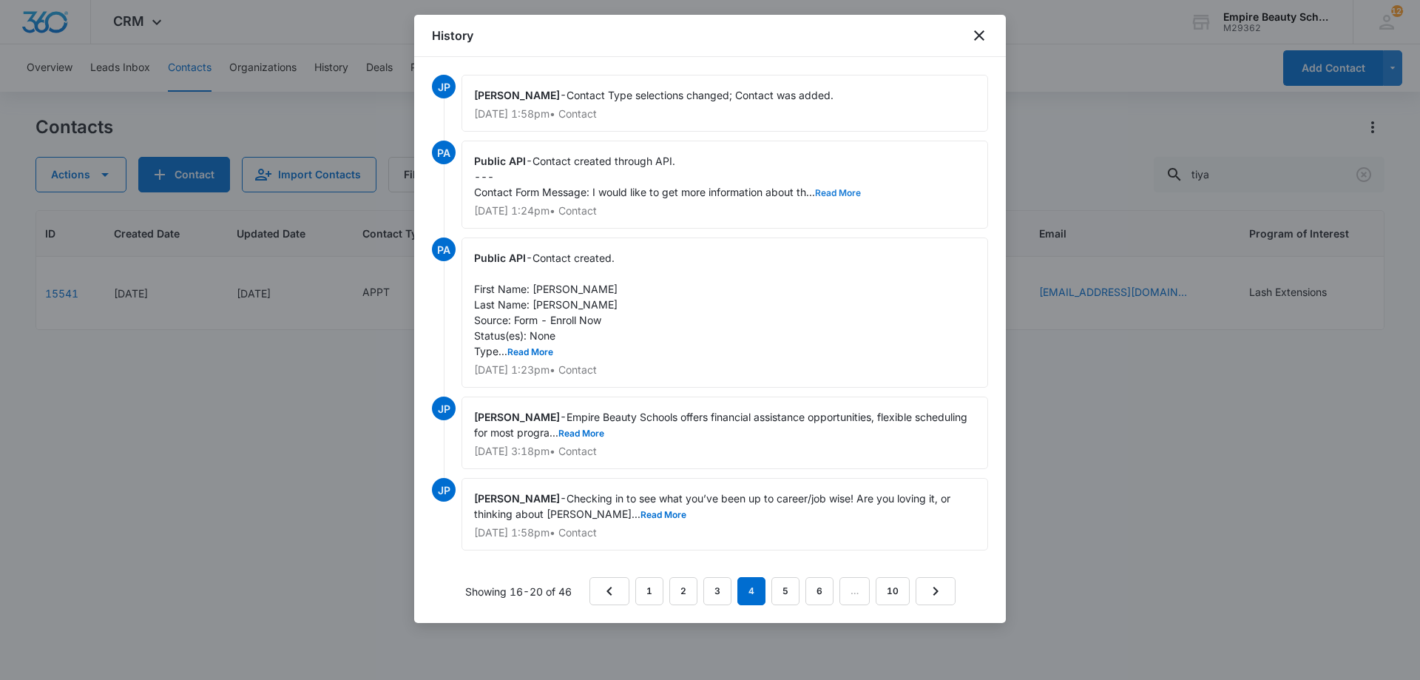
click at [816, 189] on button "Read More" at bounding box center [838, 193] width 46 height 9
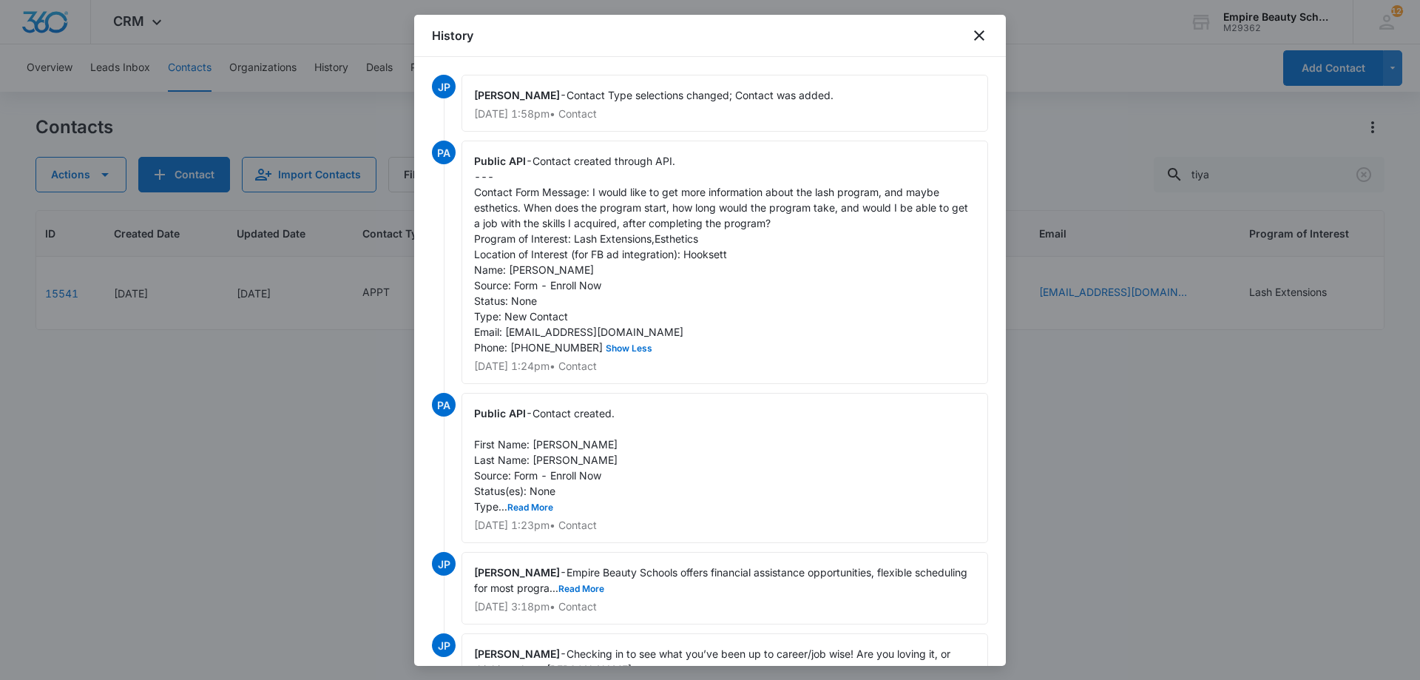
click at [829, 192] on span "Contact created through API. --- Contact Form Message: I would like to get more…" at bounding box center [722, 254] width 497 height 199
click at [940, 203] on span "Contact created through API. --- Contact Form Message: I would like to get more…" at bounding box center [722, 254] width 497 height 199
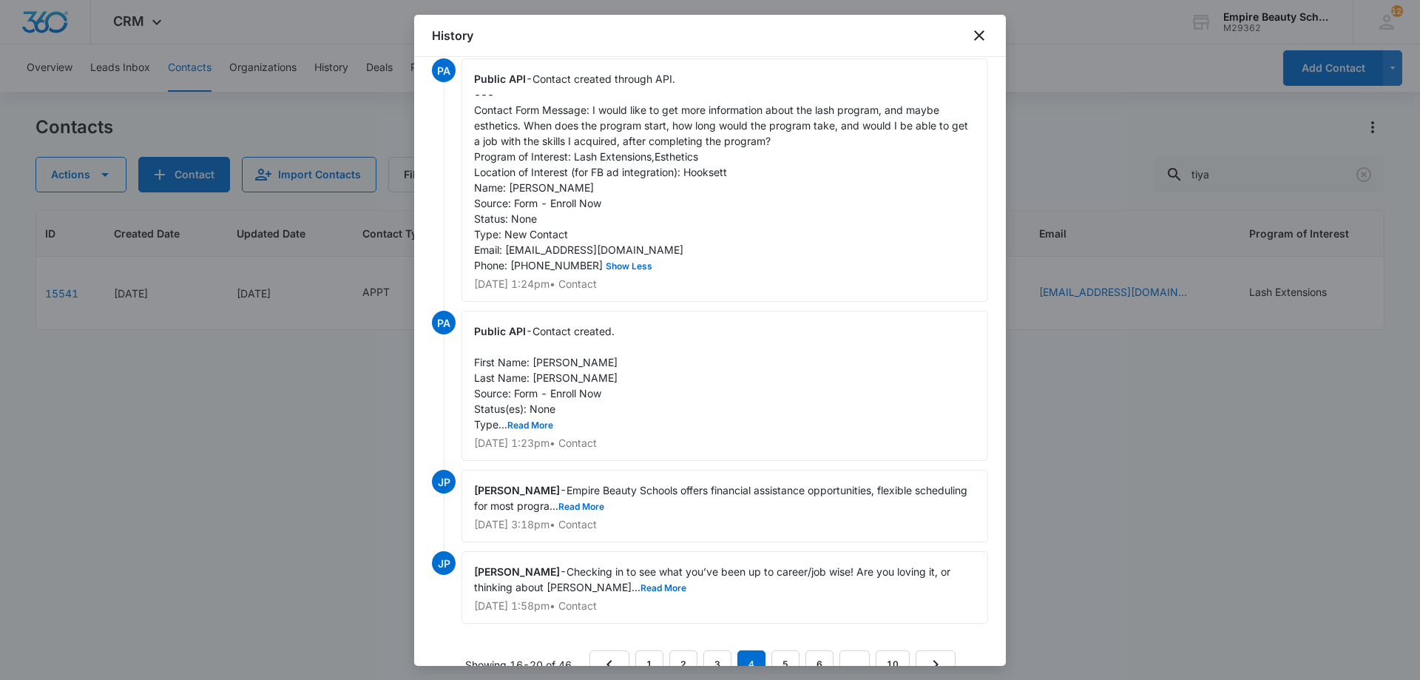
scroll to position [0, 0]
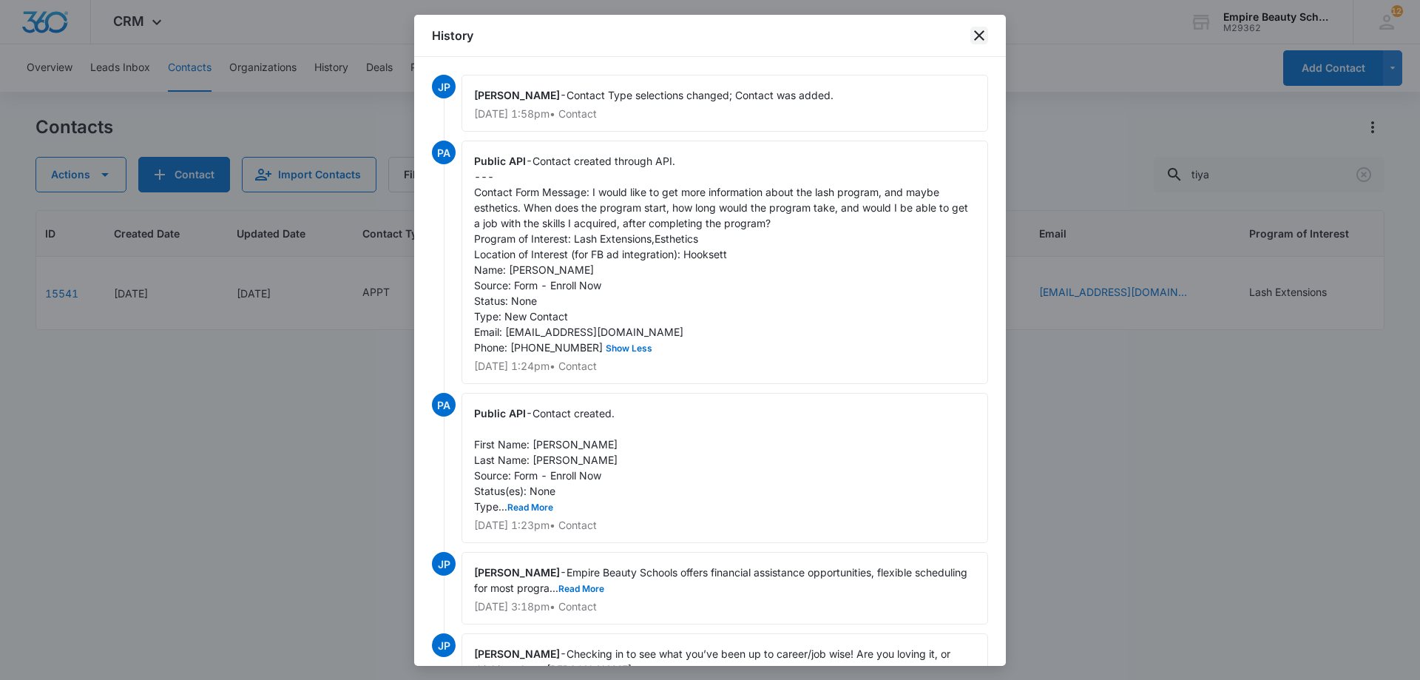
click at [979, 33] on icon "close" at bounding box center [980, 36] width 18 height 18
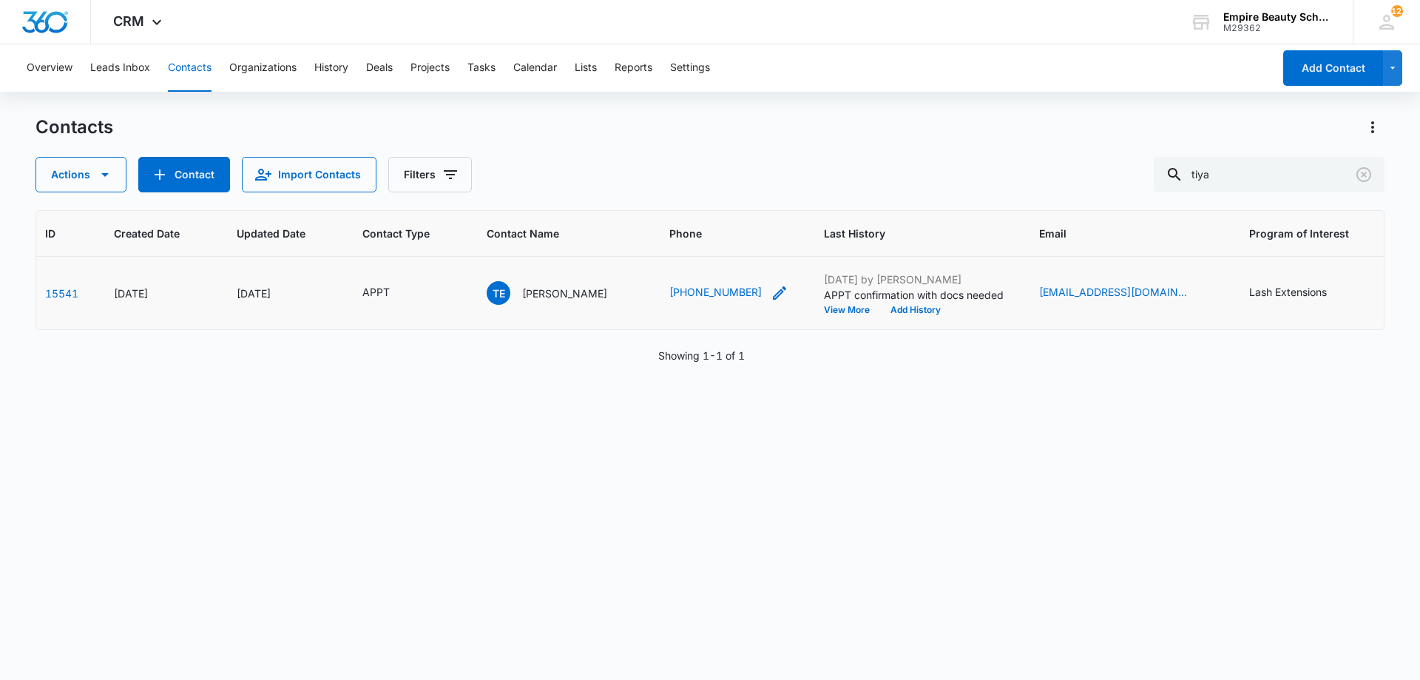
click at [773, 290] on icon "Phone - (603) 370-9872 - Select to Edit Field" at bounding box center [779, 292] width 13 height 13
click at [673, 200] on input "Phone" at bounding box center [699, 199] width 186 height 36
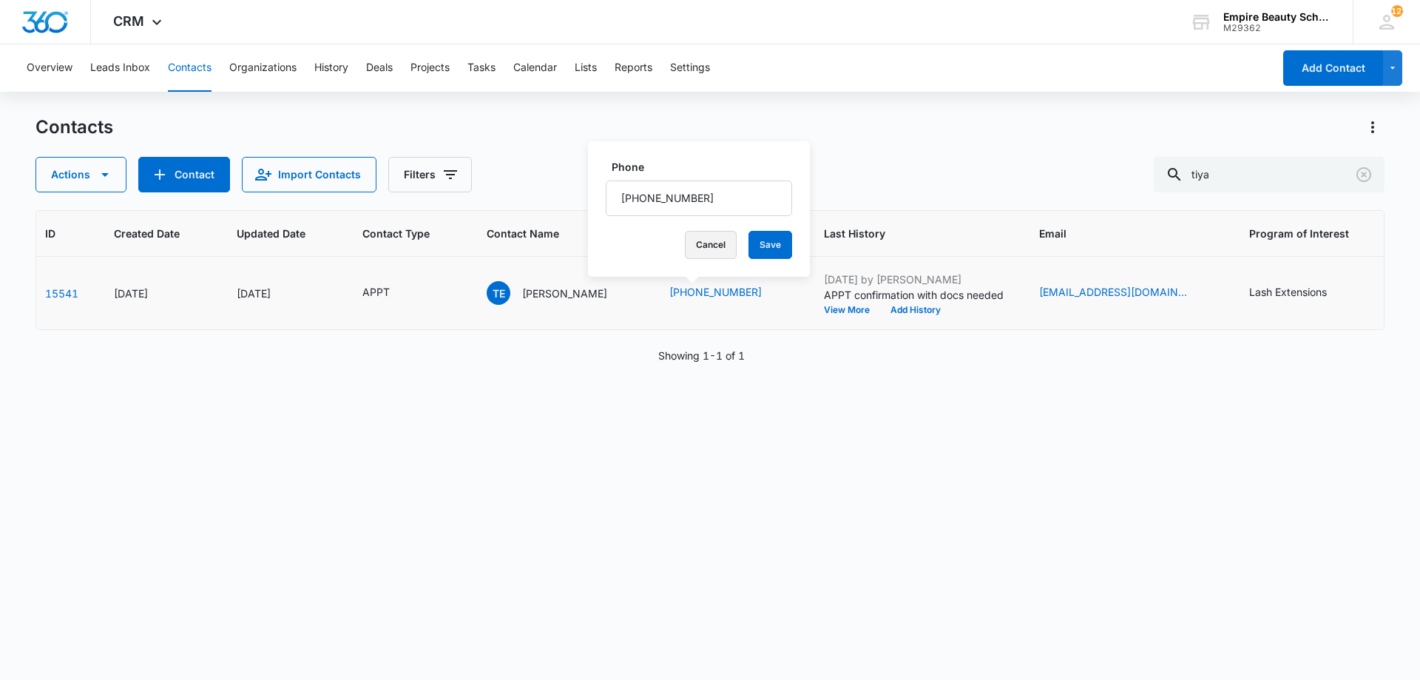
click at [704, 250] on button "Cancel" at bounding box center [711, 245] width 52 height 28
click at [1198, 297] on icon "Email - tiyaedsall@comcast.net - Select to Edit Field" at bounding box center [1204, 292] width 13 height 13
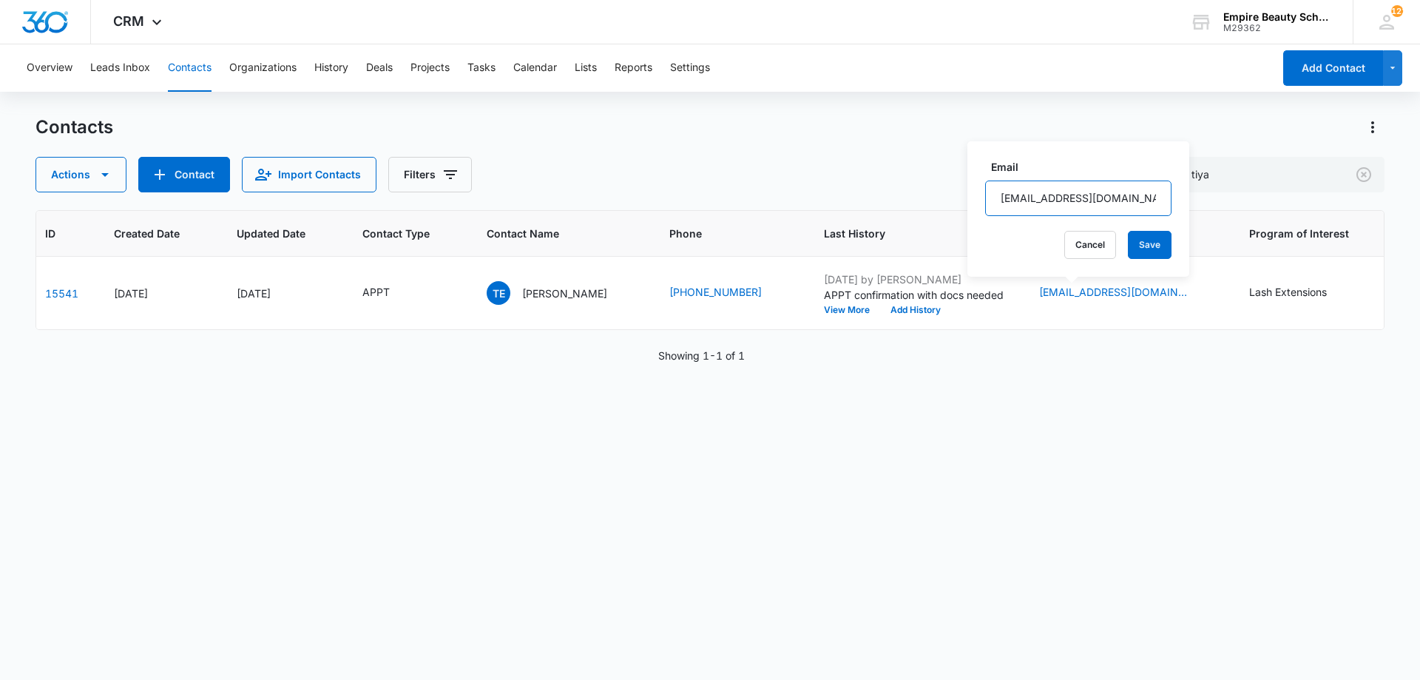
click at [1056, 192] on input "tiyaedsall@comcast.net" at bounding box center [1078, 199] width 186 height 36
click at [1085, 242] on button "Cancel" at bounding box center [1091, 245] width 52 height 28
click at [824, 308] on button "View More" at bounding box center [852, 310] width 56 height 9
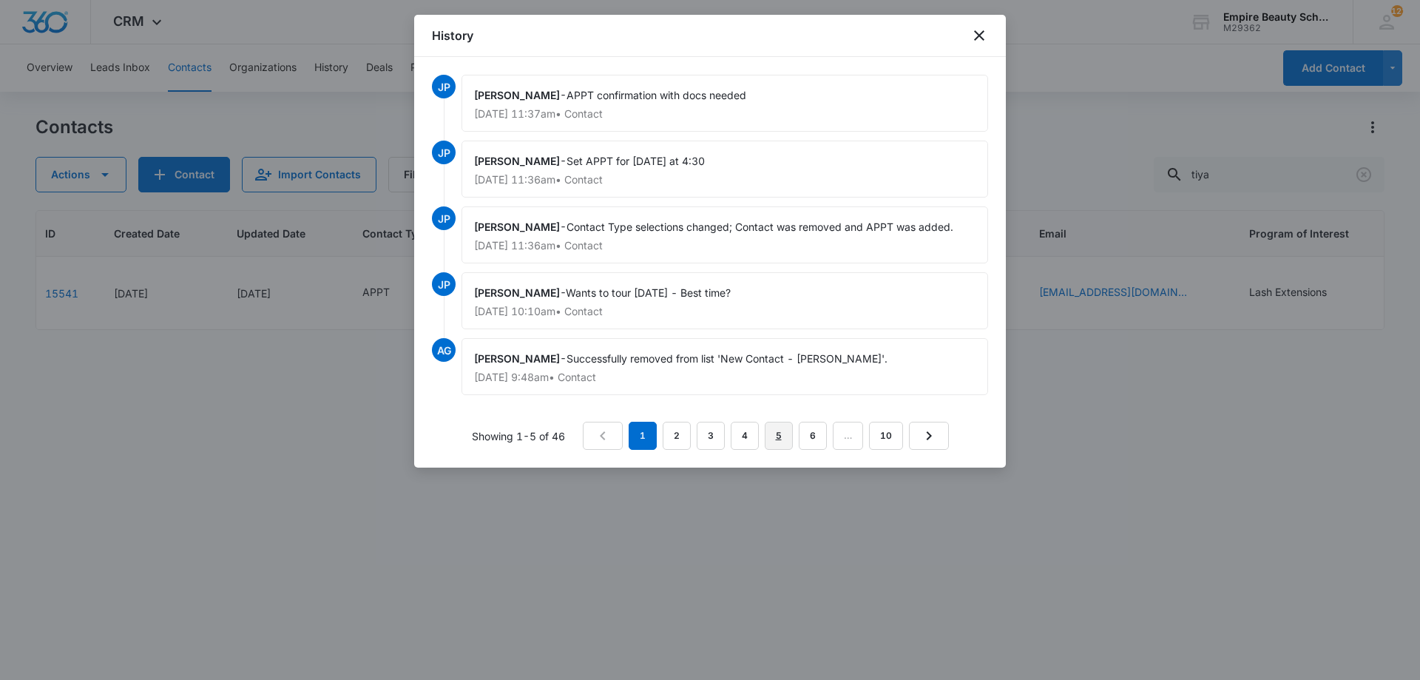
click at [766, 439] on link "5" at bounding box center [779, 436] width 28 height 28
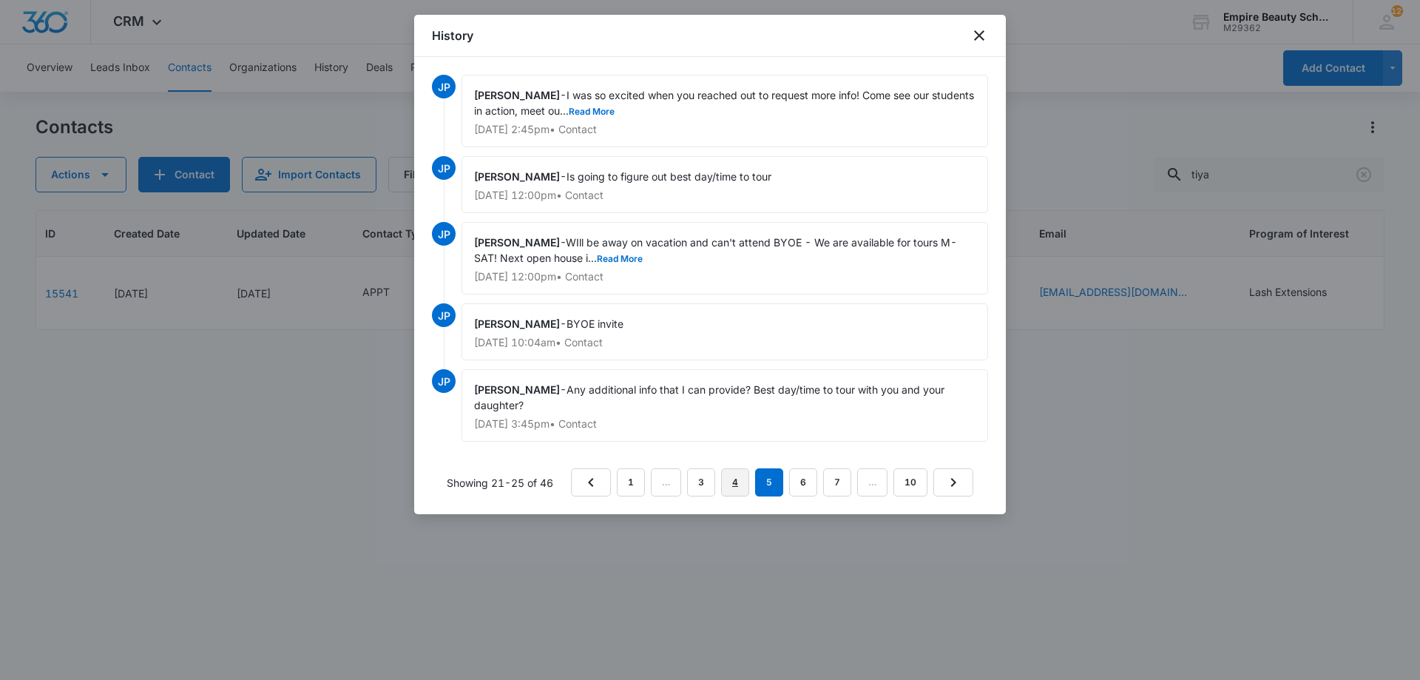
click at [741, 481] on link "4" at bounding box center [735, 482] width 28 height 28
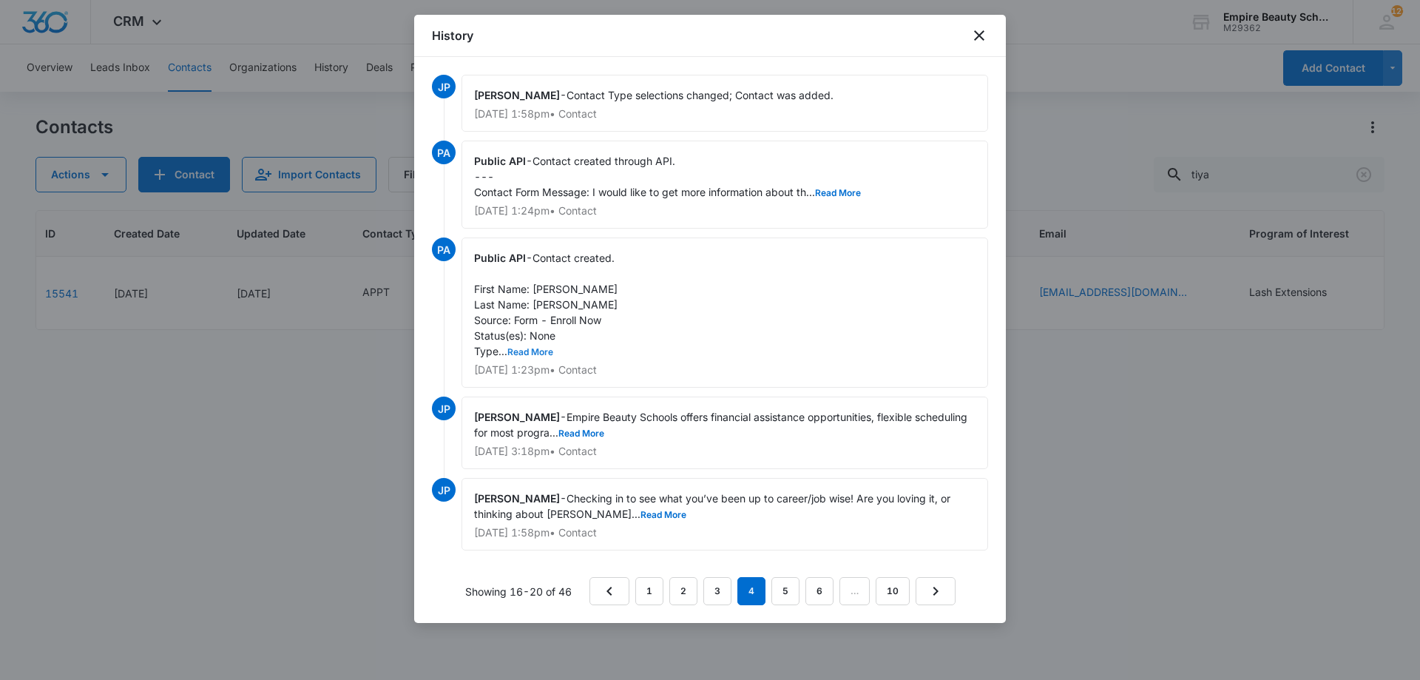
click at [547, 351] on button "Read More" at bounding box center [530, 352] width 46 height 9
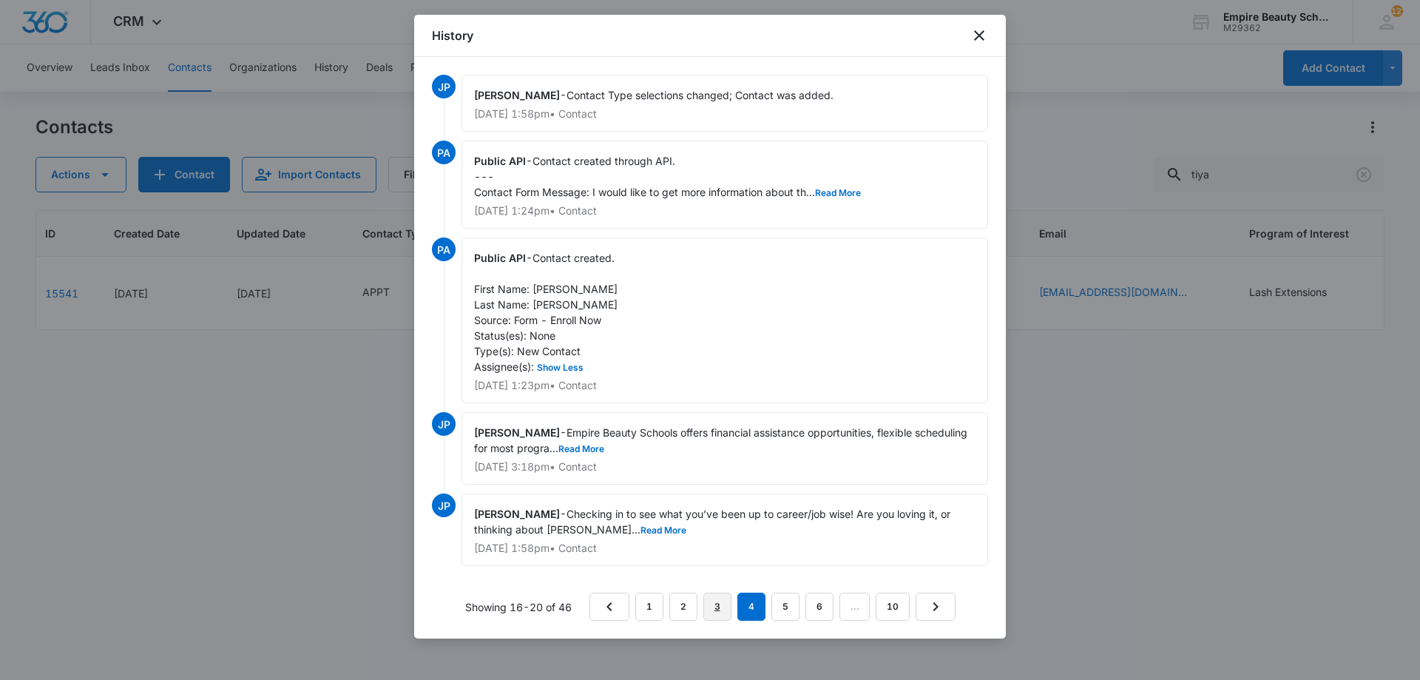
click at [725, 607] on link "3" at bounding box center [718, 607] width 28 height 28
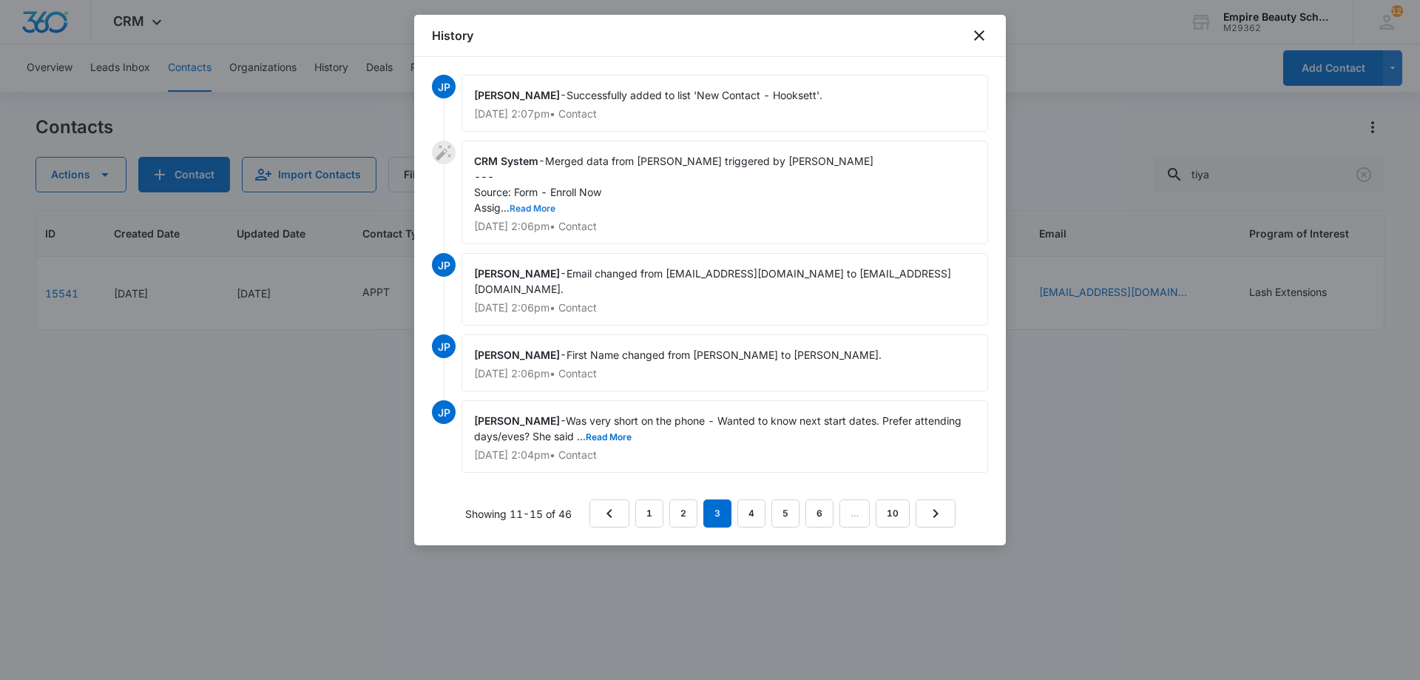
click at [554, 213] on button "Read More" at bounding box center [533, 208] width 46 height 9
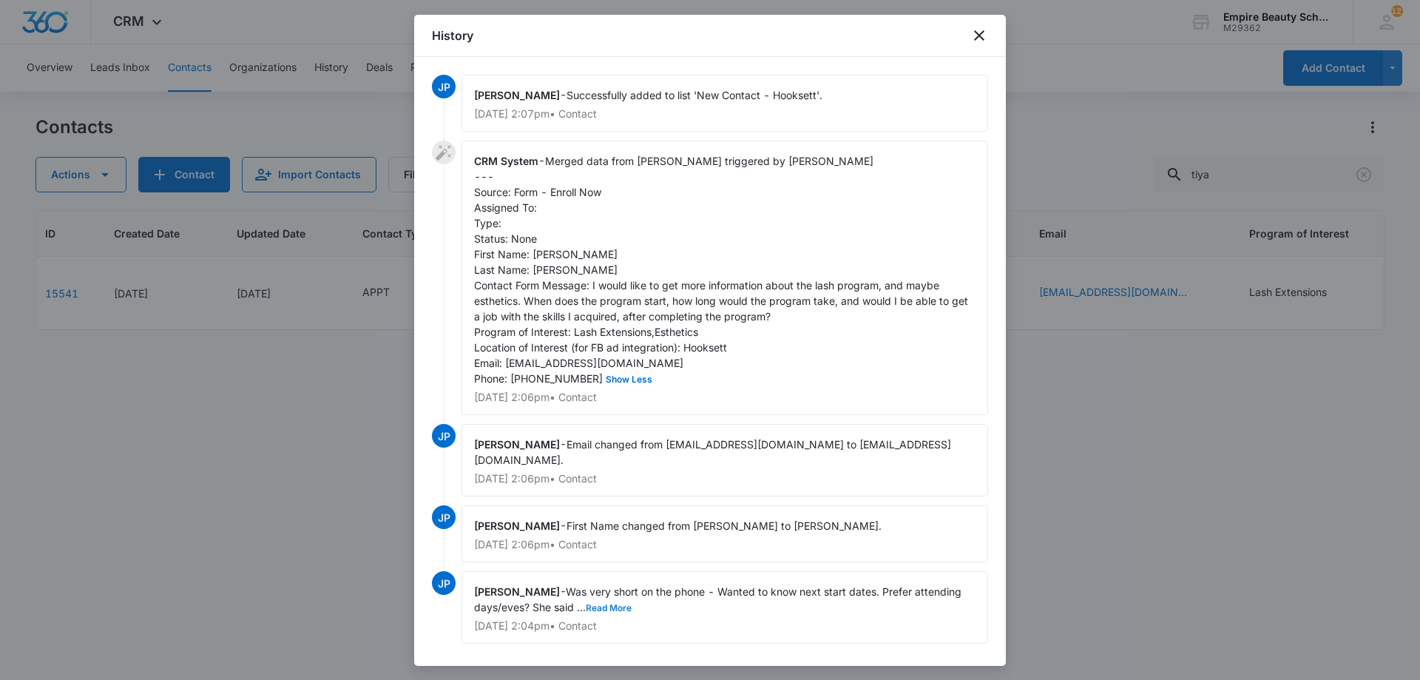
click at [632, 604] on button "Read More" at bounding box center [609, 608] width 46 height 9
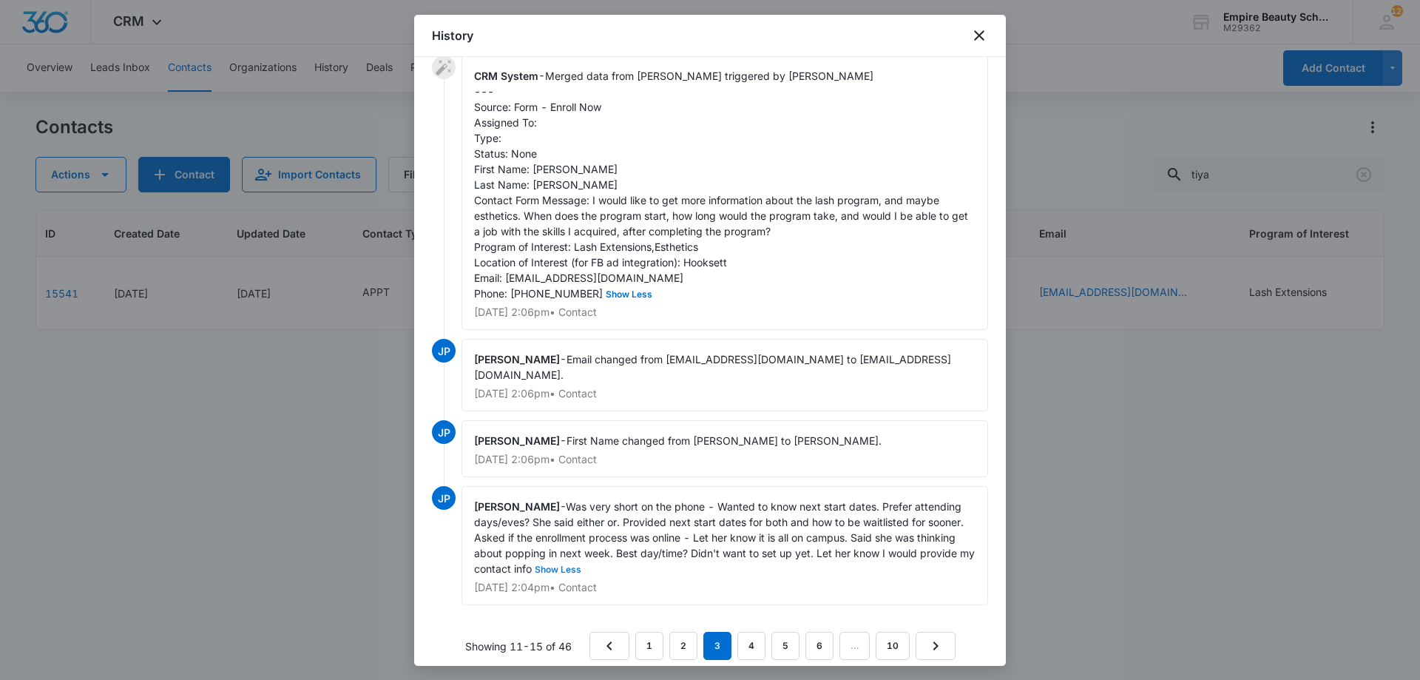
scroll to position [97, 0]
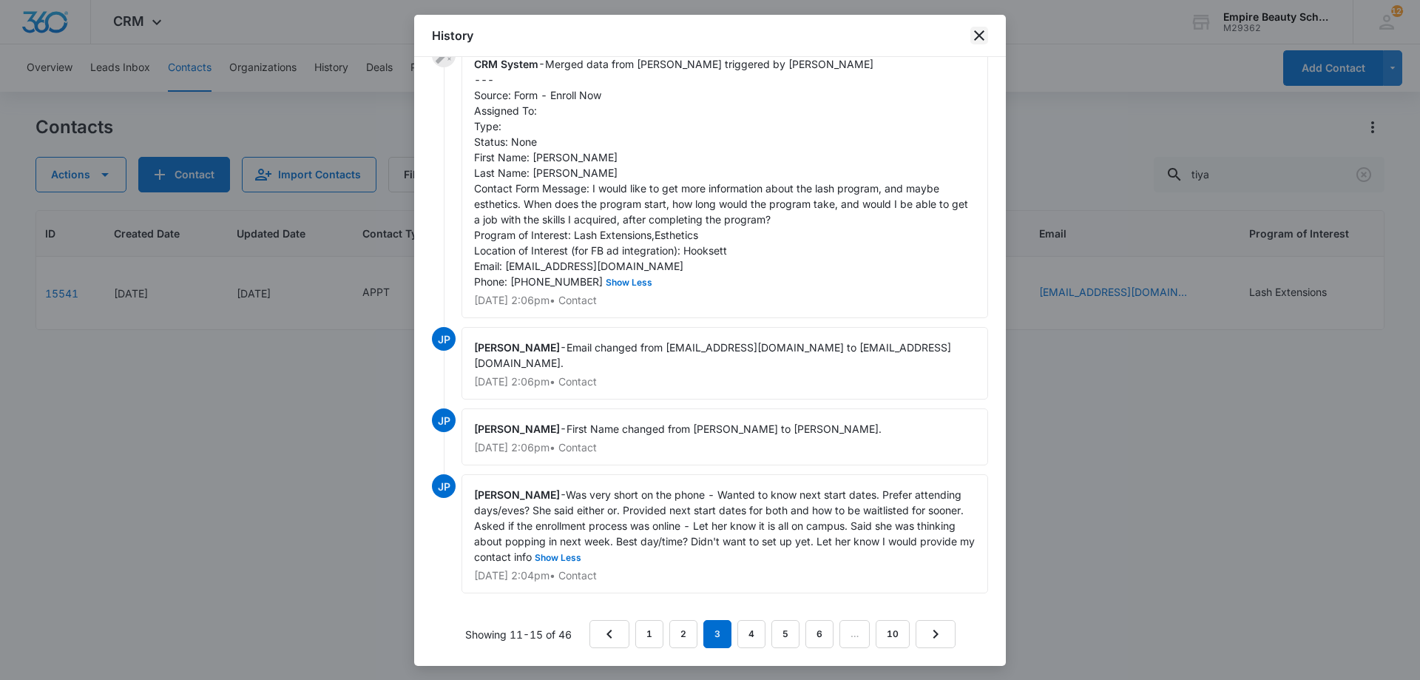
click at [979, 33] on icon "close" at bounding box center [980, 36] width 18 height 18
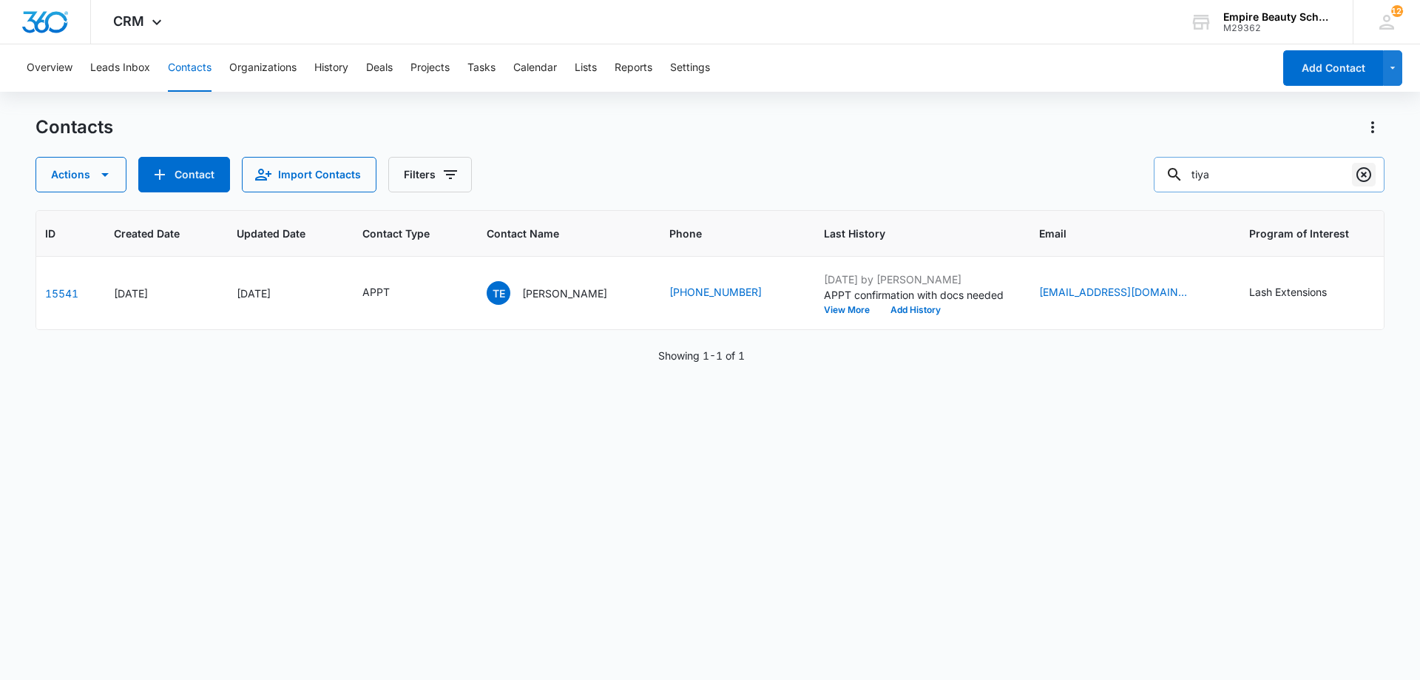
click at [1363, 172] on icon "Clear" at bounding box center [1364, 175] width 18 height 18
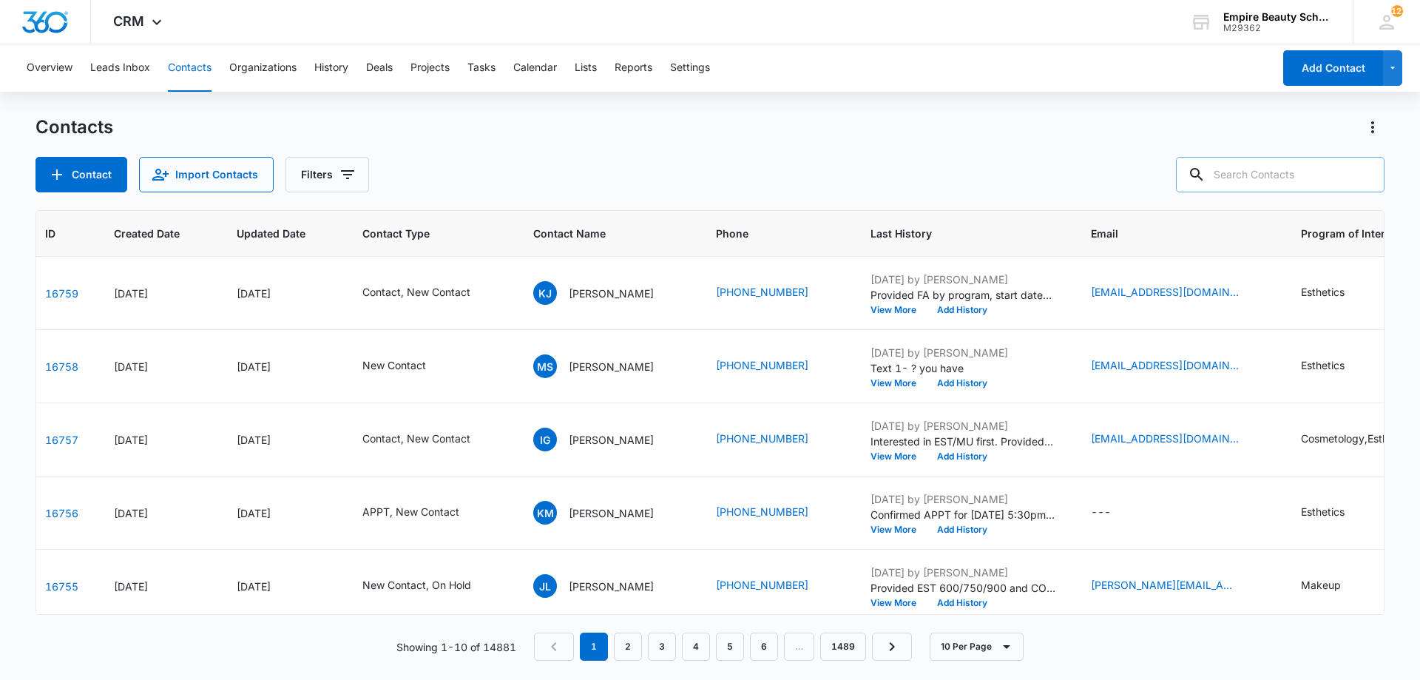
click at [1301, 181] on input "text" at bounding box center [1280, 175] width 209 height 36
type input "brinn shea"
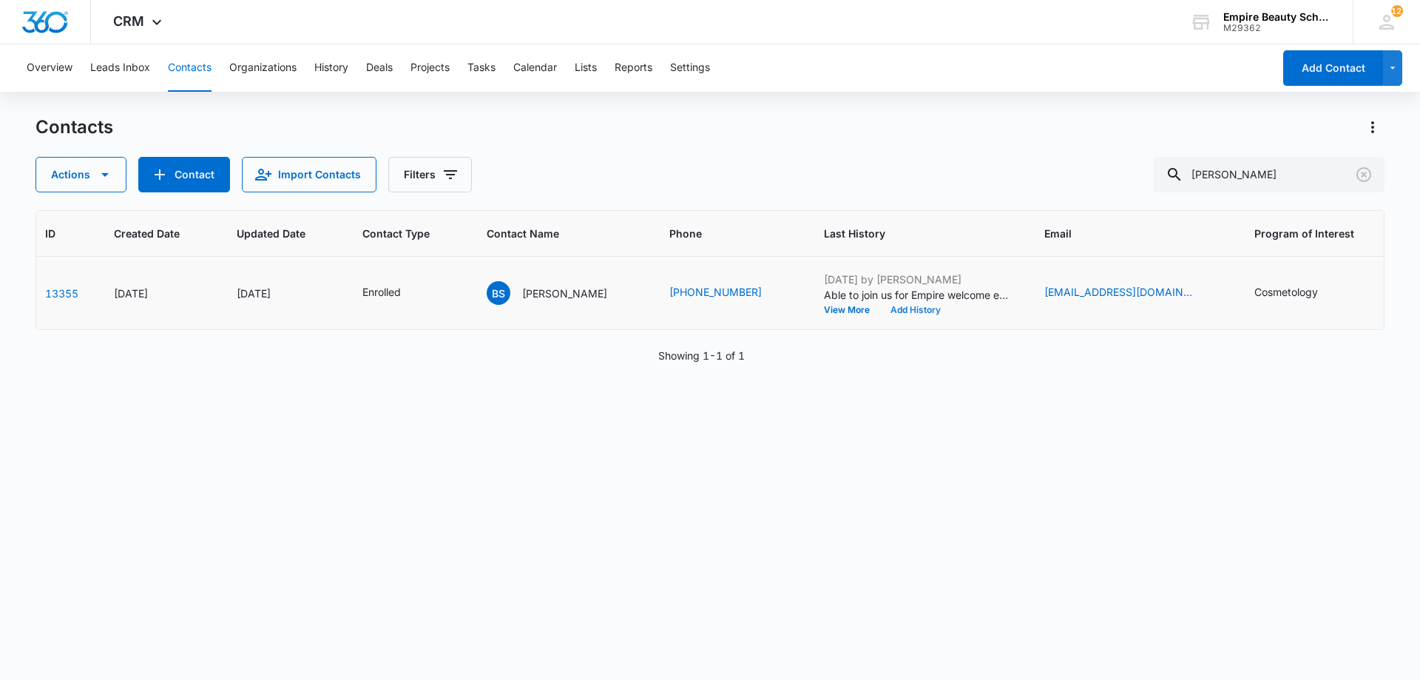
click at [880, 310] on button "Add History" at bounding box center [915, 310] width 71 height 9
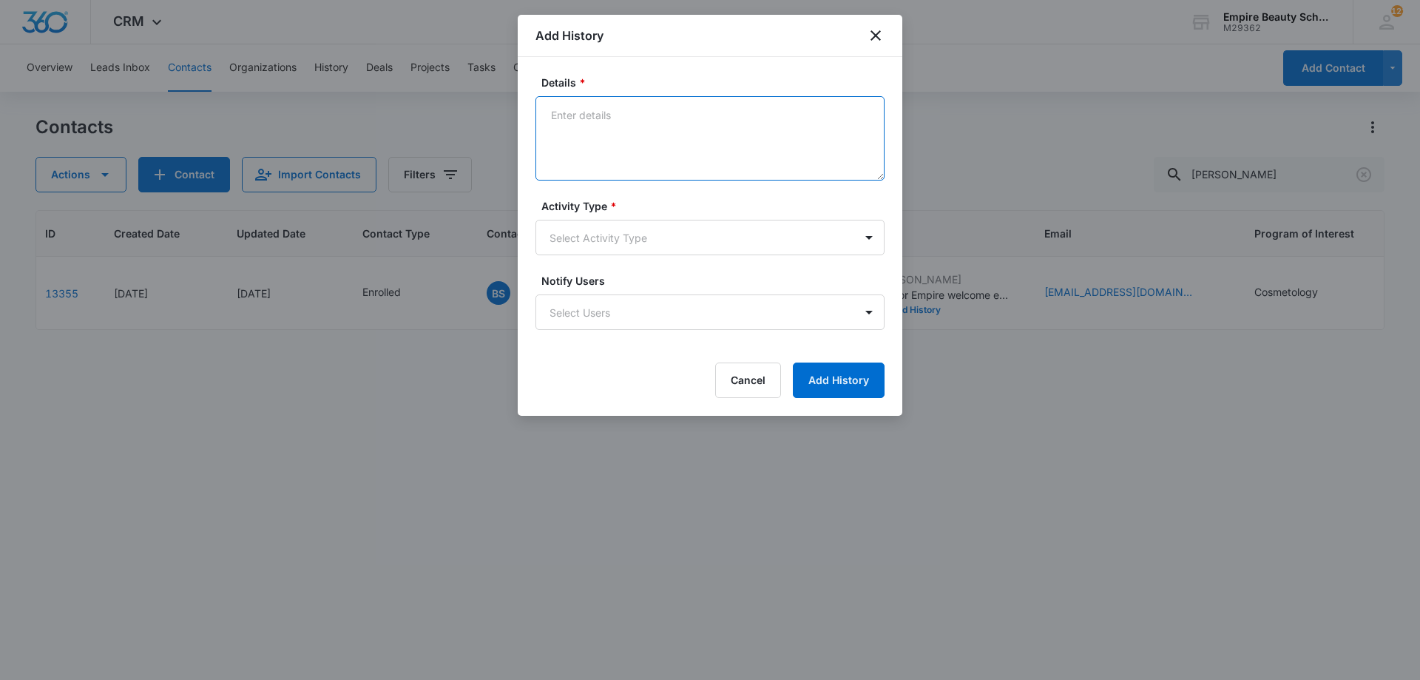
paste textarea "tiyaedsall@comcast.net"
type textarea "tiyaedsall@comcast.net"
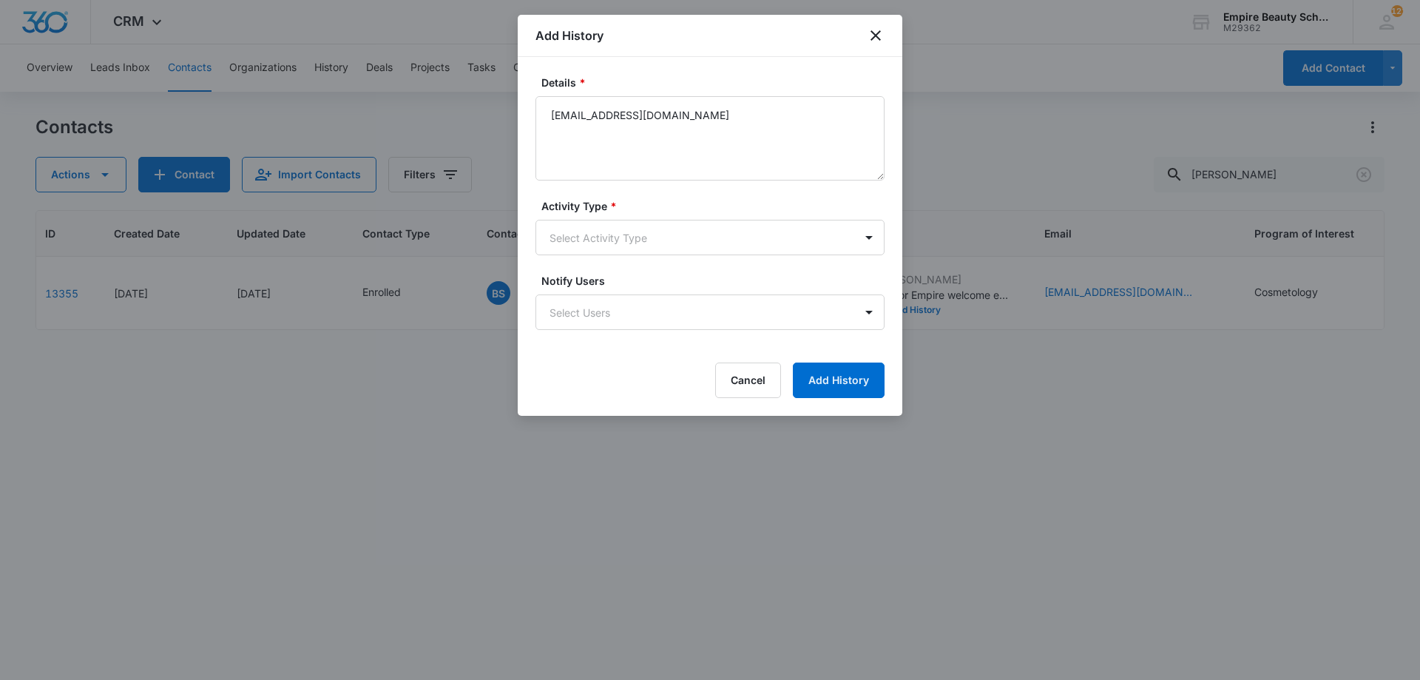
click at [579, 207] on label "Activity Type *" at bounding box center [716, 206] width 349 height 16
drag, startPoint x: 726, startPoint y: 132, endPoint x: 330, endPoint y: 133, distance: 396.5
click at [330, 133] on body "CRM Apps Forms CRM Email Shop Payments POS Files Brand Settings Empire Beauty S…" at bounding box center [710, 340] width 1420 height 680
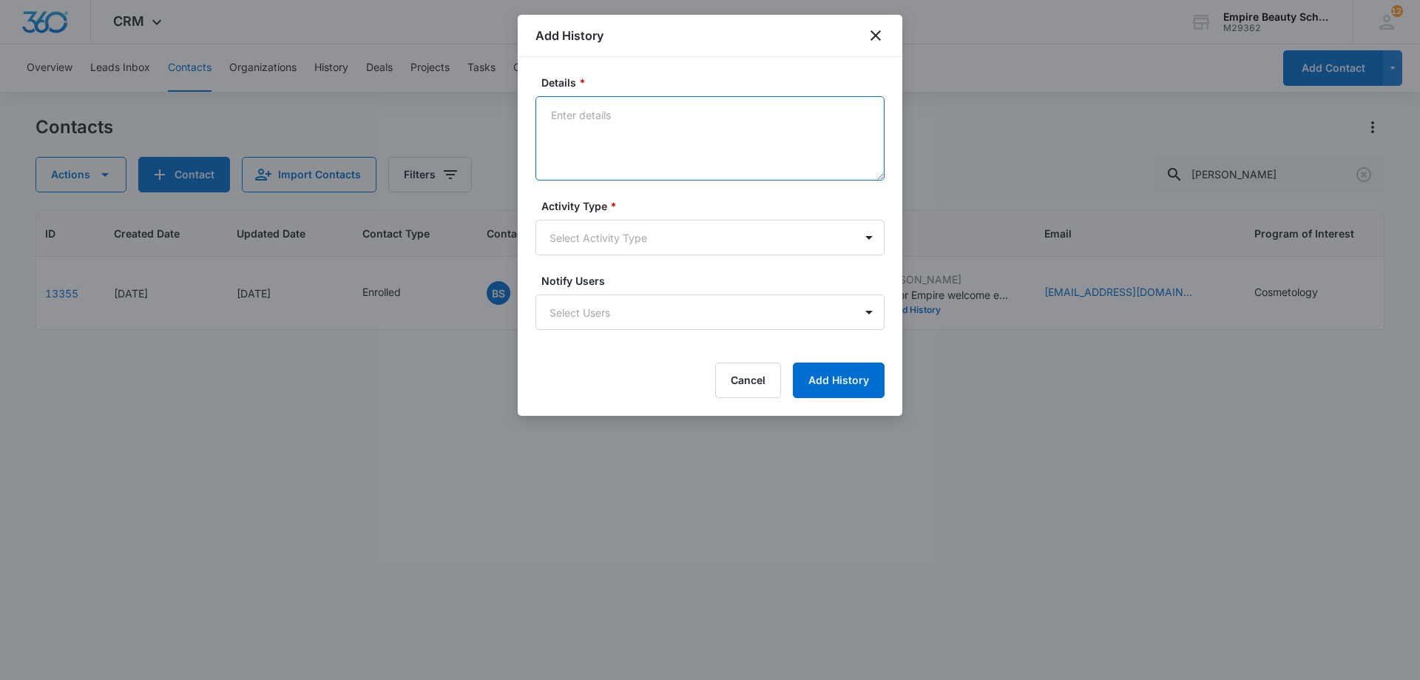
paste textarea "Interested in attending the Empire Welcome Event tomorrow?"
type textarea "Interested in attending the Empire Welcome Event tomorrow?"
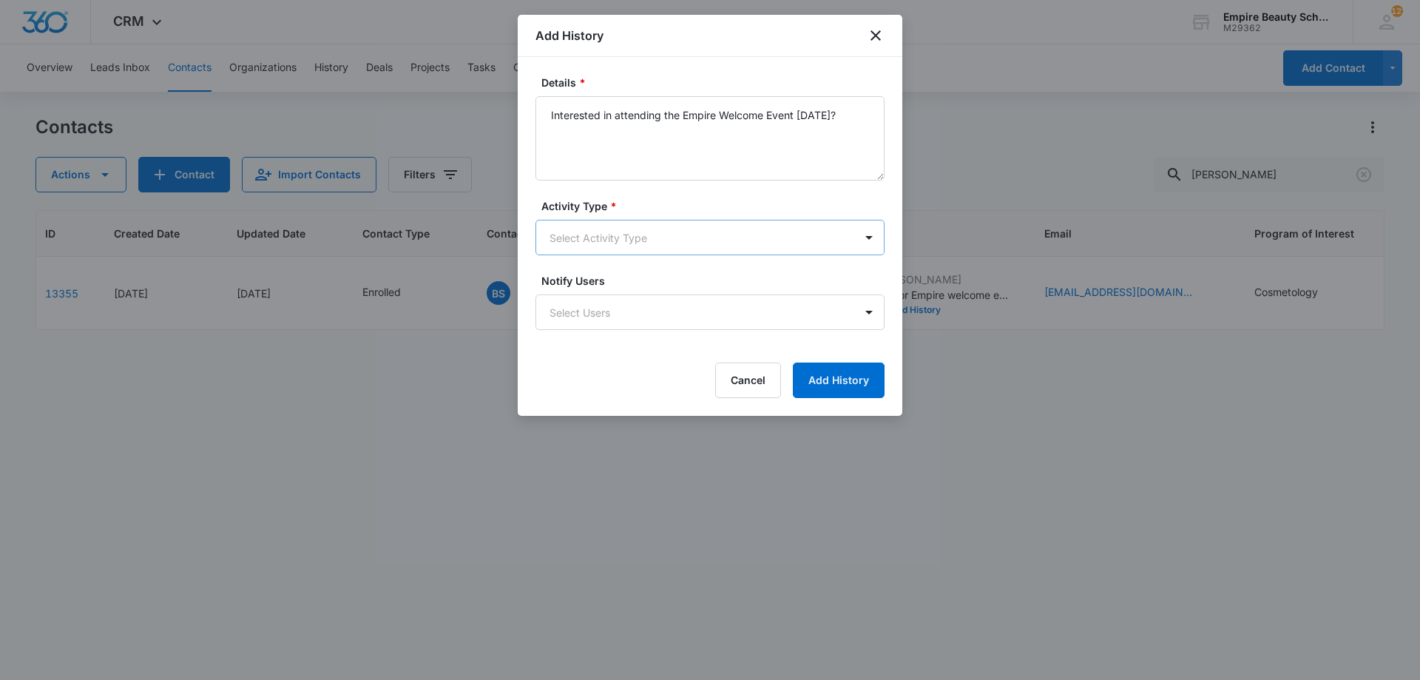
click at [673, 246] on body "CRM Apps Forms CRM Email Shop Payments POS Files Brand Settings Empire Beauty S…" at bounding box center [710, 340] width 1420 height 680
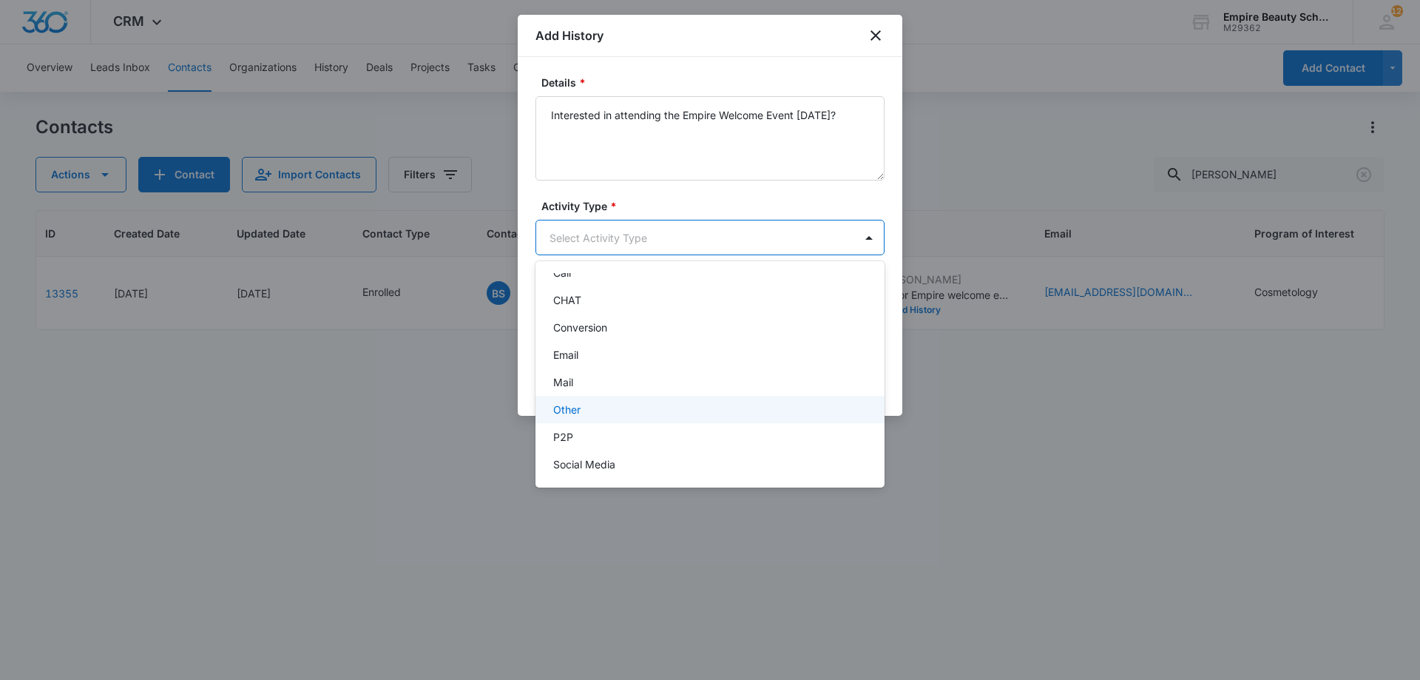
scroll to position [77, 0]
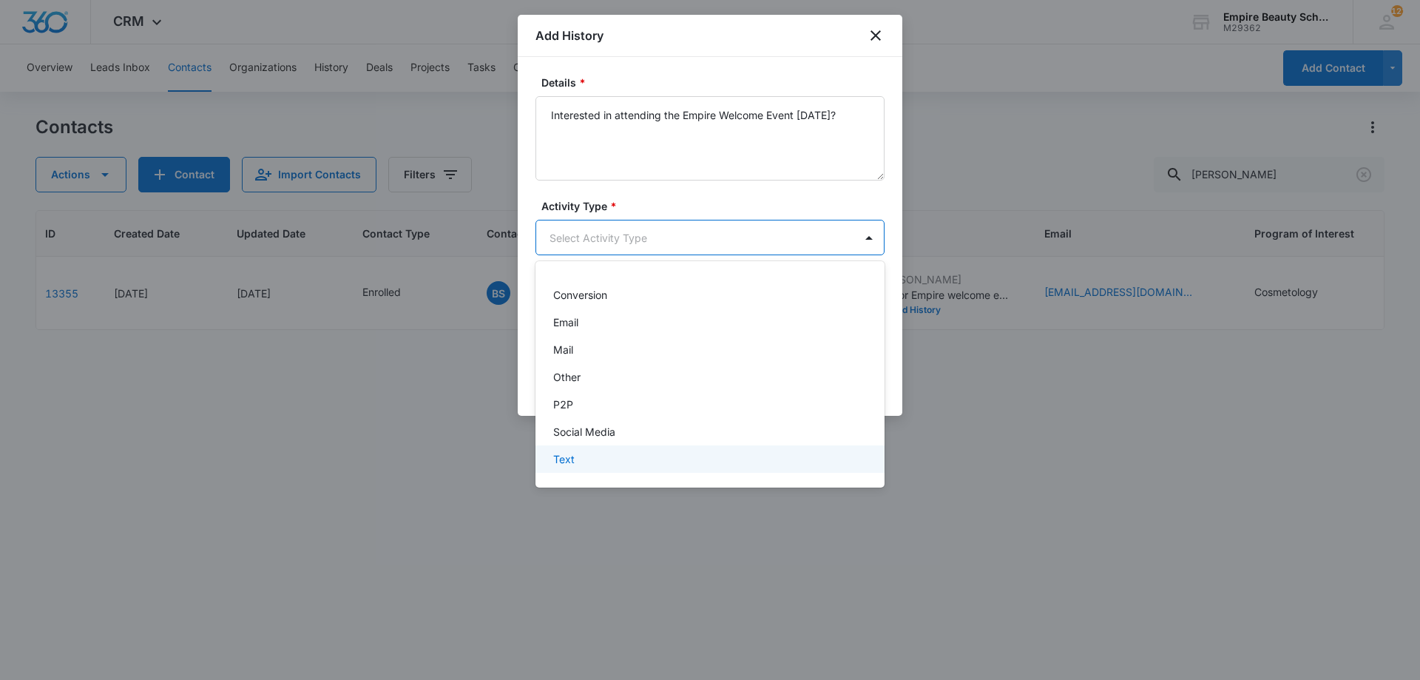
click at [590, 463] on div "Text" at bounding box center [708, 459] width 311 height 16
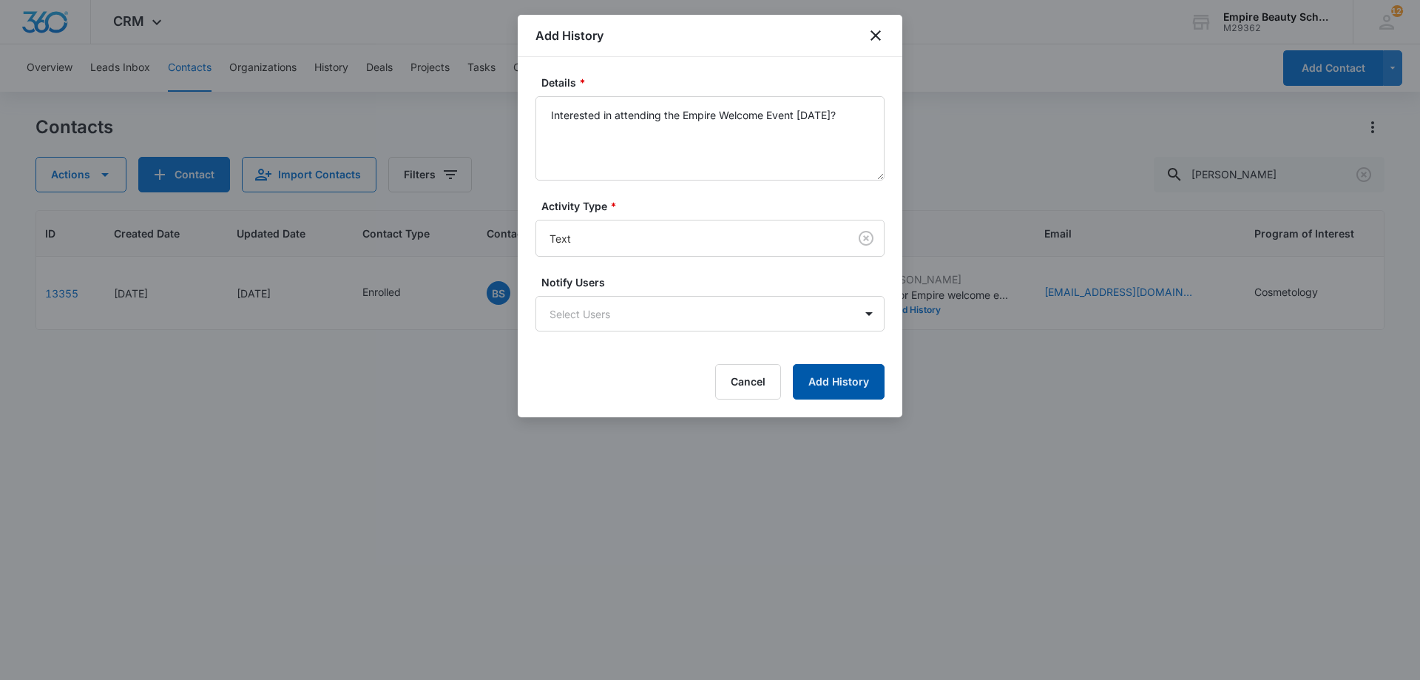
click at [820, 397] on button "Add History" at bounding box center [839, 382] width 92 height 36
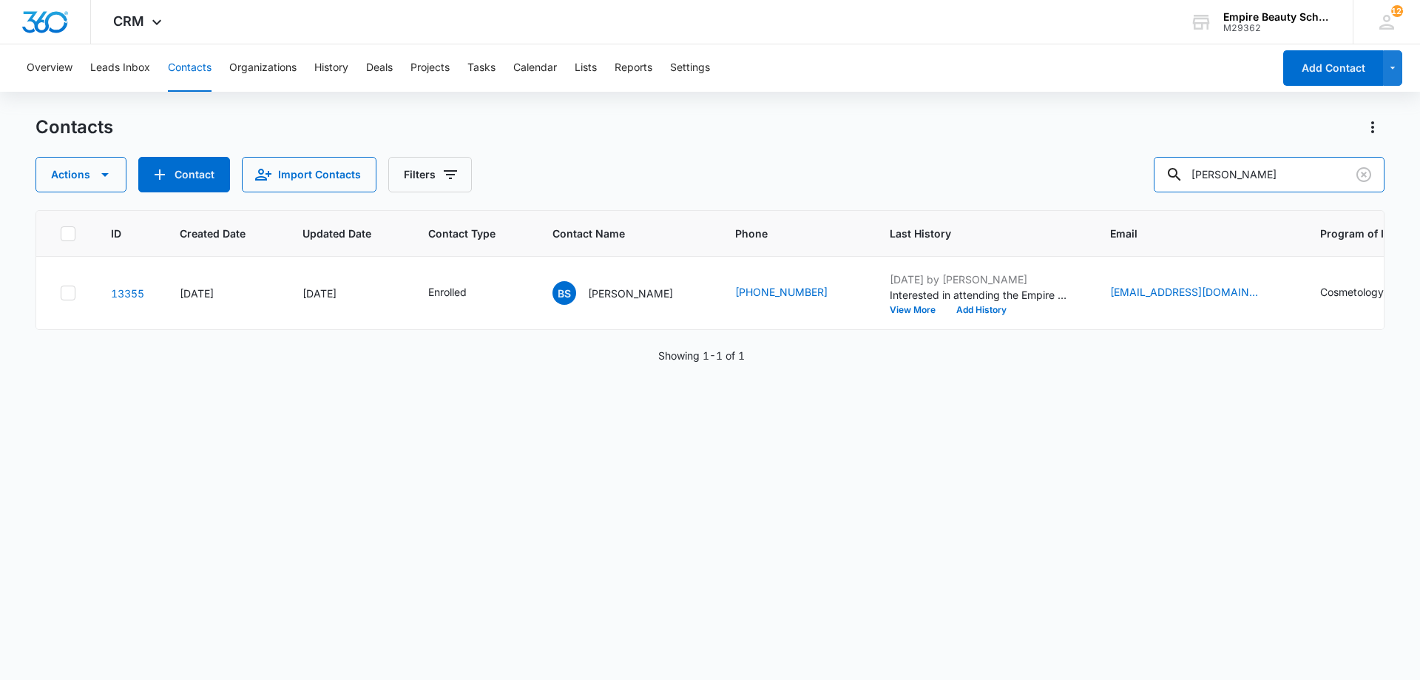
drag, startPoint x: 1303, startPoint y: 175, endPoint x: 720, endPoint y: 129, distance: 585.5
click at [723, 129] on div "Contacts Actions Contact Import Contacts Filters [PERSON_NAME]" at bounding box center [710, 153] width 1349 height 77
type input "[PERSON_NAME]"
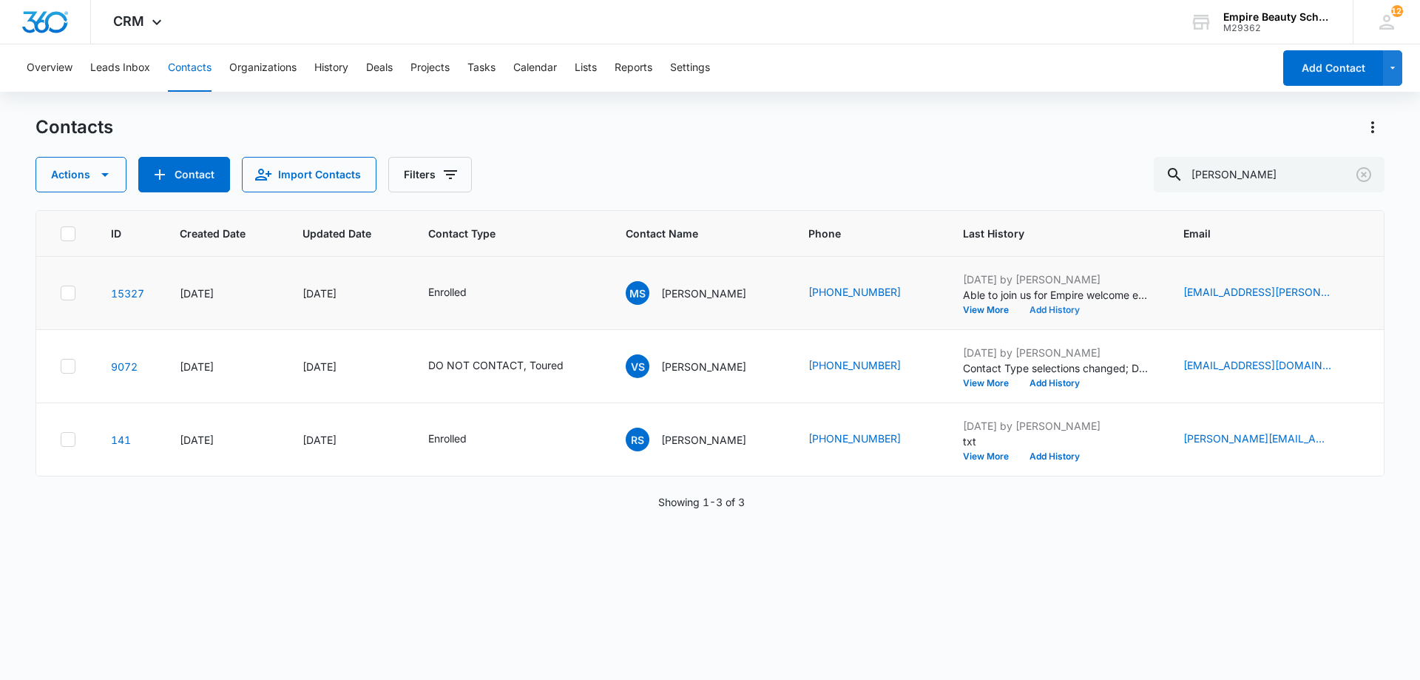
click at [1019, 308] on button "Add History" at bounding box center [1054, 310] width 71 height 9
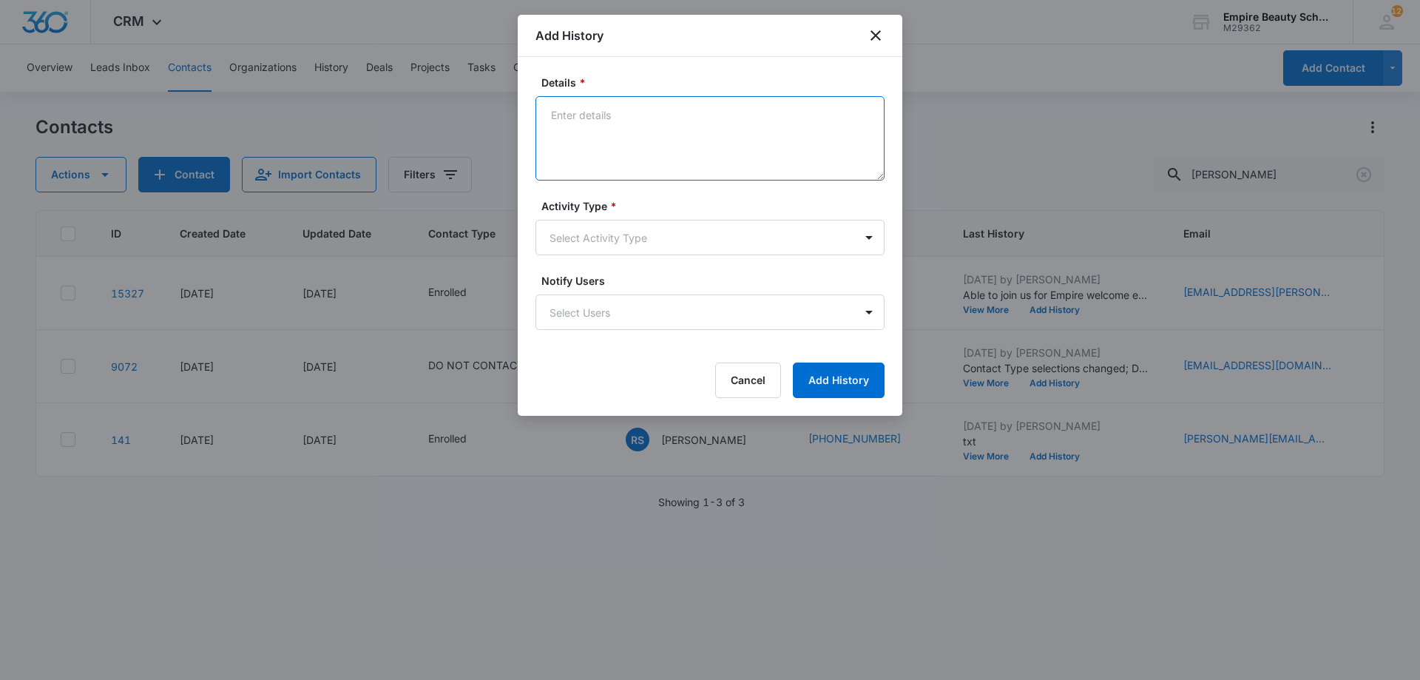
paste textarea "Interested in attending the Empire Welcome Event [DATE]?"
type textarea "Interested in attending the Empire Welcome Event [DATE]?"
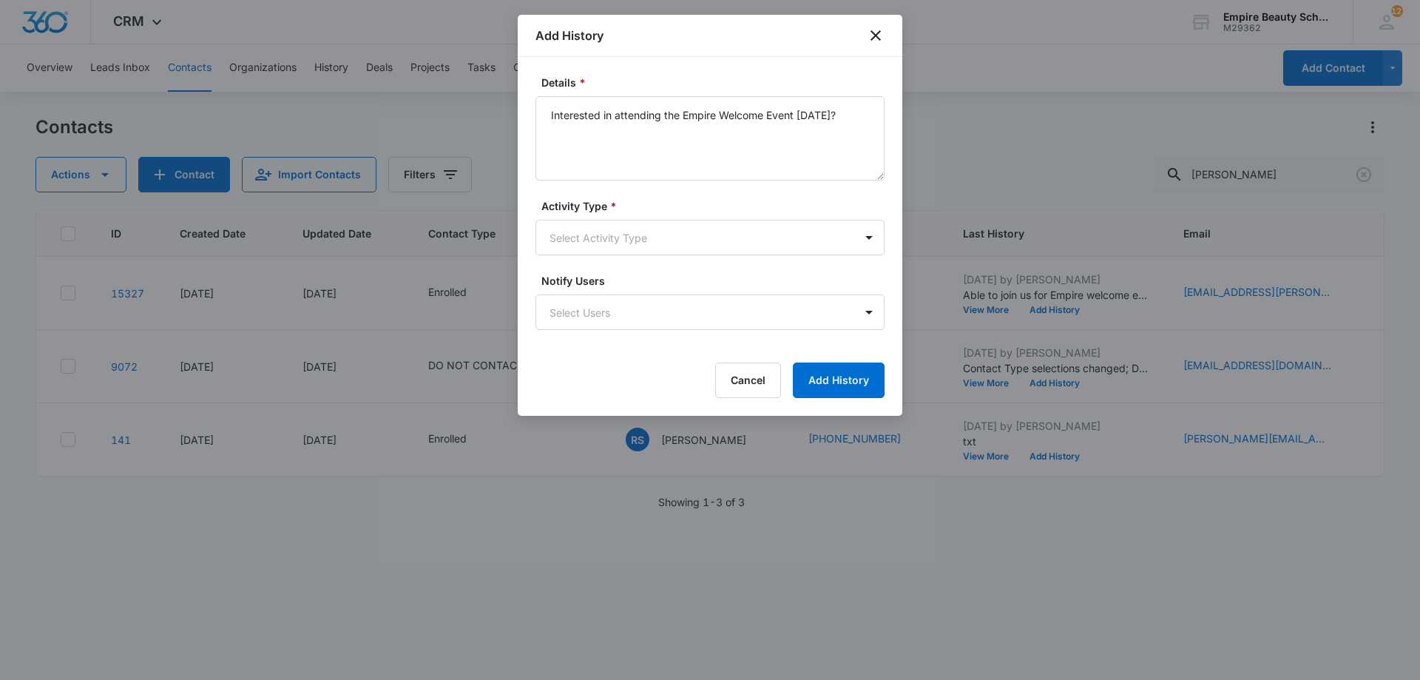
click at [631, 266] on form "Details * Interested in attending the Empire Welcome Event [DATE]? Activity Typ…" at bounding box center [710, 236] width 349 height 323
click at [623, 235] on body "CRM Apps Forms CRM Email Shop Payments POS Files Brand Settings Empire Beauty S…" at bounding box center [710, 340] width 1420 height 680
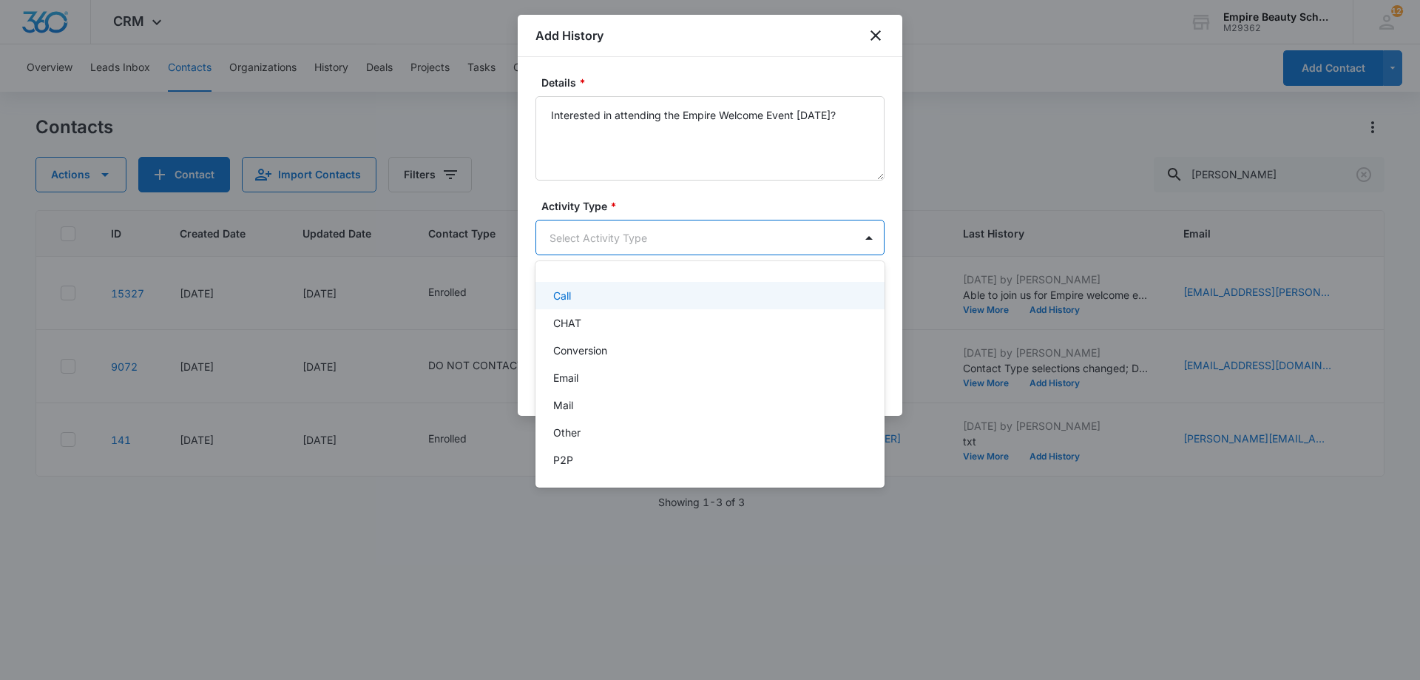
scroll to position [77, 0]
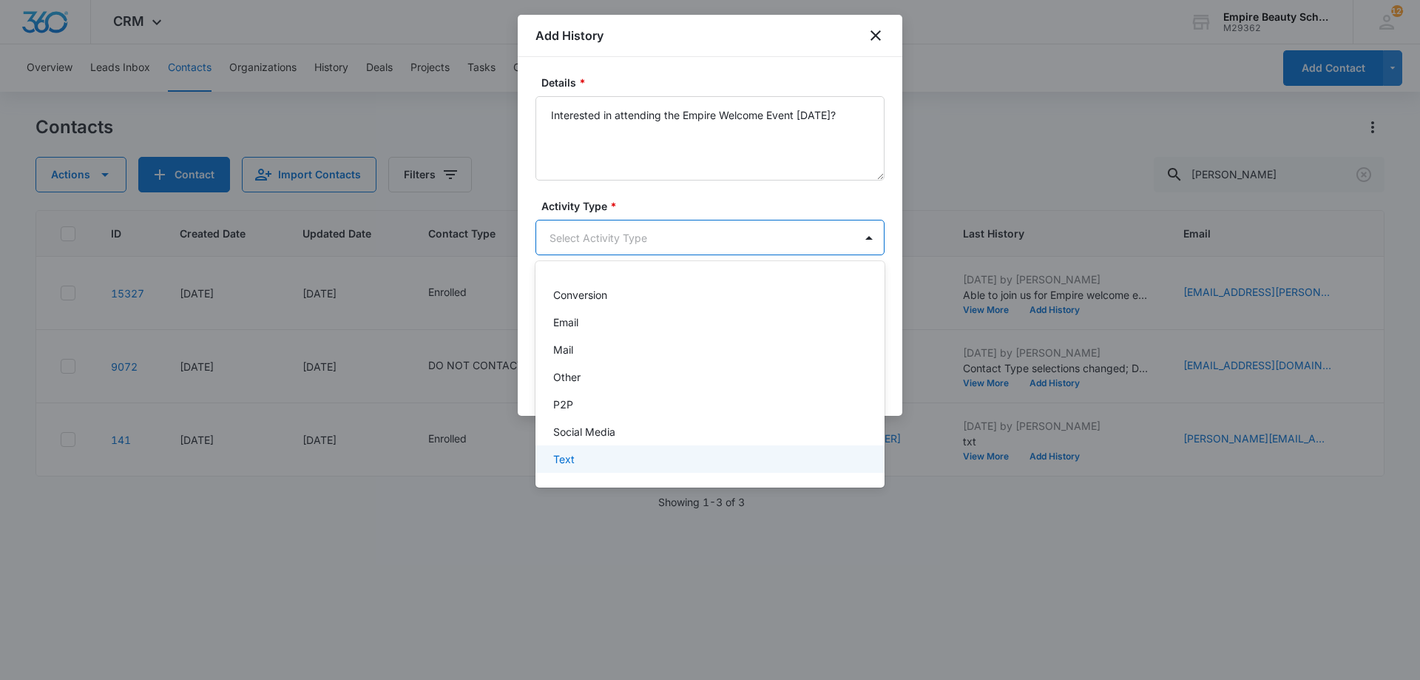
click at [589, 458] on div "Text" at bounding box center [708, 459] width 311 height 16
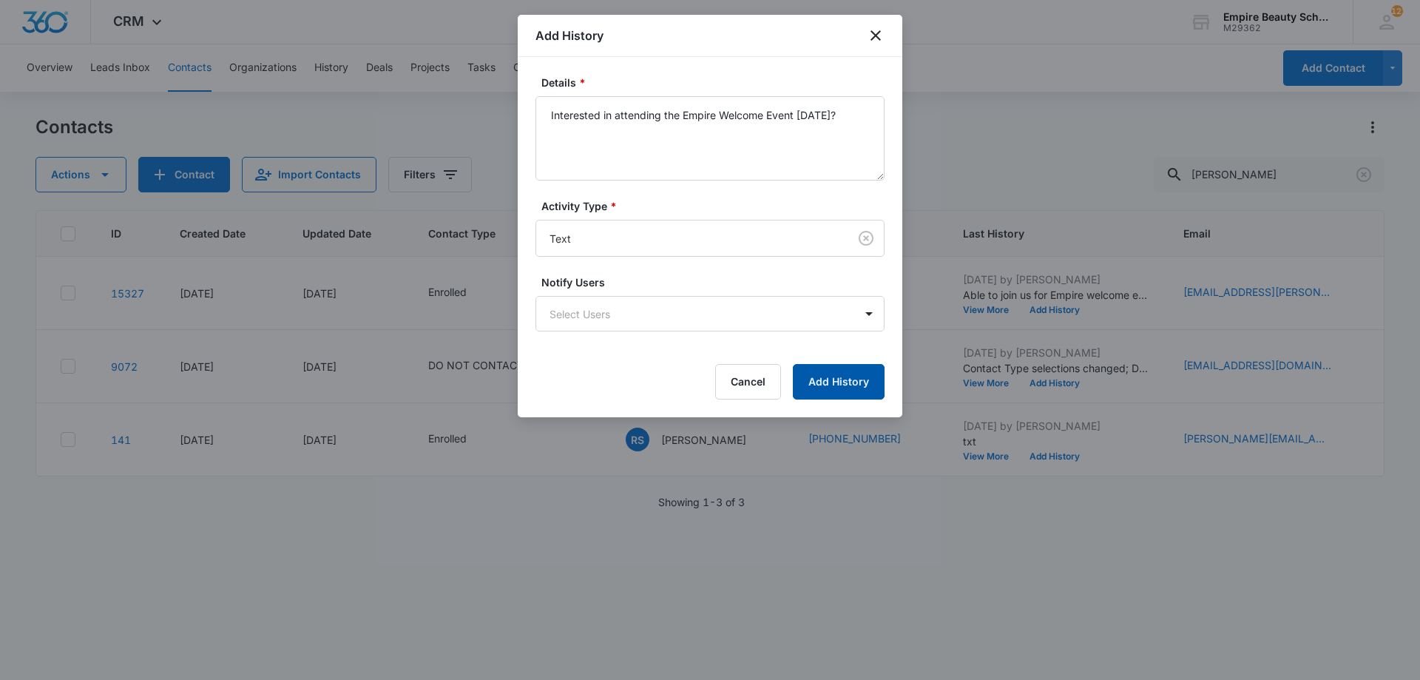
click at [851, 380] on button "Add History" at bounding box center [839, 382] width 92 height 36
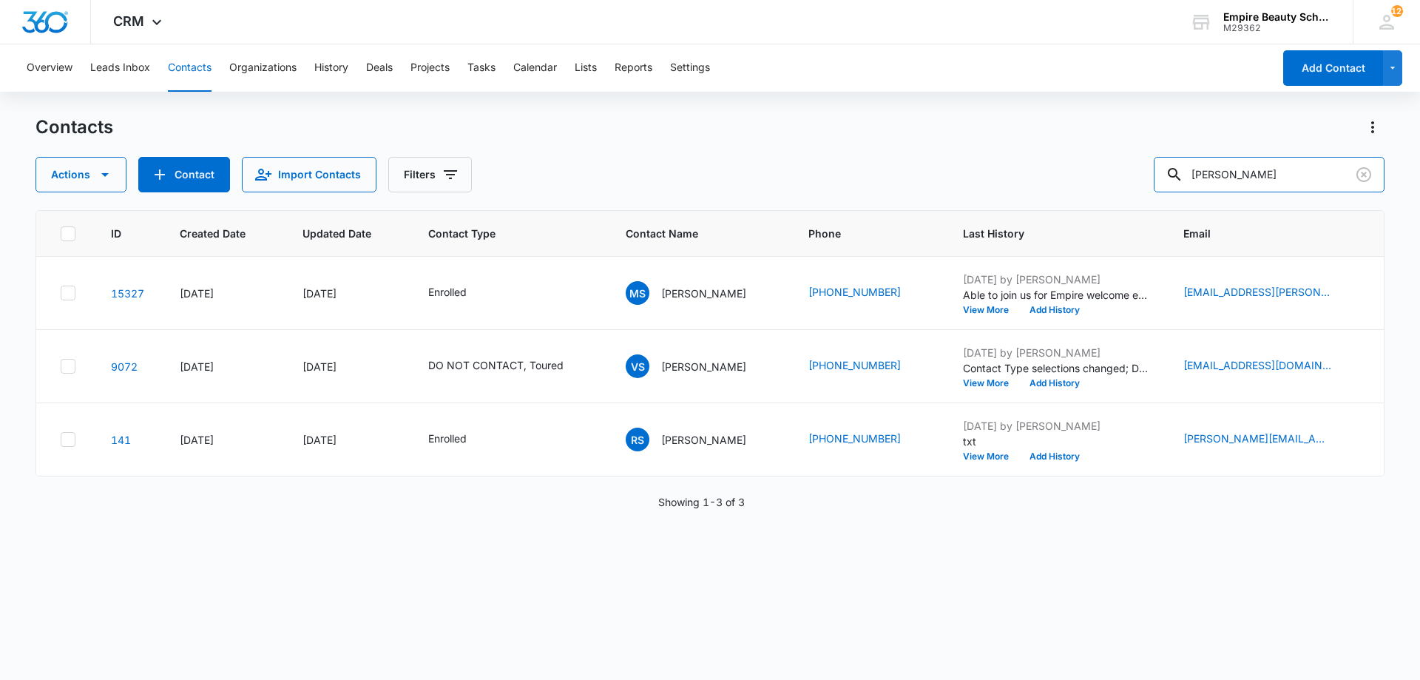
drag, startPoint x: 1227, startPoint y: 178, endPoint x: 784, endPoint y: 124, distance: 445.7
click at [792, 127] on div "Contacts Actions Contact Import Contacts Filters [PERSON_NAME]" at bounding box center [710, 153] width 1349 height 77
type input "[PERSON_NAME]"
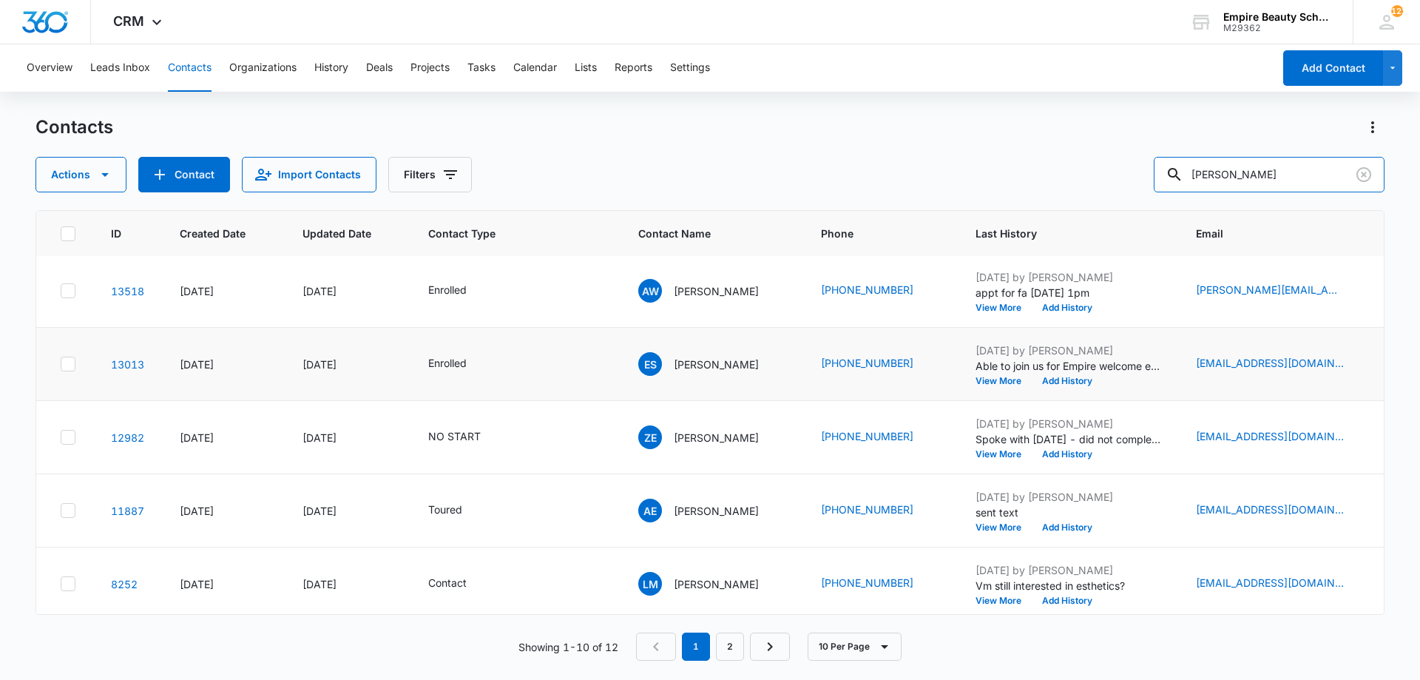
scroll to position [296, 0]
click at [1103, 380] on button "Add History" at bounding box center [1067, 380] width 71 height 9
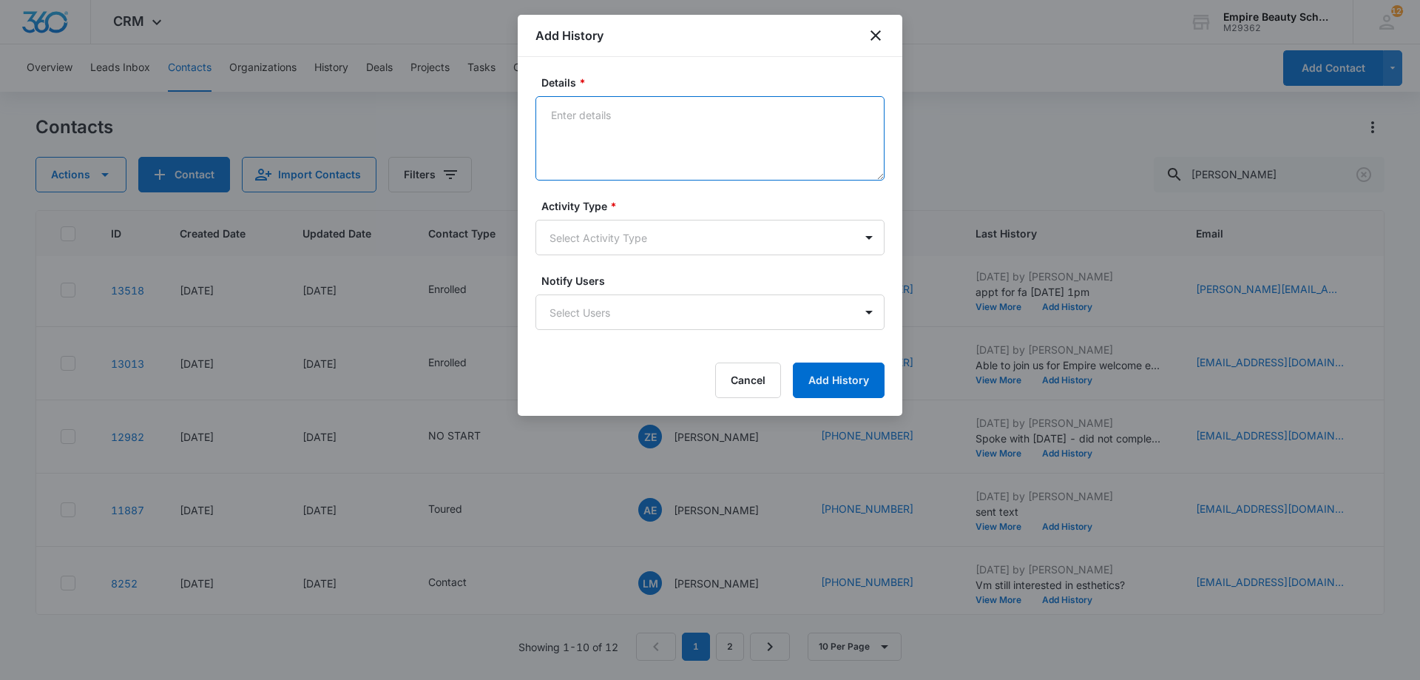
paste textarea "Interested in attending the Empire Welcome Event [DATE]?"
type textarea "Interested in attending the Empire Welcome Event [DATE]?"
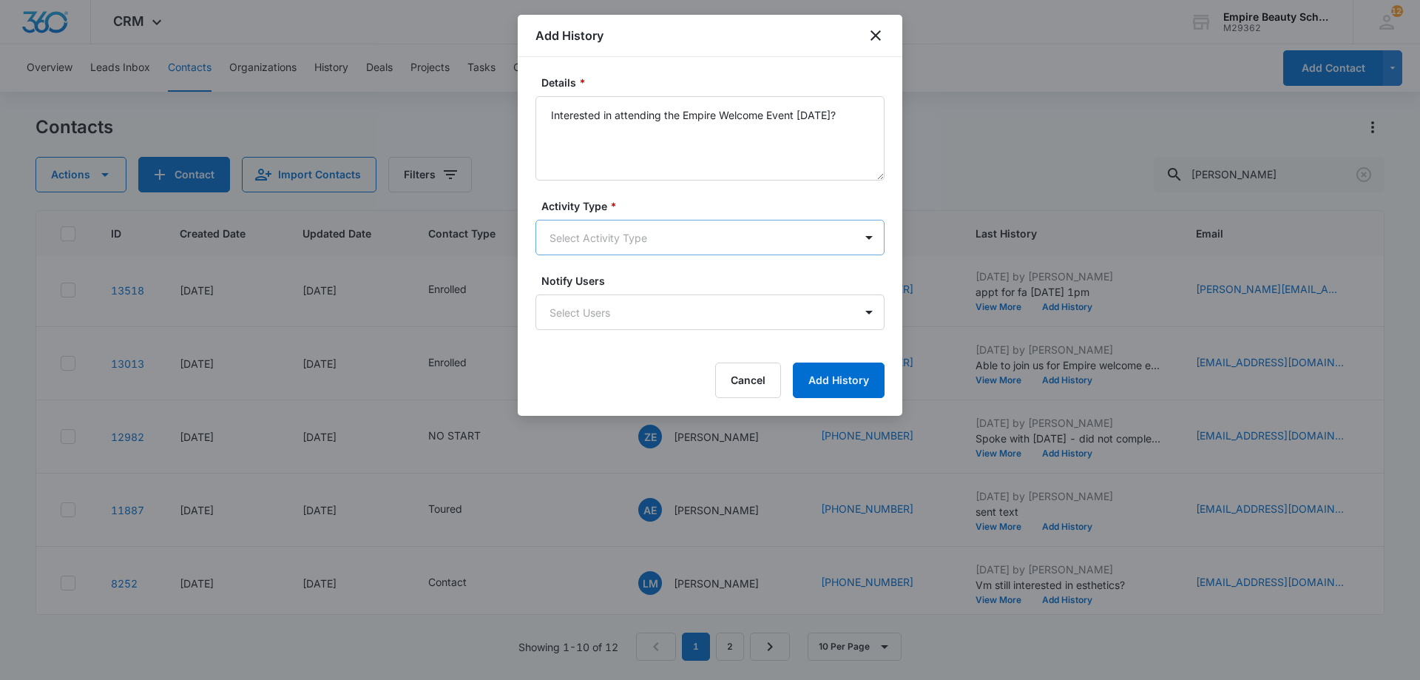
click at [663, 240] on body "CRM Apps Forms CRM Email Shop Payments POS Files Brand Settings Empire Beauty S…" at bounding box center [710, 340] width 1420 height 680
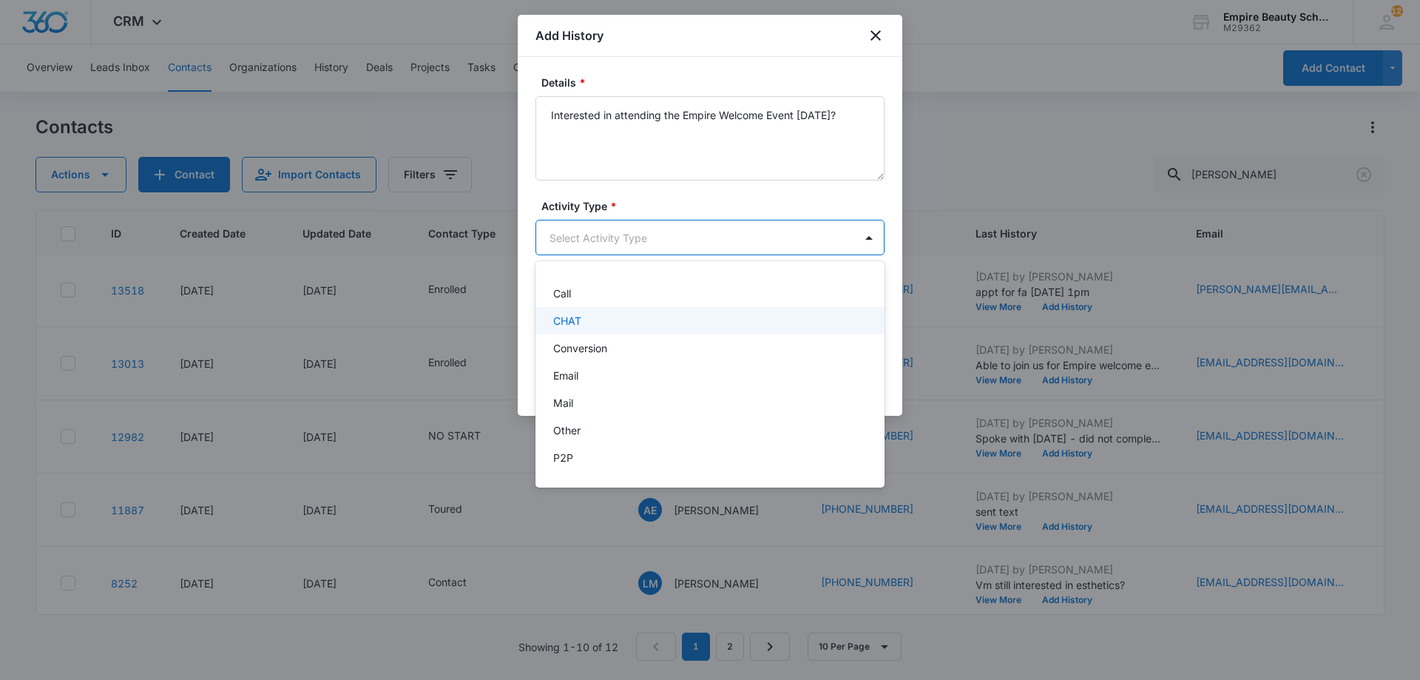
scroll to position [77, 0]
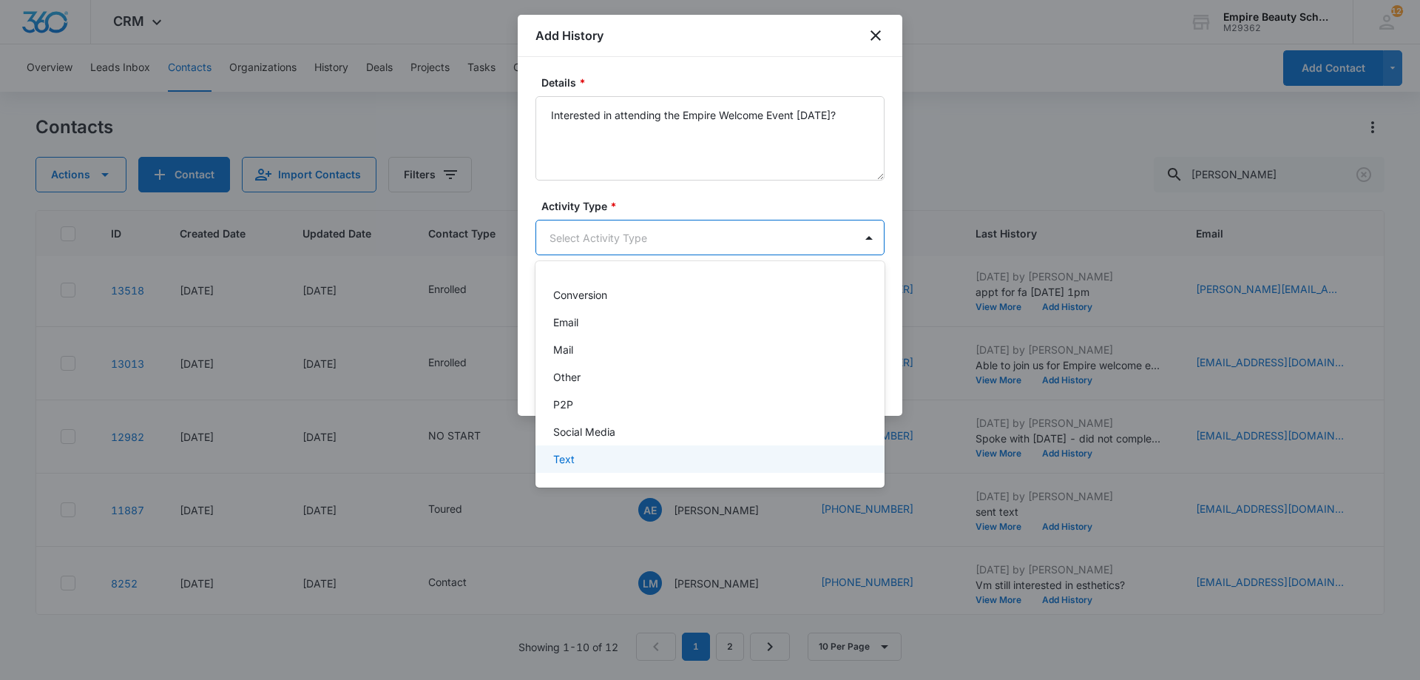
click at [658, 462] on div "Text" at bounding box center [708, 459] width 311 height 16
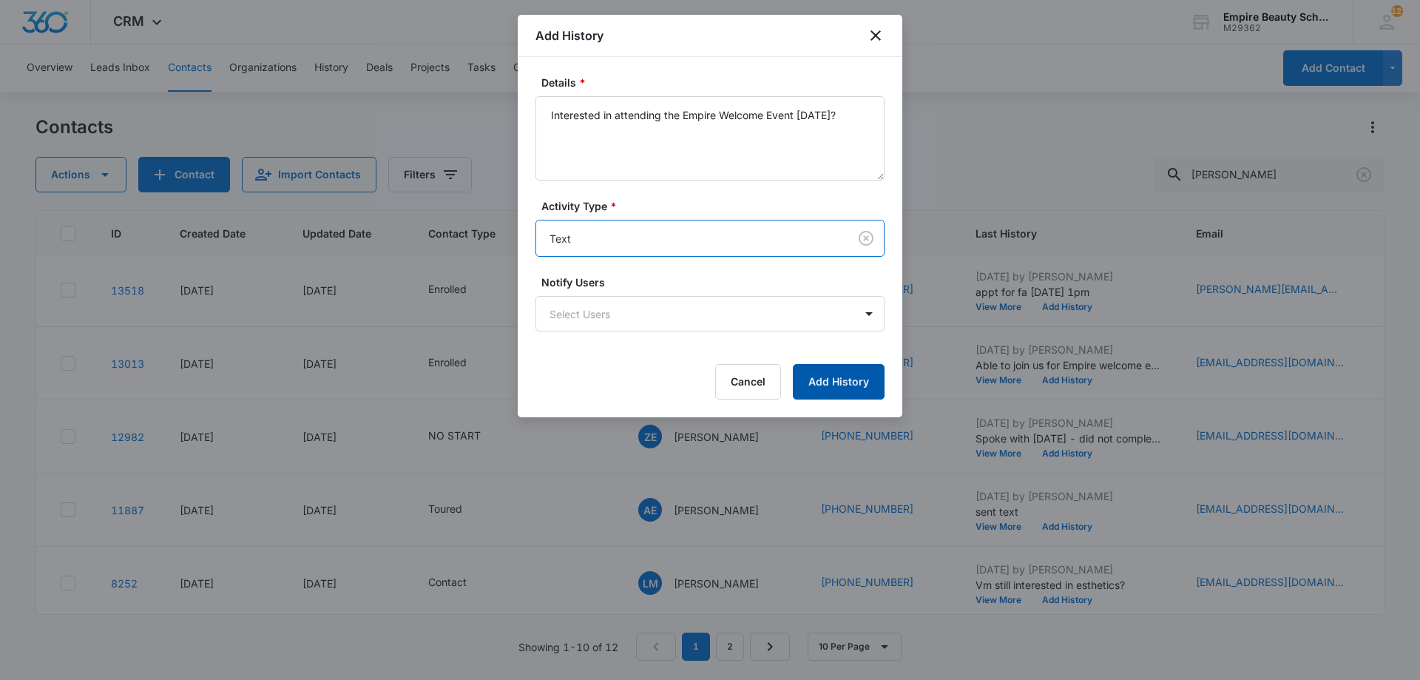
click at [828, 369] on button "Add History" at bounding box center [839, 382] width 92 height 36
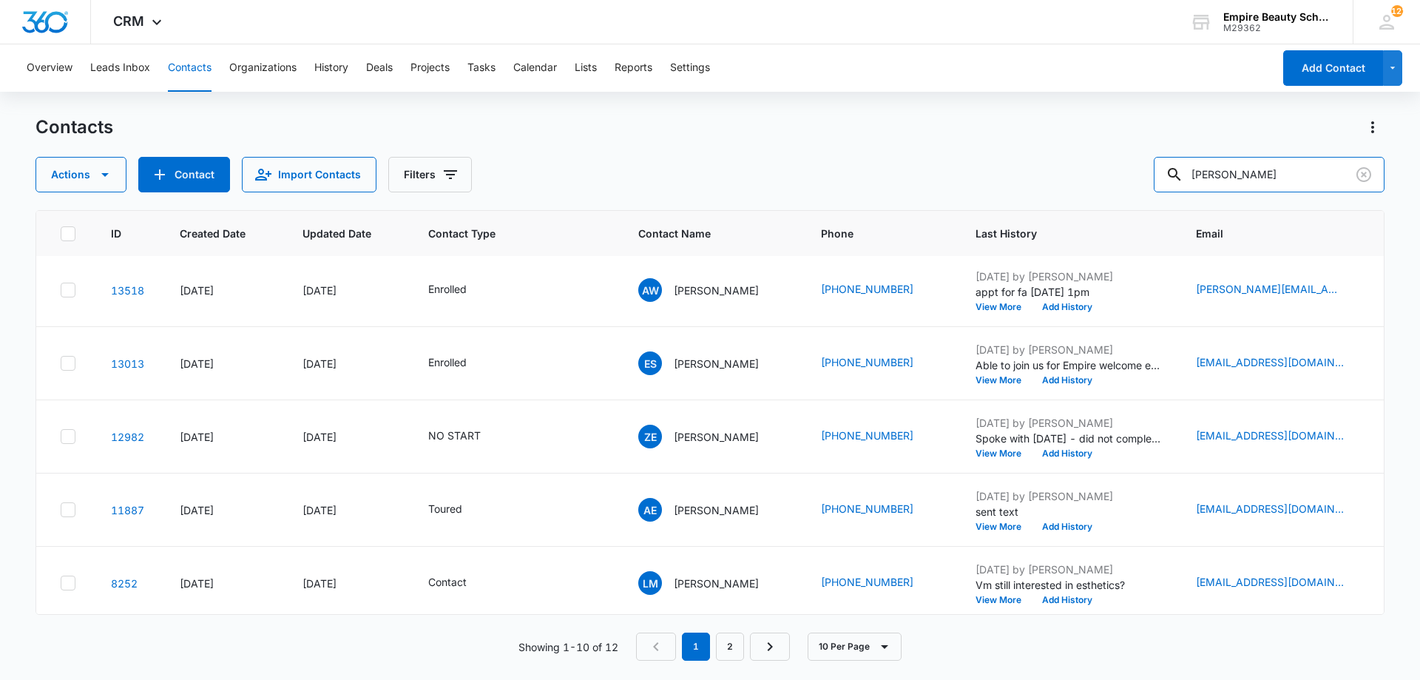
drag, startPoint x: 1272, startPoint y: 173, endPoint x: 934, endPoint y: 143, distance: 340.2
click at [935, 142] on div "Contacts Actions Contact Import Contacts Filters [PERSON_NAME]" at bounding box center [710, 153] width 1349 height 77
type input "[PERSON_NAME]"
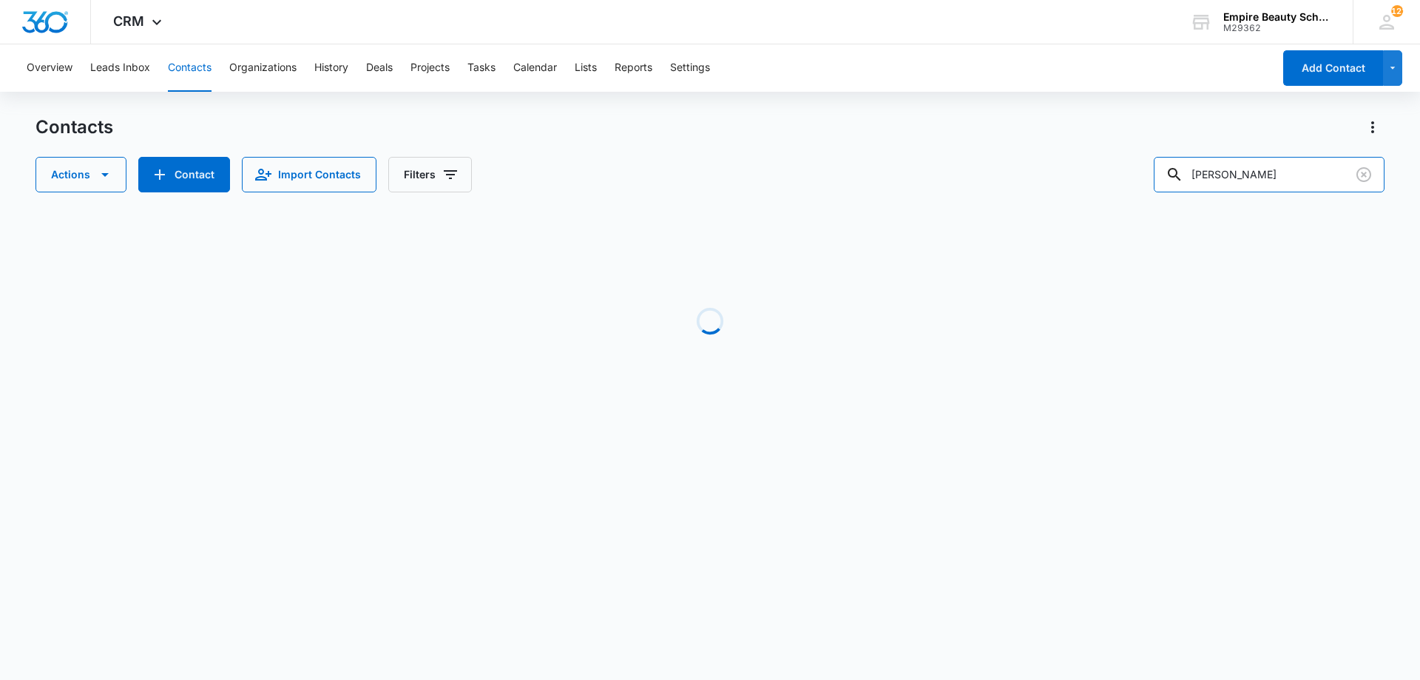
scroll to position [0, 0]
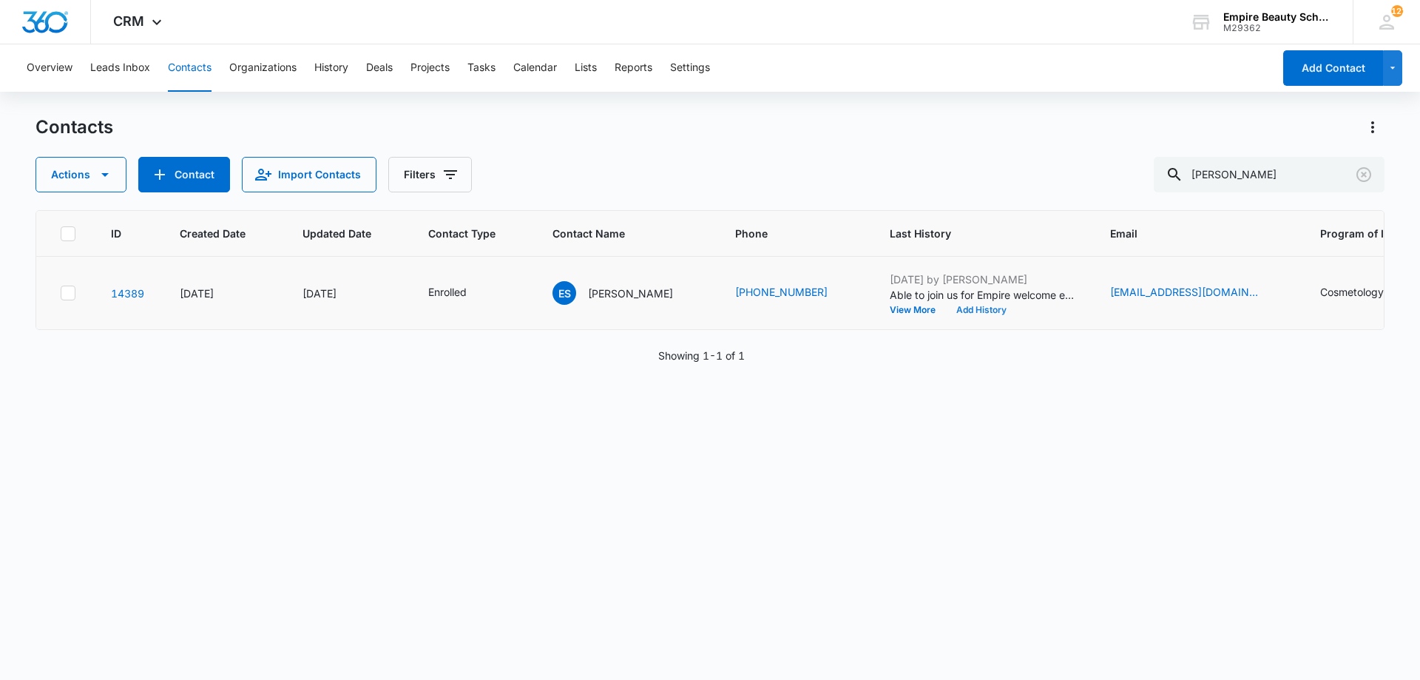
click at [974, 306] on button "Add History" at bounding box center [981, 310] width 71 height 9
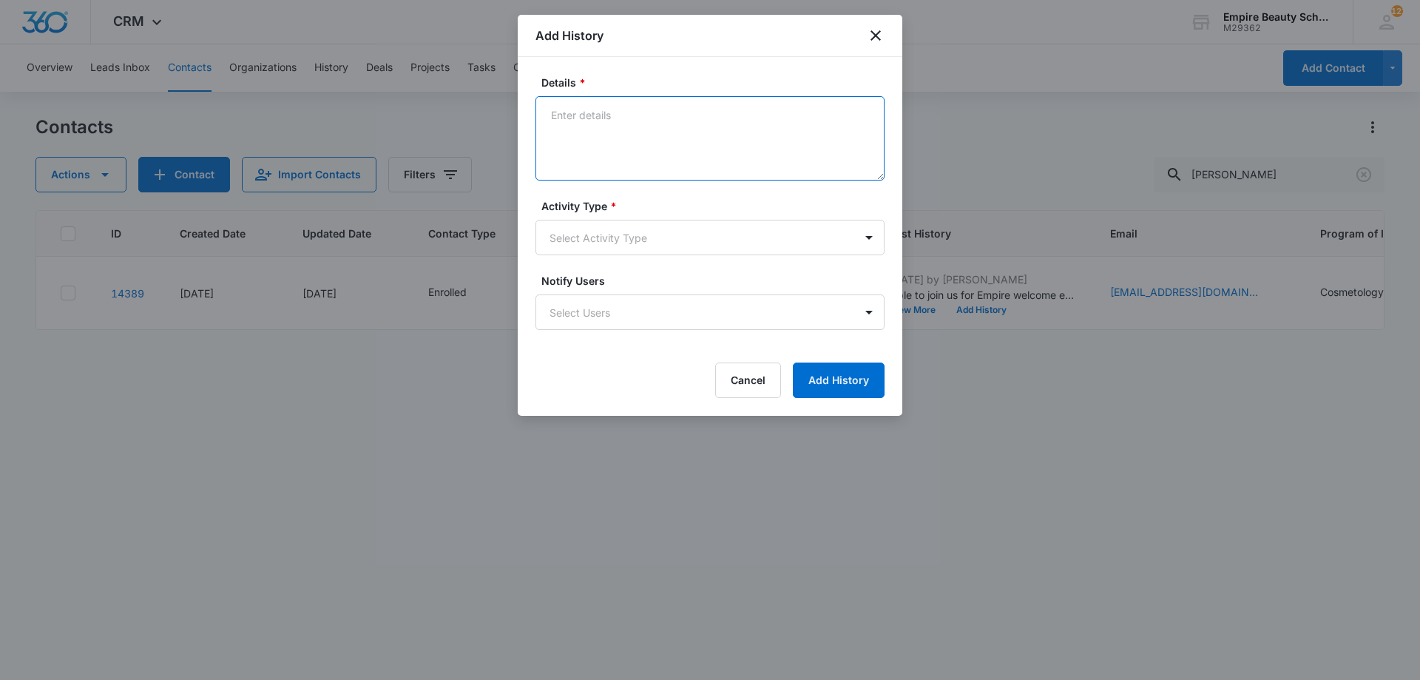
paste textarea "Interested in attending the Empire Welcome Event [DATE]?"
type textarea "Interested in attending the Empire Welcome Event [DATE]?"
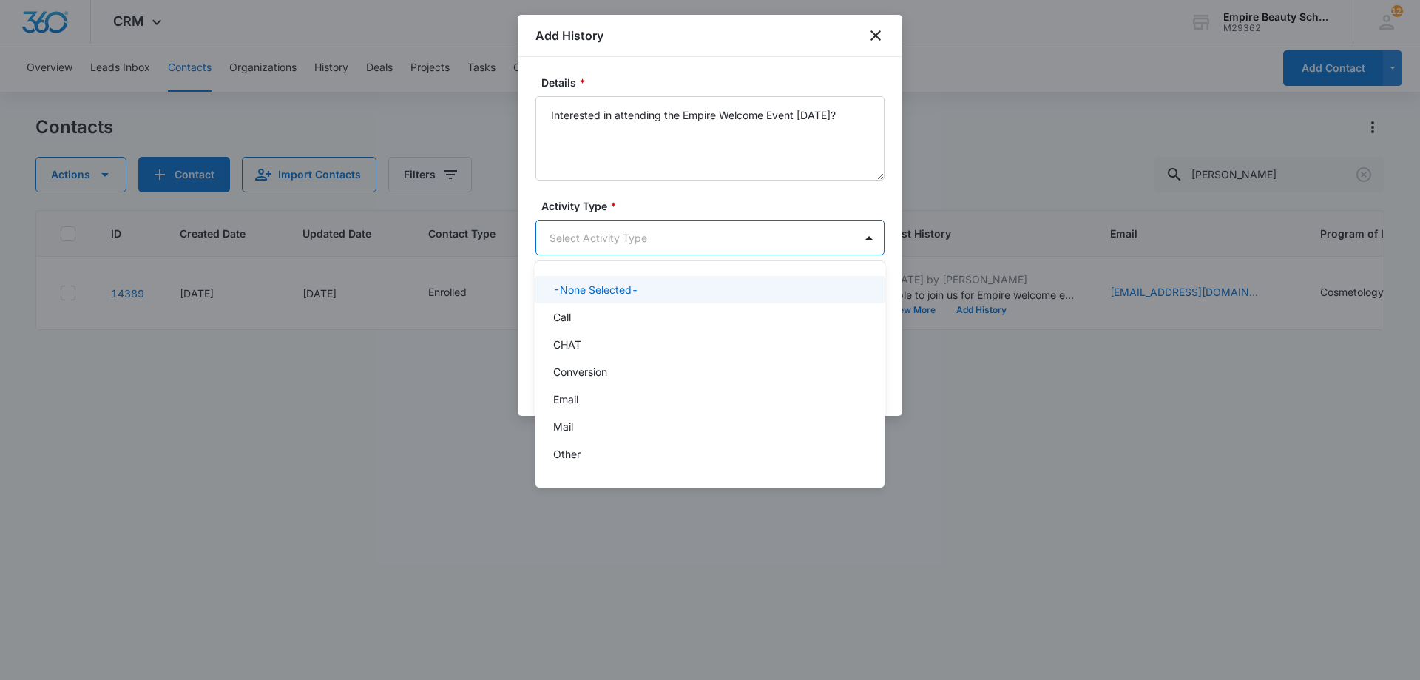
click at [633, 220] on body "CRM Apps Forms CRM Email Shop Payments POS Files Brand Settings Empire Beauty S…" at bounding box center [710, 340] width 1420 height 680
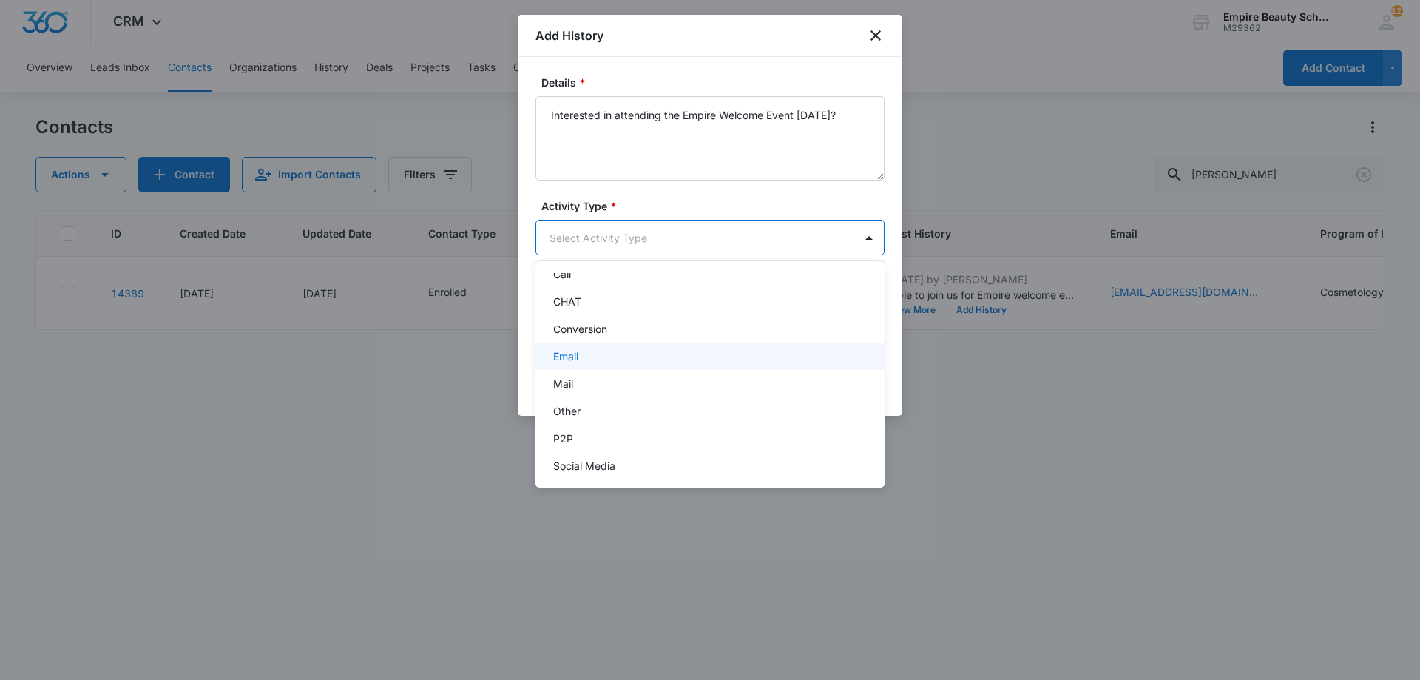
scroll to position [77, 0]
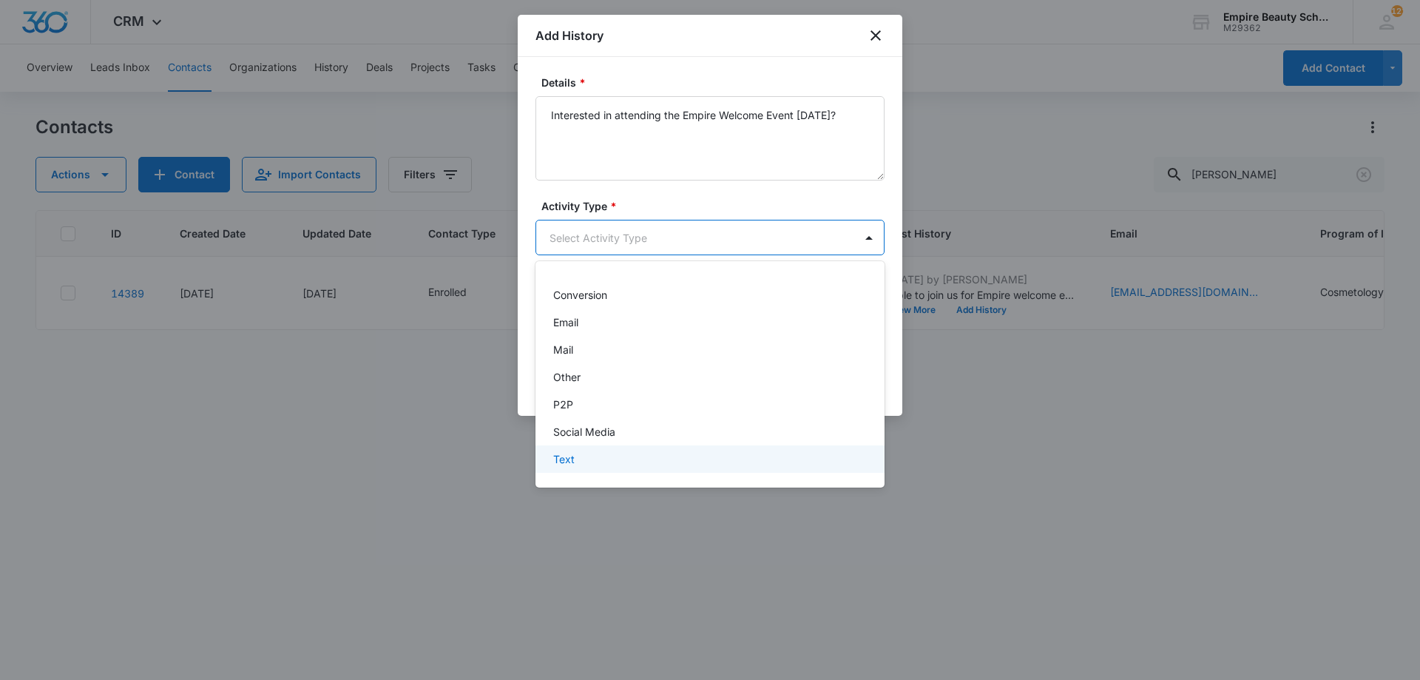
click at [596, 468] on div "Text" at bounding box center [710, 458] width 349 height 27
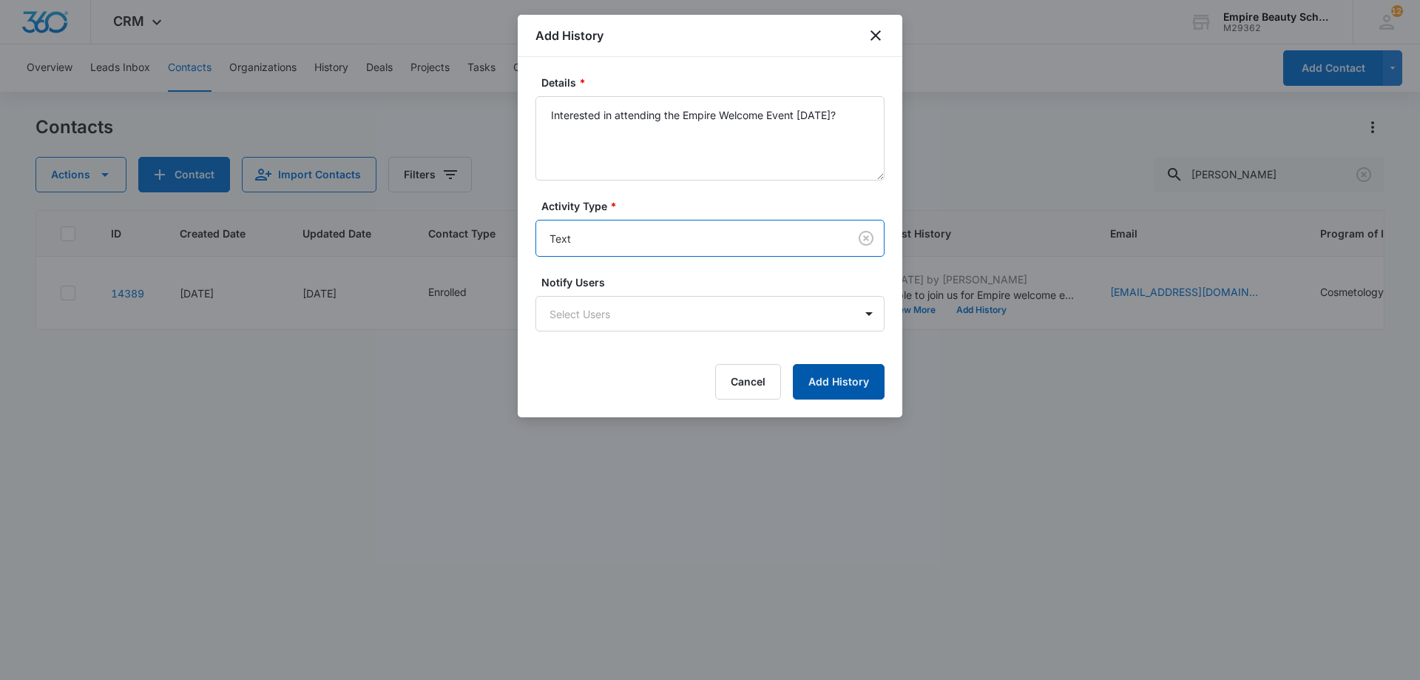
click at [855, 376] on button "Add History" at bounding box center [839, 382] width 92 height 36
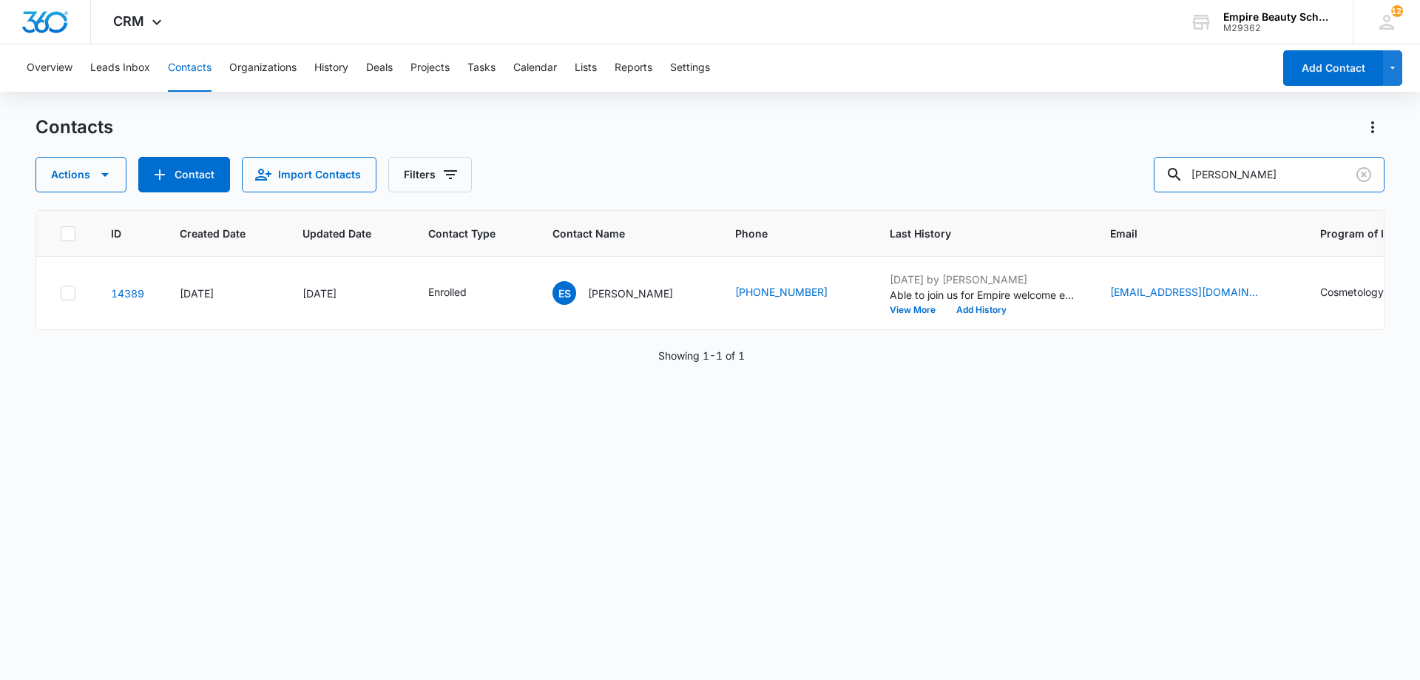
drag, startPoint x: 1215, startPoint y: 172, endPoint x: 835, endPoint y: 107, distance: 385.7
click at [841, 103] on div "Overview Leads Inbox Contacts Organizations History Deals Projects Tasks Calend…" at bounding box center [710, 361] width 1420 height 634
type input "thist"
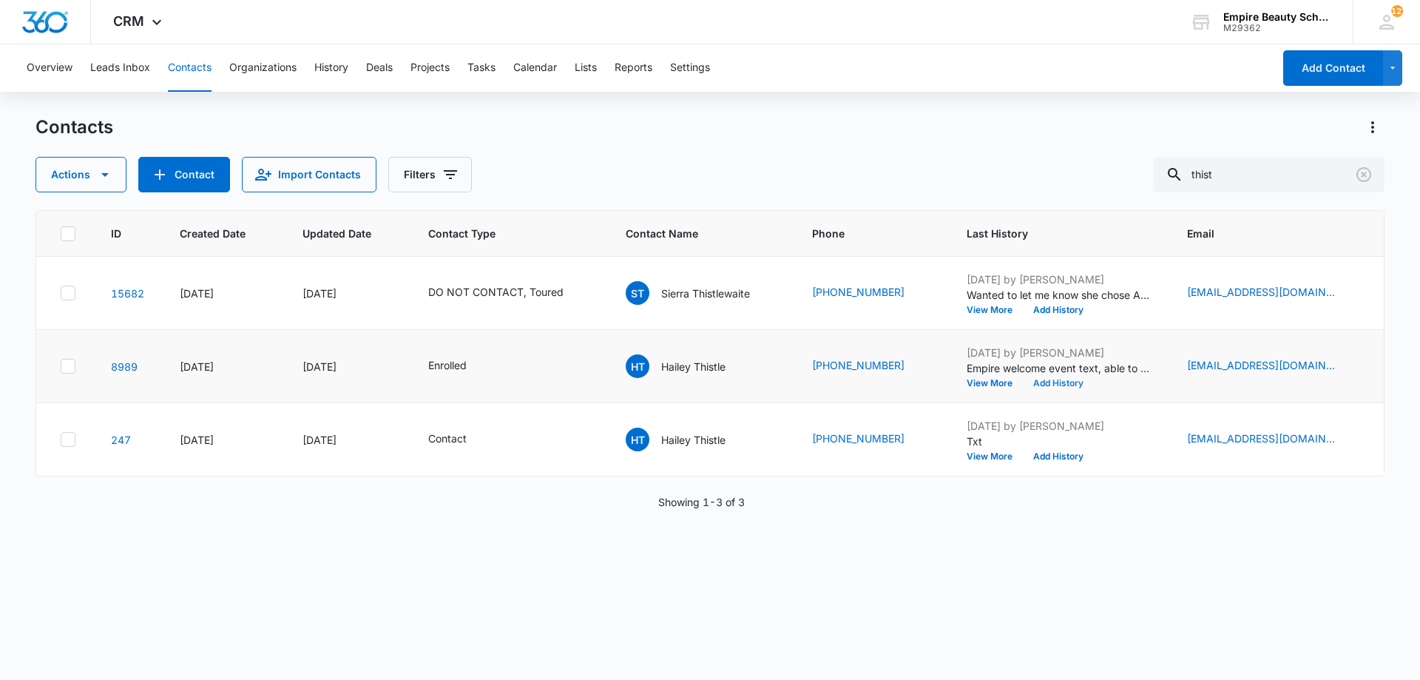
click at [1023, 382] on button "Add History" at bounding box center [1058, 383] width 71 height 9
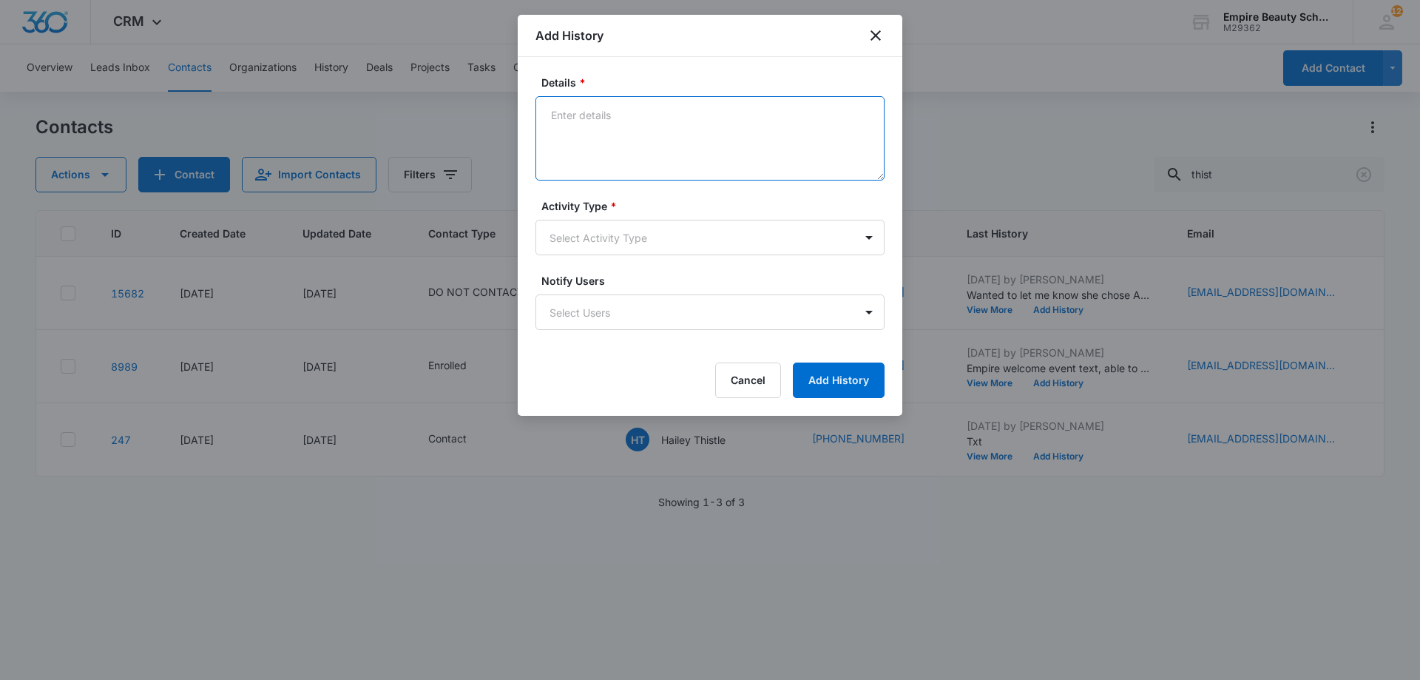
paste textarea "Interested in attending the Empire Welcome Event [DATE]?"
type textarea "Interested in attending the Empire Welcome Event [DATE]?"
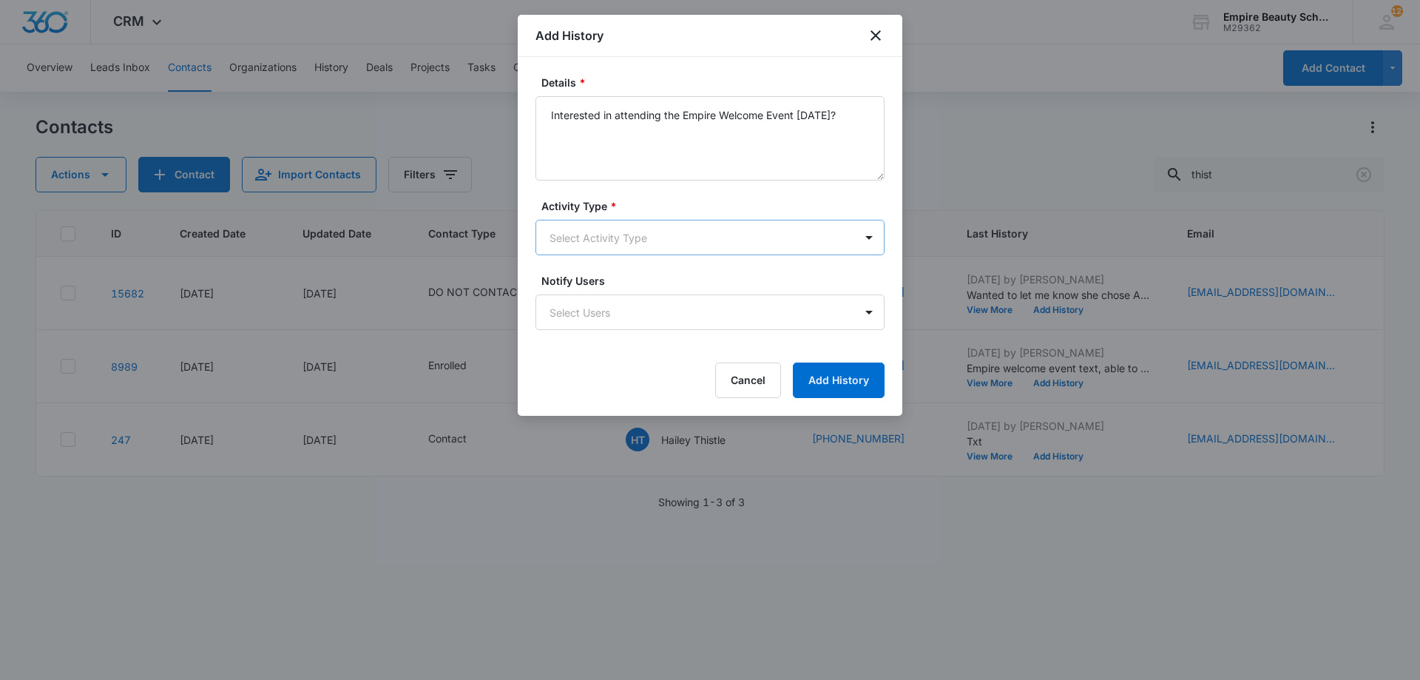
click at [650, 227] on body "CRM Apps Forms CRM Email Shop Payments POS Files Brand Settings Empire Beauty S…" at bounding box center [710, 340] width 1420 height 680
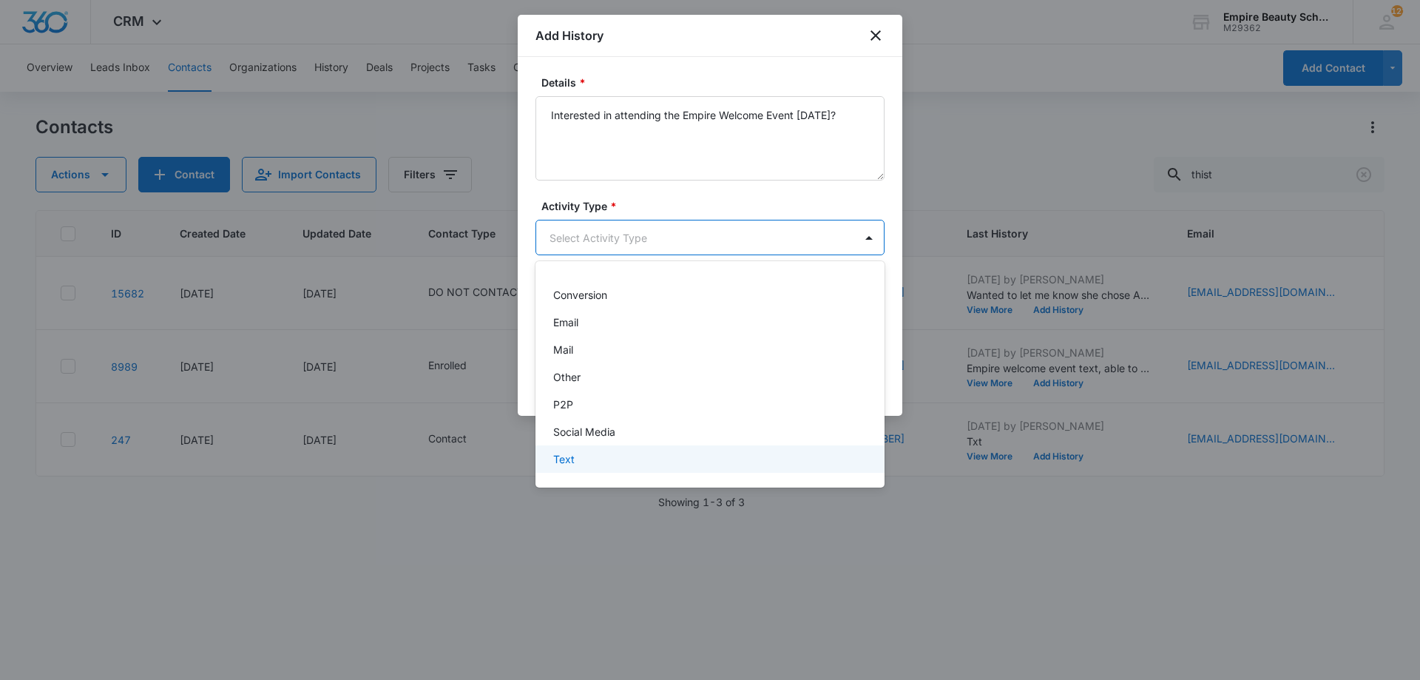
click at [597, 460] on div "Text" at bounding box center [708, 459] width 311 height 16
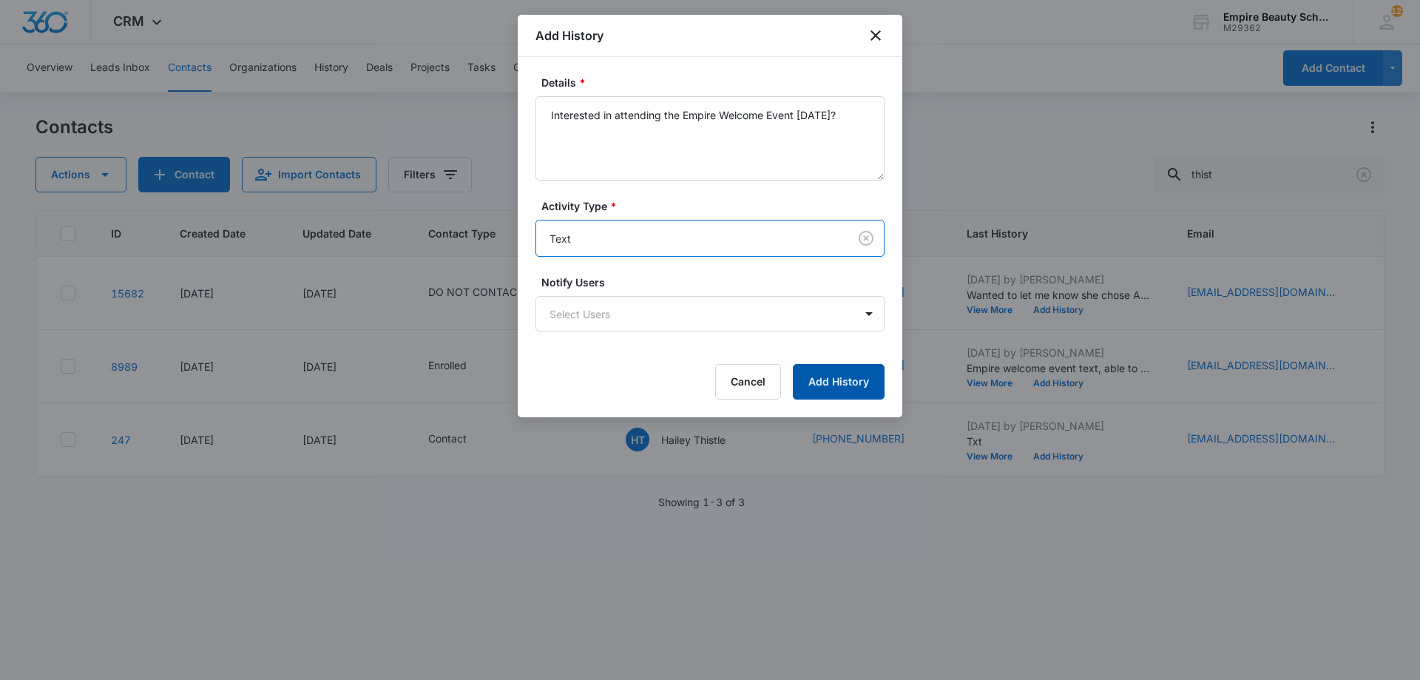
click at [819, 375] on button "Add History" at bounding box center [839, 382] width 92 height 36
click at [819, 375] on div "Cancel Loading Add History" at bounding box center [710, 382] width 349 height 36
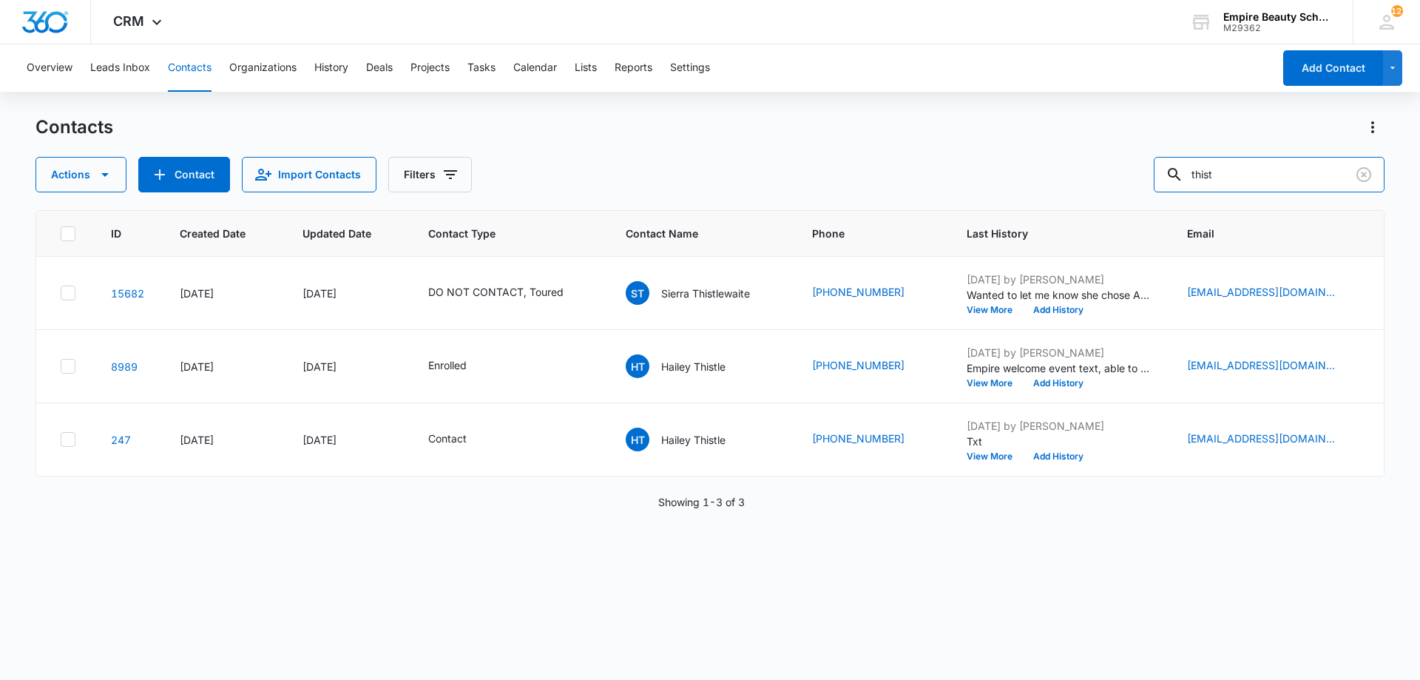
drag, startPoint x: 1252, startPoint y: 177, endPoint x: 894, endPoint y: 138, distance: 360.2
click at [908, 138] on div "Contacts Actions Contact Import Contacts Filters thist" at bounding box center [710, 153] width 1349 height 77
type input "jalie"
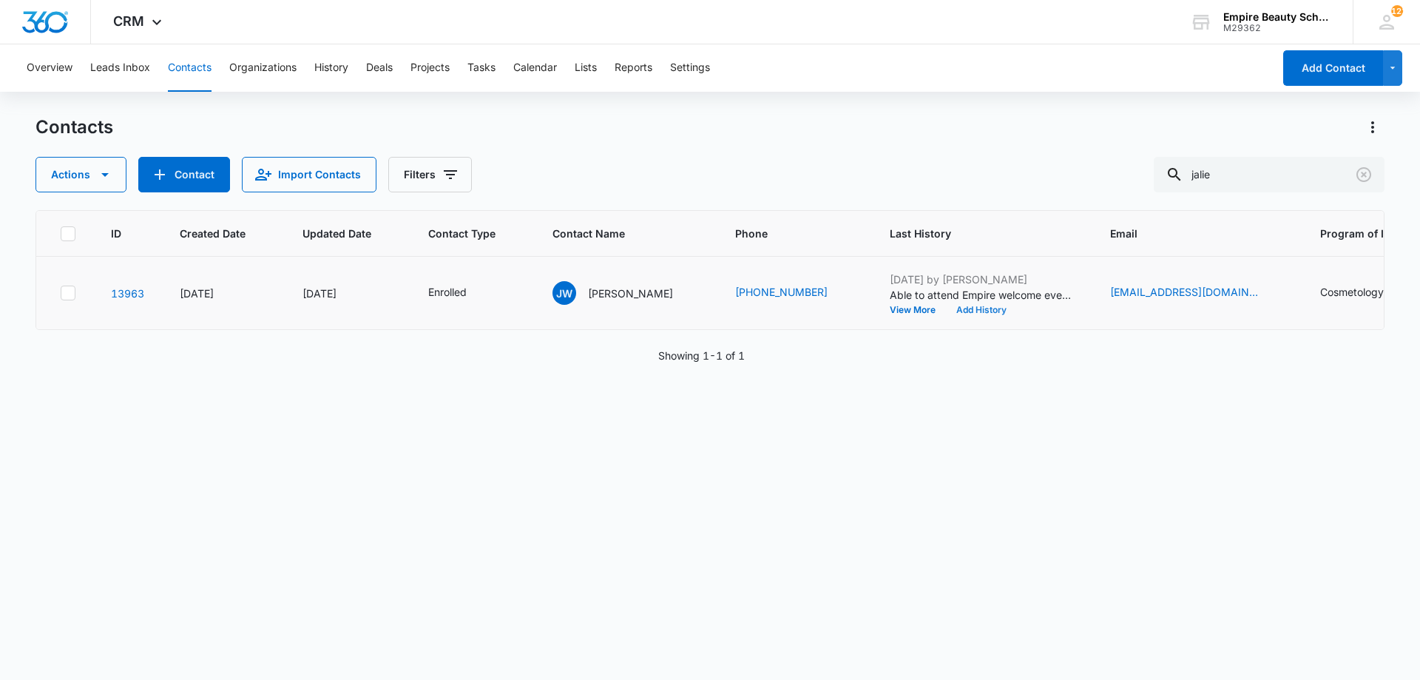
click at [946, 314] on button "Add History" at bounding box center [981, 310] width 71 height 9
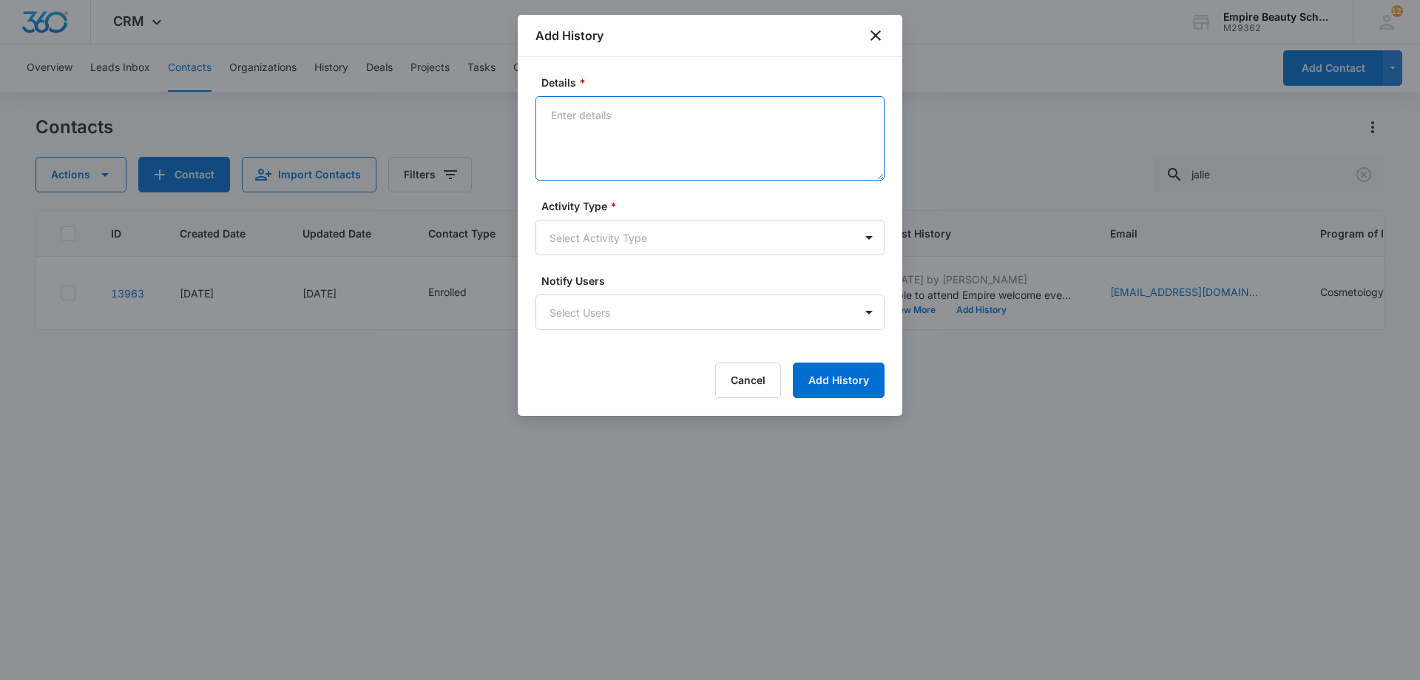
paste textarea "Interested in attending the Empire Welcome Event [DATE]?"
type textarea "Interested in attending the Empire Welcome Event [DATE]?"
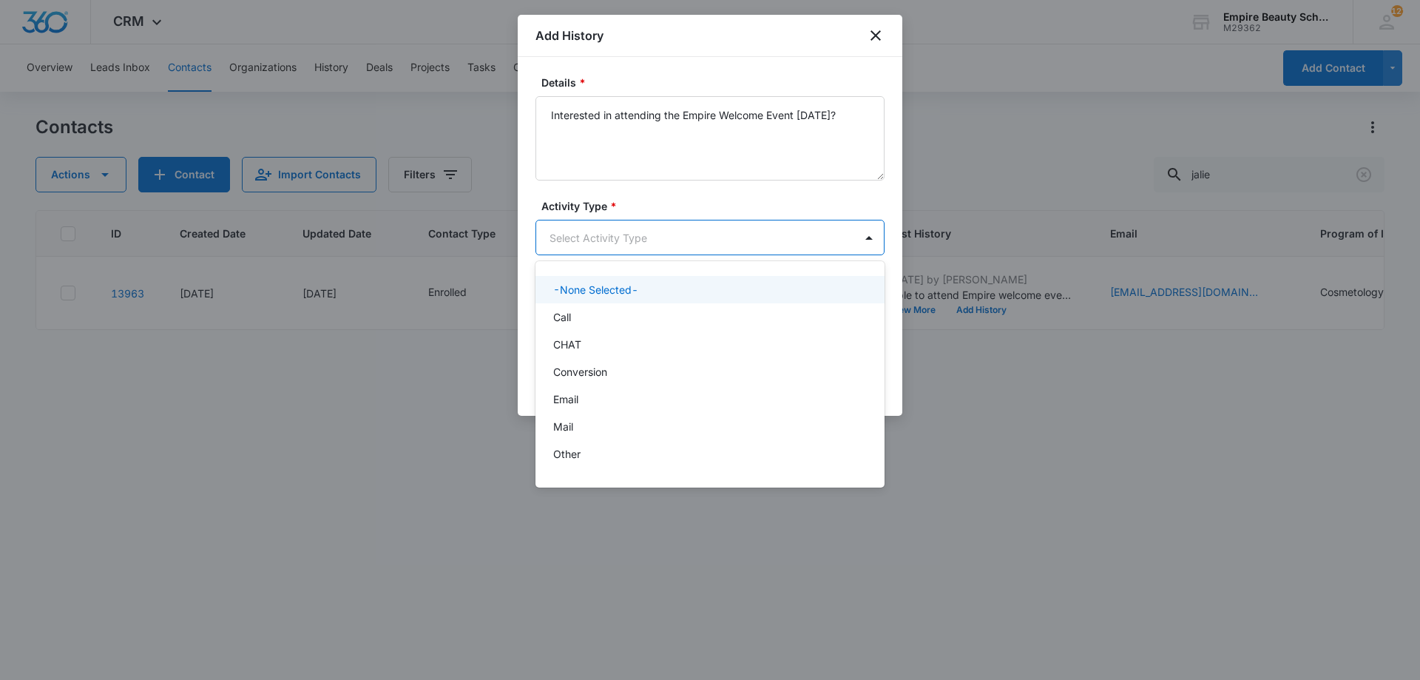
click at [645, 244] on body "CRM Apps Forms CRM Email Shop Payments POS Files Brand Settings Empire Beauty S…" at bounding box center [710, 340] width 1420 height 680
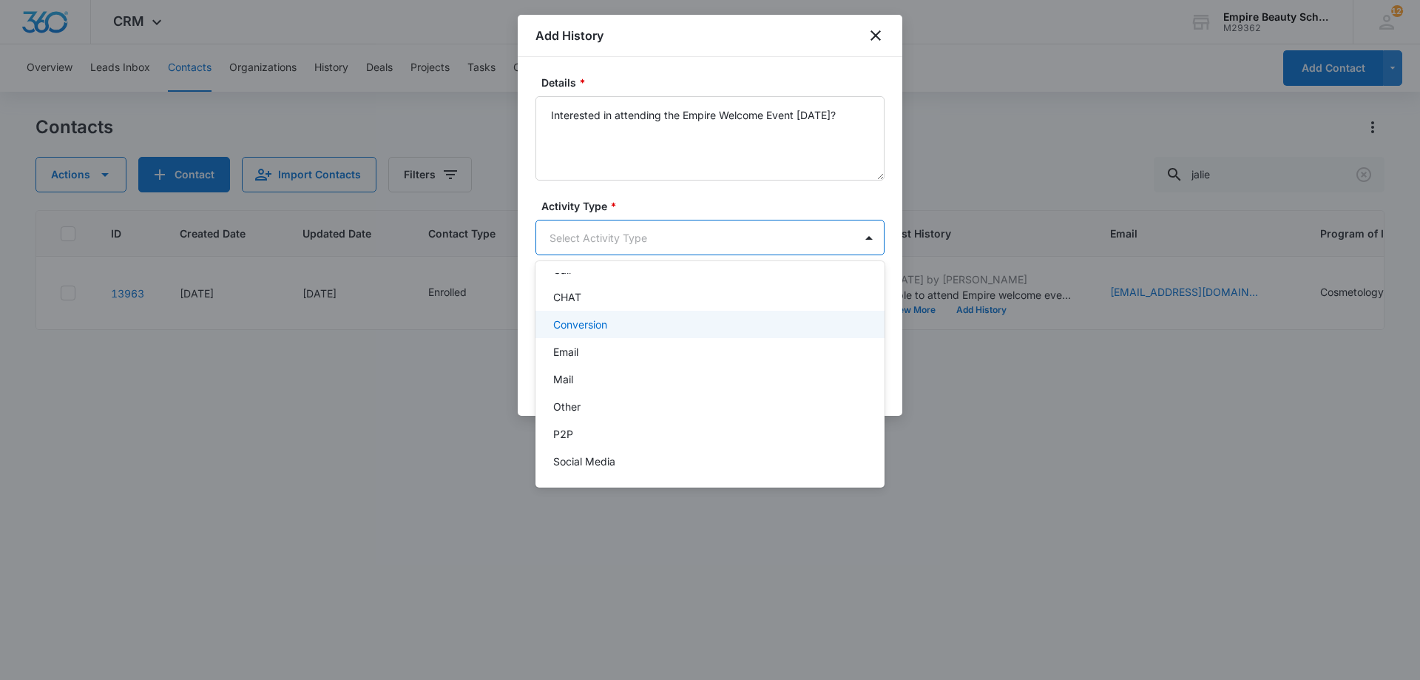
scroll to position [77, 0]
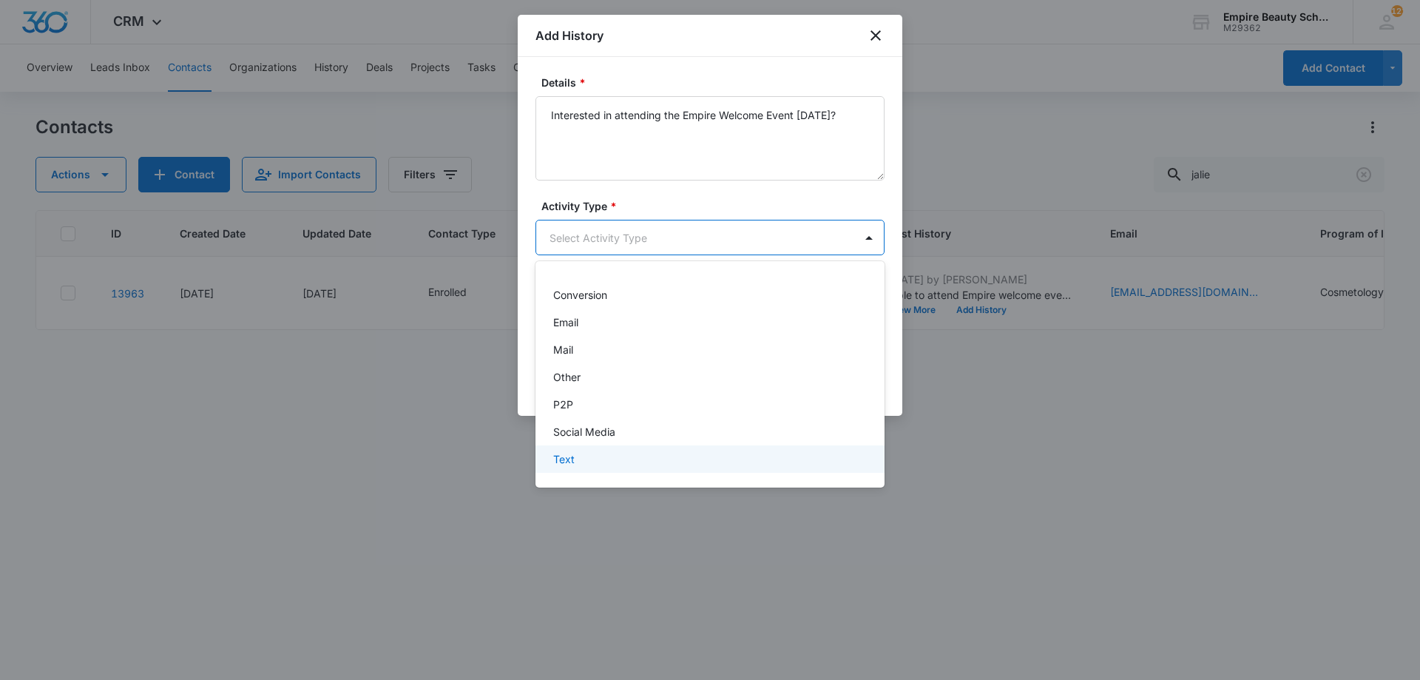
click at [624, 453] on div "Text" at bounding box center [708, 459] width 311 height 16
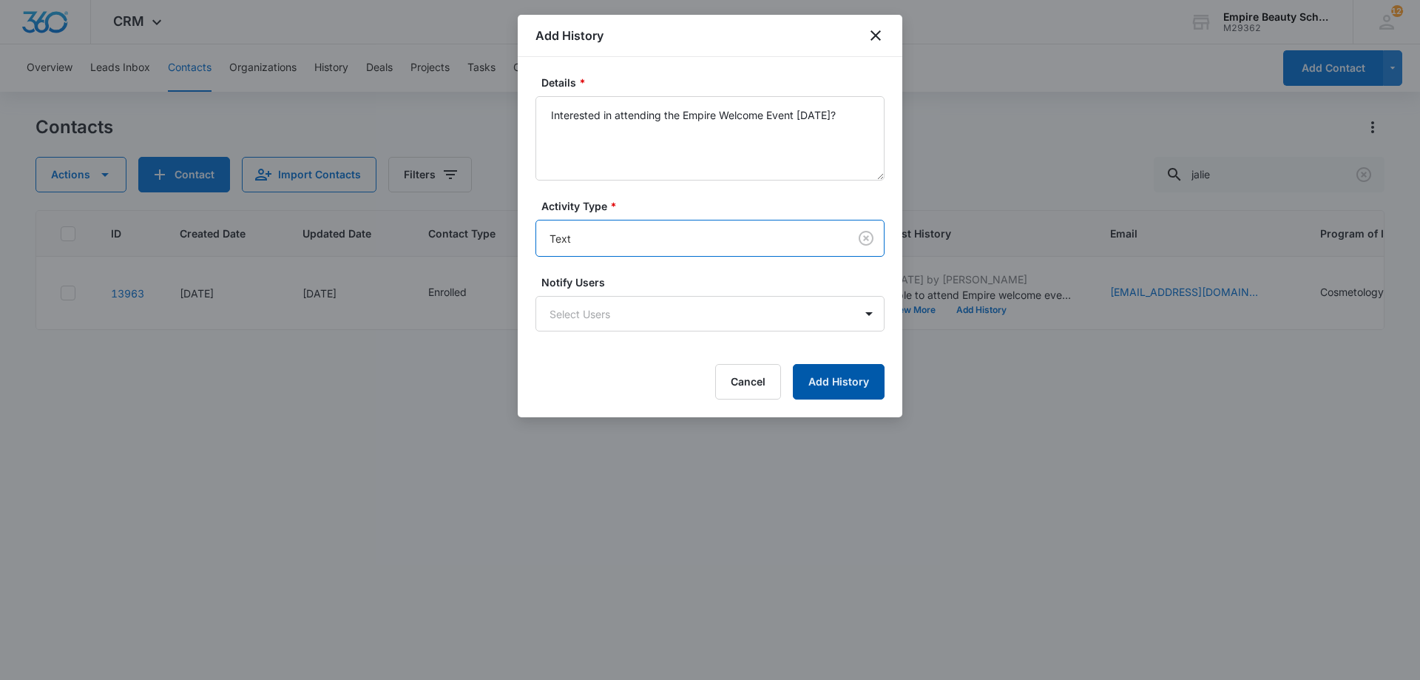
click at [814, 379] on button "Add History" at bounding box center [839, 382] width 92 height 36
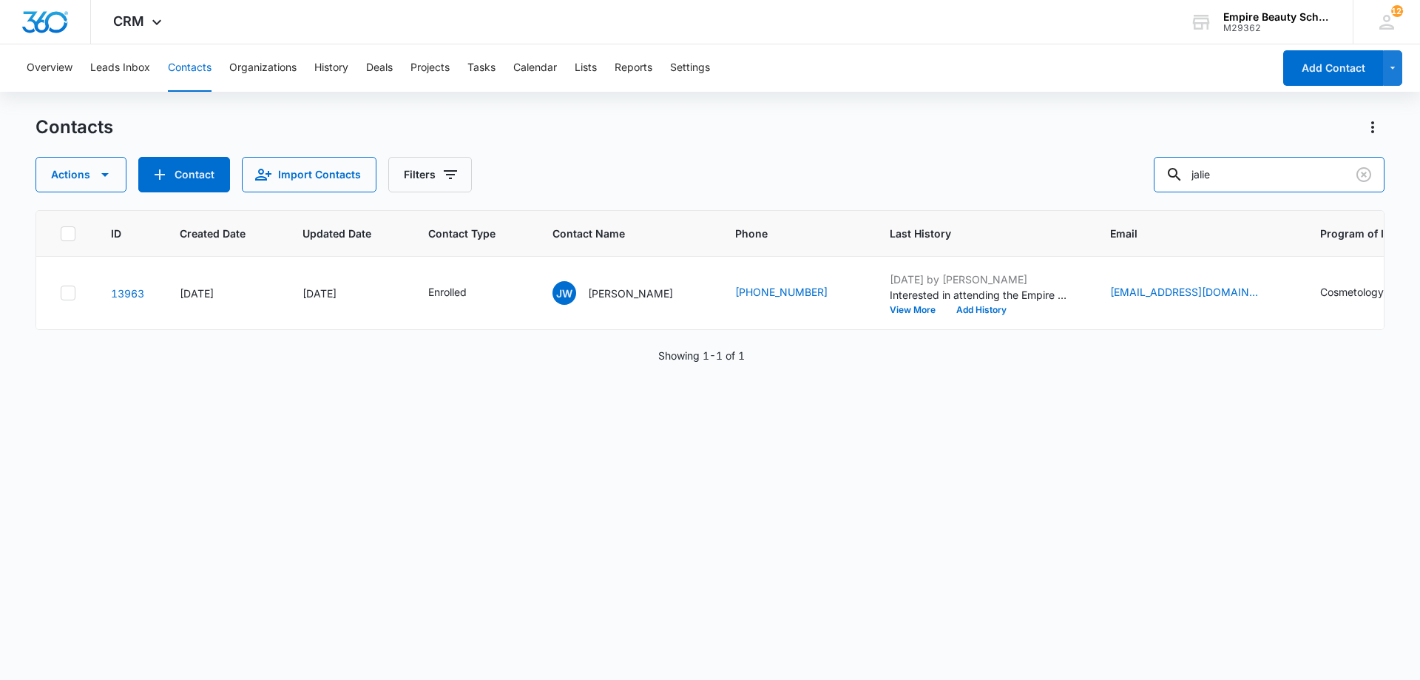
drag, startPoint x: 1261, startPoint y: 170, endPoint x: 885, endPoint y: 131, distance: 378.6
click at [1070, 144] on div "Contacts Actions Contact Import Contacts Filters jalie" at bounding box center [710, 153] width 1349 height 77
type input "[PERSON_NAME] will"
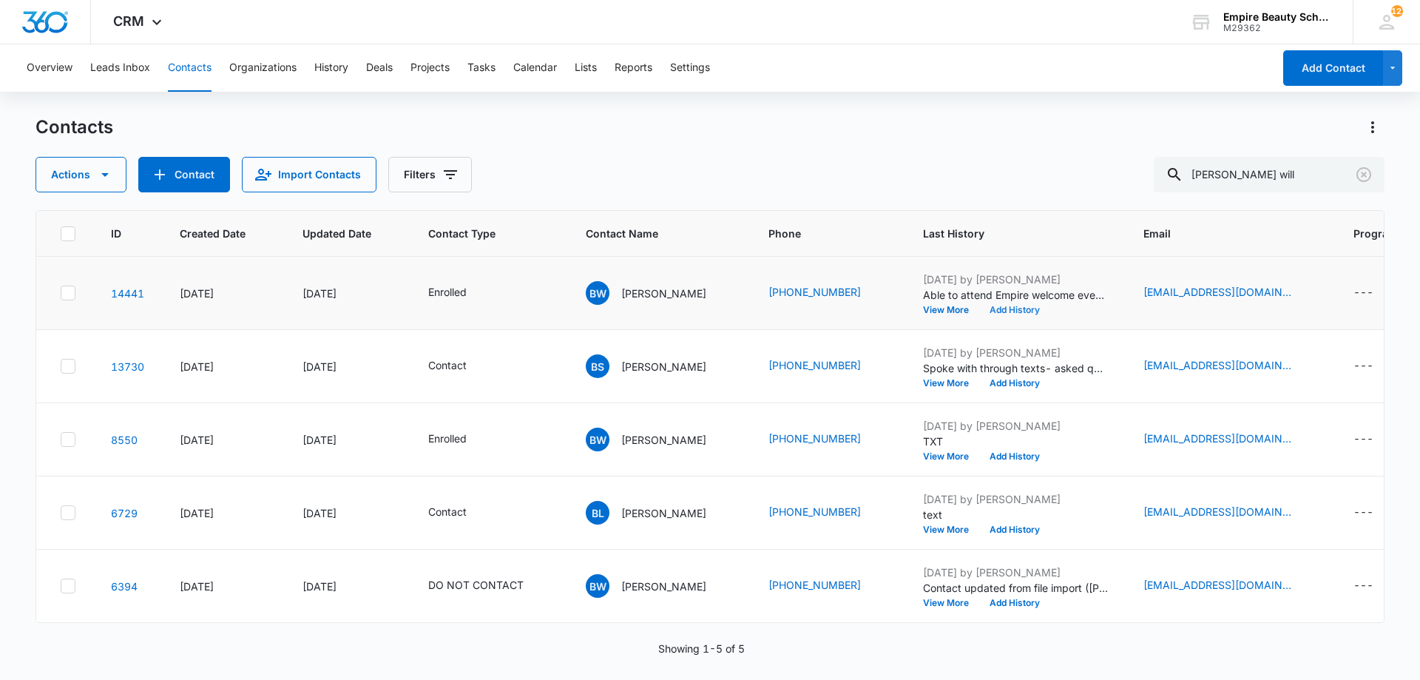
click at [1010, 312] on button "Add History" at bounding box center [1014, 310] width 71 height 9
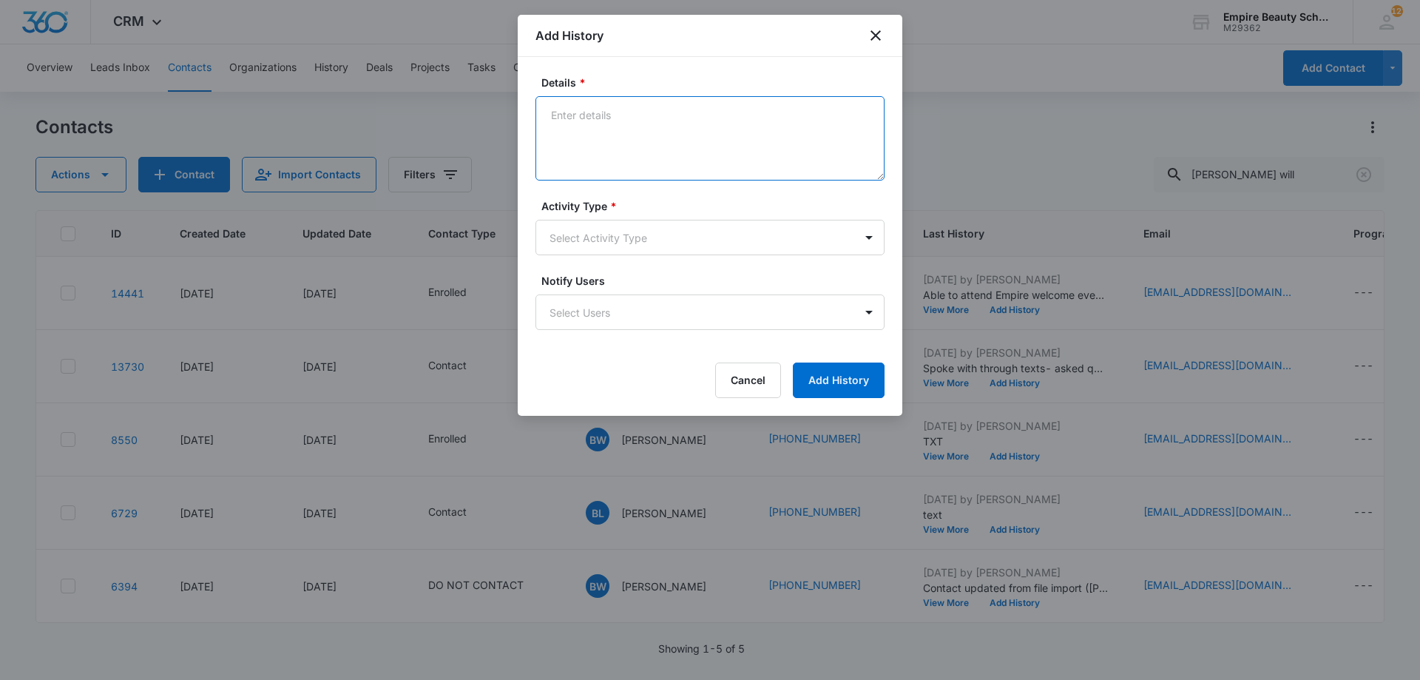
paste textarea "Interested in attending the Empire Welcome Event [DATE]?"
type textarea "Interested in attending the Empire Welcome Event [DATE]?"
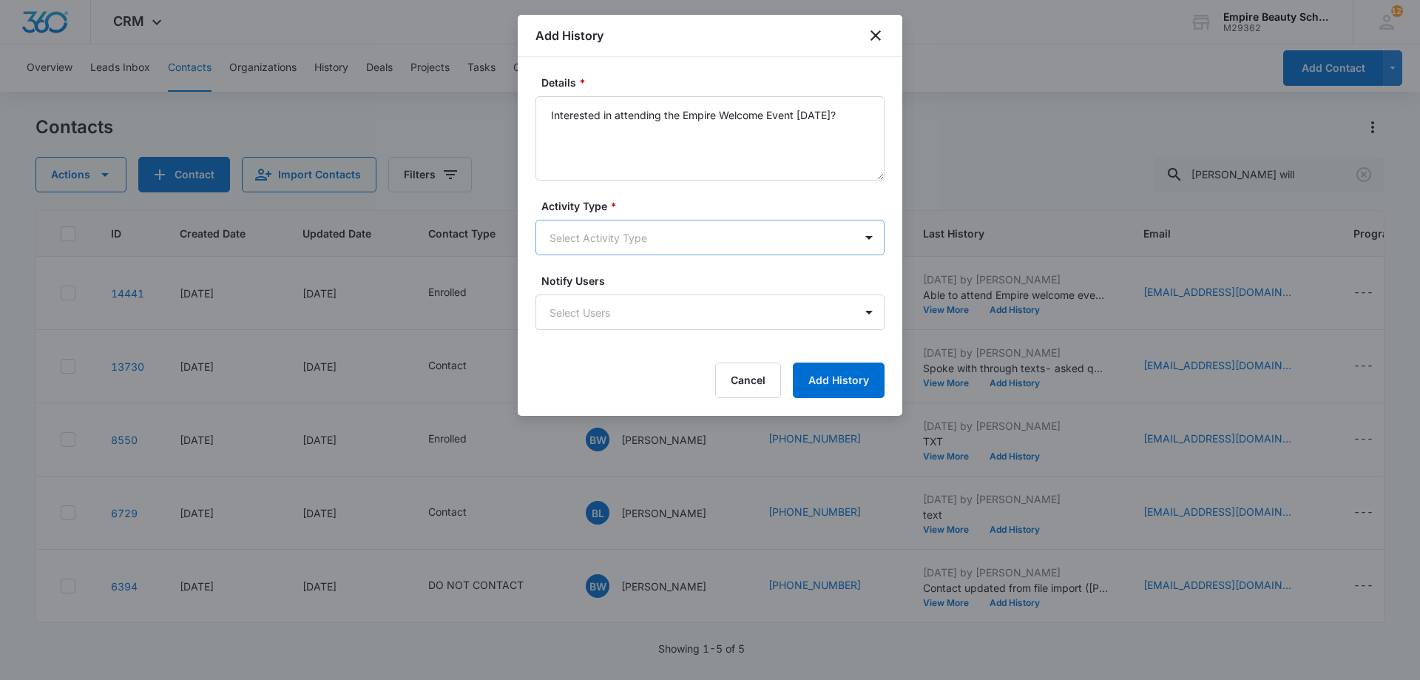
click at [632, 237] on body "CRM Apps Forms CRM Email Shop Payments POS Files Brand Settings Empire Beauty S…" at bounding box center [710, 340] width 1420 height 680
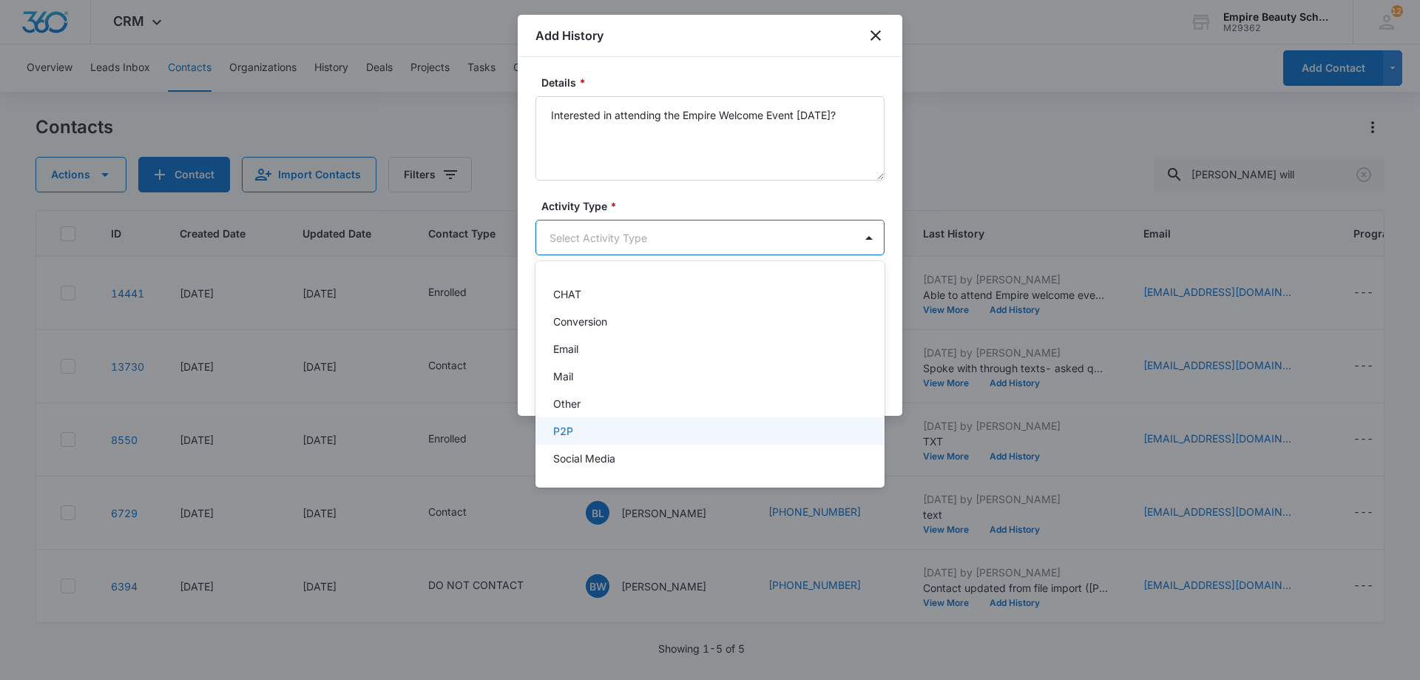
scroll to position [77, 0]
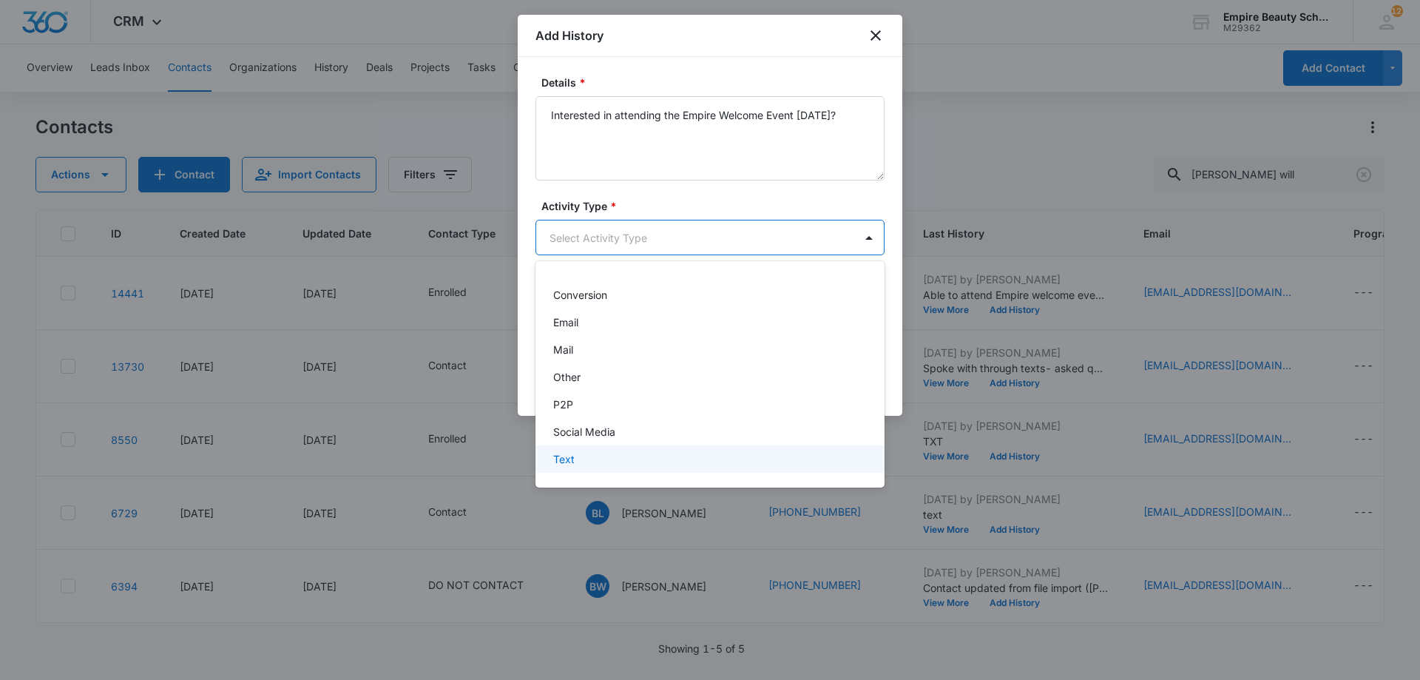
click at [639, 459] on div "Text" at bounding box center [708, 459] width 311 height 16
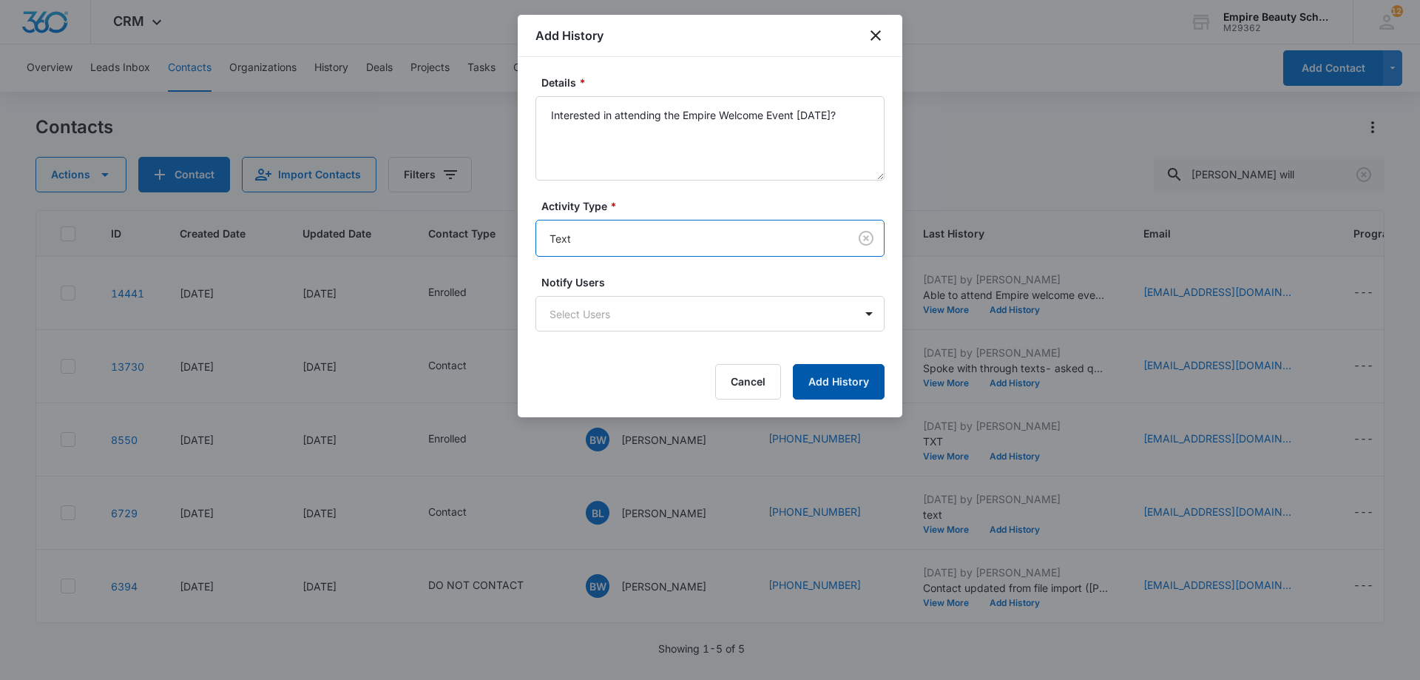
click at [836, 382] on button "Add History" at bounding box center [839, 382] width 92 height 36
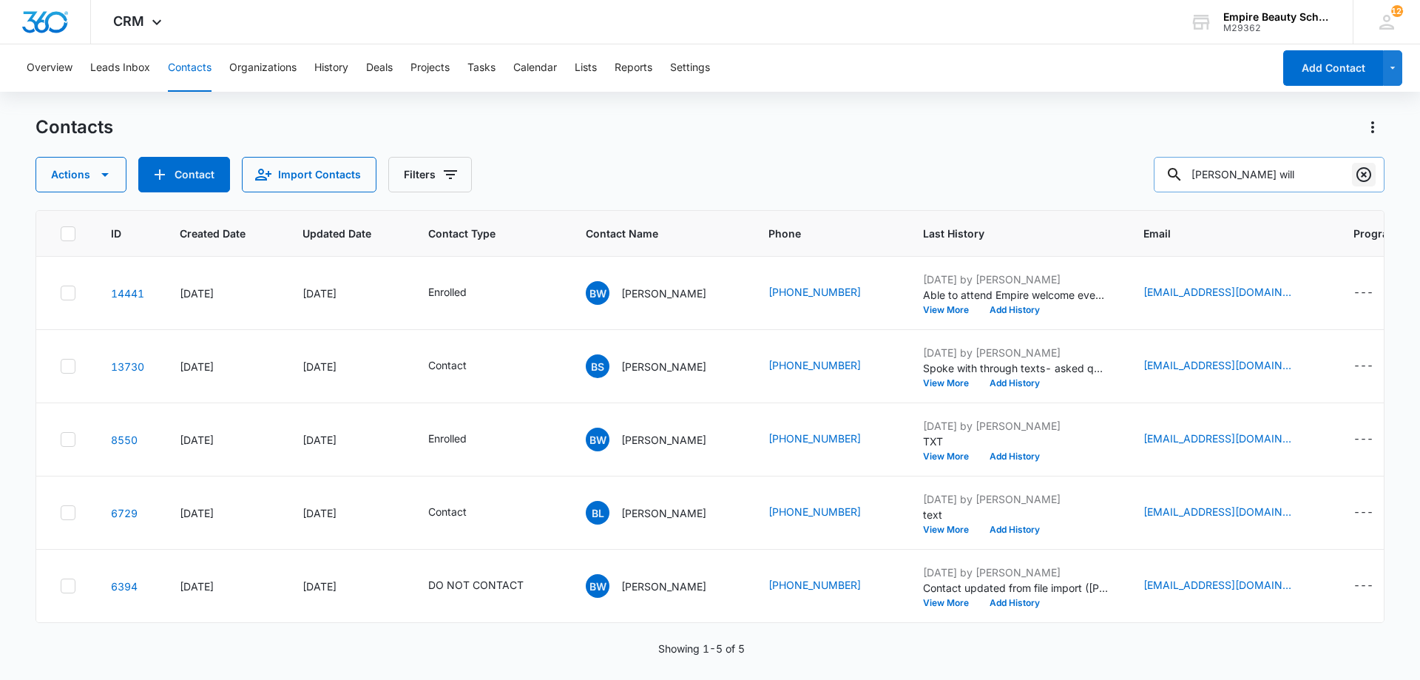
click at [1363, 174] on icon "Clear" at bounding box center [1364, 175] width 18 height 18
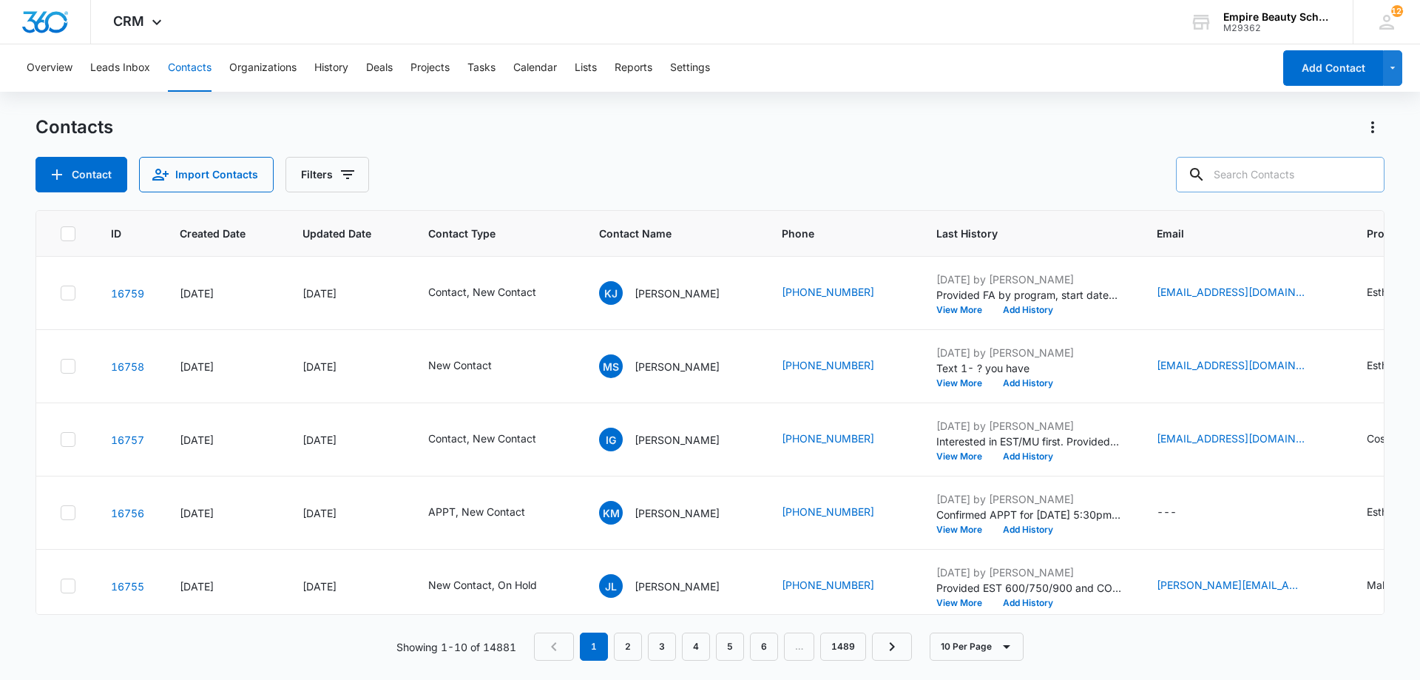
click at [743, 156] on div "Contacts Contact Import Contacts Filters" at bounding box center [710, 153] width 1349 height 77
click at [1079, 129] on div "Contacts" at bounding box center [710, 127] width 1349 height 24
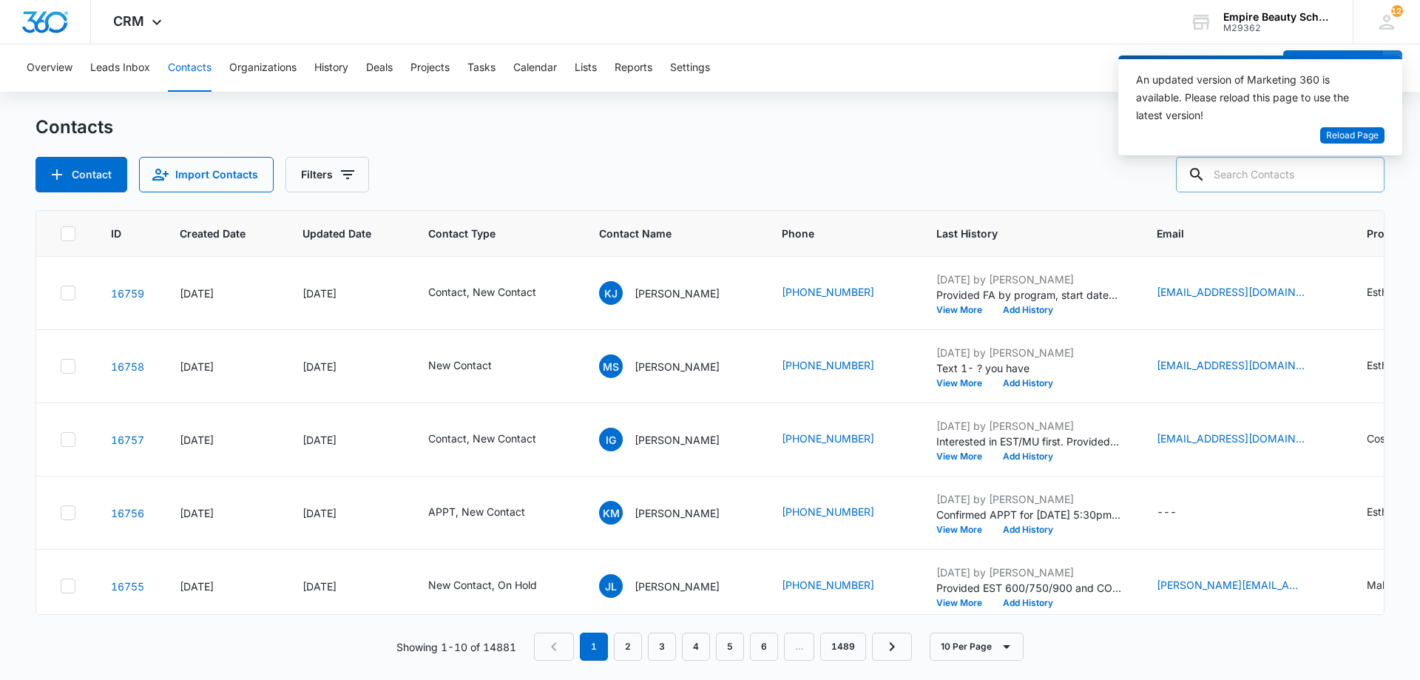
click at [1321, 167] on div "An updated version of Marketing 360 is available. Please reload this page to us…" at bounding box center [1261, 111] width 284 height 112
click at [1298, 183] on input "text" at bounding box center [1280, 175] width 209 height 36
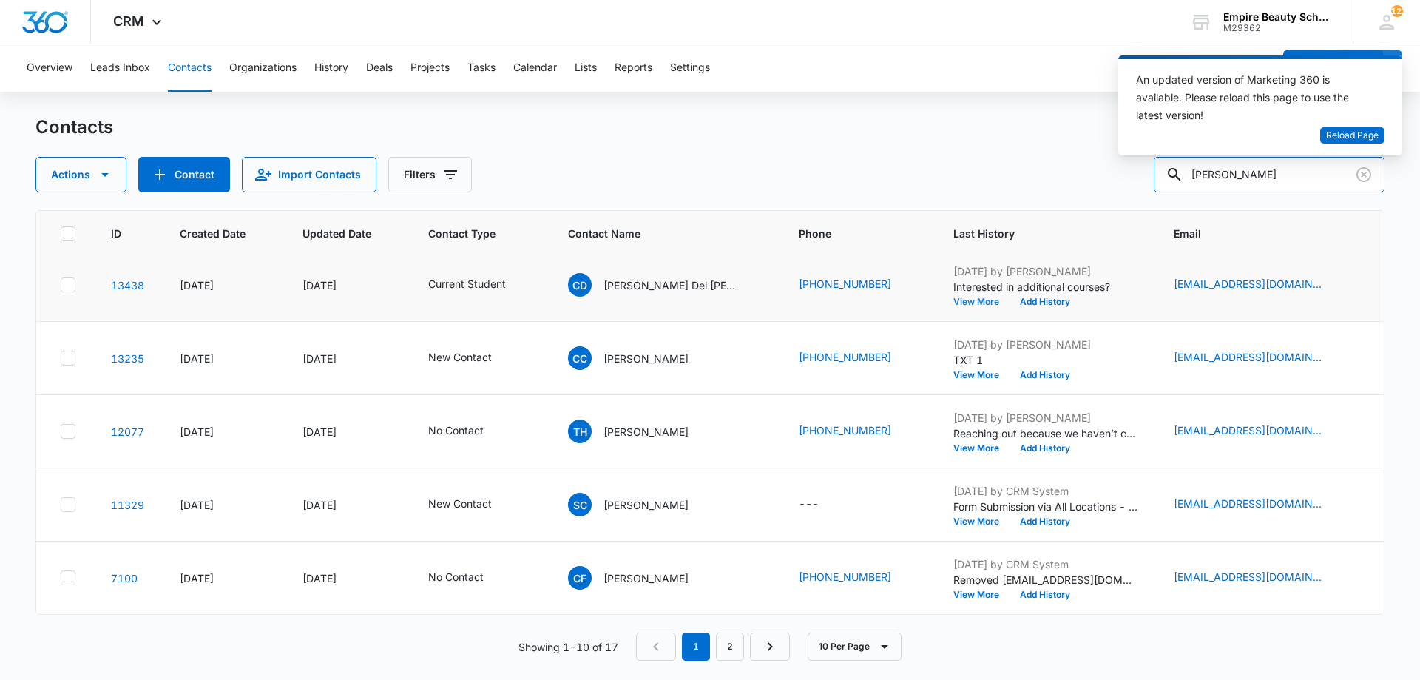
scroll to position [385, 0]
click at [736, 649] on link "2" at bounding box center [730, 647] width 28 height 28
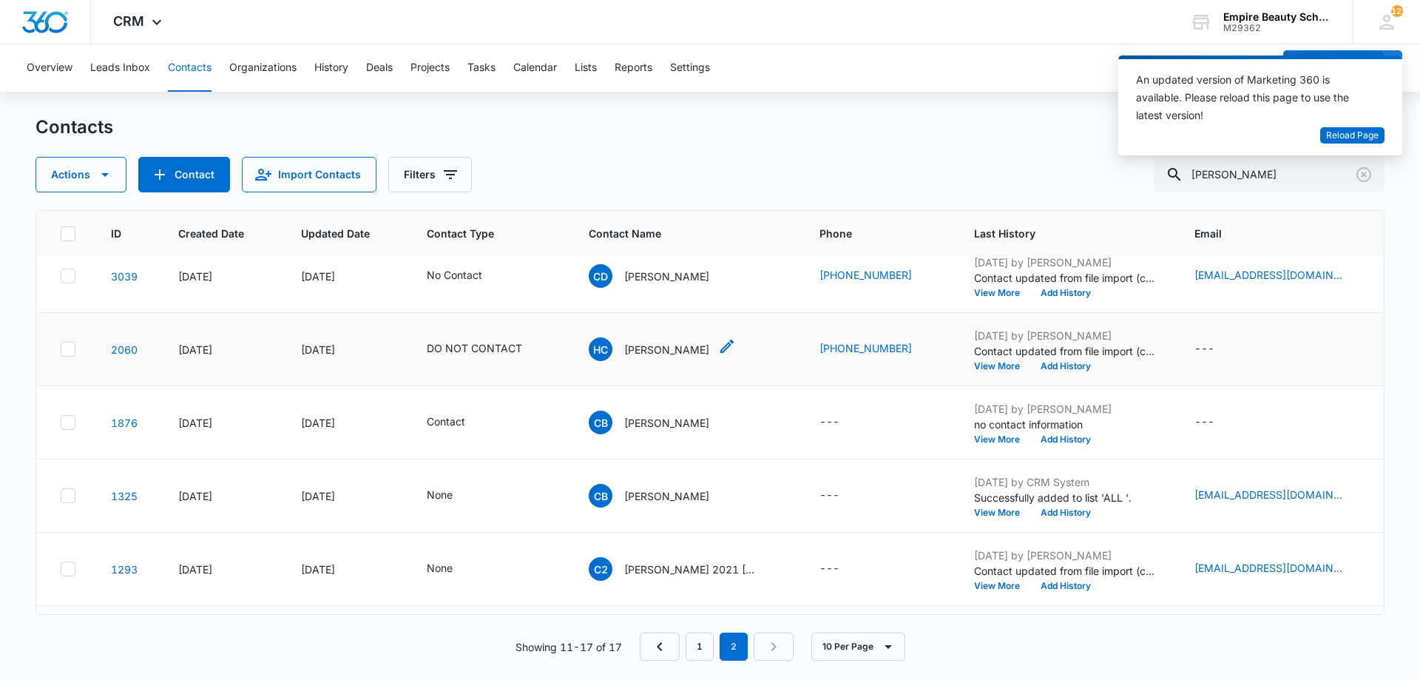
scroll to position [166, 0]
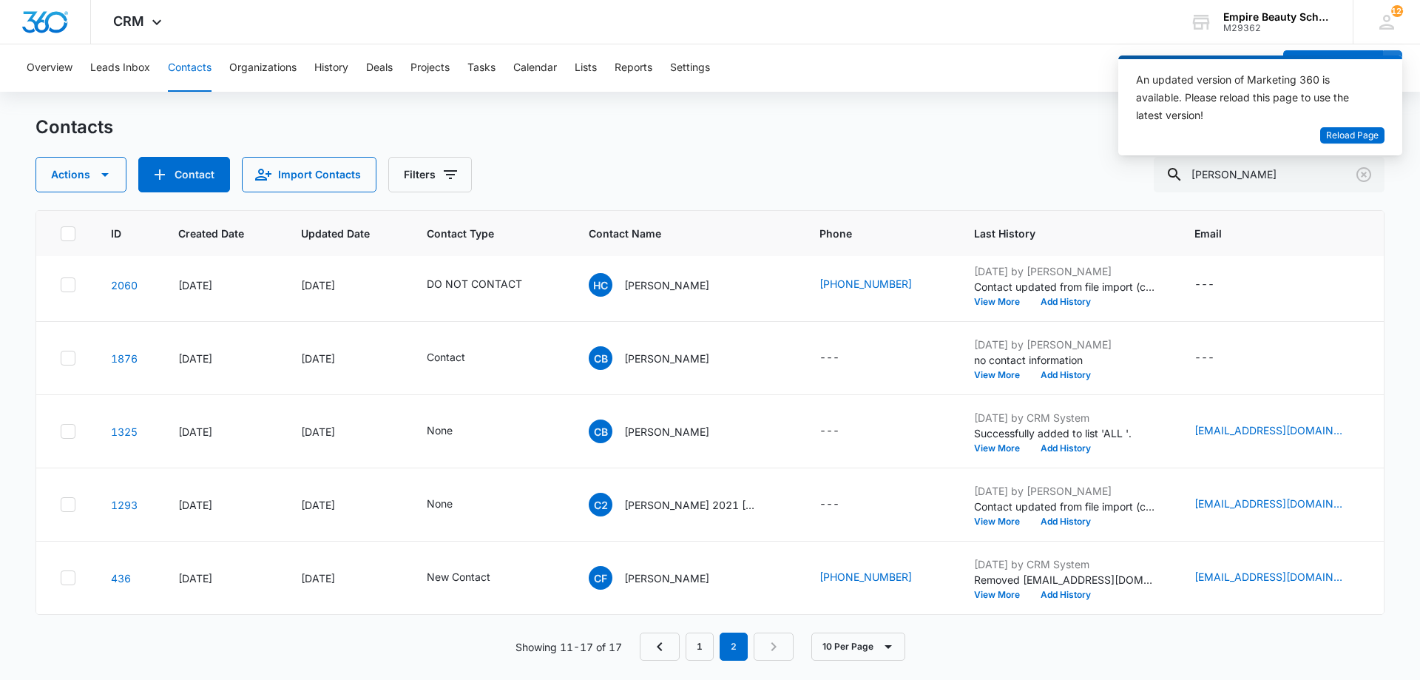
click at [780, 651] on nav "1 2" at bounding box center [717, 647] width 154 height 28
click at [706, 640] on link "1" at bounding box center [700, 647] width 28 height 28
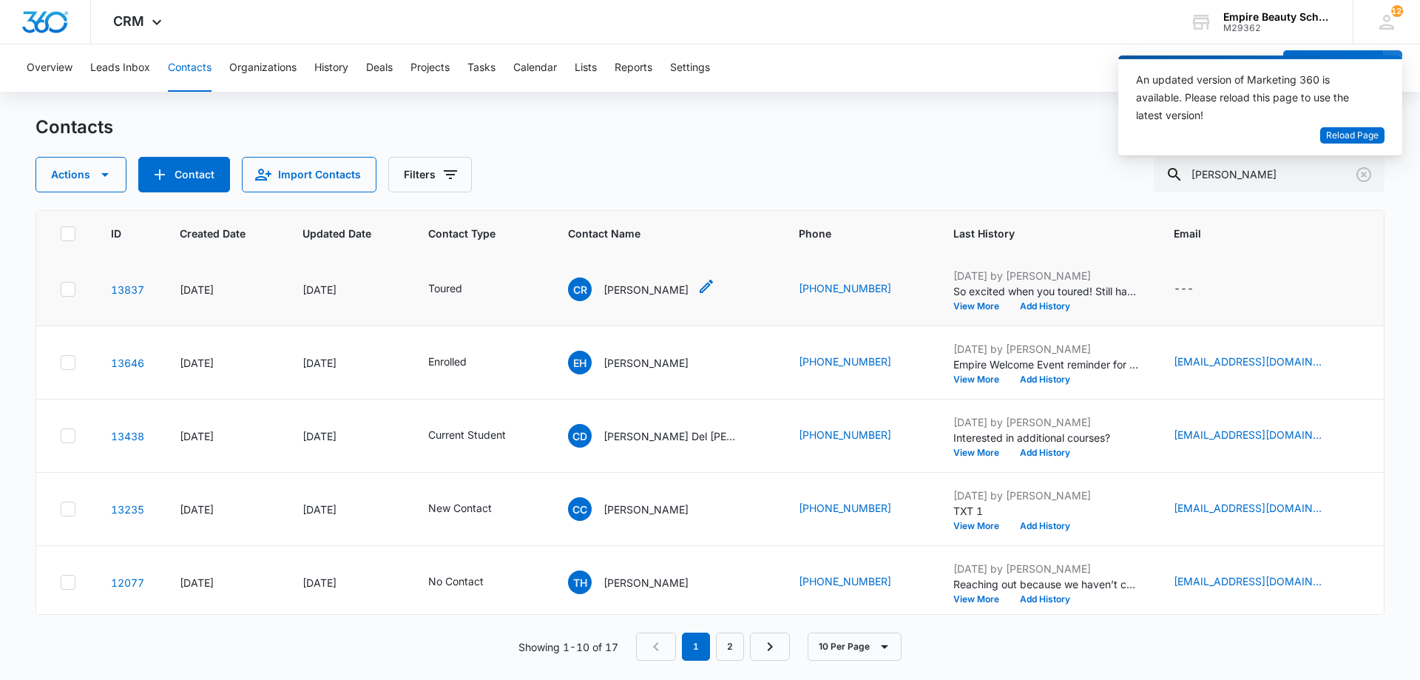
scroll to position [223, 0]
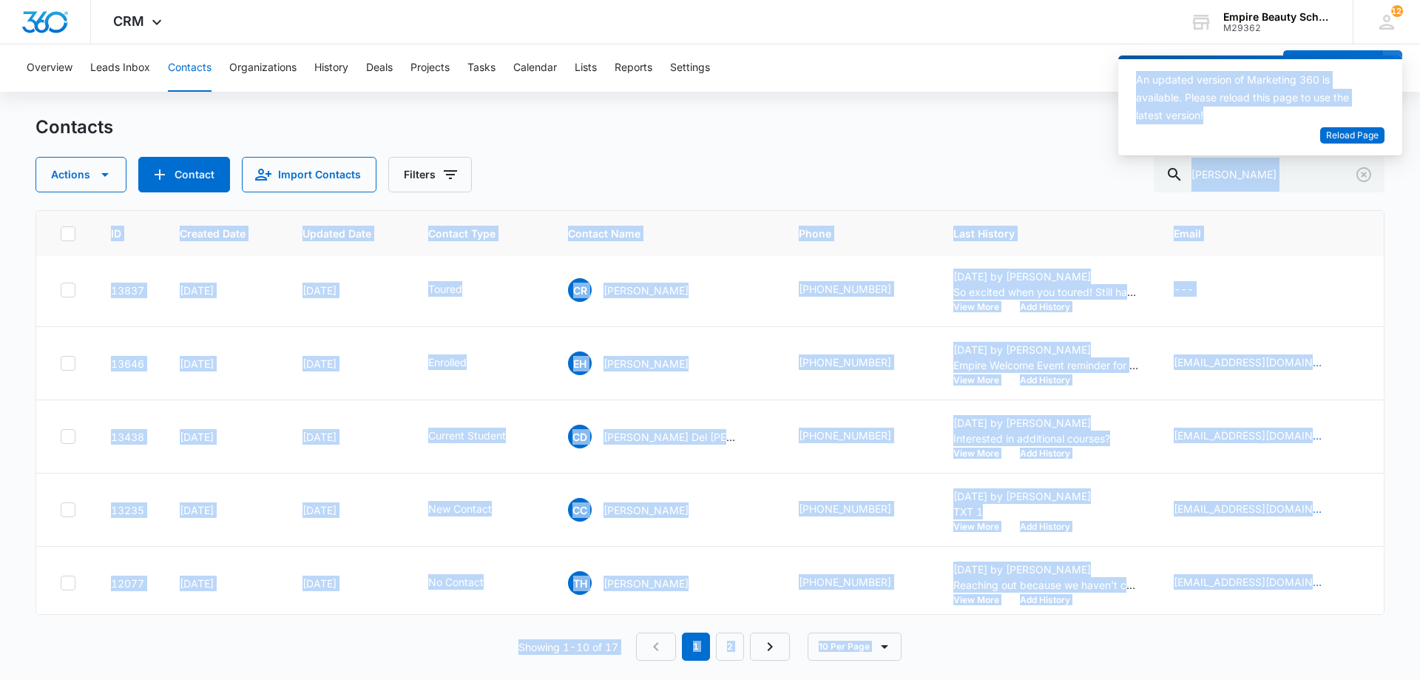
drag, startPoint x: 1284, startPoint y: 167, endPoint x: 993, endPoint y: 182, distance: 291.1
click at [993, 182] on body "CRM Apps Forms CRM Email Shop Payments POS Files Brand Settings Empire Beauty S…" at bounding box center [710, 340] width 1420 height 680
click at [980, 145] on div "Contacts Actions Contact Import Contacts Filters carrie" at bounding box center [710, 153] width 1349 height 77
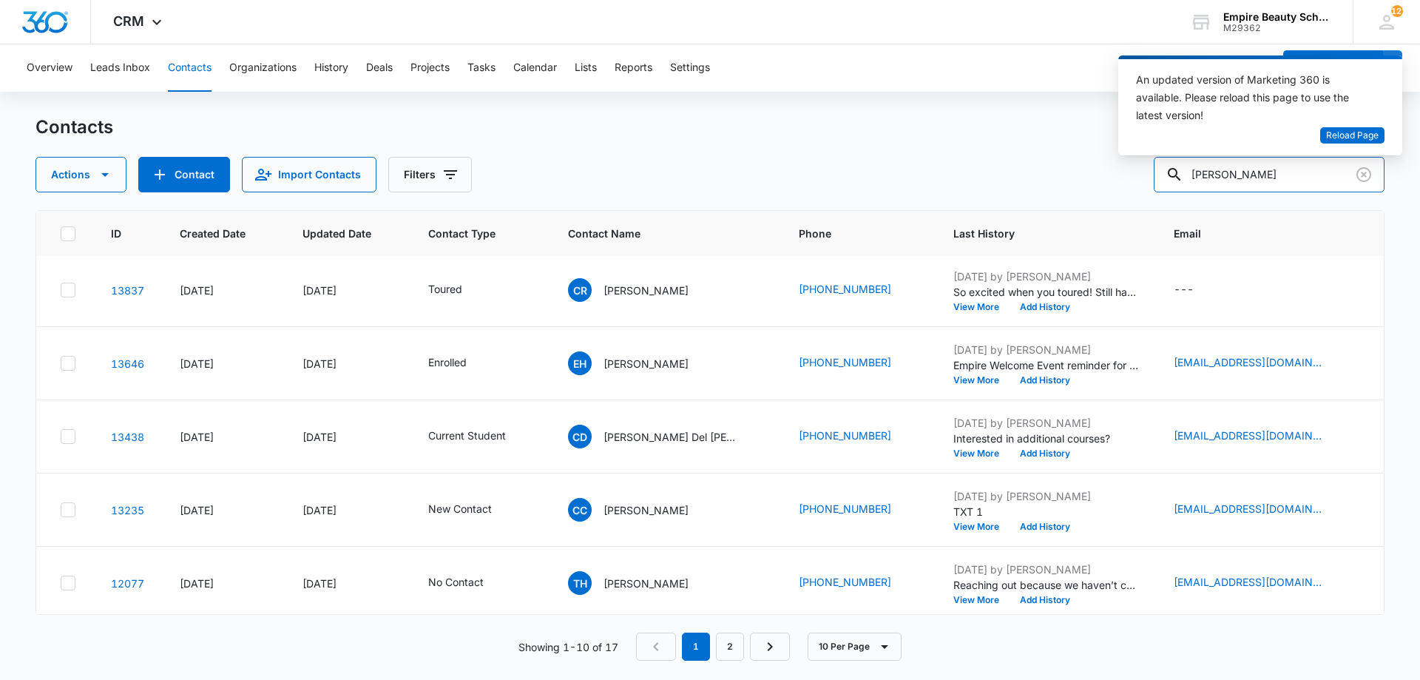
drag, startPoint x: 1252, startPoint y: 169, endPoint x: 1061, endPoint y: 176, distance: 191.0
click at [1062, 176] on div "Actions Contact Import Contacts Filters carrie" at bounding box center [710, 175] width 1349 height 36
type input "y"
type input "tiya"
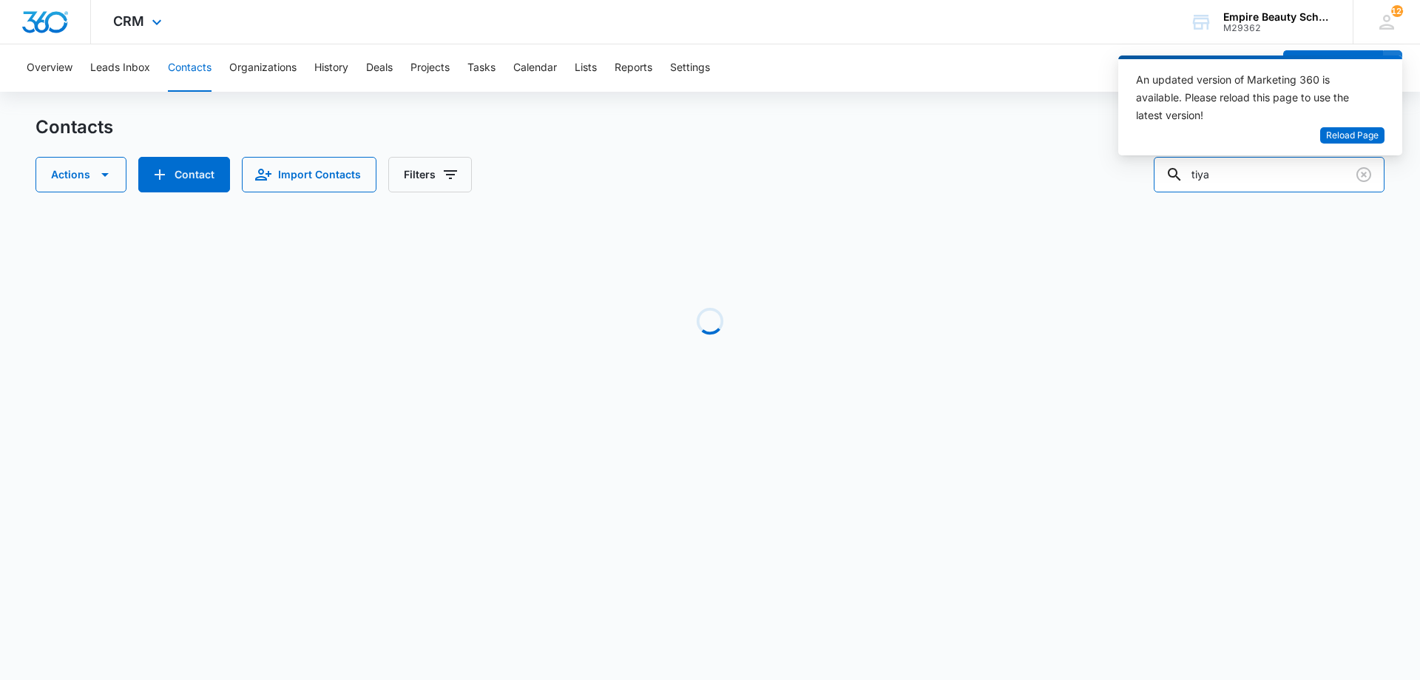
scroll to position [0, 0]
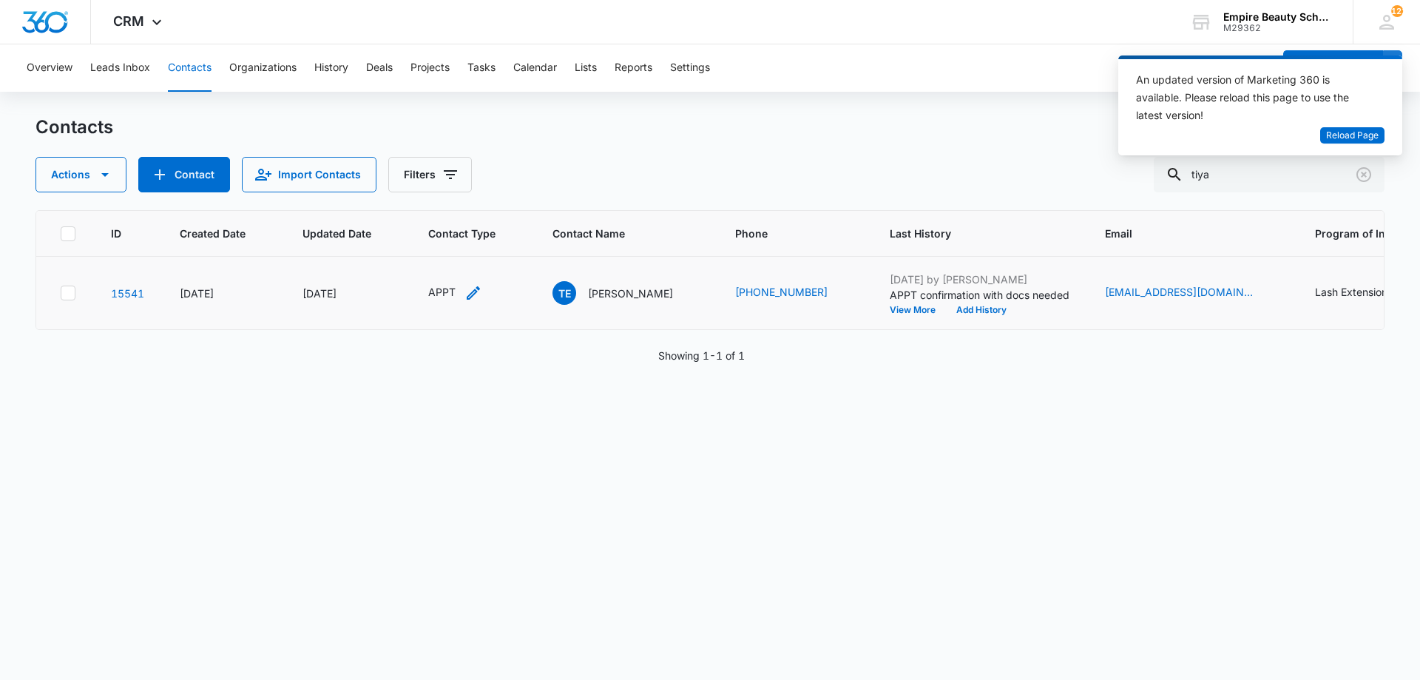
click at [453, 294] on div "APPT" at bounding box center [441, 292] width 27 height 16
click at [439, 192] on div "Remove APPT" at bounding box center [444, 197] width 13 height 10
click at [442, 203] on div at bounding box center [445, 198] width 66 height 18
click at [445, 316] on p "Toured" at bounding box center [433, 313] width 34 height 16
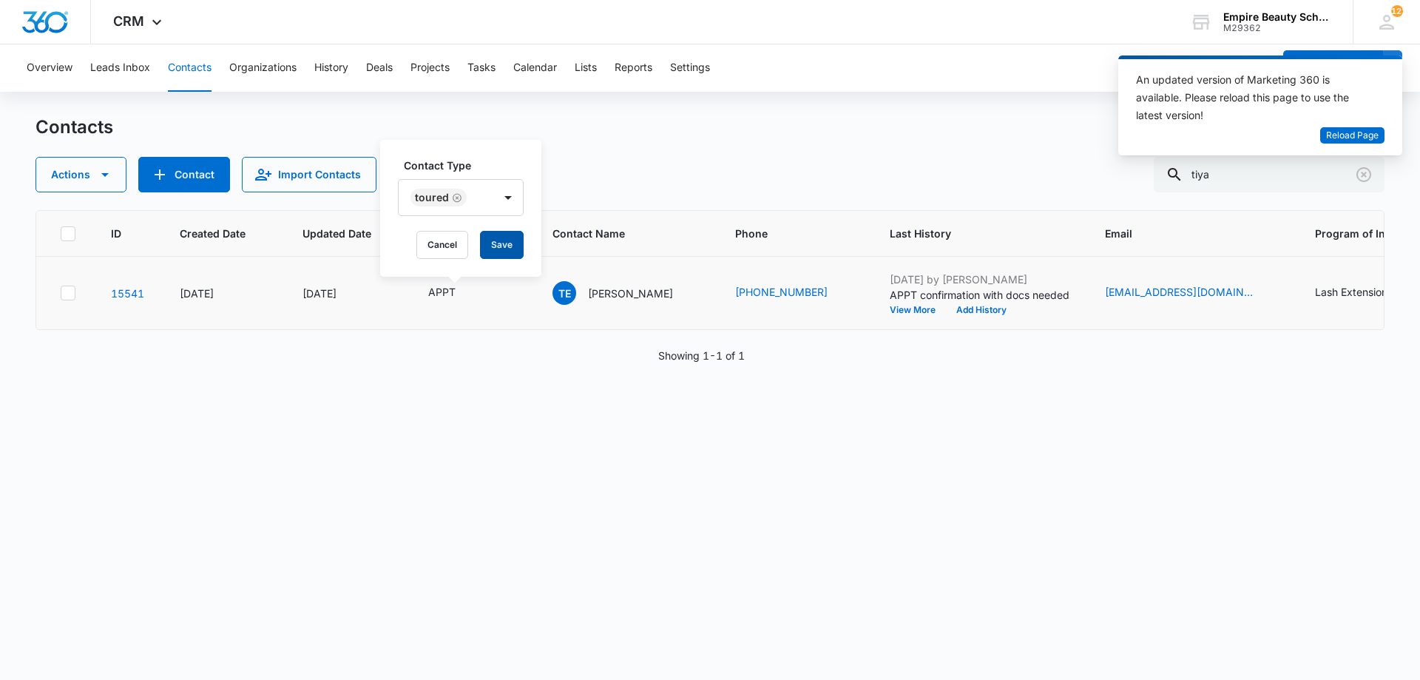
drag, startPoint x: 456, startPoint y: 177, endPoint x: 496, endPoint y: 239, distance: 73.5
click at [473, 198] on div "Contact Type Toured" at bounding box center [461, 187] width 126 height 58
click at [499, 240] on button "Save" at bounding box center [502, 245] width 44 height 28
click at [949, 311] on button "Add History" at bounding box center [981, 310] width 71 height 9
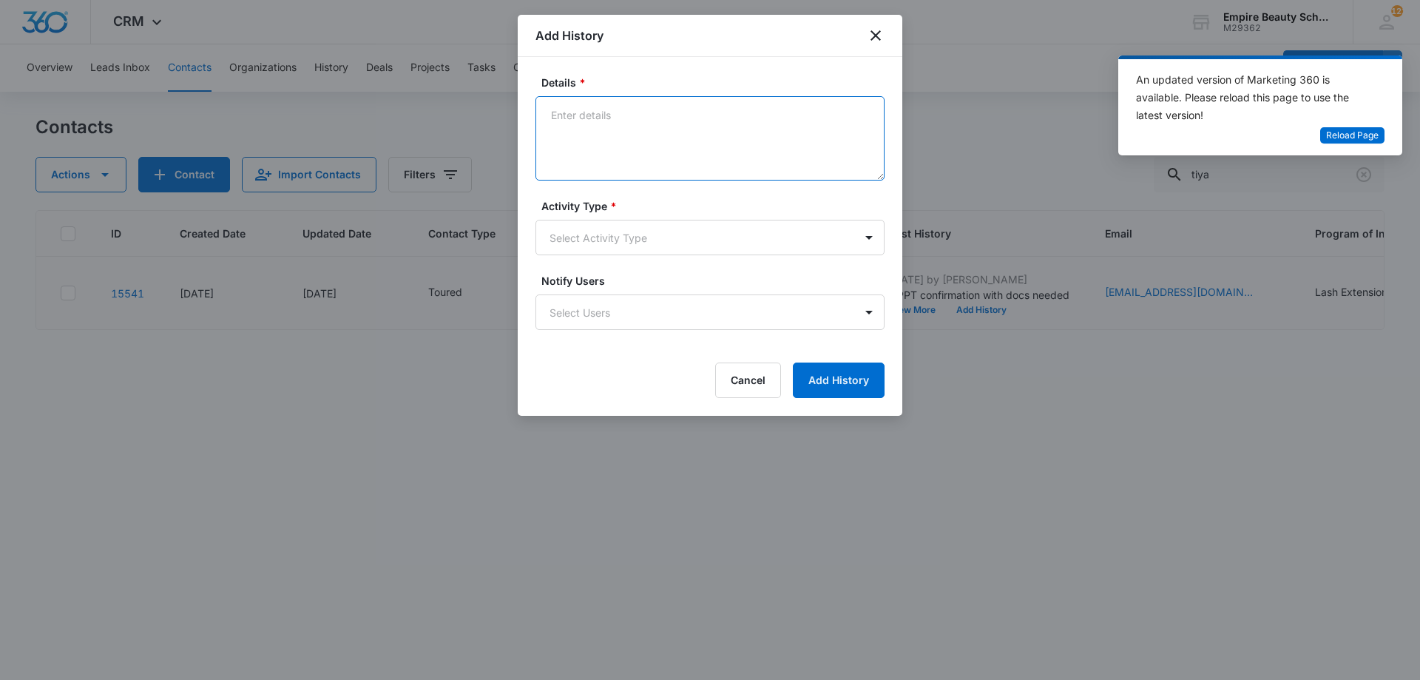
click at [627, 152] on textarea "Details *" at bounding box center [710, 138] width 349 height 84
click at [819, 122] on textarea "Toured with her Dad - They were both very quiet." at bounding box center [710, 138] width 349 height 84
click at [672, 134] on textarea "Toured with her Dad - They were both very quiet. Interested in EST then lashes …" at bounding box center [710, 138] width 349 height 84
click at [718, 136] on textarea "Toured with her Dad - They were both very quiet. Interested in EST then lashes …" at bounding box center [710, 138] width 349 height 84
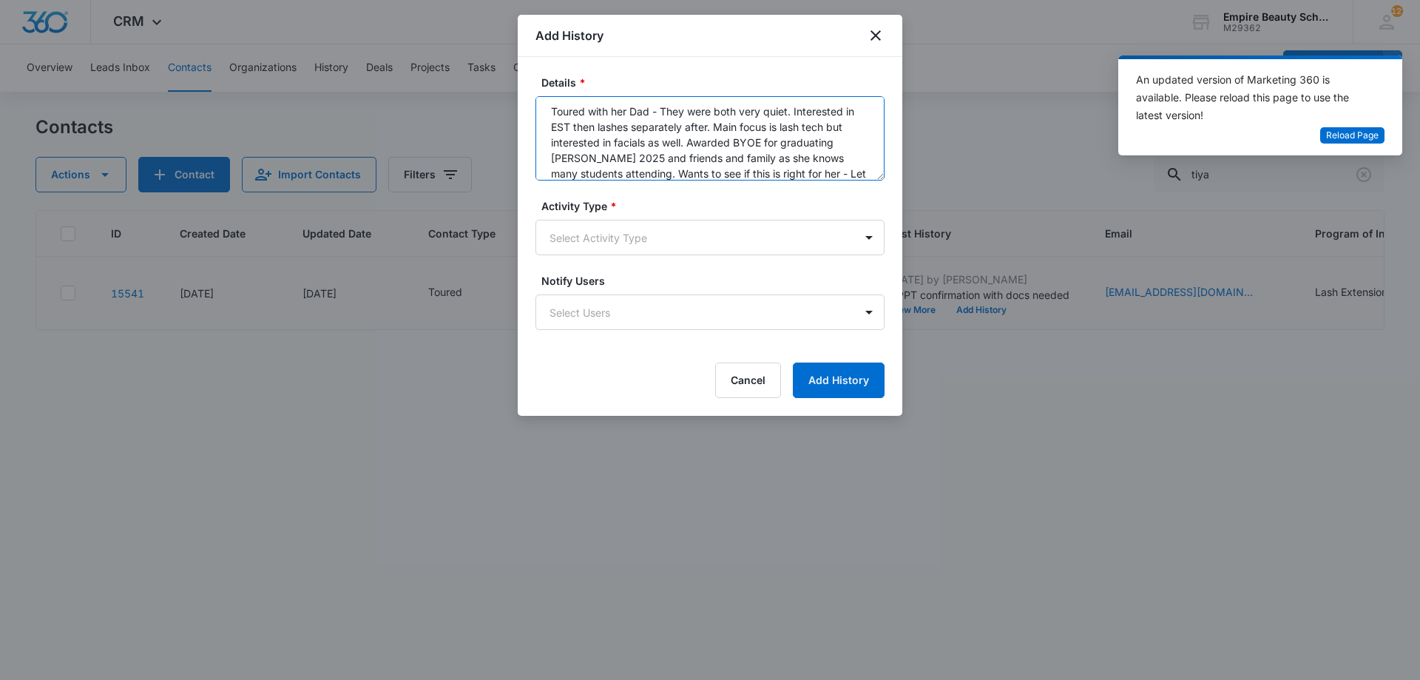
scroll to position [19, 0]
type textarea "Toured with her Dad - They were both very quiet. Interested in EST then lashes …"
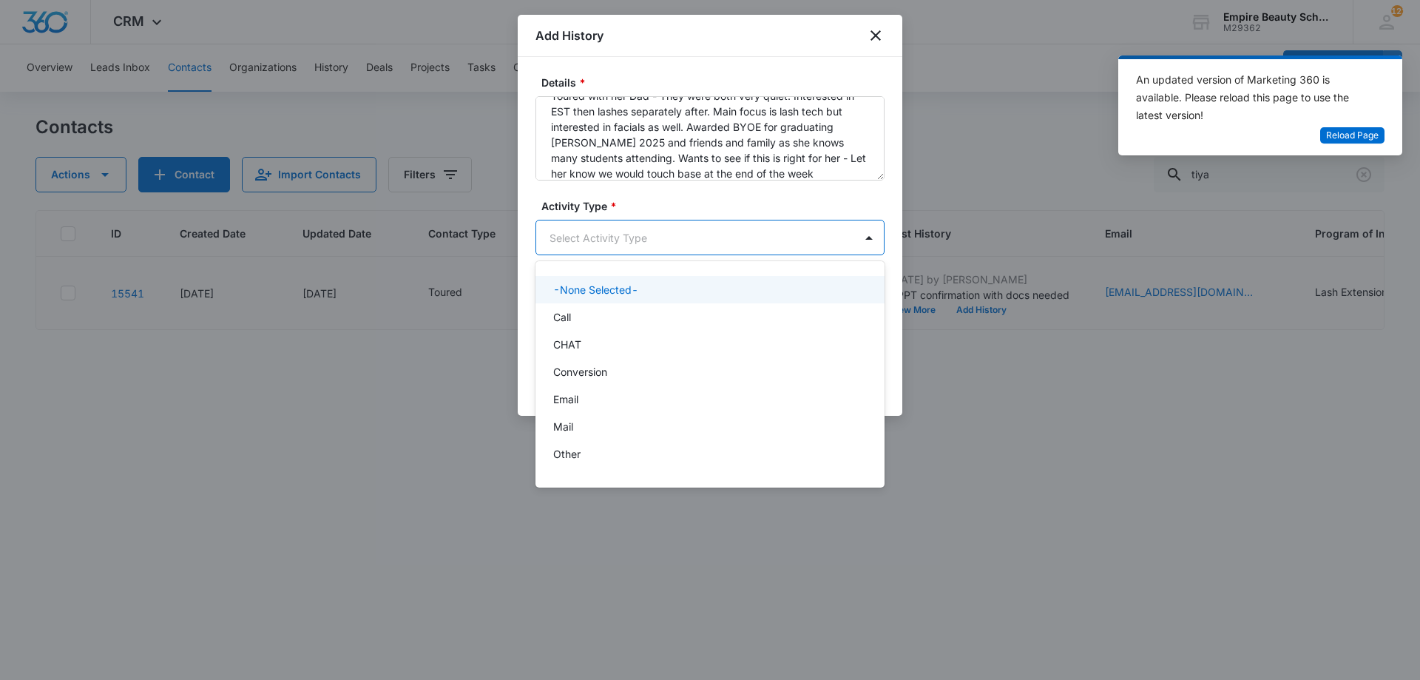
click at [647, 227] on body "CRM Apps Forms CRM Email Shop Payments POS Files Brand Settings Empire Beauty S…" at bounding box center [710, 340] width 1420 height 680
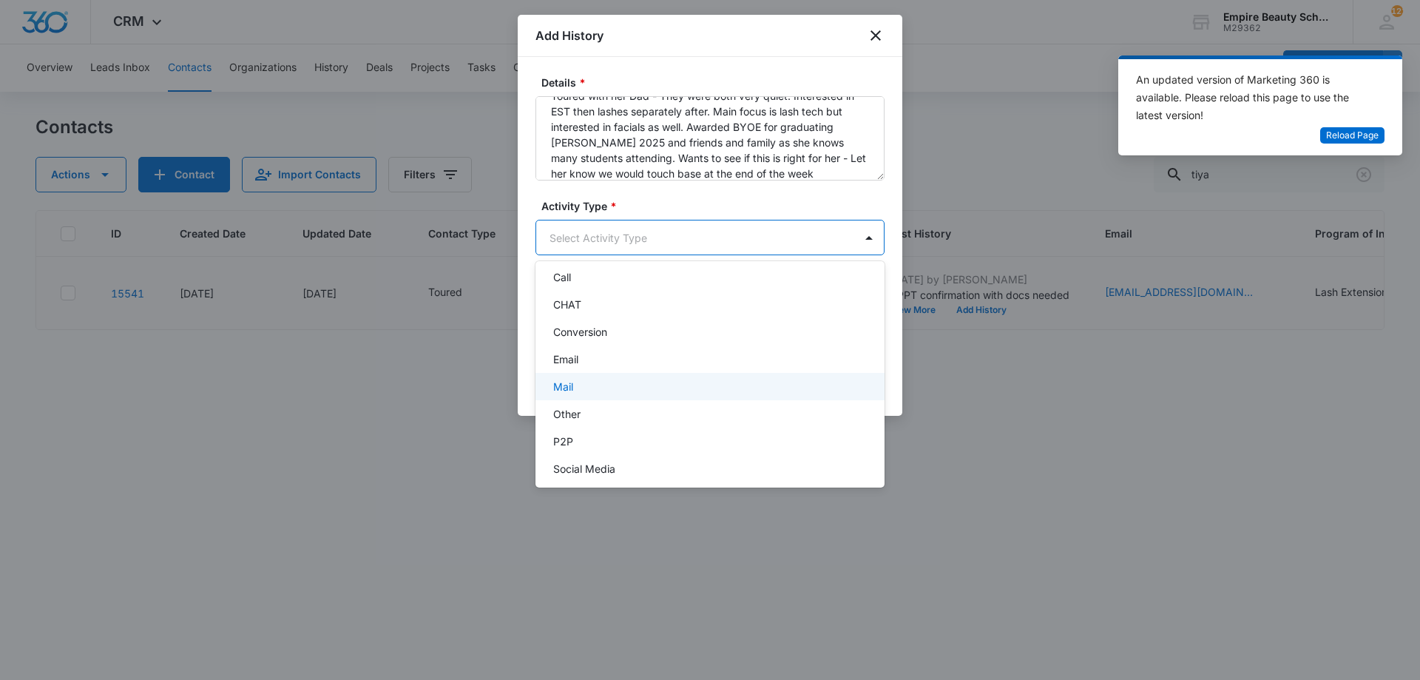
scroll to position [77, 0]
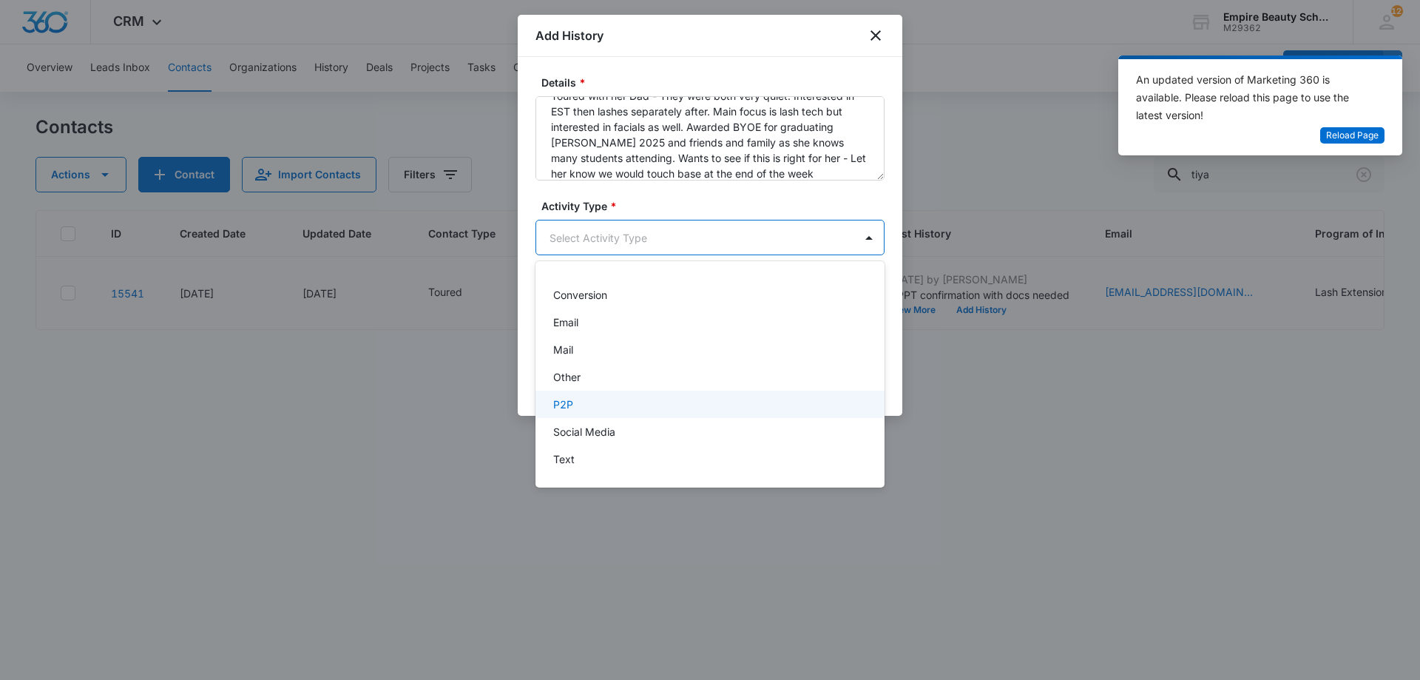
click at [586, 403] on div "P2P" at bounding box center [708, 405] width 311 height 16
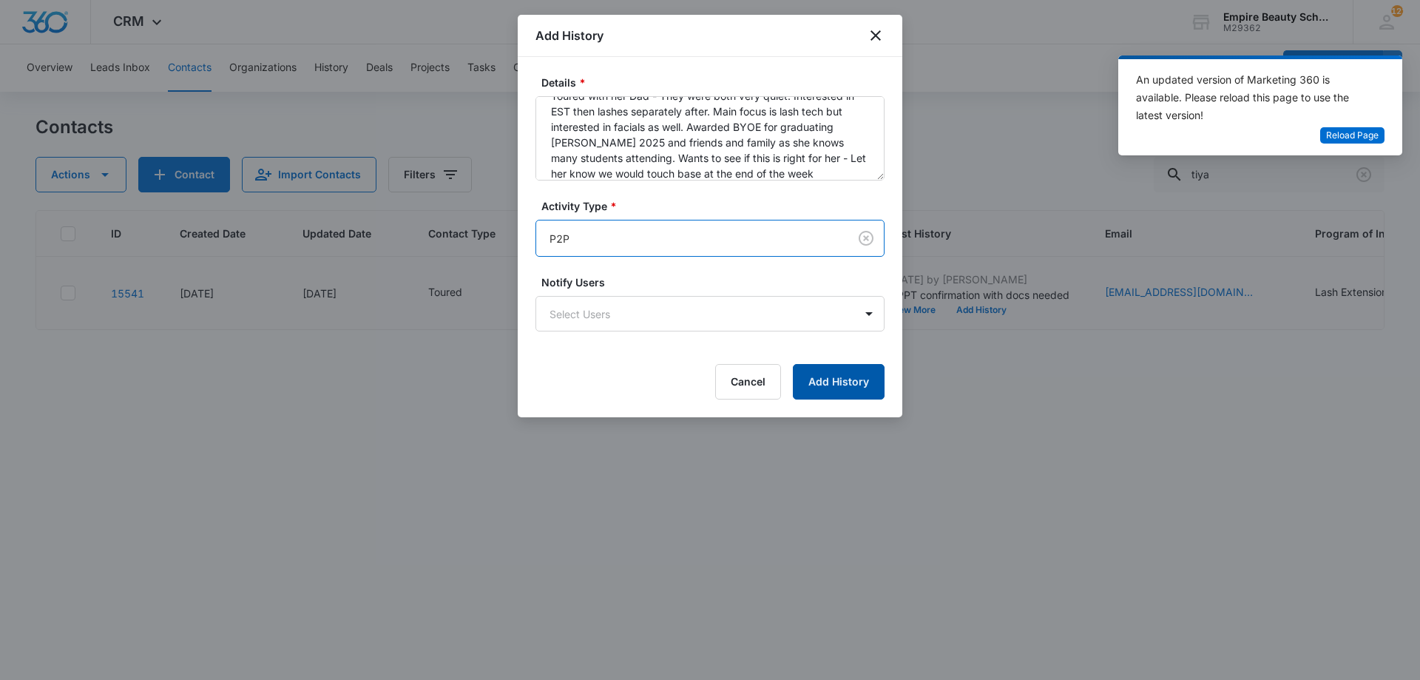
click at [823, 374] on button "Add History" at bounding box center [839, 382] width 92 height 36
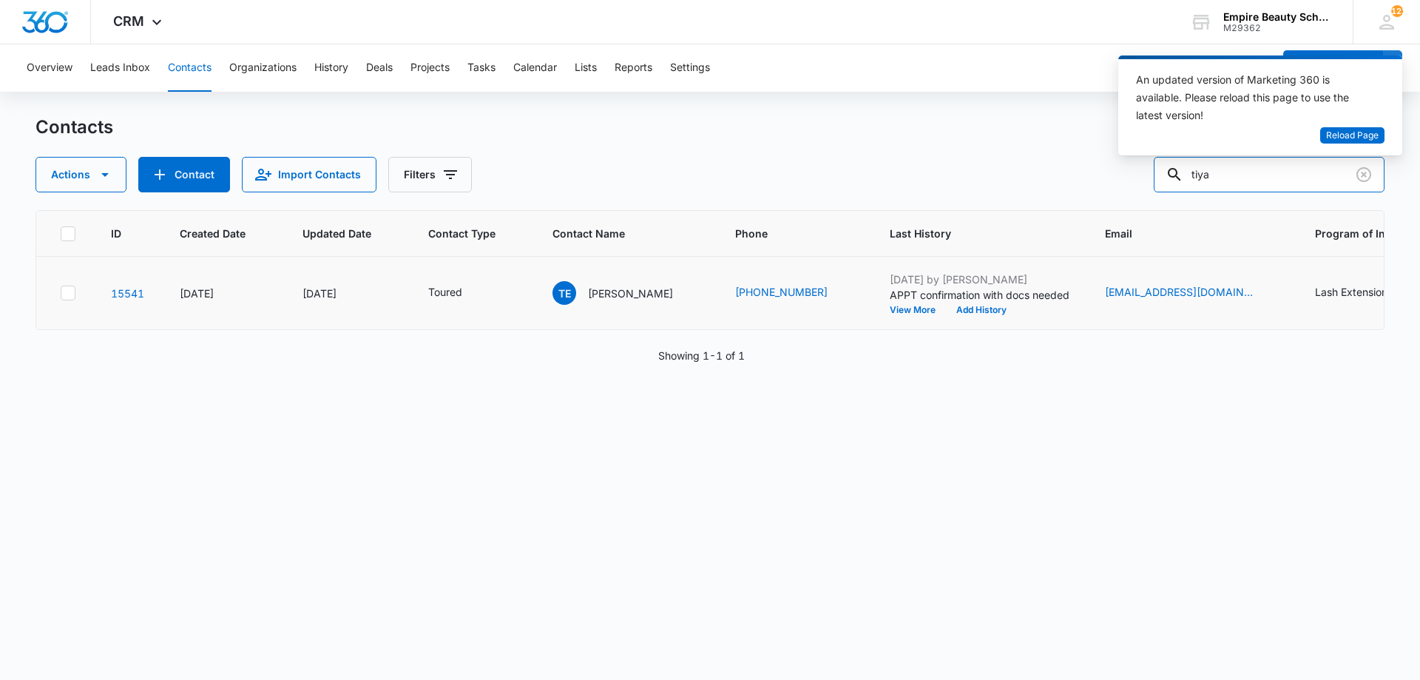
drag, startPoint x: 1193, startPoint y: 178, endPoint x: 1159, endPoint y: 191, distance: 35.6
click at [1159, 191] on div "Actions Contact Import Contacts Filters tiya" at bounding box center [710, 175] width 1349 height 36
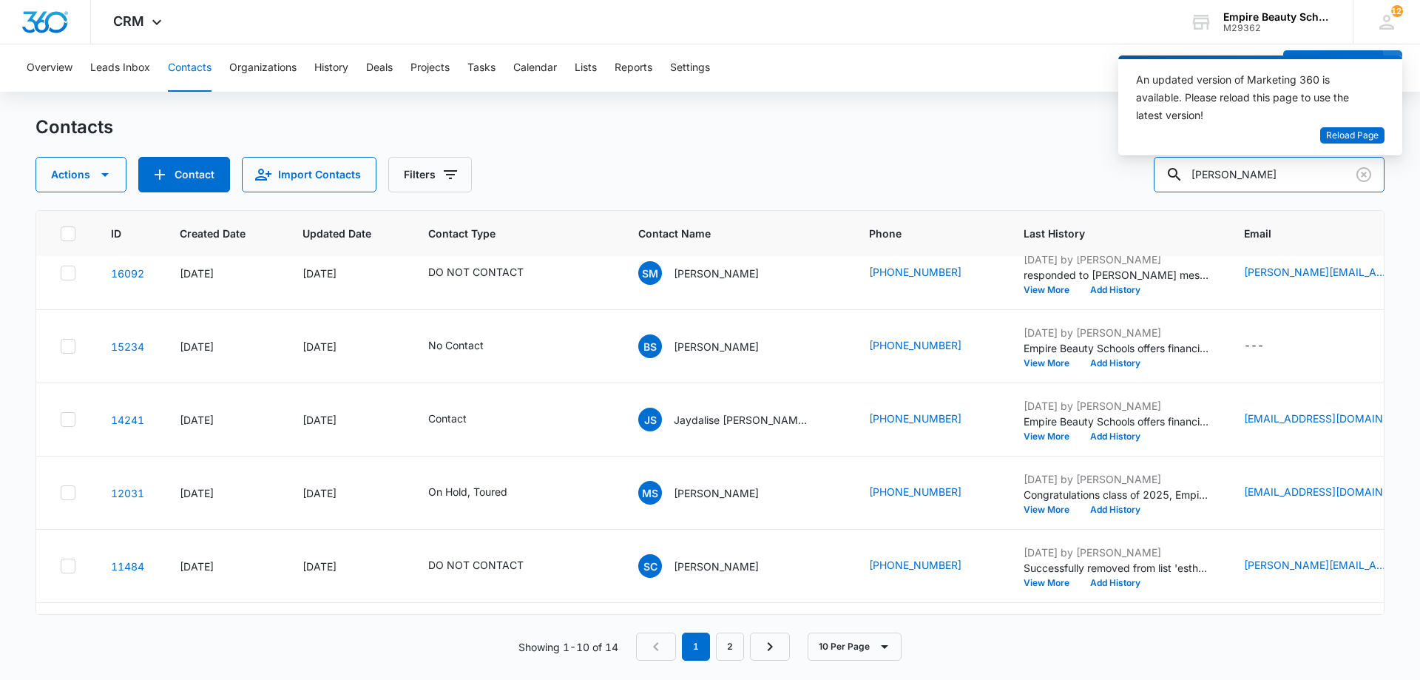
scroll to position [0, 0]
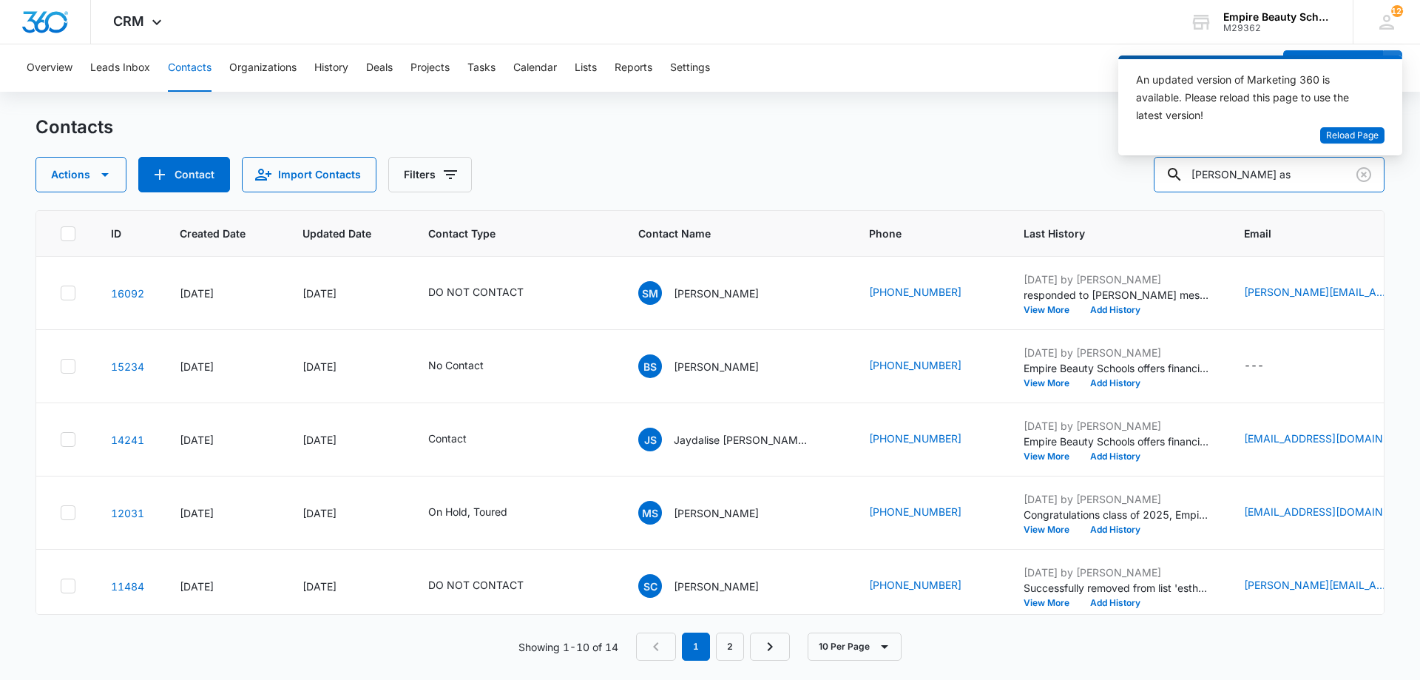
type input "scott as"
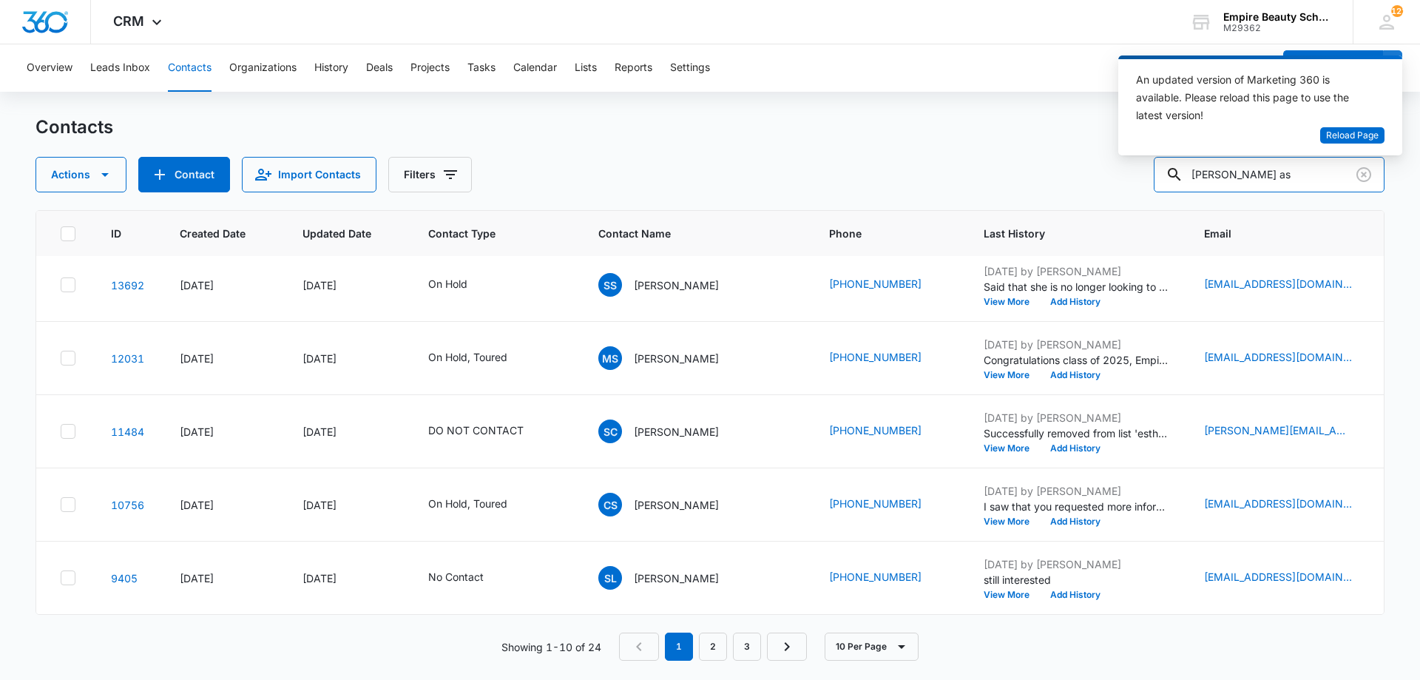
scroll to position [385, 0]
click at [723, 644] on link "2" at bounding box center [713, 647] width 28 height 28
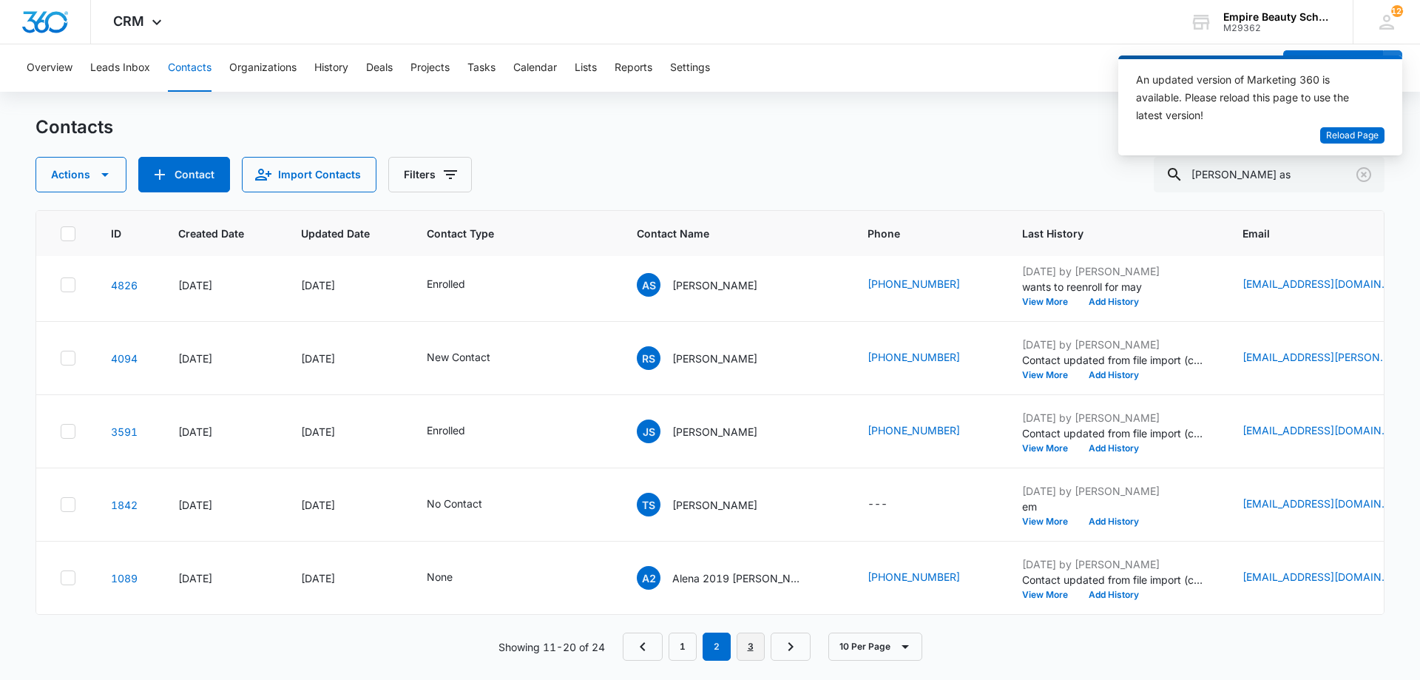
click at [749, 637] on link "3" at bounding box center [751, 647] width 28 height 28
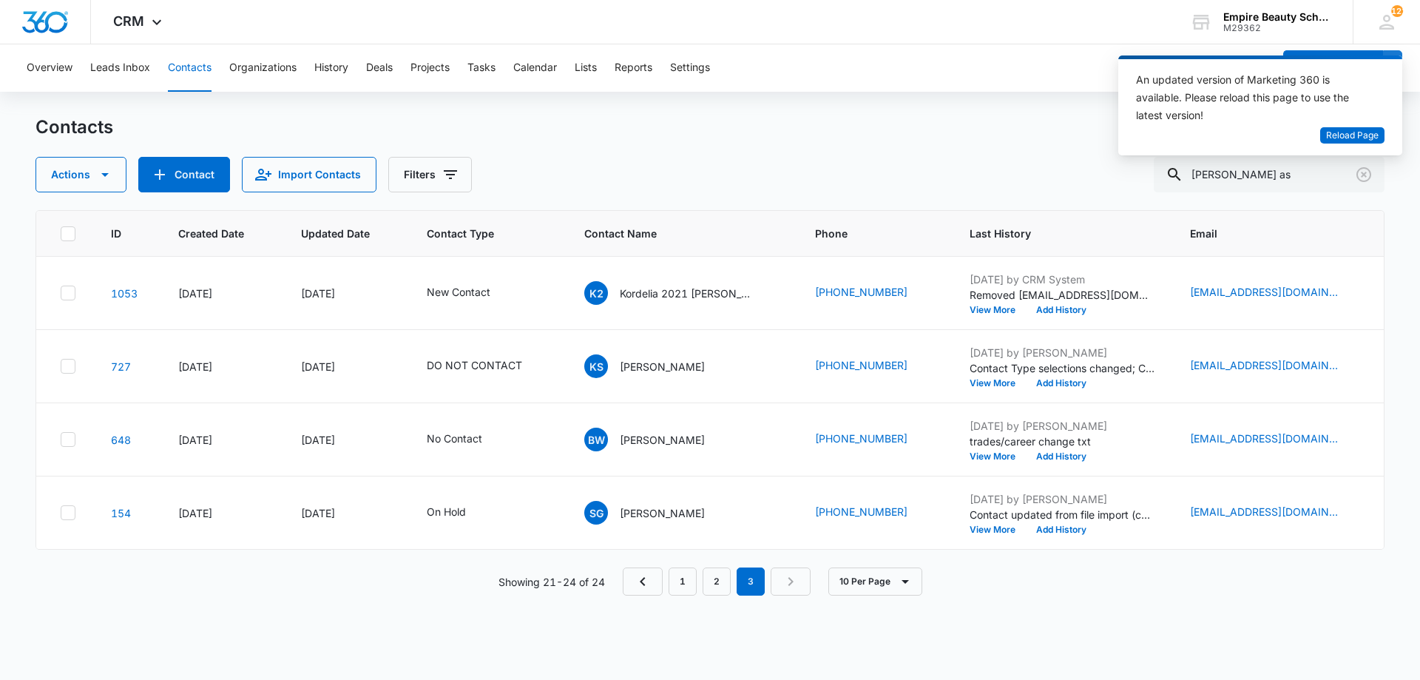
scroll to position [0, 0]
click at [686, 581] on link "1" at bounding box center [683, 581] width 28 height 28
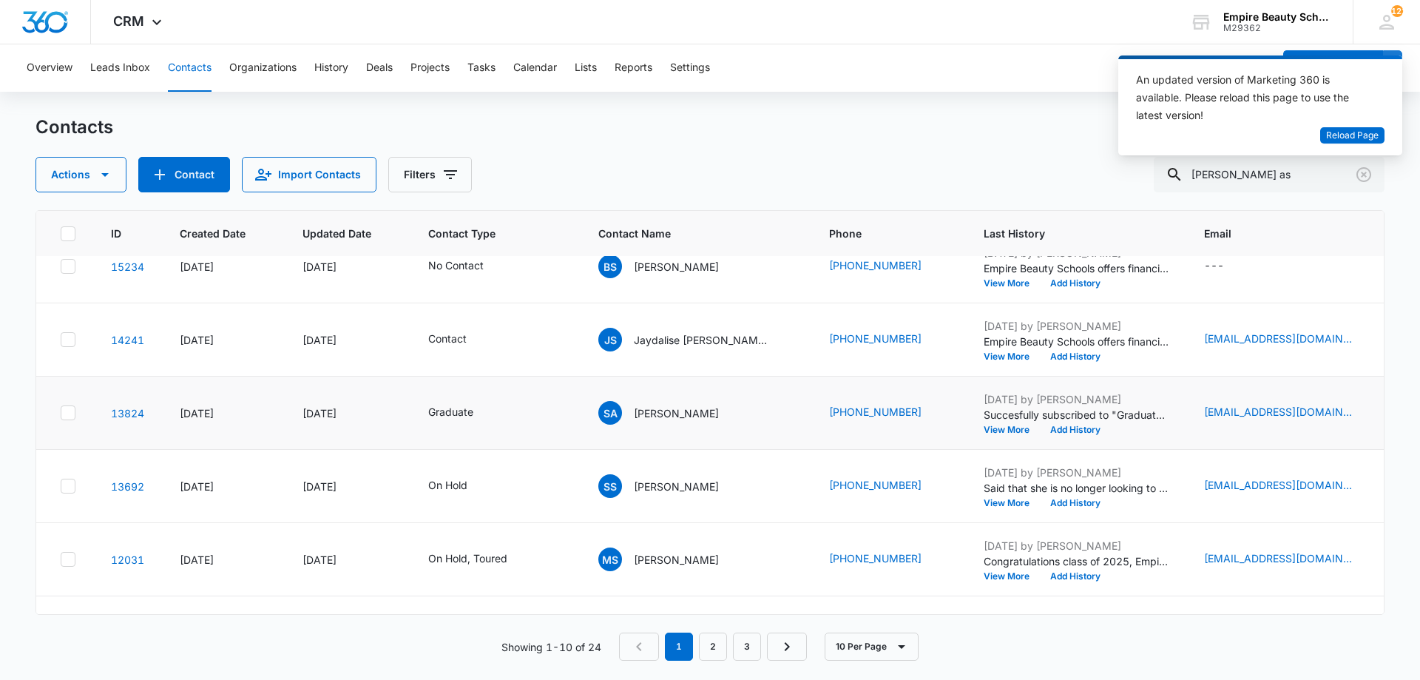
scroll to position [172, 0]
click at [1040, 432] on button "Add History" at bounding box center [1075, 430] width 71 height 9
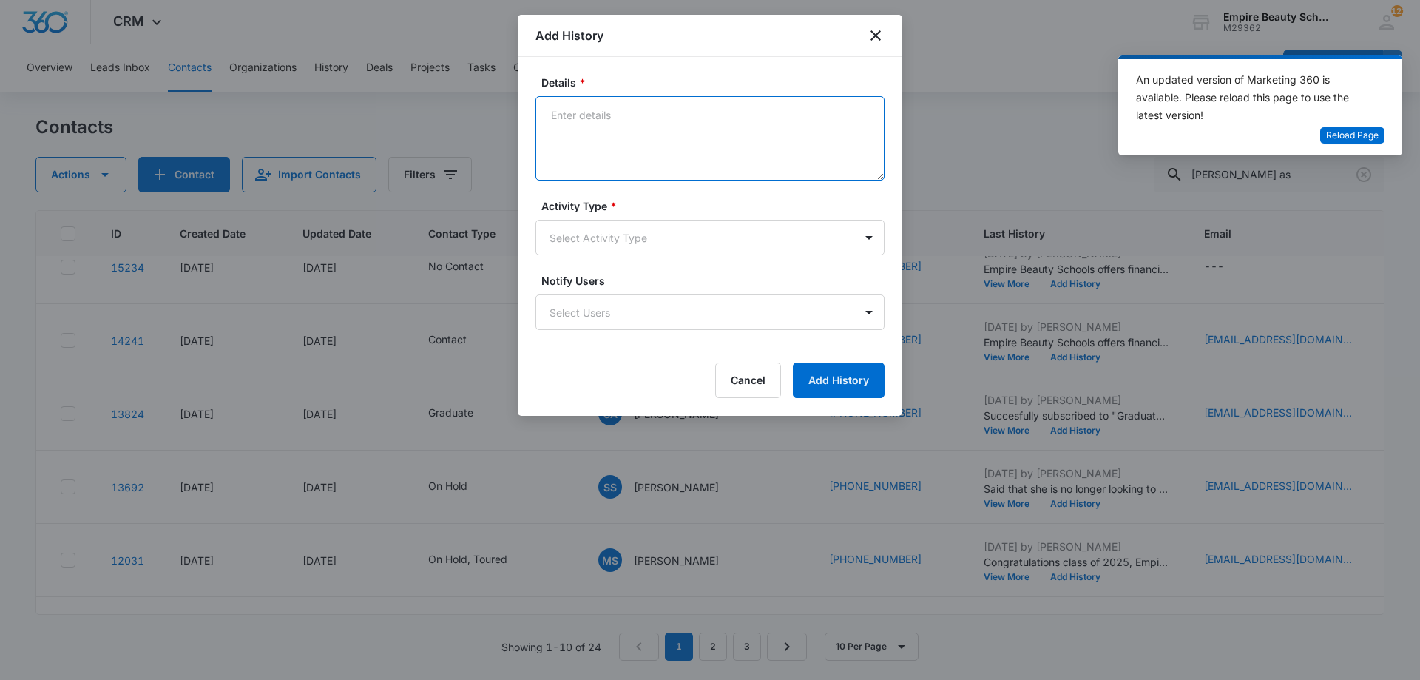
click at [648, 121] on textarea "Details *" at bounding box center [710, 138] width 349 height 84
type textarea "Received information that we submitted a form to the VA - Was checking to see w…"
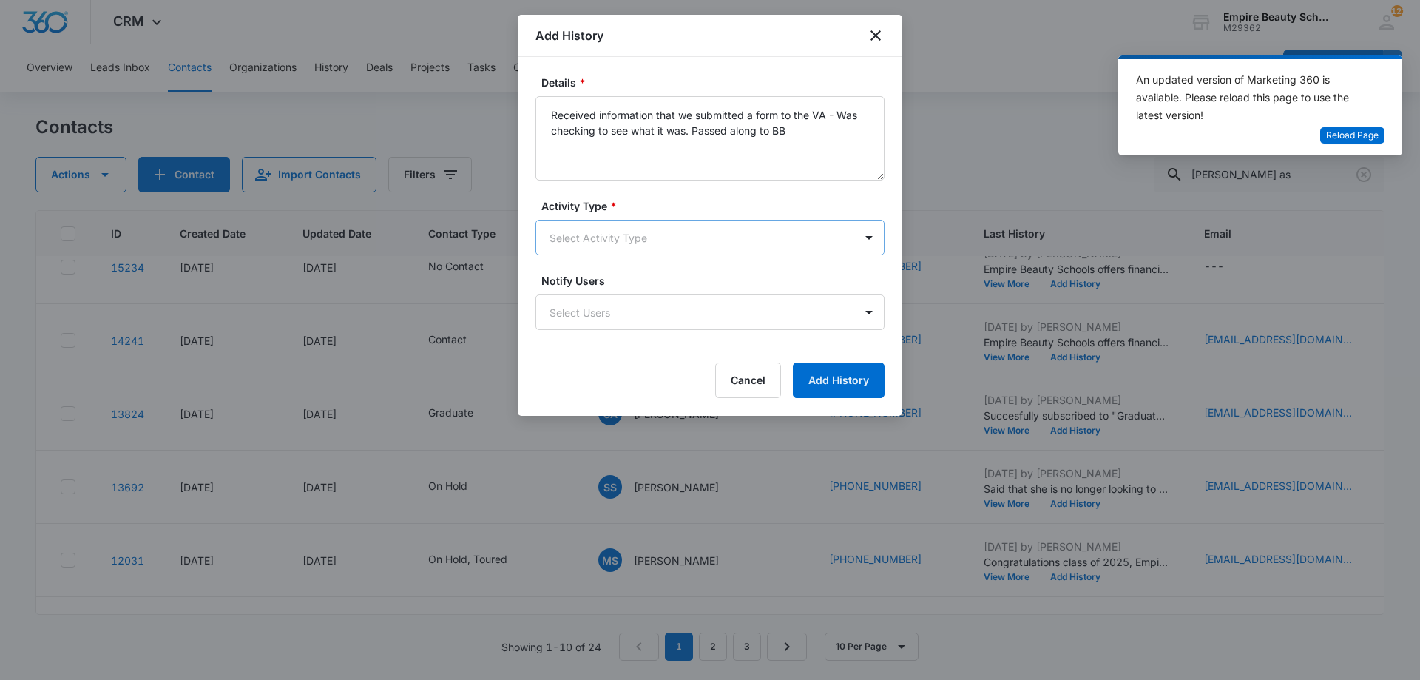
click at [618, 243] on body "CRM Apps Forms CRM Email Shop Payments POS Files Brand Settings Empire Beauty S…" at bounding box center [710, 340] width 1420 height 680
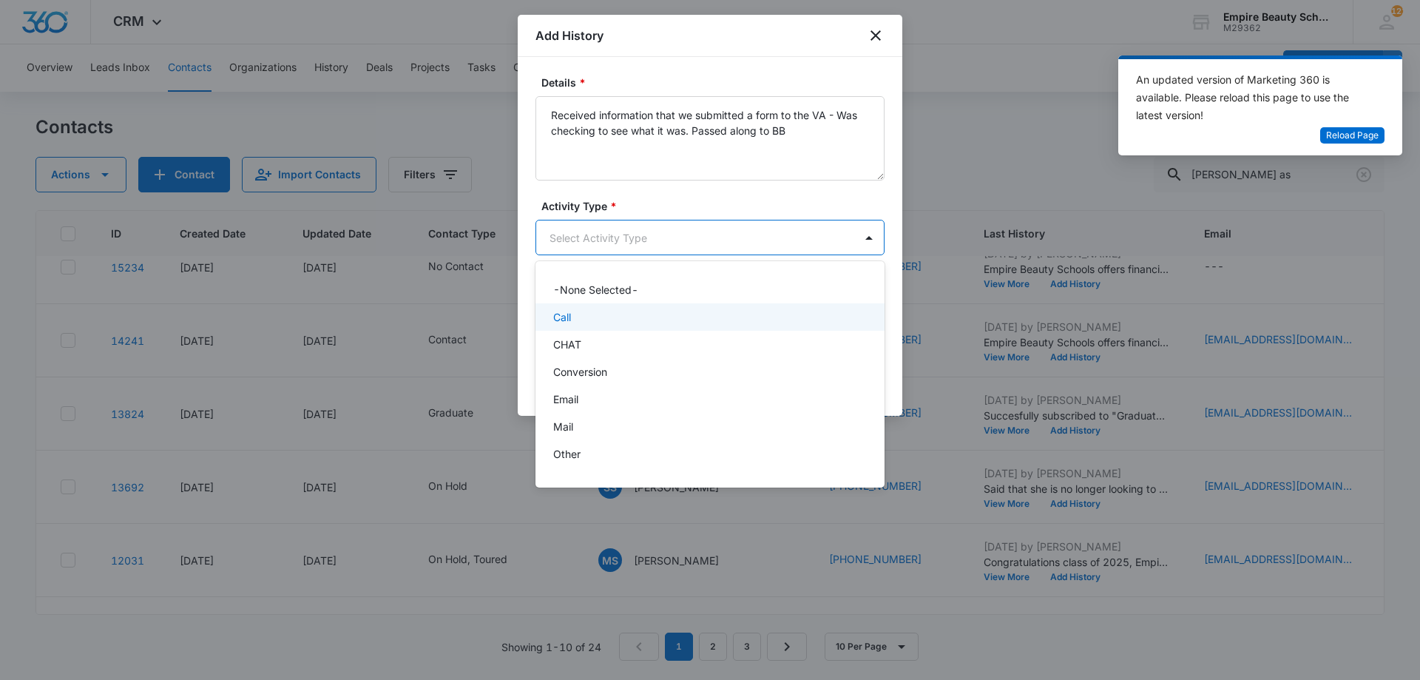
click at [603, 329] on div "Call" at bounding box center [710, 316] width 349 height 27
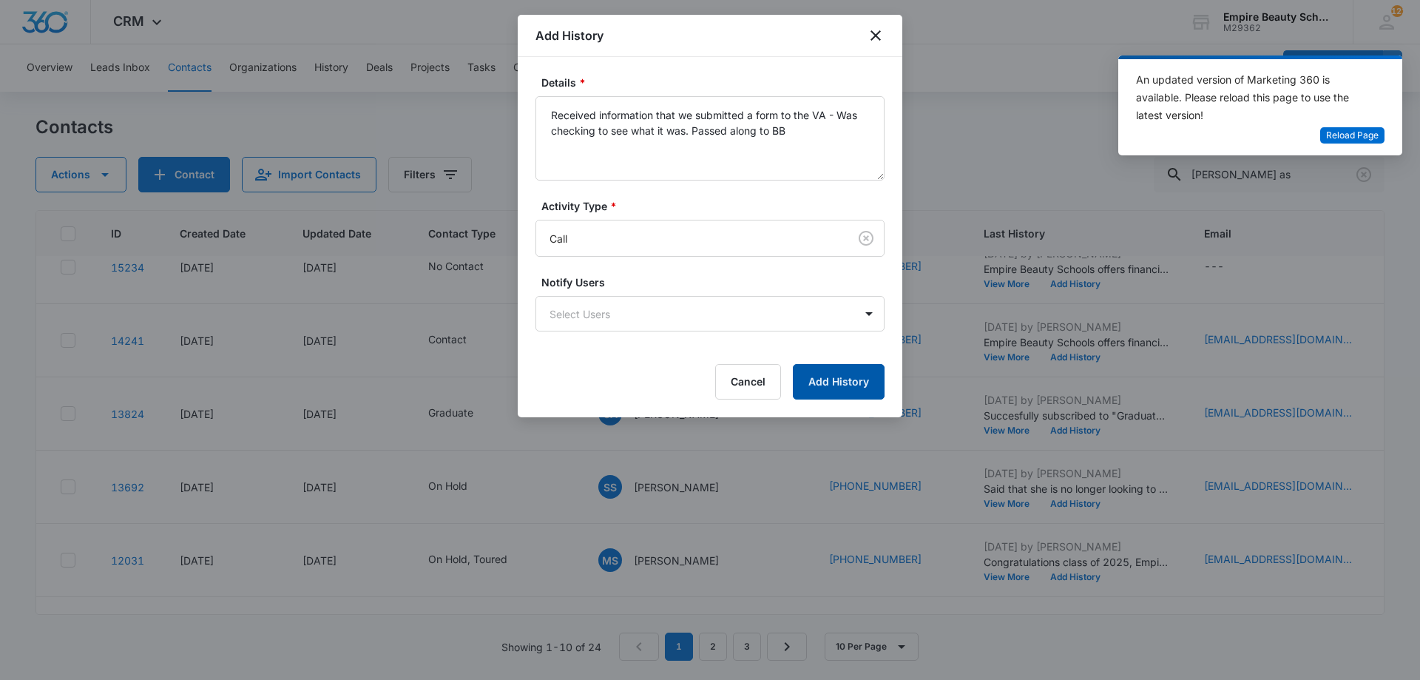
click at [834, 375] on button "Add History" at bounding box center [839, 382] width 92 height 36
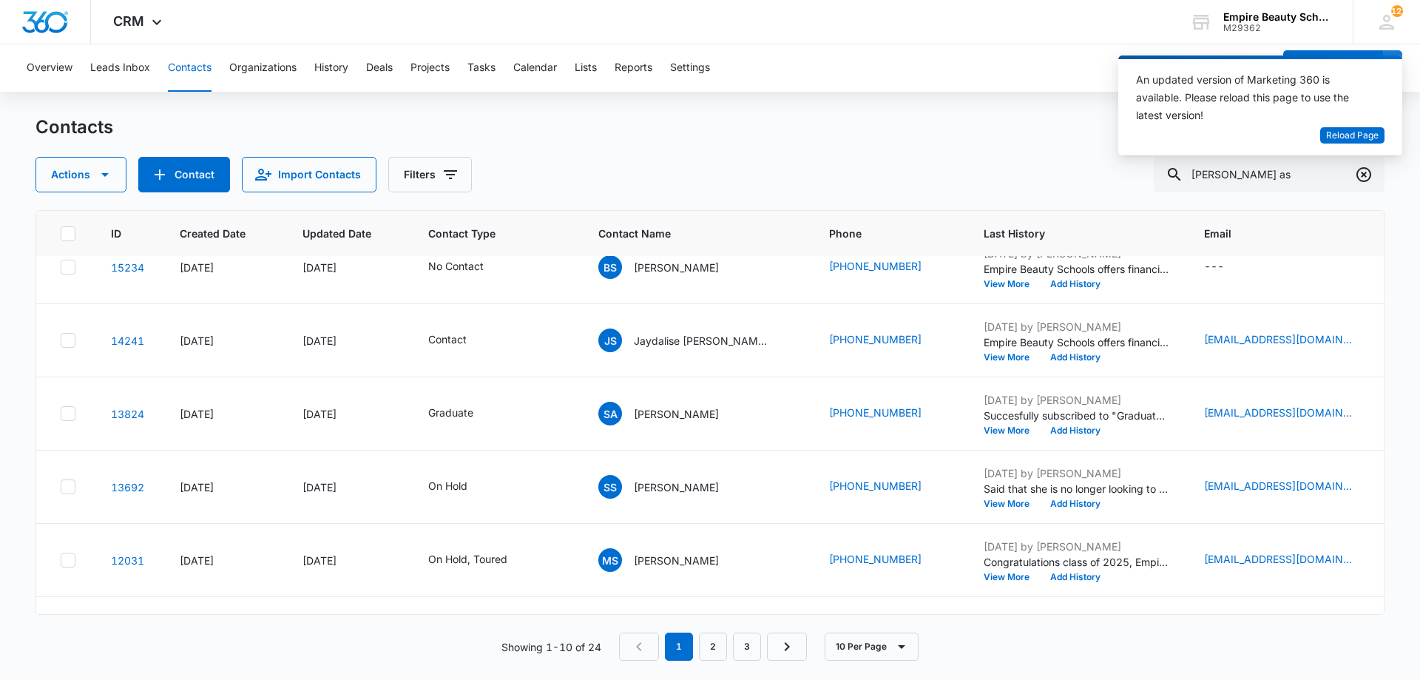
click at [1369, 175] on icon "Clear" at bounding box center [1364, 175] width 18 height 18
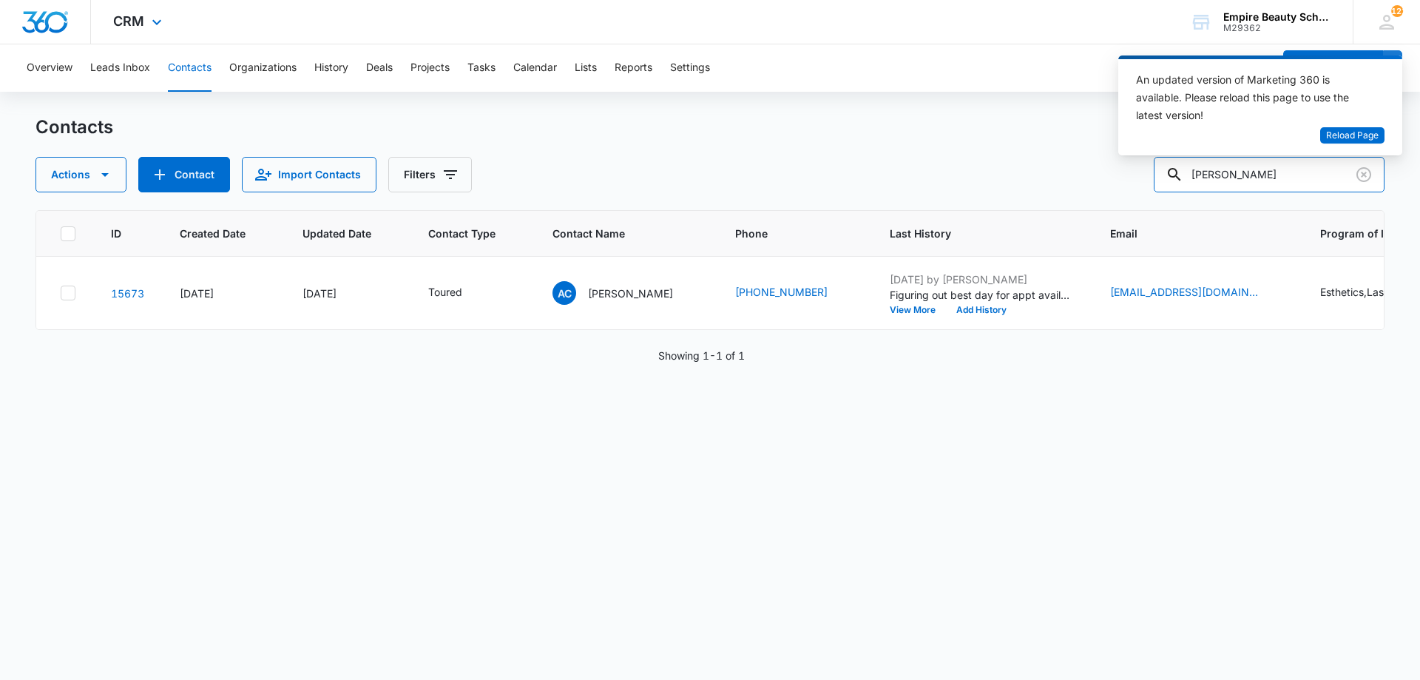
scroll to position [0, 0]
click at [890, 314] on button "View More" at bounding box center [918, 310] width 56 height 9
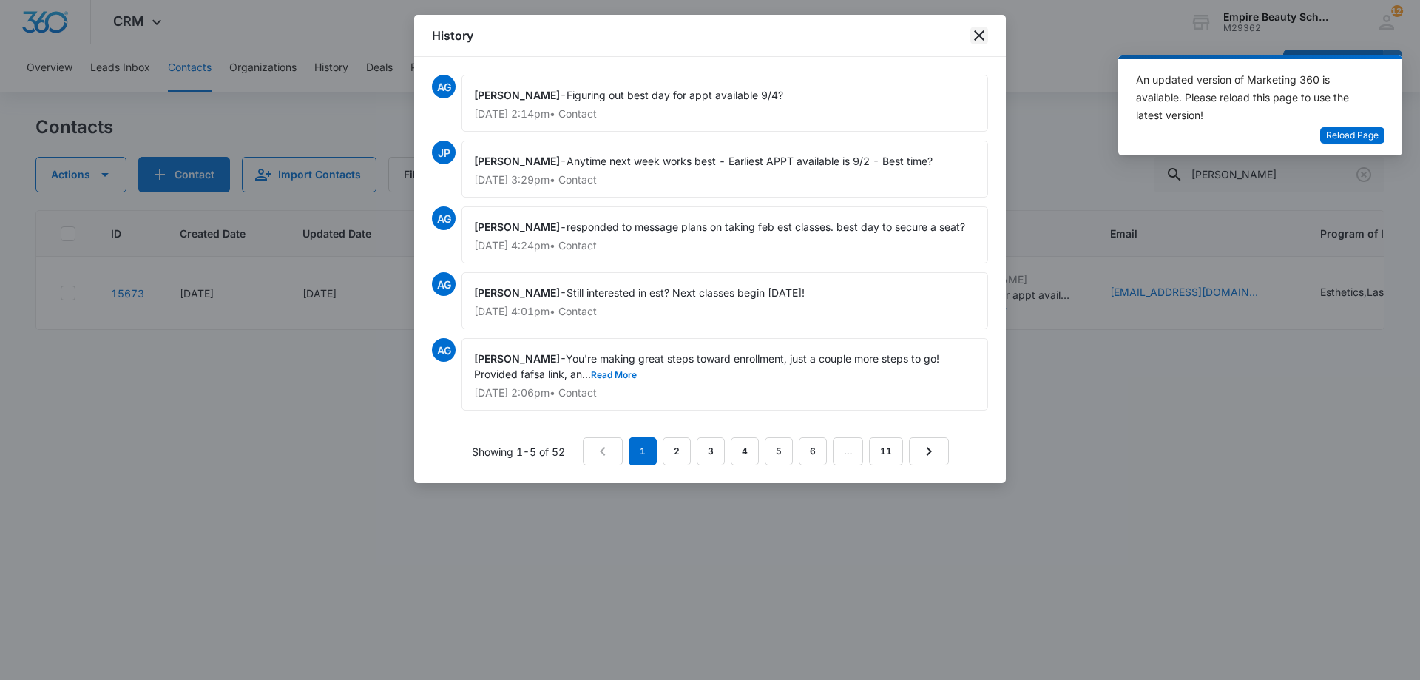
click at [976, 37] on icon "close" at bounding box center [980, 36] width 18 height 18
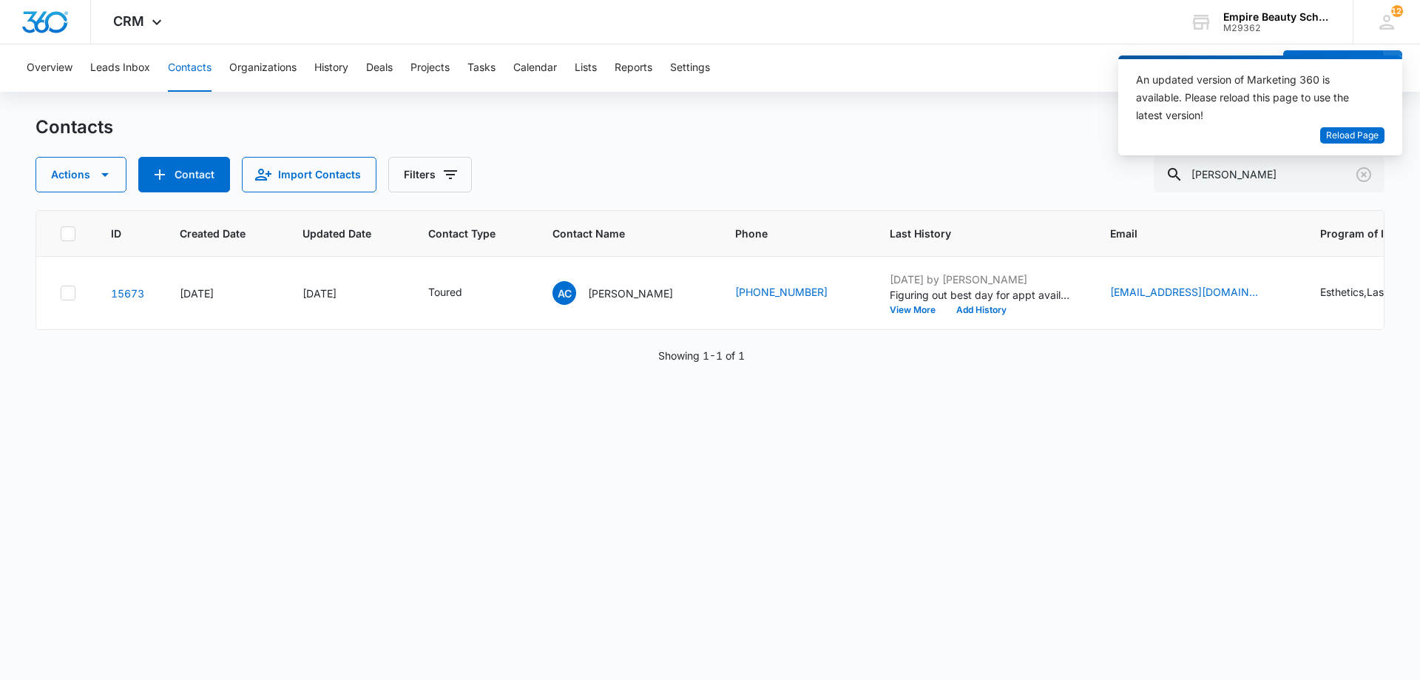
click at [1022, 137] on div "Contacts" at bounding box center [710, 127] width 1349 height 24
click at [951, 163] on div "Actions Contact Import Contacts Filters ava carr" at bounding box center [710, 175] width 1349 height 36
click at [1055, 159] on div "Actions Contact Import Contacts Filters ava carr" at bounding box center [710, 175] width 1349 height 36
click at [1037, 135] on div "Contacts" at bounding box center [710, 127] width 1349 height 24
click at [908, 142] on div "Contacts Actions Contact Import Contacts Filters ava carr" at bounding box center [710, 153] width 1349 height 77
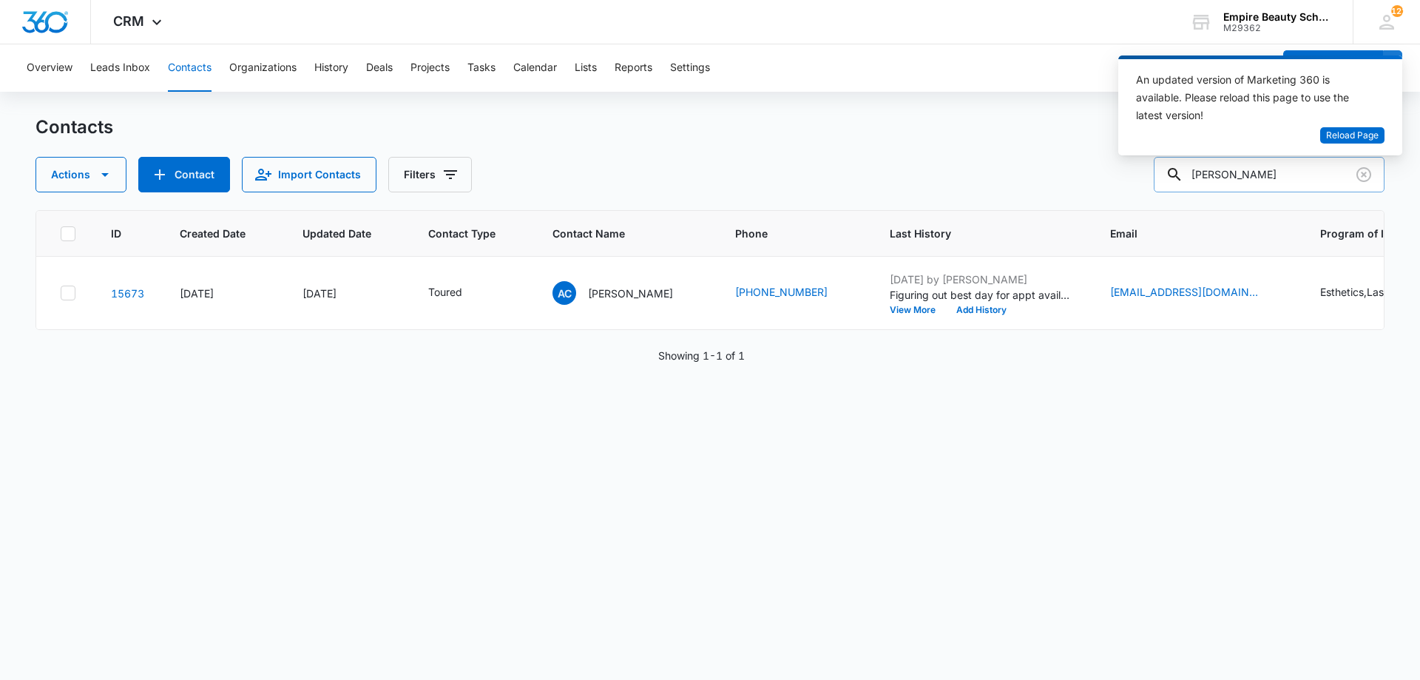
drag, startPoint x: 1297, startPoint y: 181, endPoint x: 1193, endPoint y: 178, distance: 103.6
click at [1193, 178] on div "[PERSON_NAME]" at bounding box center [1269, 175] width 231 height 36
click at [1295, 171] on input "[PERSON_NAME]" at bounding box center [1269, 175] width 231 height 36
drag, startPoint x: 1292, startPoint y: 171, endPoint x: 1127, endPoint y: 162, distance: 165.2
click at [1130, 162] on body "CRM Apps Forms CRM Email Shop Payments POS Files Brand Settings Empire Beauty S…" at bounding box center [710, 340] width 1420 height 680
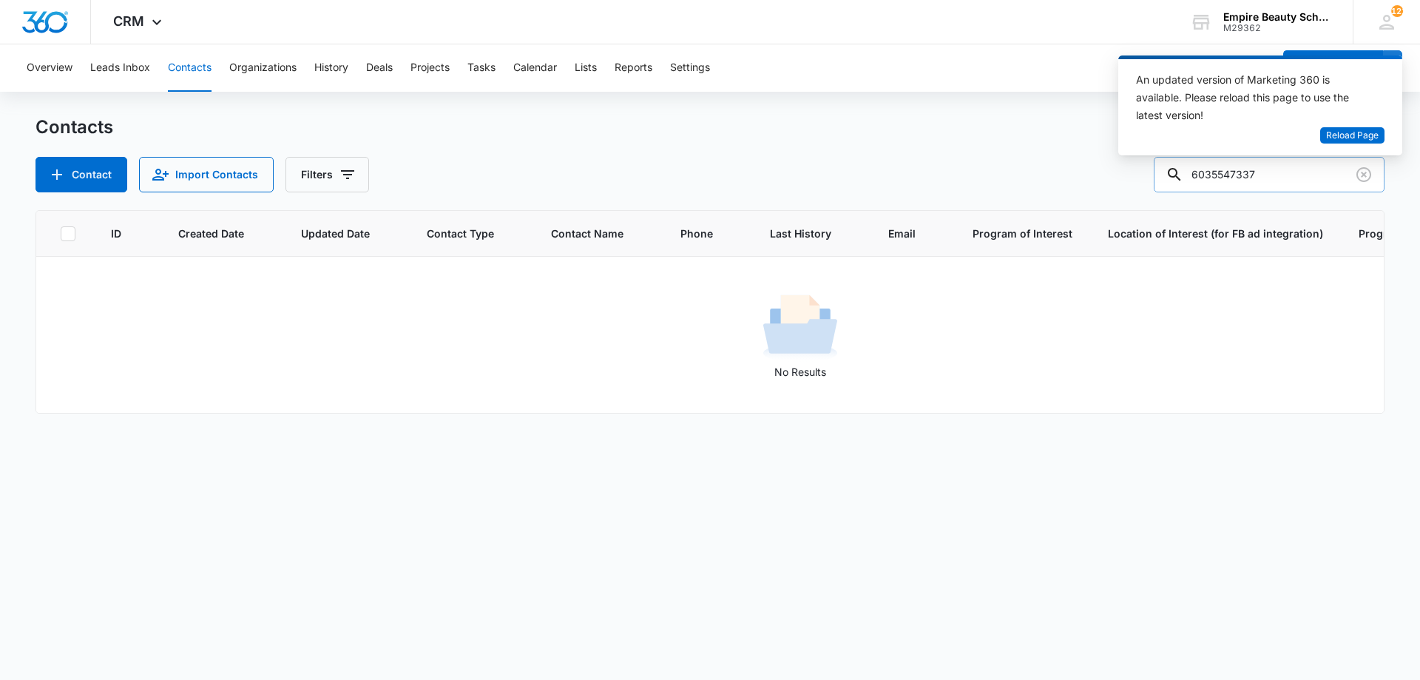
click at [1244, 169] on input "6035547337" at bounding box center [1269, 175] width 231 height 36
drag, startPoint x: 1249, startPoint y: 171, endPoint x: 1120, endPoint y: 188, distance: 129.8
click at [1120, 188] on div "Contact Import Contacts Filters 6035547337" at bounding box center [710, 175] width 1349 height 36
type input "7337"
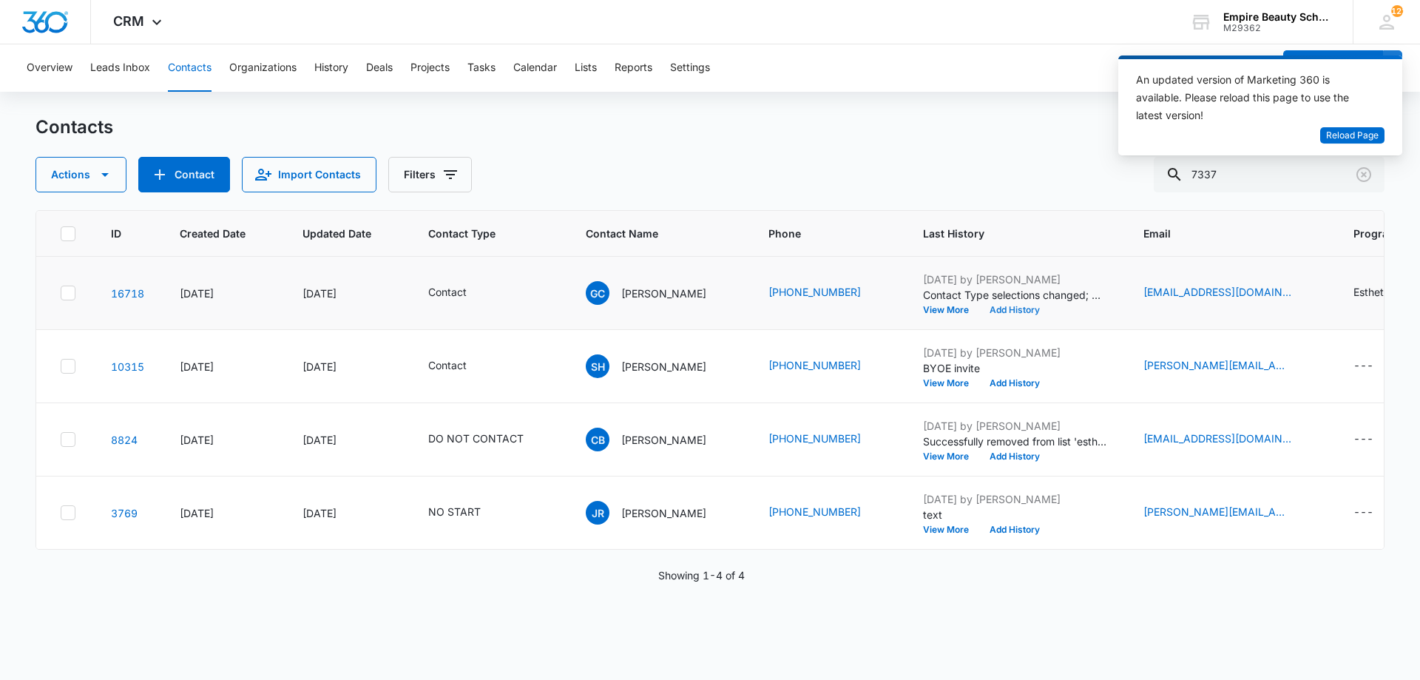
click at [979, 307] on button "Add History" at bounding box center [1014, 310] width 71 height 9
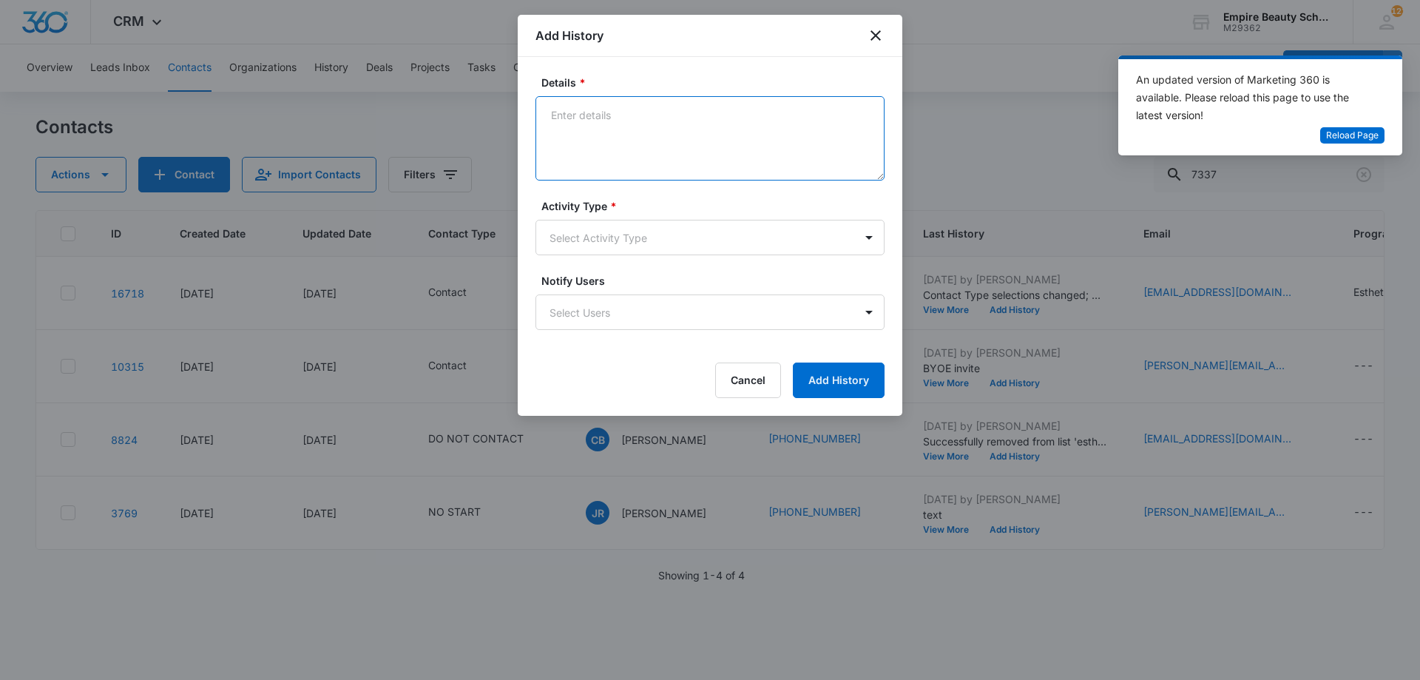
click at [659, 127] on textarea "Details *" at bounding box center [710, 138] width 349 height 84
type textarea "Best day/time to tour?"
click at [669, 226] on body "CRM Apps Forms CRM Email Shop Payments POS Files Brand Settings Empire Beauty S…" at bounding box center [710, 340] width 1420 height 680
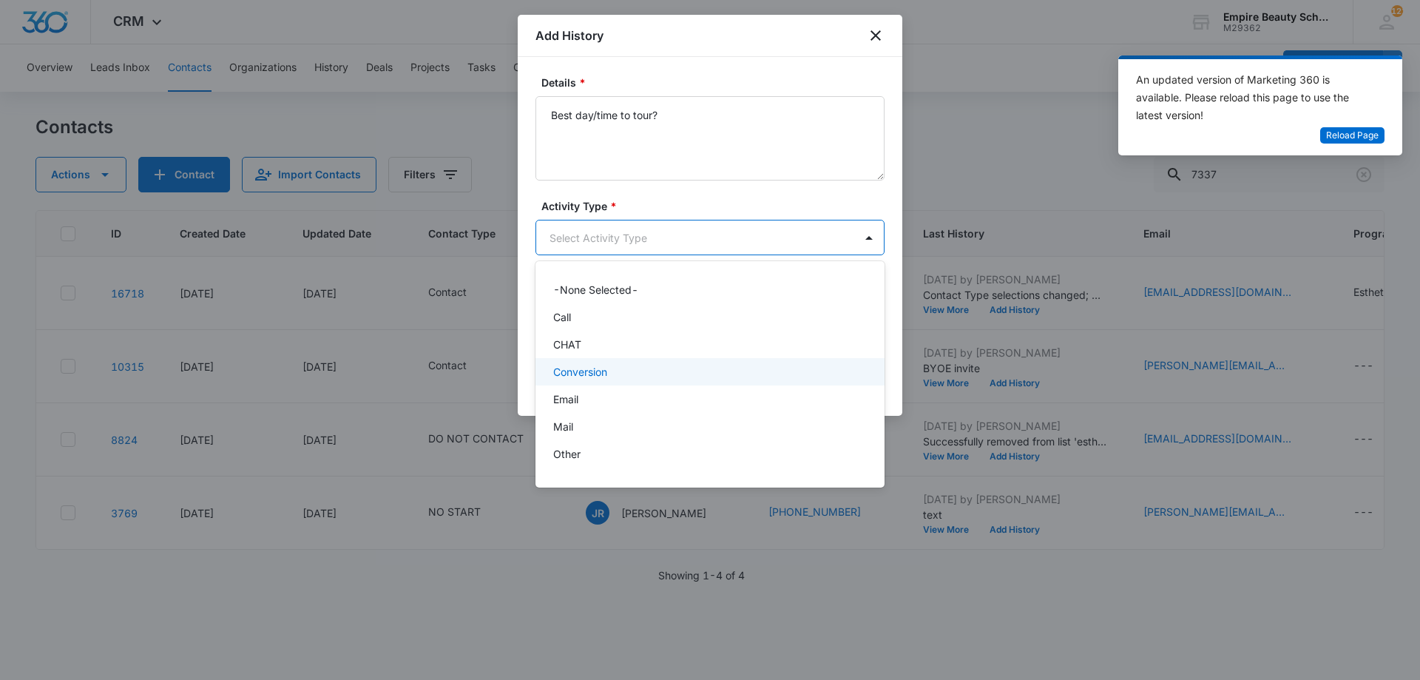
scroll to position [77, 0]
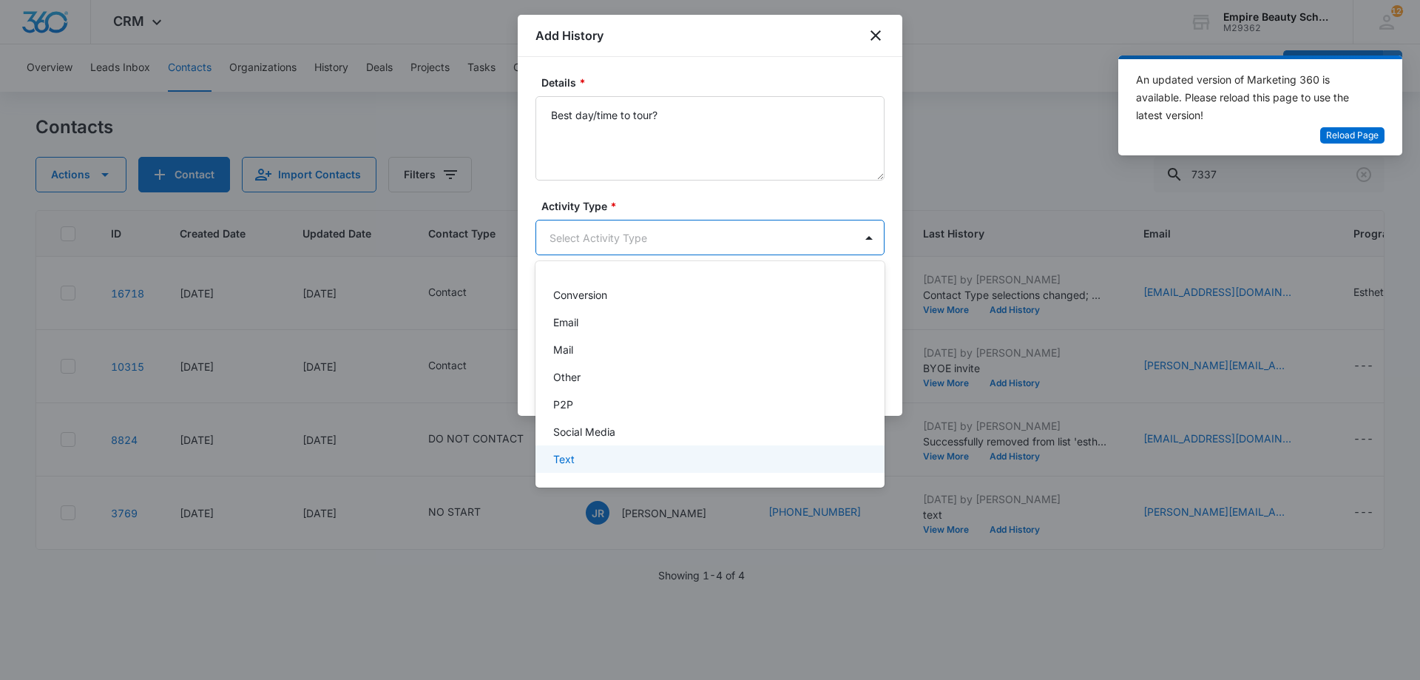
click at [615, 456] on div "Text" at bounding box center [708, 459] width 311 height 16
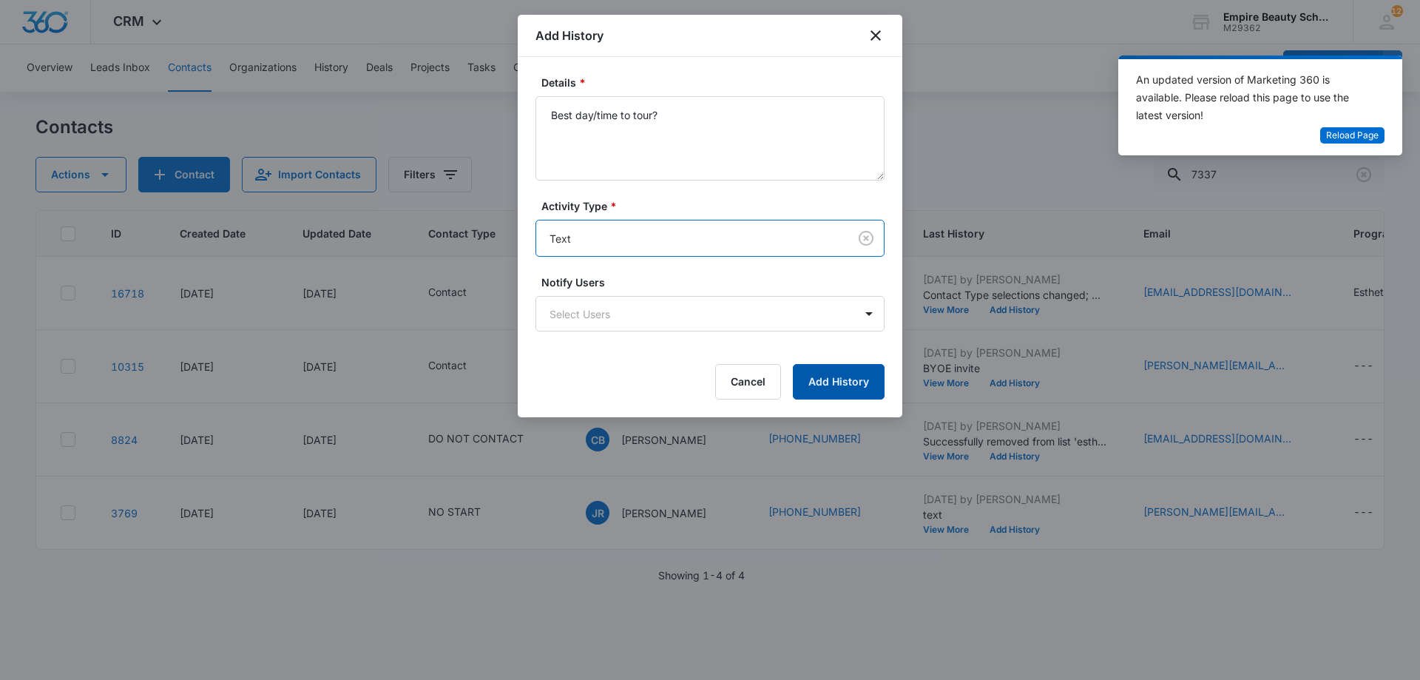
click at [845, 395] on button "Add History" at bounding box center [839, 382] width 92 height 36
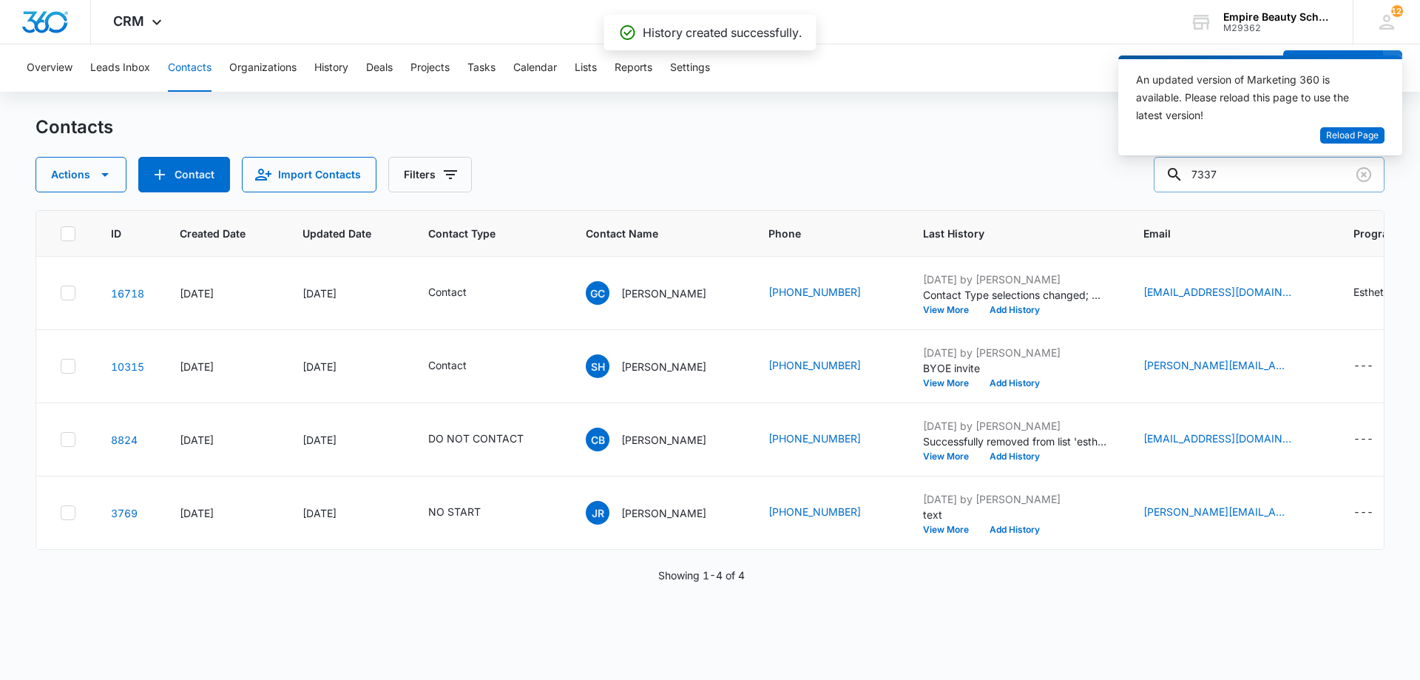
click at [1380, 176] on input "7337" at bounding box center [1269, 175] width 231 height 36
click at [1372, 176] on icon "Clear" at bounding box center [1364, 175] width 18 height 18
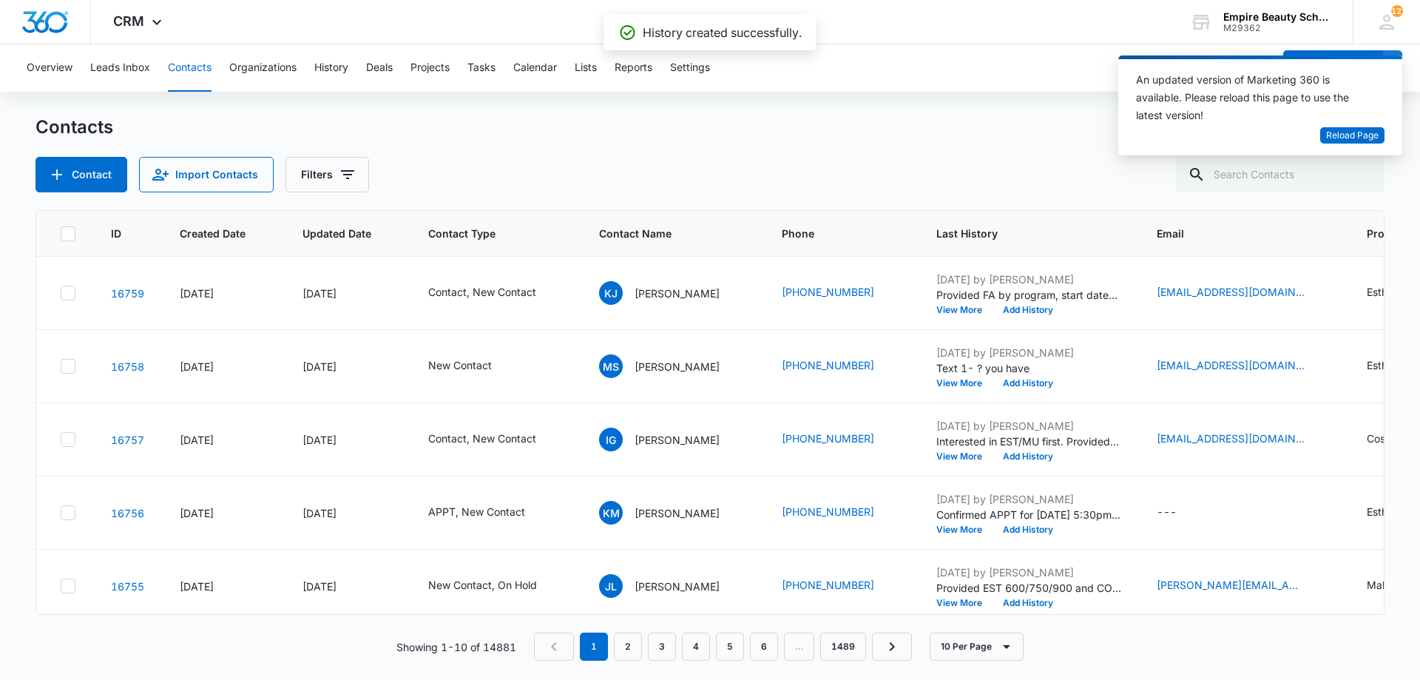
click at [1059, 181] on div "Contact Import Contacts Filters" at bounding box center [710, 175] width 1349 height 36
click at [1270, 181] on input "text" at bounding box center [1280, 175] width 209 height 36
type input "carp"
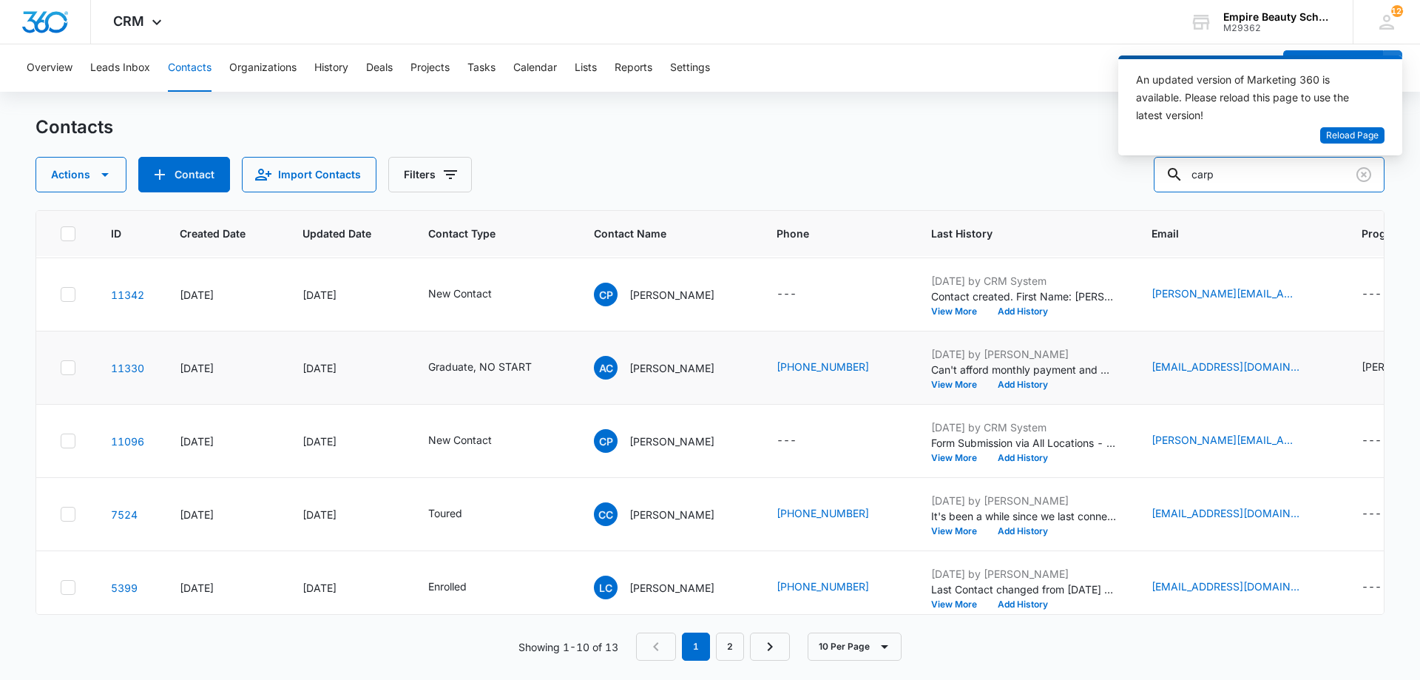
scroll to position [72, 0]
click at [1039, 380] on button "Add History" at bounding box center [1023, 384] width 71 height 9
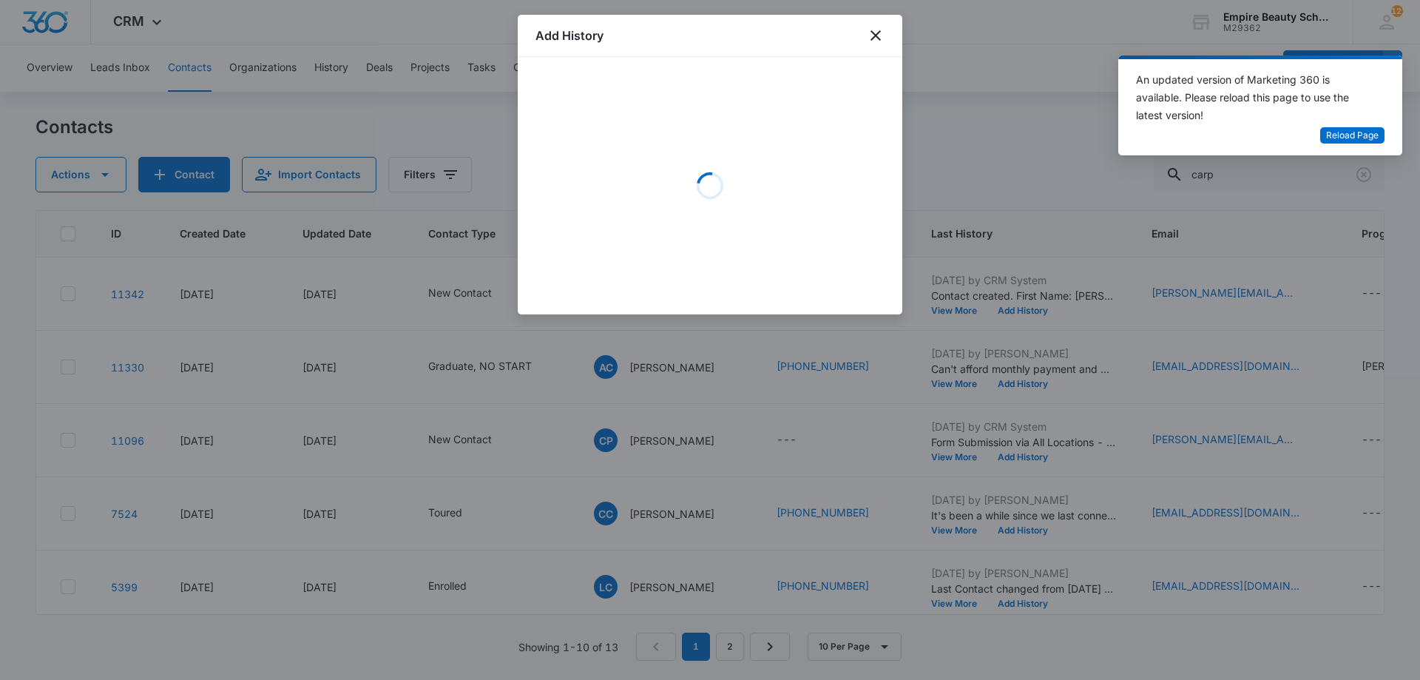
click at [615, 123] on div "Loading" at bounding box center [710, 186] width 349 height 222
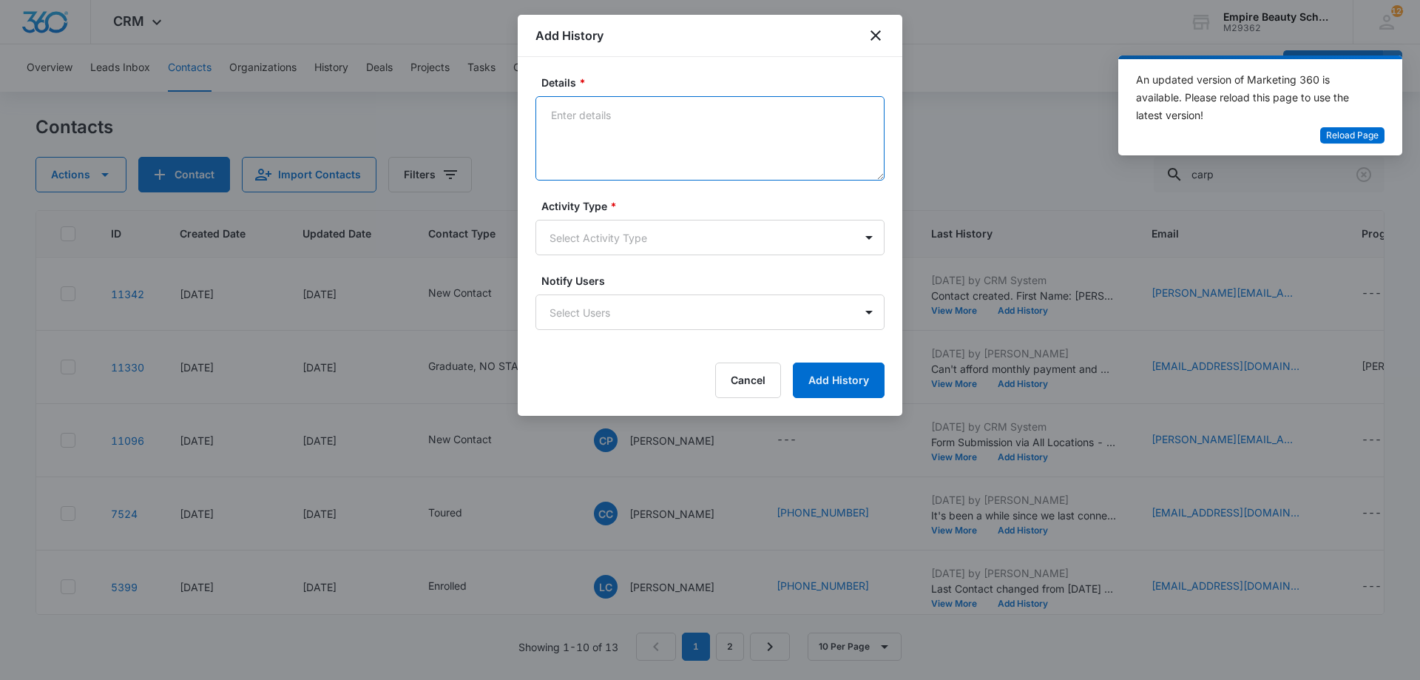
click at [614, 133] on textarea "Details *" at bounding box center [710, 138] width 349 height 84
type textarea "Provided link to transcript request"
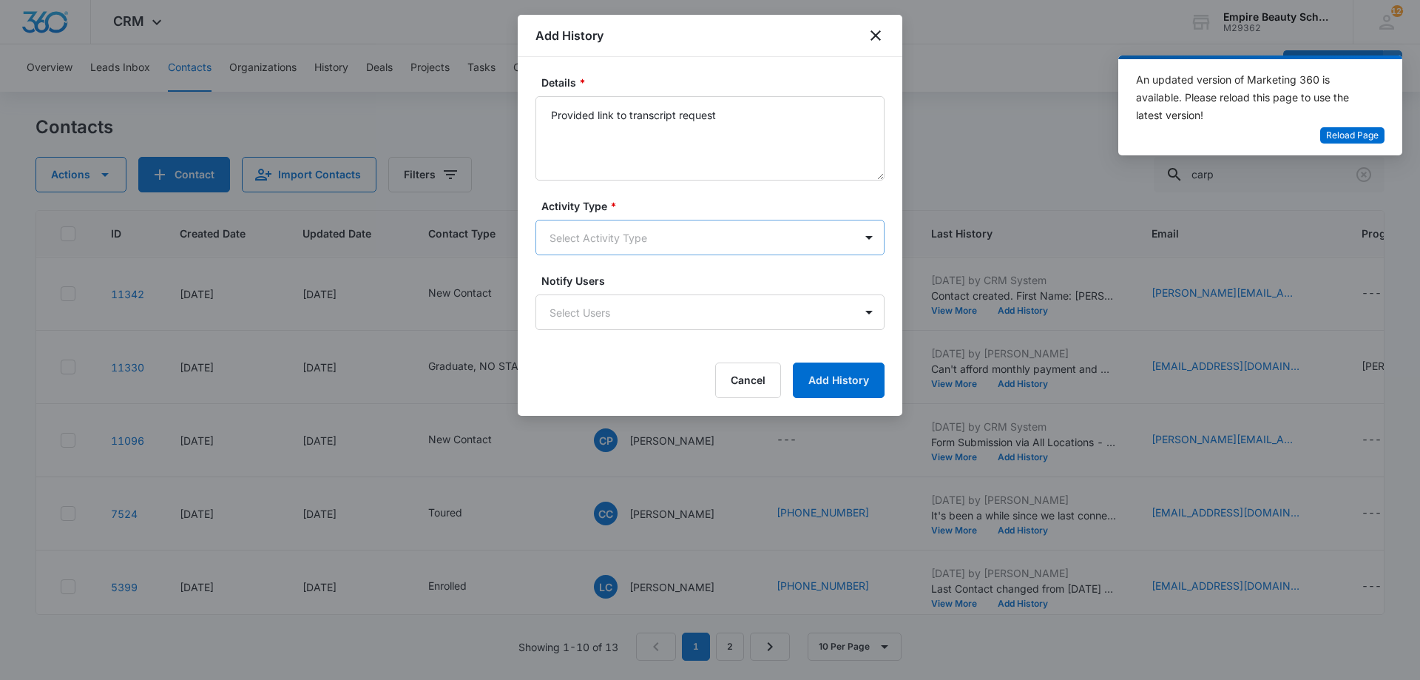
click at [661, 229] on body "CRM Apps Forms CRM Email Shop Payments POS Files Brand Settings Empire Beauty S…" at bounding box center [710, 340] width 1420 height 680
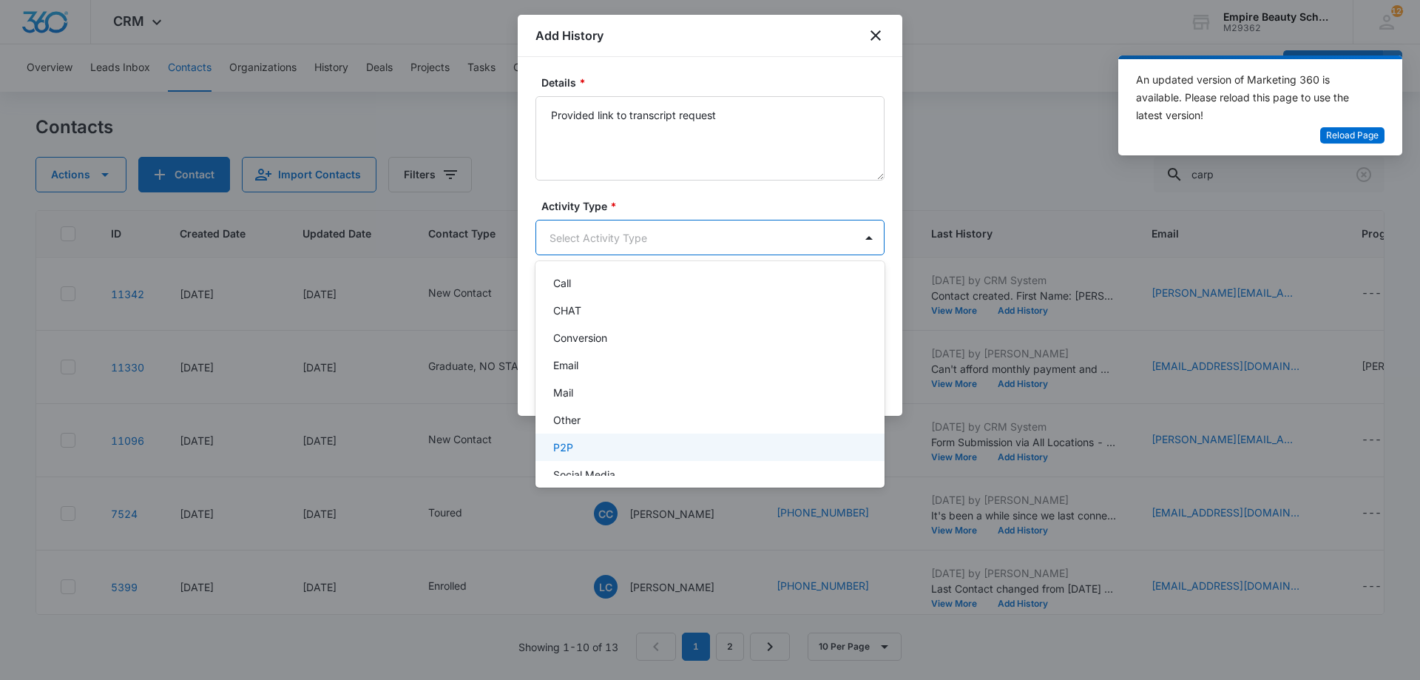
scroll to position [77, 0]
click at [623, 455] on div "Text" at bounding box center [708, 459] width 311 height 16
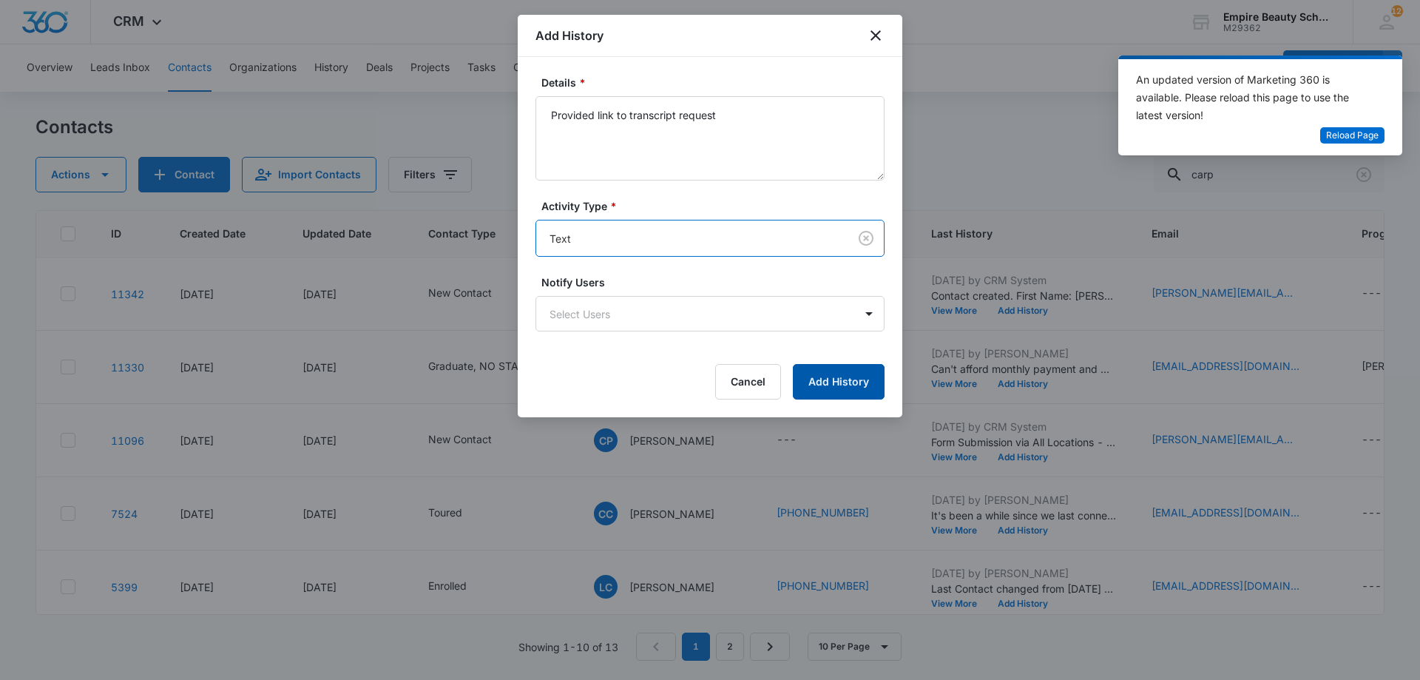
click at [831, 394] on button "Add History" at bounding box center [839, 382] width 92 height 36
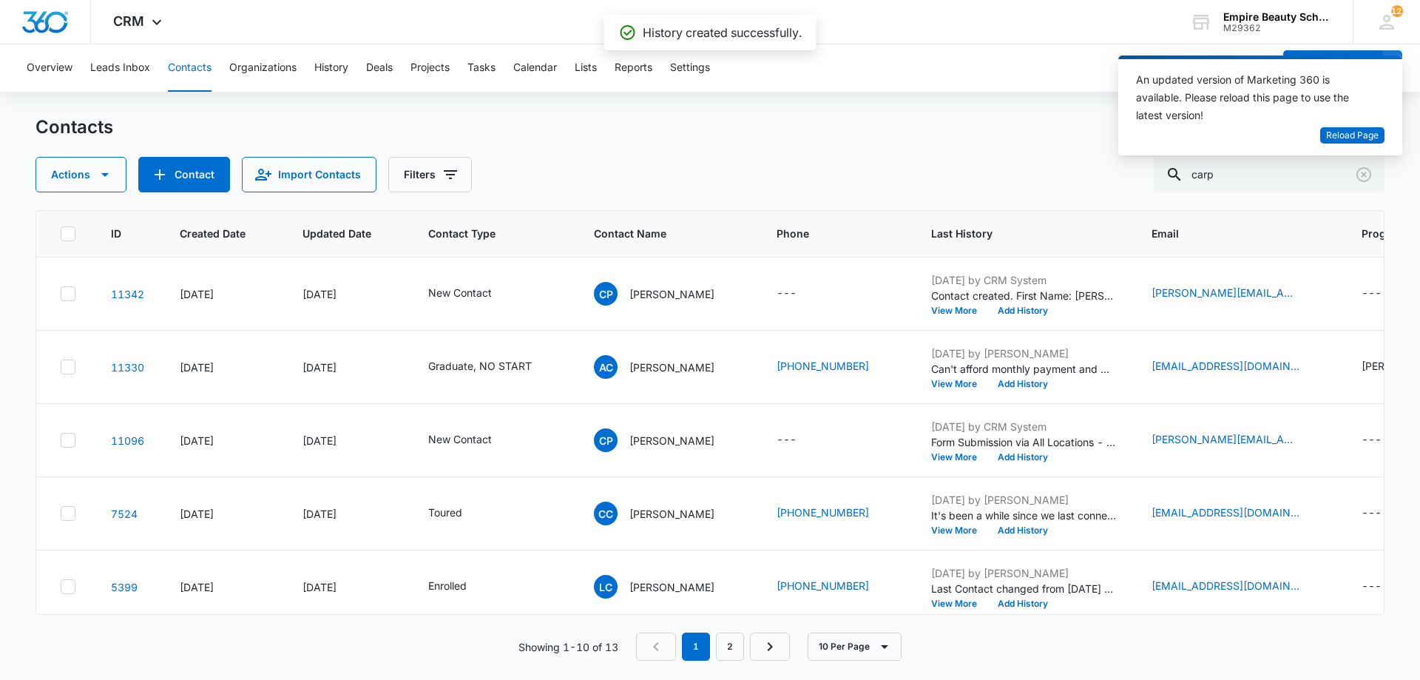
click at [891, 146] on div "Contacts Actions Contact Import Contacts Filters carp" at bounding box center [710, 153] width 1349 height 77
click at [960, 385] on button "View More" at bounding box center [959, 384] width 56 height 9
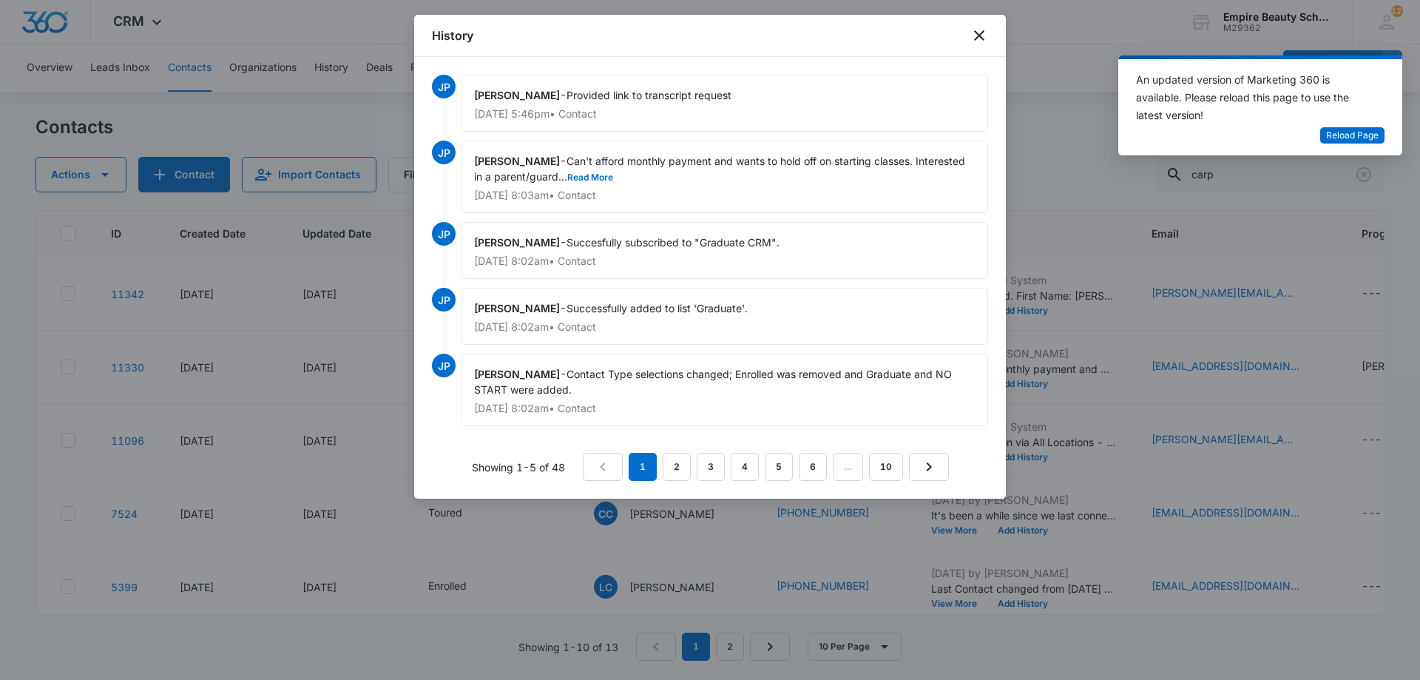
click at [594, 184] on div "Jess Peltonovich - Can't afford monthly payment and wants to hold off on starti…" at bounding box center [725, 177] width 527 height 72
click at [595, 180] on button "Read More" at bounding box center [590, 177] width 46 height 9
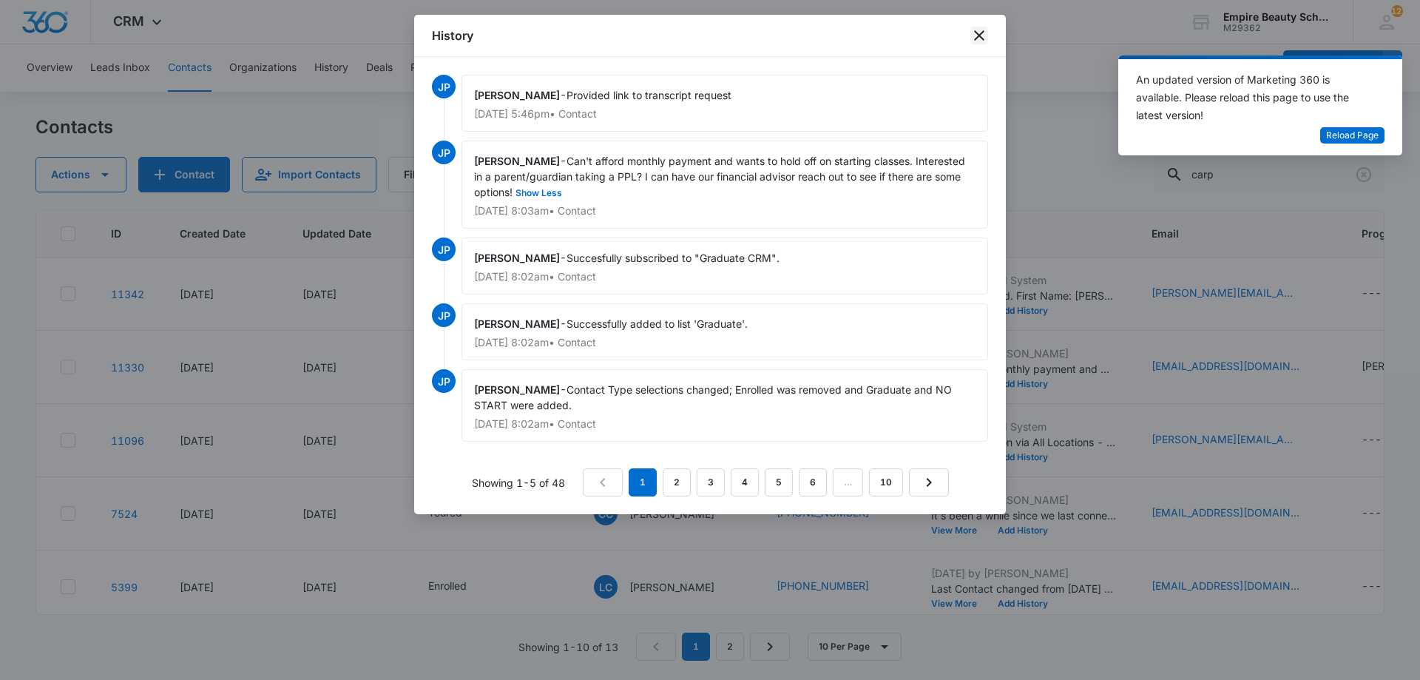
click at [981, 38] on icon "close" at bounding box center [980, 36] width 18 height 18
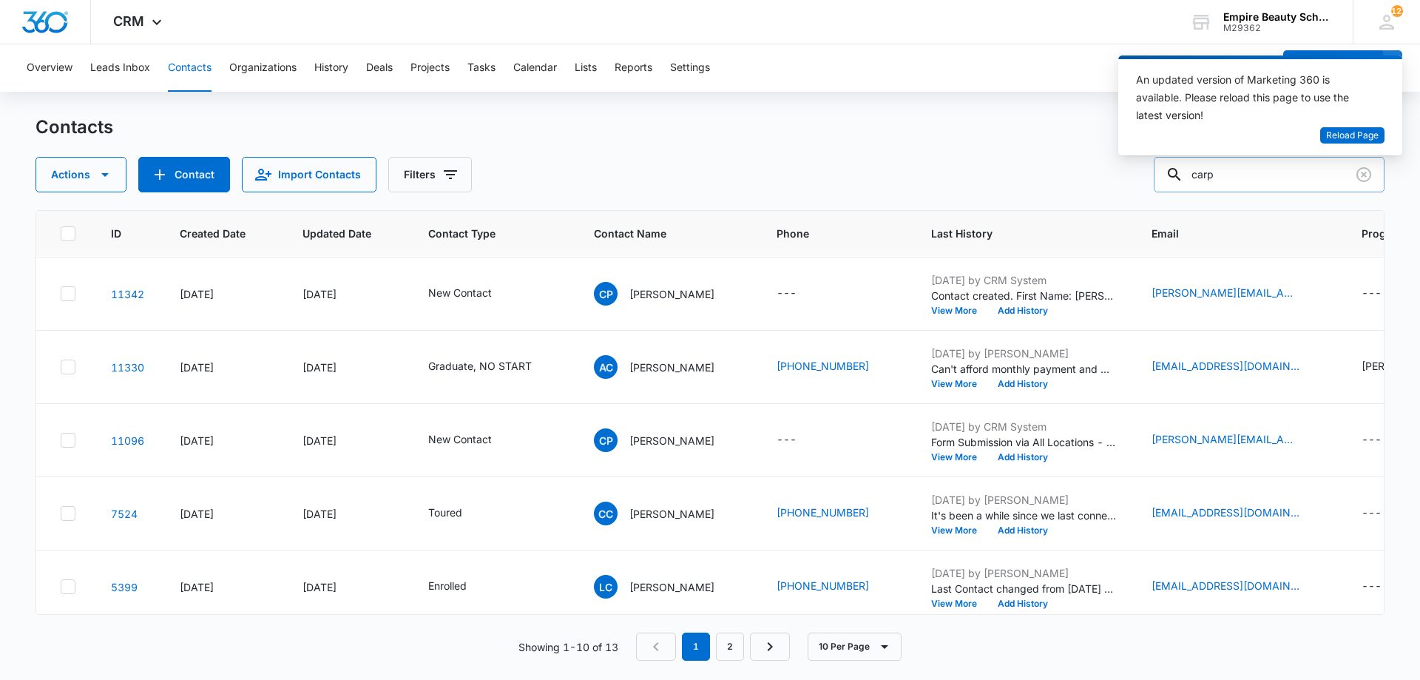
click at [1349, 177] on input "carp" at bounding box center [1269, 175] width 231 height 36
click at [1344, 176] on input "carp" at bounding box center [1269, 175] width 231 height 36
click at [1363, 177] on icon "Clear" at bounding box center [1364, 175] width 18 height 18
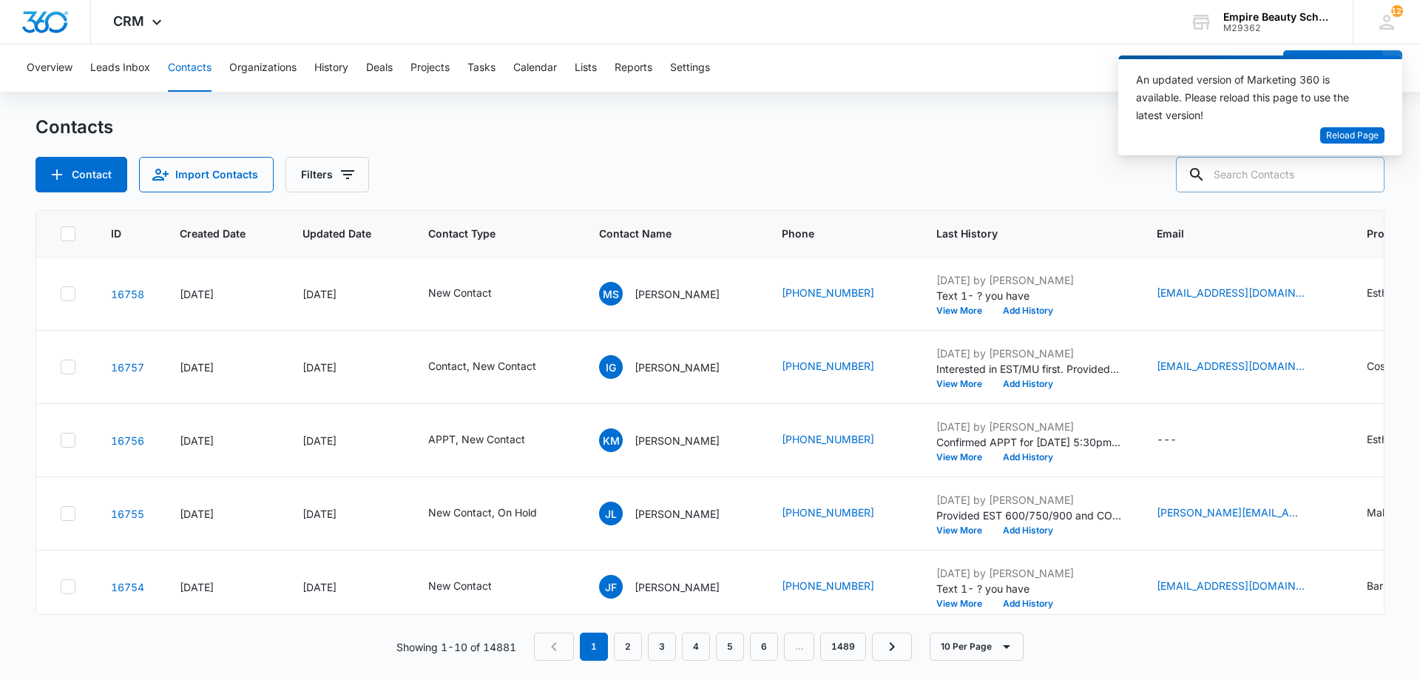
click at [1267, 173] on input "text" at bounding box center [1280, 175] width 209 height 36
type input "ava carr"
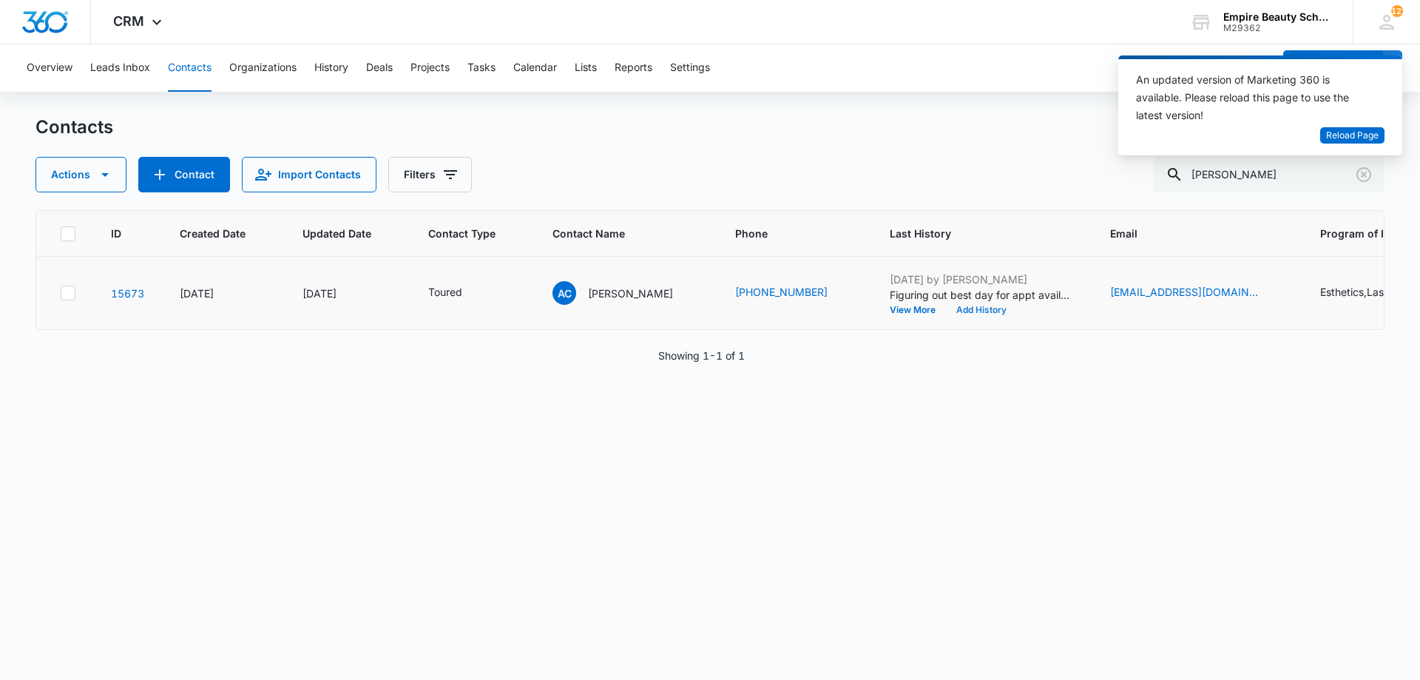
click at [946, 307] on button "Add History" at bounding box center [981, 310] width 71 height 9
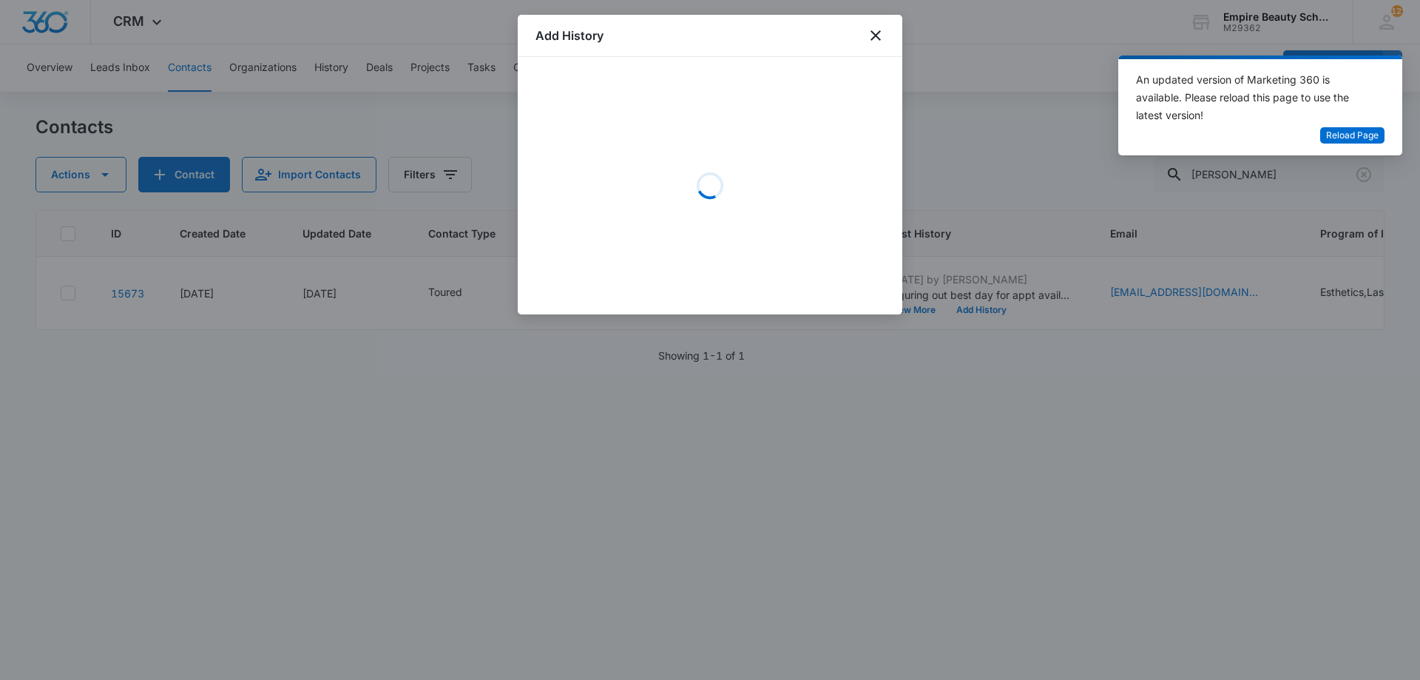
click at [643, 148] on div "Loading" at bounding box center [710, 186] width 349 height 222
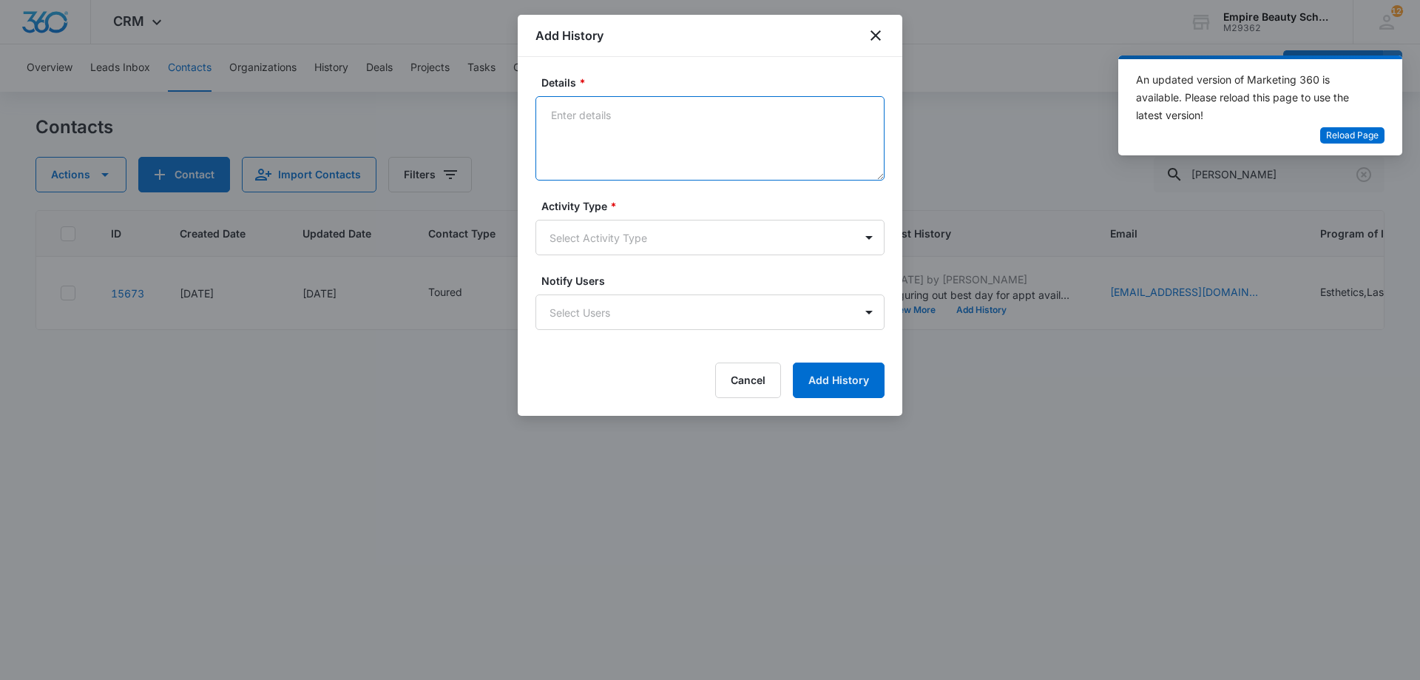
click at [661, 156] on textarea "Details *" at bounding box center [710, 138] width 349 height 84
type textarea "VM - Confirm APPT for 9/4 at 9am"
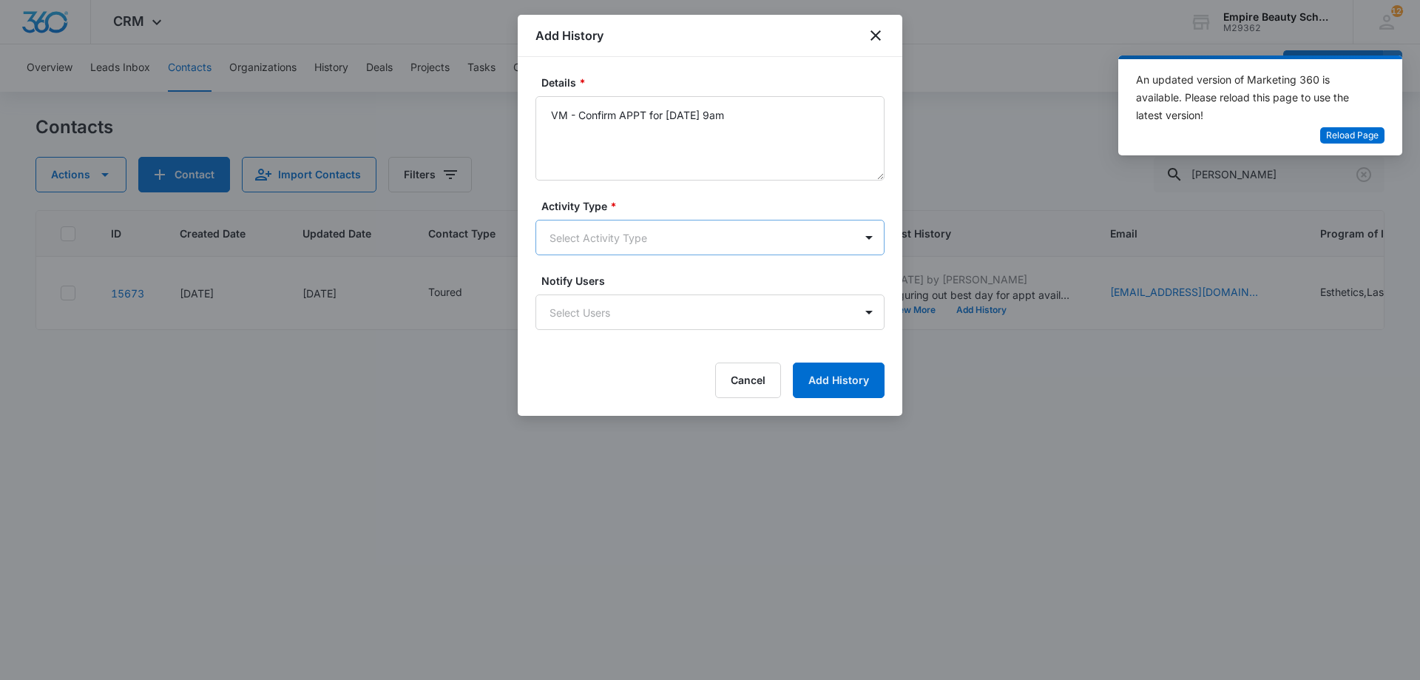
click at [620, 238] on body "CRM Apps Forms CRM Email Shop Payments POS Files Brand Settings Empire Beauty S…" at bounding box center [710, 340] width 1420 height 680
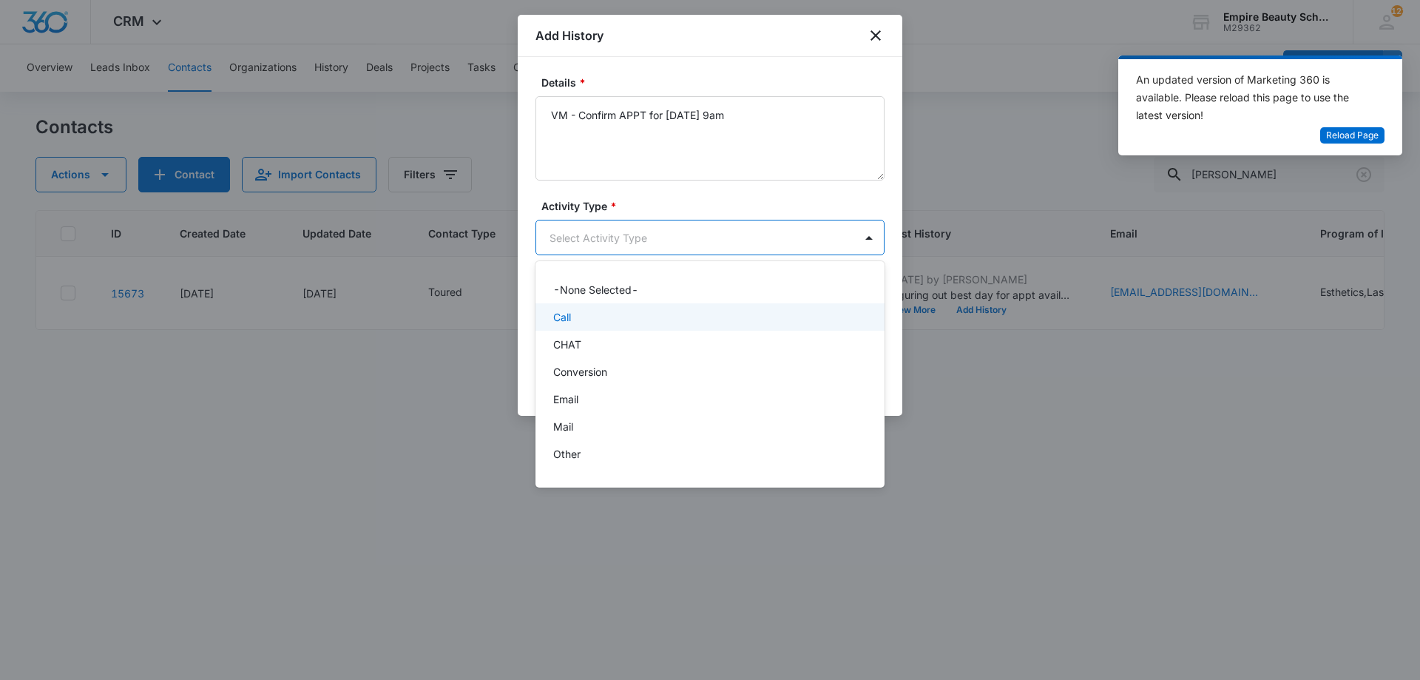
click at [590, 327] on div "Call" at bounding box center [710, 316] width 349 height 27
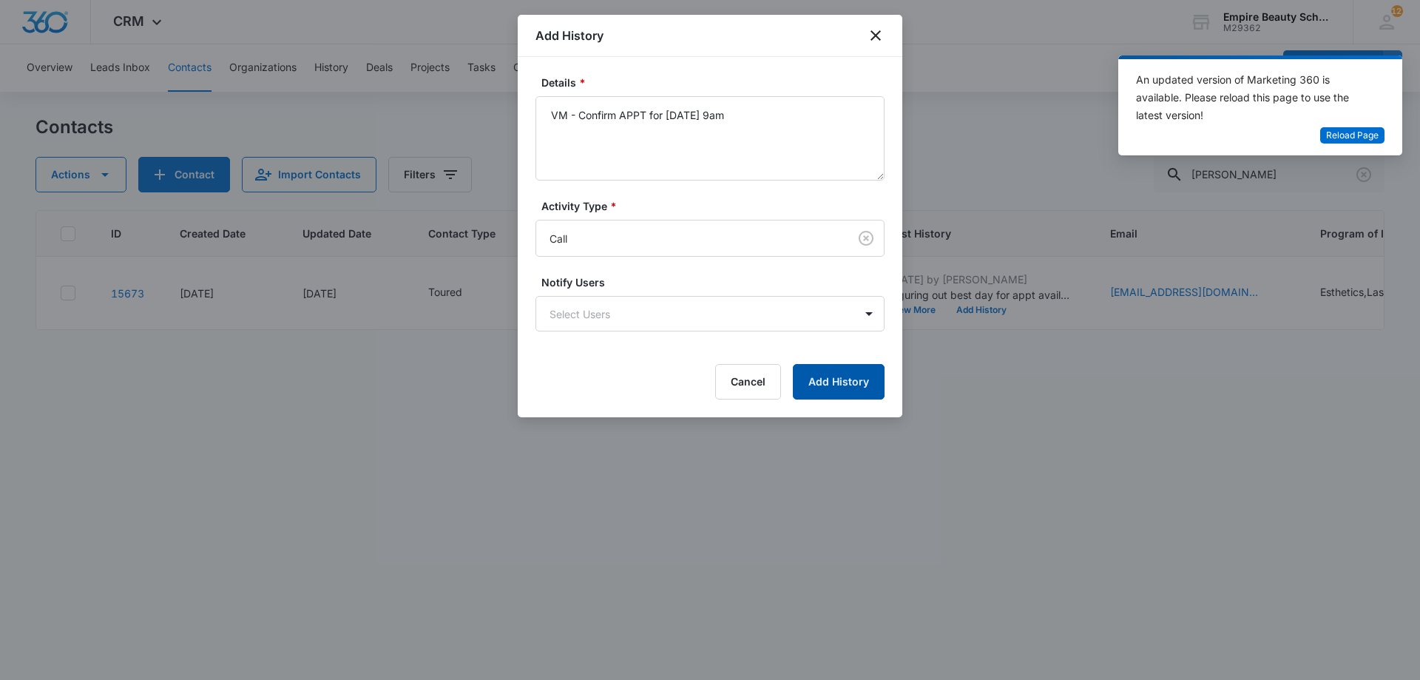
click at [836, 384] on button "Add History" at bounding box center [839, 382] width 92 height 36
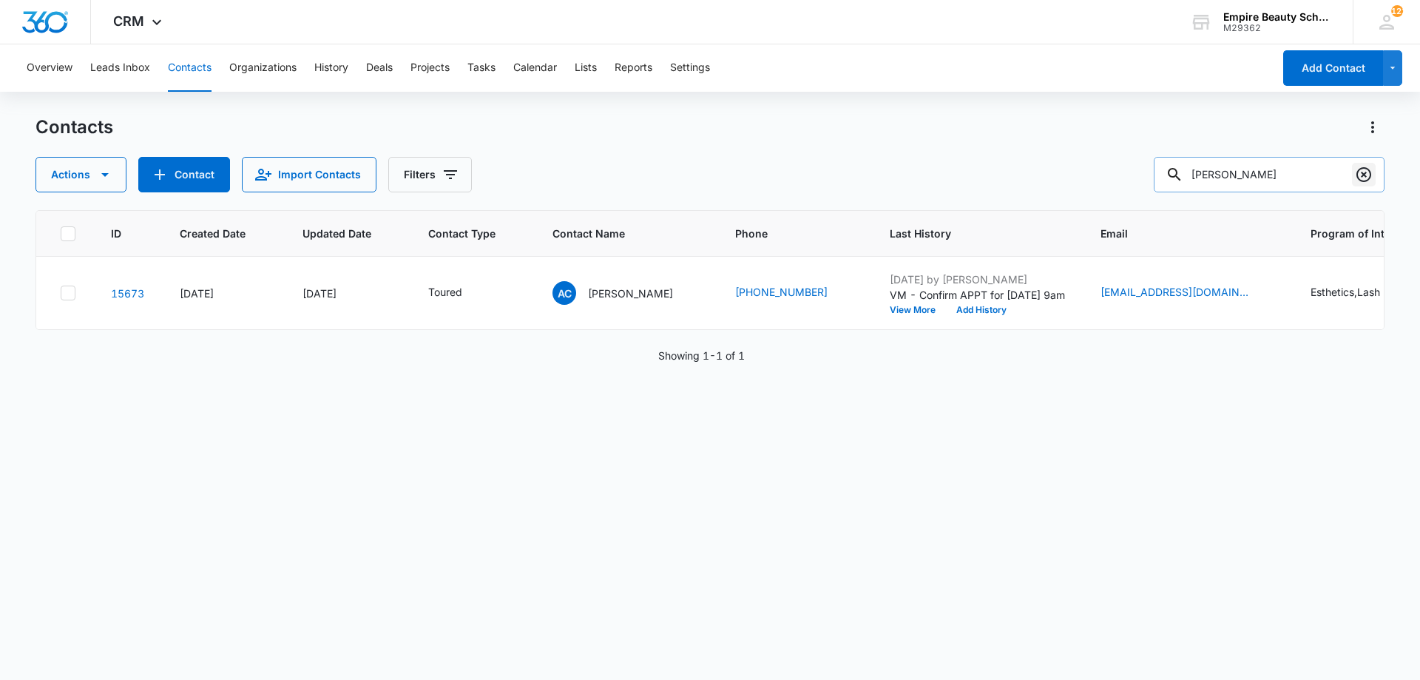
click at [1356, 175] on icon "Clear" at bounding box center [1364, 175] width 18 height 18
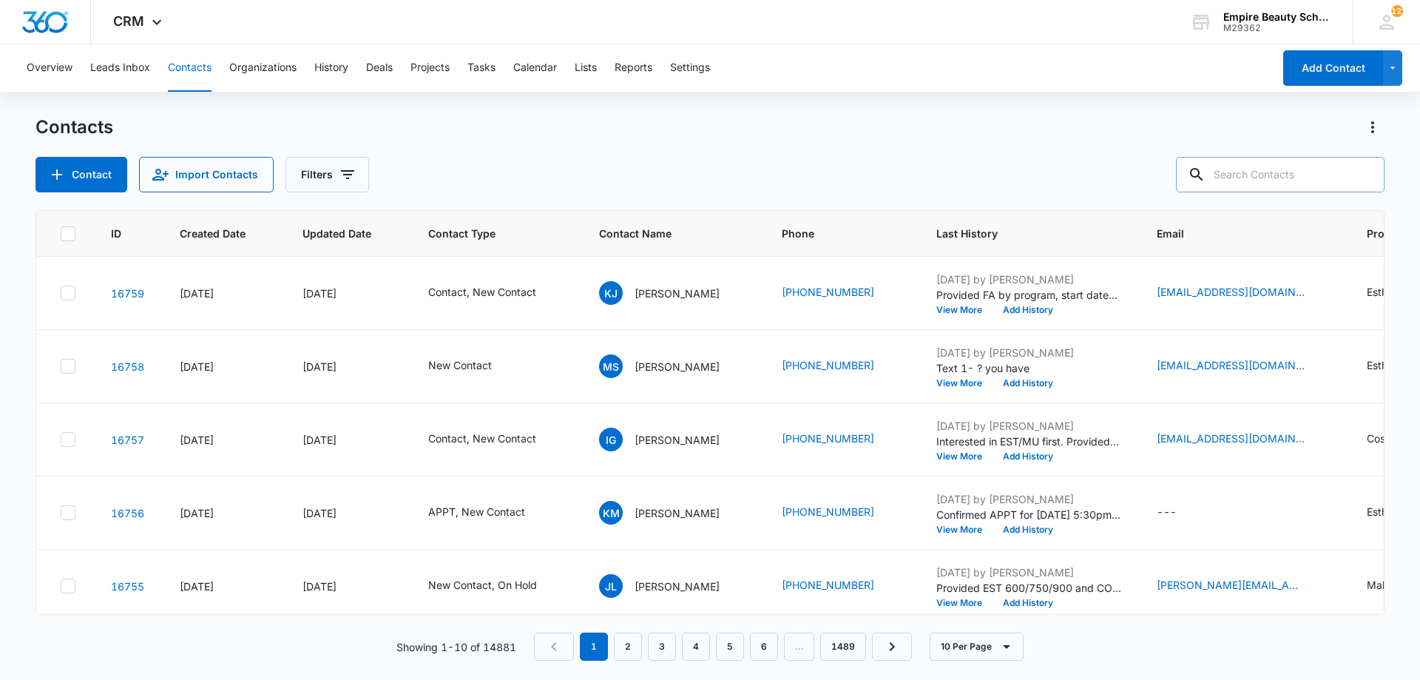
click at [1329, 180] on input "text" at bounding box center [1280, 175] width 209 height 36
type input "[PERSON_NAME]"
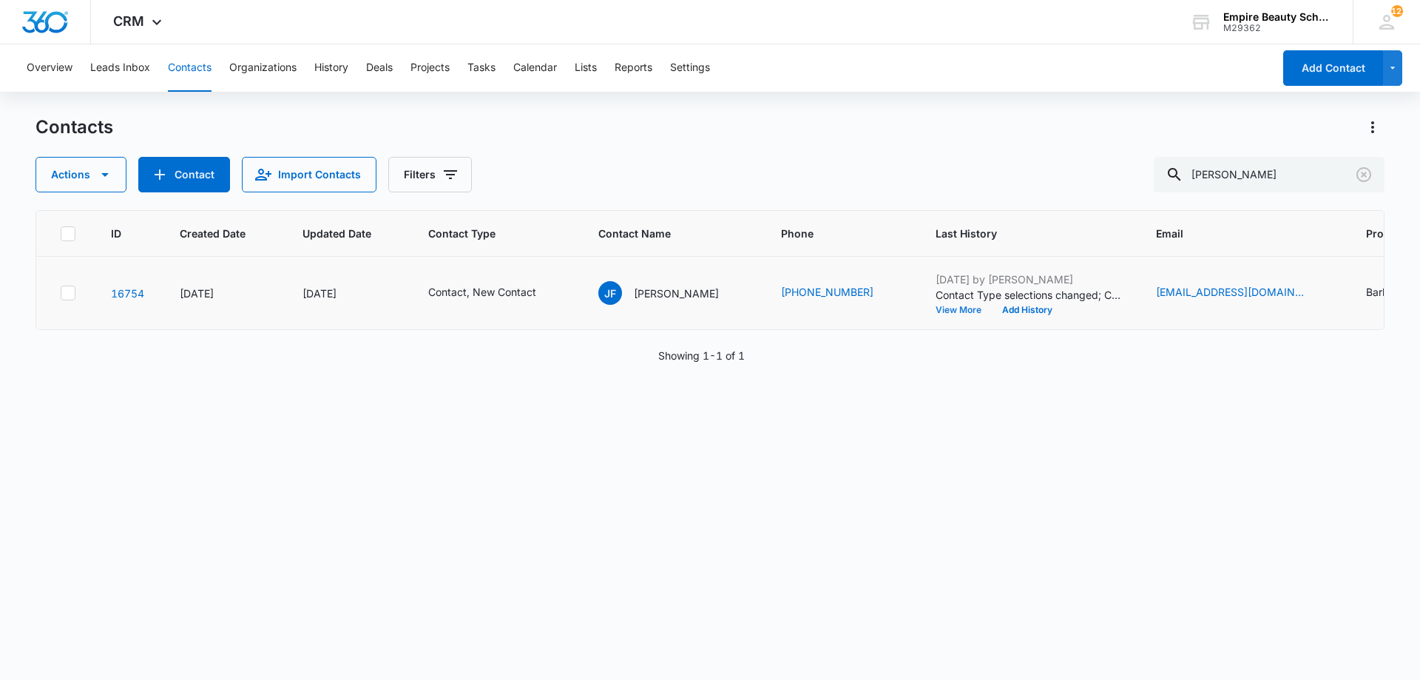
click at [936, 308] on button "View More" at bounding box center [964, 310] width 56 height 9
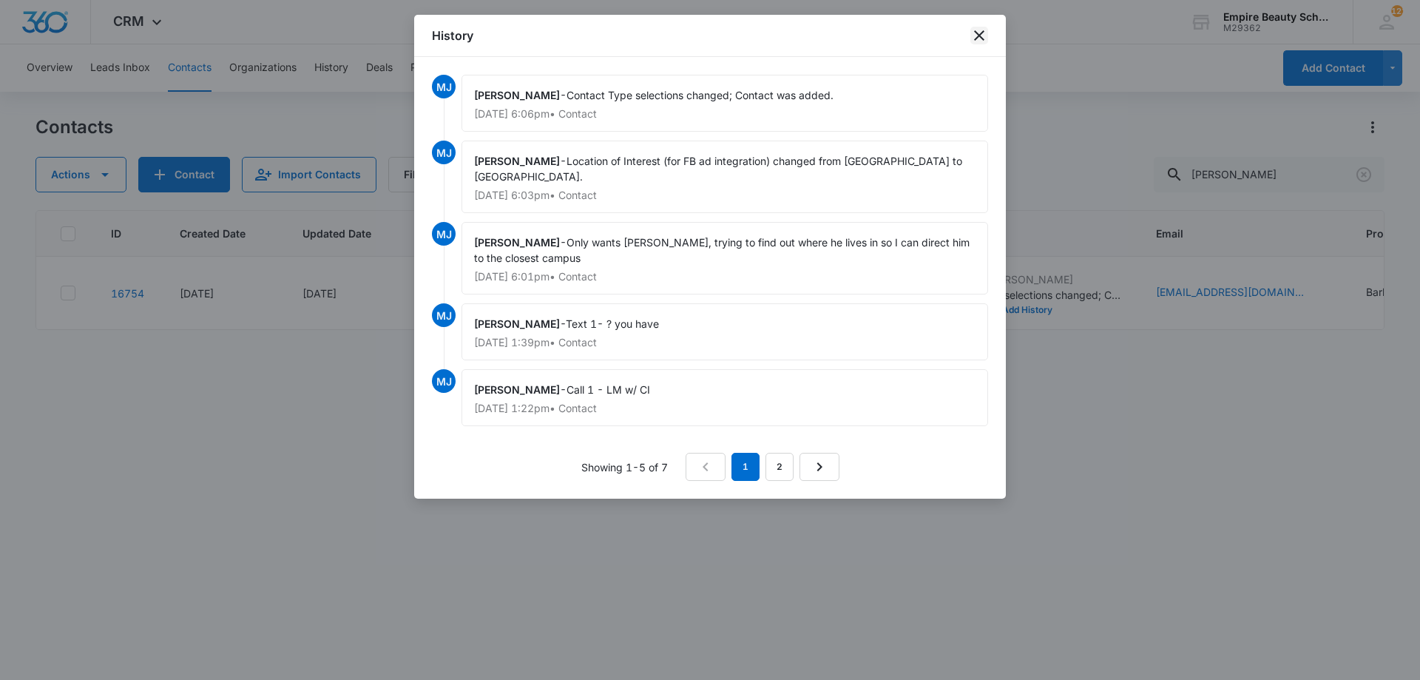
click at [980, 31] on icon "close" at bounding box center [980, 36] width 18 height 18
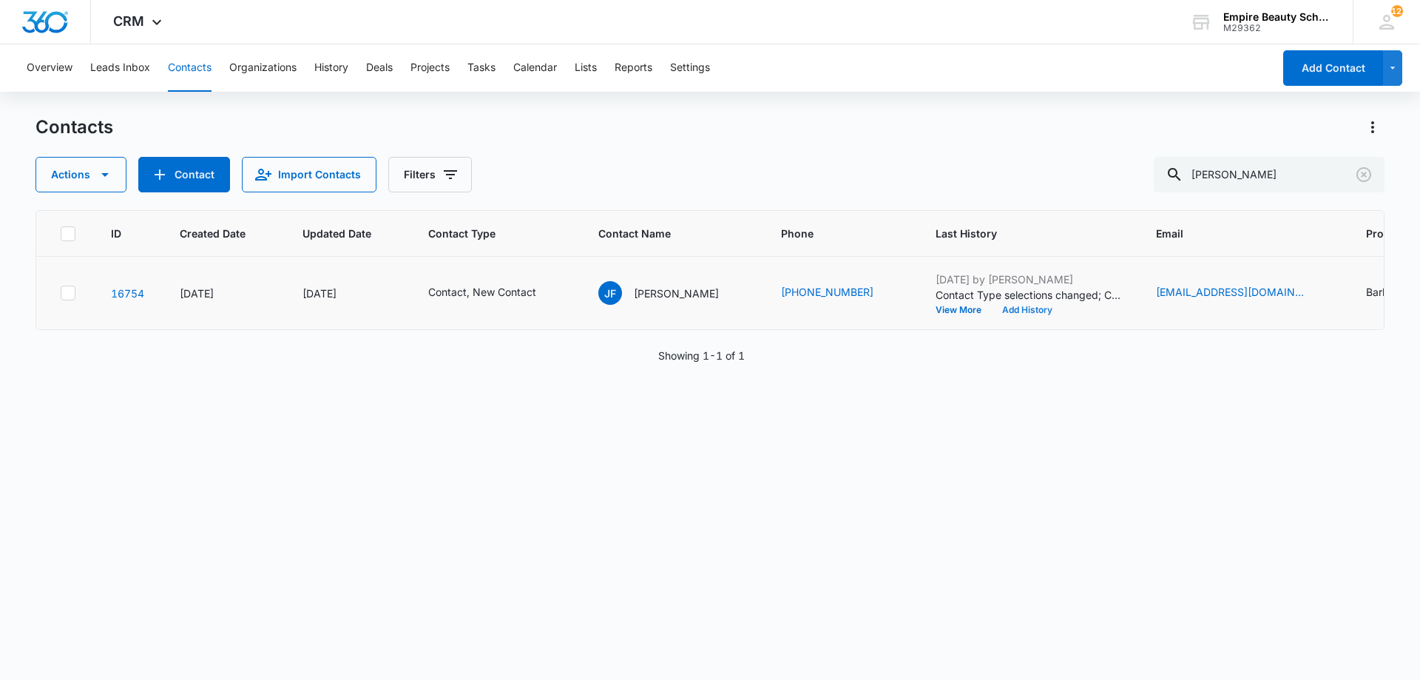
click at [993, 311] on button "Add History" at bounding box center [1027, 310] width 71 height 9
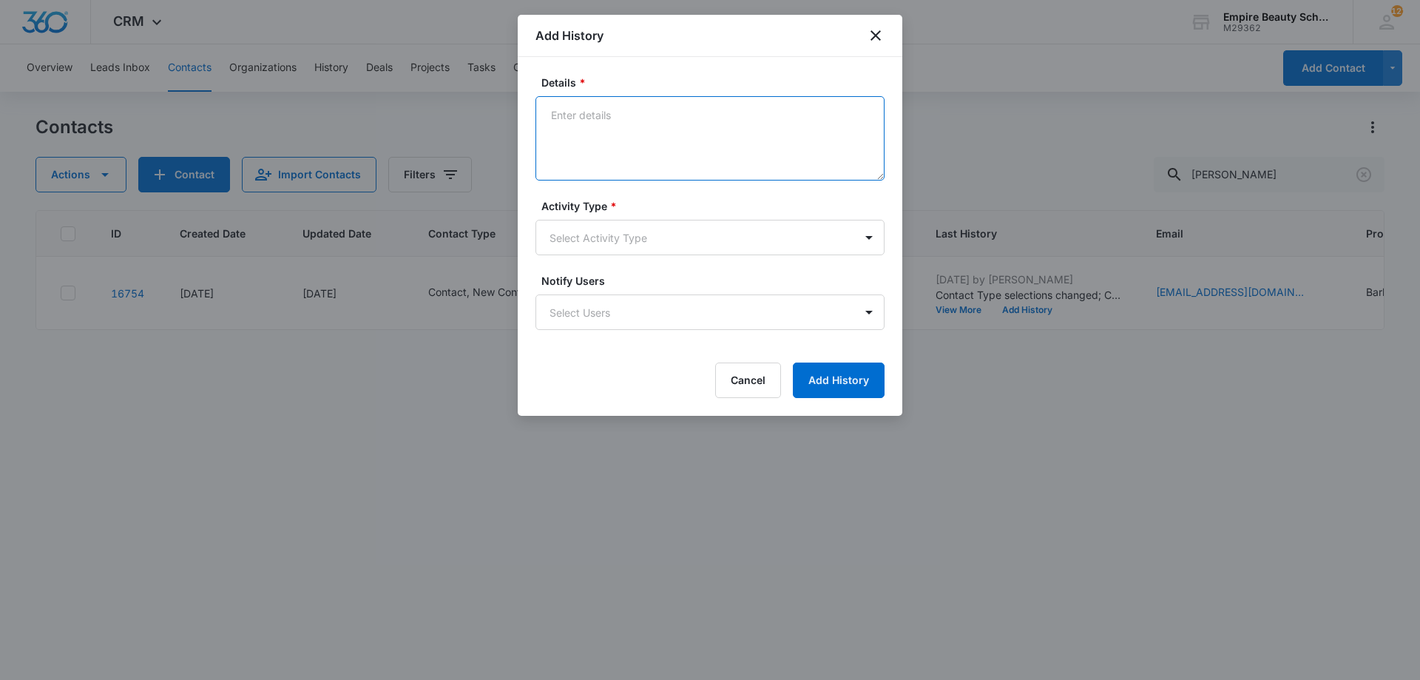
click at [593, 137] on textarea "Details *" at bounding box center [710, 138] width 349 height 84
type textarea "Best time to chat?"
click at [599, 237] on body "CRM Apps Forms CRM Email Shop Payments POS Files Brand Settings Empire Beauty S…" at bounding box center [710, 340] width 1420 height 680
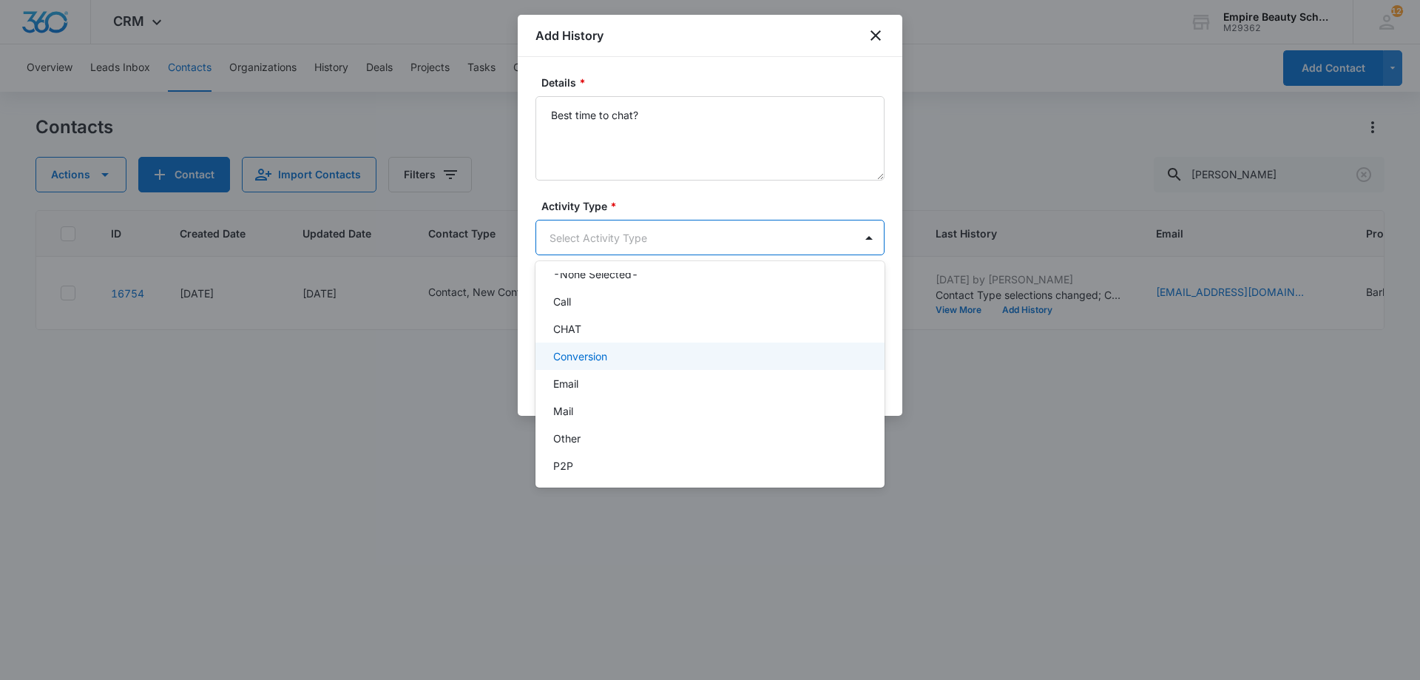
scroll to position [77, 0]
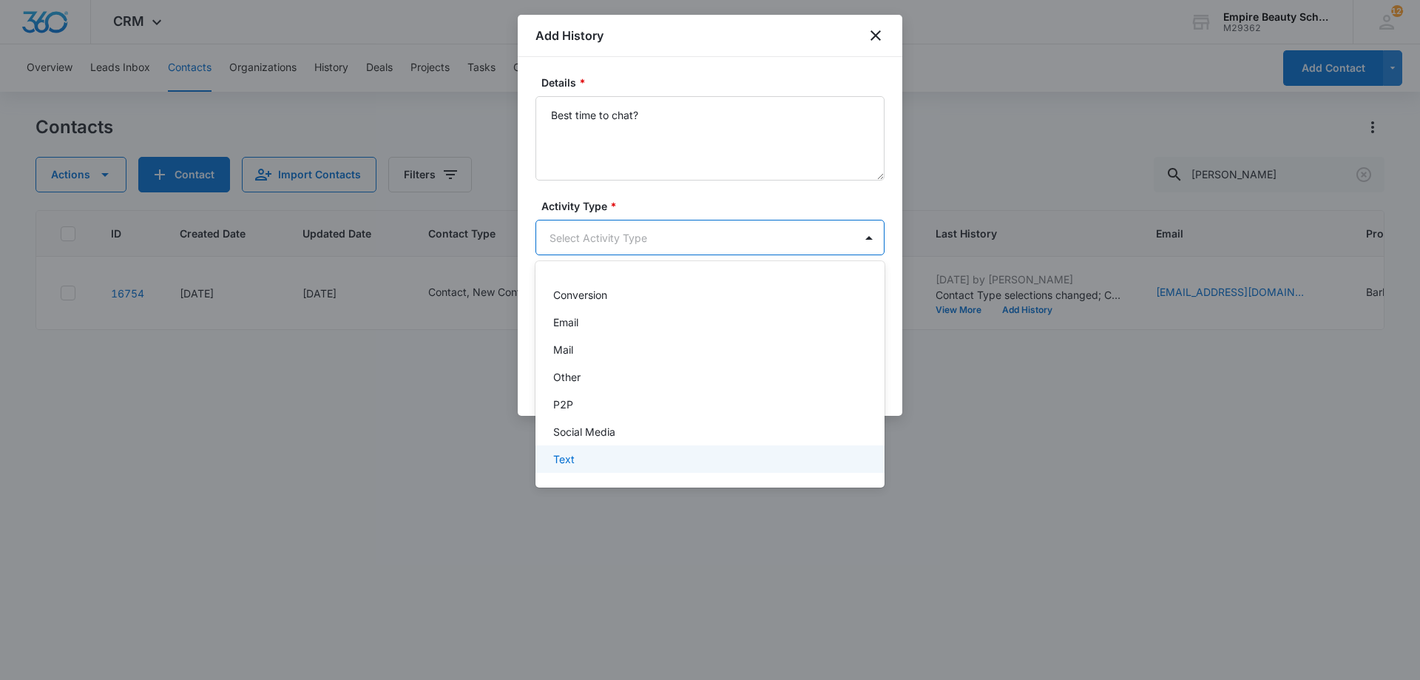
click at [596, 467] on div "Text" at bounding box center [710, 458] width 349 height 27
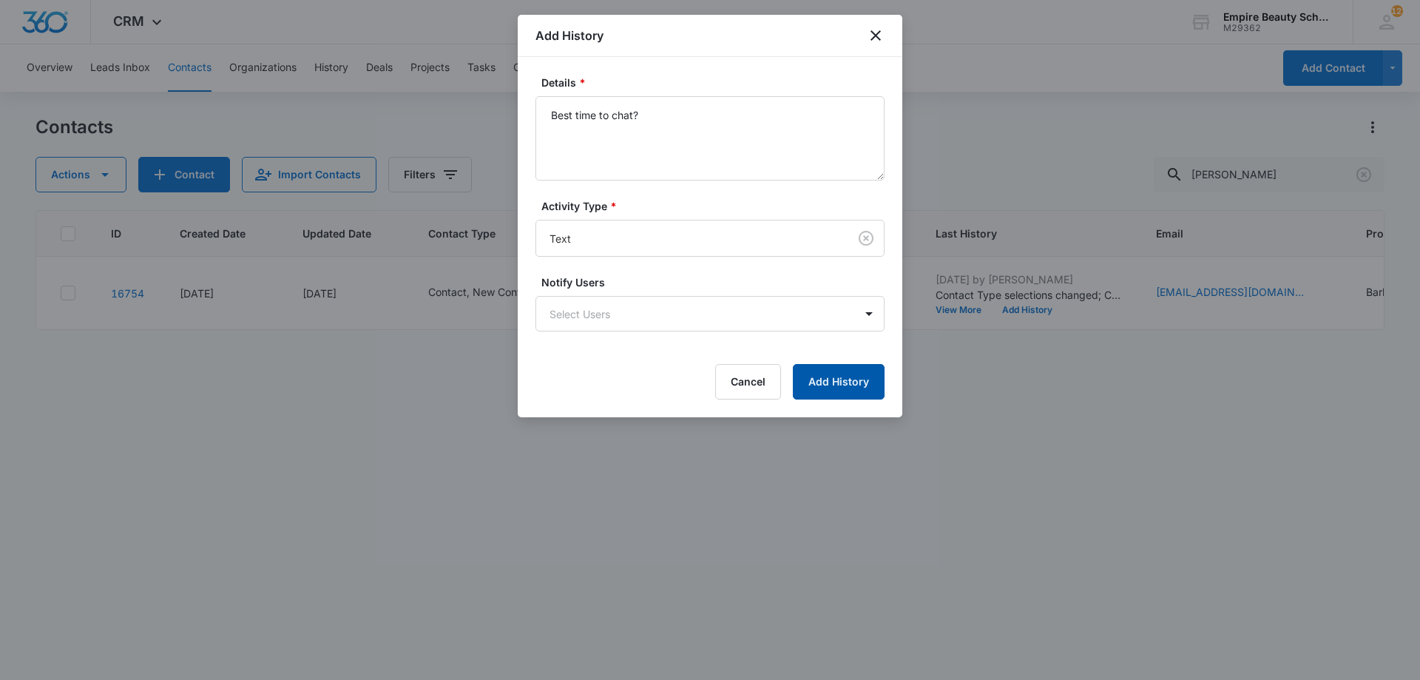
click at [819, 383] on button "Add History" at bounding box center [839, 382] width 92 height 36
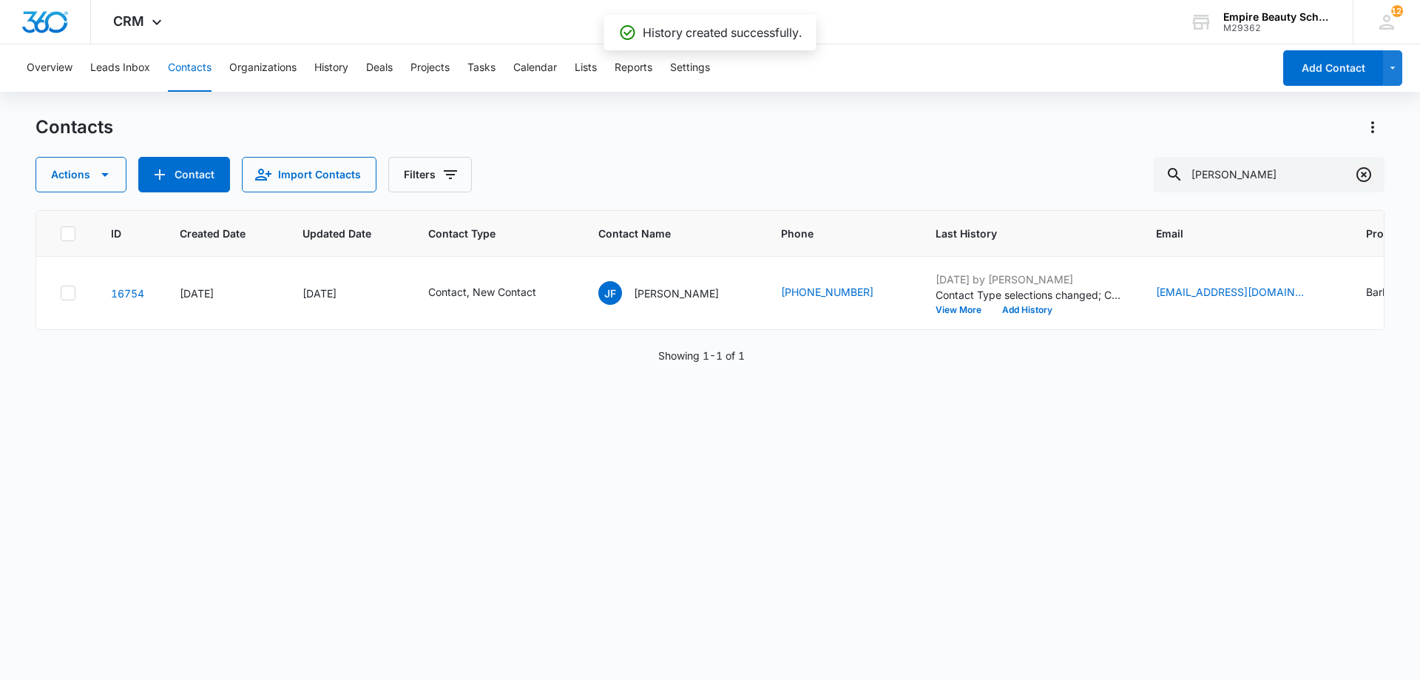
click at [1358, 175] on icon "Clear" at bounding box center [1364, 174] width 15 height 15
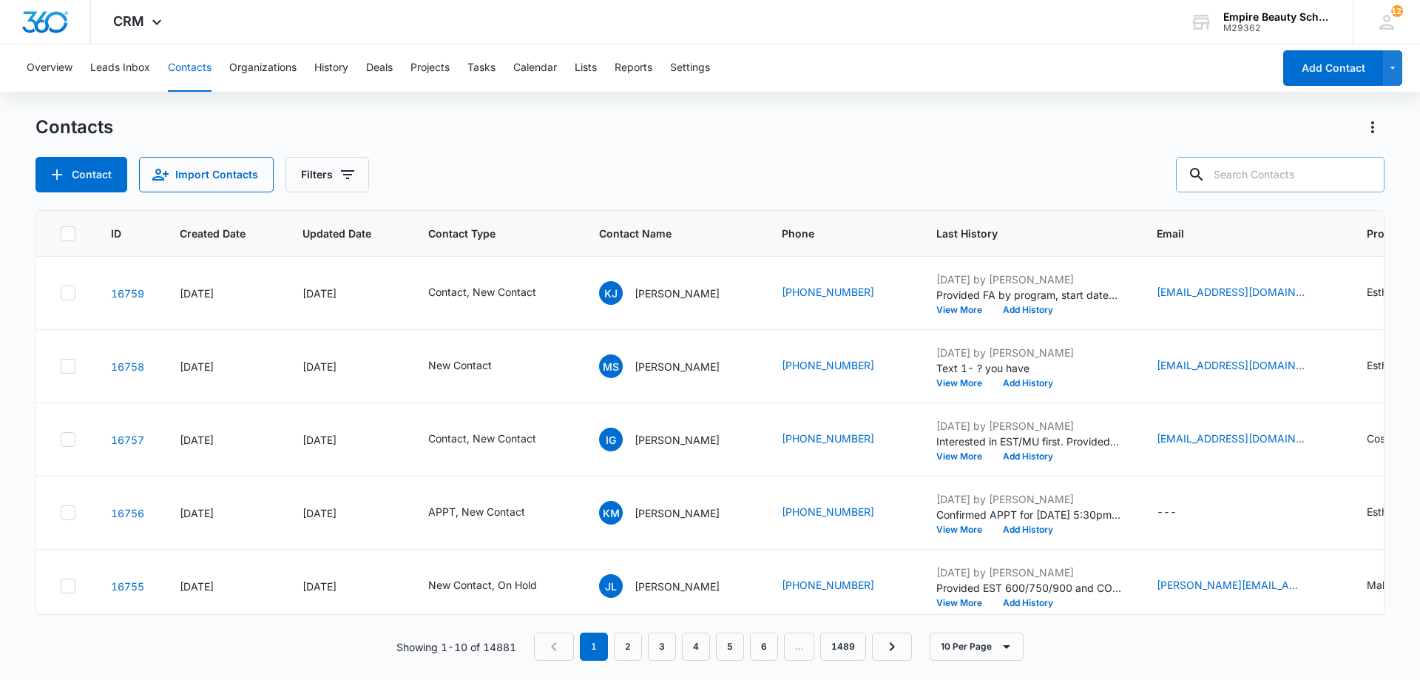
click at [1313, 163] on input "text" at bounding box center [1280, 175] width 209 height 36
type input "9473"
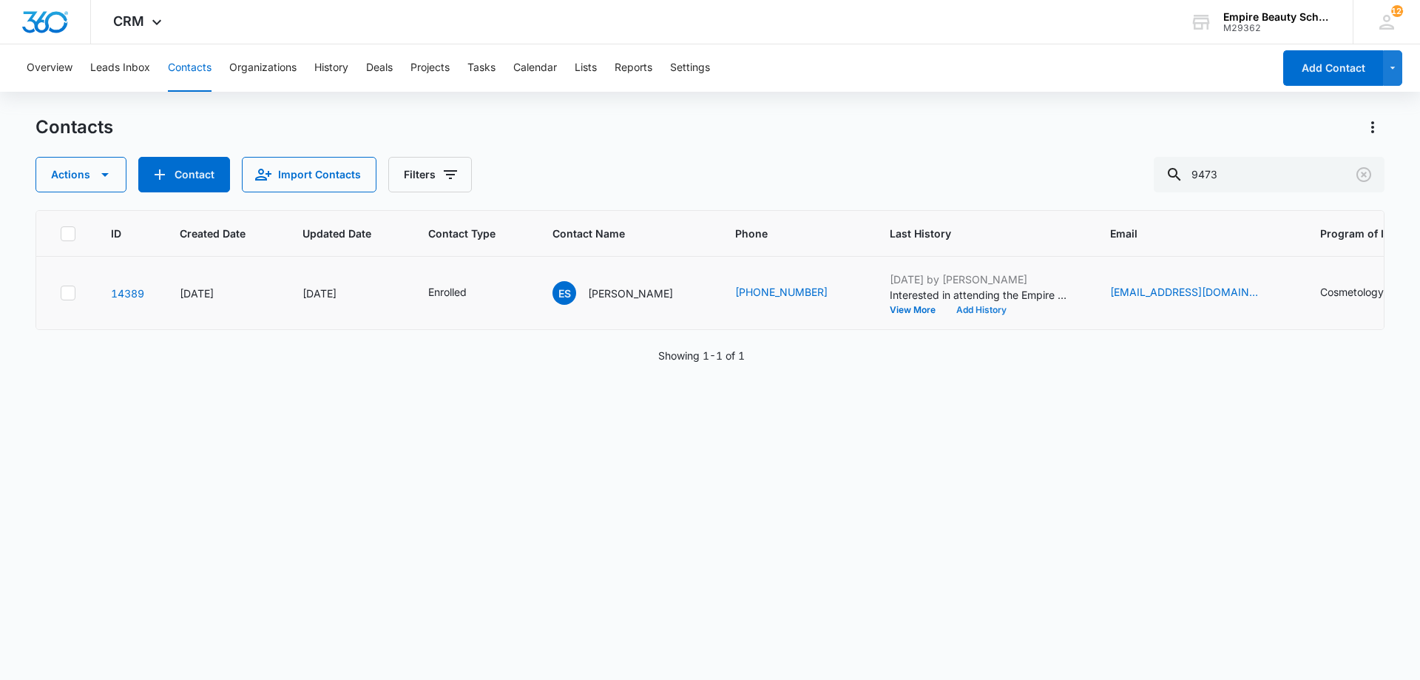
click at [966, 306] on button "Add History" at bounding box center [981, 310] width 71 height 9
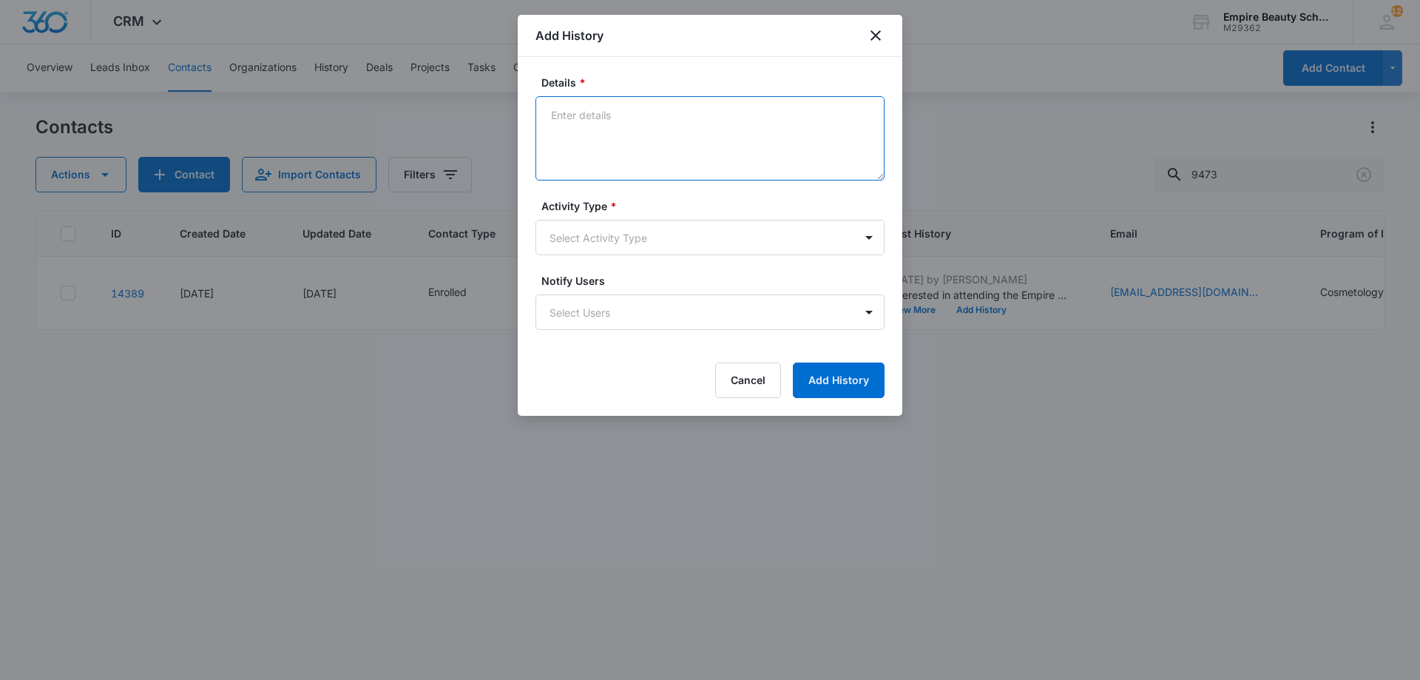
click at [692, 114] on textarea "Details *" at bounding box center [710, 138] width 349 height 84
type textarea "RSVP for New start welcome event"
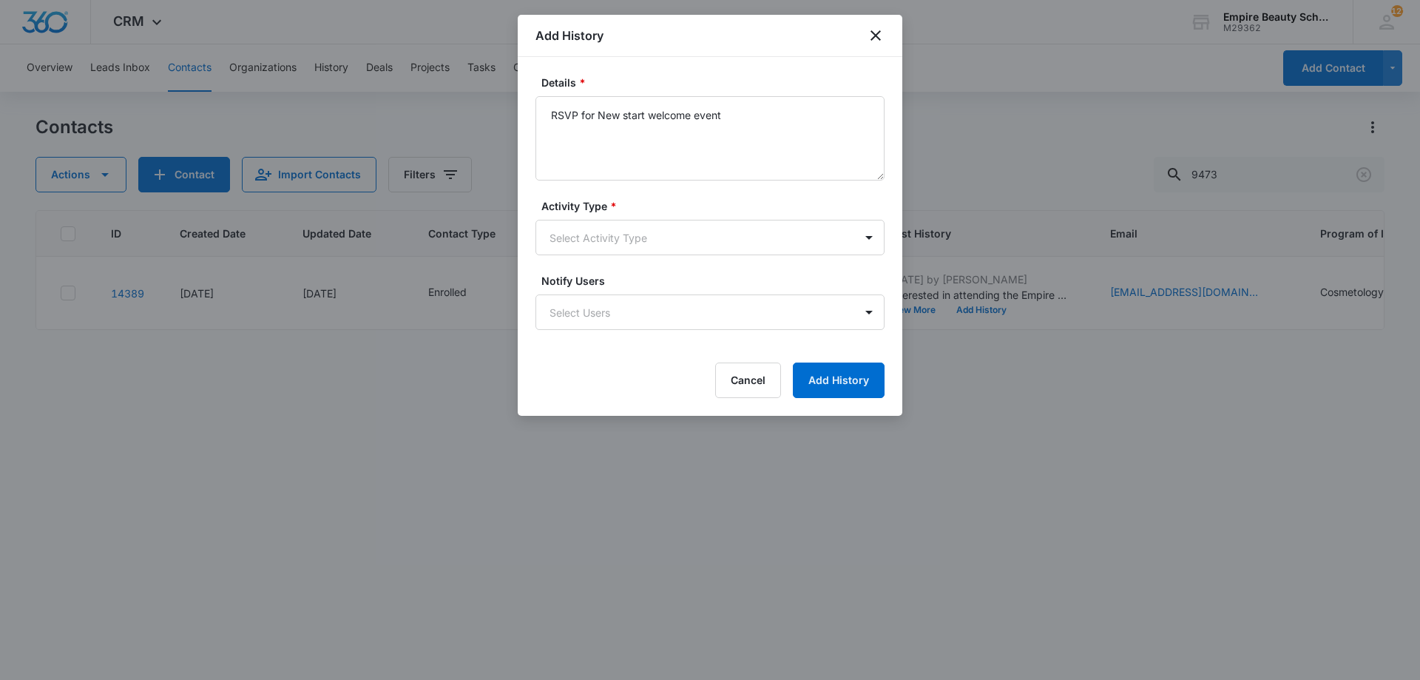
click at [587, 271] on form "Details * RSVP for New start welcome event Activity Type * Select Activity Type…" at bounding box center [710, 236] width 349 height 323
click at [596, 238] on body "CRM Apps Forms CRM Email Shop Payments POS Files Brand Settings Empire Beauty S…" at bounding box center [710, 340] width 1420 height 680
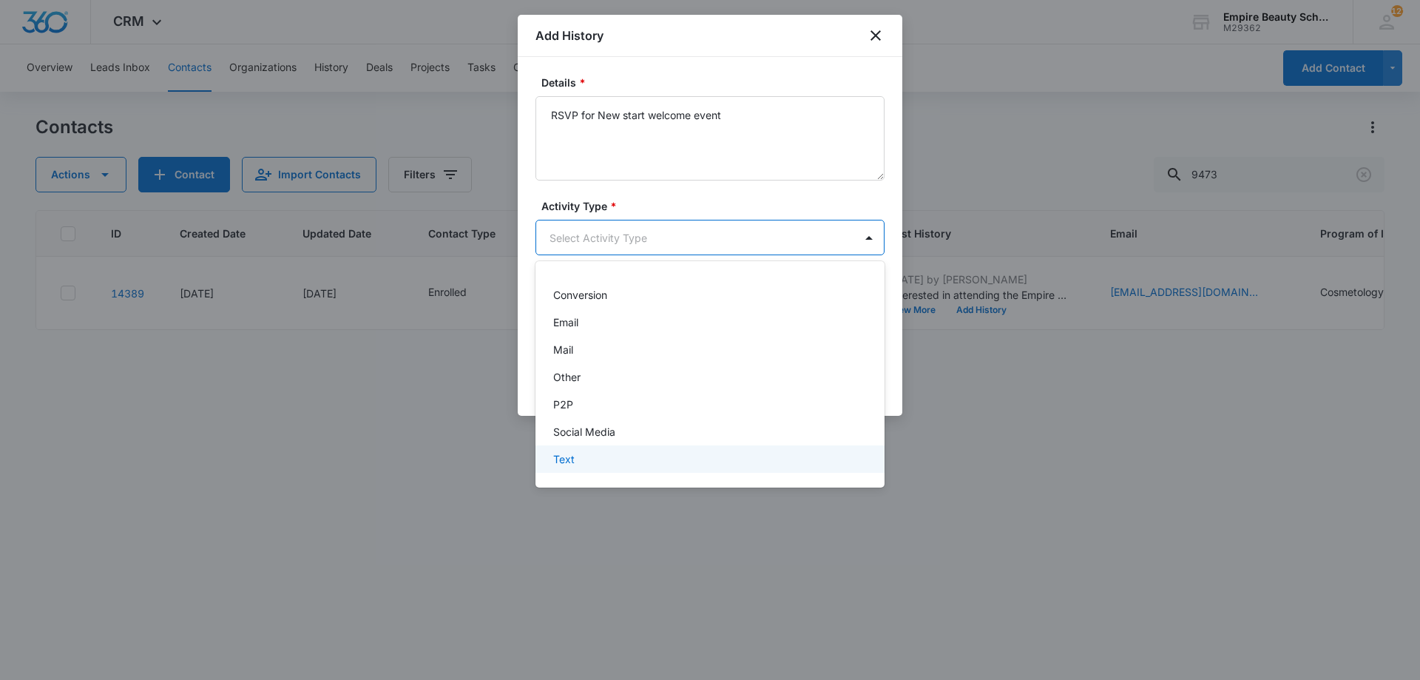
click at [581, 452] on div "Text" at bounding box center [708, 459] width 311 height 16
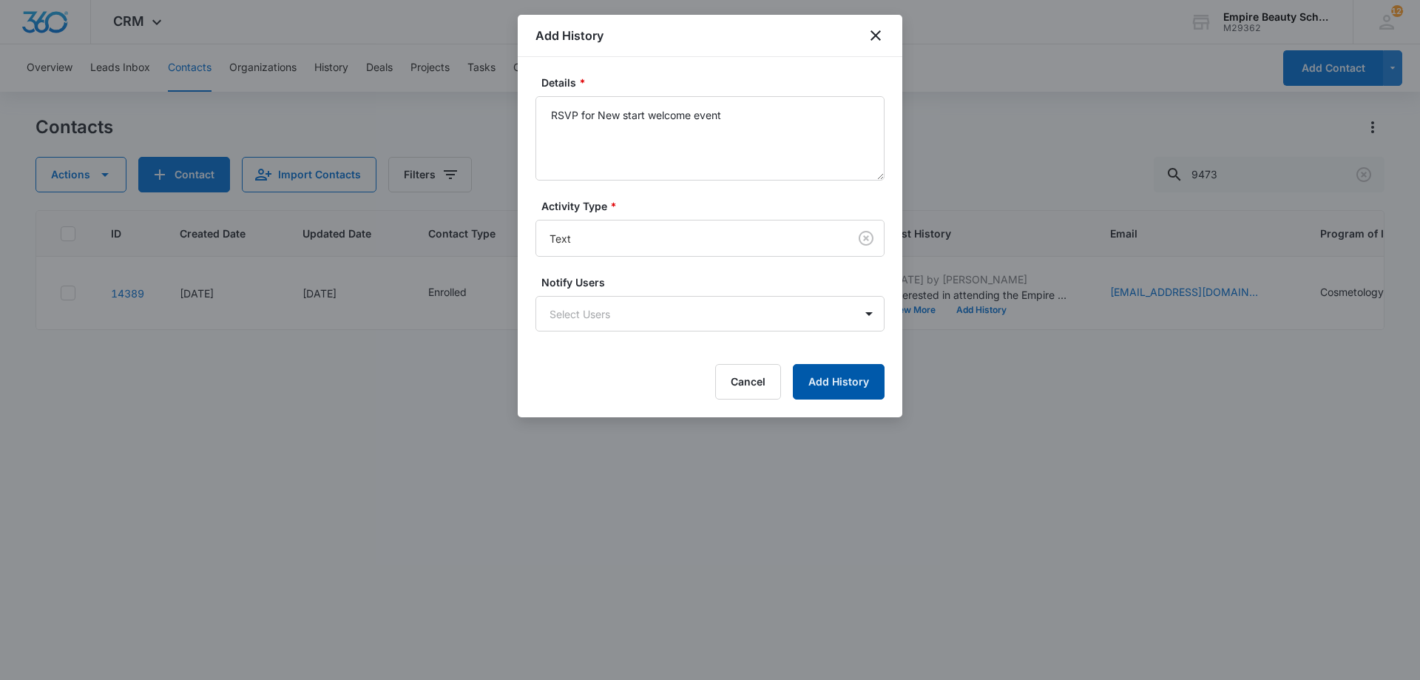
click at [843, 383] on button "Add History" at bounding box center [839, 382] width 92 height 36
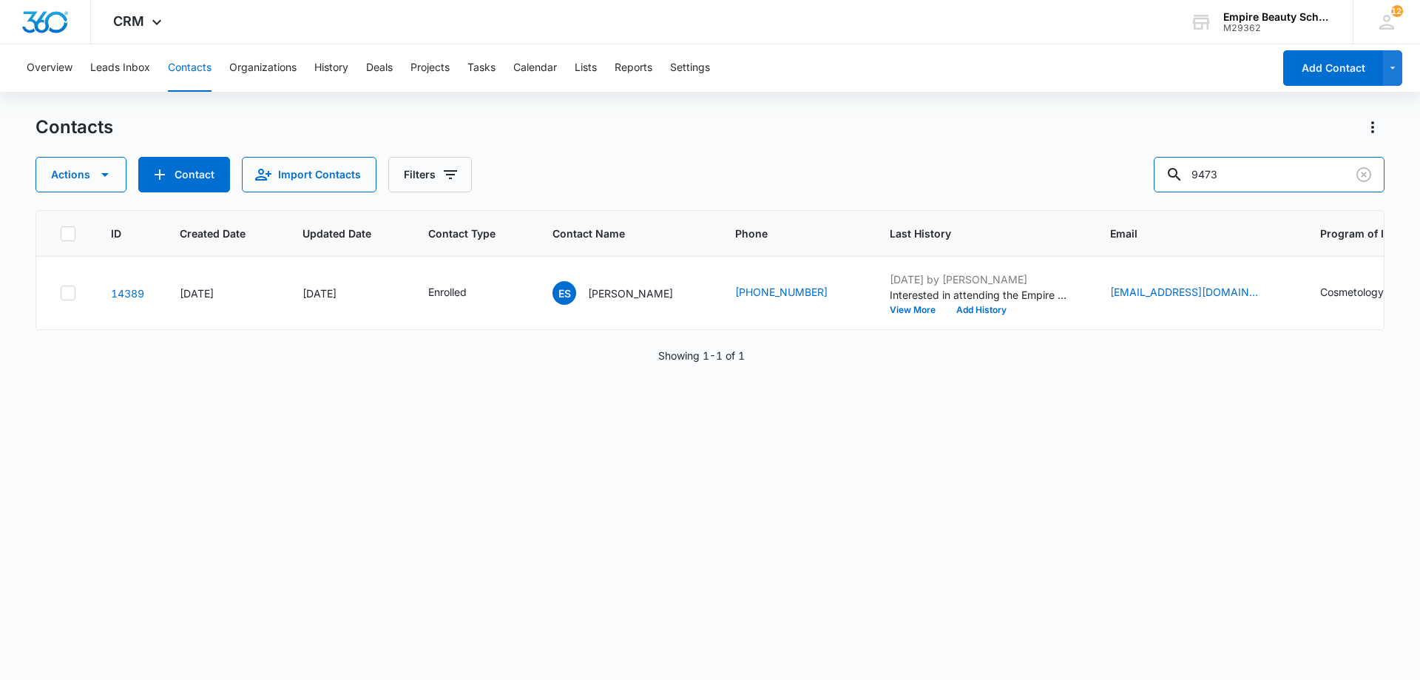
drag, startPoint x: 1221, startPoint y: 171, endPoint x: 993, endPoint y: 183, distance: 228.9
click at [993, 183] on div "Actions Contact Import Contacts Filters 9473" at bounding box center [710, 175] width 1349 height 36
type input "gabbi"
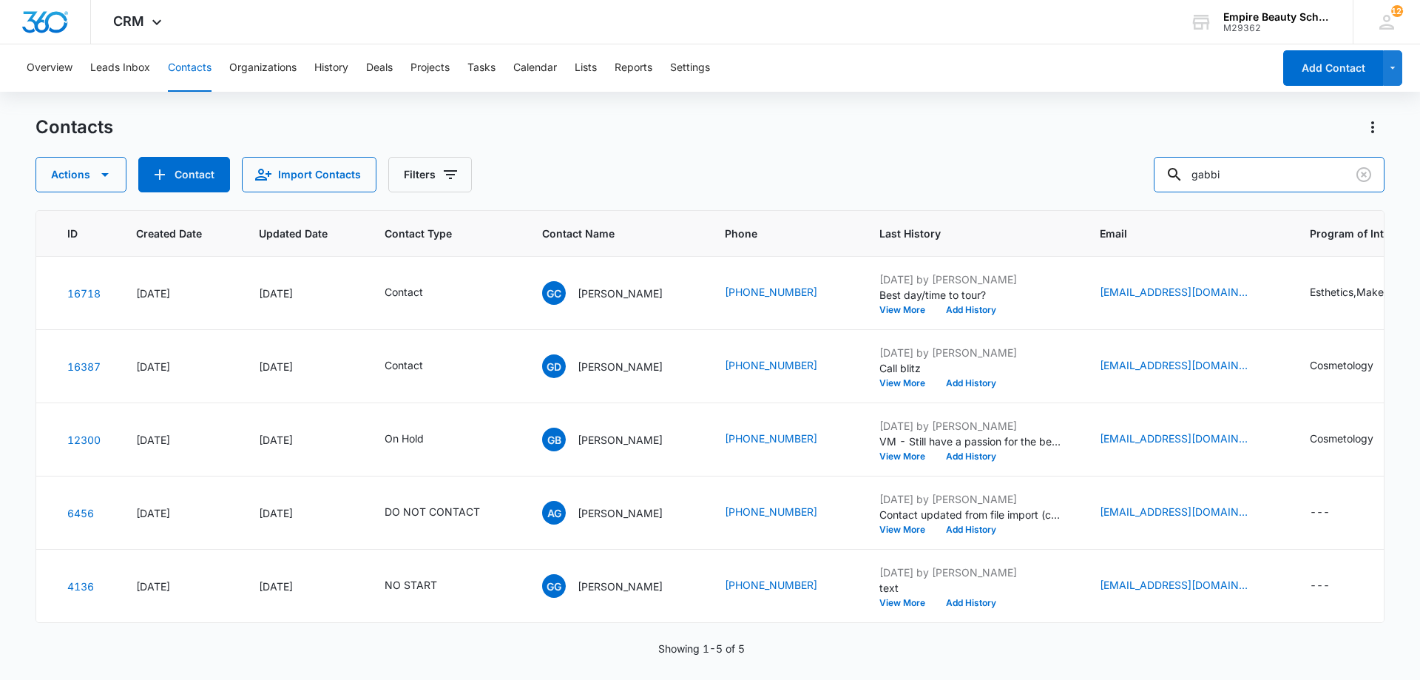
scroll to position [0, 0]
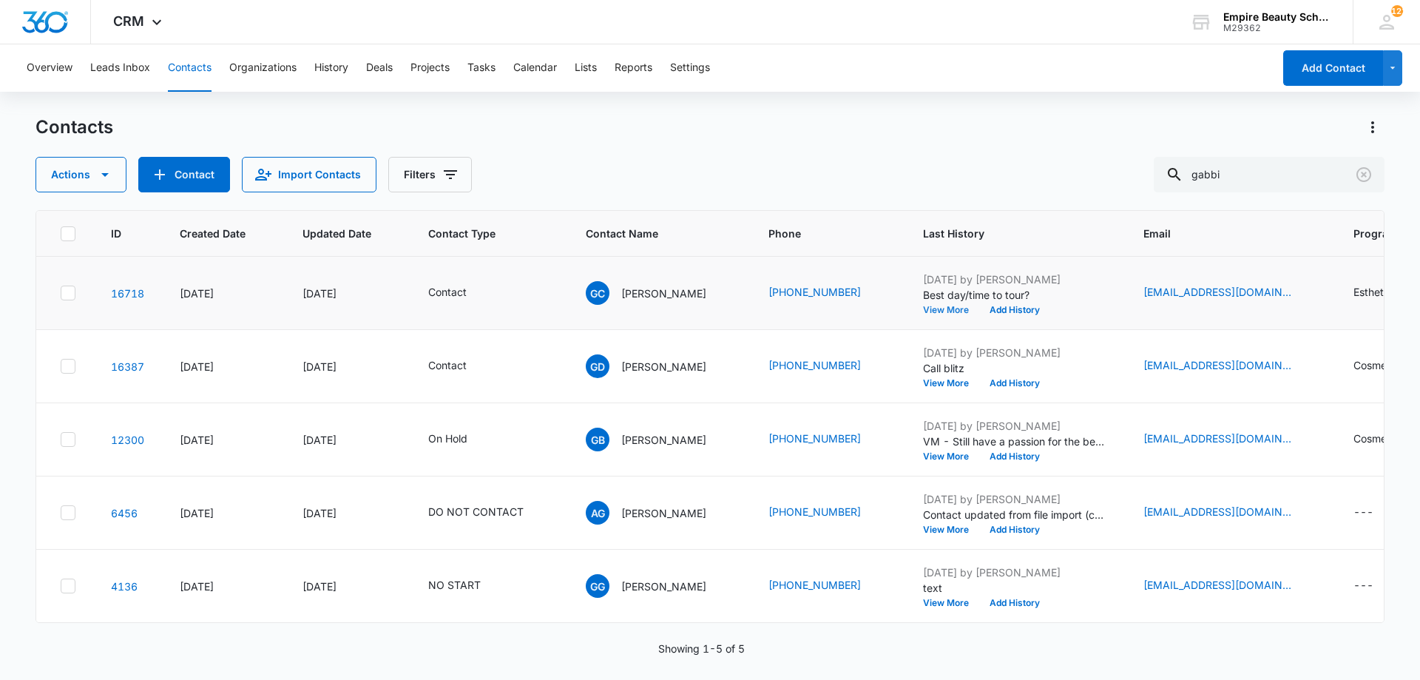
click at [938, 314] on button "View More" at bounding box center [951, 310] width 56 height 9
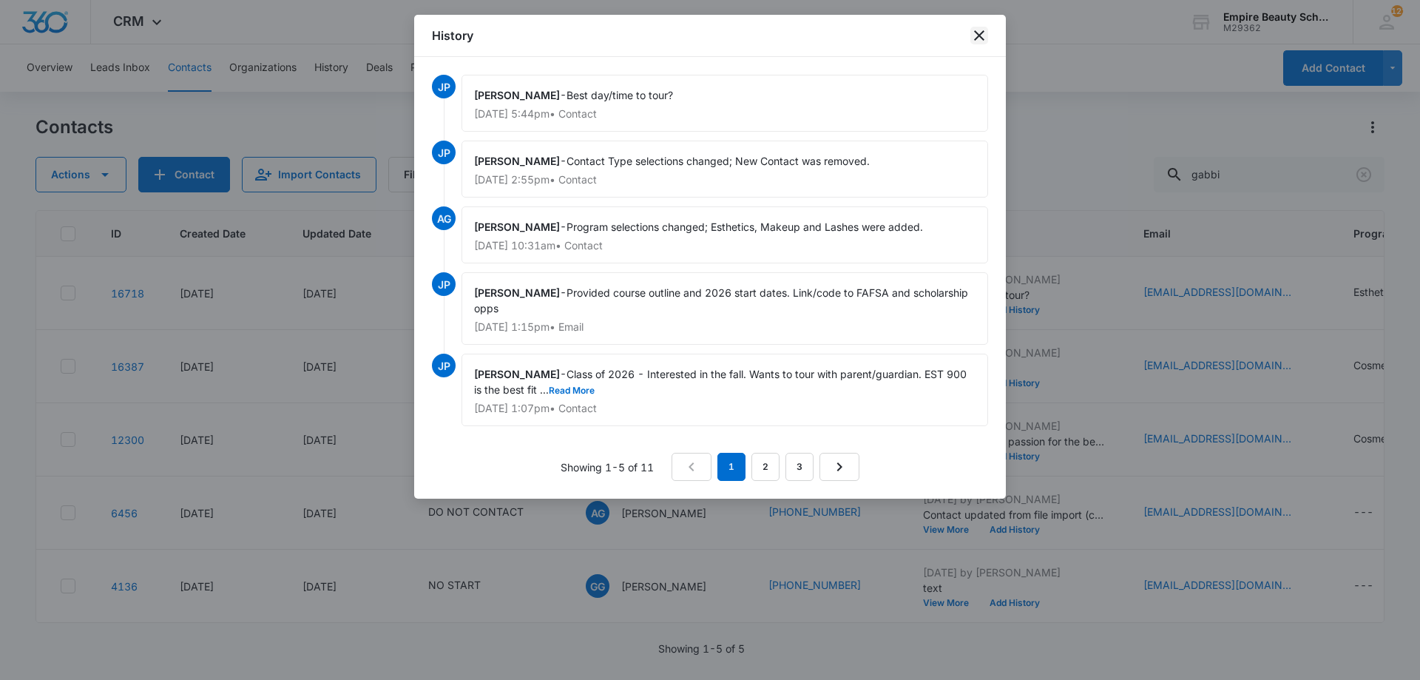
click at [985, 35] on icon "close" at bounding box center [980, 36] width 18 height 18
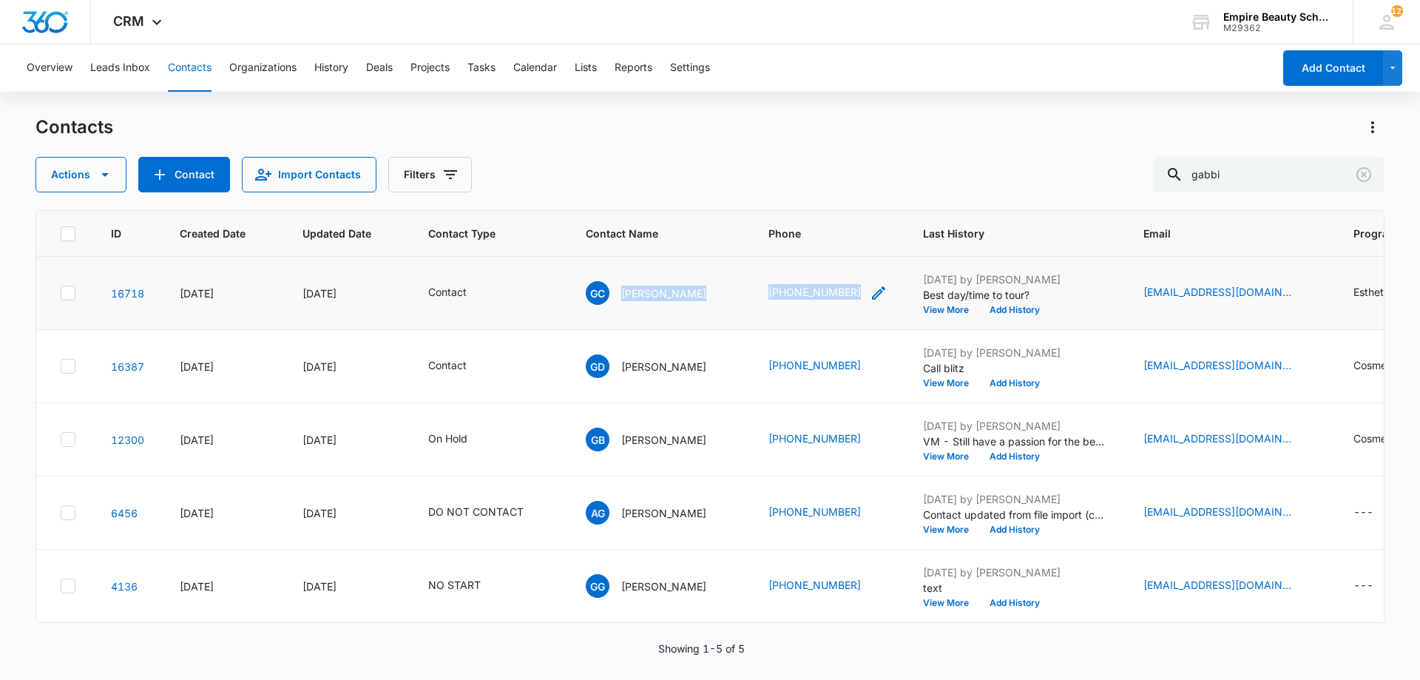
drag, startPoint x: 616, startPoint y: 292, endPoint x: 857, endPoint y: 294, distance: 240.4
click at [857, 294] on tr "16718 [DATE] [DATE] Contact [PERSON_NAME] (603) 554-7337 [DATE] by [PERSON_NAME…" at bounding box center [1083, 293] width 2095 height 73
copy tr "[PERSON_NAME] [PHONE_NUMBER]"
click at [997, 312] on button "Add History" at bounding box center [1014, 310] width 71 height 9
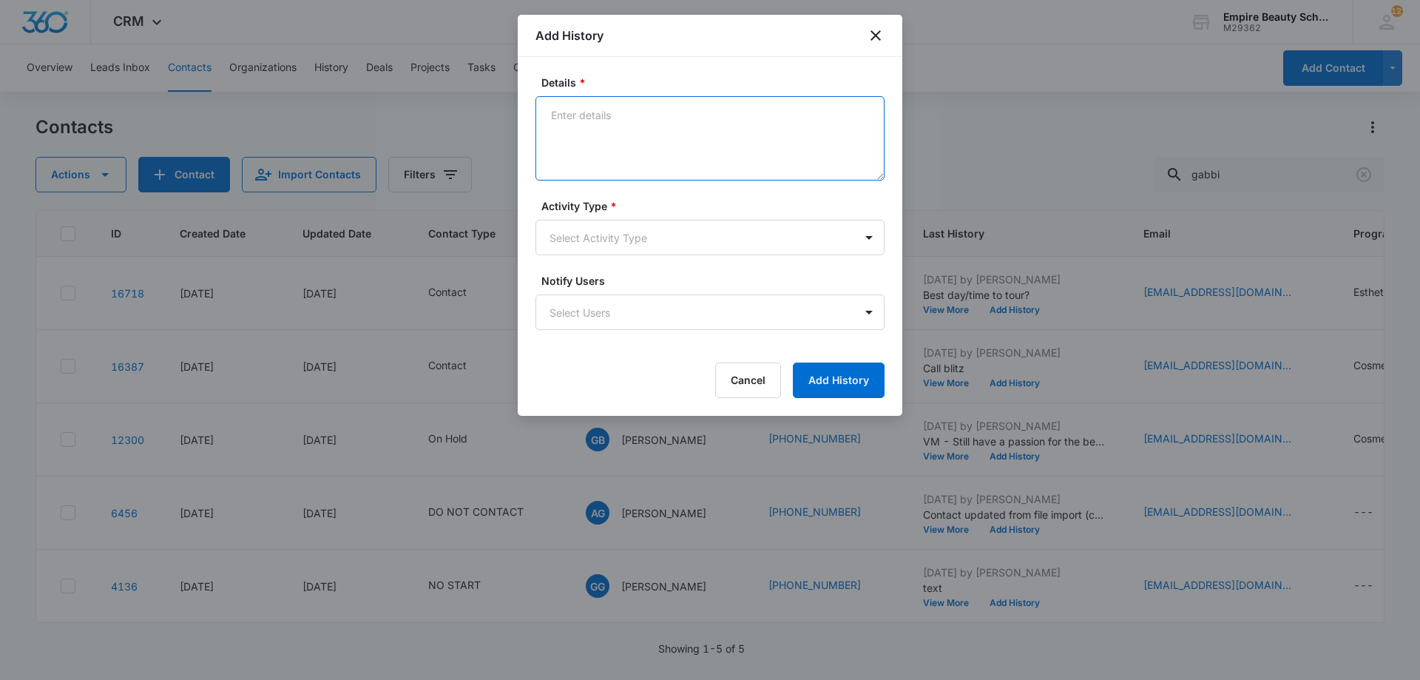
click at [771, 163] on textarea "Details *" at bounding box center [710, 138] width 349 height 84
type textarea "Set APPT for [DATE] 4pm with [PERSON_NAME]"
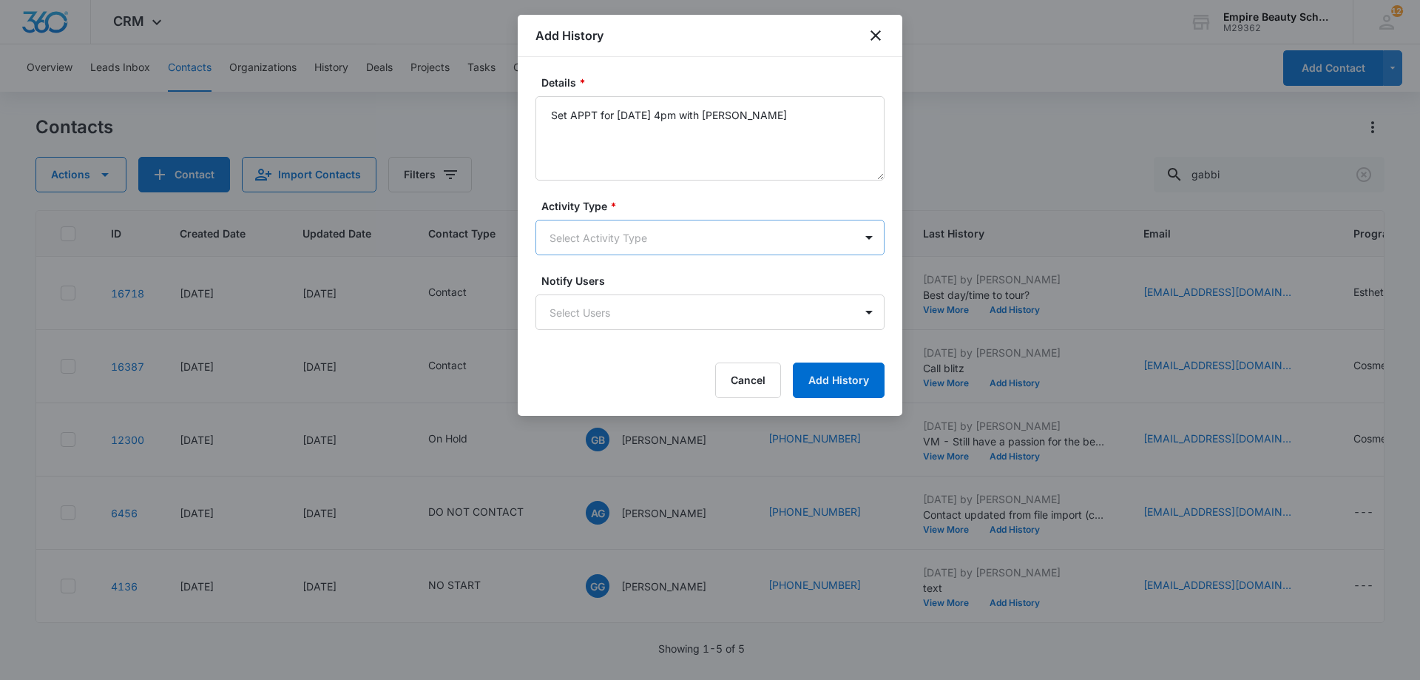
click at [624, 246] on body "CRM Apps Forms CRM Email Shop Payments POS Files Brand Settings Empire Beauty S…" at bounding box center [710, 340] width 1420 height 680
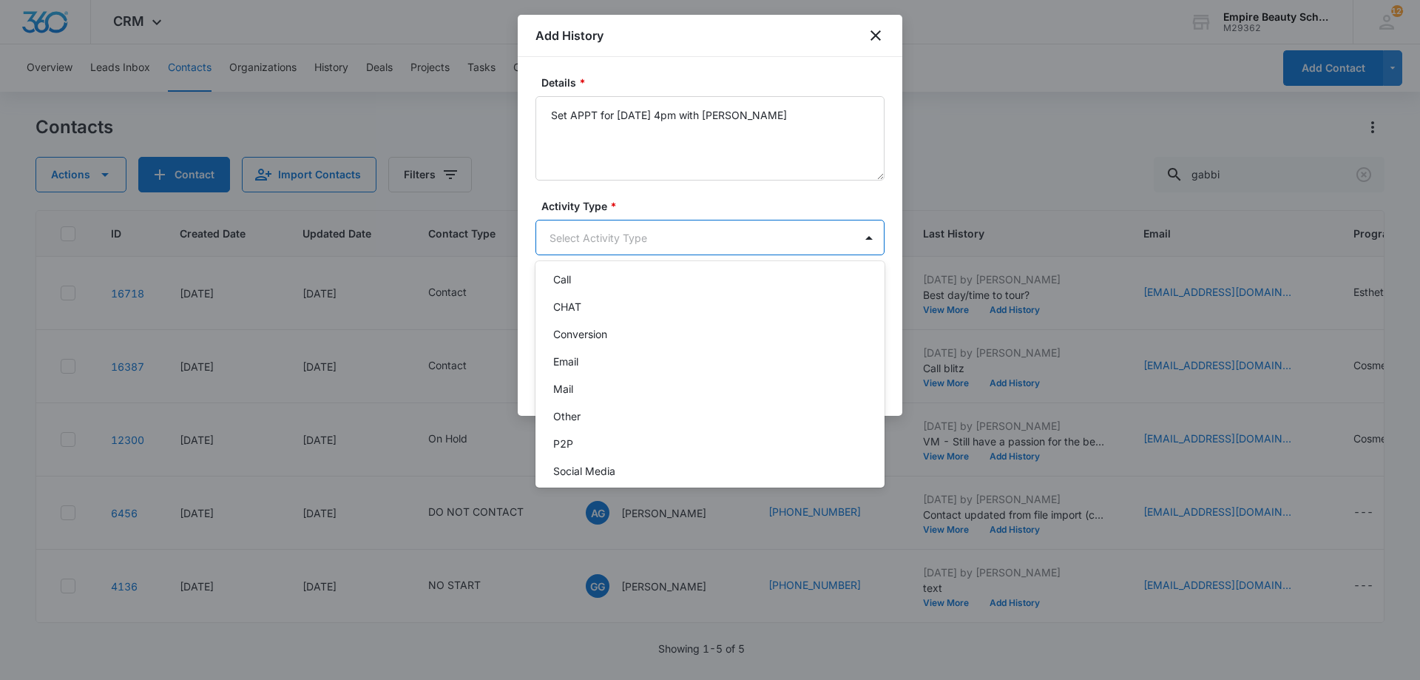
scroll to position [77, 0]
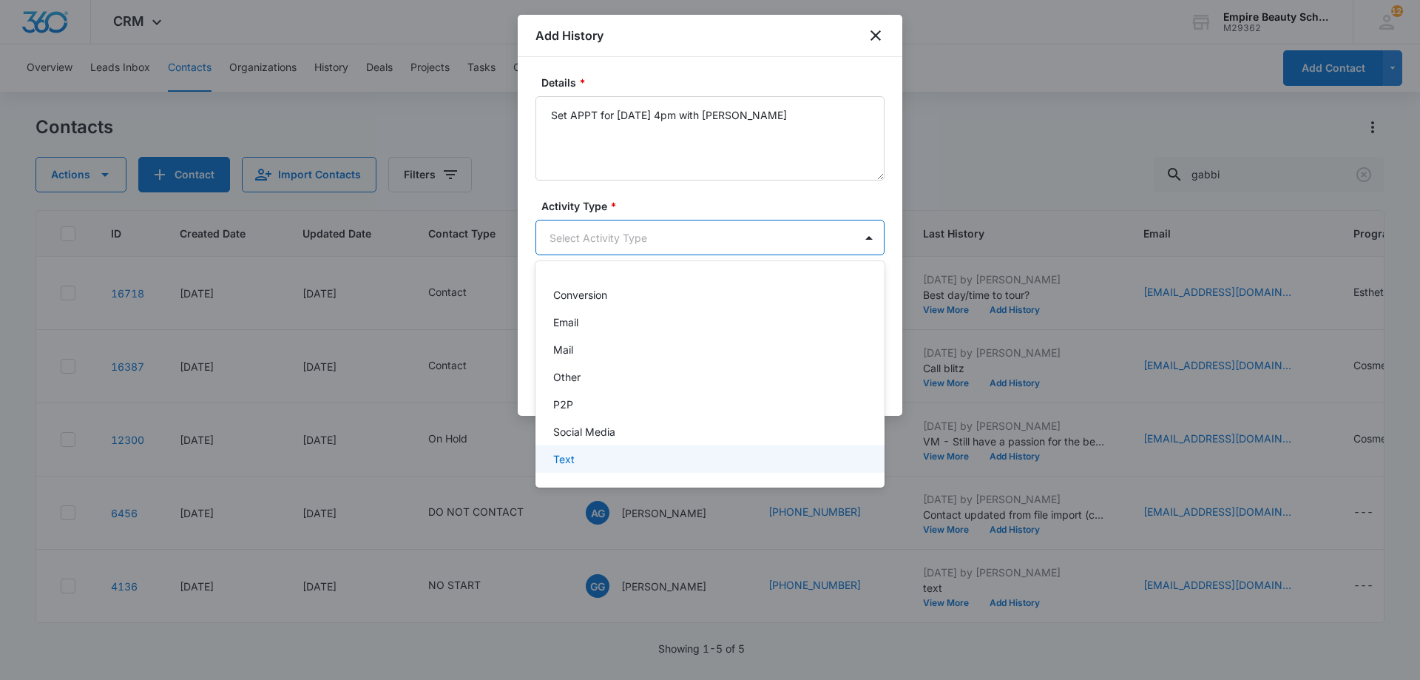
click at [576, 453] on div "Text" at bounding box center [708, 459] width 311 height 16
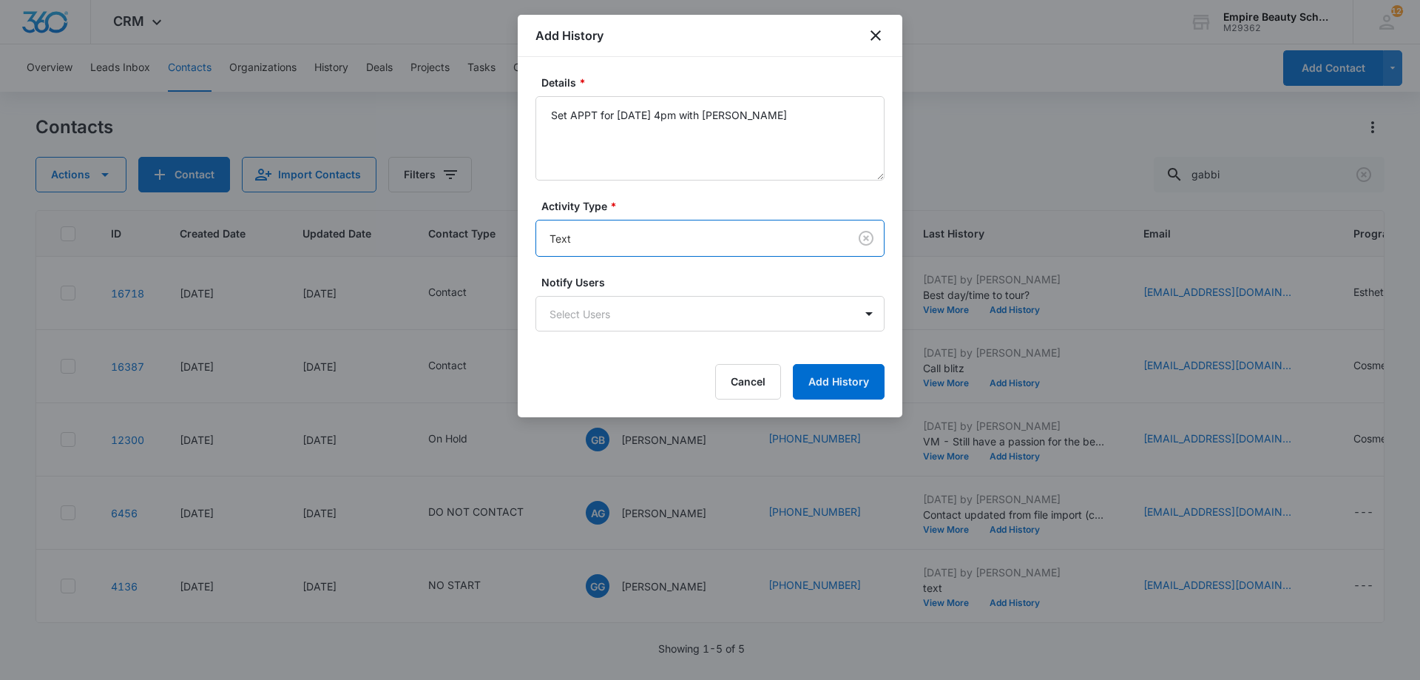
click at [860, 362] on form "Details * Set APPT for [DATE] 4pm with [PERSON_NAME] Activity Type * option Tex…" at bounding box center [710, 237] width 349 height 325
click at [850, 379] on button "Add History" at bounding box center [839, 382] width 92 height 36
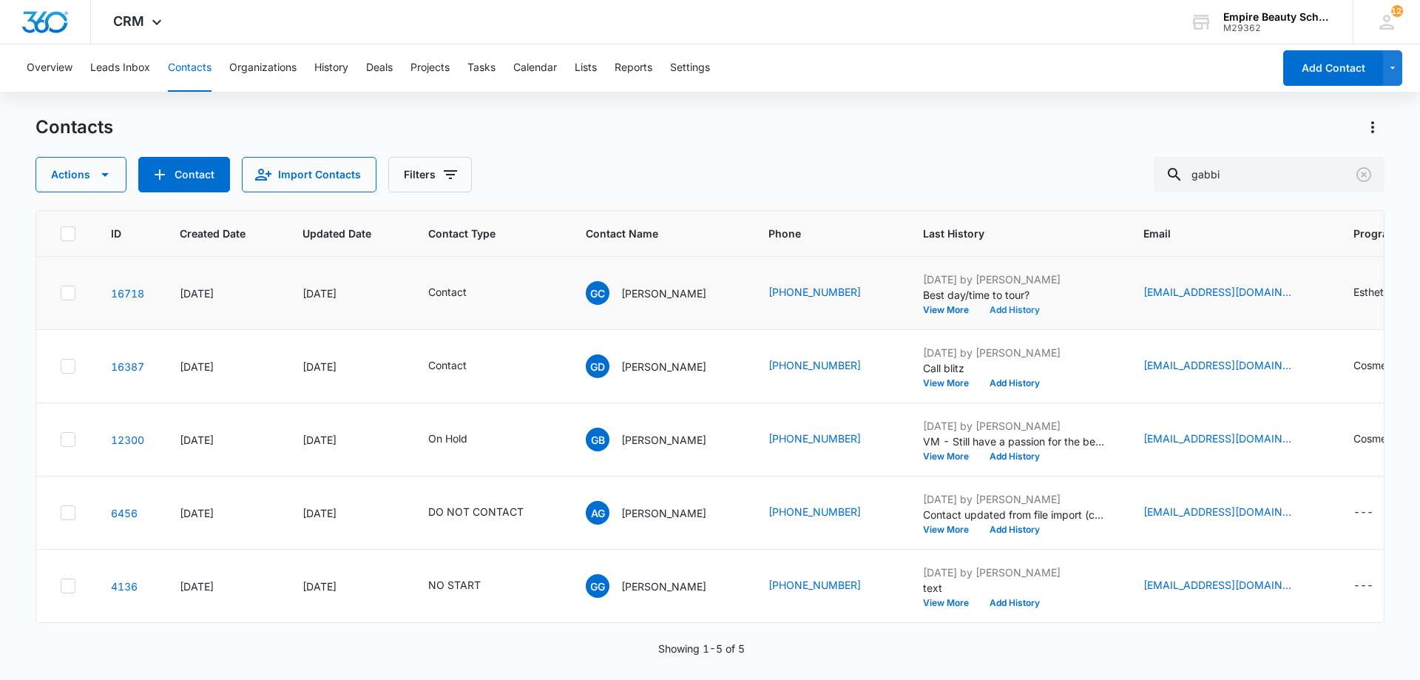
click at [1015, 313] on button "Add History" at bounding box center [1014, 310] width 71 height 9
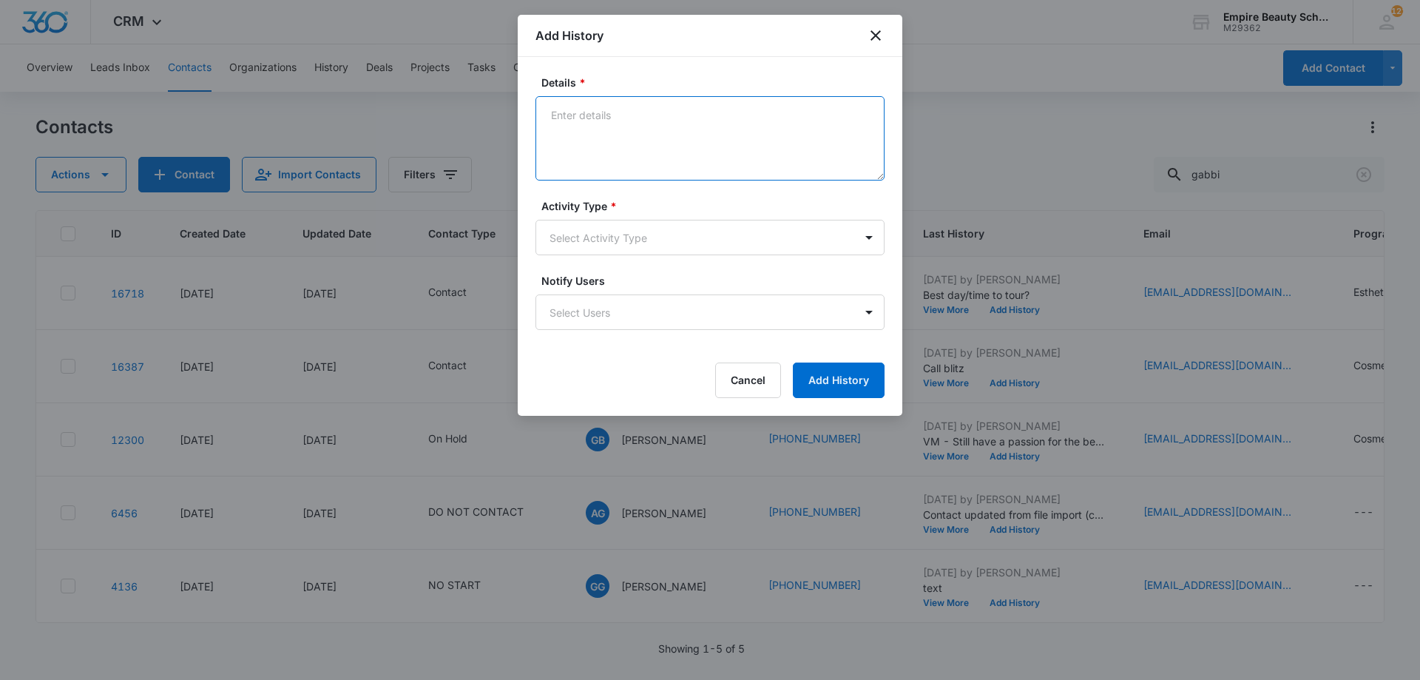
click at [773, 157] on textarea "Details *" at bounding box center [710, 138] width 349 height 84
type textarea "APPT confirmation with docs needed"
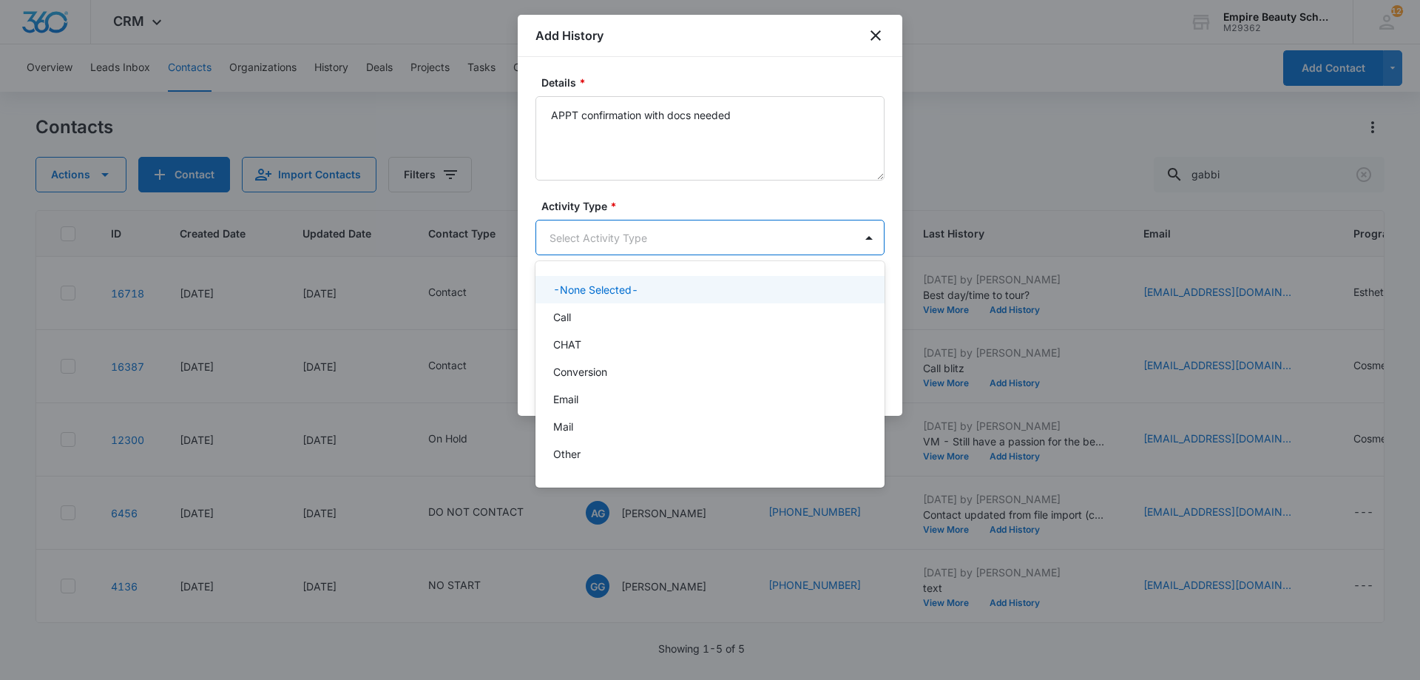
click at [741, 250] on body "CRM Apps Forms CRM Email Shop Payments POS Files Brand Settings Empire Beauty S…" at bounding box center [710, 340] width 1420 height 680
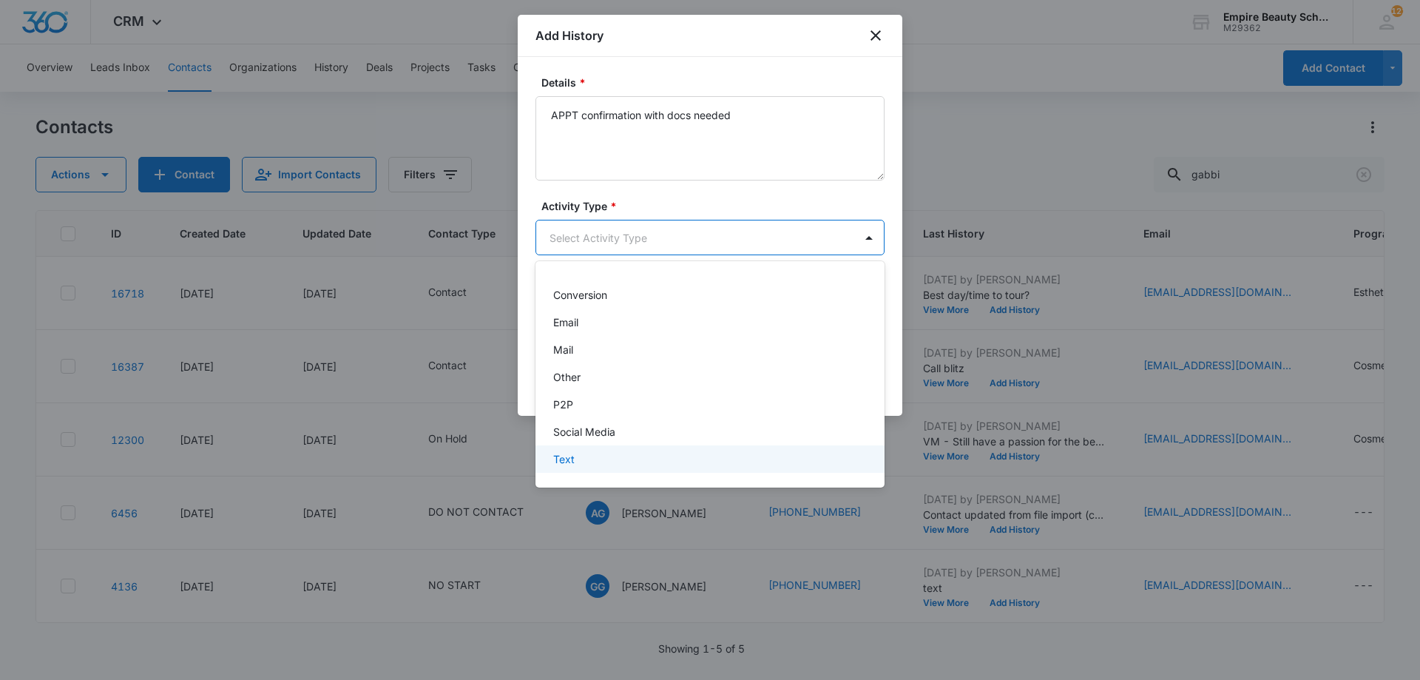
click at [593, 456] on div "Text" at bounding box center [708, 459] width 311 height 16
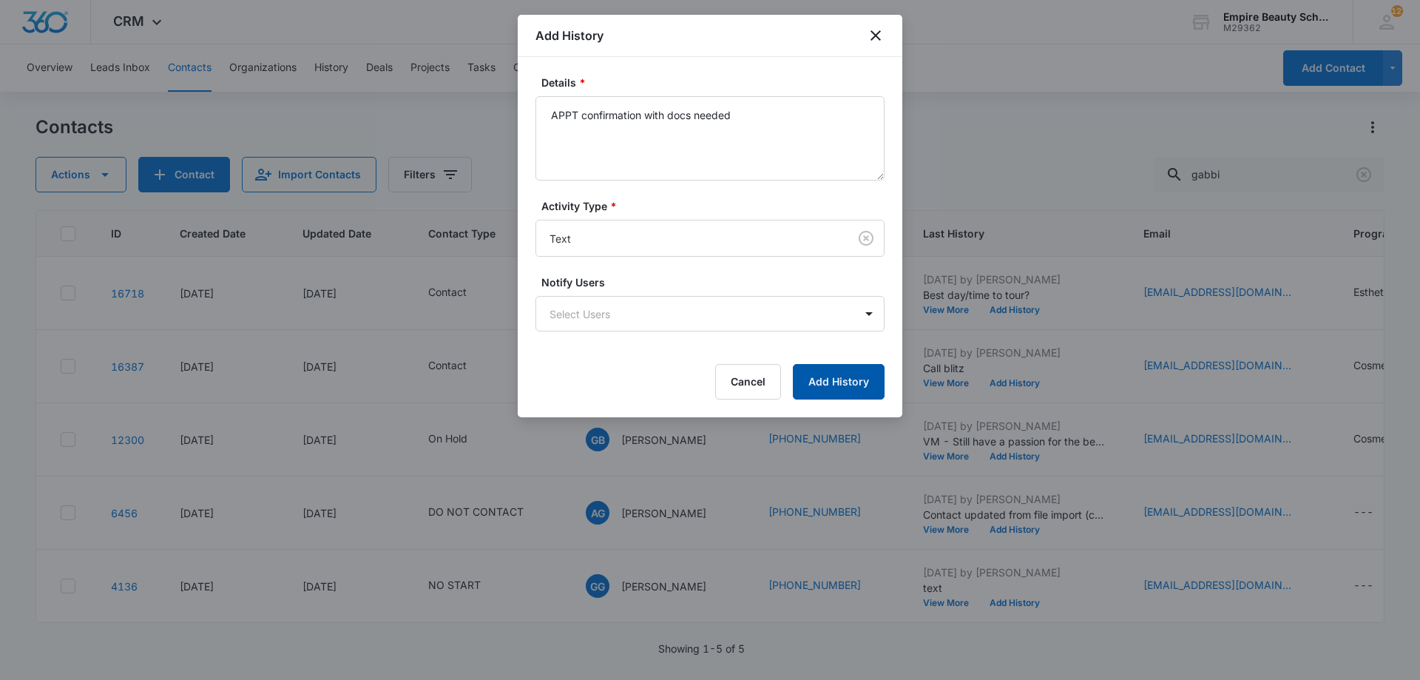
click at [849, 374] on button "Add History" at bounding box center [839, 382] width 92 height 36
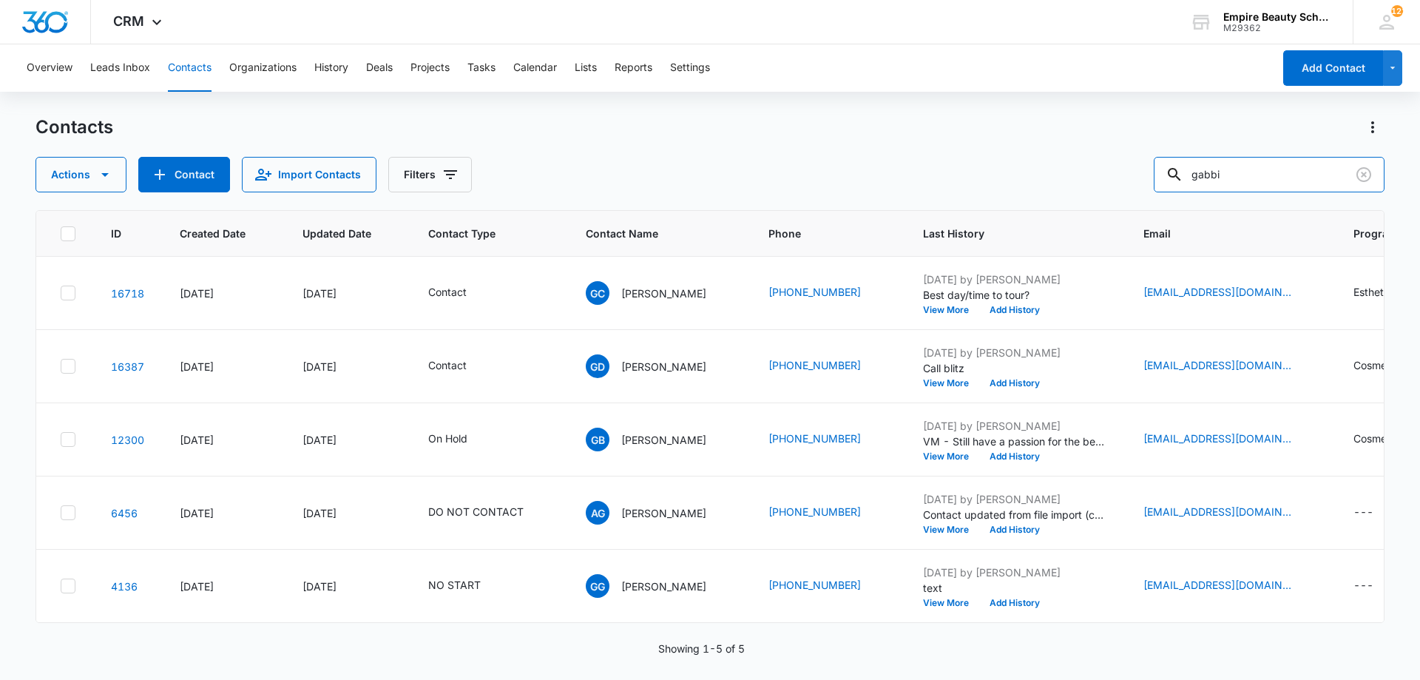
drag, startPoint x: 1268, startPoint y: 173, endPoint x: 959, endPoint y: 138, distance: 311.2
click at [959, 138] on div "Contacts Actions Contact Import Contacts Filters gabbi" at bounding box center [710, 153] width 1349 height 77
type input "[PERSON_NAME]"
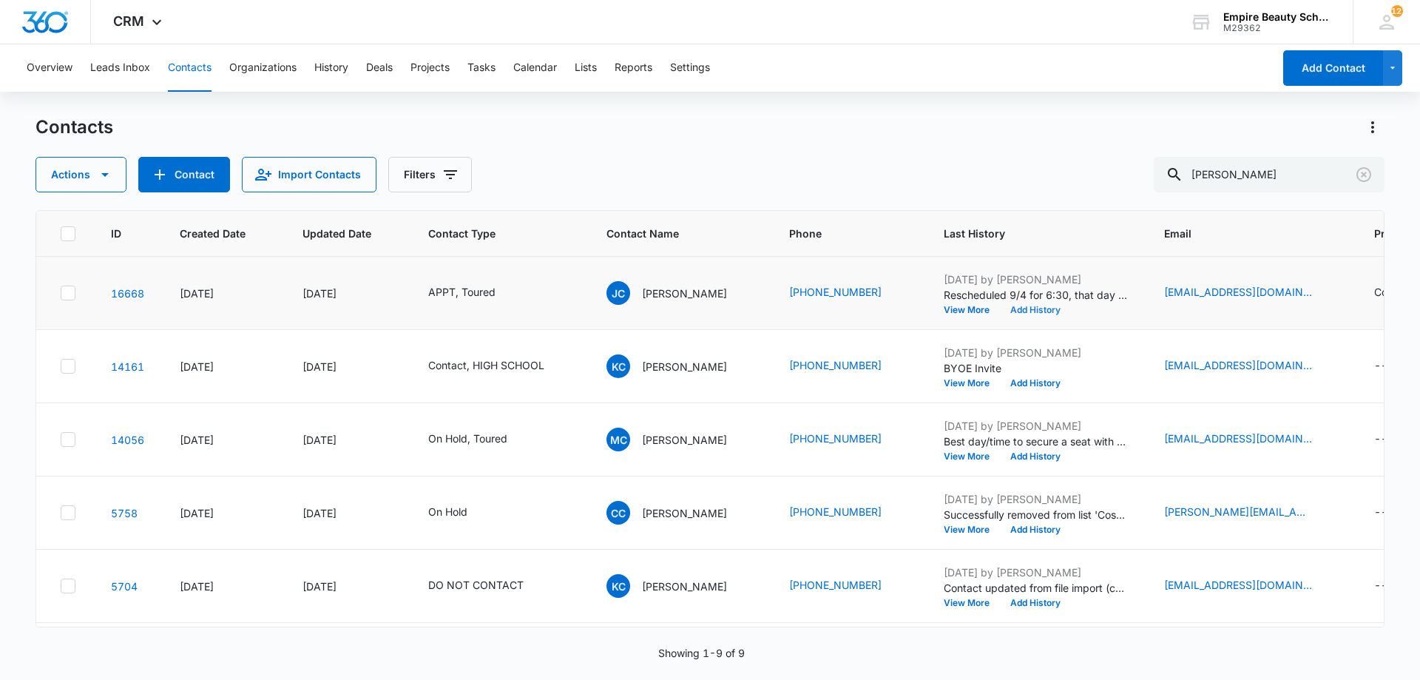
click at [1040, 314] on button "Add History" at bounding box center [1035, 310] width 71 height 9
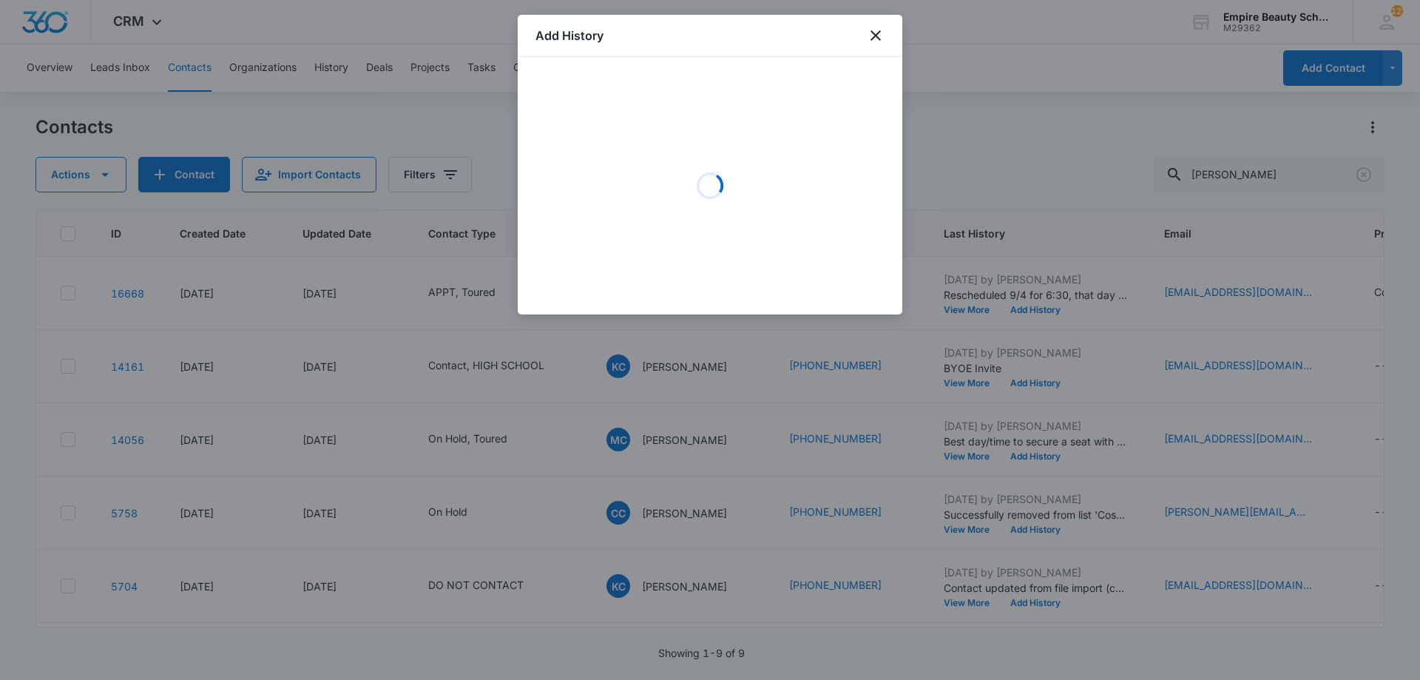
click at [627, 109] on div "Loading" at bounding box center [710, 186] width 349 height 222
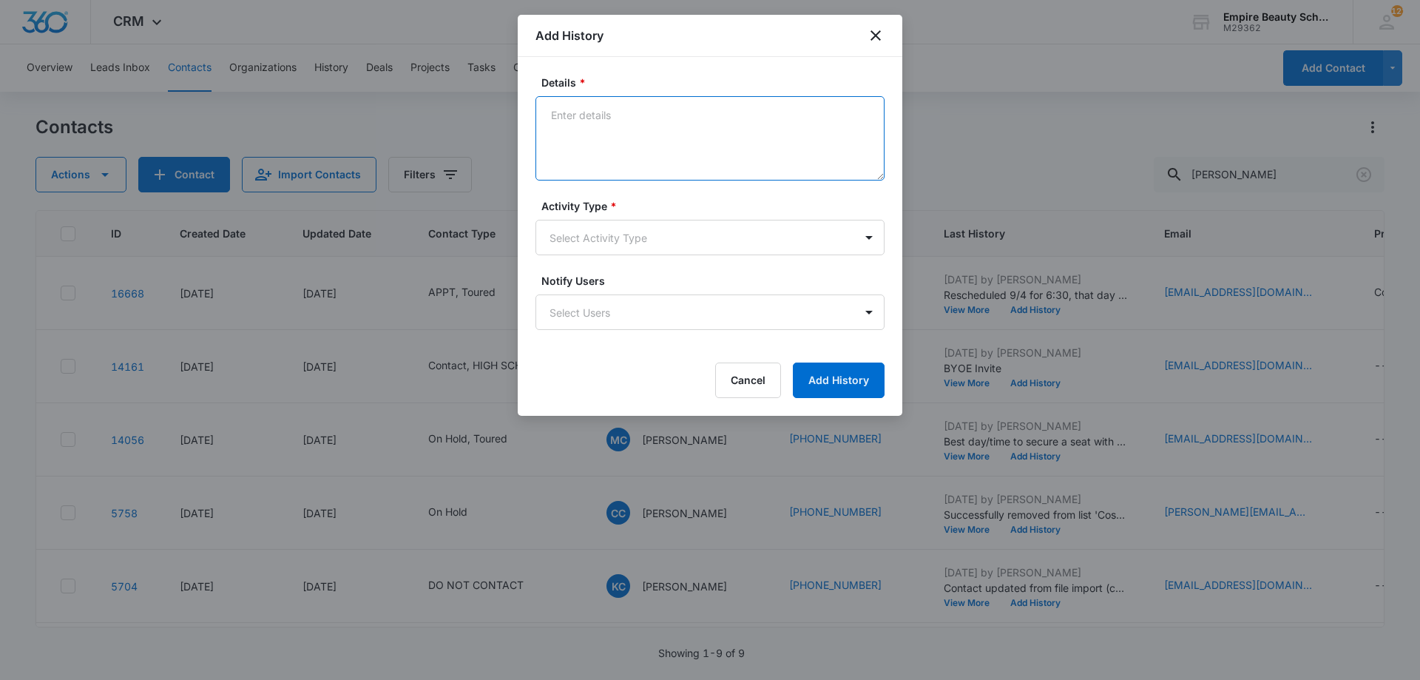
click at [645, 158] on textarea "Details *" at bounding box center [710, 138] width 349 height 84
type textarea "Confirmed APPT for [DATE] 6:30 with [PERSON_NAME]"
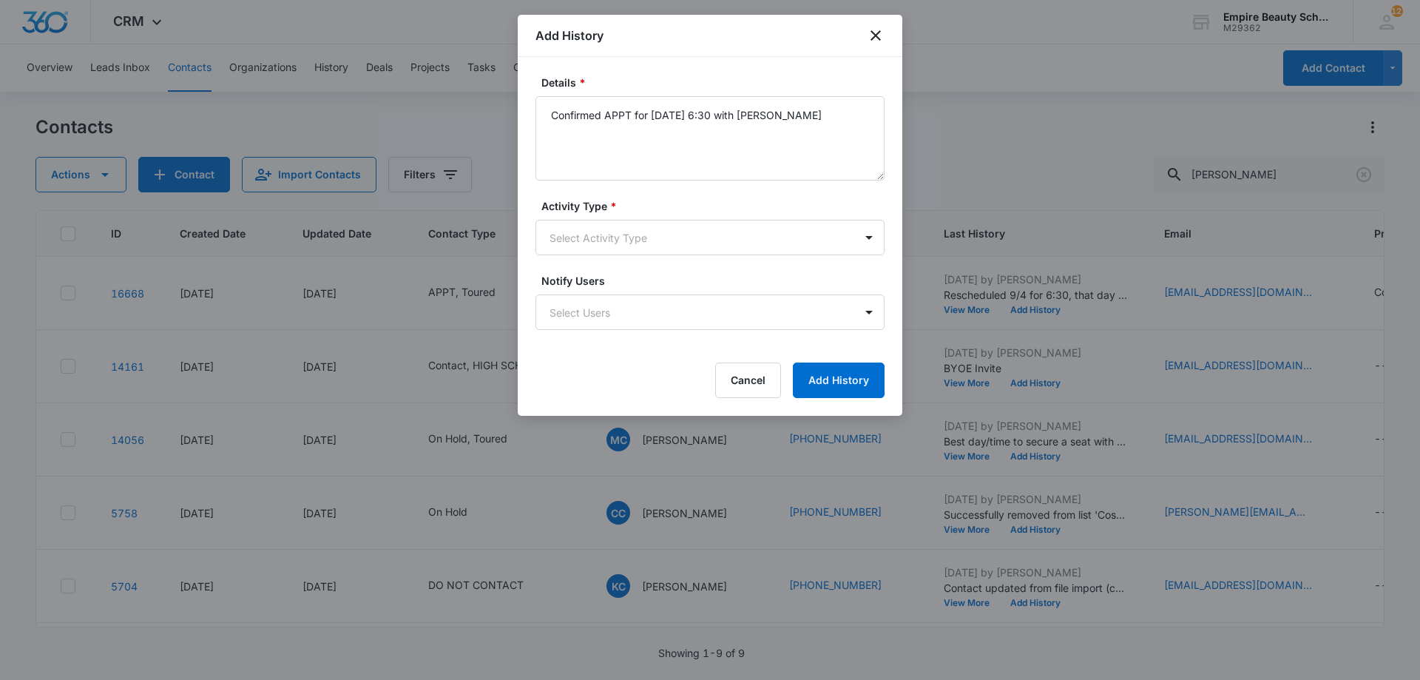
click at [593, 257] on form "Details * Confirmed APPT for [DATE] 6:30 with [PERSON_NAME] Activity Type * Sel…" at bounding box center [710, 236] width 349 height 323
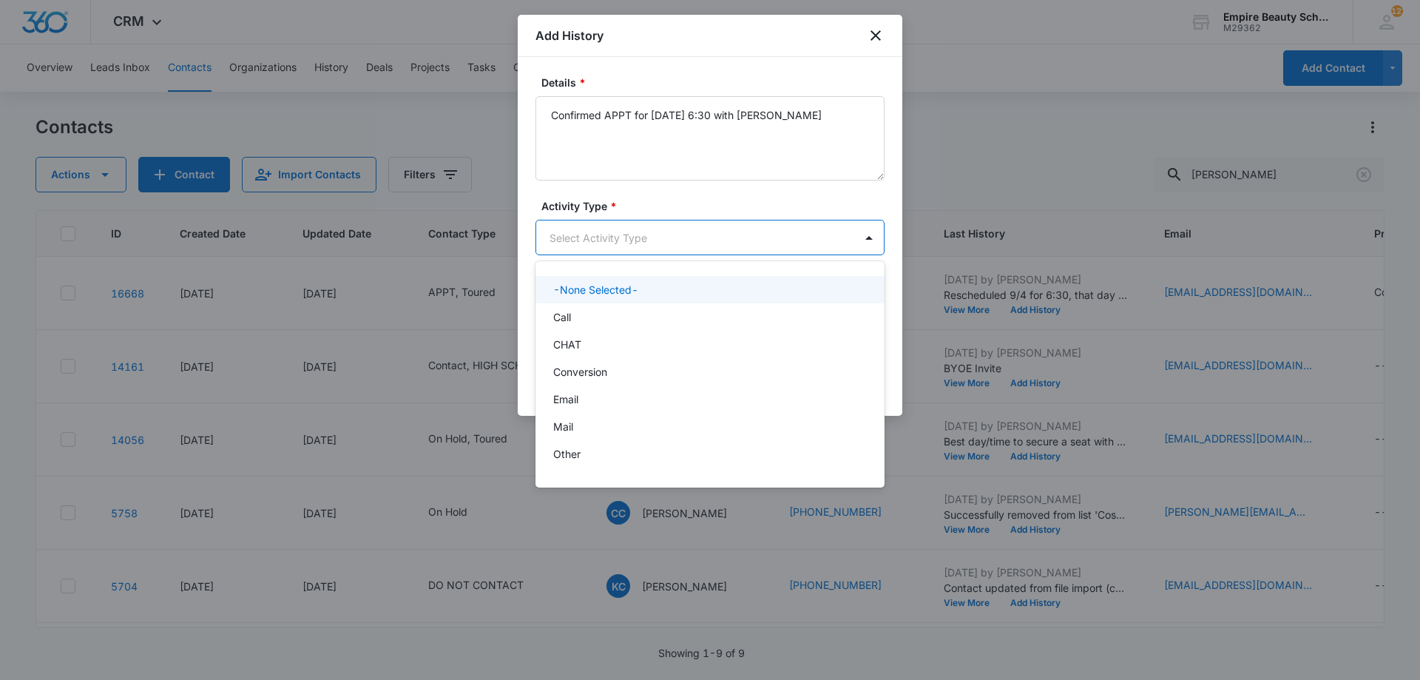
click at [597, 240] on body "CRM Apps Forms CRM Email Shop Payments POS Files Brand Settings Empire Beauty S…" at bounding box center [710, 340] width 1420 height 680
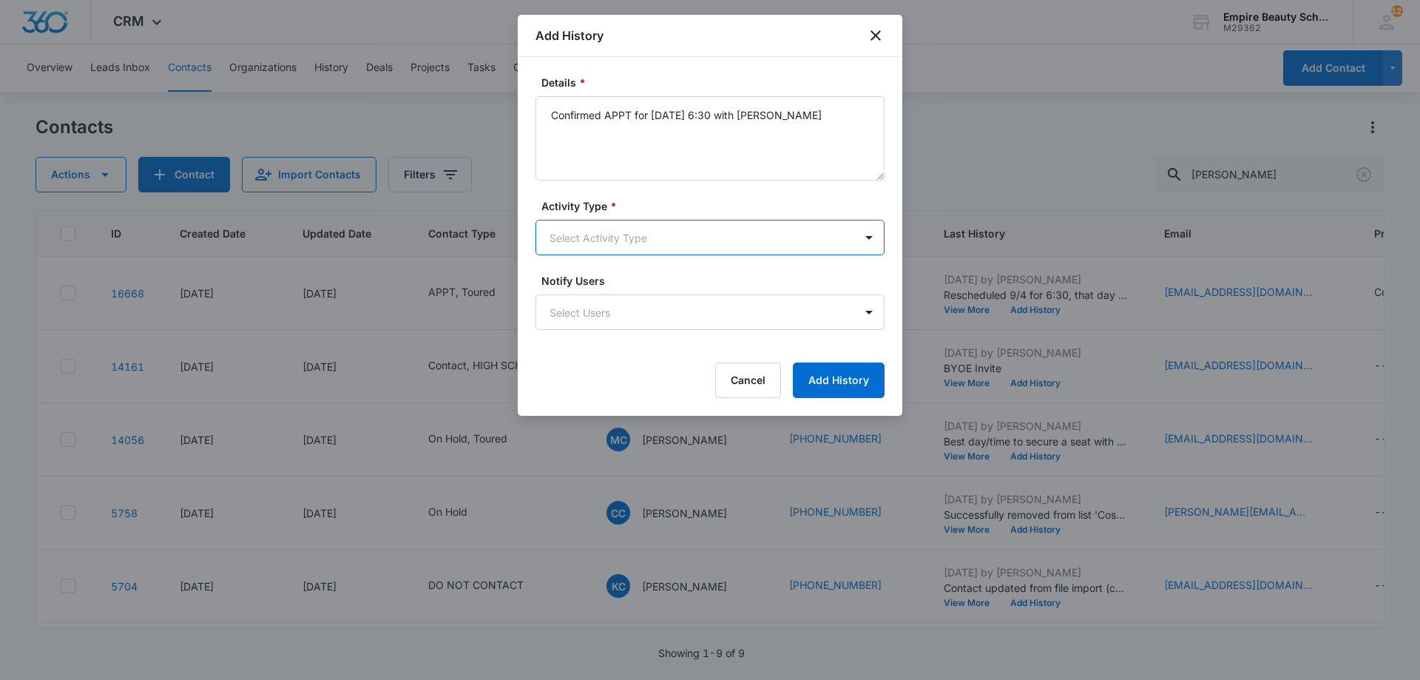
click at [642, 243] on body "CRM Apps Forms CRM Email Shop Payments POS Files Brand Settings Empire Beauty S…" at bounding box center [710, 340] width 1420 height 680
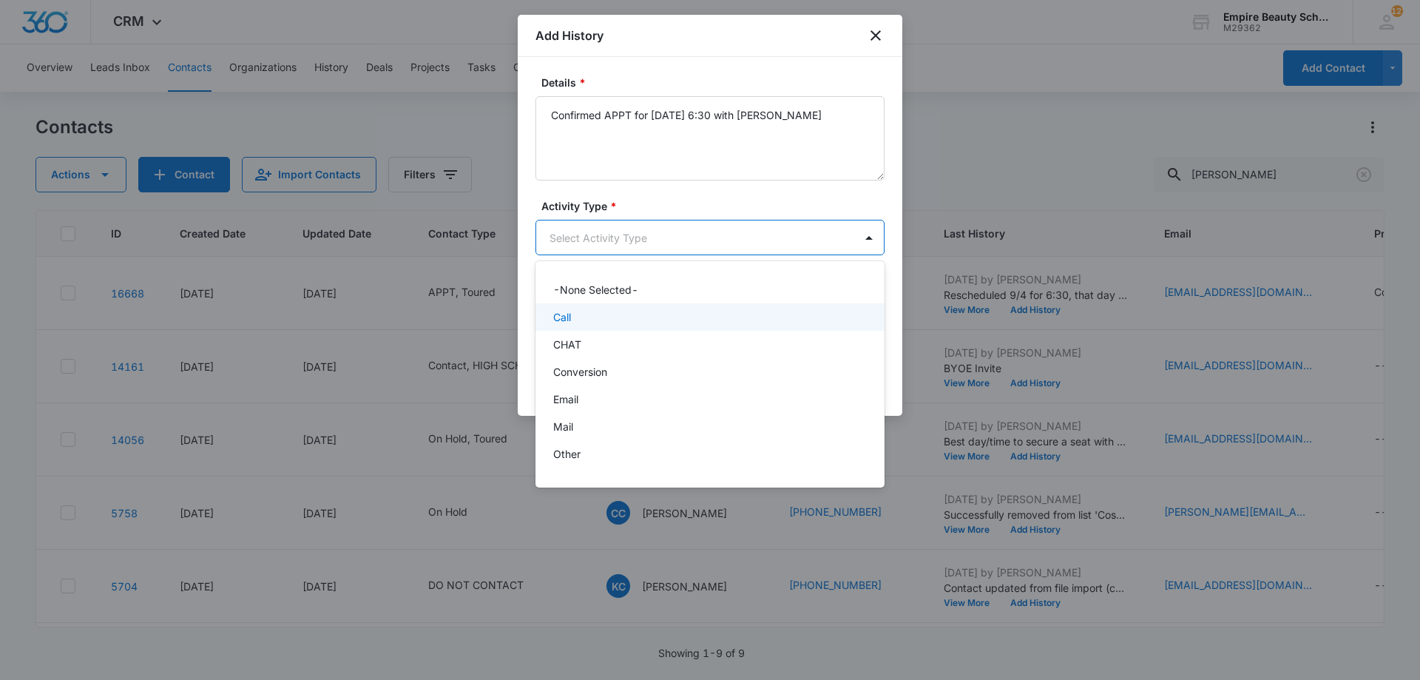
click at [589, 323] on div "Call" at bounding box center [708, 317] width 311 height 16
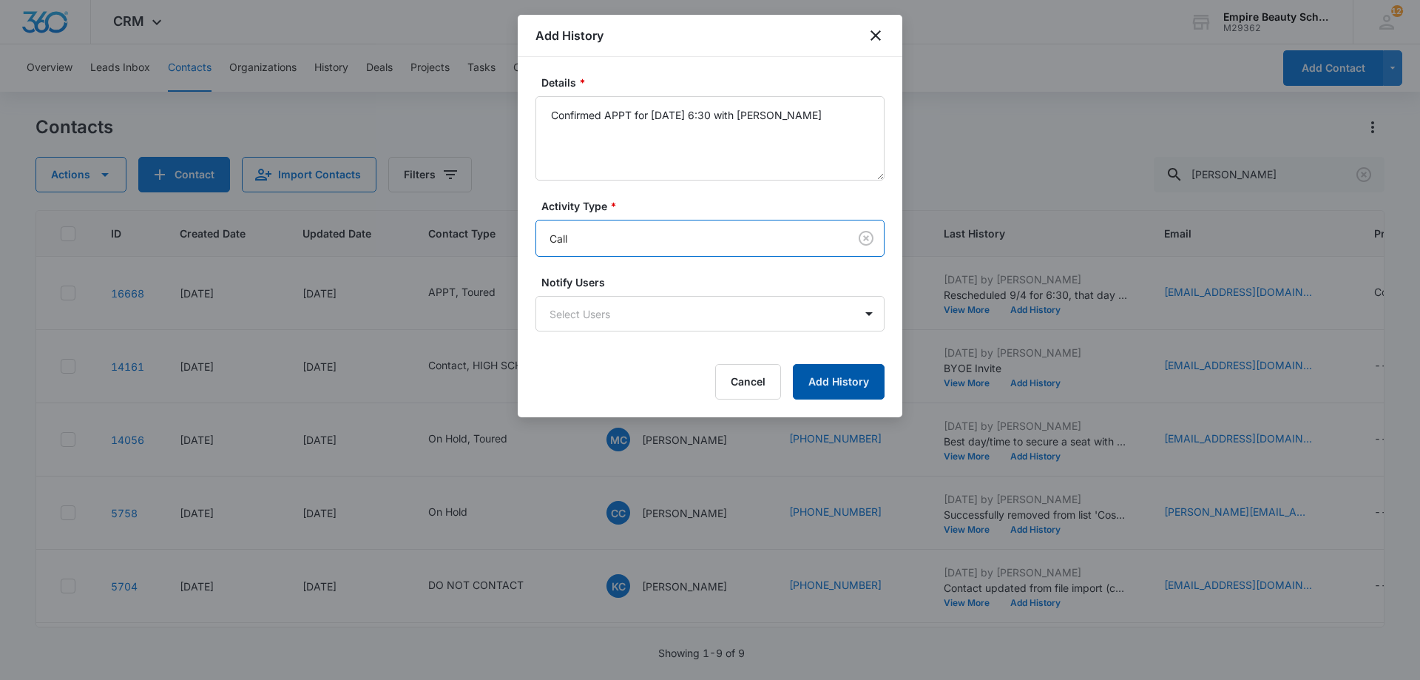
click at [823, 390] on button "Add History" at bounding box center [839, 382] width 92 height 36
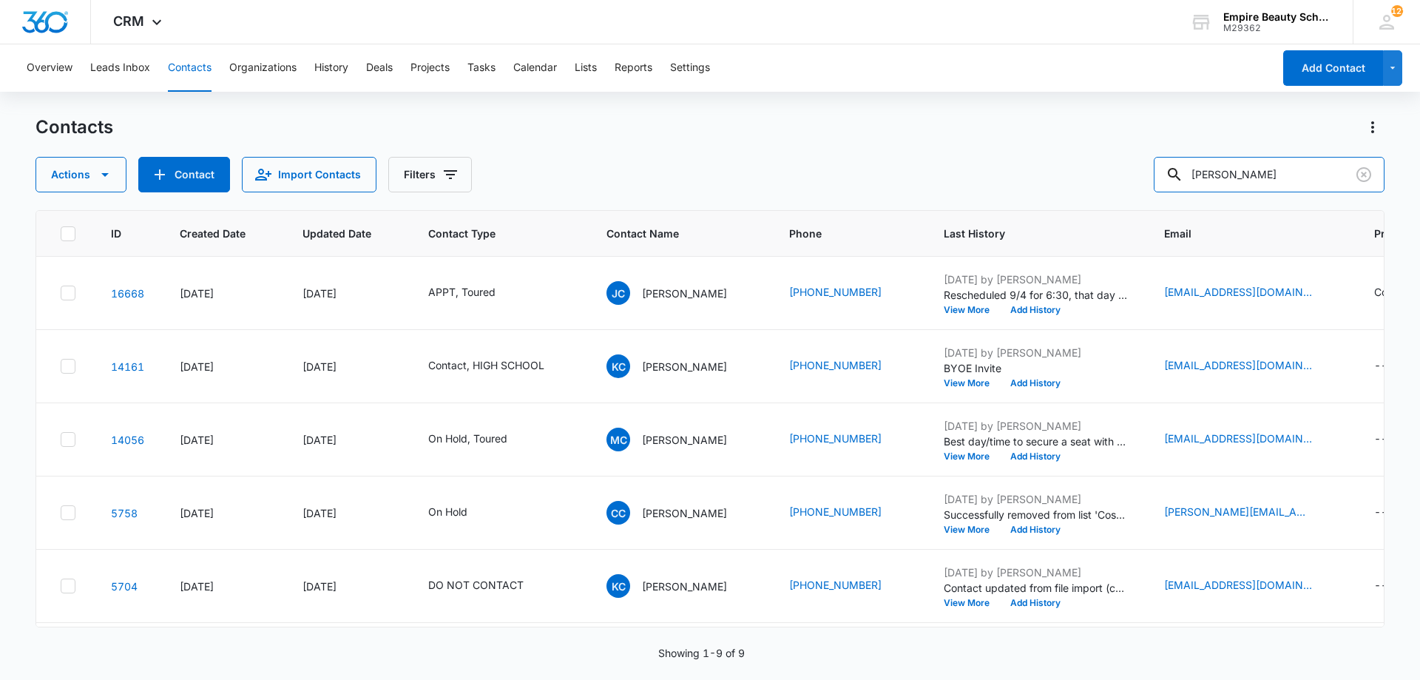
drag, startPoint x: 1252, startPoint y: 169, endPoint x: 832, endPoint y: 110, distance: 423.5
click at [832, 110] on div "Overview Leads Inbox Contacts Organizations History Deals Projects Tasks Calend…" at bounding box center [710, 361] width 1420 height 634
type input "8697"
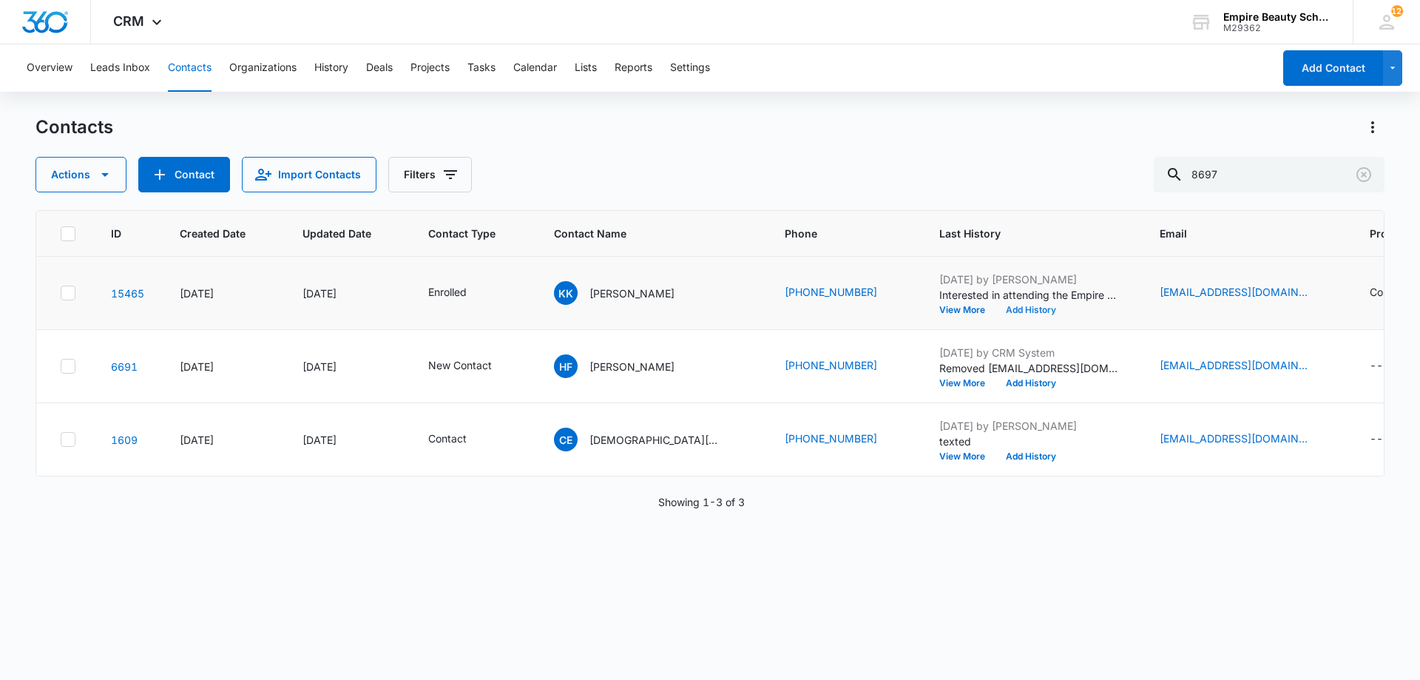
click at [996, 308] on button "Add History" at bounding box center [1031, 310] width 71 height 9
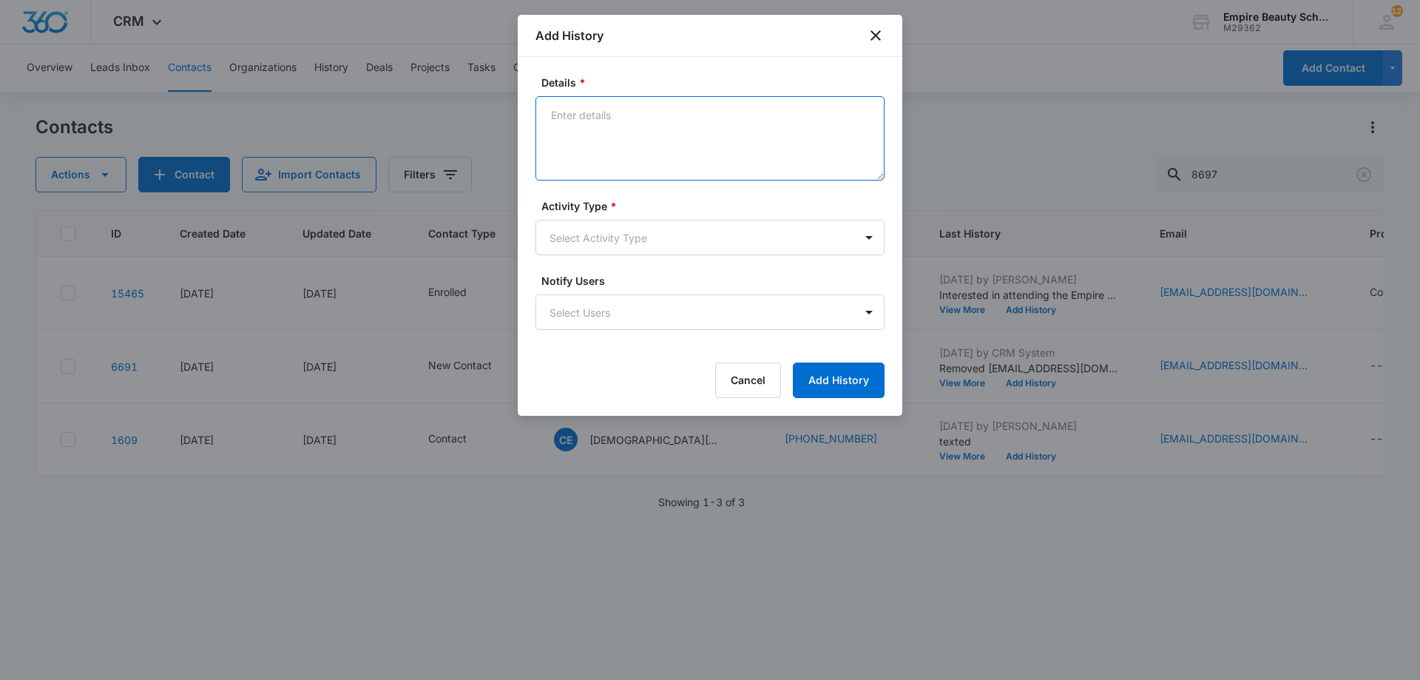
click at [615, 124] on textarea "Details *" at bounding box center [710, 138] width 349 height 84
type textarea "Unable to attend new start event"
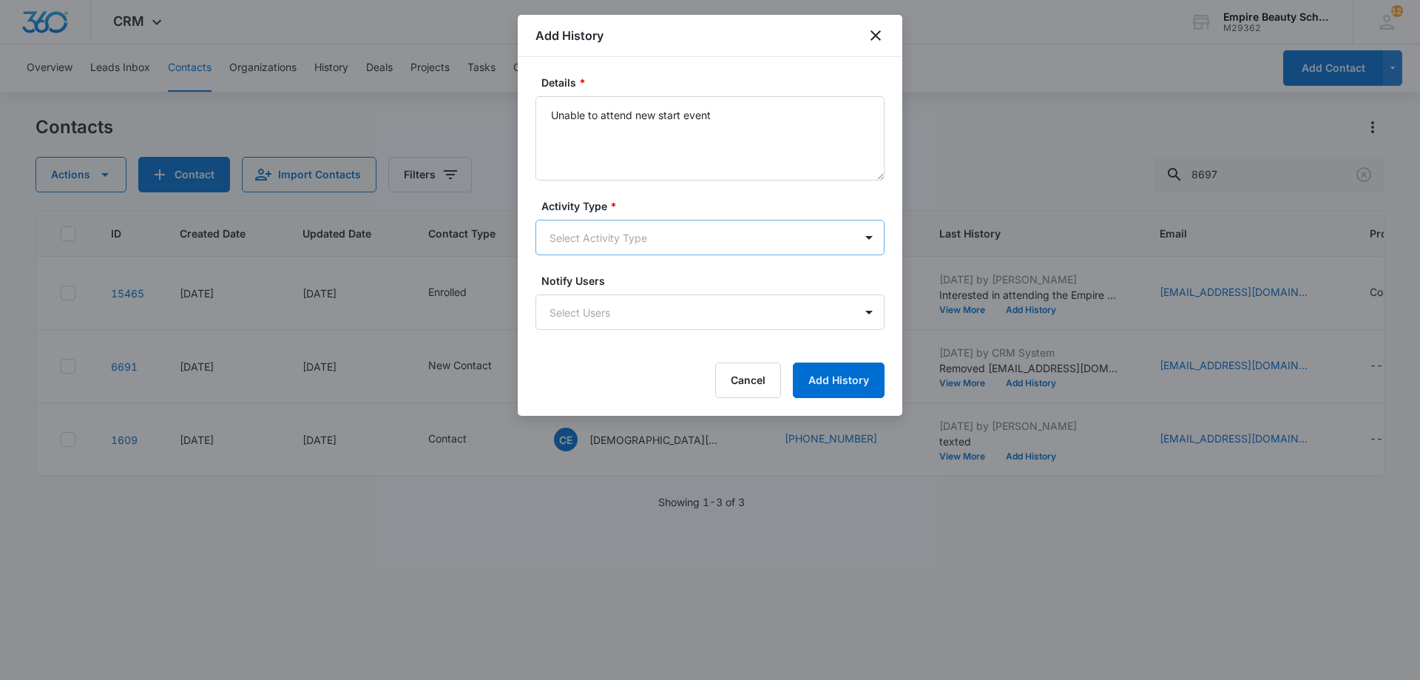
click at [667, 242] on body "CRM Apps Forms CRM Email Shop Payments POS Files Brand Settings Empire Beauty S…" at bounding box center [710, 340] width 1420 height 680
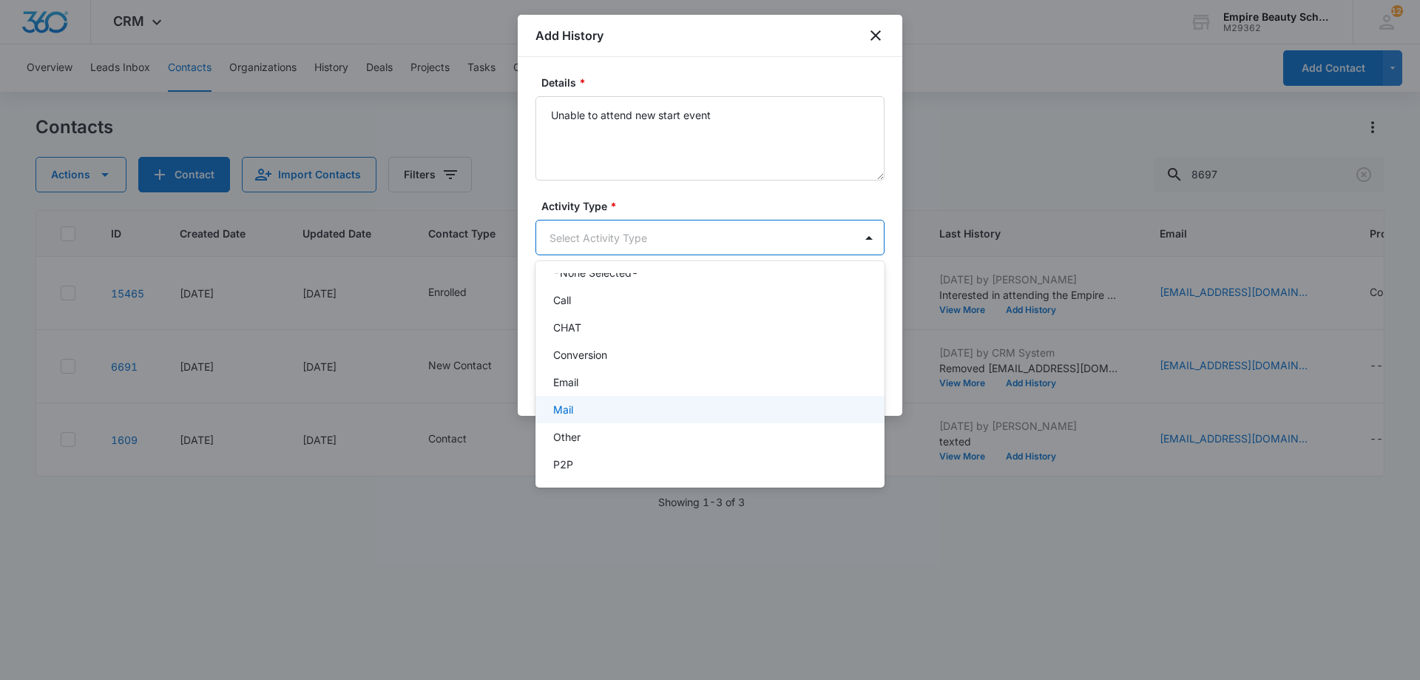
scroll to position [77, 0]
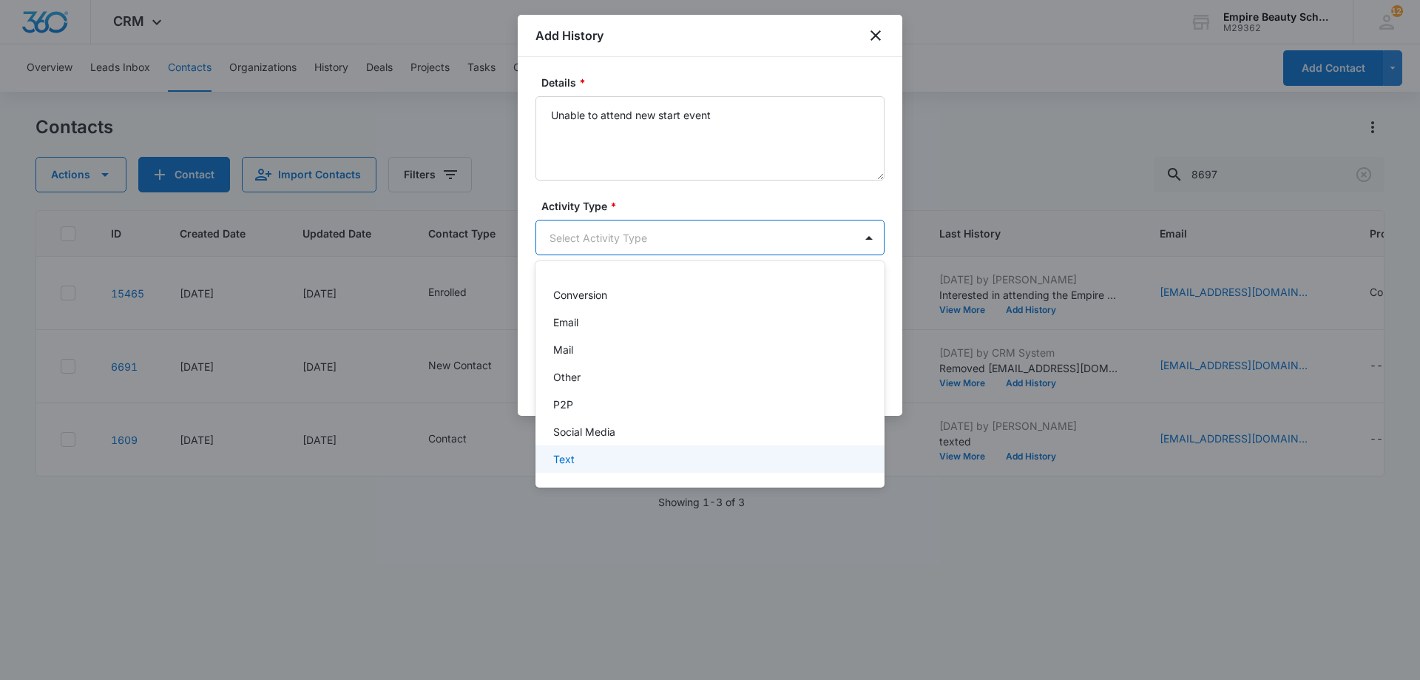
click at [648, 456] on div "Text" at bounding box center [708, 459] width 311 height 16
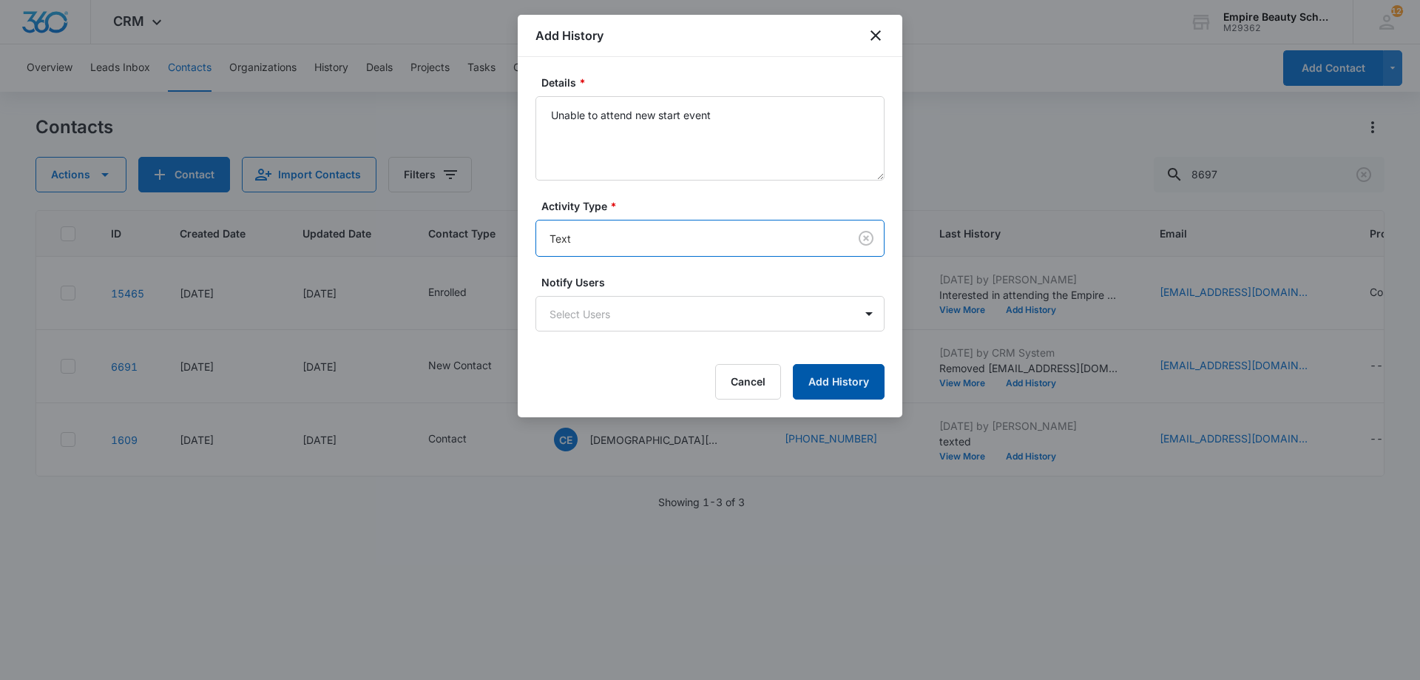
click at [826, 377] on button "Add History" at bounding box center [839, 382] width 92 height 36
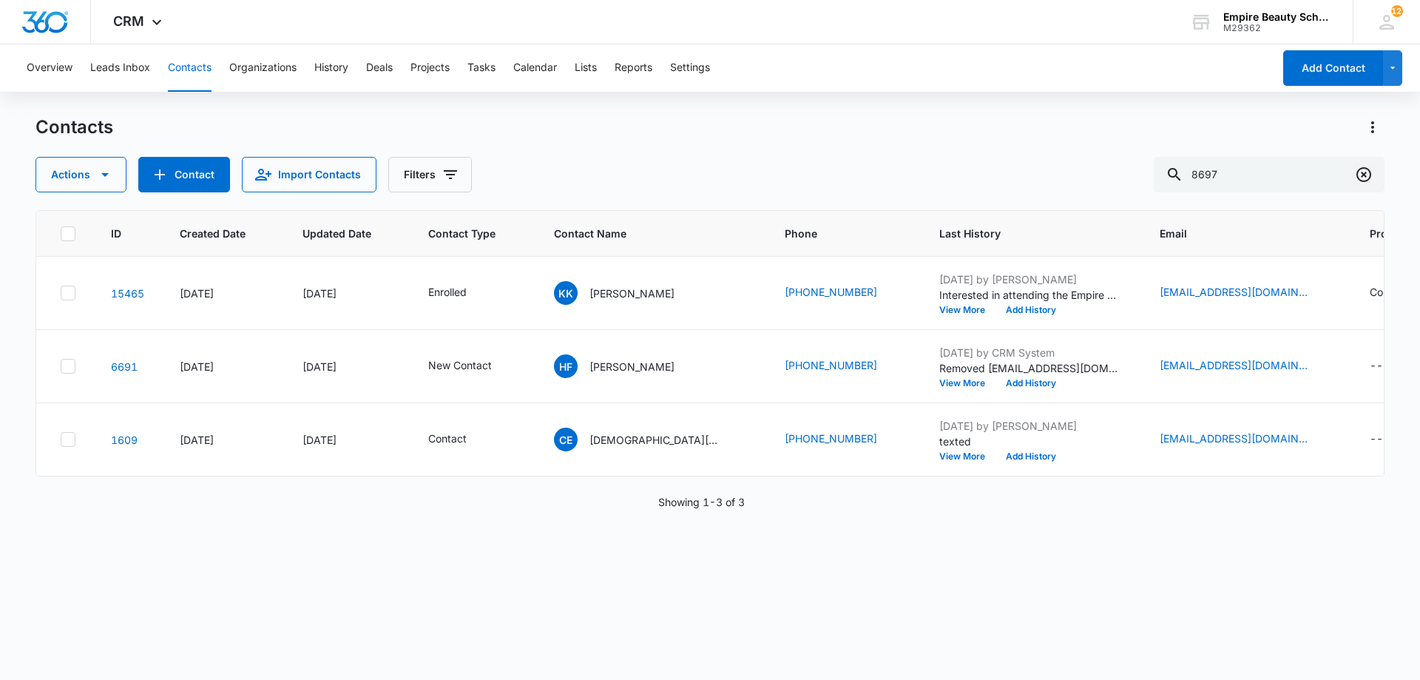
click at [1366, 178] on icon "Clear" at bounding box center [1364, 175] width 18 height 18
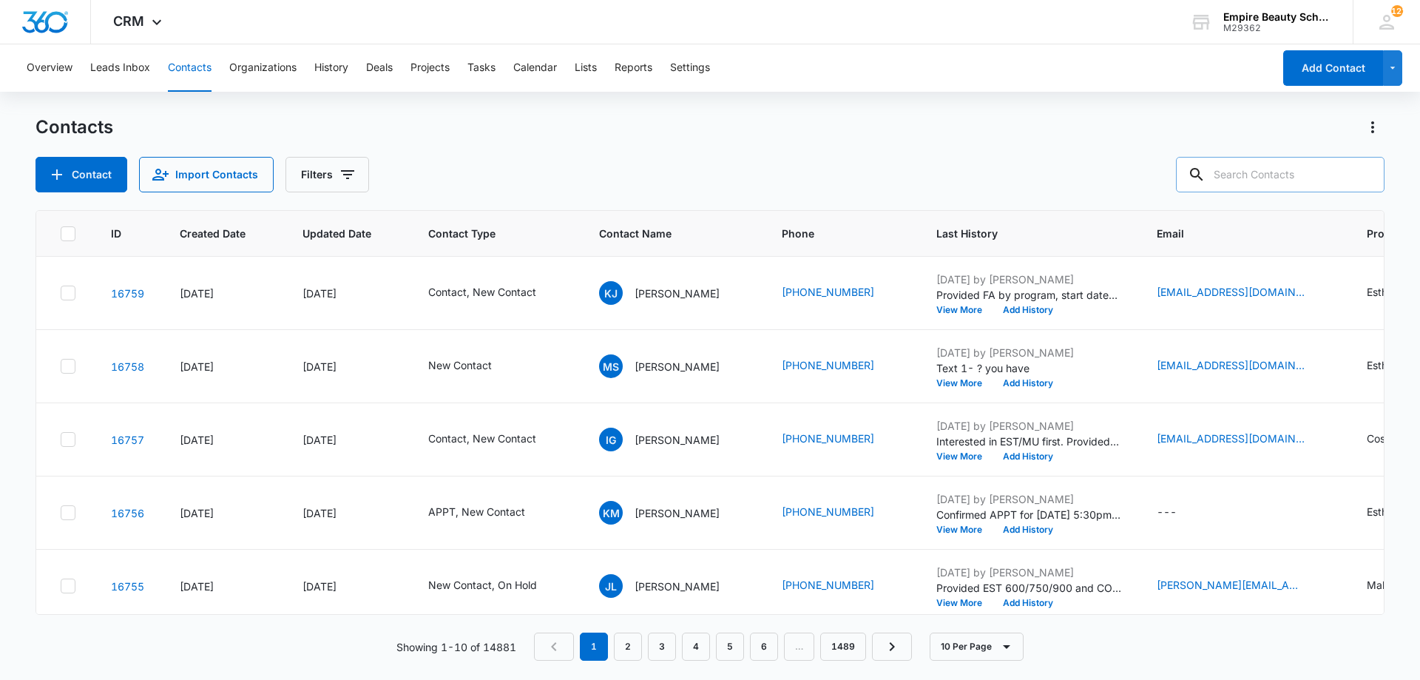
click at [1228, 170] on input "text" at bounding box center [1280, 175] width 209 height 36
click at [1270, 171] on input "text" at bounding box center [1280, 175] width 209 height 36
click at [363, 188] on button "Filters" at bounding box center [328, 175] width 84 height 36
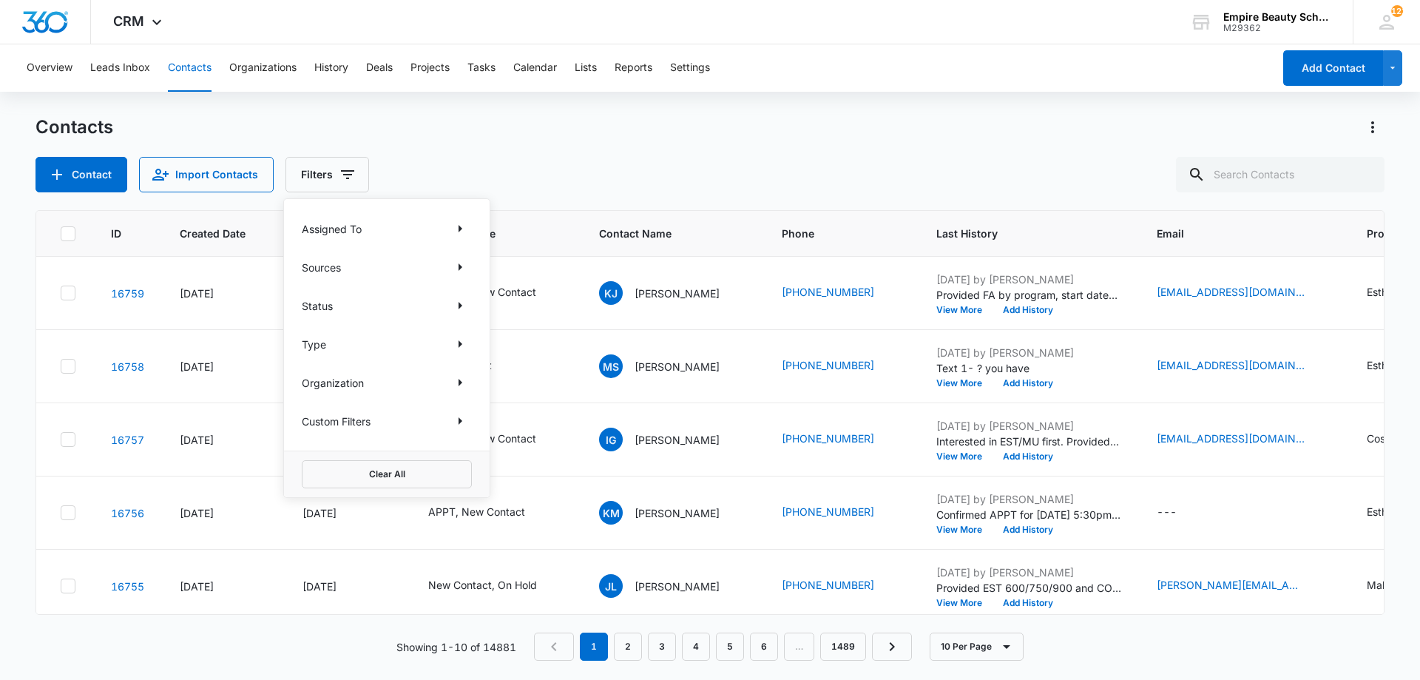
click at [442, 422] on div "Custom Filters" at bounding box center [387, 421] width 170 height 24
click at [448, 422] on div "Custom Filters" at bounding box center [387, 421] width 170 height 24
click at [453, 424] on icon "Show Custom Filters filters" at bounding box center [460, 421] width 18 height 18
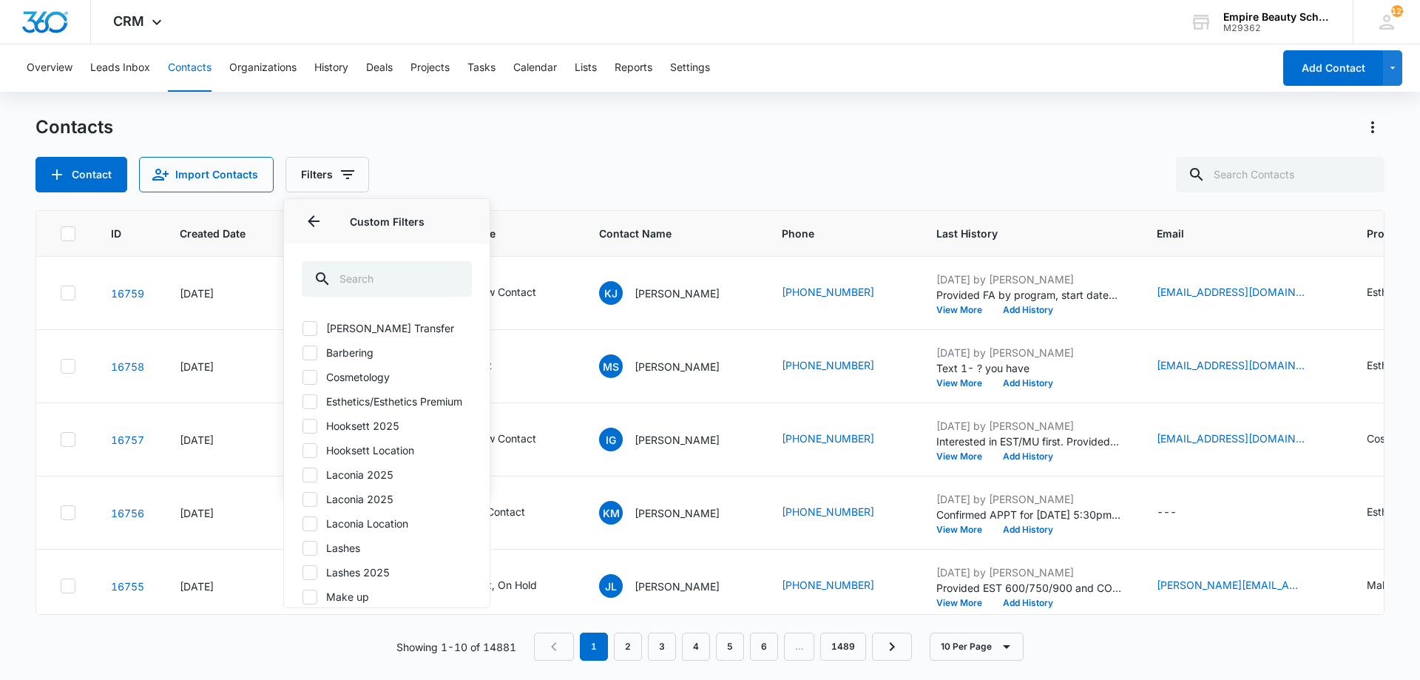
click at [396, 434] on label "Hooksett 2025" at bounding box center [387, 426] width 170 height 16
click at [303, 426] on input "Hooksett 2025" at bounding box center [302, 425] width 1 height 1
checkbox input "true"
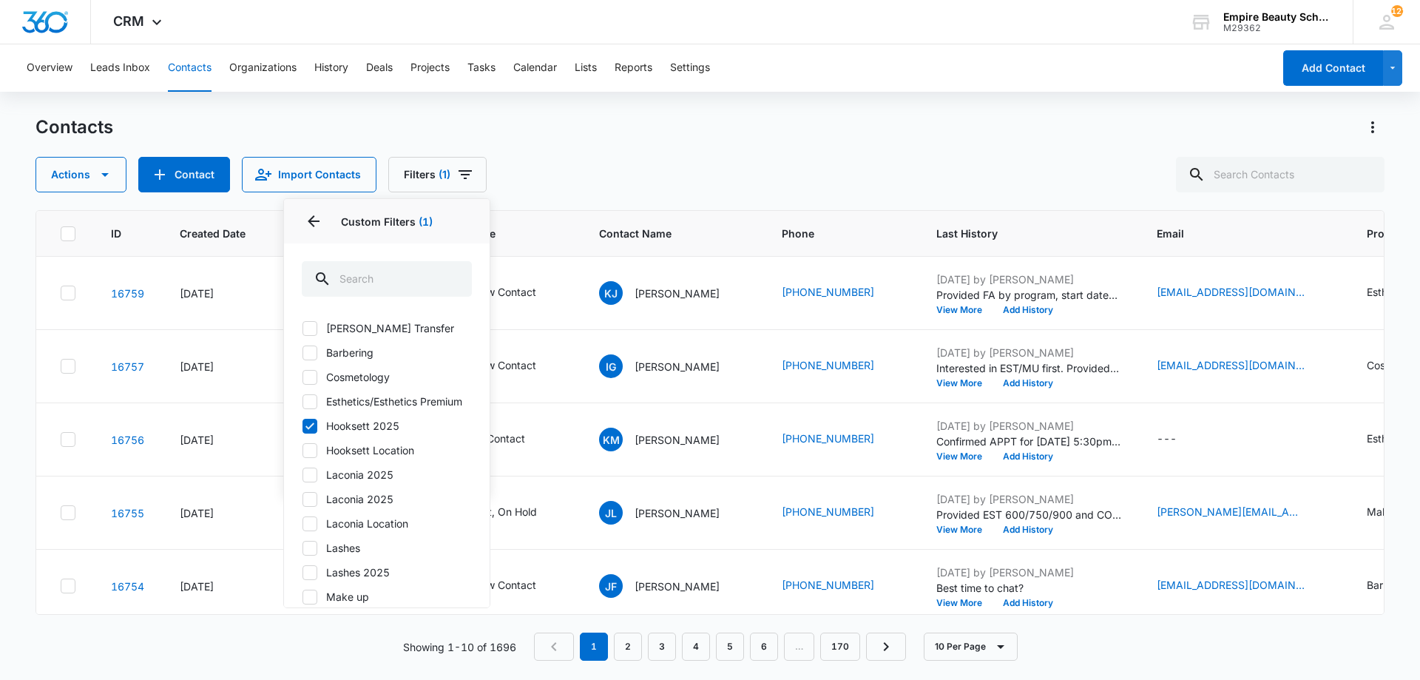
click at [574, 163] on div "Actions Contact Import Contacts Filters (1) Assigned To Sources Status Type Org…" at bounding box center [710, 175] width 1349 height 36
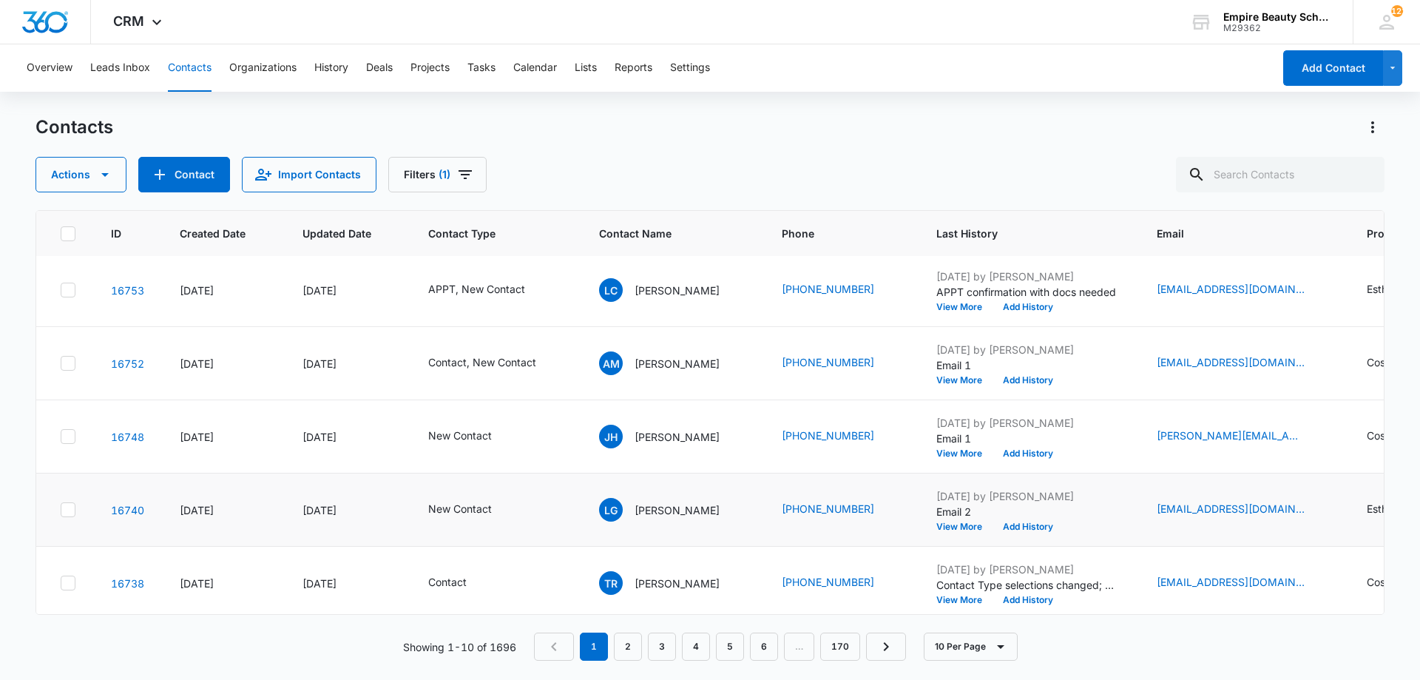
scroll to position [385, 0]
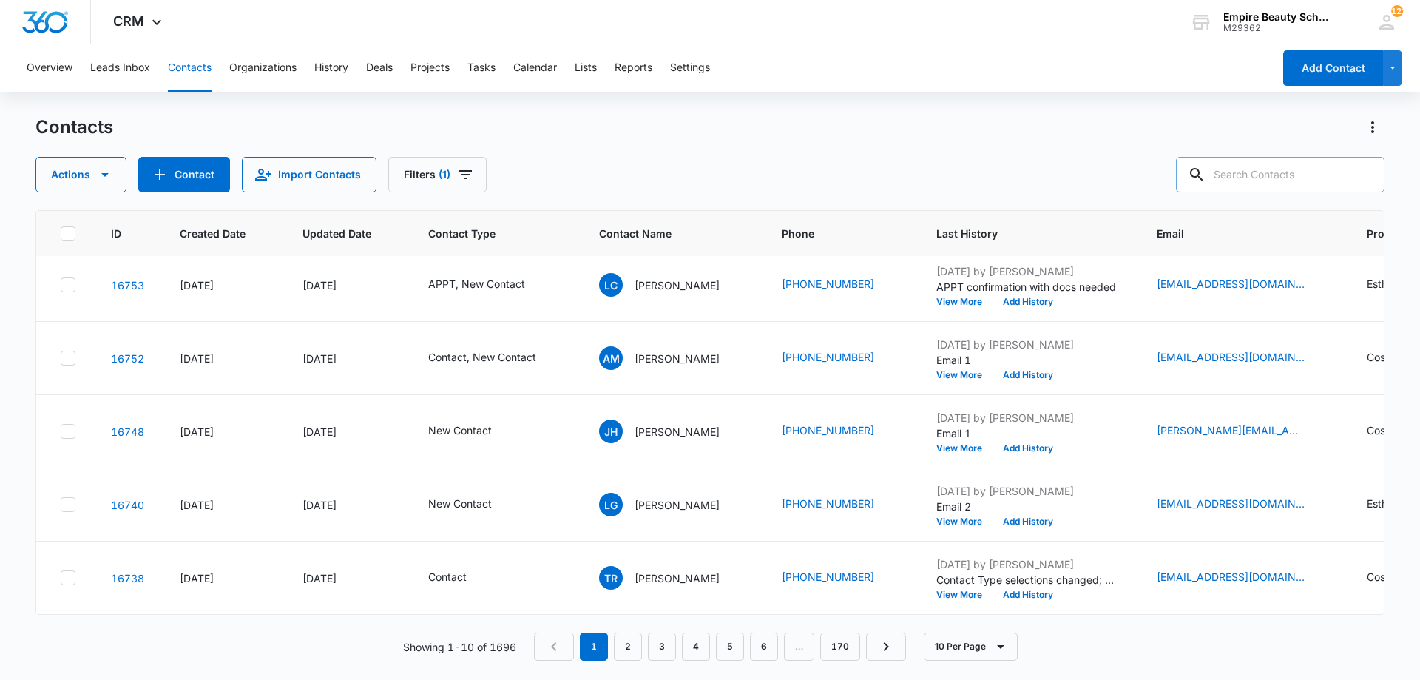
click at [1246, 173] on input "text" at bounding box center [1280, 175] width 209 height 36
type input "6307"
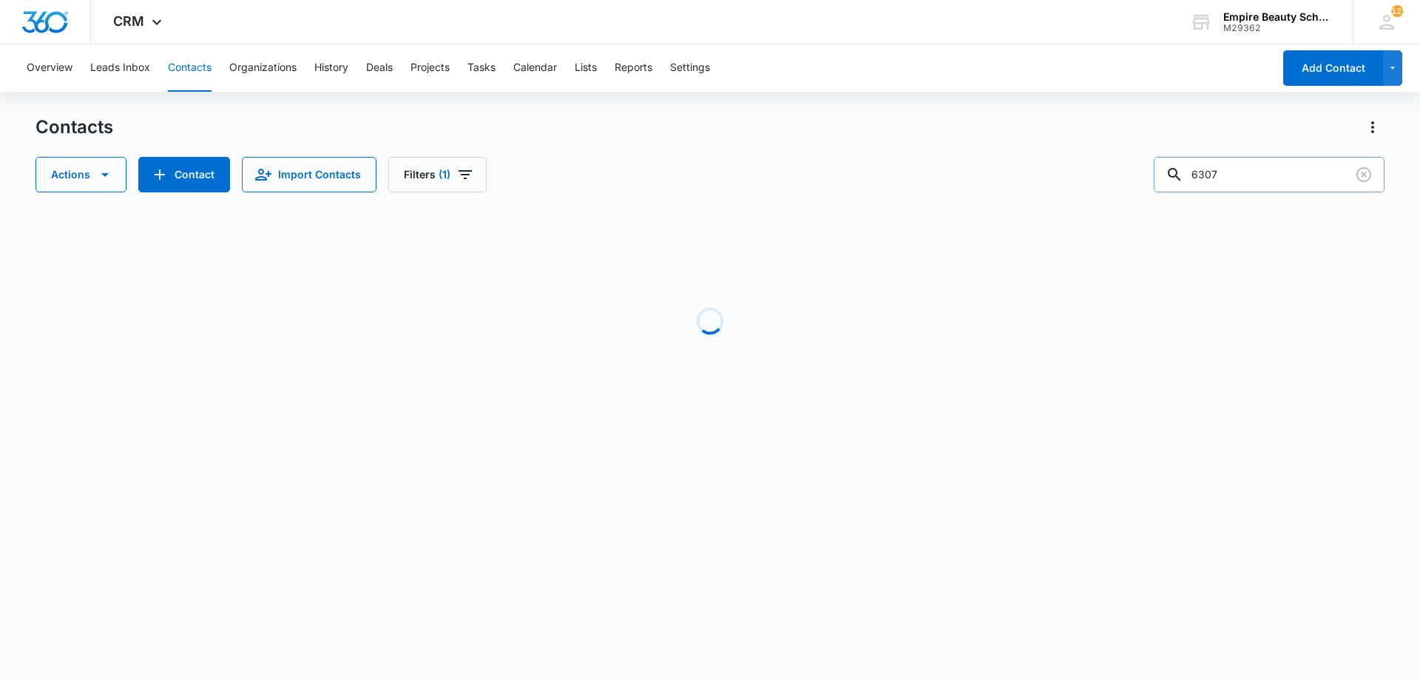
scroll to position [0, 0]
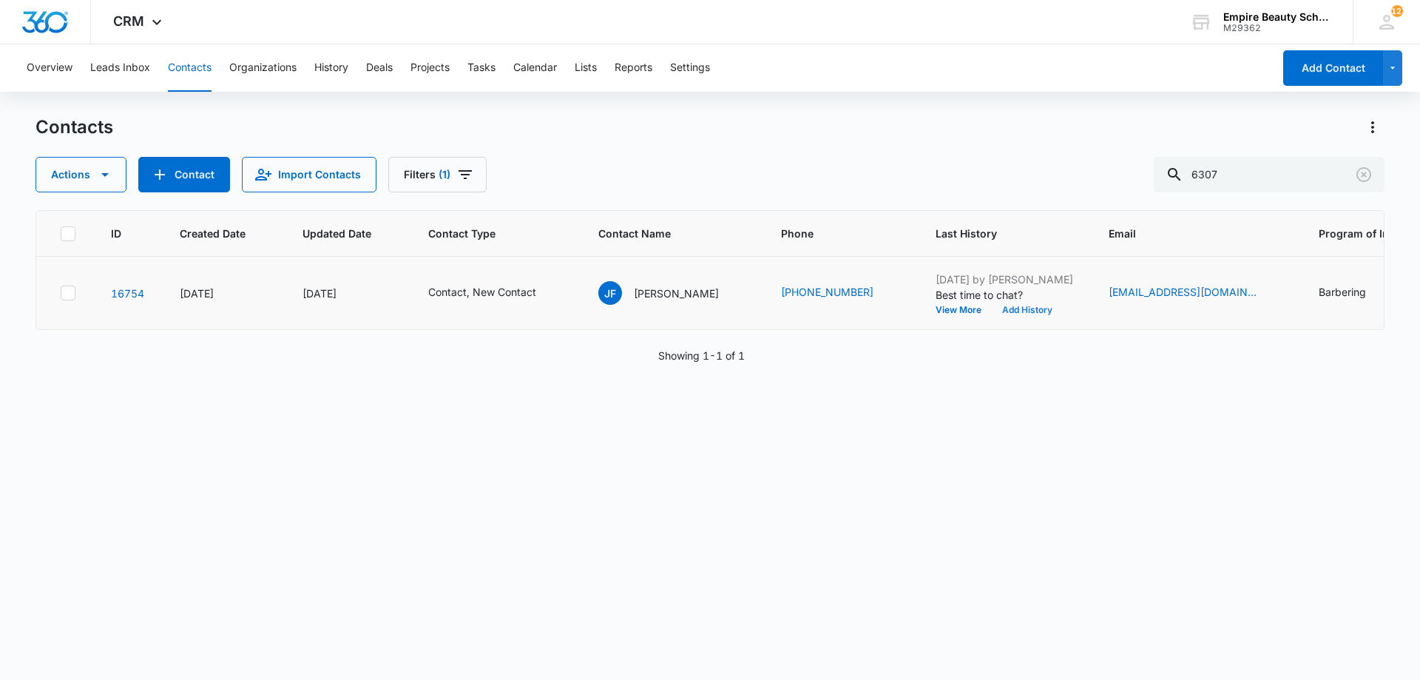
click at [992, 313] on button "Add History" at bounding box center [1027, 310] width 71 height 9
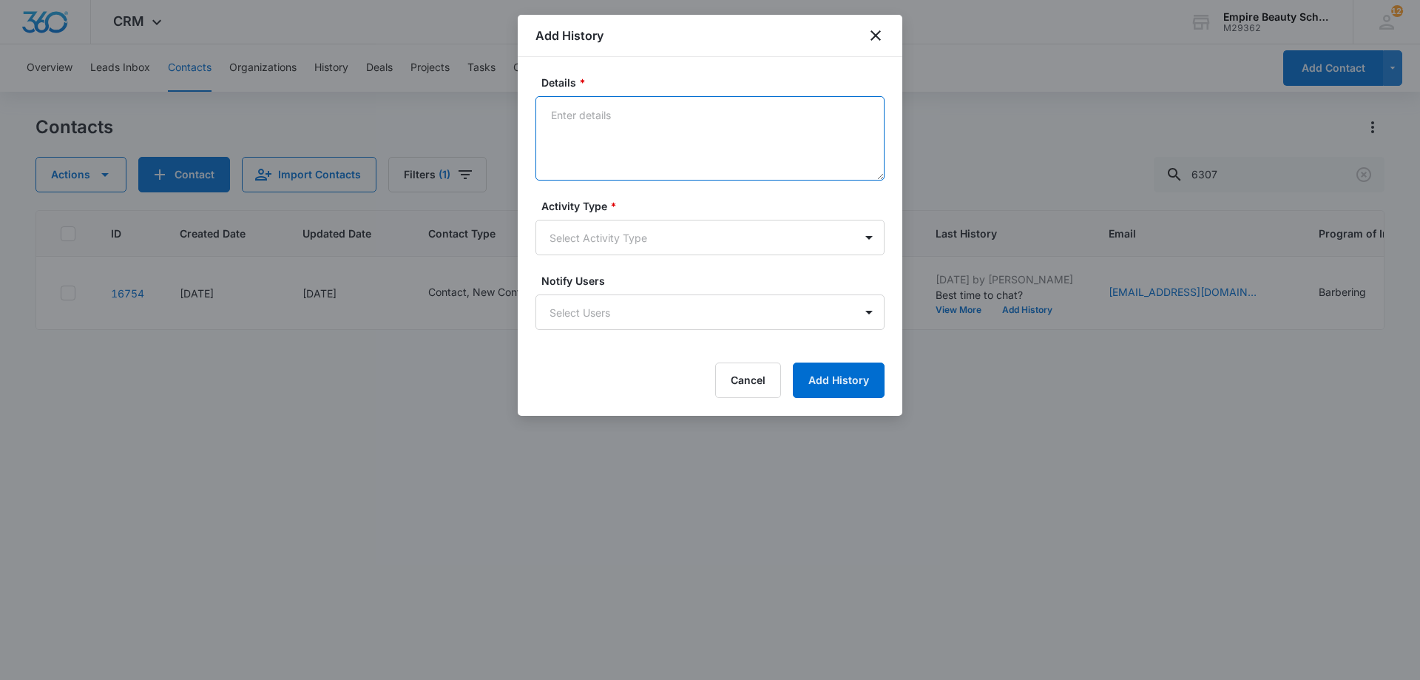
click at [668, 178] on textarea "Details *" at bounding box center [710, 138] width 349 height 84
type textarea "Currently at work - Nest time to chat is [DATE]. He is going to be at a camp so…"
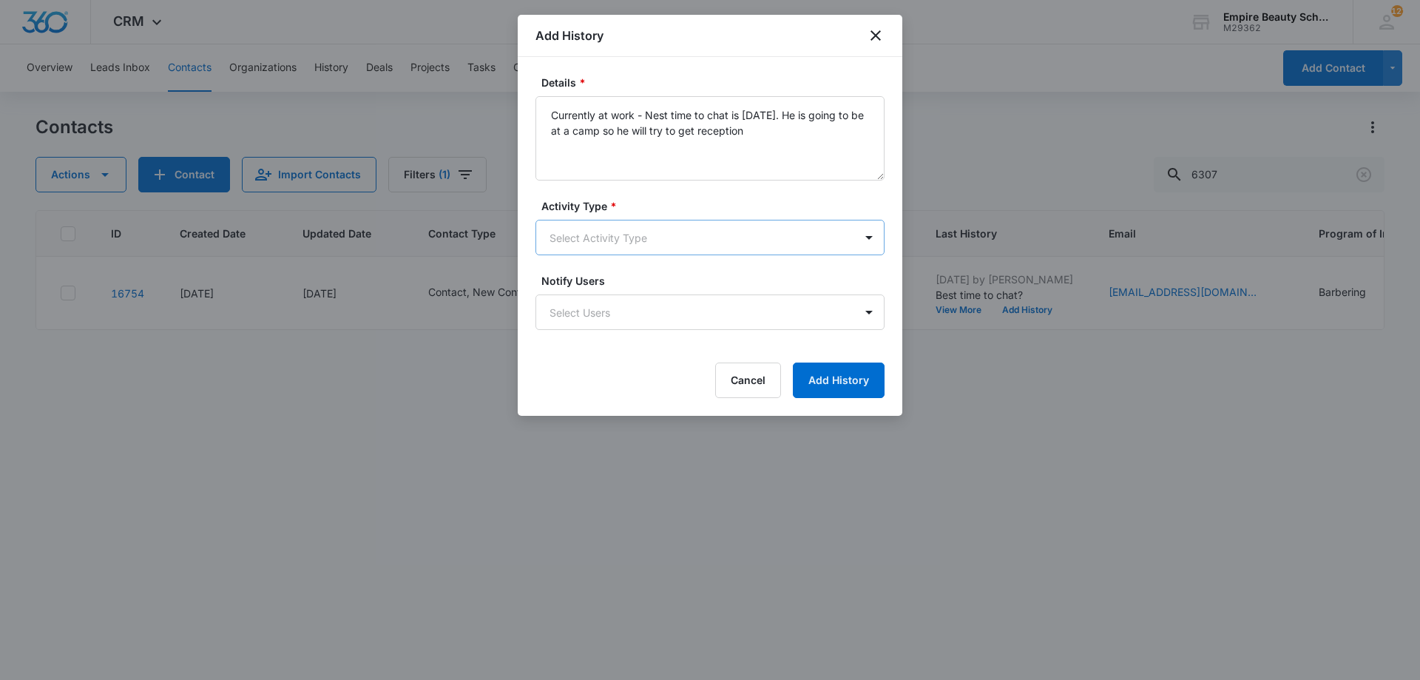
click at [610, 232] on body "CRM Apps Forms CRM Email Shop Payments POS Files Brand Settings Empire Beauty S…" at bounding box center [710, 340] width 1420 height 680
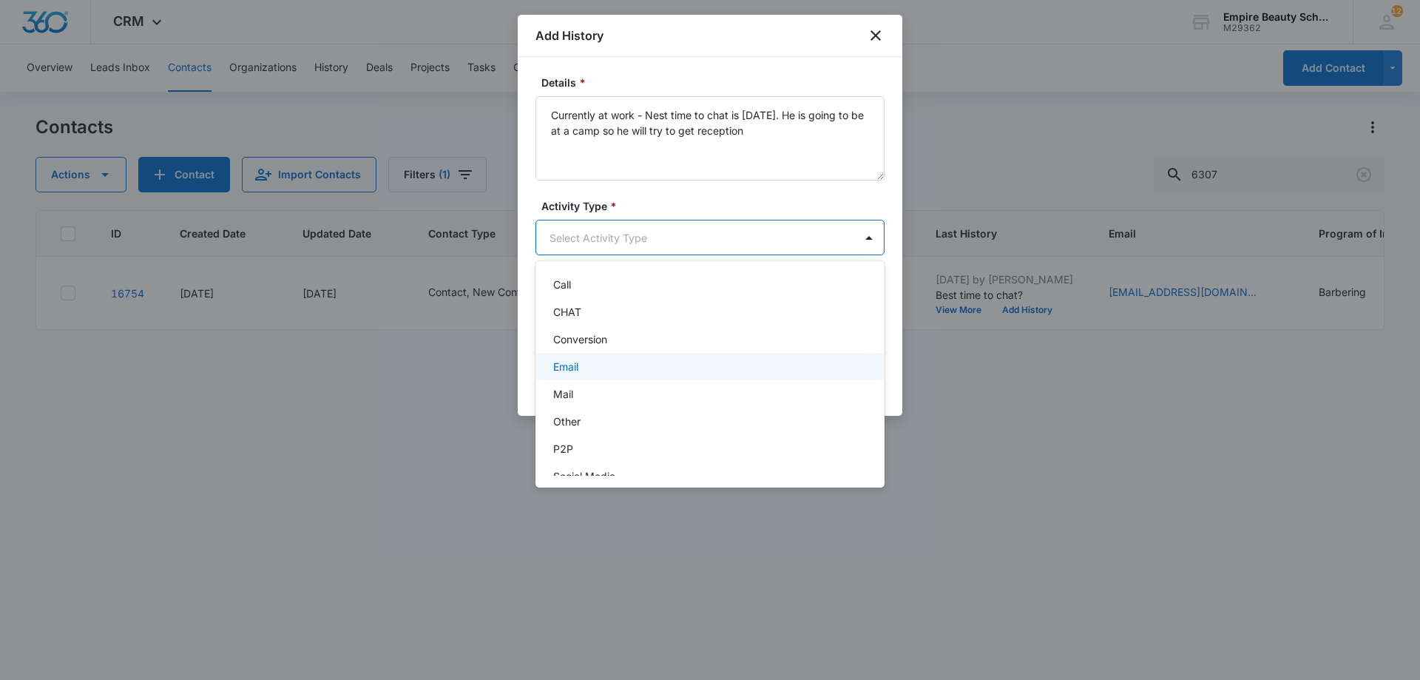
scroll to position [77, 0]
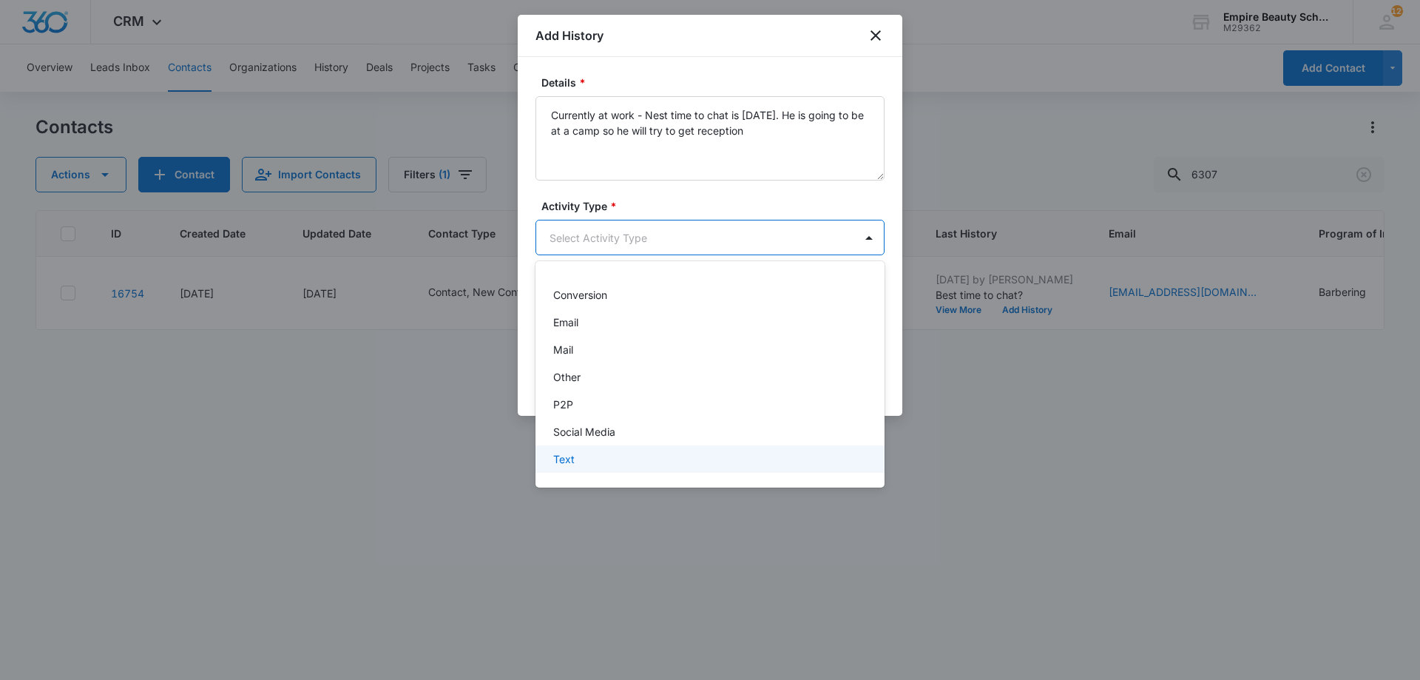
click at [593, 457] on div "Text" at bounding box center [708, 459] width 311 height 16
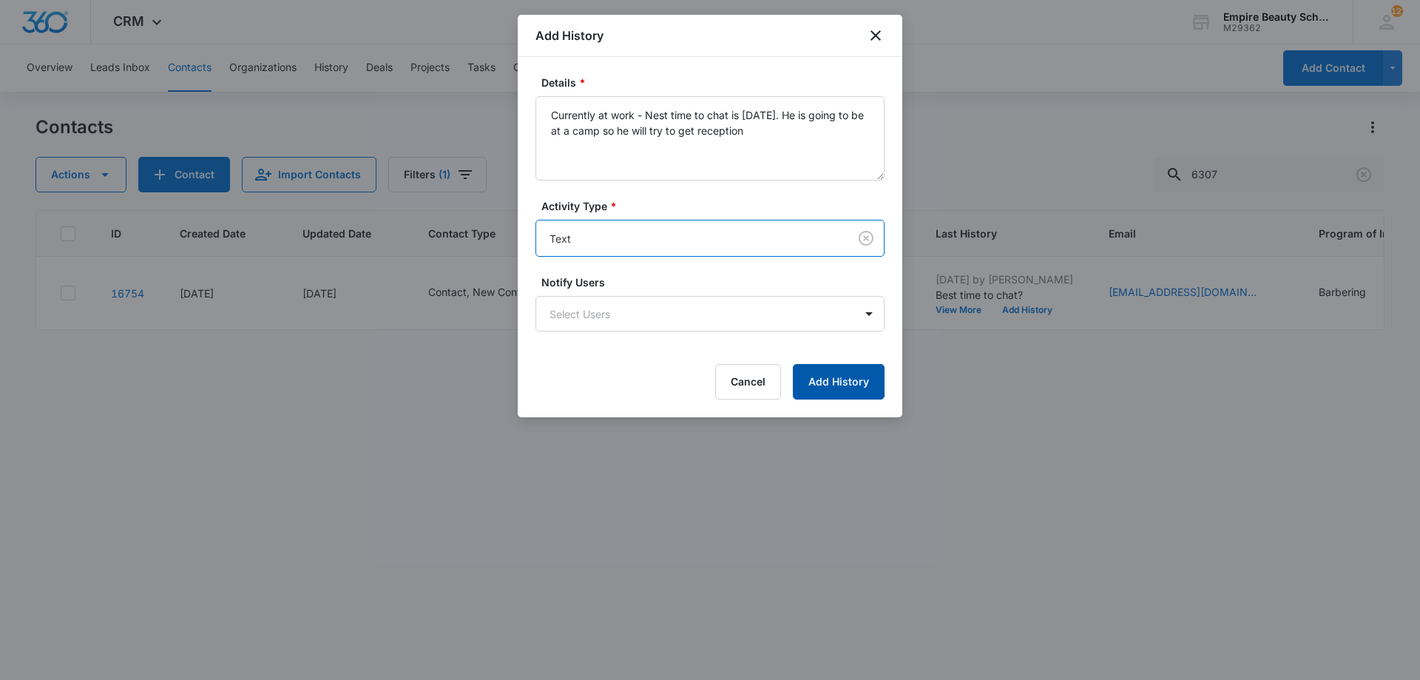
click at [883, 377] on button "Add History" at bounding box center [839, 382] width 92 height 36
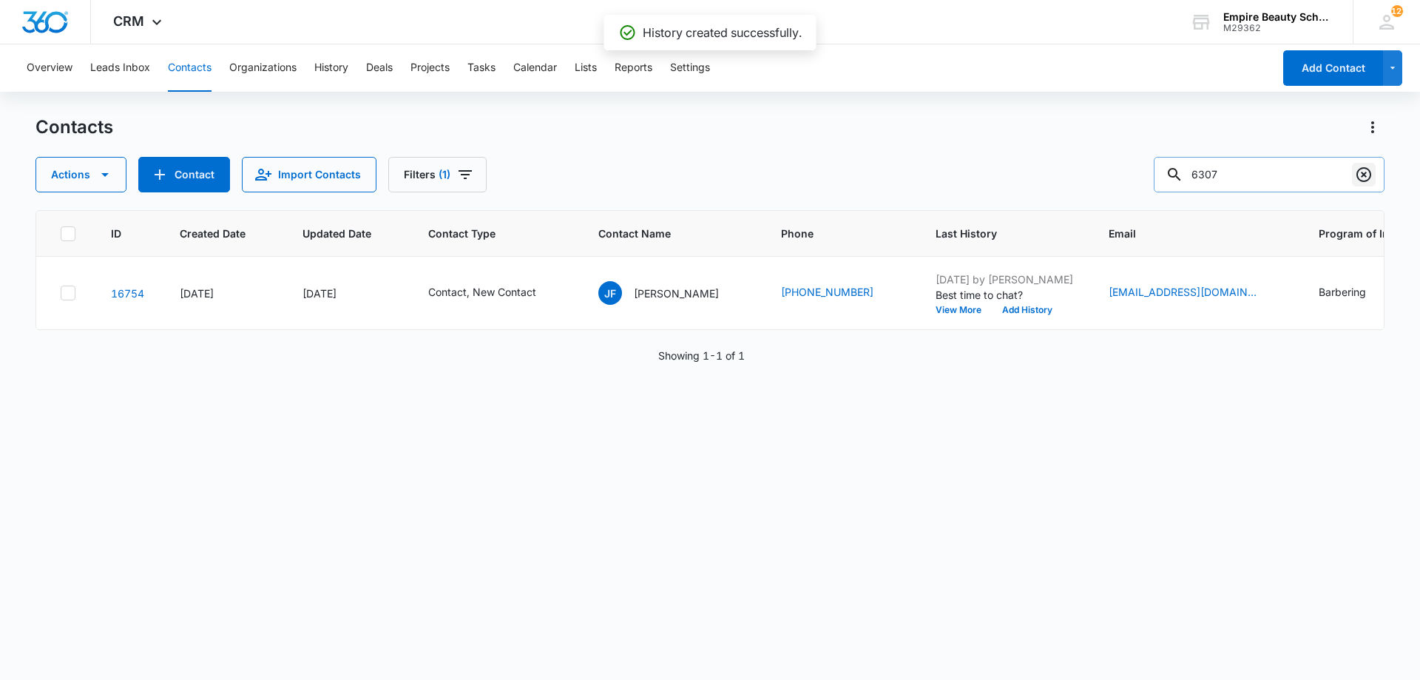
click at [1357, 169] on icon "Clear" at bounding box center [1364, 175] width 18 height 18
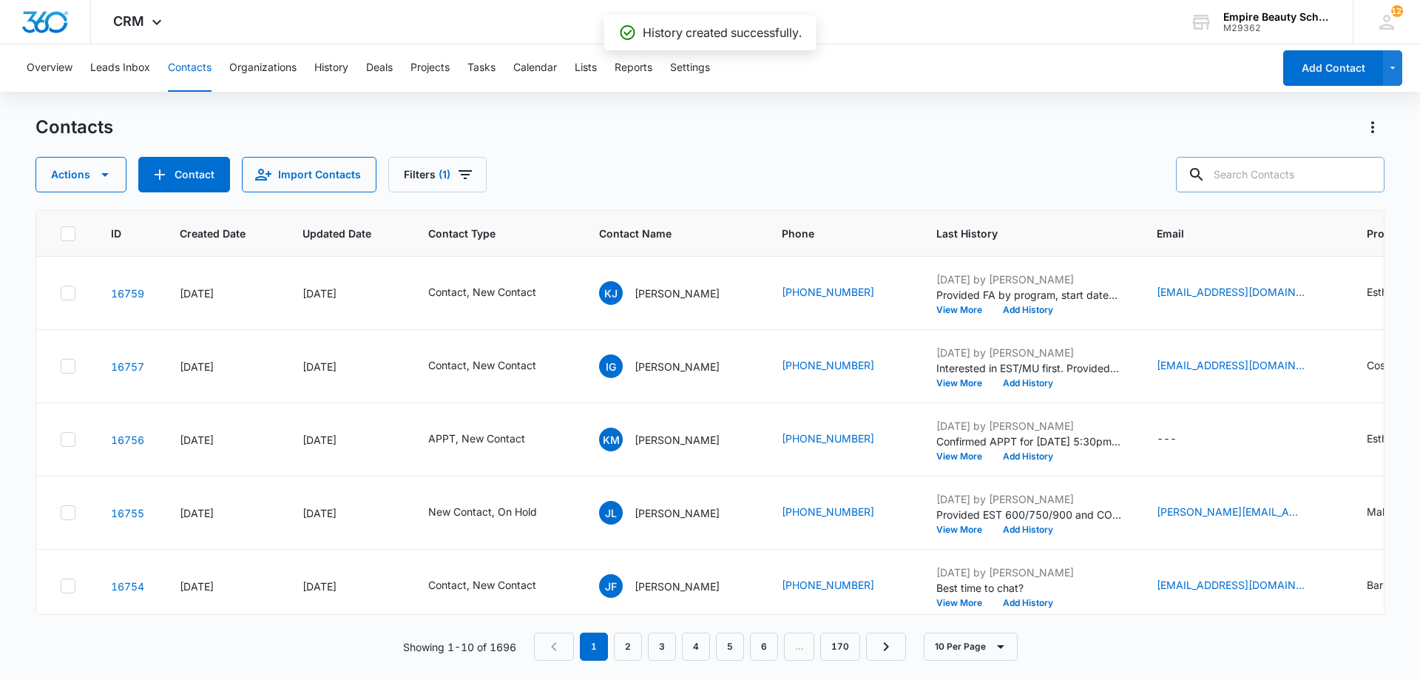
click at [955, 146] on div "Contacts Actions Contact Import Contacts Filters (1)" at bounding box center [710, 153] width 1349 height 77
click at [1311, 166] on input "text" at bounding box center [1280, 175] width 209 height 36
type input "ava car"
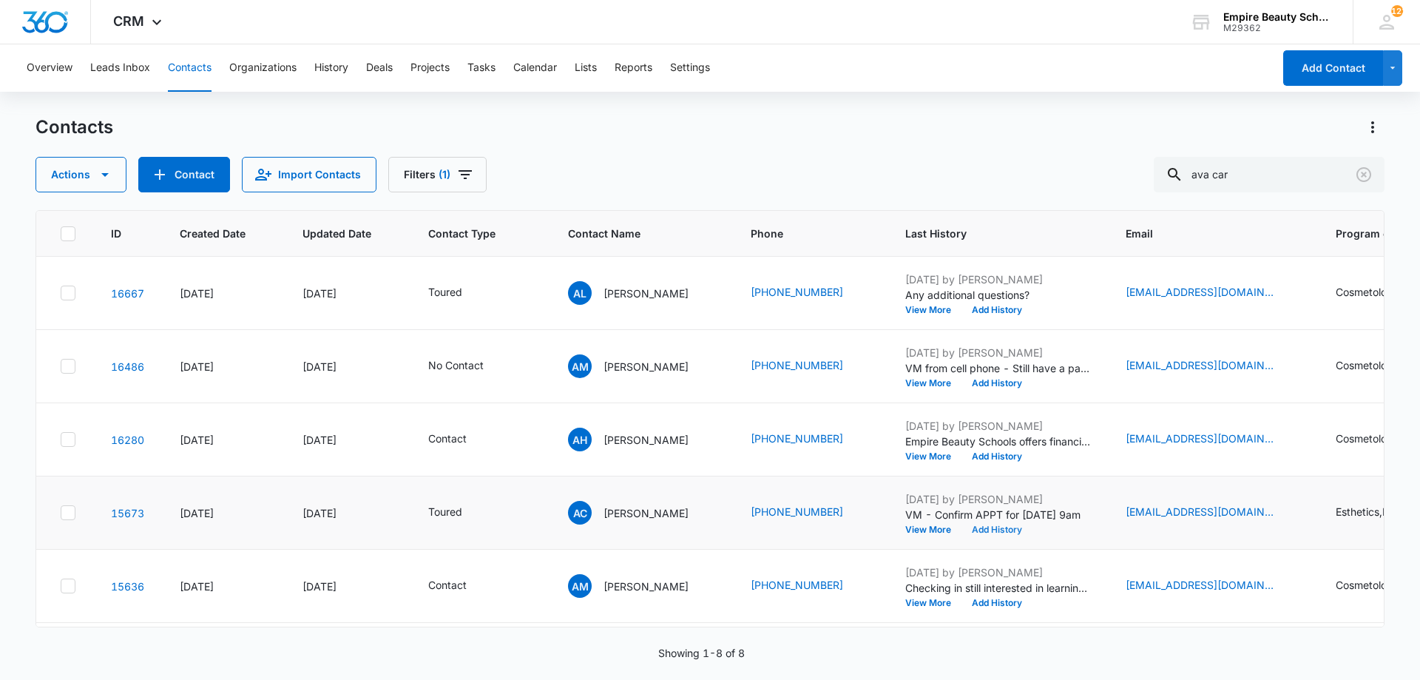
click at [974, 530] on button "Add History" at bounding box center [997, 529] width 71 height 9
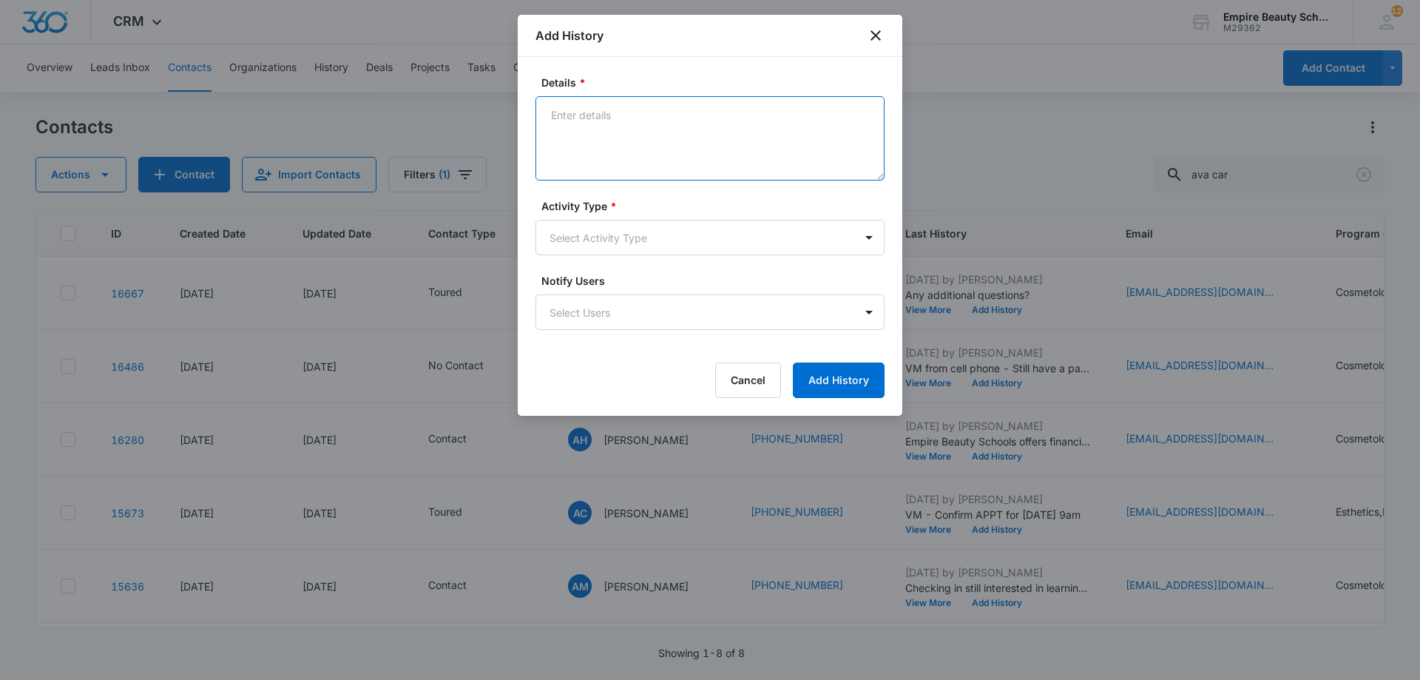
click at [693, 141] on textarea "Details *" at bounding box center [710, 138] width 349 height 84
click at [560, 133] on textarea "Needs to reschedule as her interview got moved to tomorrow - DOes 9/9 at 10am w…" at bounding box center [710, 138] width 349 height 84
type textarea "Needs to reschedule as her interview got moved to tomorrow - Does 9/9 at 10am w…"
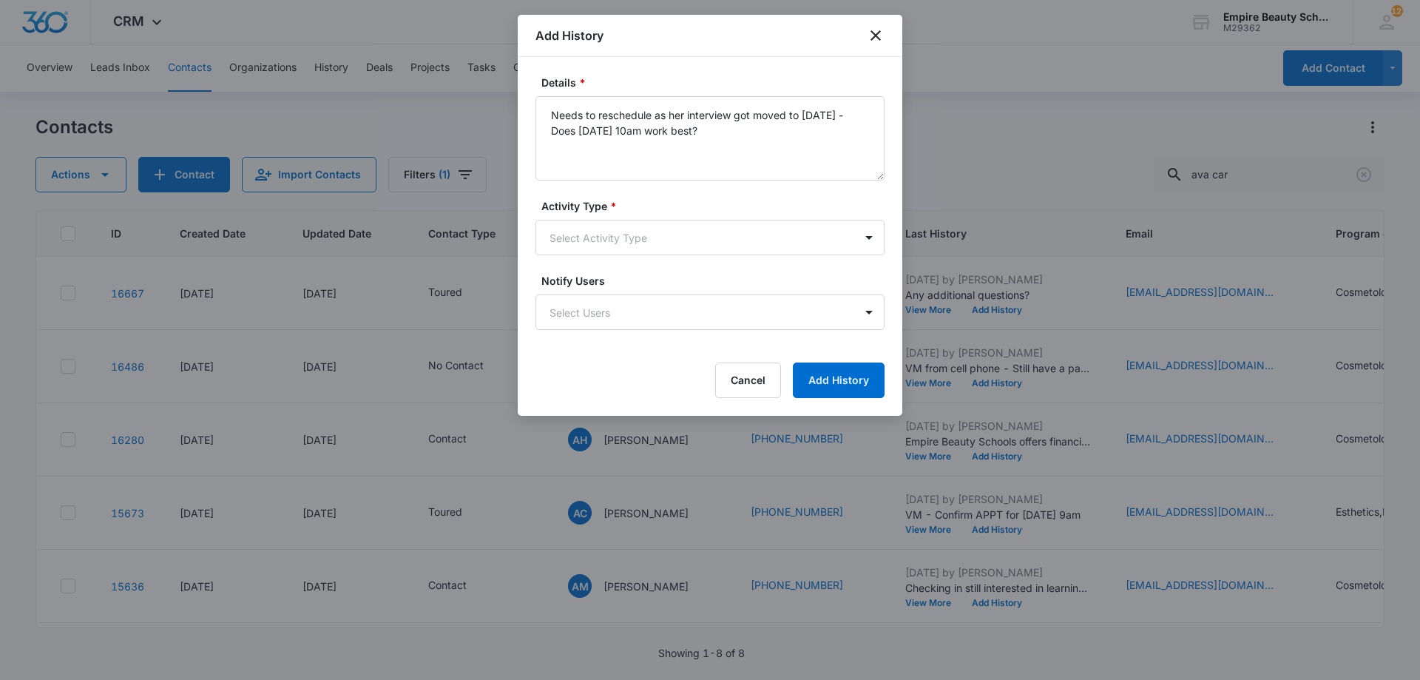
click at [627, 265] on form "Details * Needs to reschedule as her interview got moved to tomorrow - Does 9/9…" at bounding box center [710, 236] width 349 height 323
click at [627, 222] on body "CRM Apps Forms CRM Email Shop Payments POS Files Brand Settings Empire Beauty S…" at bounding box center [710, 340] width 1420 height 680
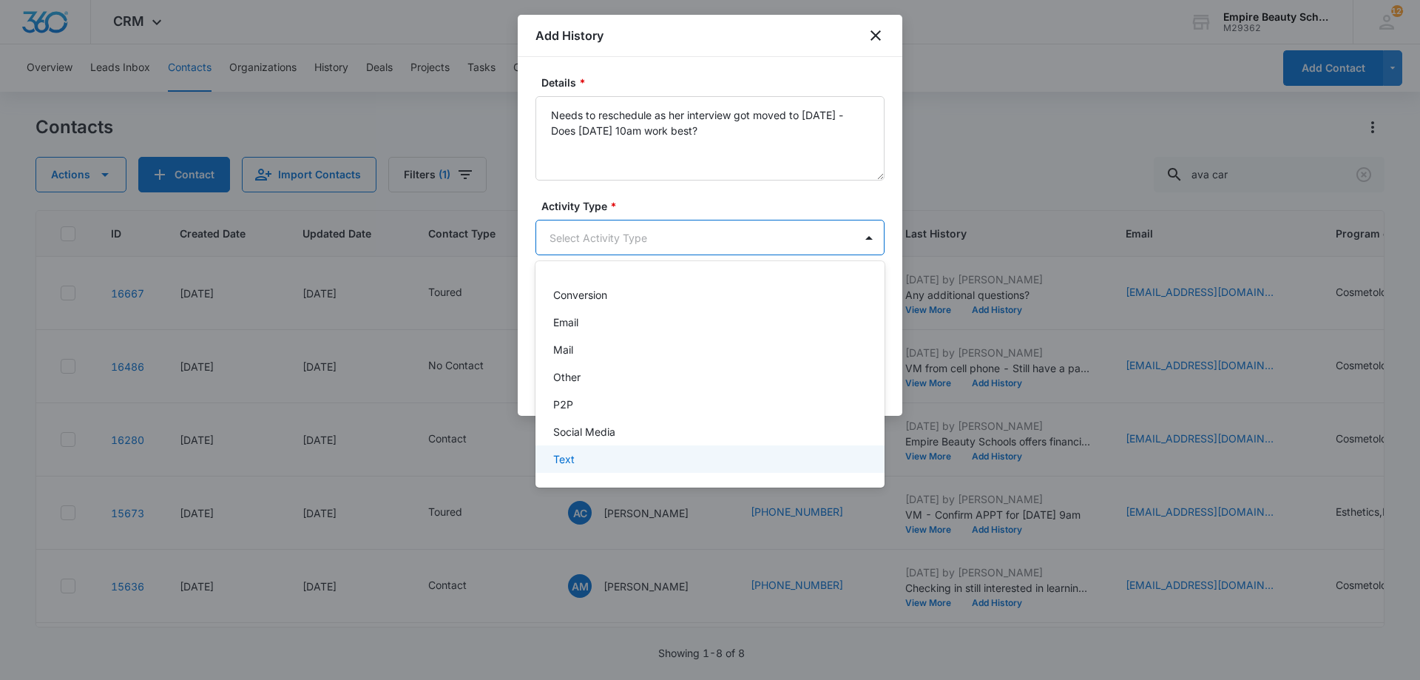
click at [585, 468] on div "Text" at bounding box center [710, 458] width 349 height 27
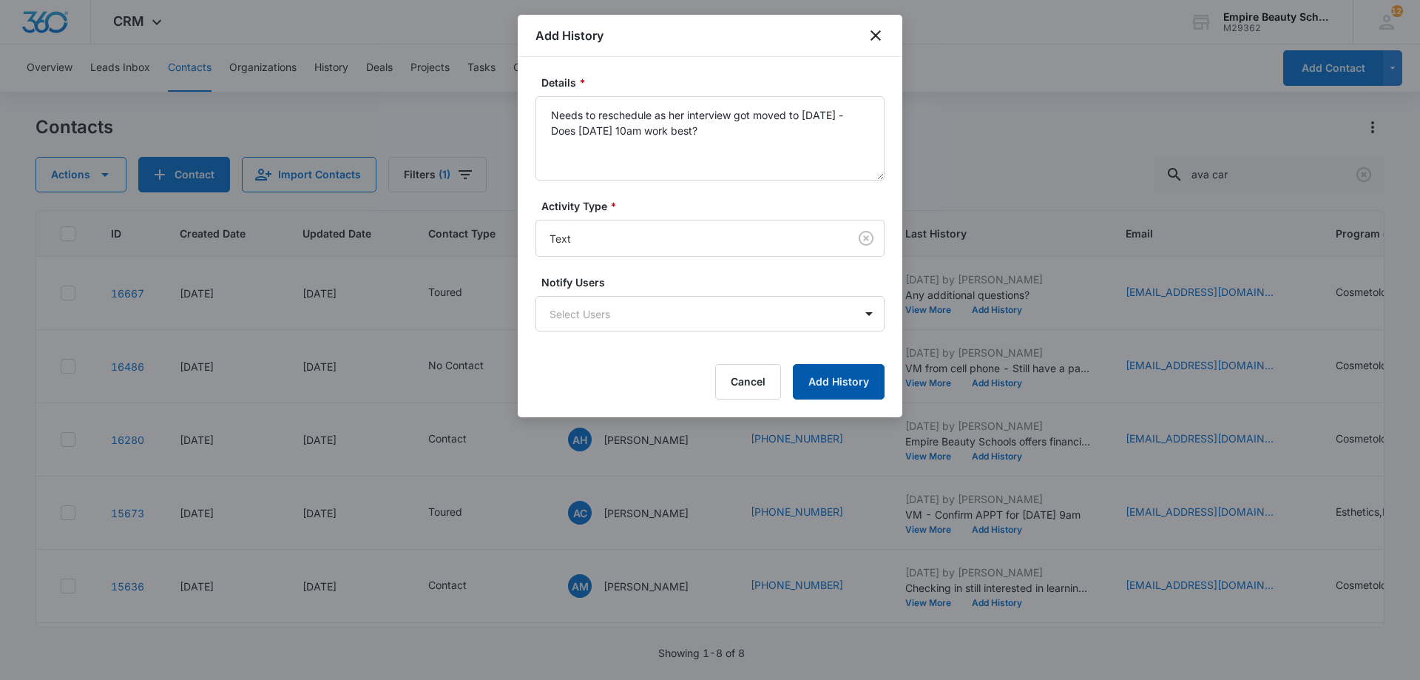
click at [860, 386] on button "Add History" at bounding box center [839, 382] width 92 height 36
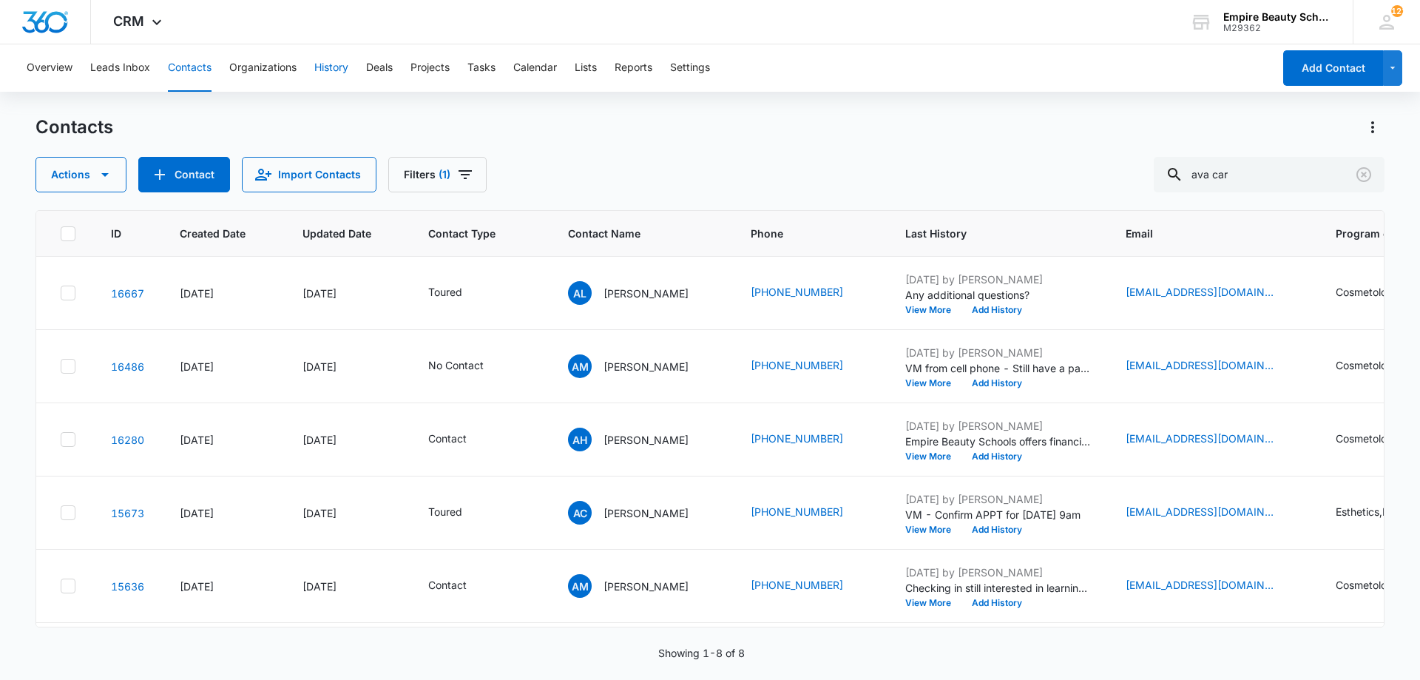
click at [320, 61] on button "History" at bounding box center [331, 67] width 34 height 47
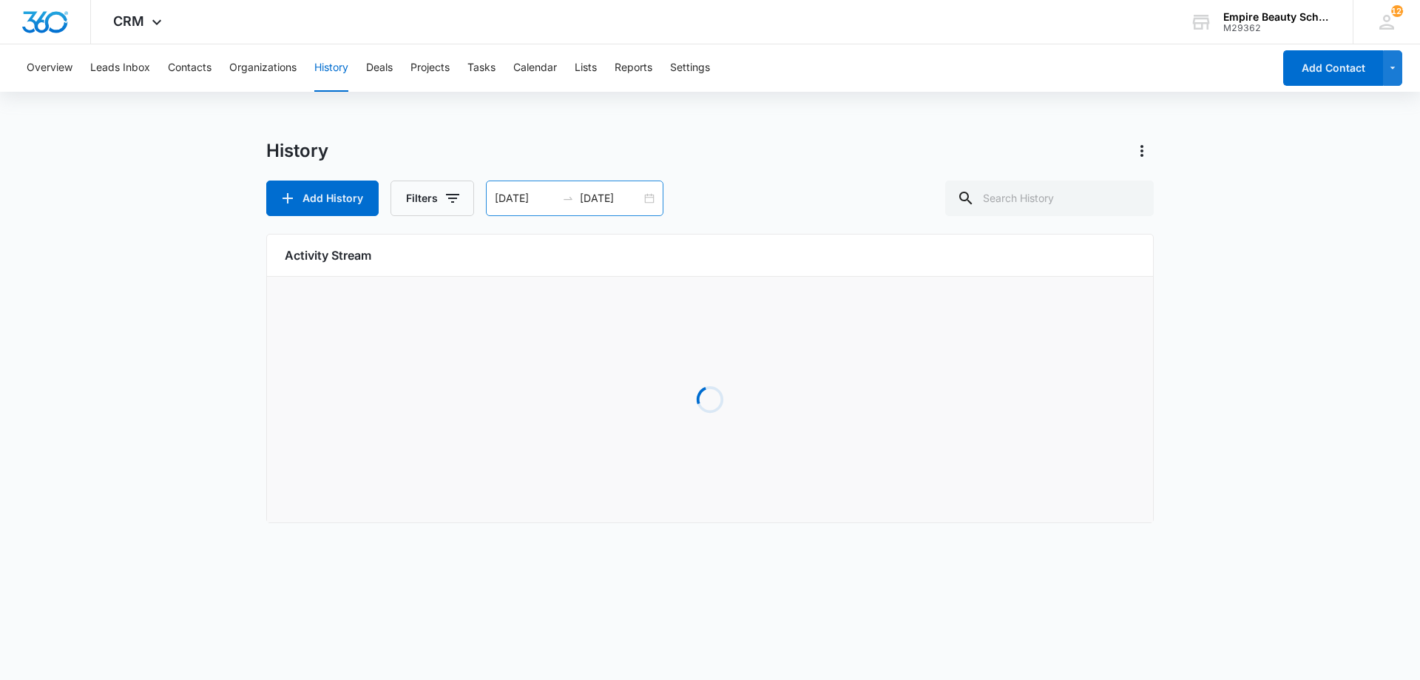
click at [648, 200] on div "08/28/2025 08/29/2025" at bounding box center [575, 199] width 178 height 36
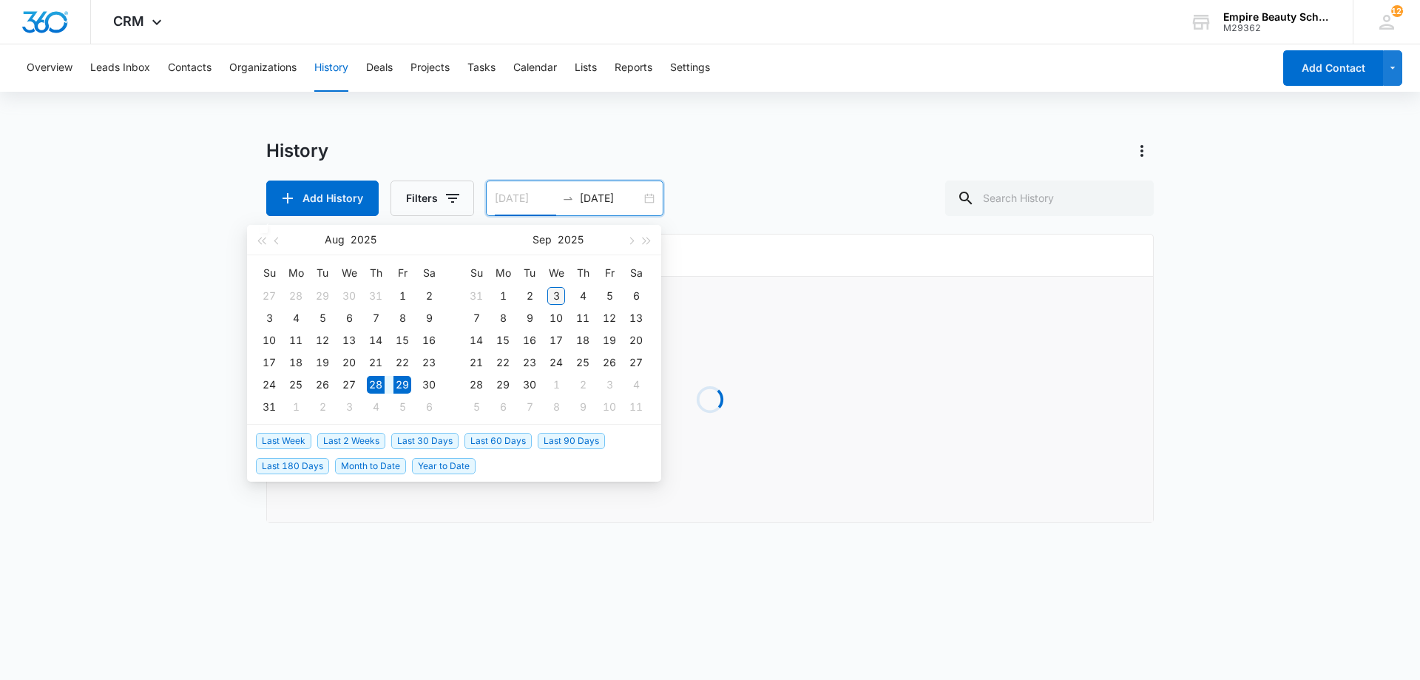
type input "[DATE]"
click at [554, 296] on div "3" at bounding box center [556, 296] width 18 height 18
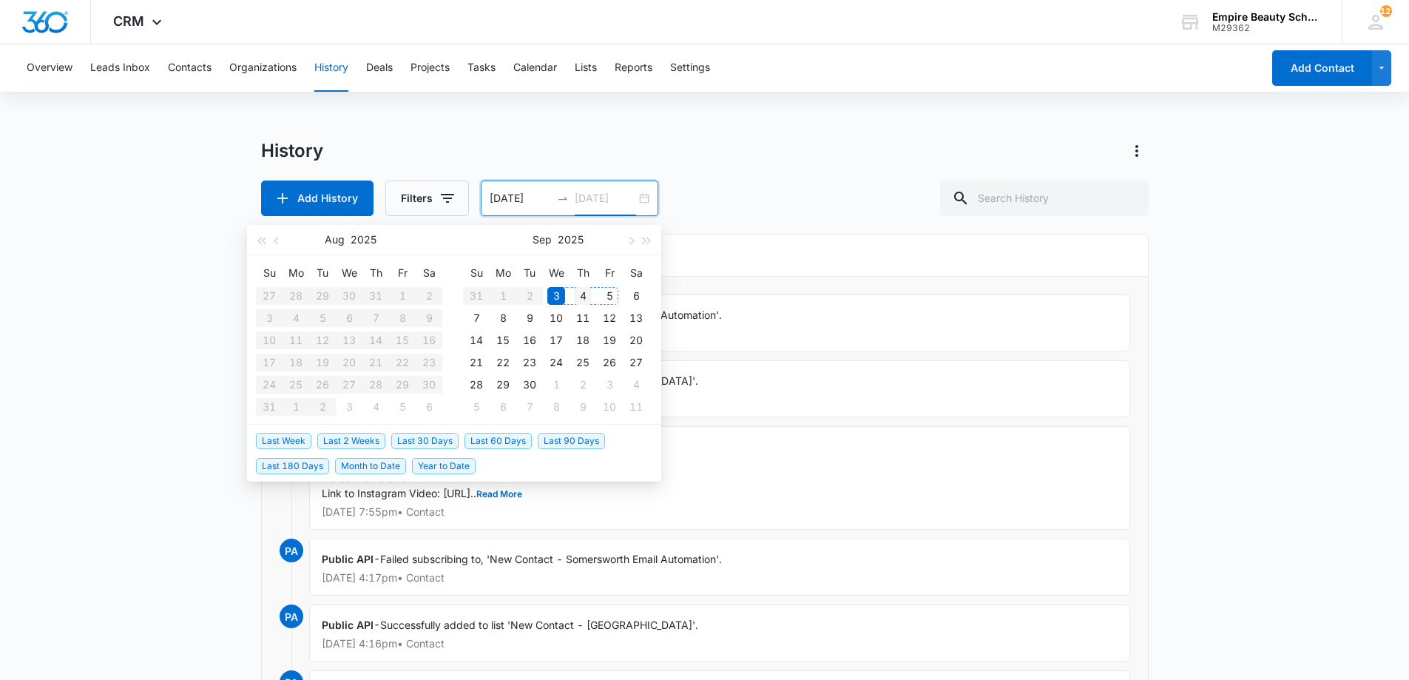
type input "[DATE]"
click at [583, 297] on div "4" at bounding box center [583, 296] width 18 height 18
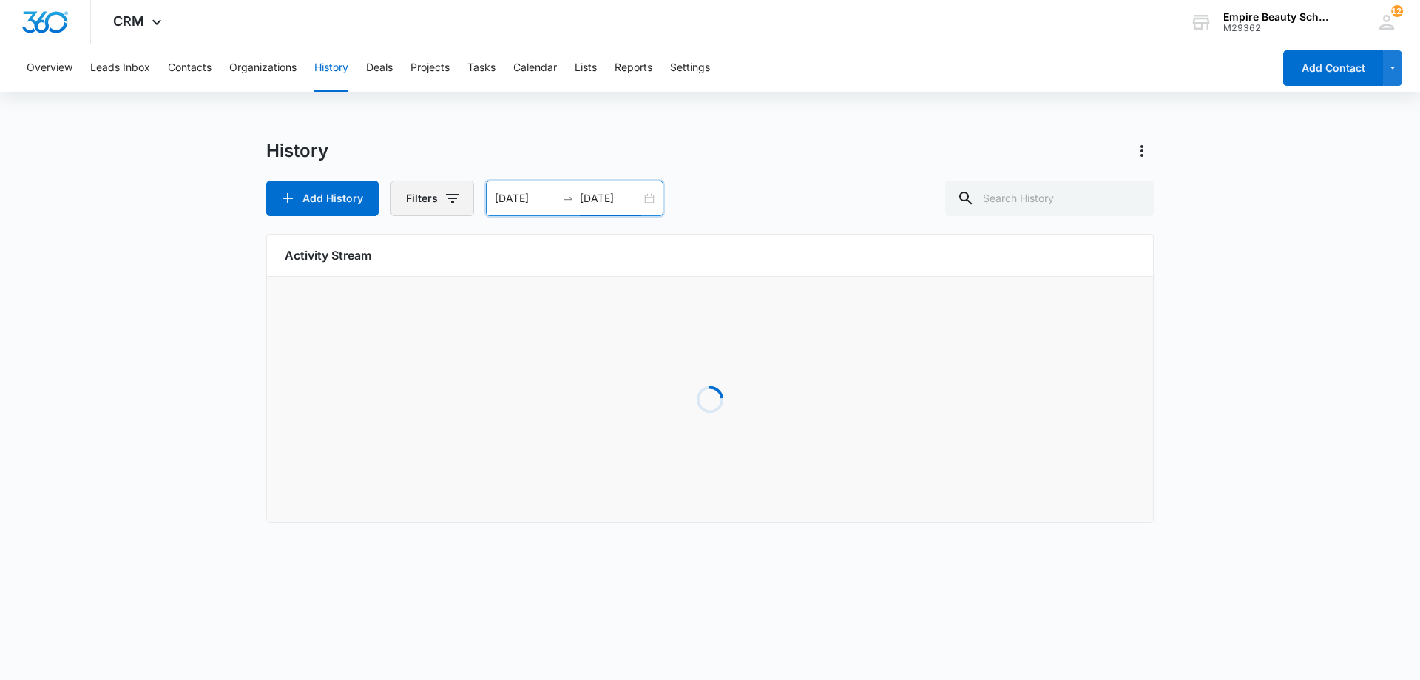
click at [455, 192] on icon "button" at bounding box center [453, 198] width 18 height 18
click at [439, 380] on div "History Type Contact Type Contact Status Logged By" at bounding box center [369, 310] width 206 height 175
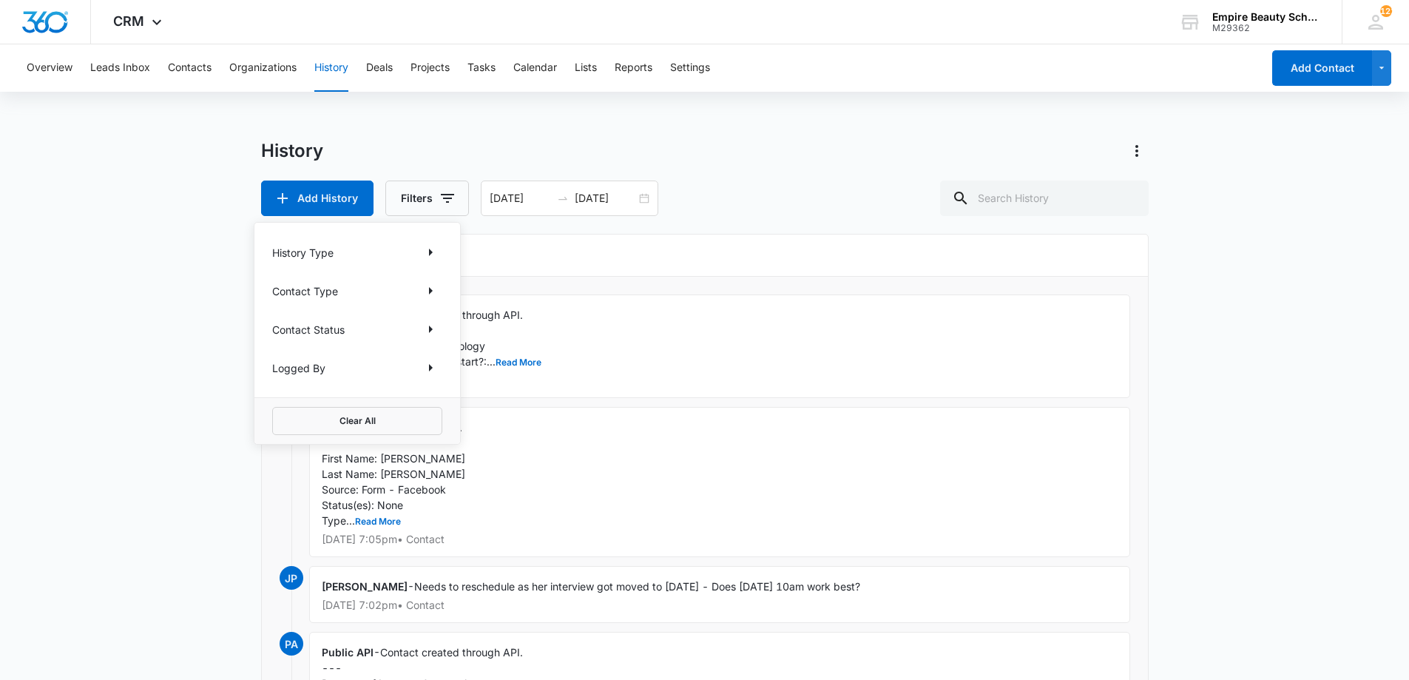
click at [448, 364] on div "History Type Contact Type Contact Status Logged By" at bounding box center [357, 310] width 206 height 175
click at [434, 367] on icon "Show Logged By filters" at bounding box center [431, 368] width 18 height 18
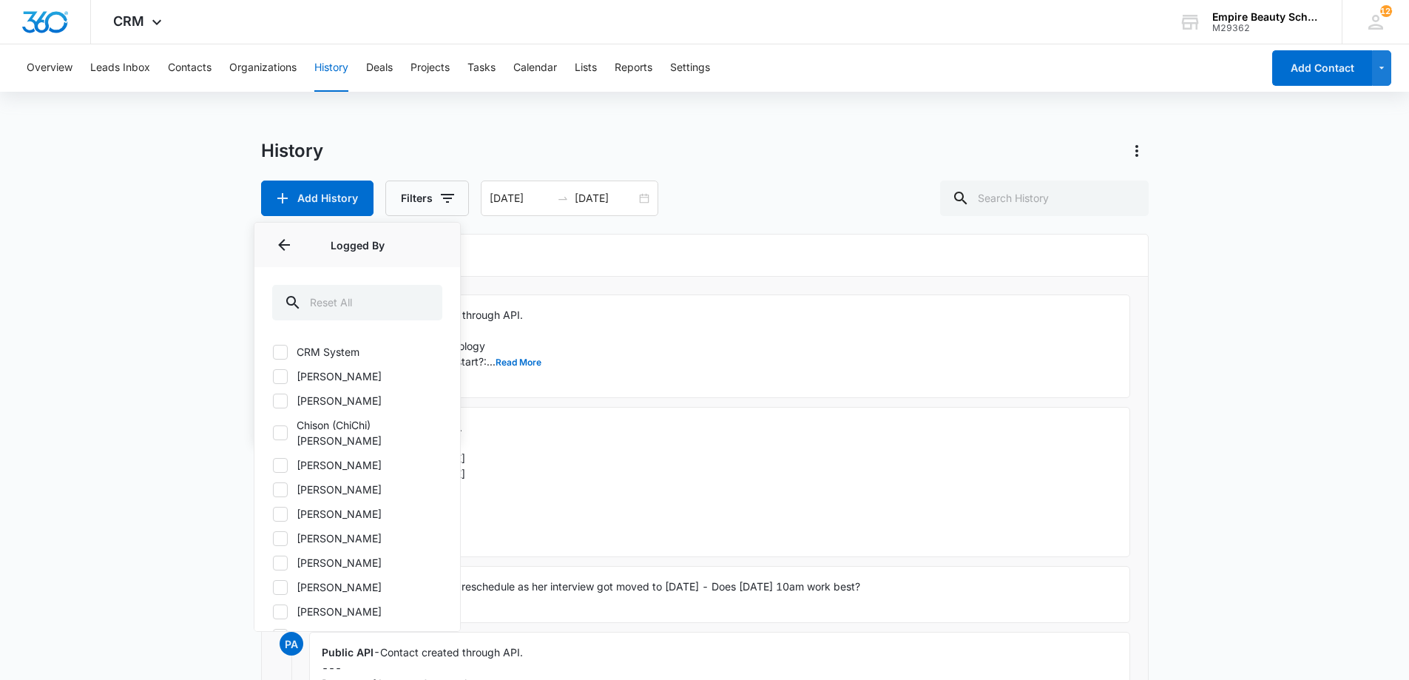
click at [319, 506] on label "[PERSON_NAME]" at bounding box center [357, 514] width 170 height 16
click at [273, 513] on input "[PERSON_NAME]" at bounding box center [272, 513] width 1 height 1
checkbox input "true"
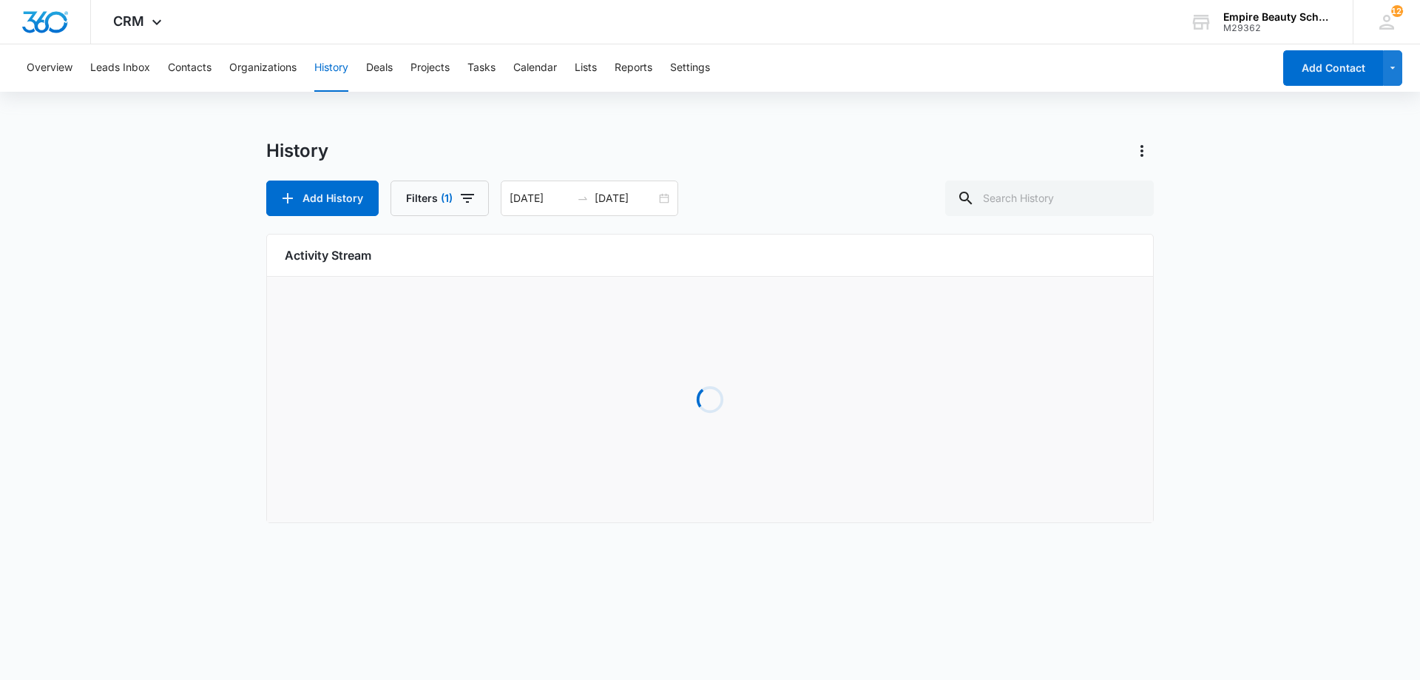
click at [1033, 220] on div "History Add History Filters (1) 09/03/2025 09/04/2025 Aug 2025 Su Mo Tu We Th F…" at bounding box center [710, 340] width 888 height 402
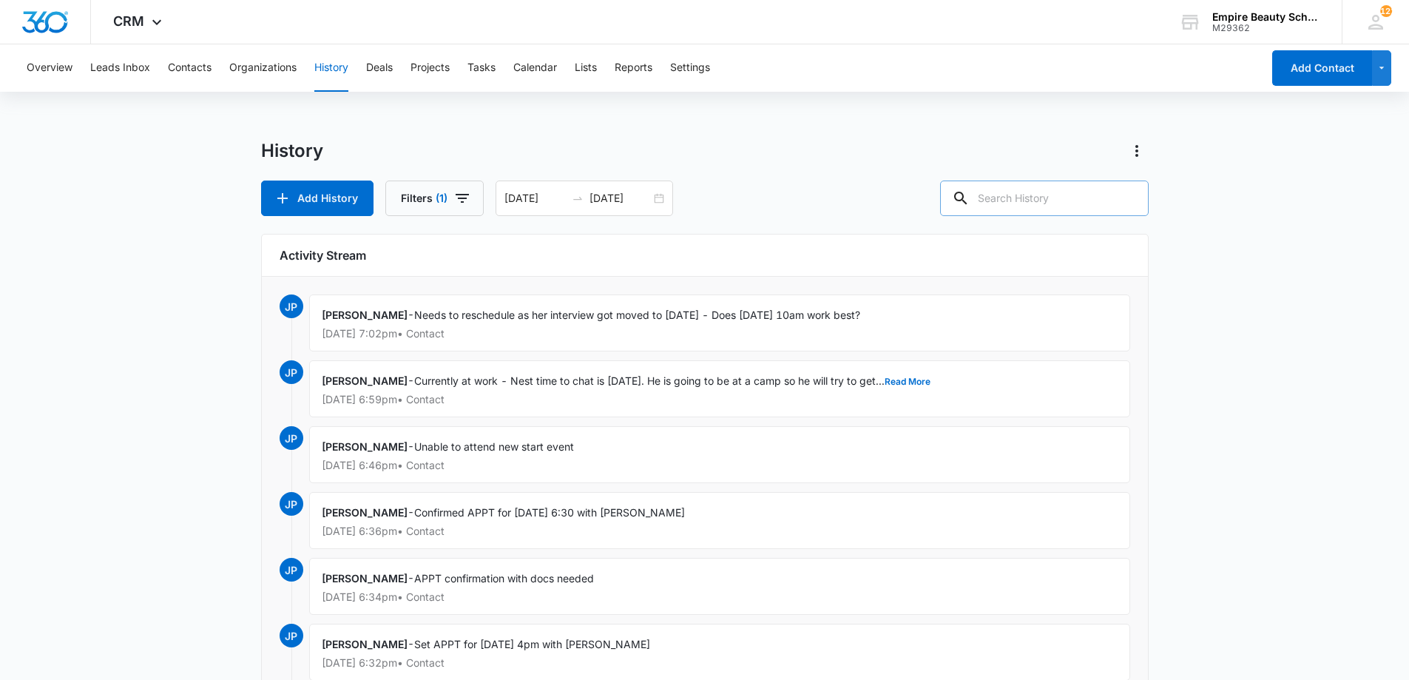
click at [1033, 209] on input "text" at bounding box center [1044, 199] width 209 height 36
type input "Set APPT"
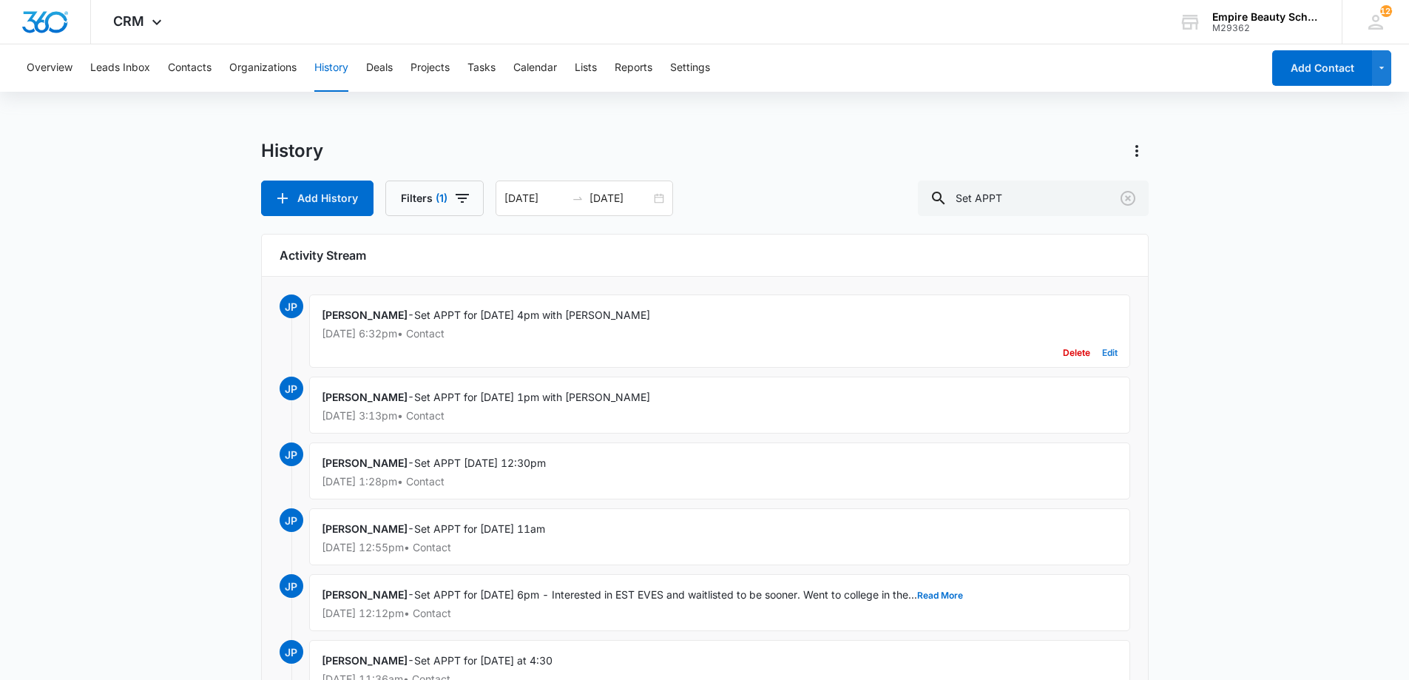
click at [1107, 351] on button "Edit" at bounding box center [1110, 353] width 16 height 28
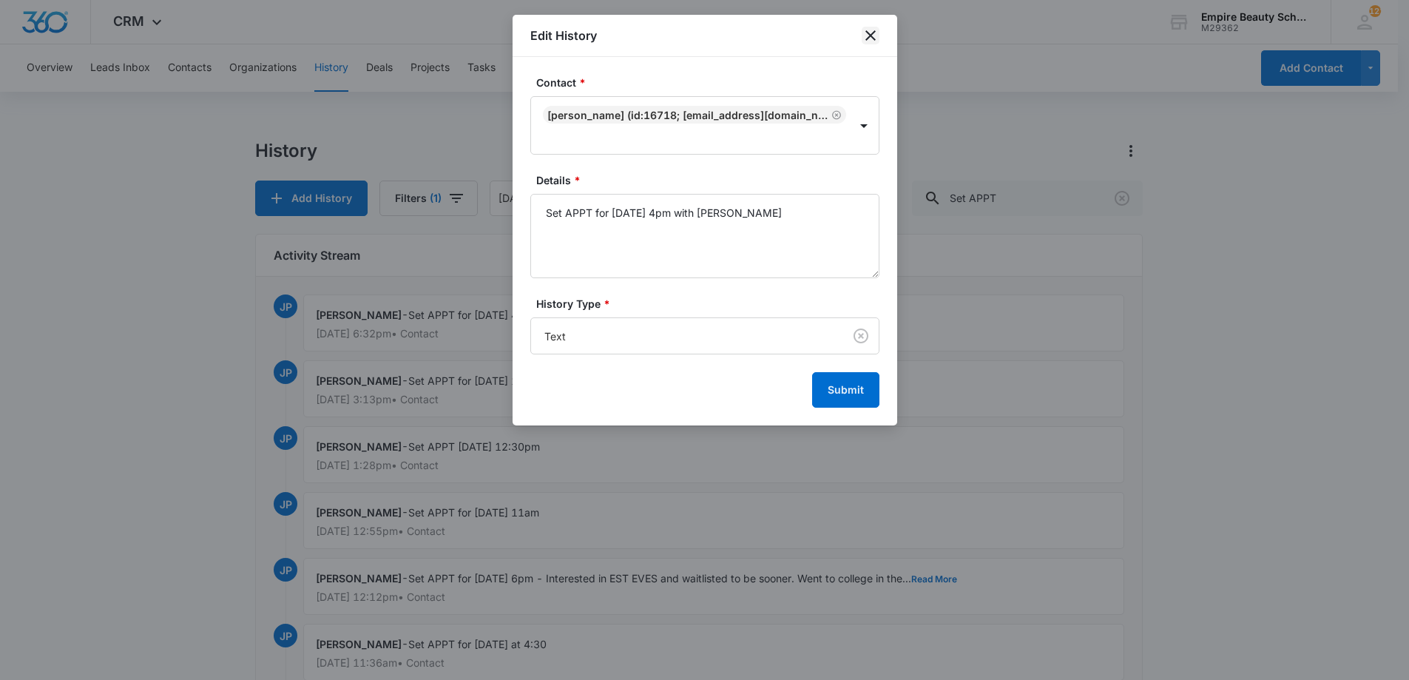
click at [877, 35] on icon "close" at bounding box center [871, 36] width 18 height 18
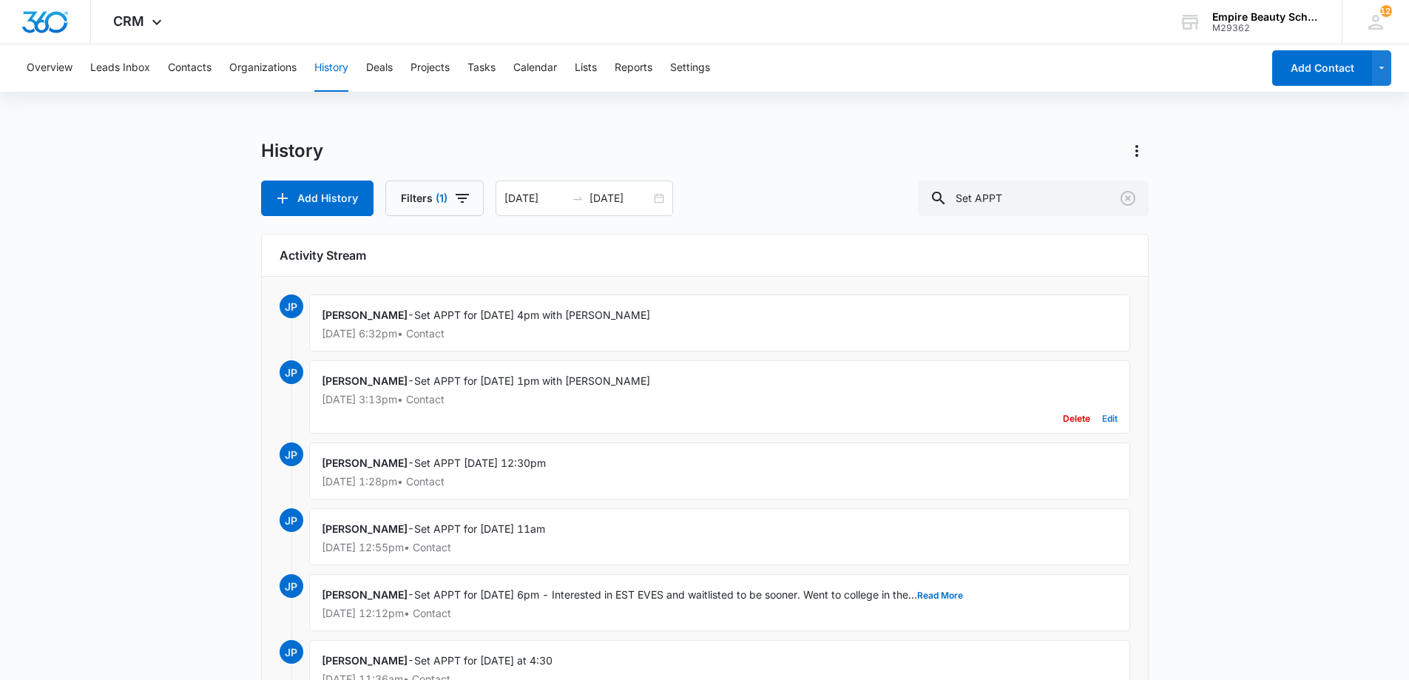
click at [1112, 422] on button "Edit" at bounding box center [1110, 419] width 16 height 28
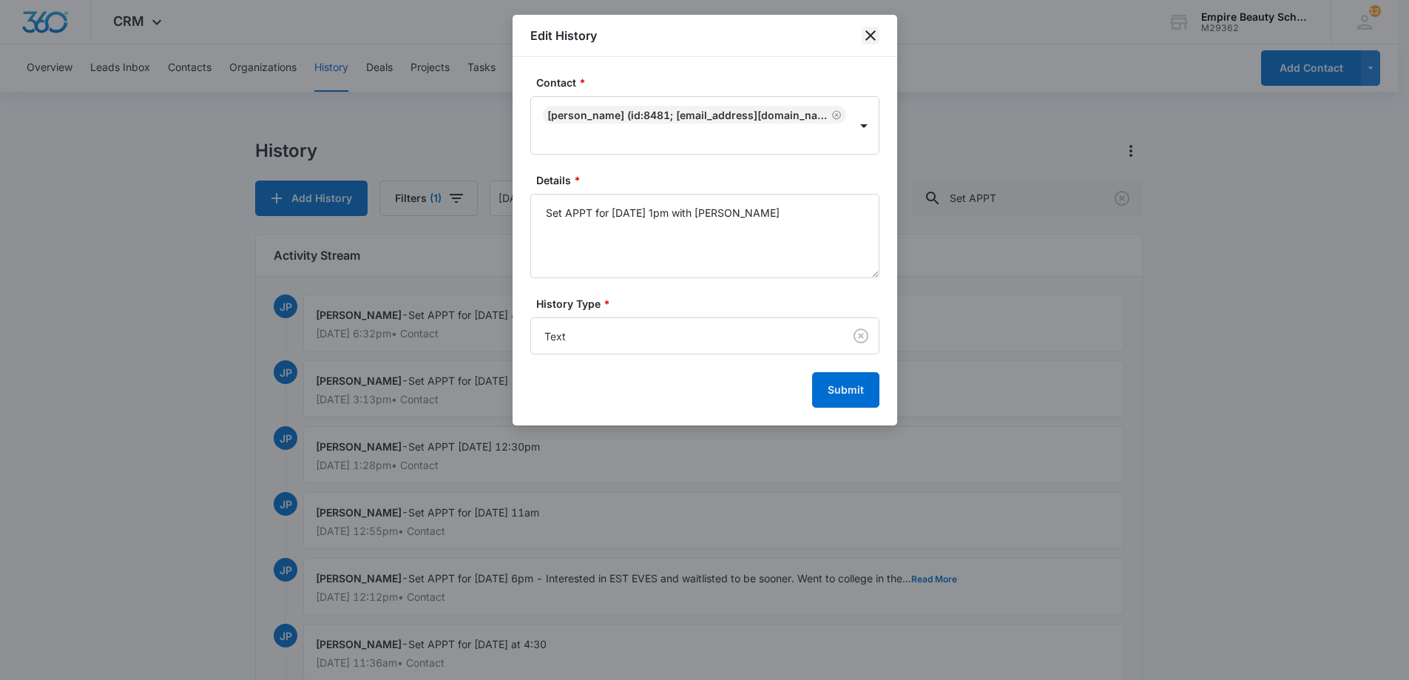
click at [869, 36] on icon "close" at bounding box center [871, 36] width 18 height 18
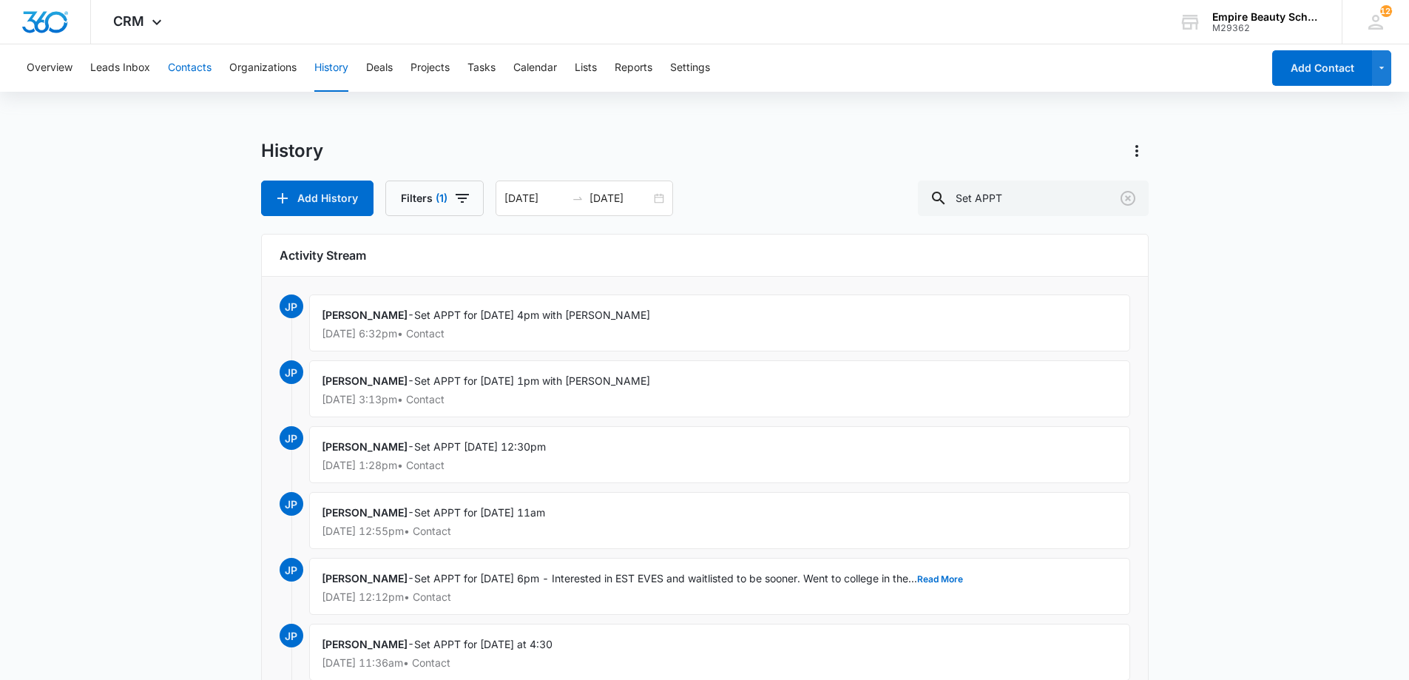
click at [208, 70] on button "Contacts" at bounding box center [190, 67] width 44 height 47
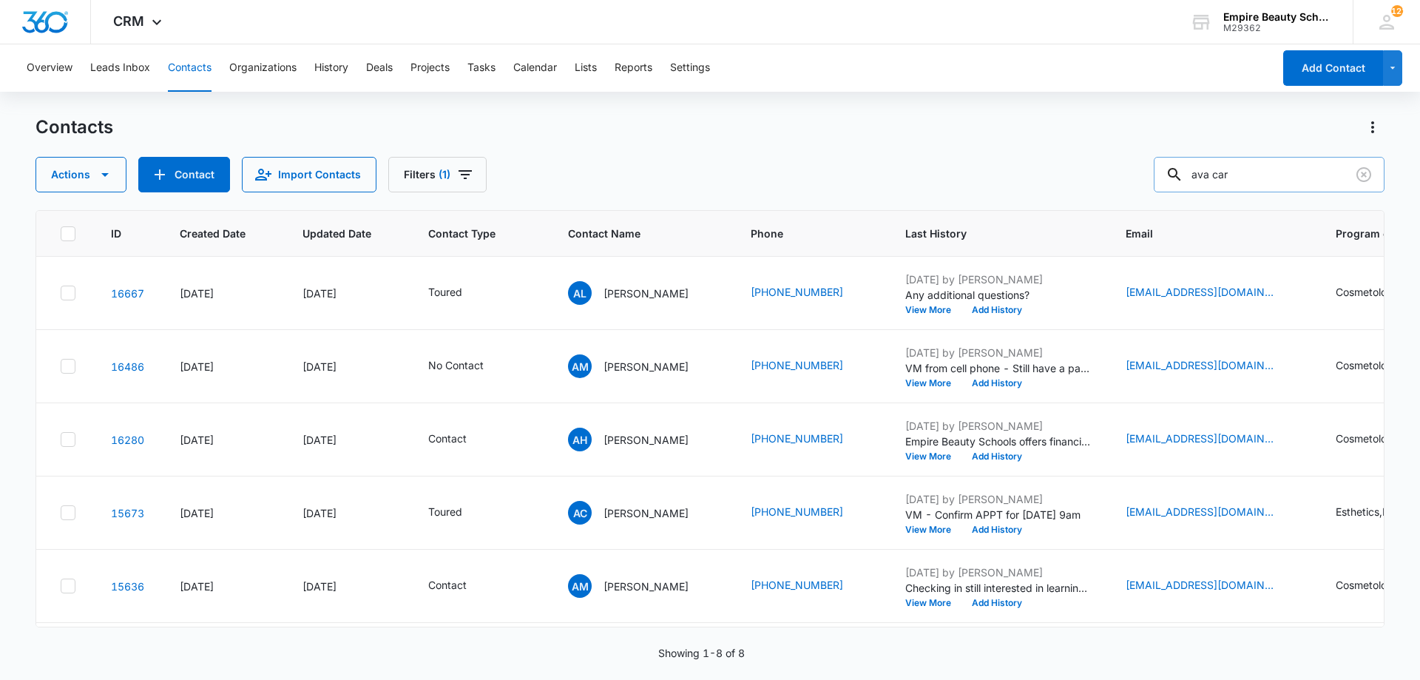
click at [1252, 176] on input "ava car" at bounding box center [1269, 175] width 231 height 36
drag, startPoint x: 1252, startPoint y: 176, endPoint x: 1191, endPoint y: 175, distance: 61.4
click at [1193, 175] on div "ava car" at bounding box center [1269, 175] width 231 height 36
type input "rebecca drabble"
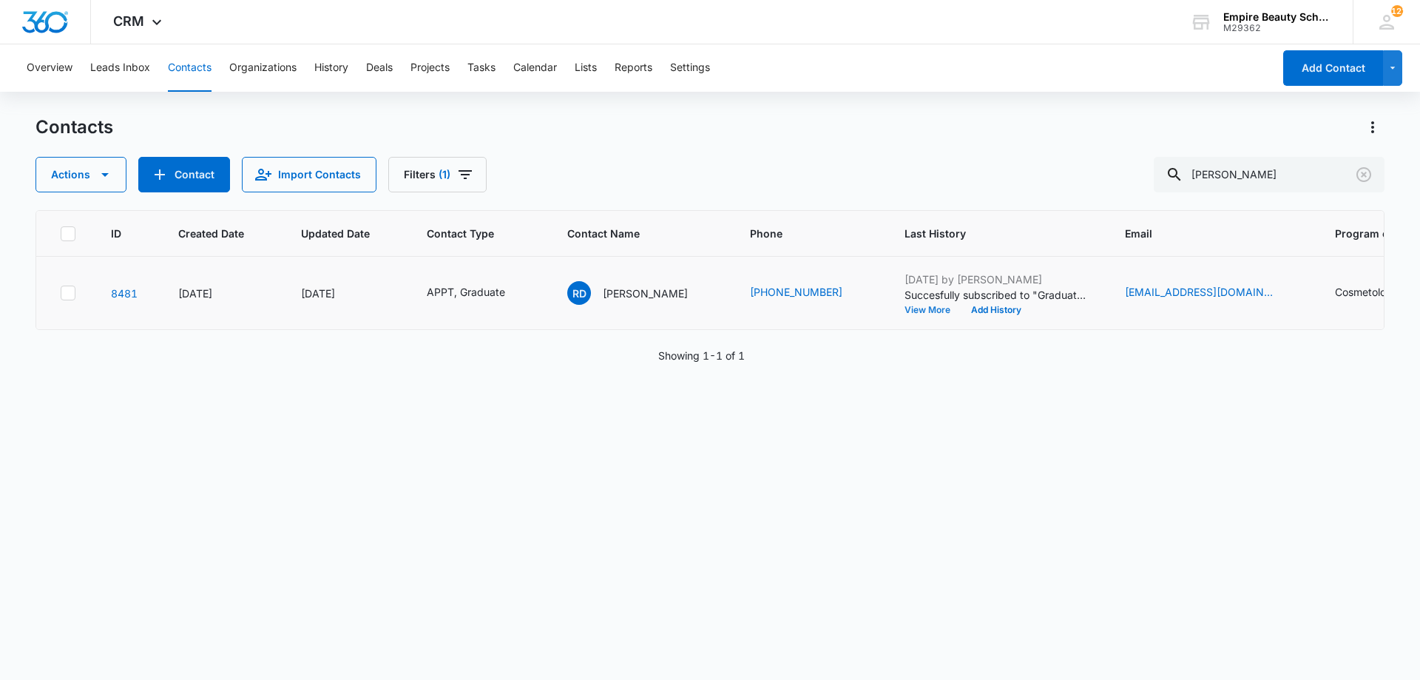
click at [922, 306] on button "View More" at bounding box center [933, 310] width 56 height 9
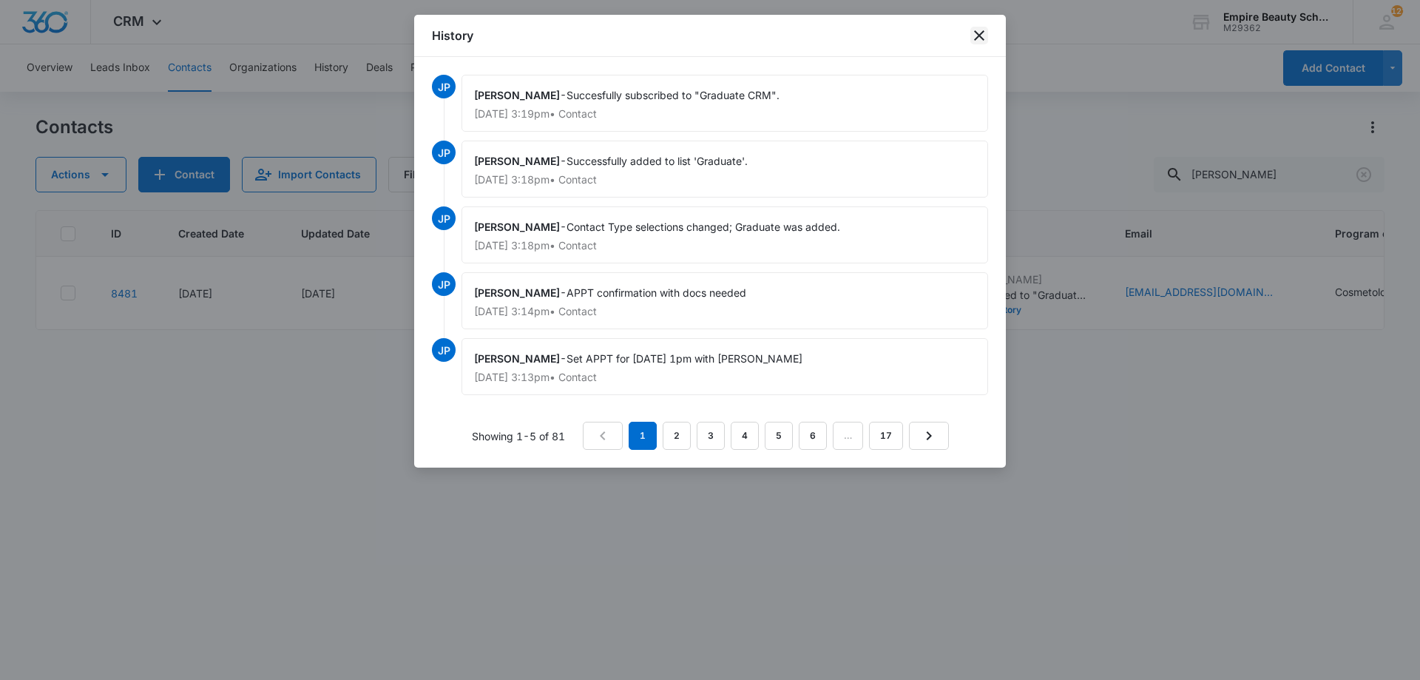
click at [984, 28] on icon "close" at bounding box center [980, 36] width 18 height 18
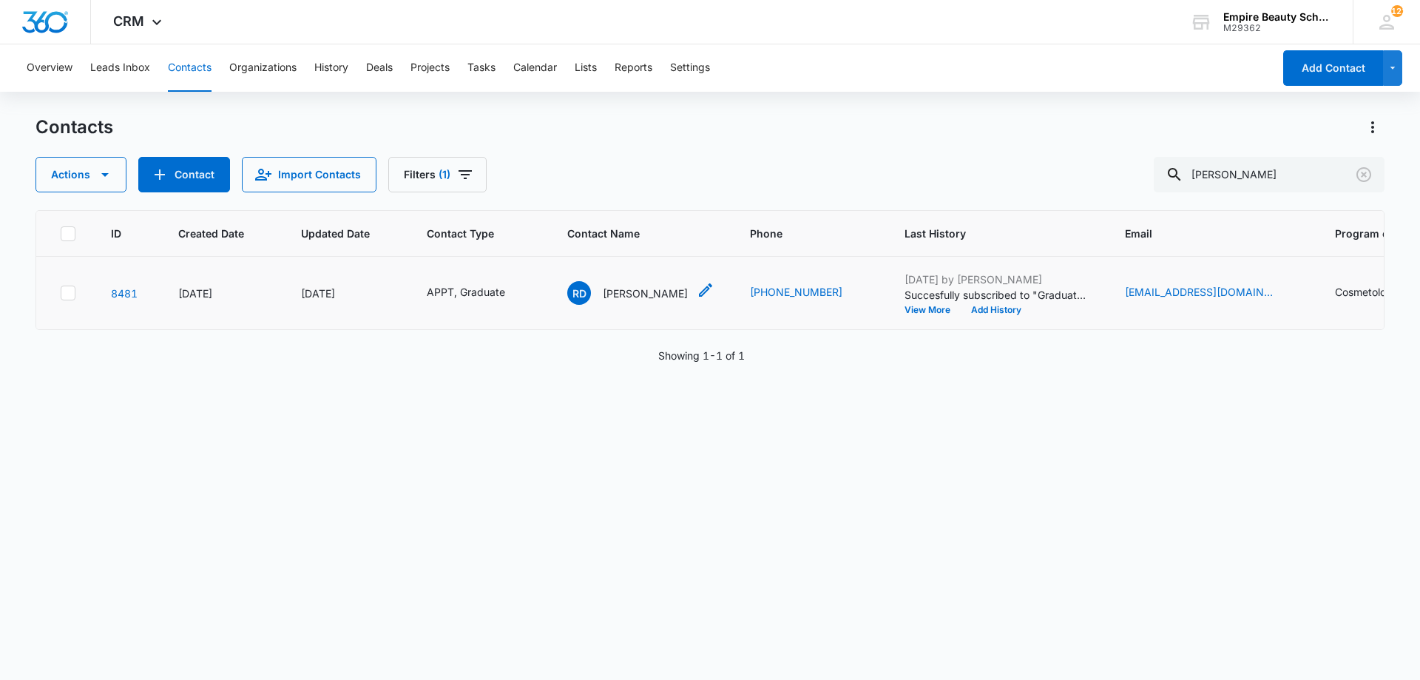
click at [647, 297] on p "Rebecca Drabble" at bounding box center [645, 294] width 85 height 16
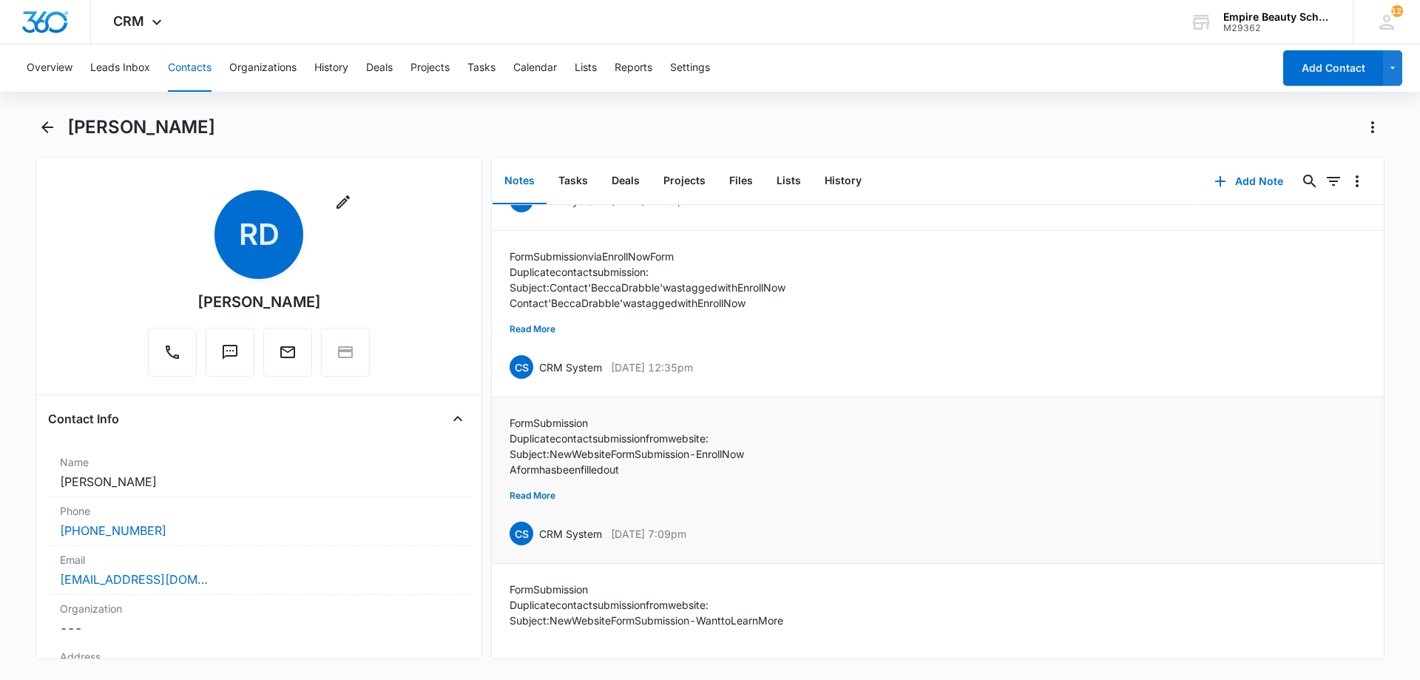
scroll to position [223, 0]
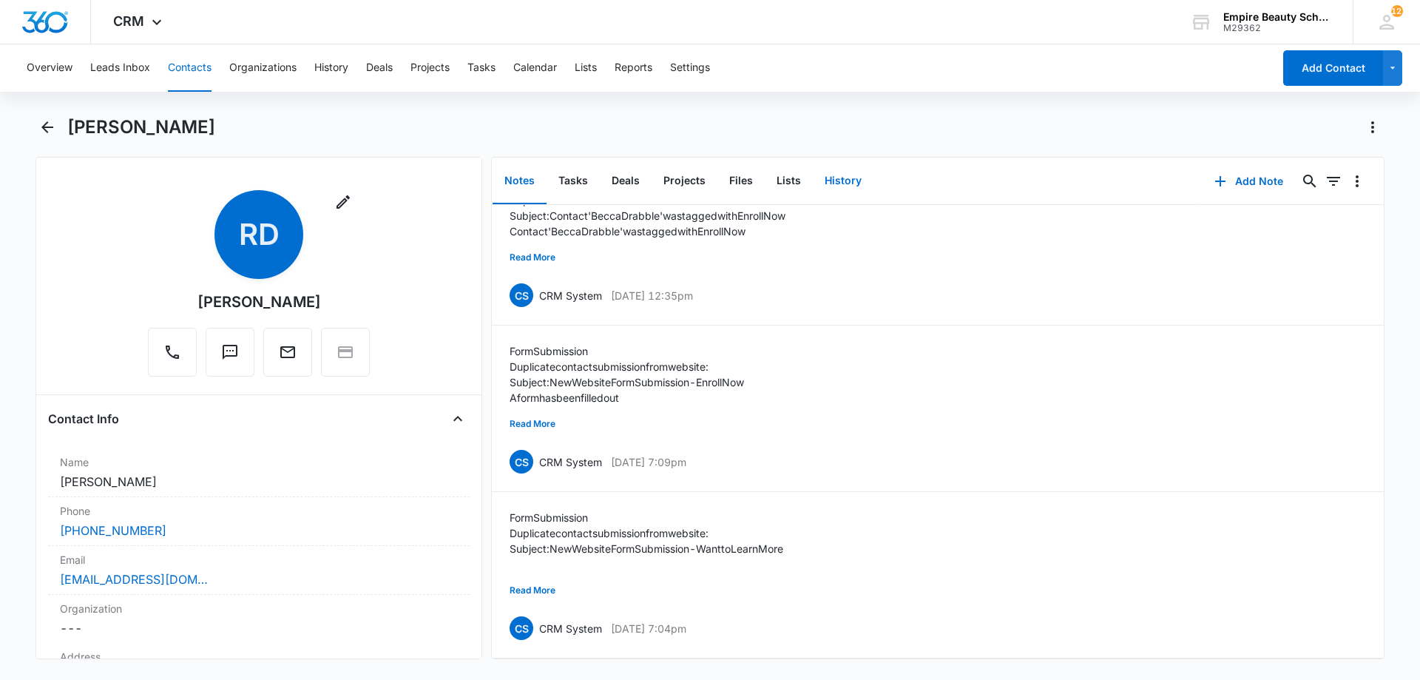
click at [814, 178] on button "History" at bounding box center [843, 181] width 61 height 46
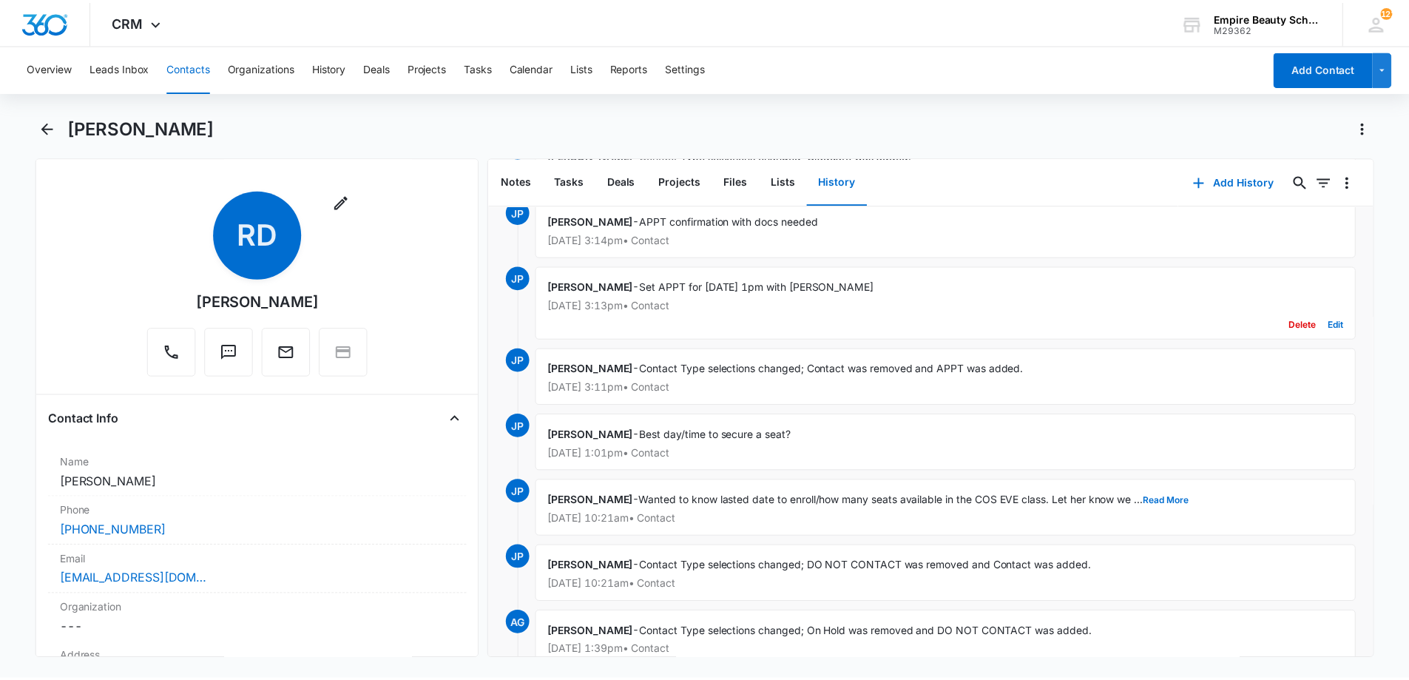
scroll to position [221, 0]
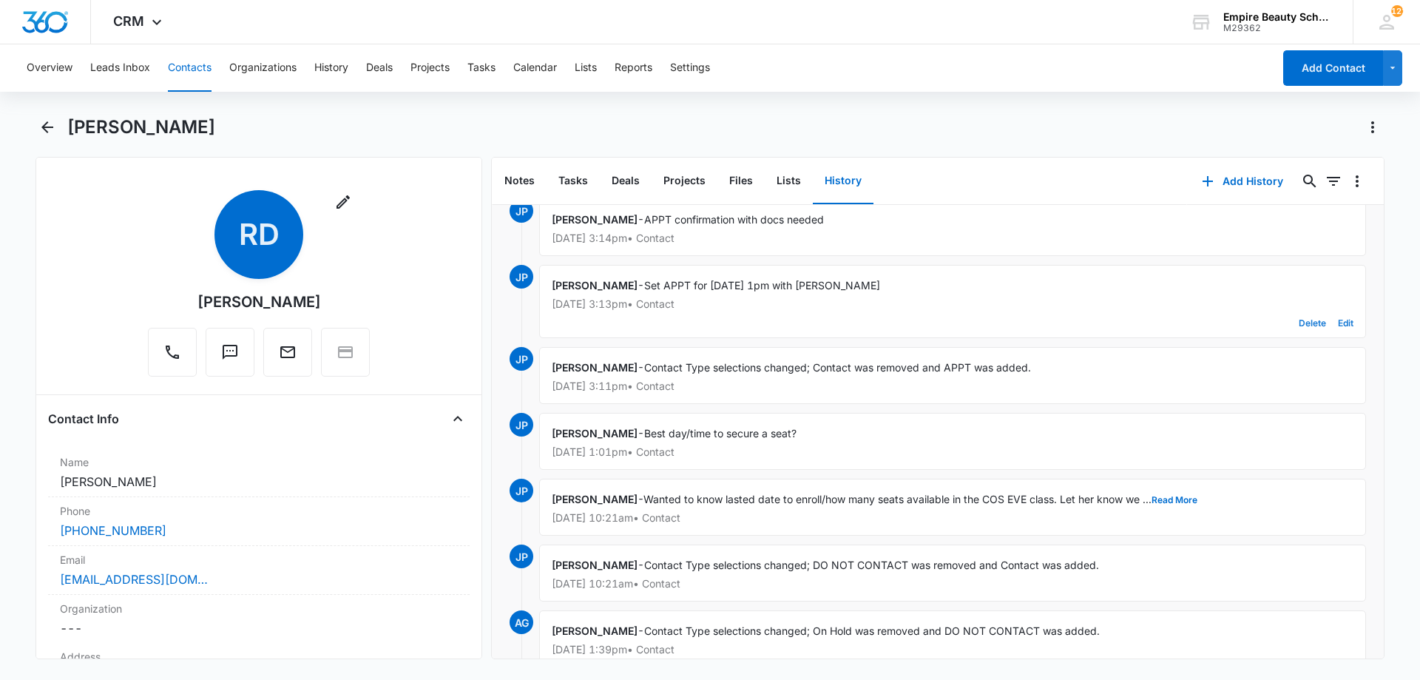
drag, startPoint x: 1309, startPoint y: 324, endPoint x: 1339, endPoint y: 323, distance: 30.3
click at [1339, 323] on div "Delete Edit" at bounding box center [953, 323] width 802 height 28
click at [1339, 323] on button "Edit" at bounding box center [1346, 323] width 16 height 28
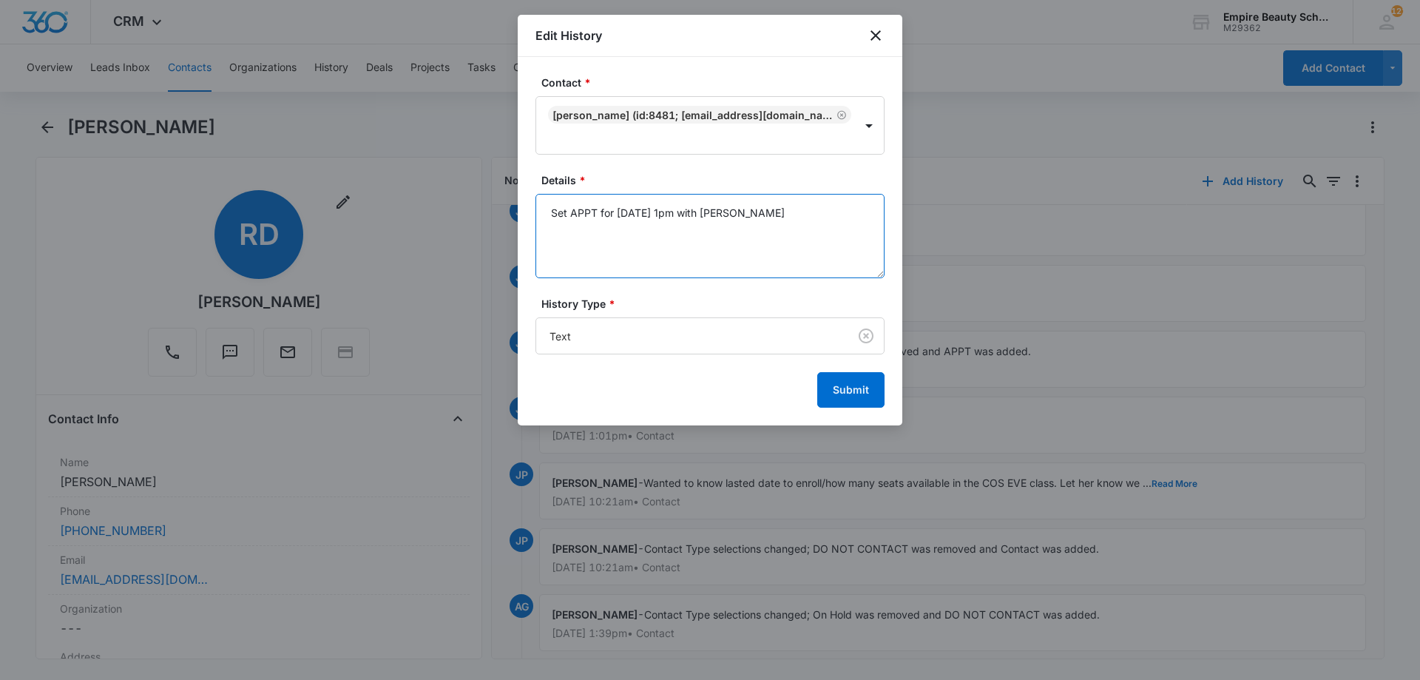
click at [628, 217] on textarea "Set APPT for 9/4 at 1pm with Amelia" at bounding box center [710, 236] width 349 height 84
type textarea "Set APPT for 9/6 at 1pm with Amelia"
click at [821, 388] on button "Submit" at bounding box center [850, 390] width 67 height 36
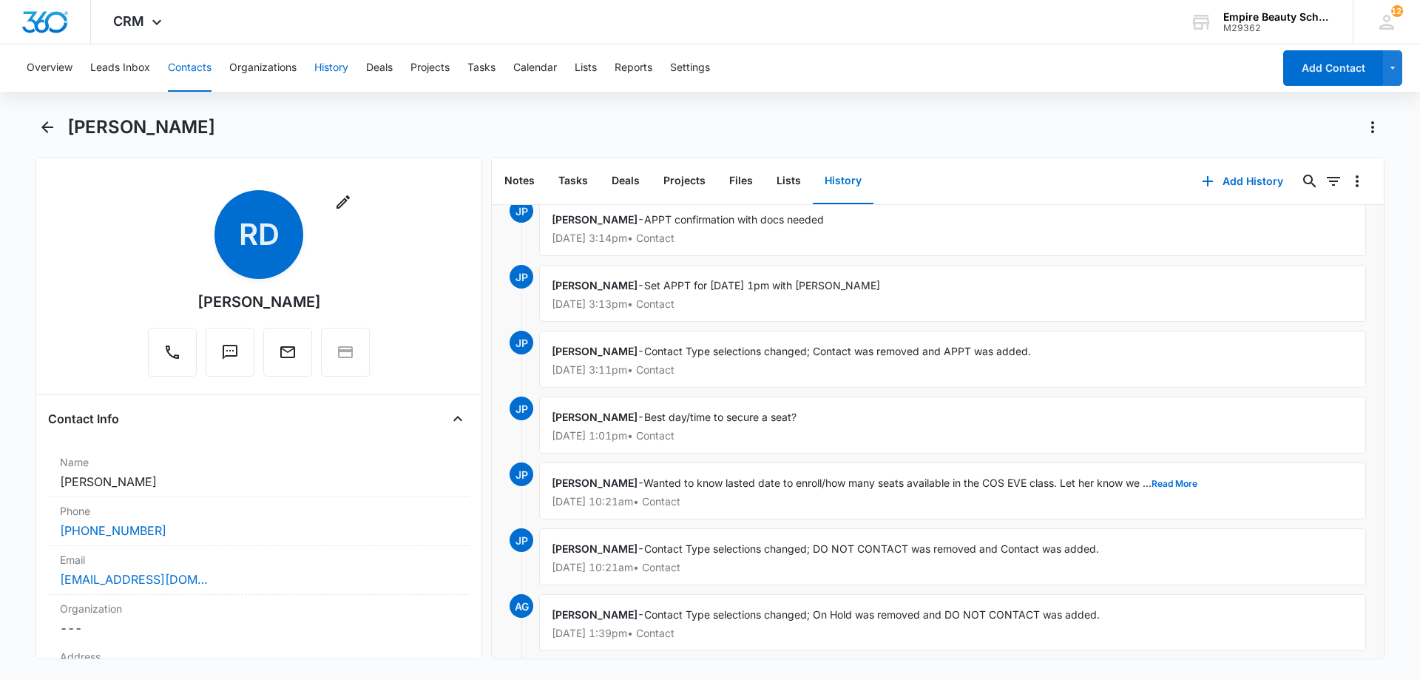
click at [323, 66] on button "History" at bounding box center [331, 67] width 34 height 47
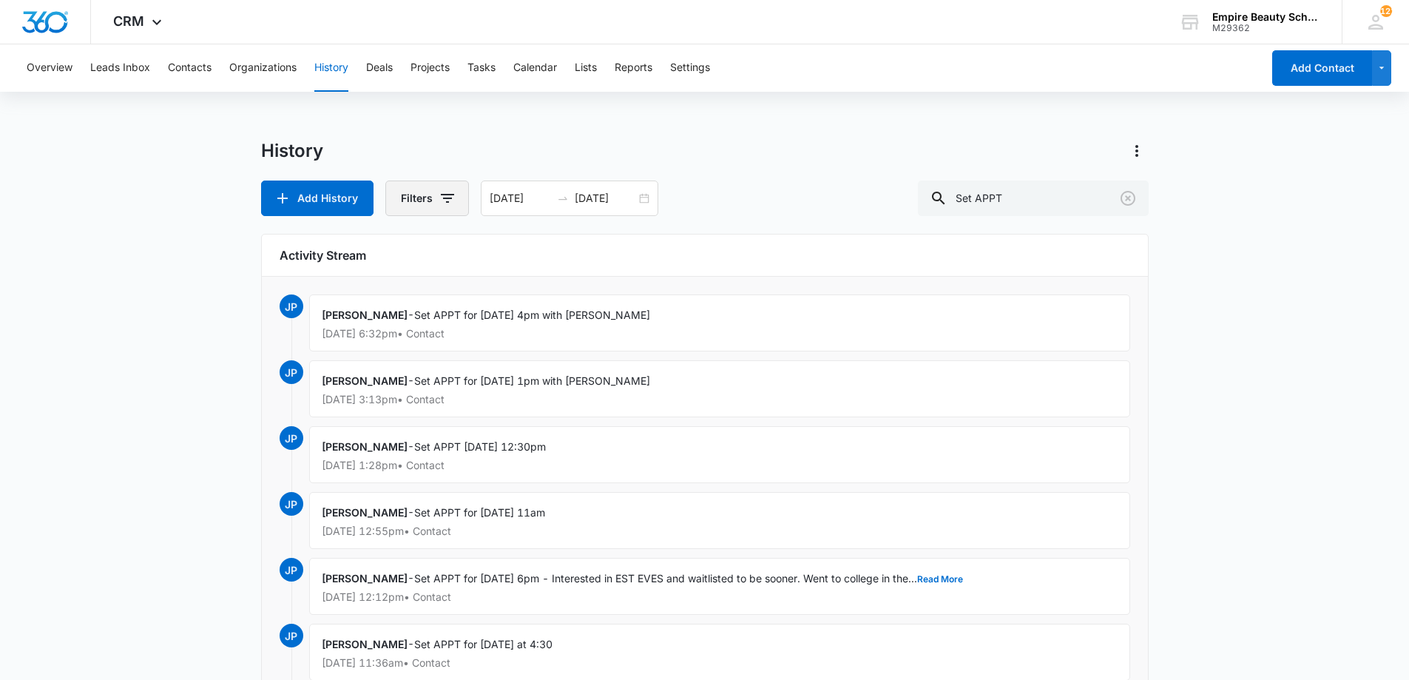
click at [441, 198] on icon "button" at bounding box center [447, 198] width 13 height 9
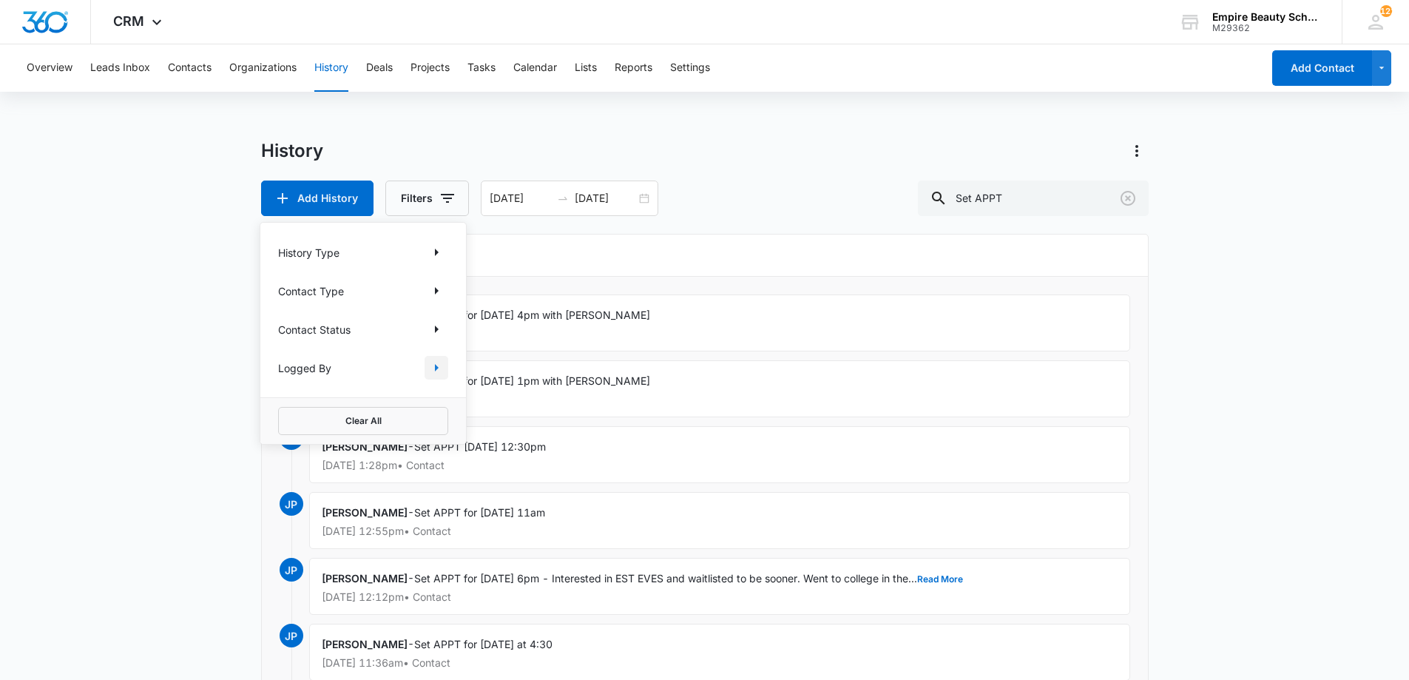
click at [431, 360] on icon "Show Logged By filters" at bounding box center [437, 368] width 18 height 18
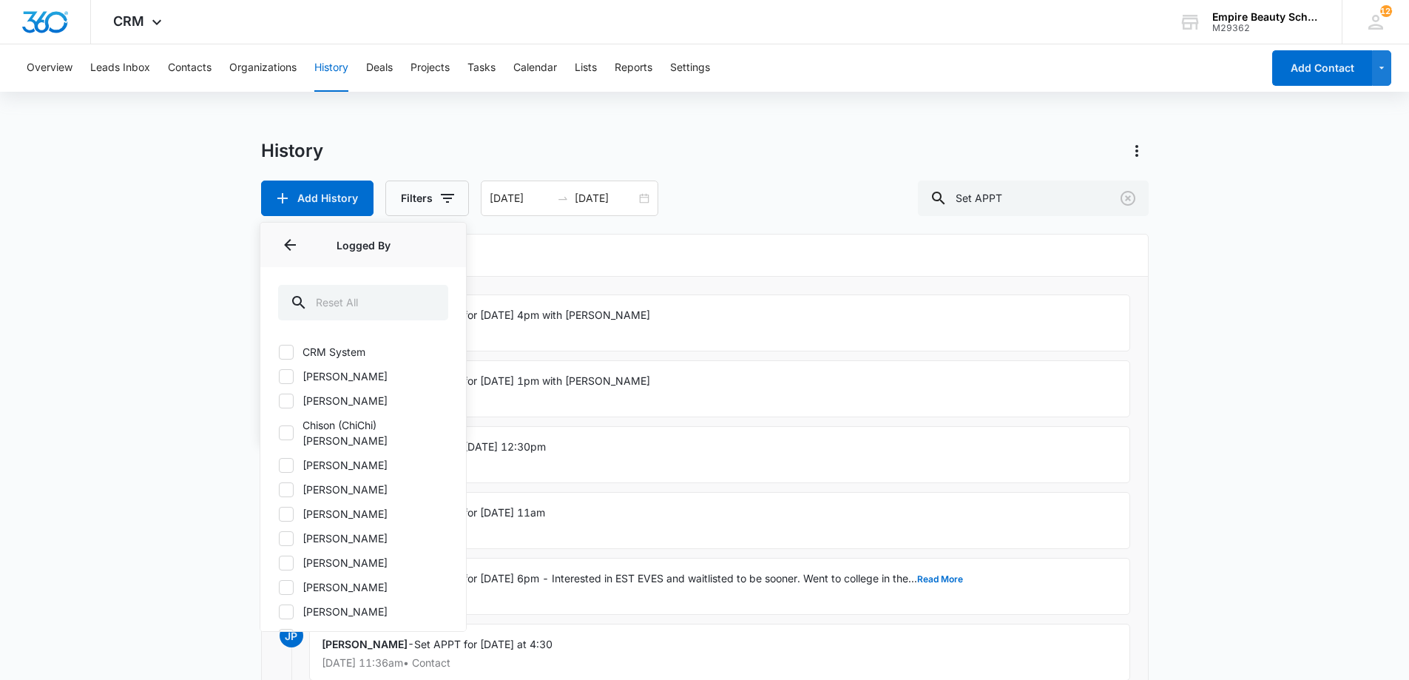
click at [330, 506] on label "[PERSON_NAME]" at bounding box center [363, 514] width 170 height 16
click at [279, 513] on input "[PERSON_NAME]" at bounding box center [278, 513] width 1 height 1
checkbox input "true"
click at [177, 396] on main "History Add History Filters (1) History Type Contact Type Contact Status Logged…" at bounding box center [704, 477] width 1409 height 676
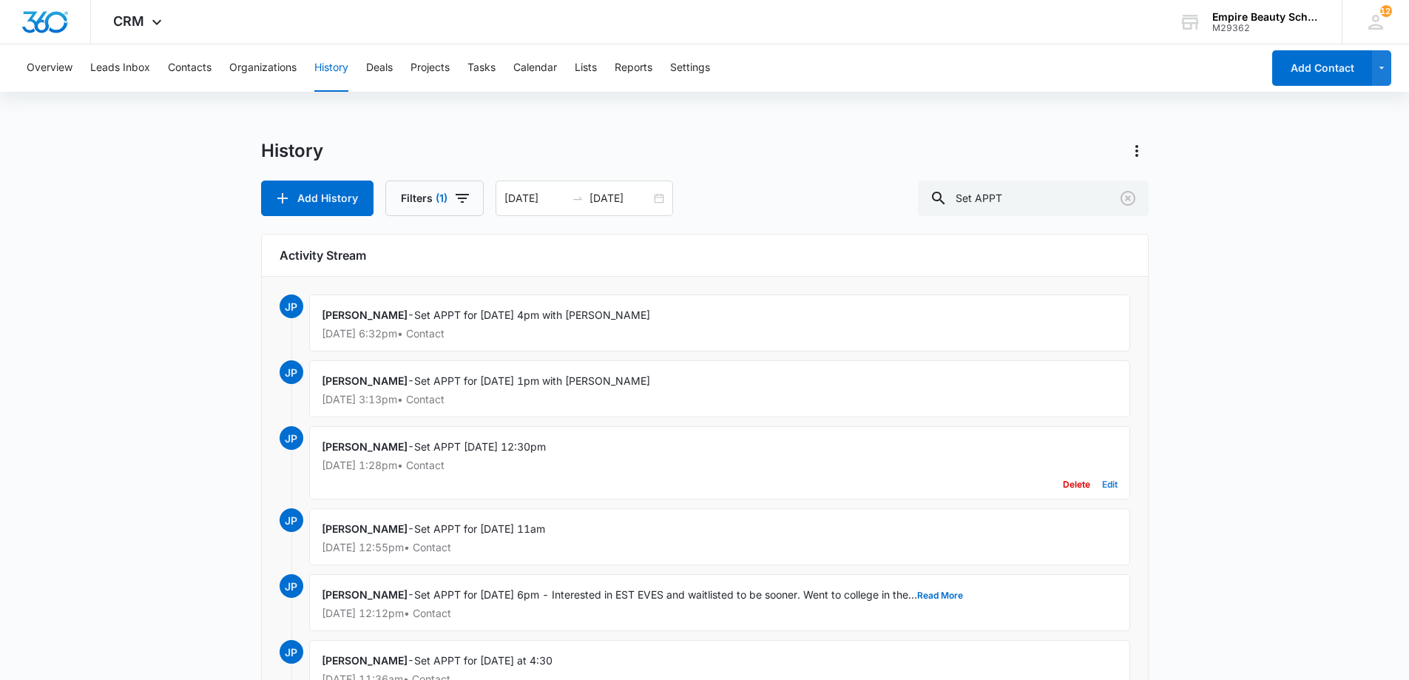
click at [1107, 481] on button "Edit" at bounding box center [1110, 484] width 16 height 28
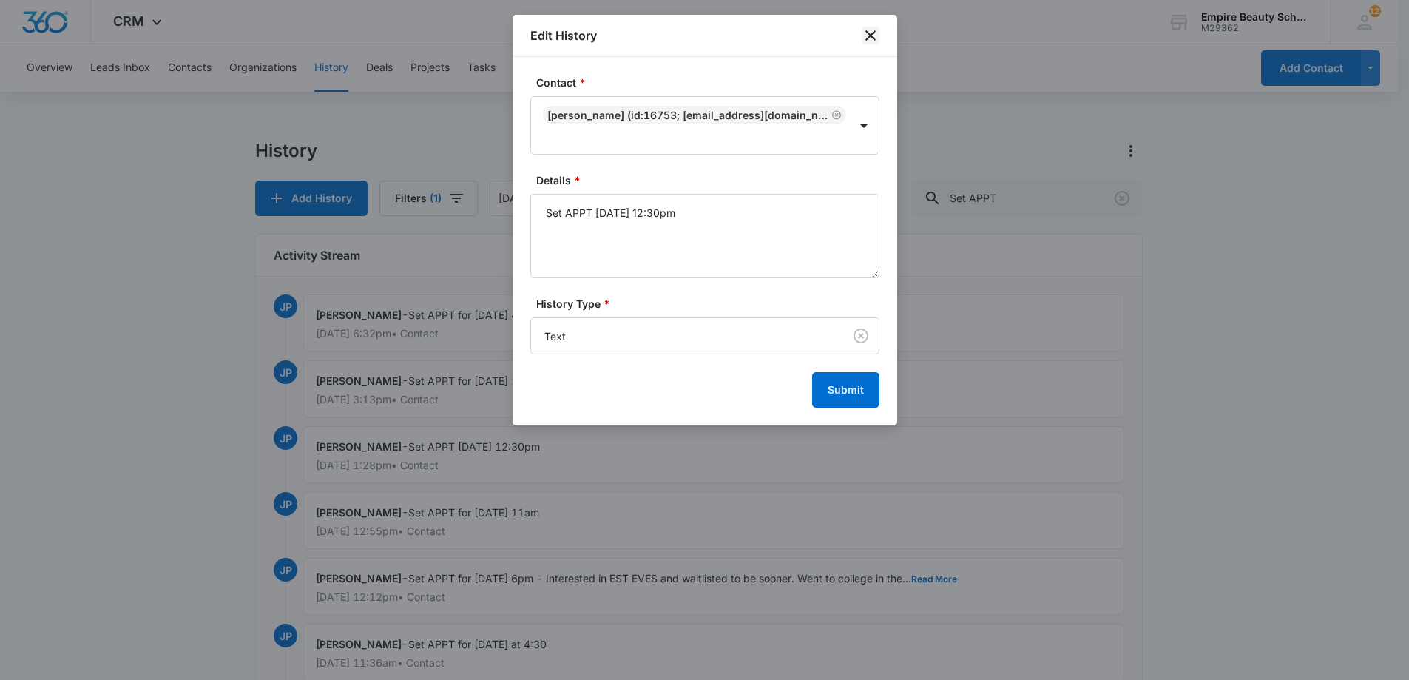
click at [874, 40] on icon "close" at bounding box center [871, 36] width 18 height 18
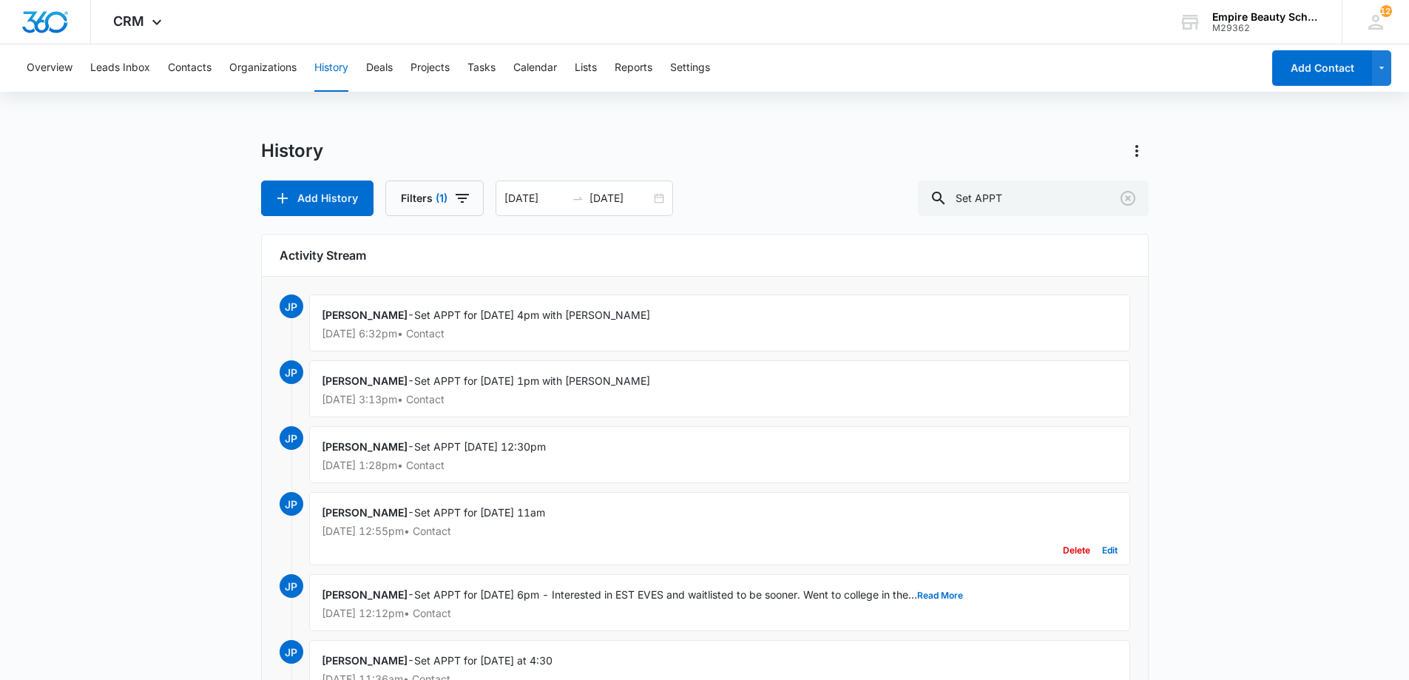
click at [547, 510] on div "Jess Peltonovich - Set APPT for 9/4 at 11am Sep 3, 2025 at 12:55pm • Contact De…" at bounding box center [719, 528] width 821 height 73
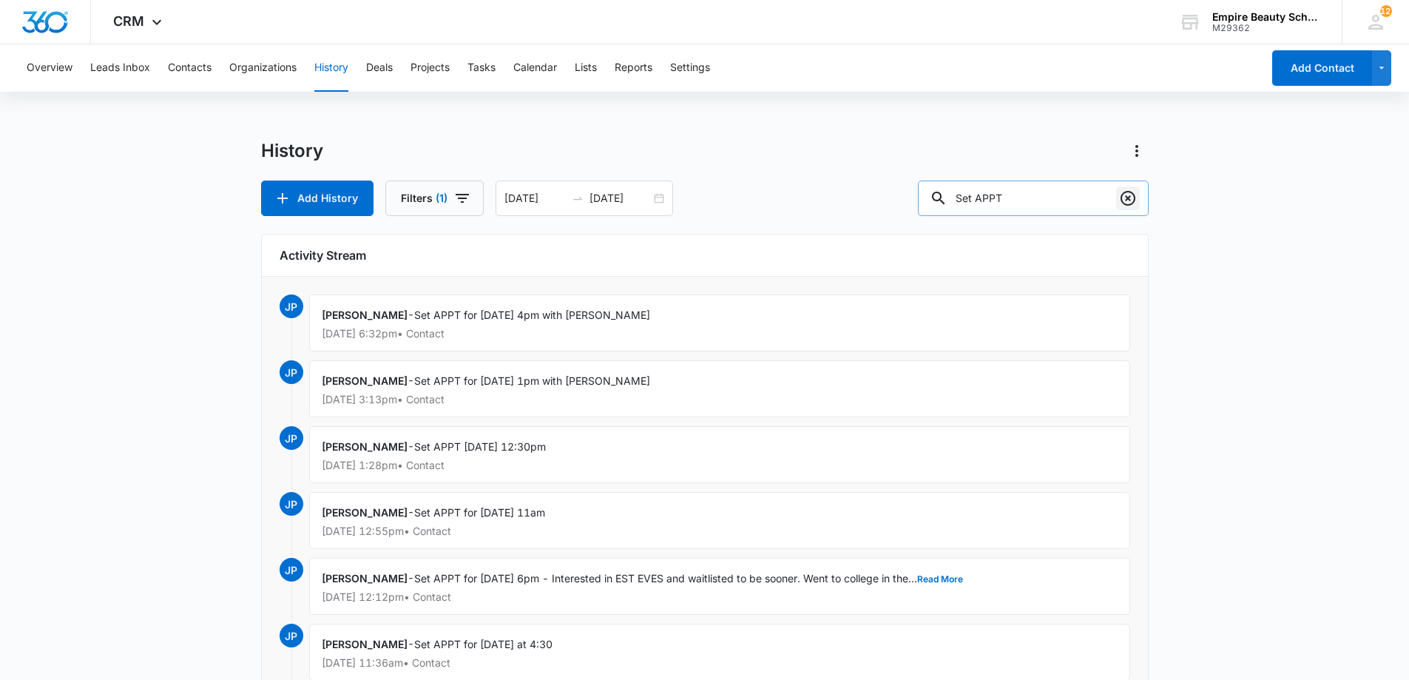
click at [1124, 199] on icon "Clear" at bounding box center [1128, 198] width 18 height 18
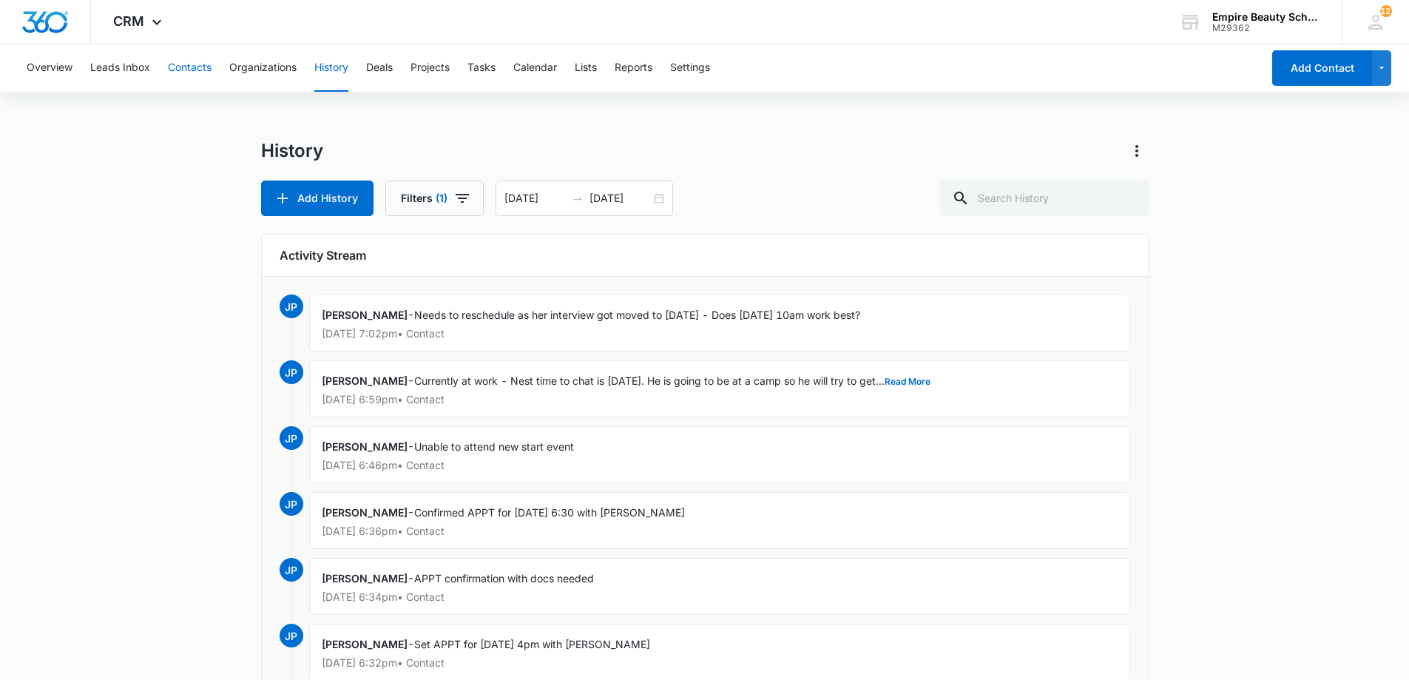
click at [195, 71] on button "Contacts" at bounding box center [190, 67] width 44 height 47
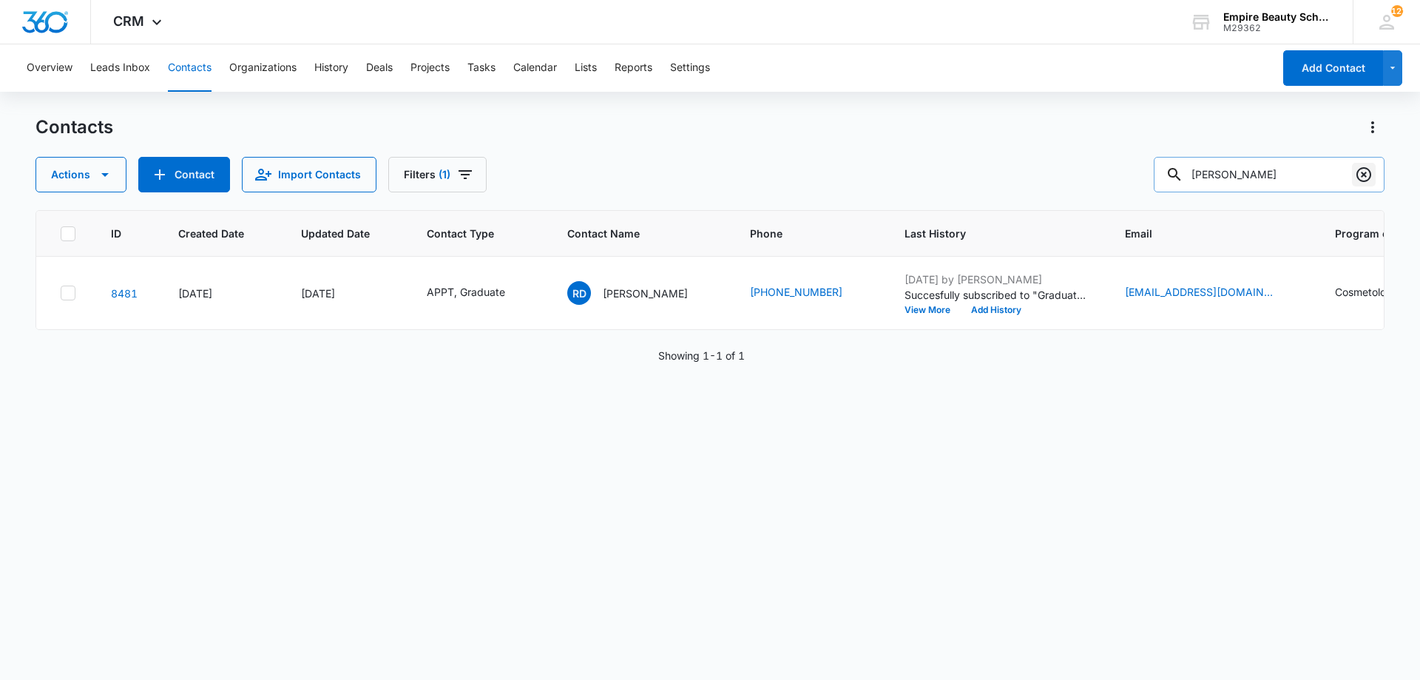
click at [1357, 175] on icon "Clear" at bounding box center [1364, 174] width 15 height 15
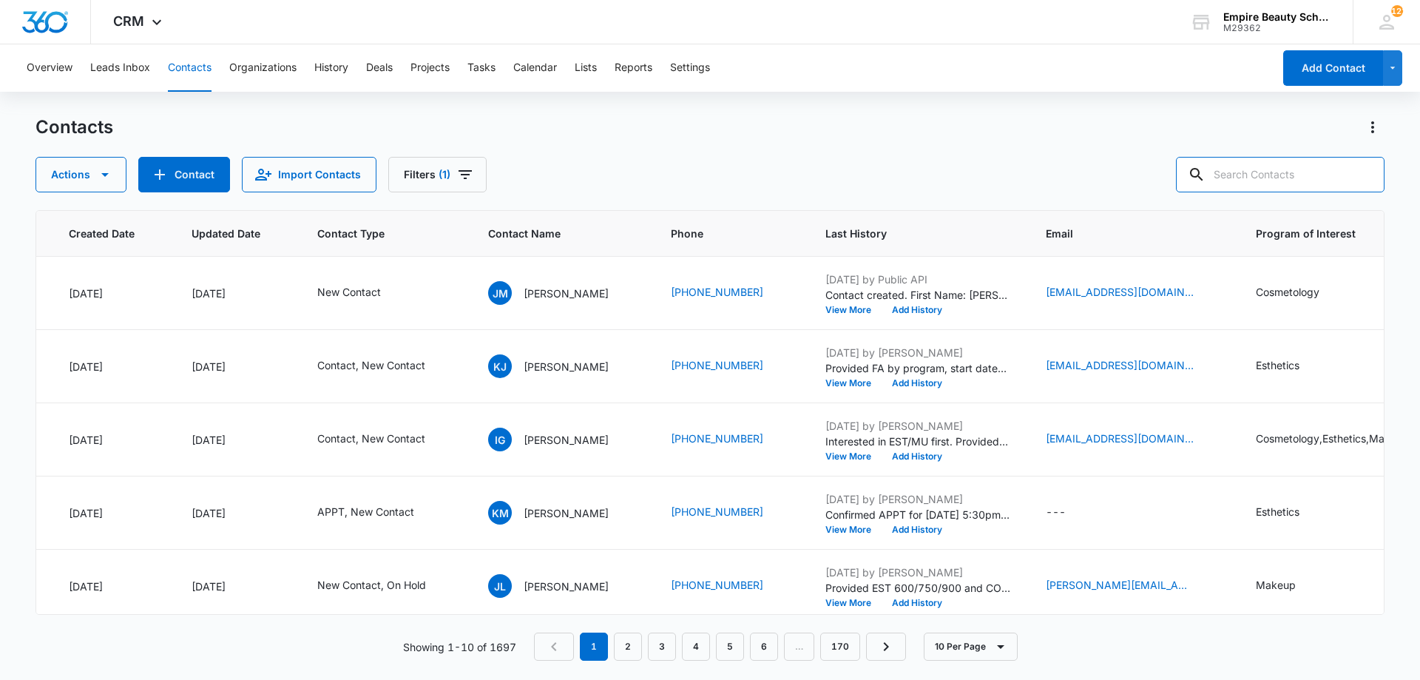
scroll to position [0, 148]
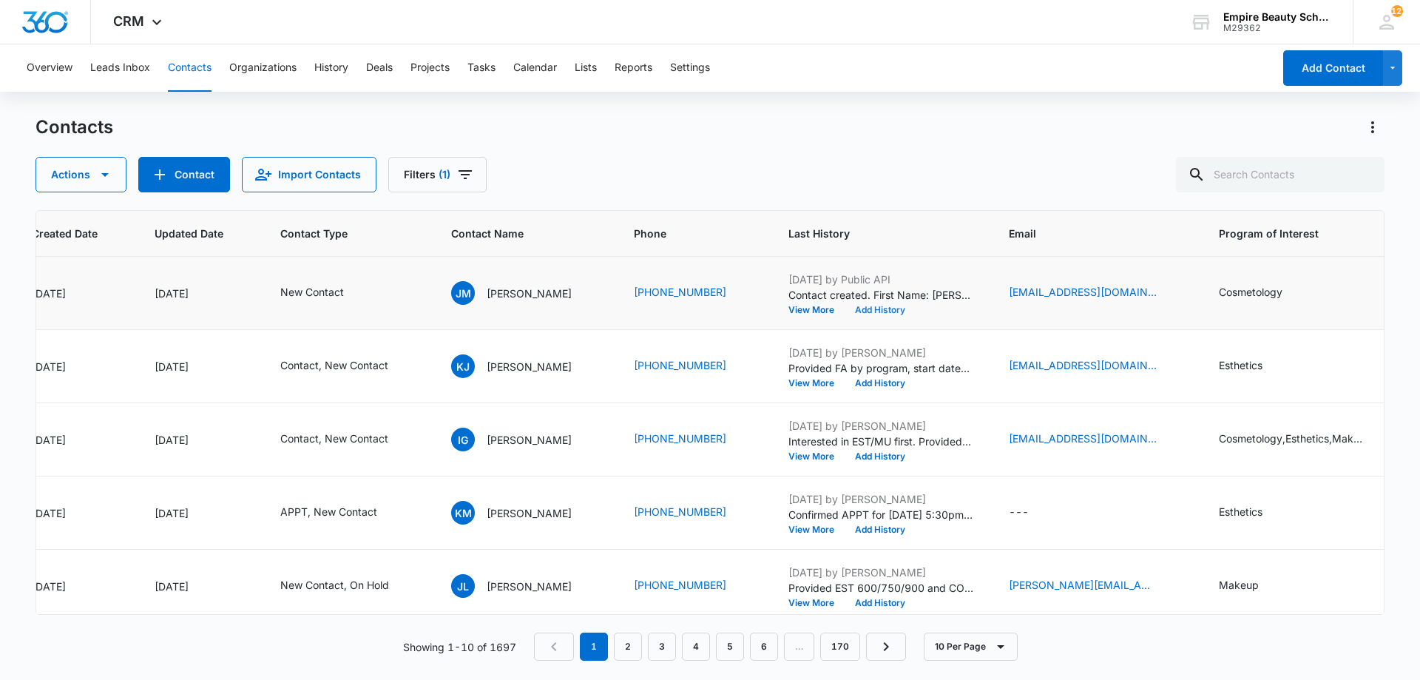
click at [851, 309] on button "Add History" at bounding box center [880, 310] width 71 height 9
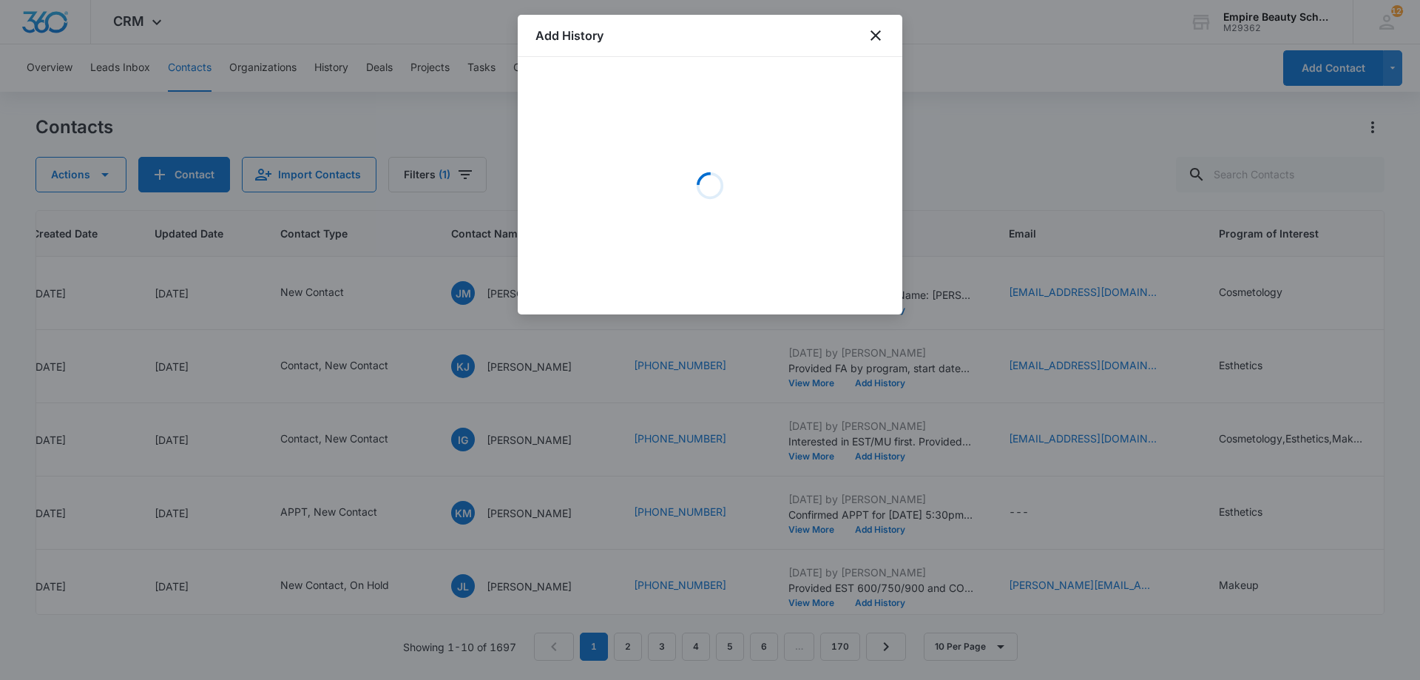
click at [675, 153] on div "Loading" at bounding box center [710, 186] width 349 height 222
click at [654, 143] on div "Loading" at bounding box center [710, 186] width 349 height 222
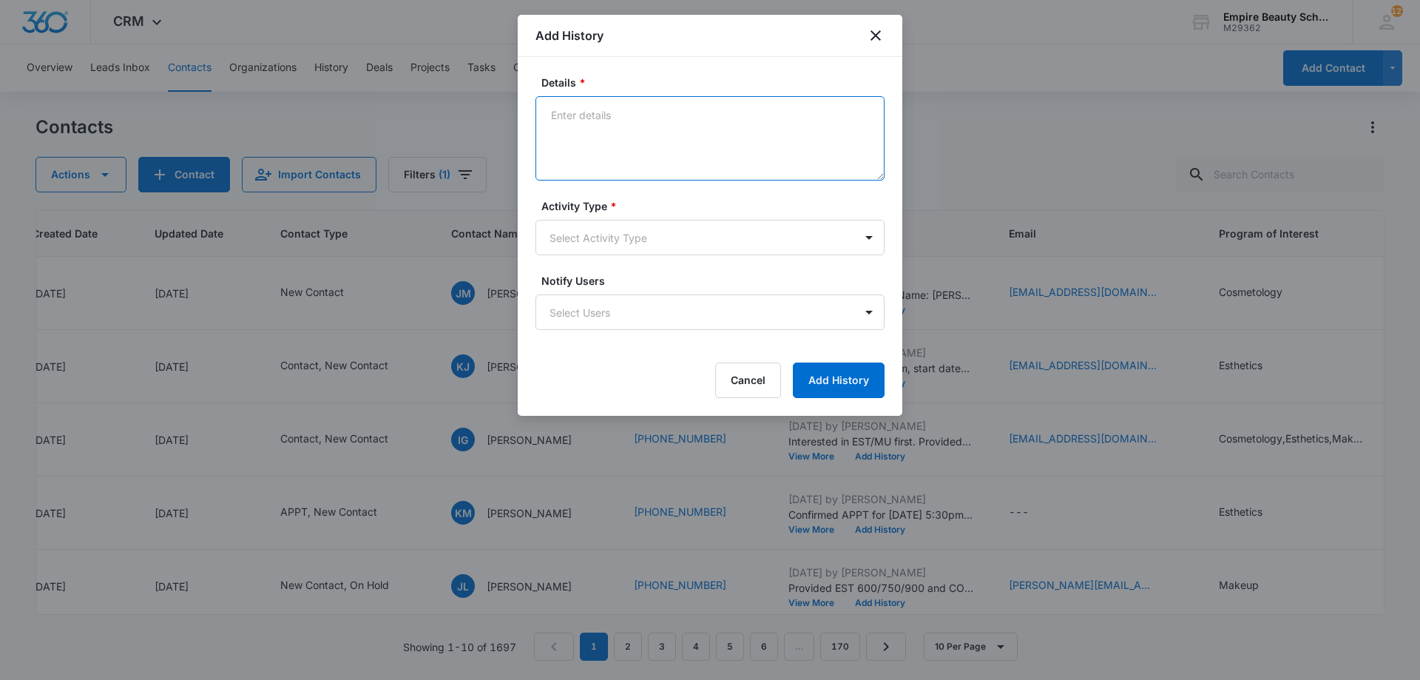
click at [634, 123] on textarea "Details *" at bounding box center [710, 138] width 349 height 84
click at [624, 112] on textarea "Voicemail said 'Not available - please try later" Couldn't leave a VM" at bounding box center [710, 138] width 349 height 84
type textarea "Voicemail said "Not available - please try later" Couldn't leave a VM"
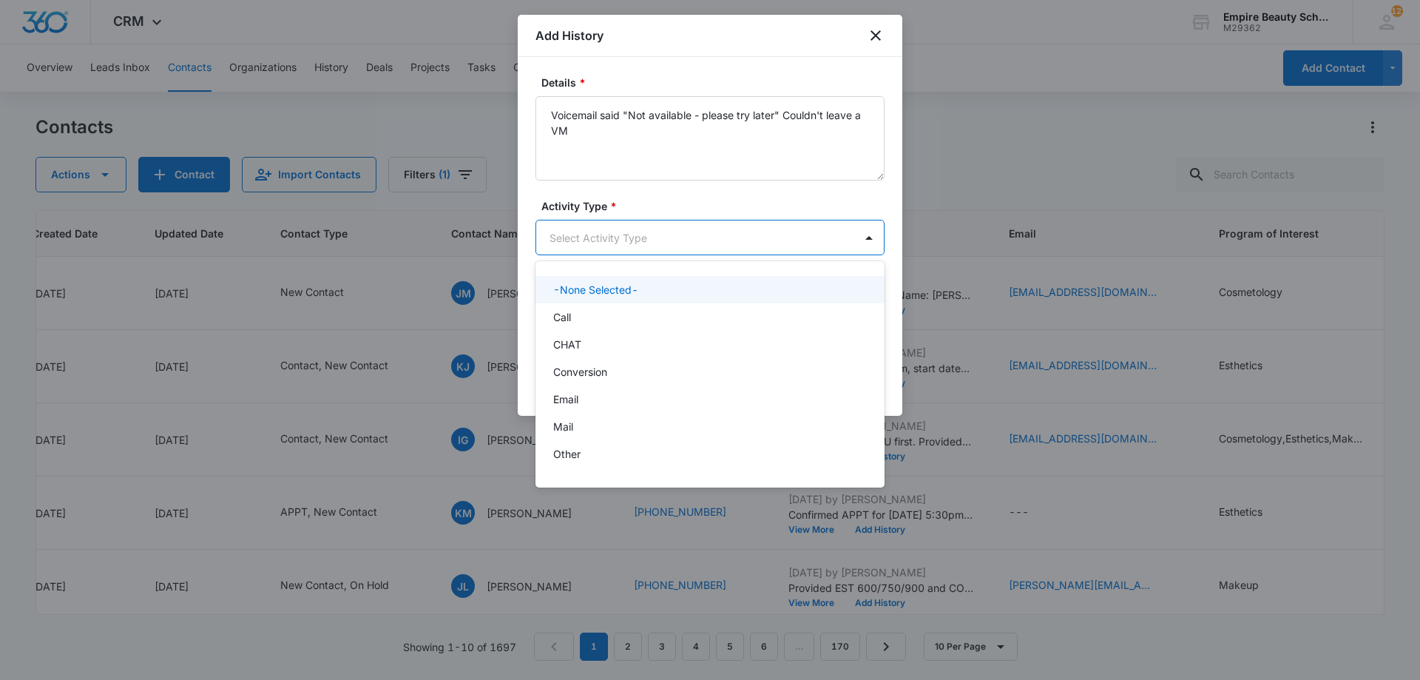
click at [554, 243] on body "CRM Apps Forms CRM Email Shop Payments POS Files Brand Settings Empire Beauty S…" at bounding box center [710, 340] width 1420 height 680
click at [598, 319] on div "Call" at bounding box center [708, 317] width 311 height 16
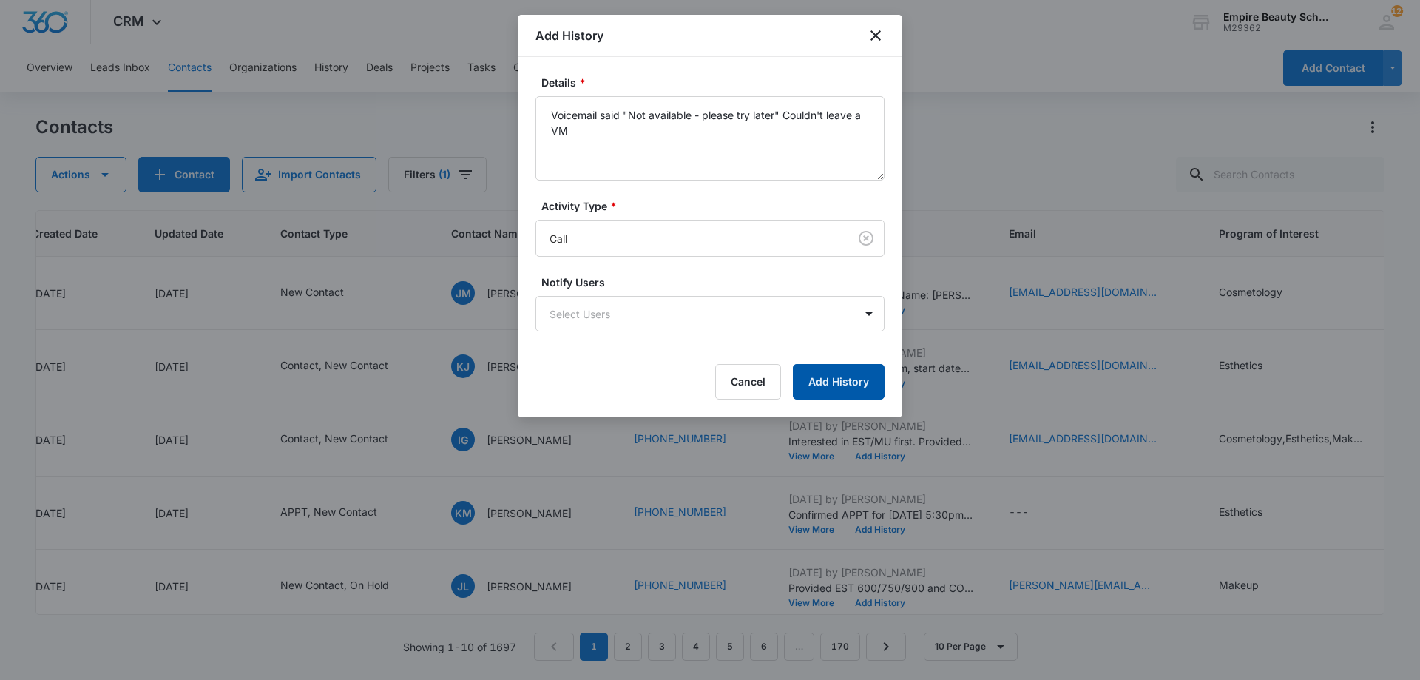
click at [846, 370] on button "Add History" at bounding box center [839, 382] width 92 height 36
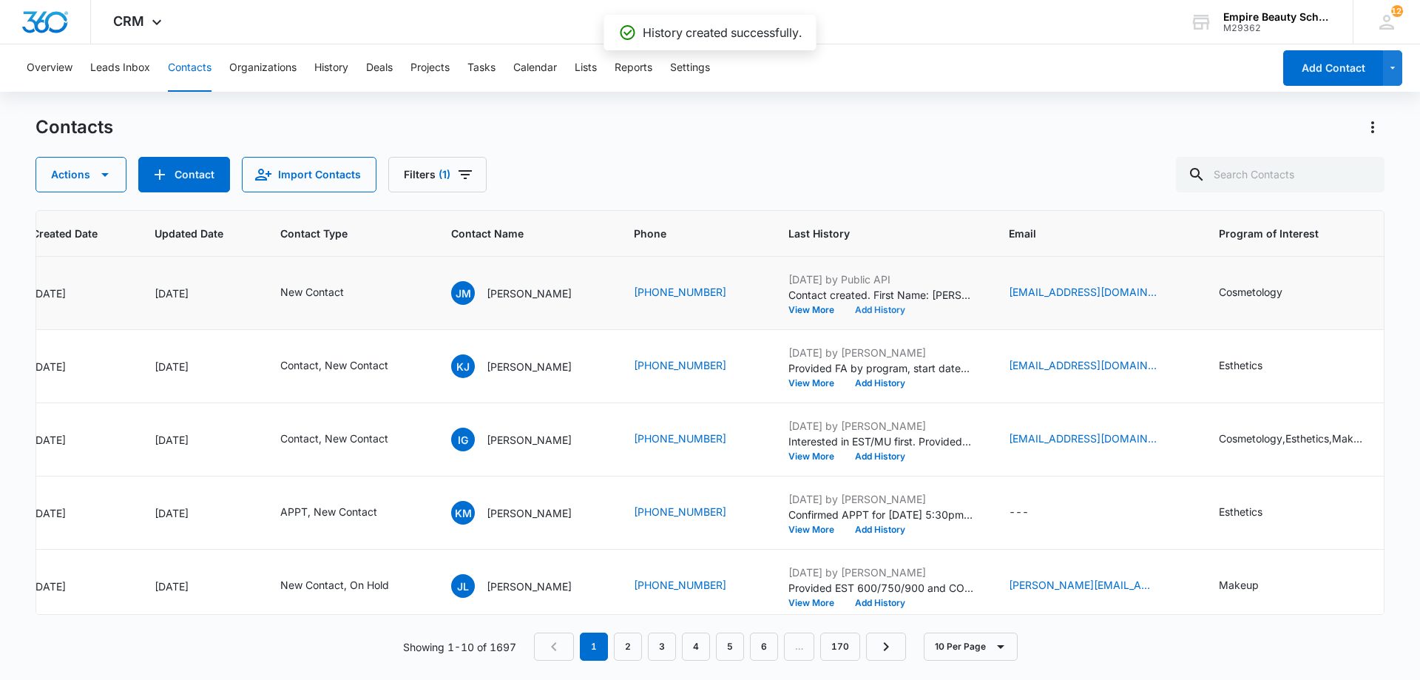
click at [878, 314] on button "Add History" at bounding box center [880, 310] width 71 height 9
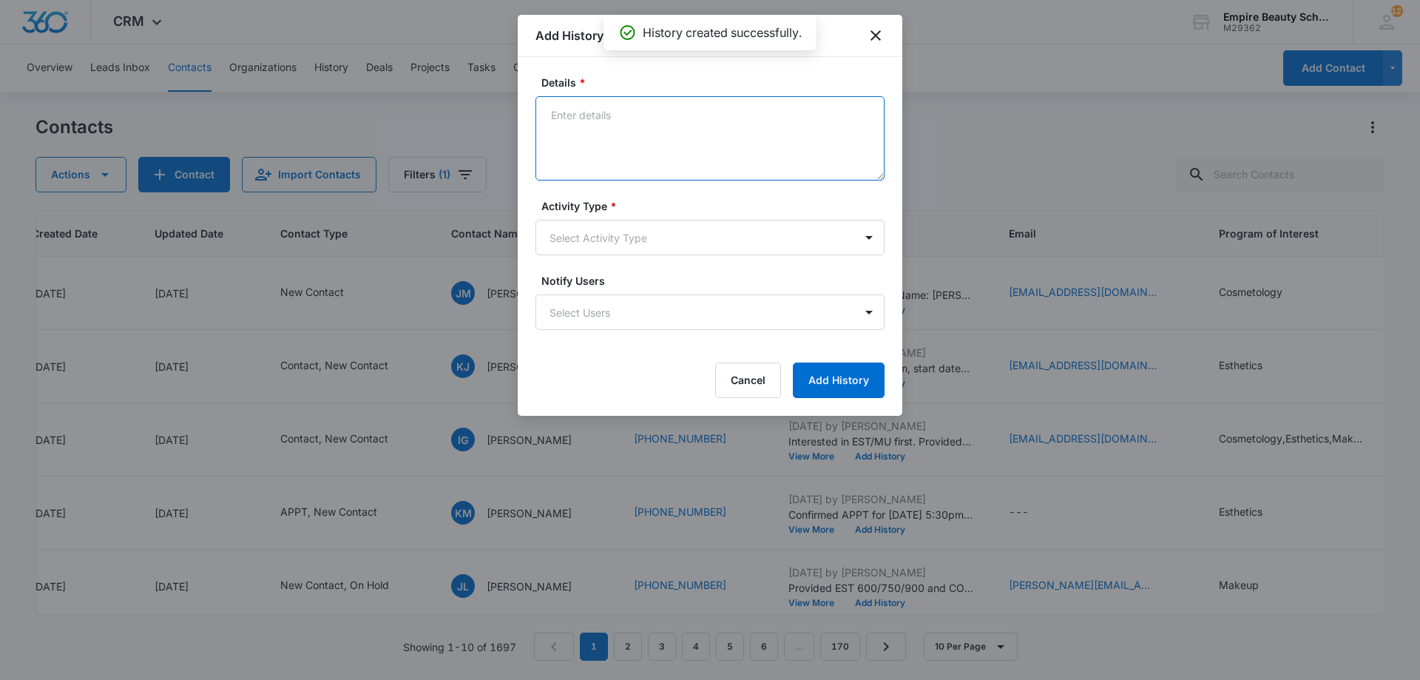
click at [678, 135] on textarea "Details *" at bounding box center [710, 138] width 349 height 84
type textarea "Text 1"
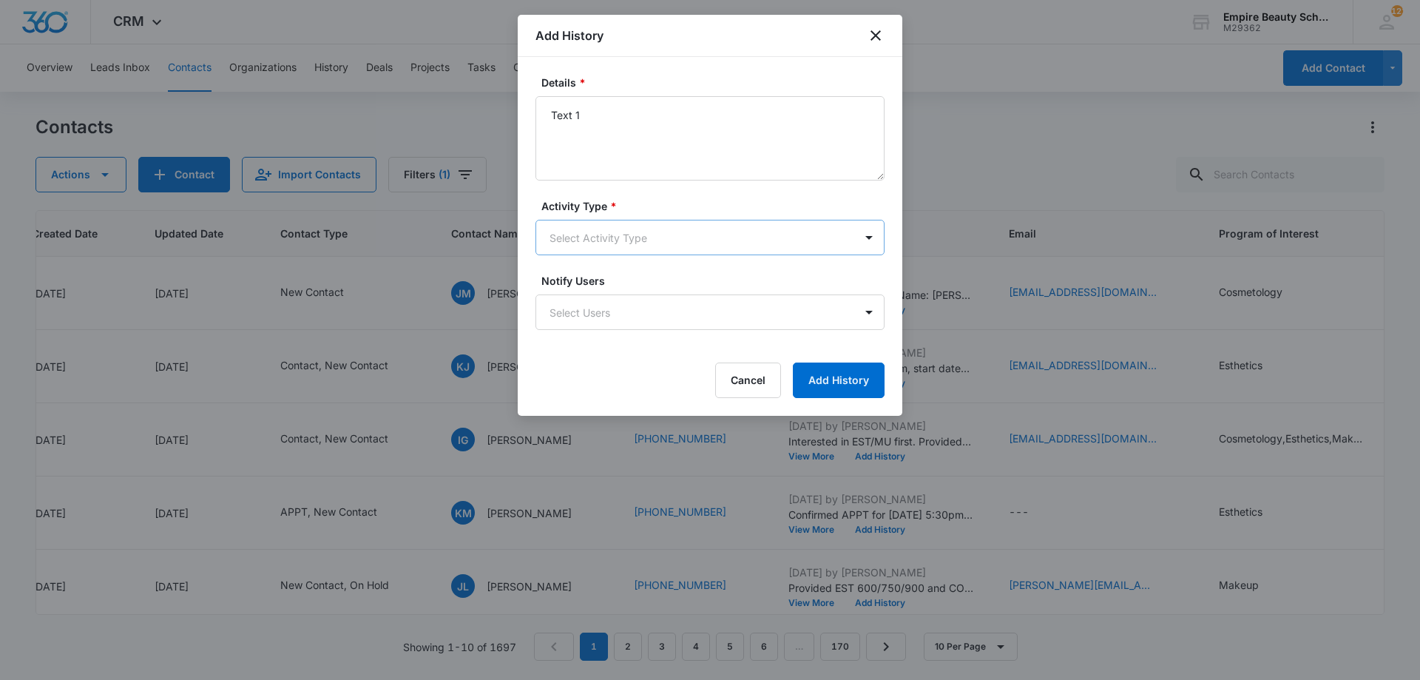
click at [621, 240] on body "CRM Apps Forms CRM Email Shop Payments POS Files Brand Settings Empire Beauty S…" at bounding box center [710, 340] width 1420 height 680
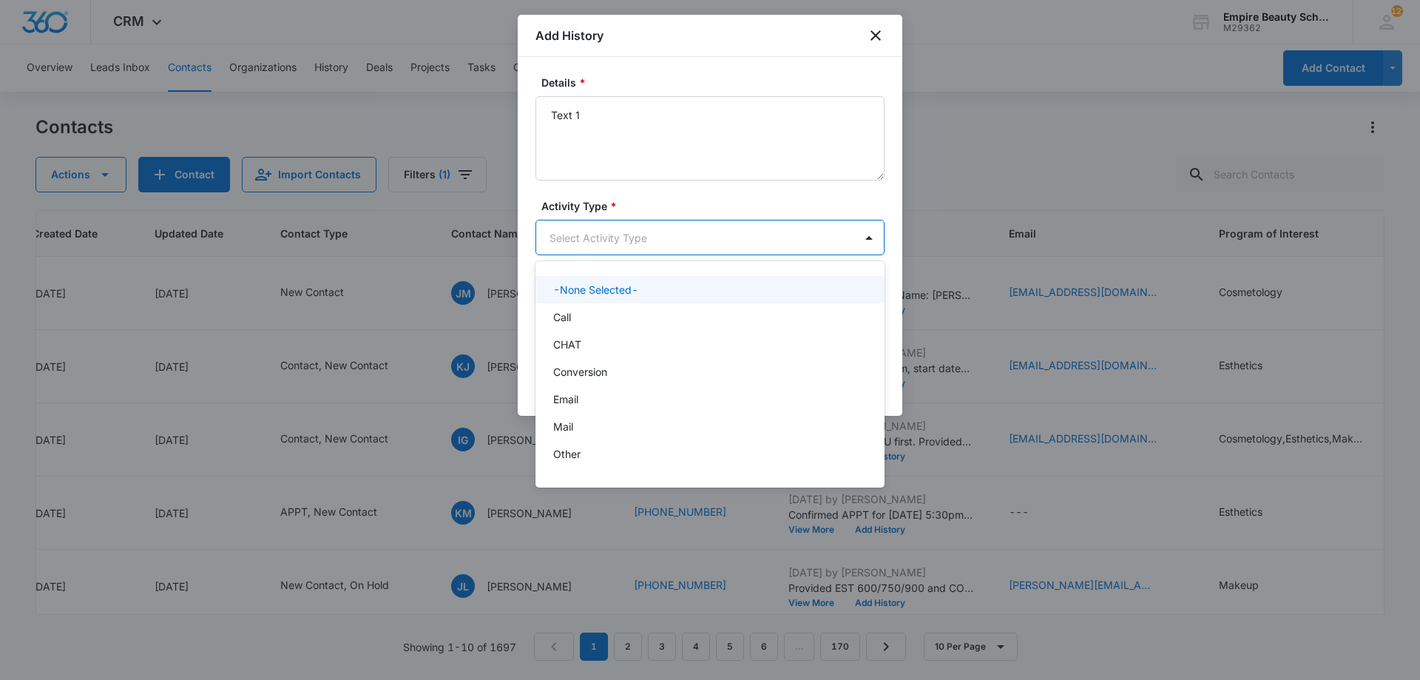
scroll to position [77, 0]
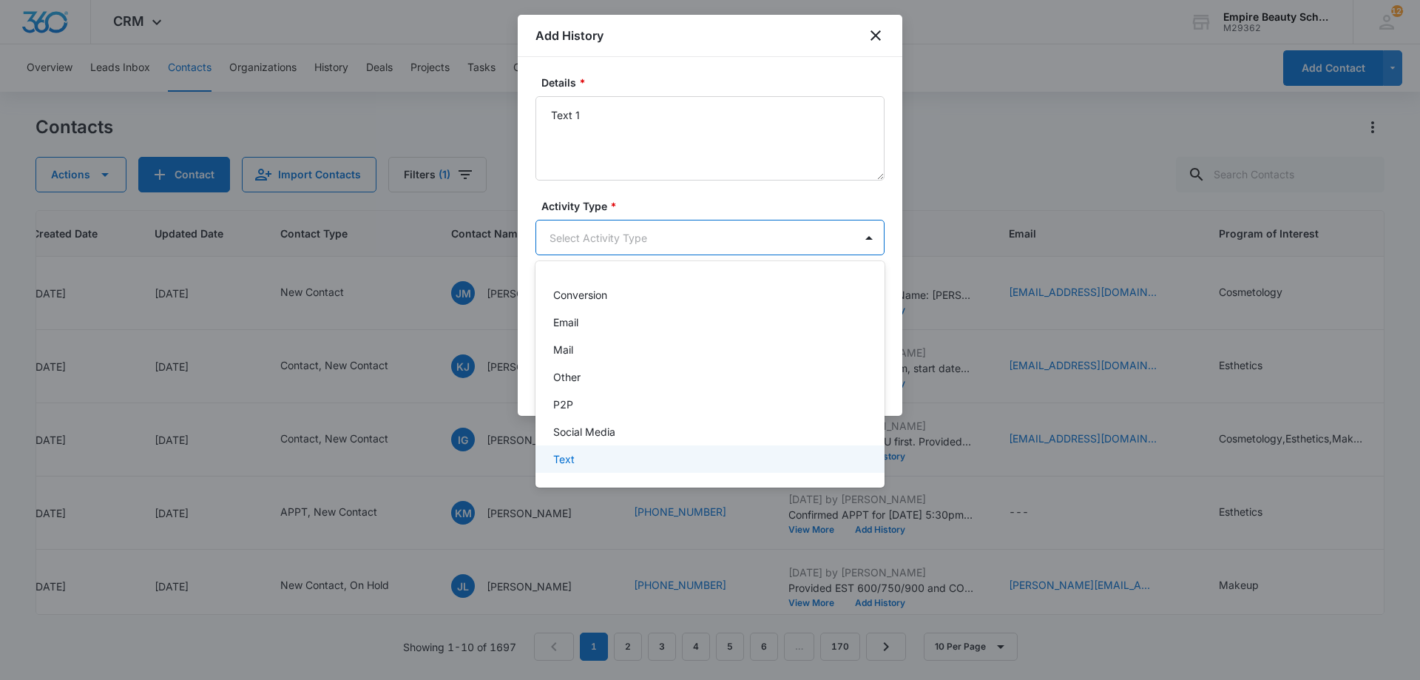
click at [596, 463] on div "Text" at bounding box center [708, 459] width 311 height 16
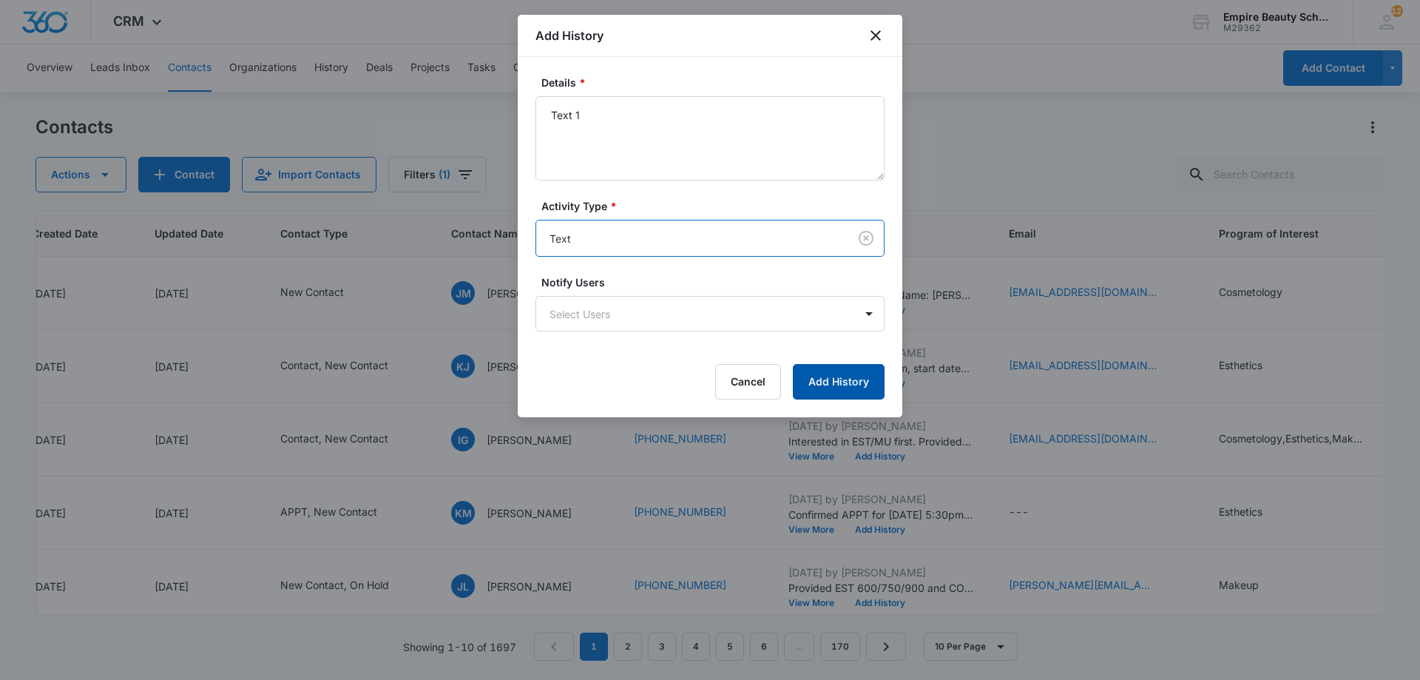
click at [807, 385] on button "Add History" at bounding box center [839, 382] width 92 height 36
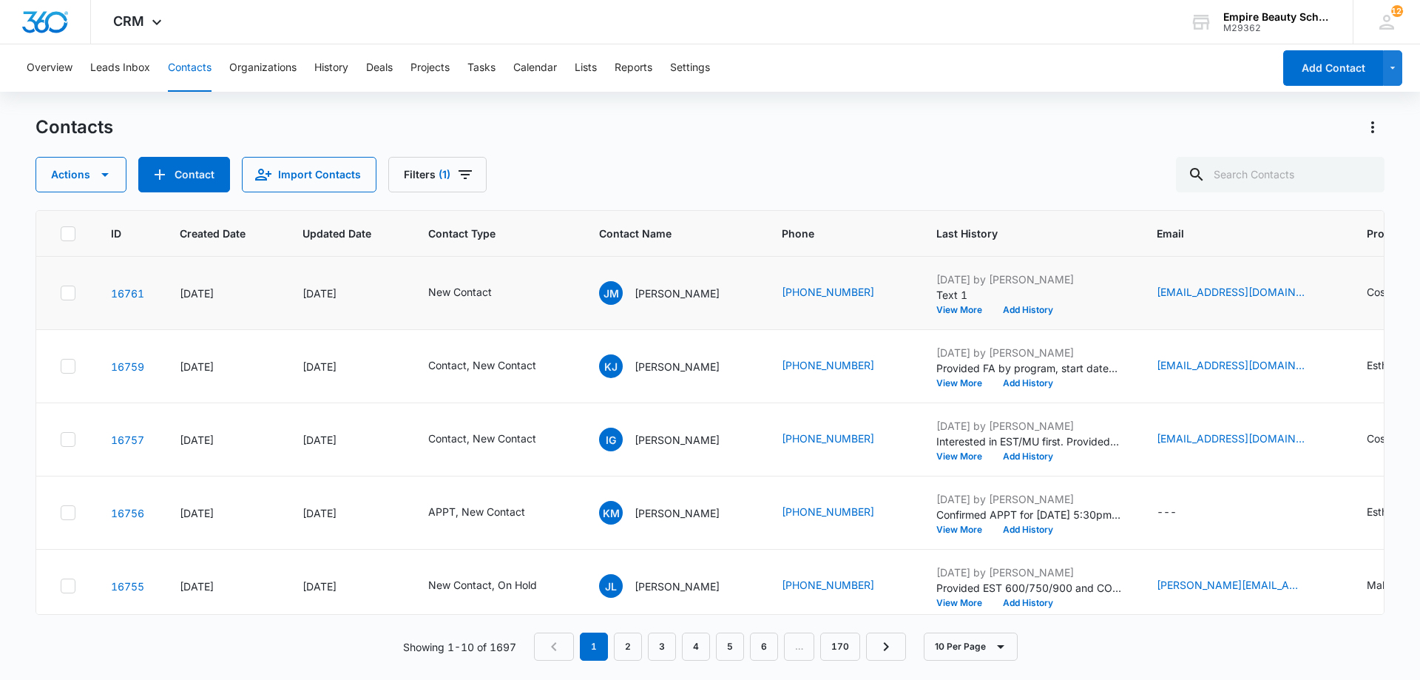
click at [1296, 291] on div "[EMAIL_ADDRESS][DOMAIN_NAME]" at bounding box center [1244, 293] width 175 height 18
click at [1314, 288] on icon "Email - jmarielle1999@gmail.com - Select to Edit Field" at bounding box center [1323, 293] width 18 height 18
click at [1176, 199] on input "[EMAIL_ADDRESS][DOMAIN_NAME]" at bounding box center [1222, 199] width 186 height 36
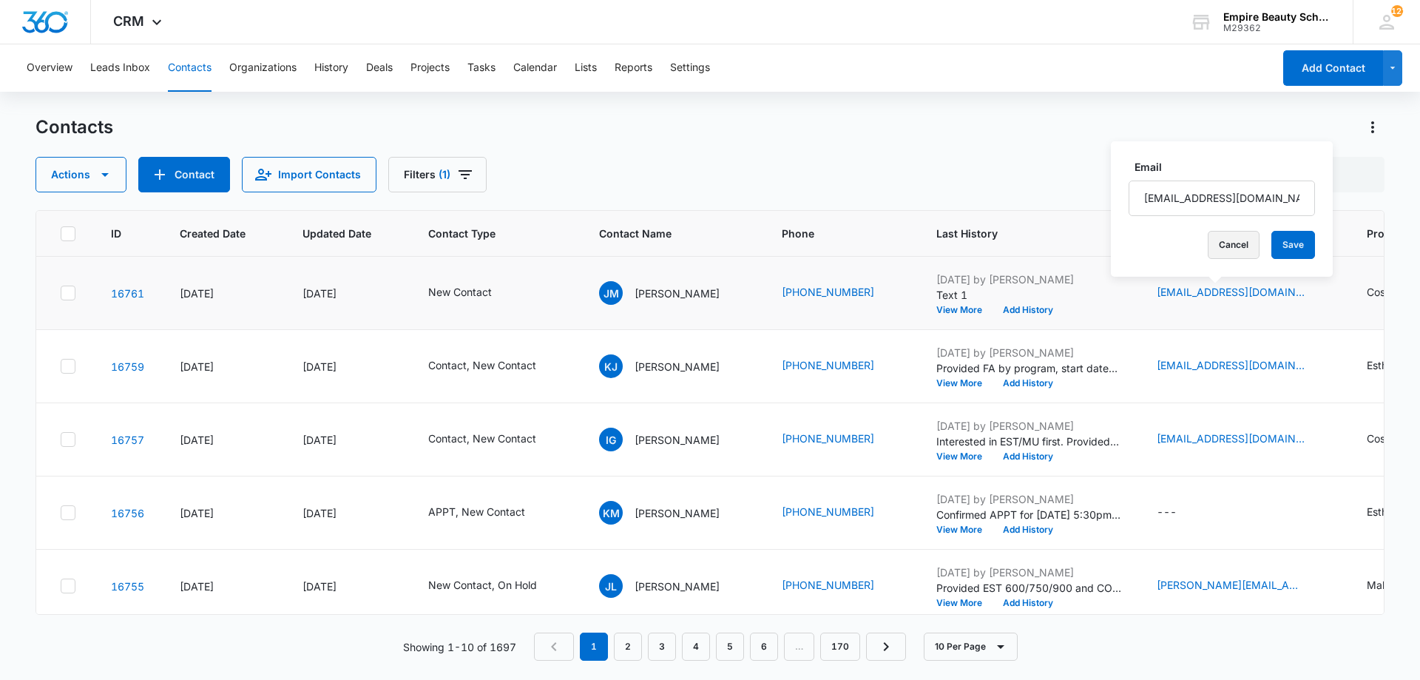
click at [1208, 243] on button "Cancel" at bounding box center [1234, 245] width 52 height 28
click at [993, 310] on button "Add History" at bounding box center [1028, 310] width 71 height 9
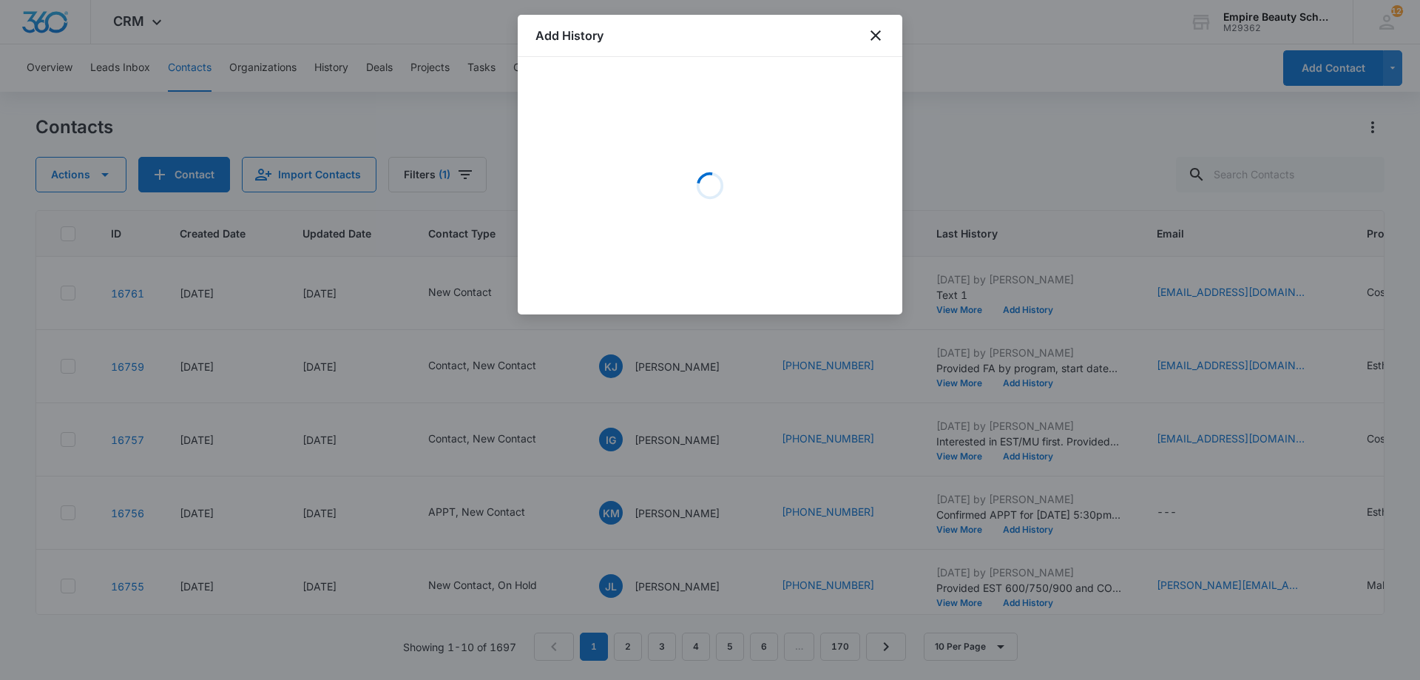
click at [593, 128] on div "Loading" at bounding box center [710, 186] width 349 height 222
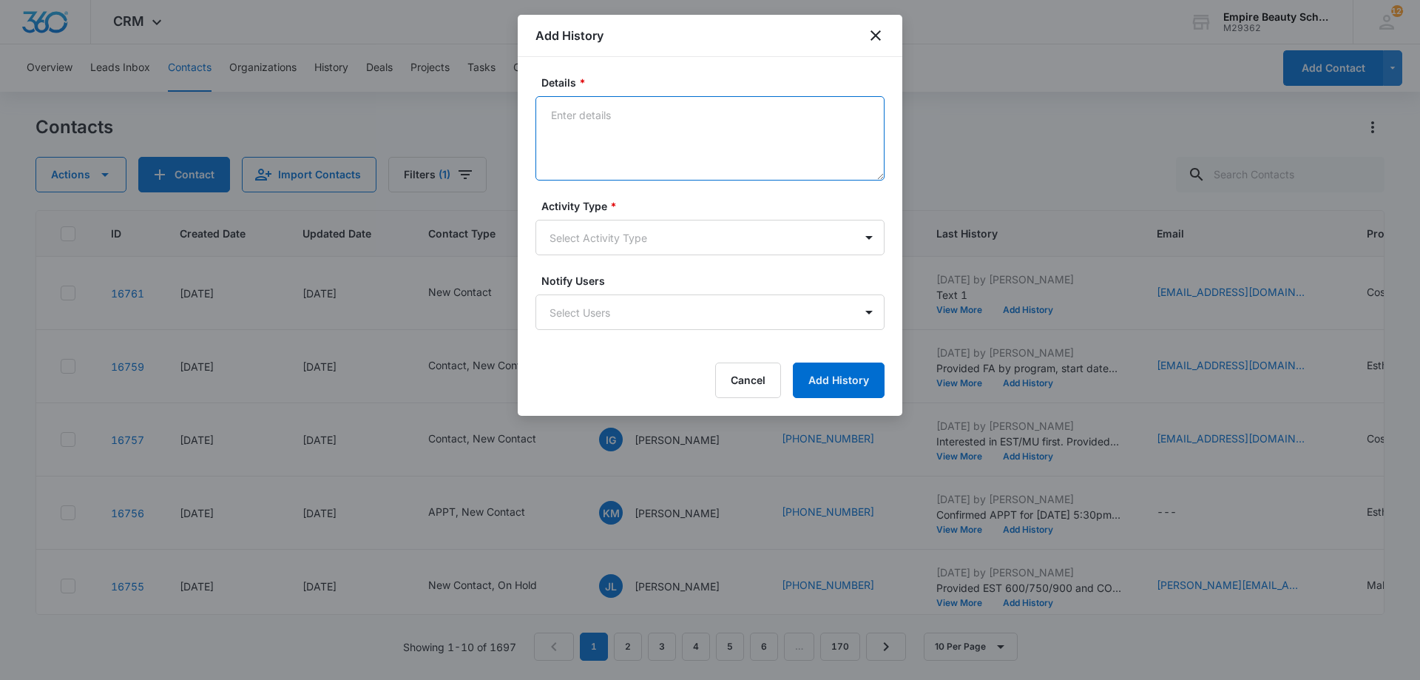
click at [591, 133] on textarea "Details *" at bounding box center [710, 138] width 349 height 84
type textarea "Email 1"
click at [598, 238] on body "CRM Apps Forms CRM Email Shop Payments POS Files Brand Settings Empire Beauty S…" at bounding box center [710, 340] width 1420 height 680
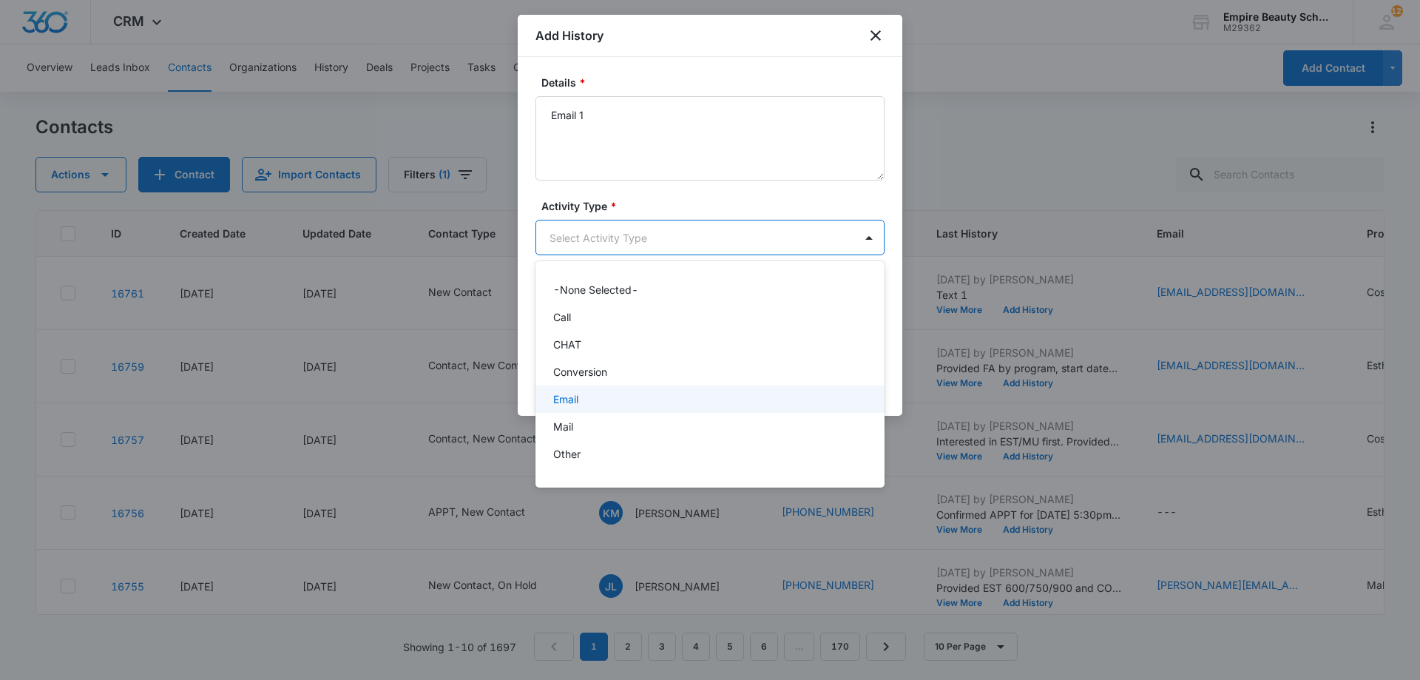
click at [586, 394] on div "Email" at bounding box center [708, 399] width 311 height 16
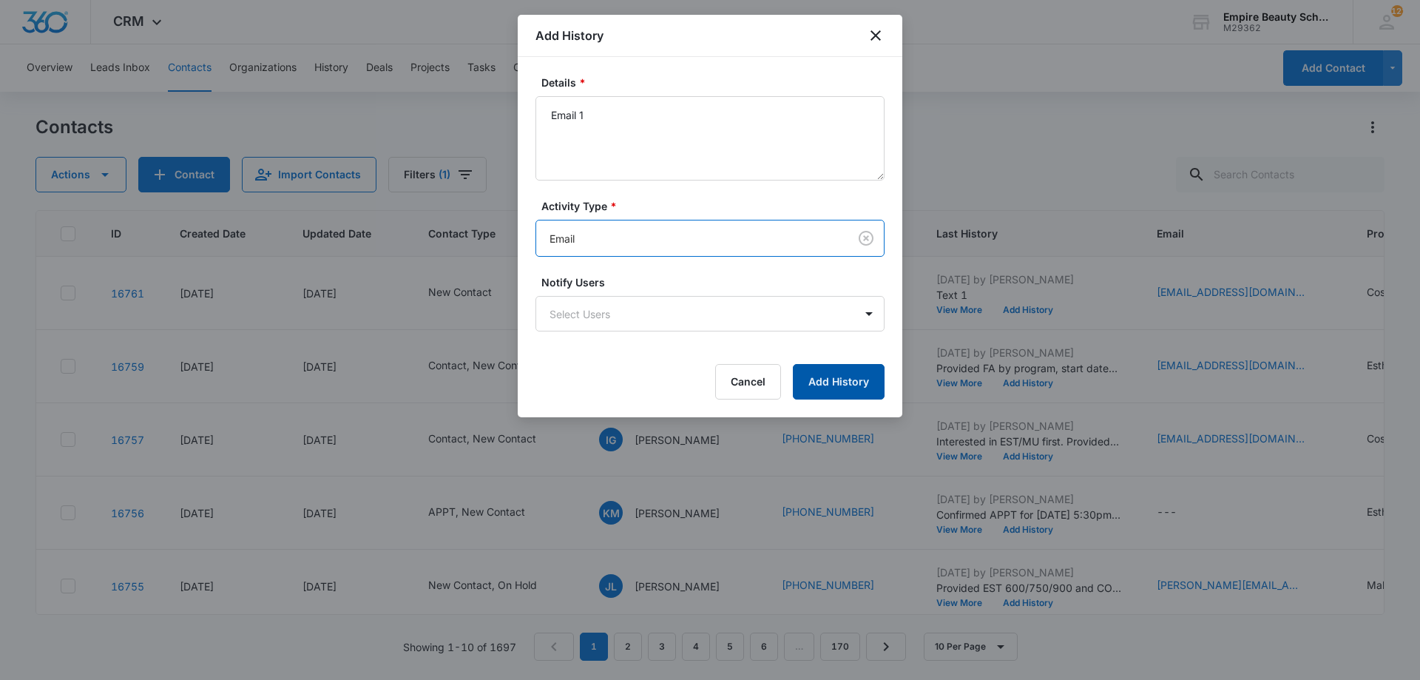
click at [854, 375] on button "Add History" at bounding box center [839, 382] width 92 height 36
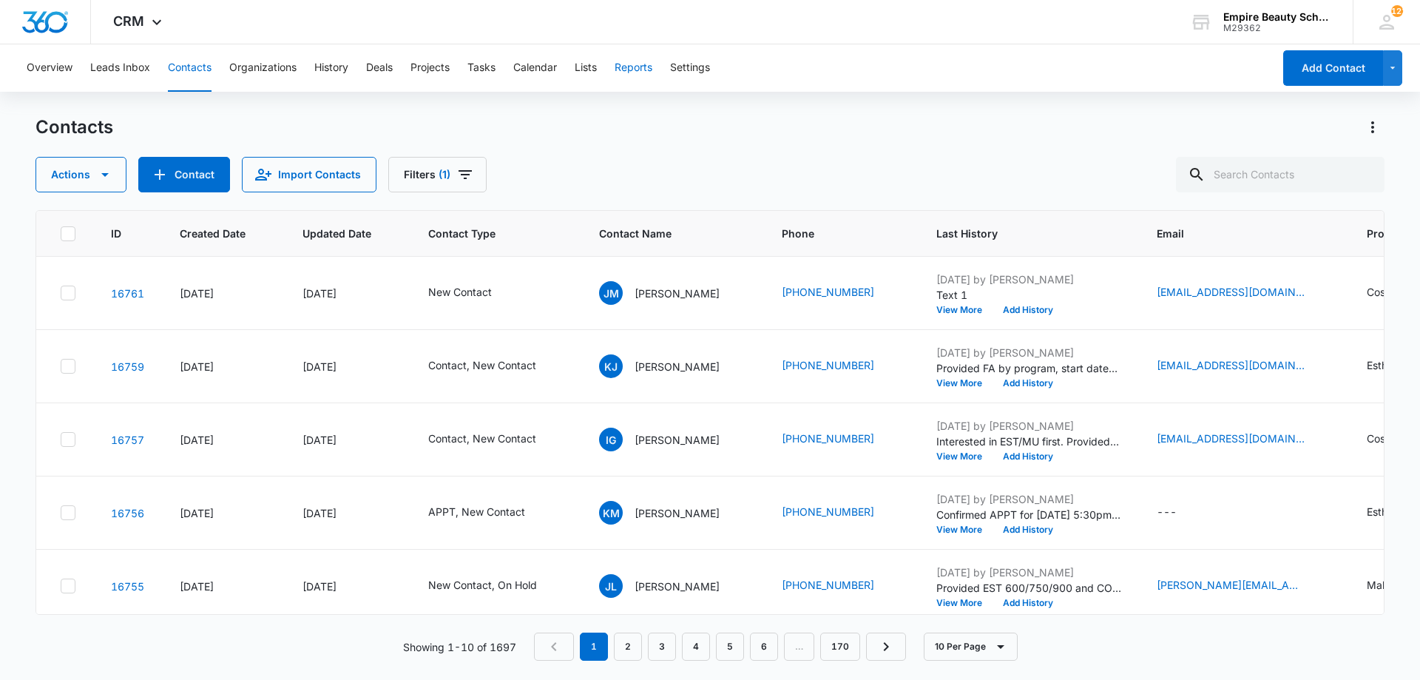
click at [621, 63] on button "Reports" at bounding box center [634, 67] width 38 height 47
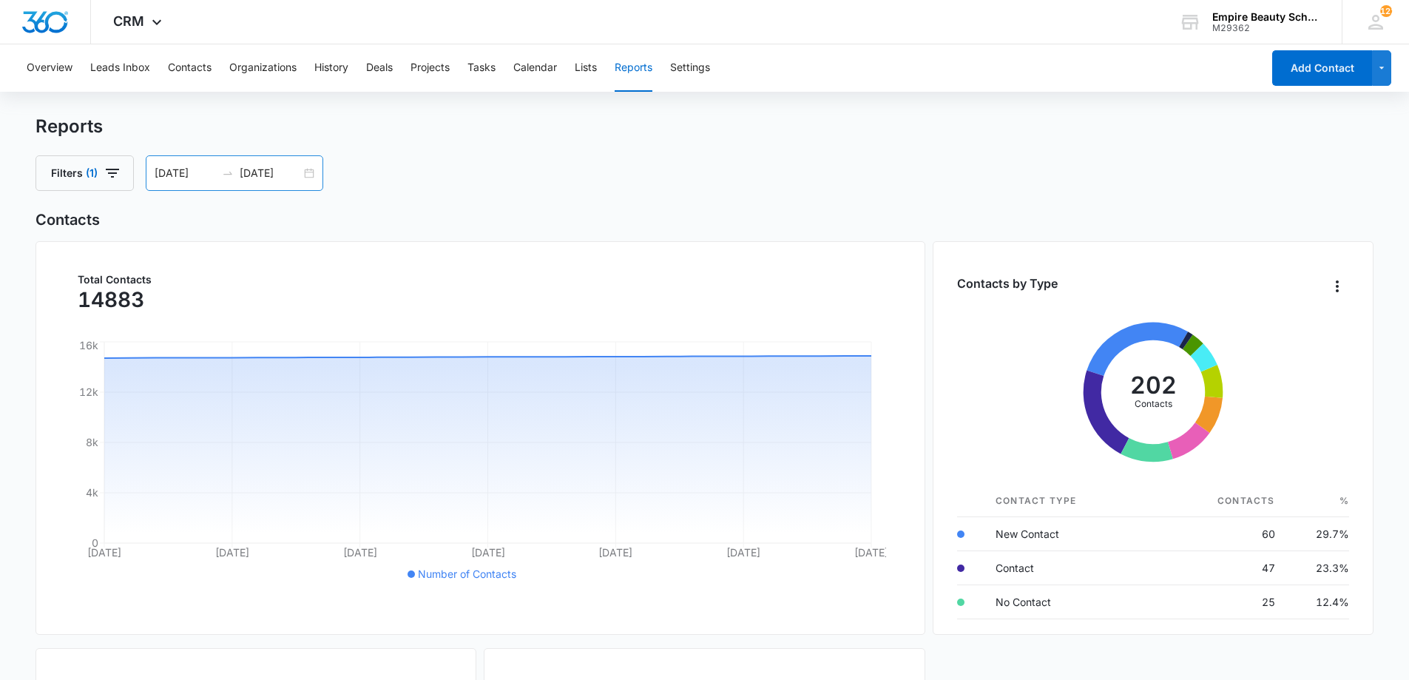
click at [302, 172] on div "[DATE] [DATE]" at bounding box center [235, 173] width 178 height 36
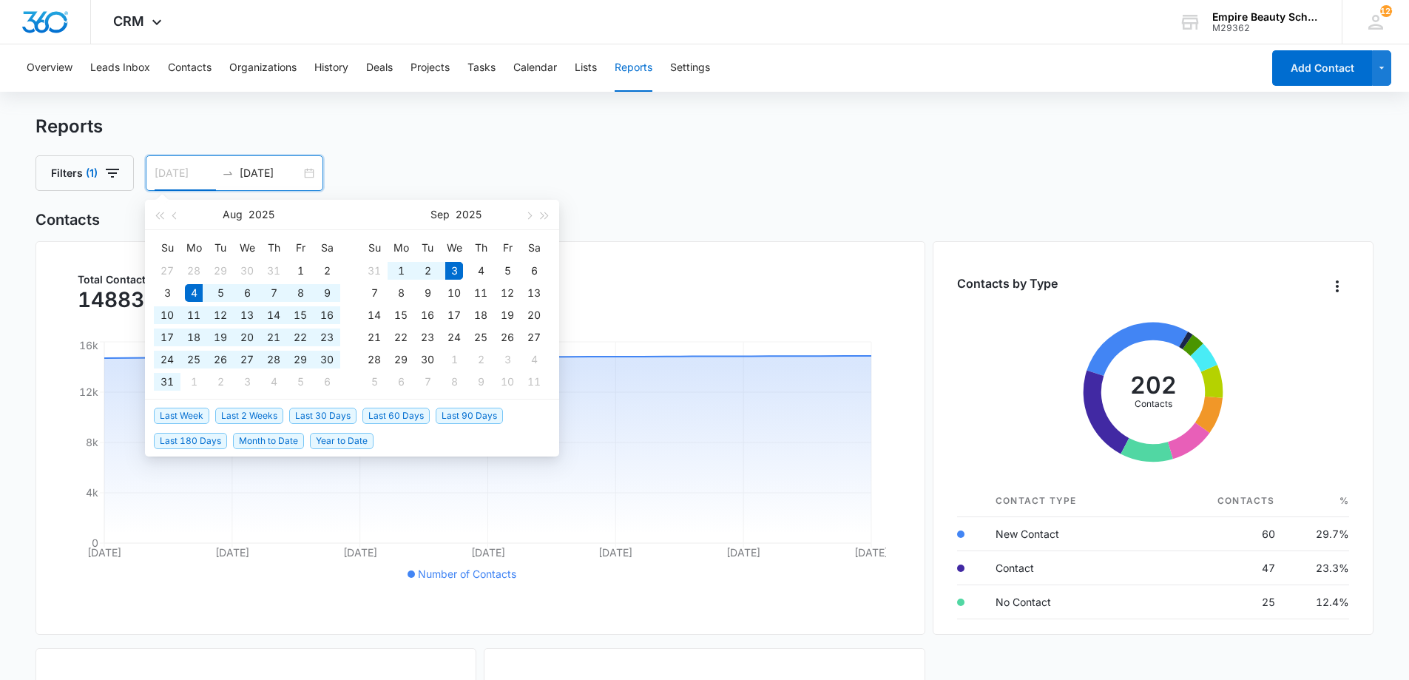
type input "[DATE]"
click at [454, 268] on div "3" at bounding box center [454, 271] width 18 height 18
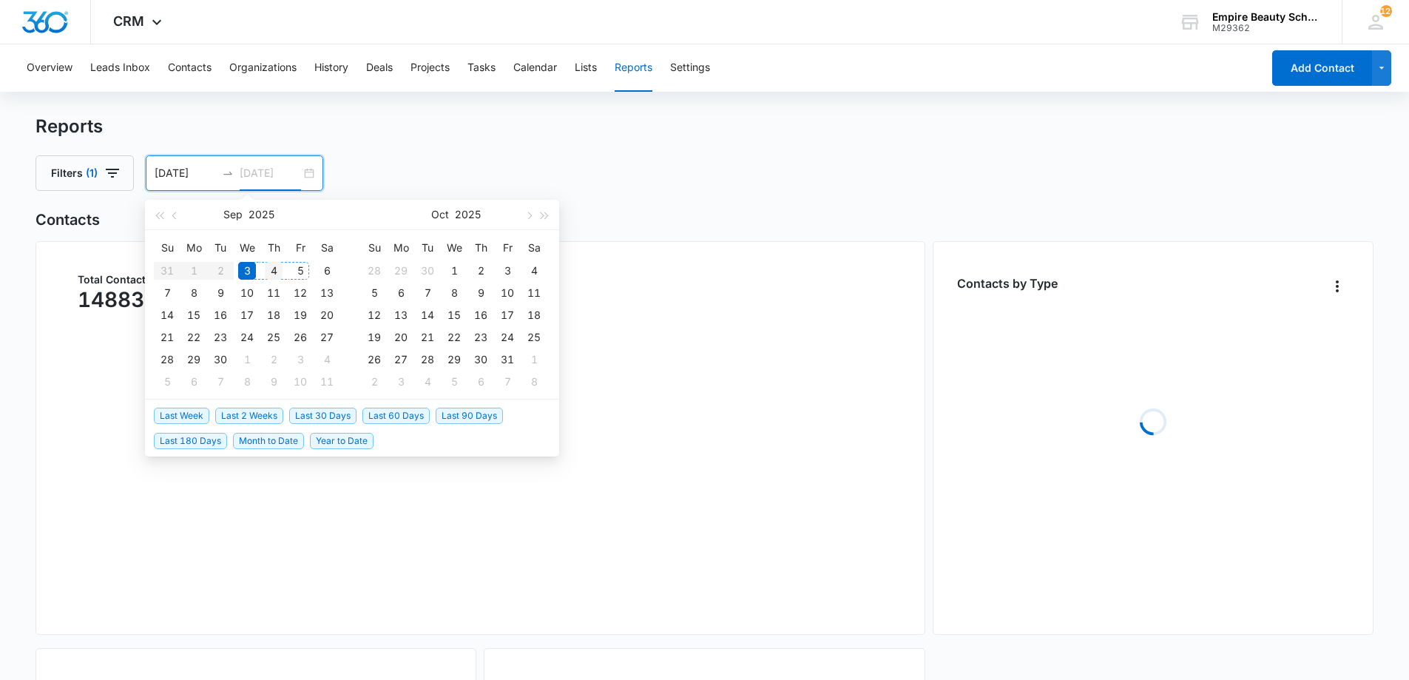
type input "[DATE]"
click at [279, 270] on div "4" at bounding box center [274, 271] width 18 height 18
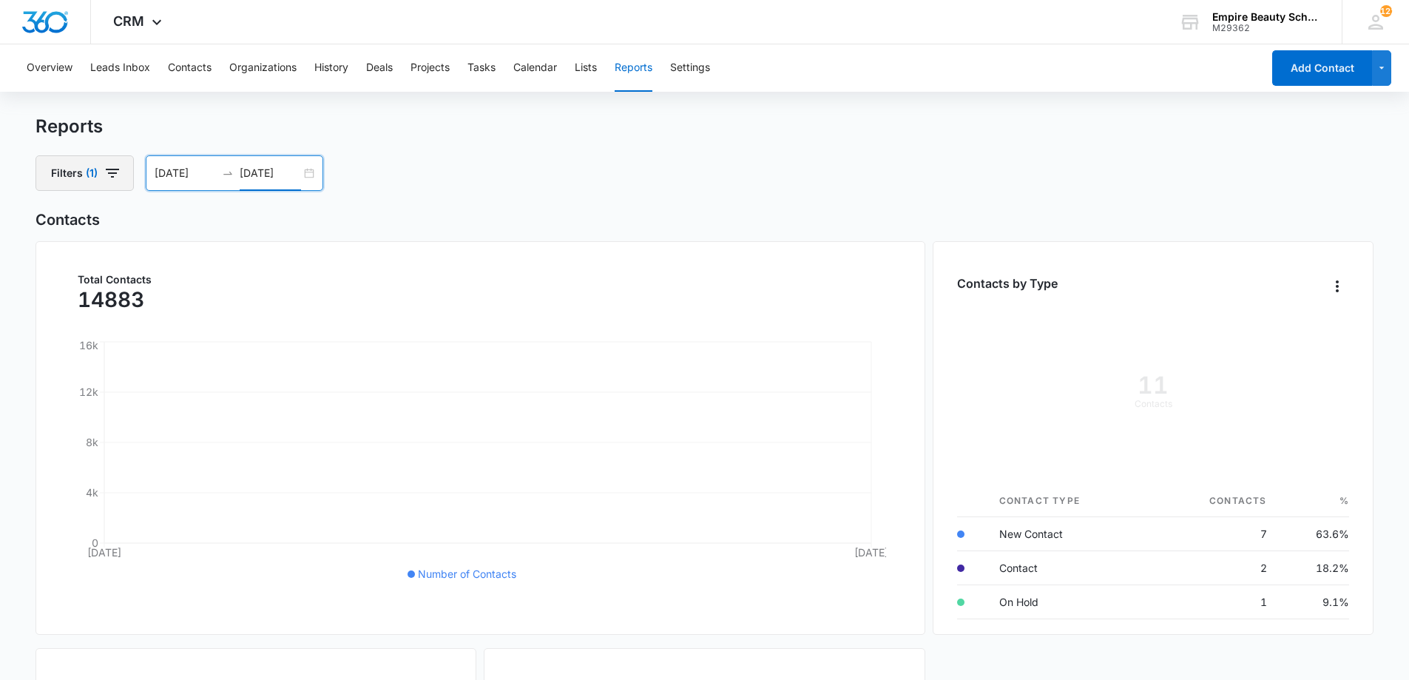
click at [125, 182] on button "Filters (1)" at bounding box center [85, 173] width 98 height 36
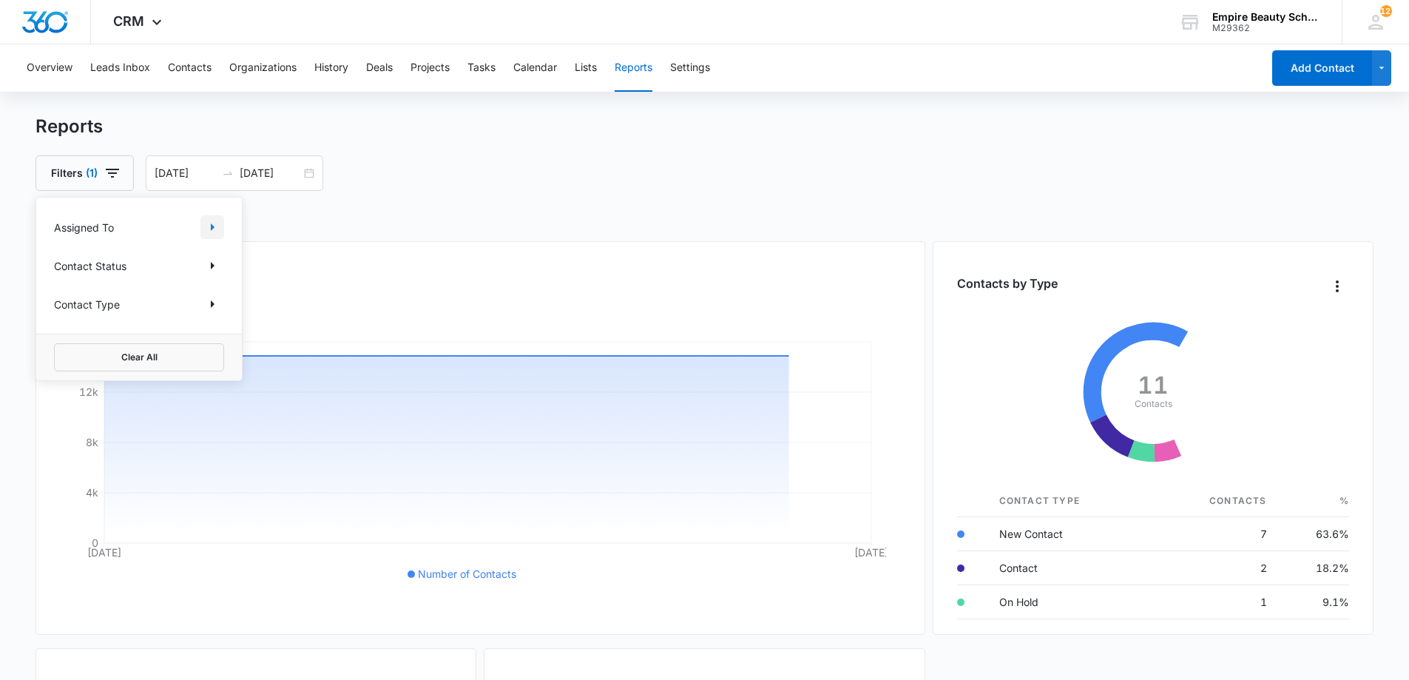
click at [214, 229] on icon "Show Assigned To filters" at bounding box center [212, 227] width 18 height 18
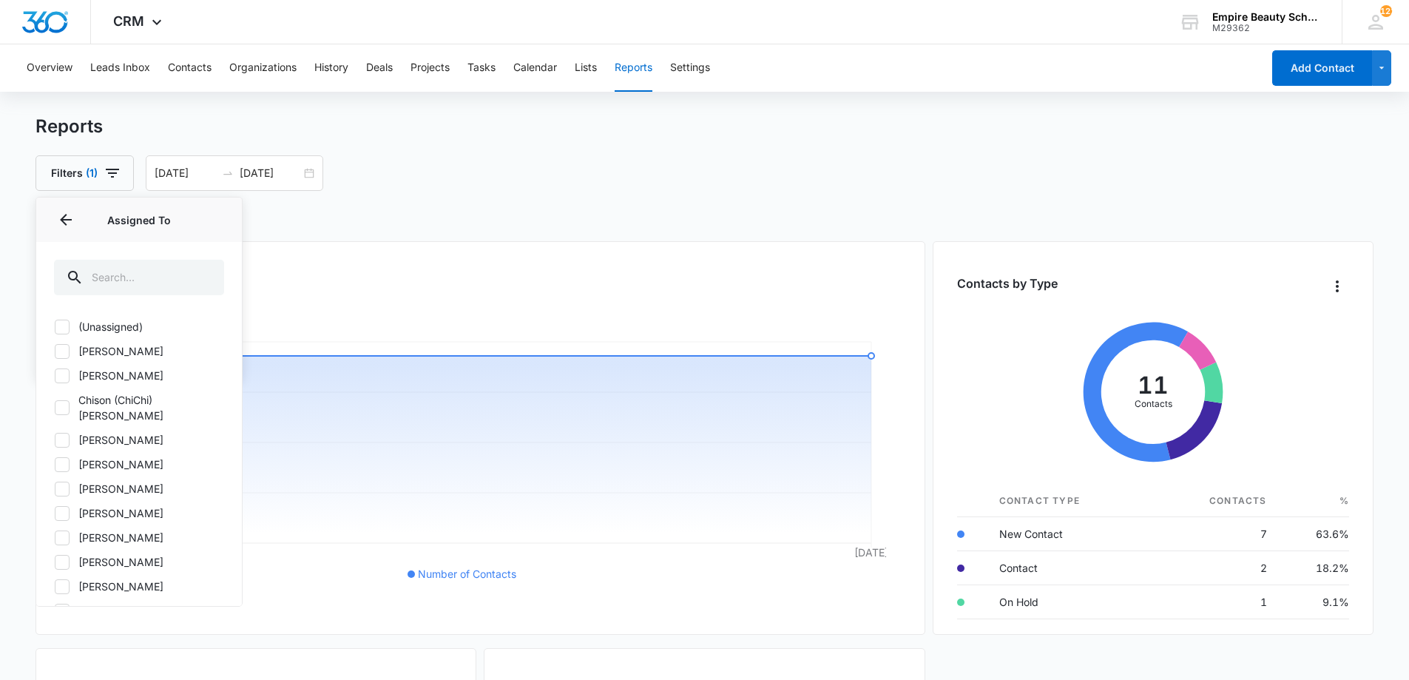
click at [99, 465] on div "(Unassigned) [PERSON_NAME] [PERSON_NAME] ([PERSON_NAME]) [PERSON_NAME] [PERSON_…" at bounding box center [139, 458] width 206 height 296
click at [96, 481] on label "[PERSON_NAME]" at bounding box center [139, 489] width 170 height 16
click at [55, 488] on input "[PERSON_NAME]" at bounding box center [54, 488] width 1 height 1
checkbox input "true"
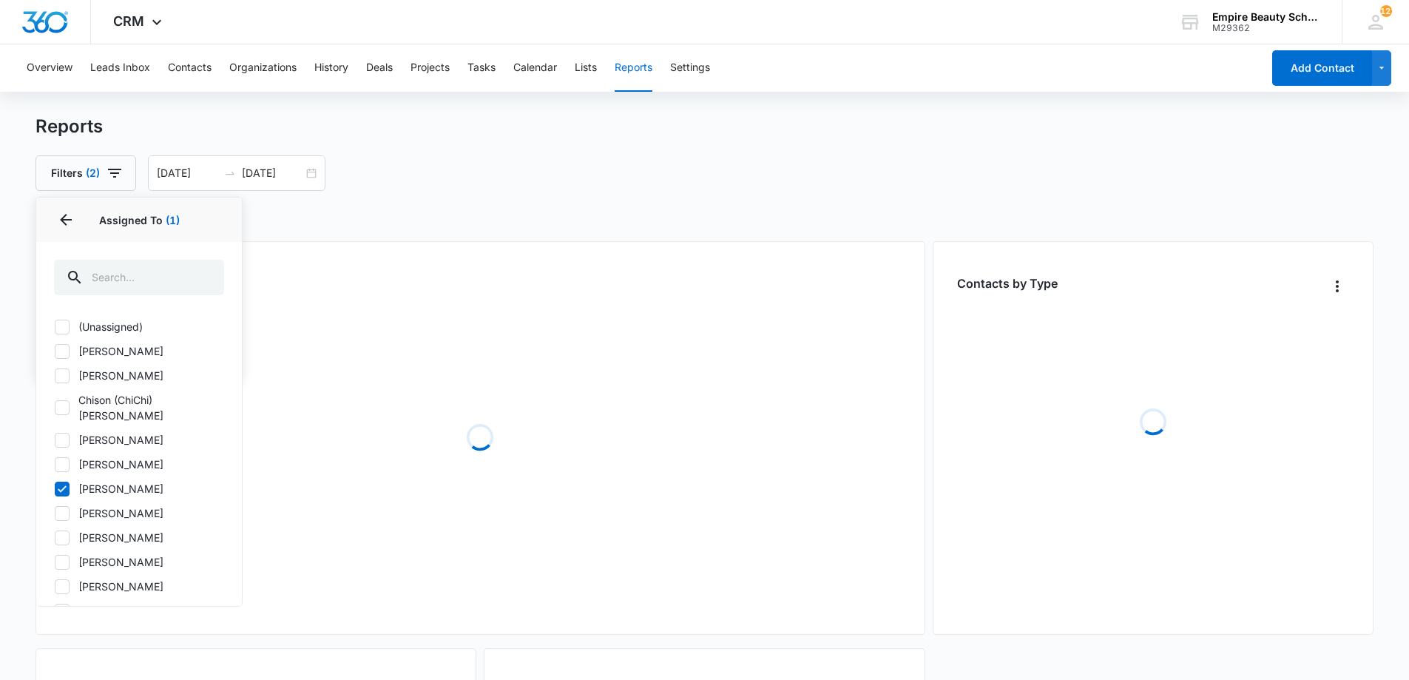
click at [246, 132] on div "Reports" at bounding box center [705, 126] width 1339 height 22
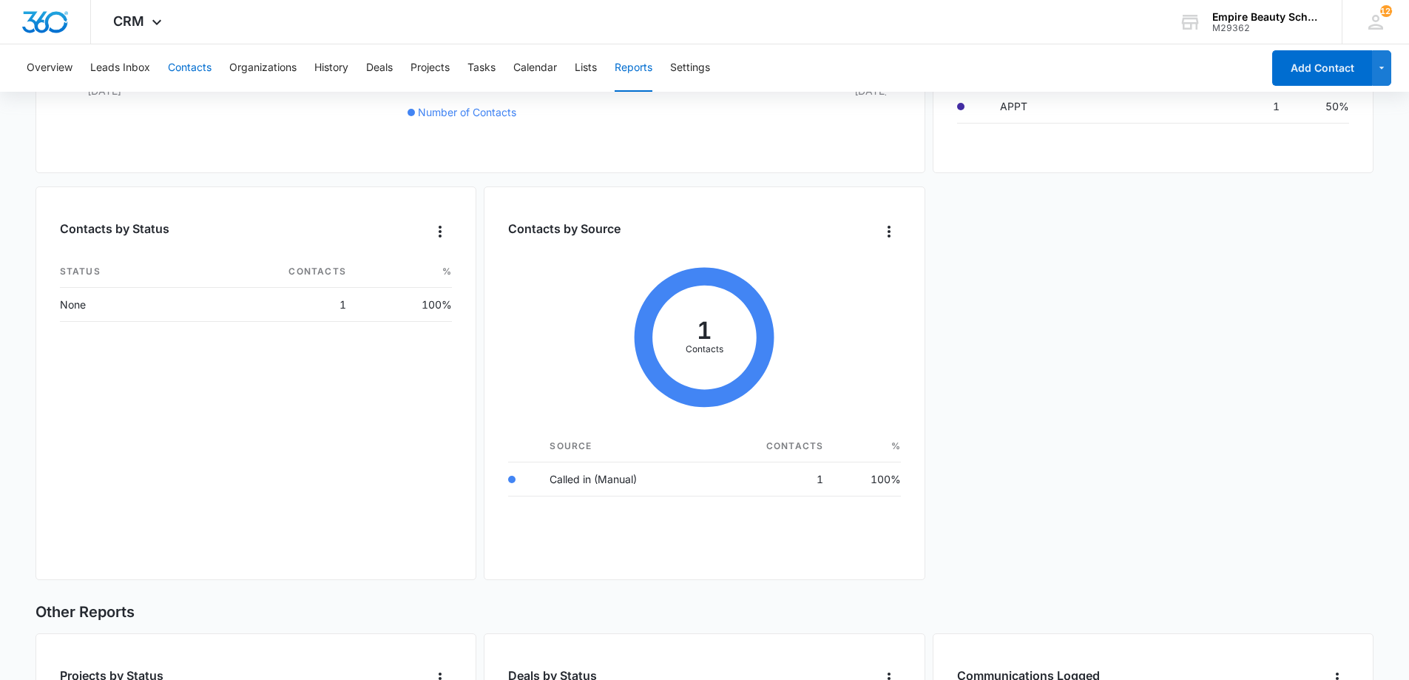
scroll to position [460, 0]
click at [169, 68] on button "Contacts" at bounding box center [190, 67] width 44 height 47
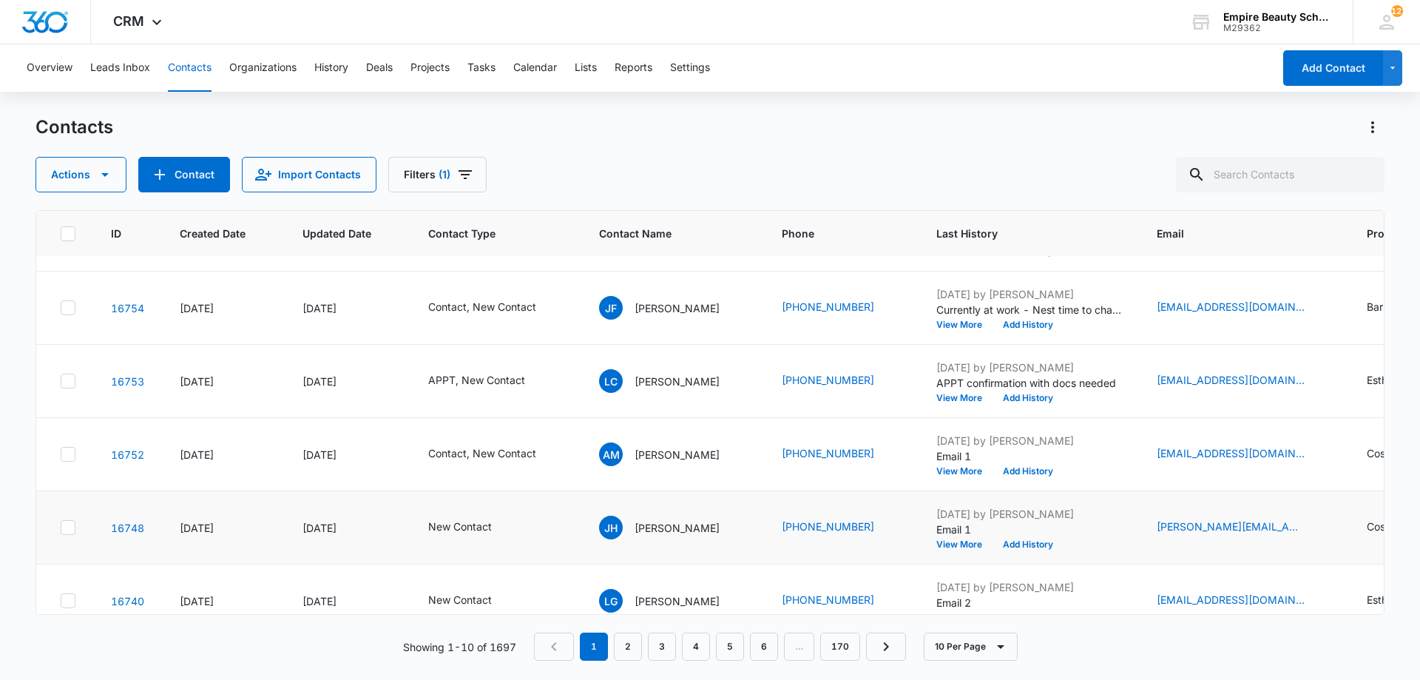
scroll to position [385, 0]
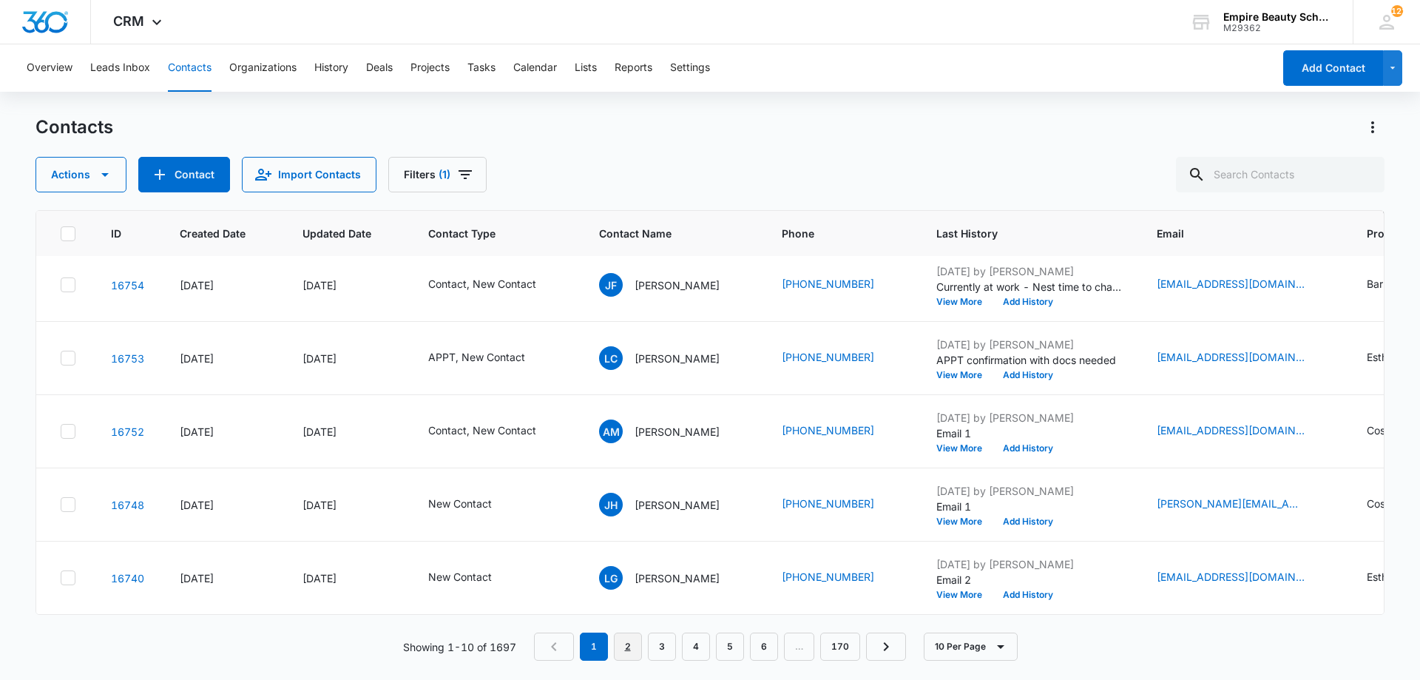
click at [627, 650] on link "2" at bounding box center [628, 647] width 28 height 28
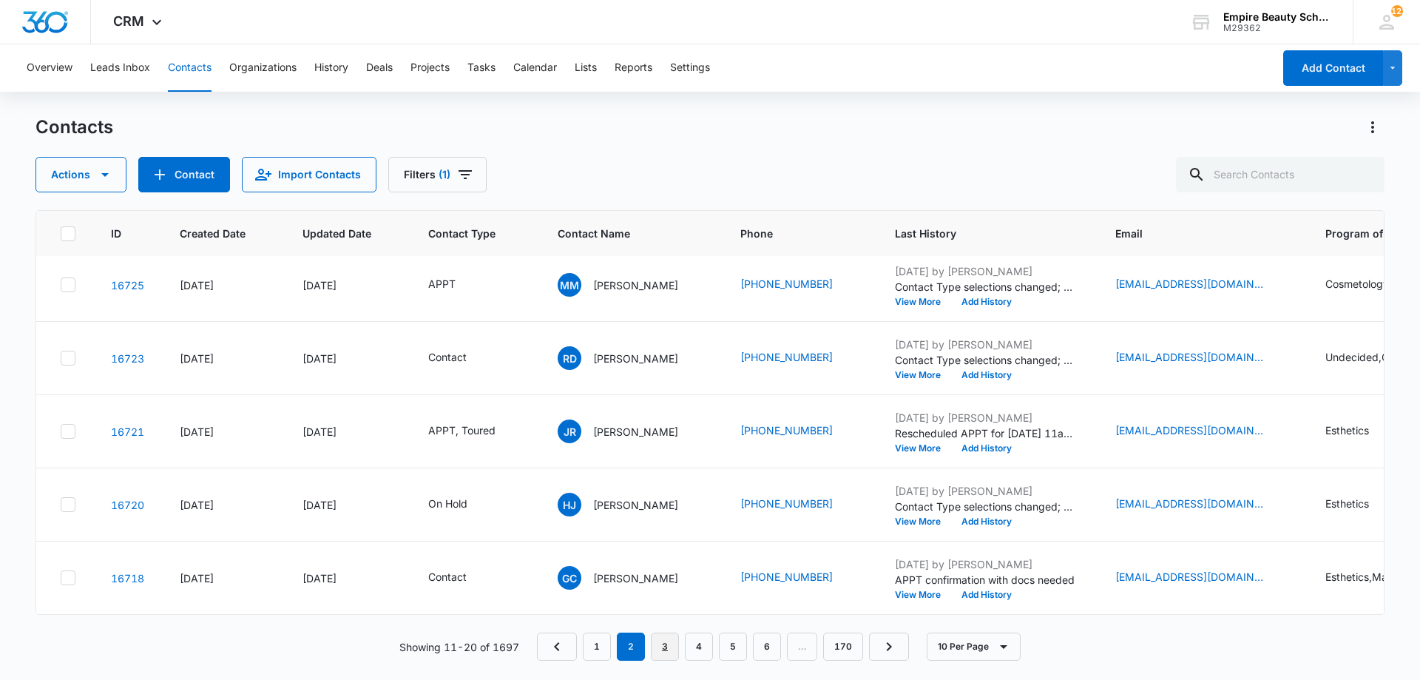
click at [667, 655] on link "3" at bounding box center [665, 647] width 28 height 28
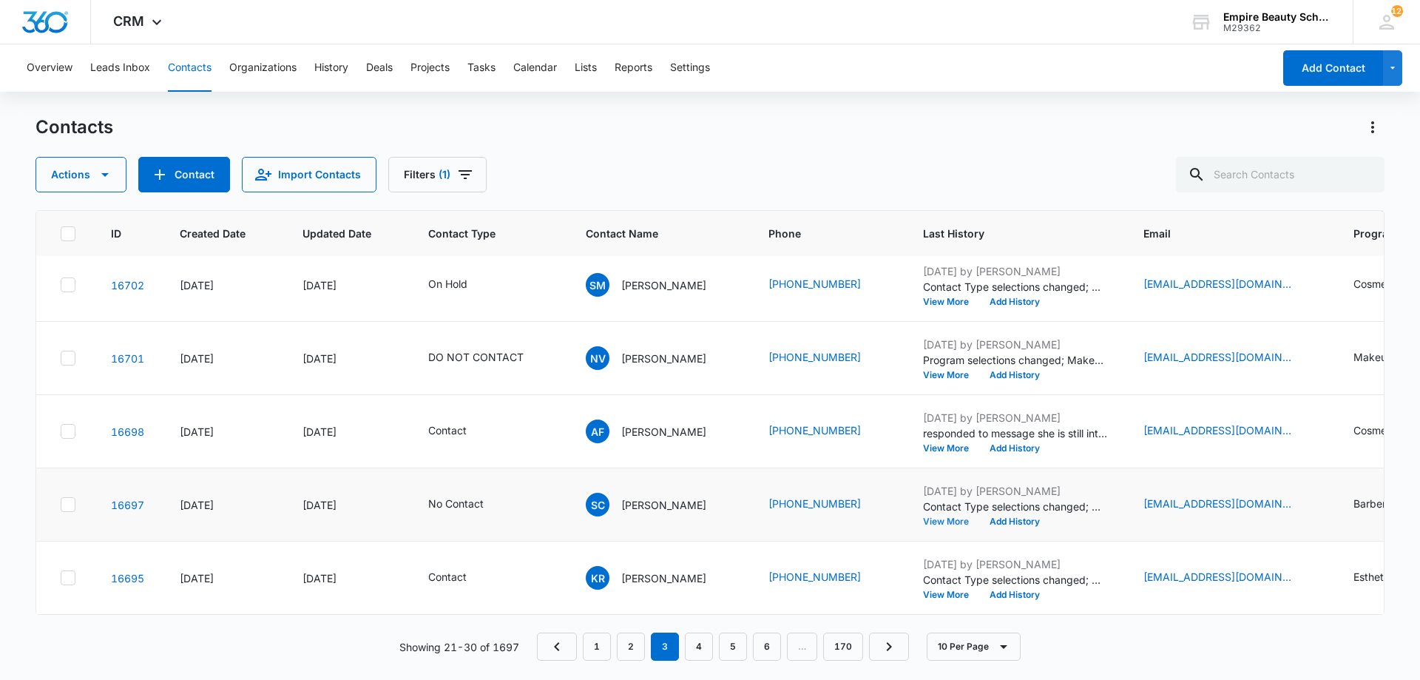
click at [952, 517] on button "View More" at bounding box center [951, 521] width 56 height 9
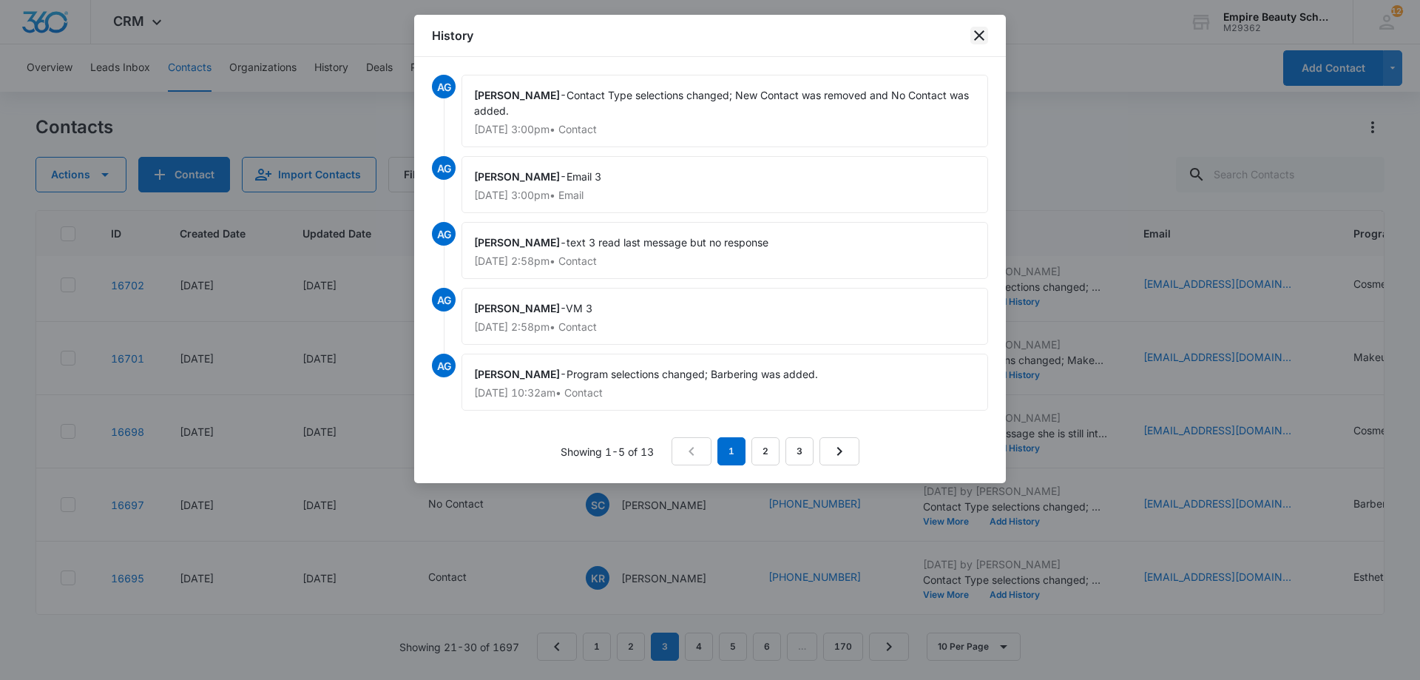
click at [971, 37] on icon "close" at bounding box center [980, 36] width 18 height 18
